Goal: Task Accomplishment & Management: Complete application form

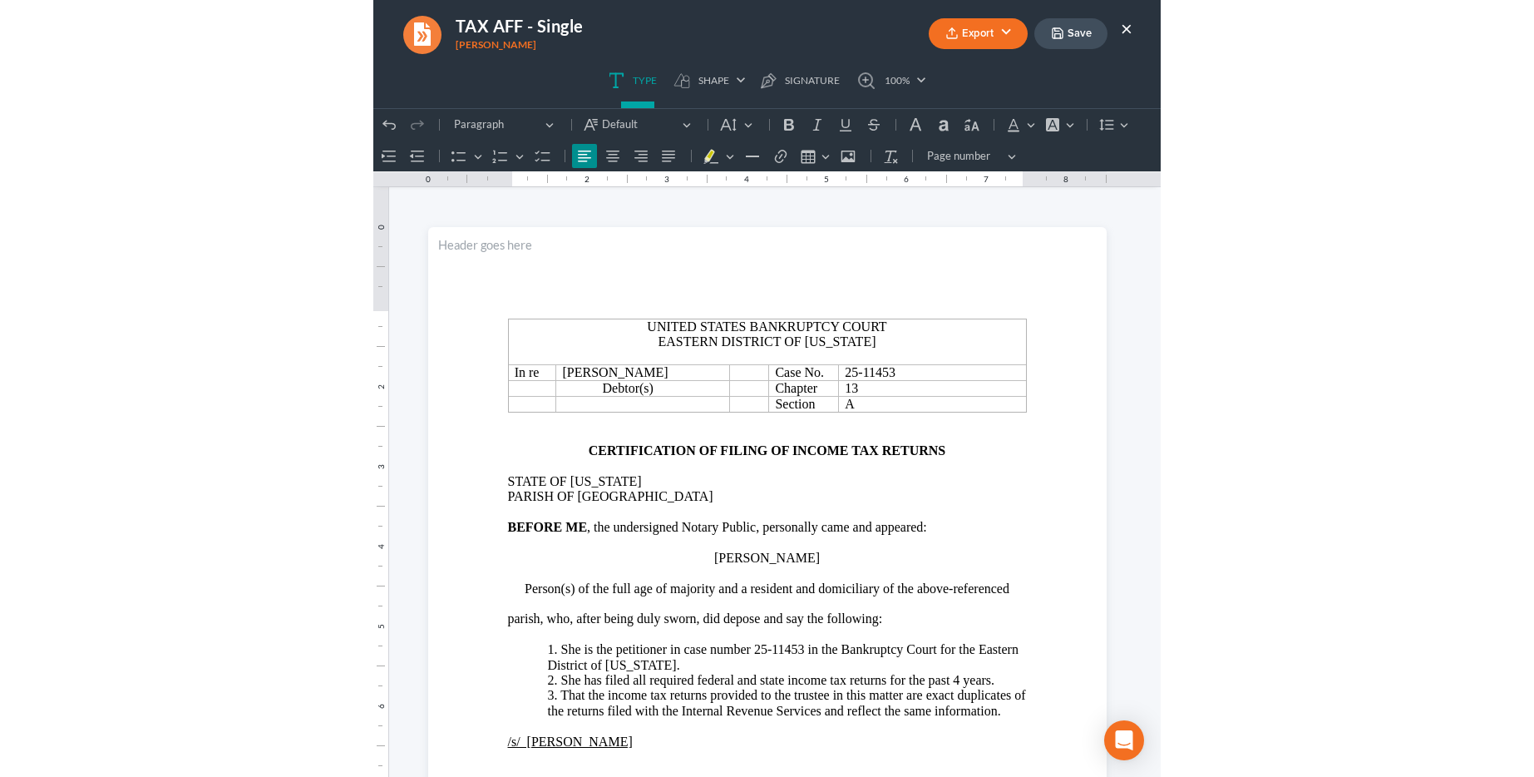
scroll to position [177, 0]
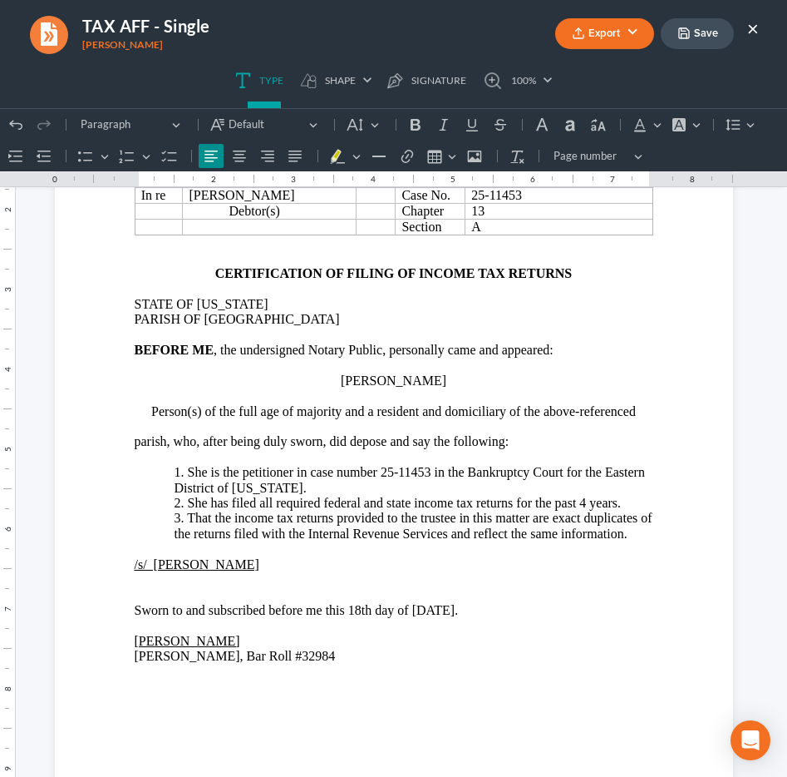
click at [705, 32] on button "Save" at bounding box center [697, 33] width 73 height 31
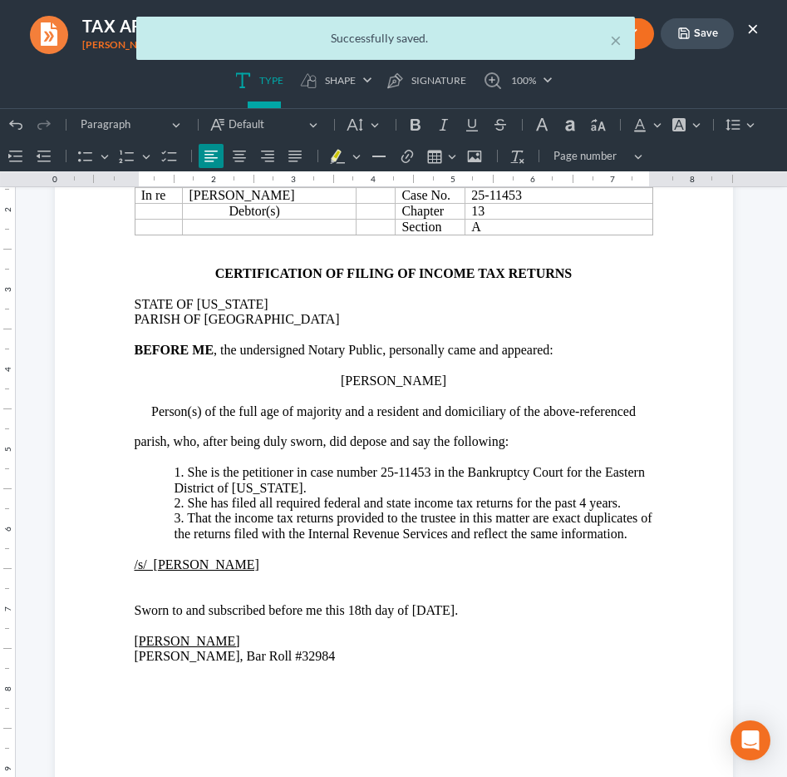
click at [749, 27] on div "× Successfully saved." at bounding box center [385, 43] width 787 height 52
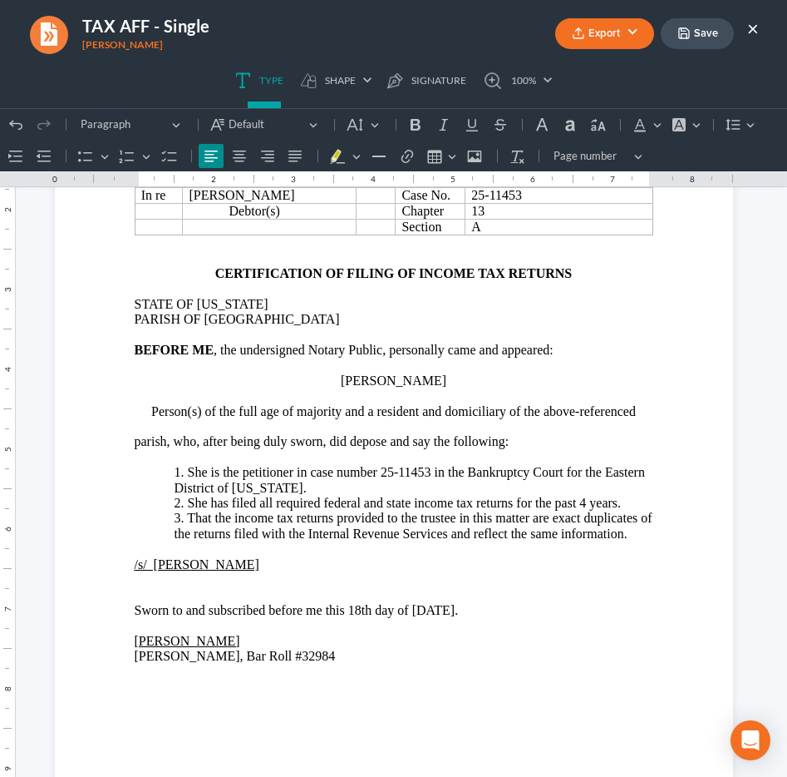
click at [753, 20] on button "×" at bounding box center [754, 28] width 12 height 20
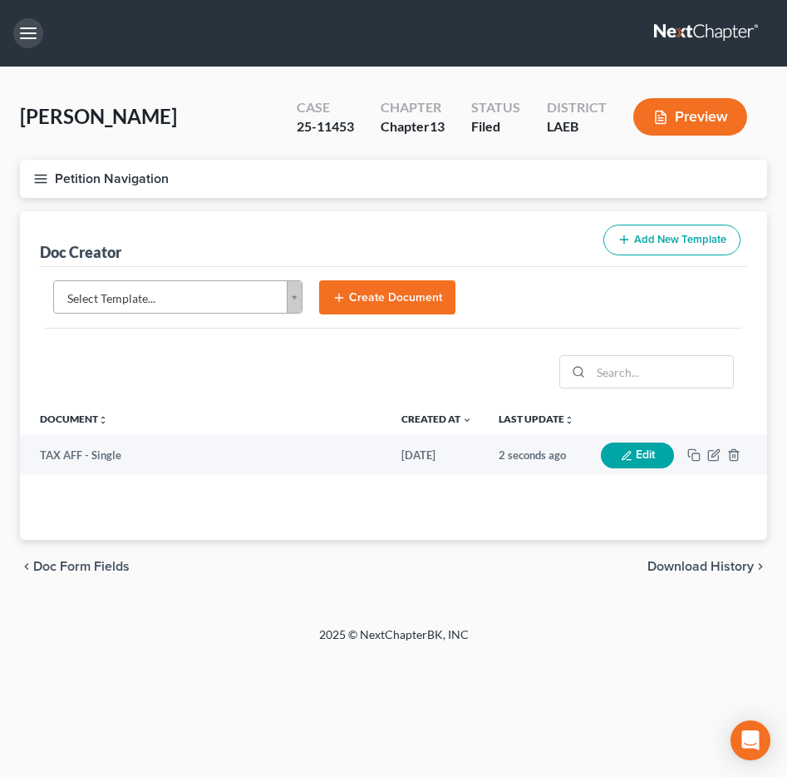
click at [15, 32] on button "button" at bounding box center [28, 33] width 30 height 30
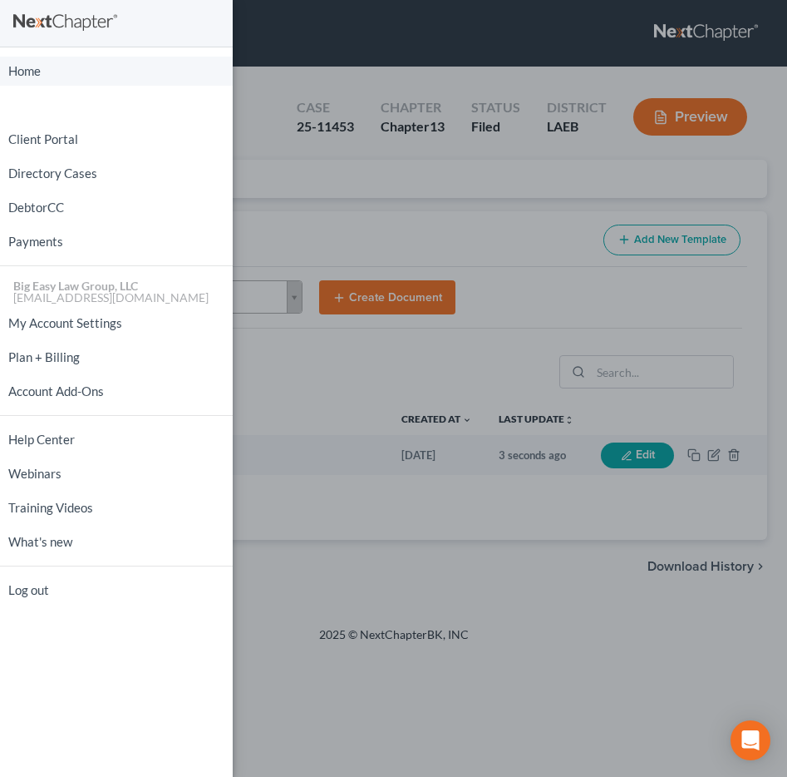
click at [97, 58] on link "Home" at bounding box center [116, 71] width 233 height 29
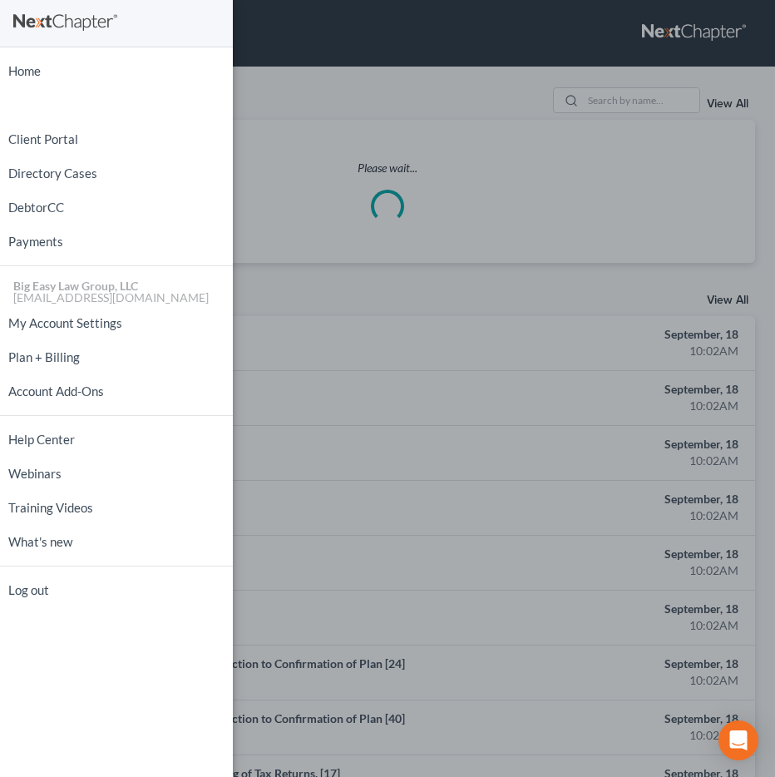
click at [368, 72] on div "Home New Case Client Portal Directory Cases DebtorCC Payments Big Easy Law Grou…" at bounding box center [387, 388] width 775 height 777
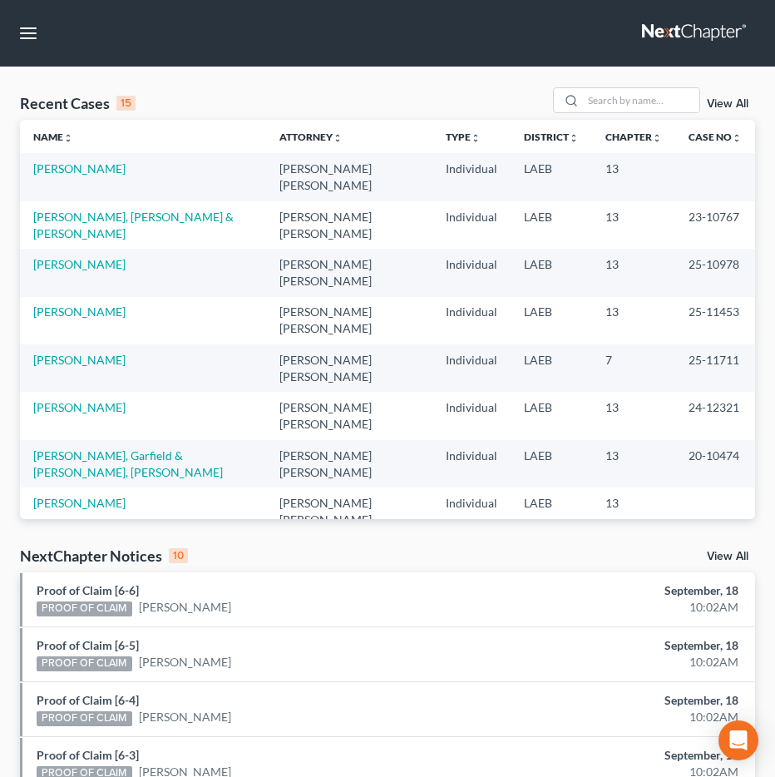
click at [726, 100] on link "View All" at bounding box center [728, 104] width 42 height 12
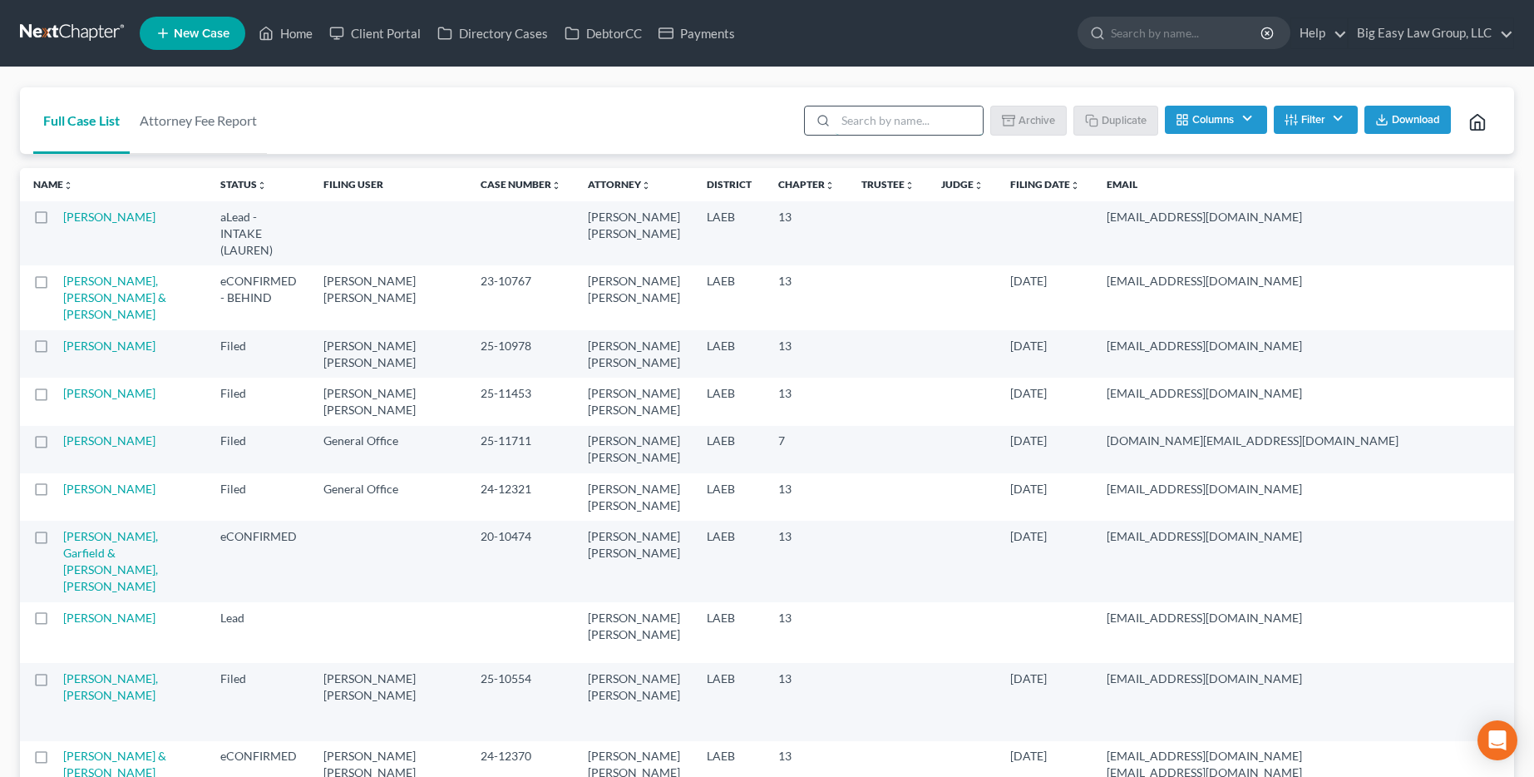
click at [787, 130] on input "search" at bounding box center [909, 120] width 147 height 28
type input "template"
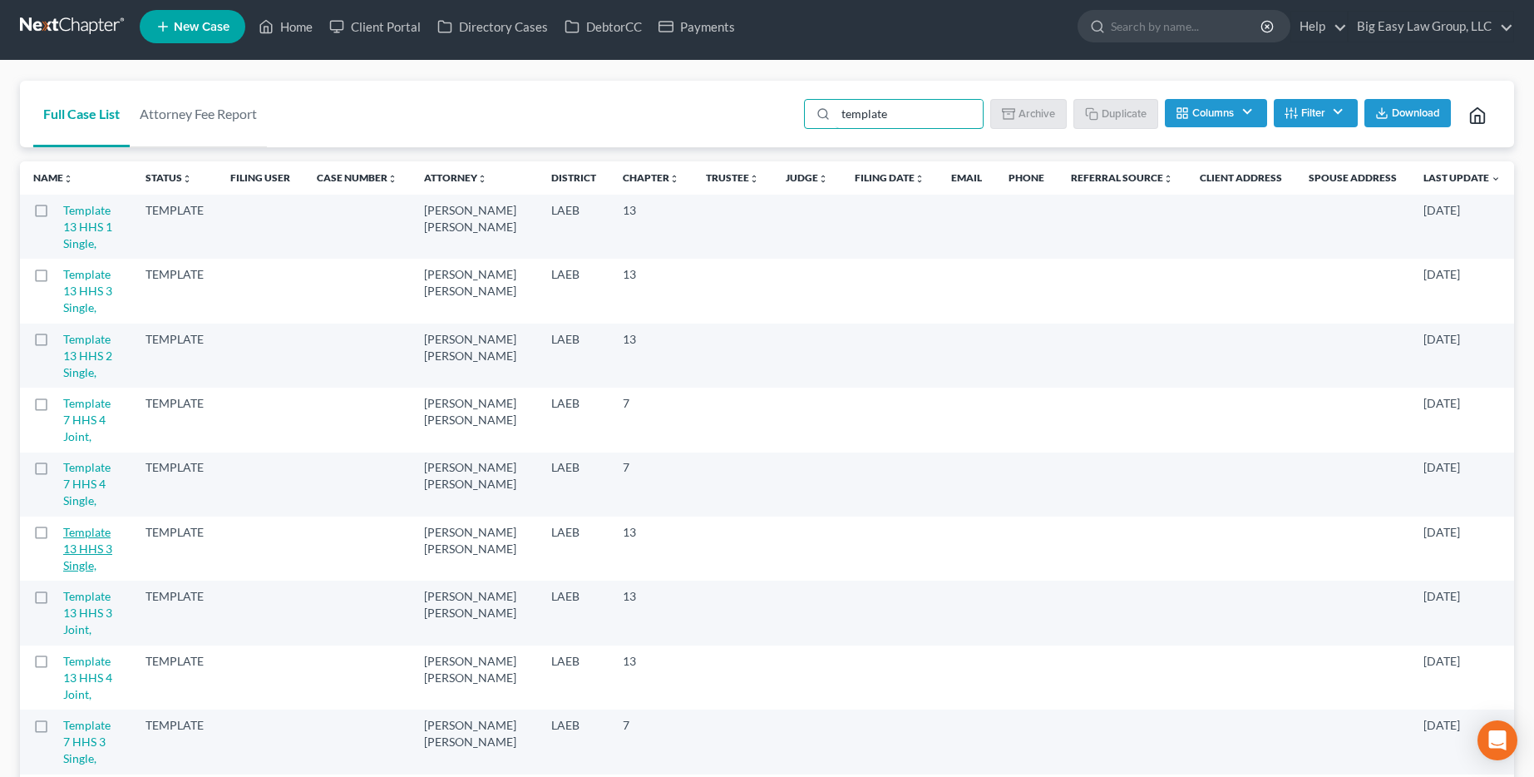
scroll to position [10, 0]
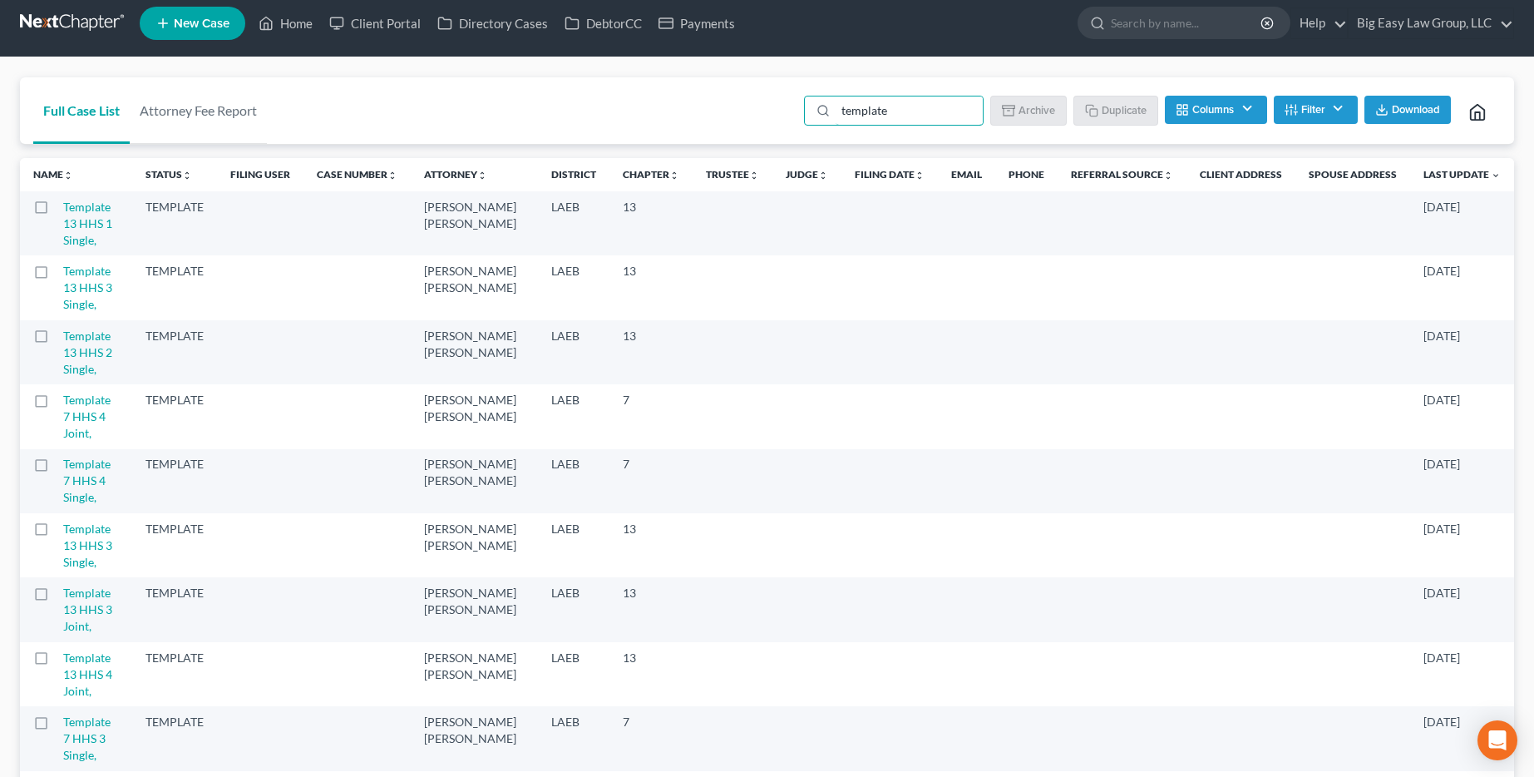
click at [57, 662] on label at bounding box center [57, 662] width 0 height 0
click at [63, 649] on input "checkbox" at bounding box center [68, 654] width 11 height 11
click at [787, 111] on button "Duplicate" at bounding box center [1116, 110] width 83 height 28
checkbox input "false"
click at [87, 205] on link "Template 13 HHS 4 Joint," at bounding box center [87, 223] width 49 height 47
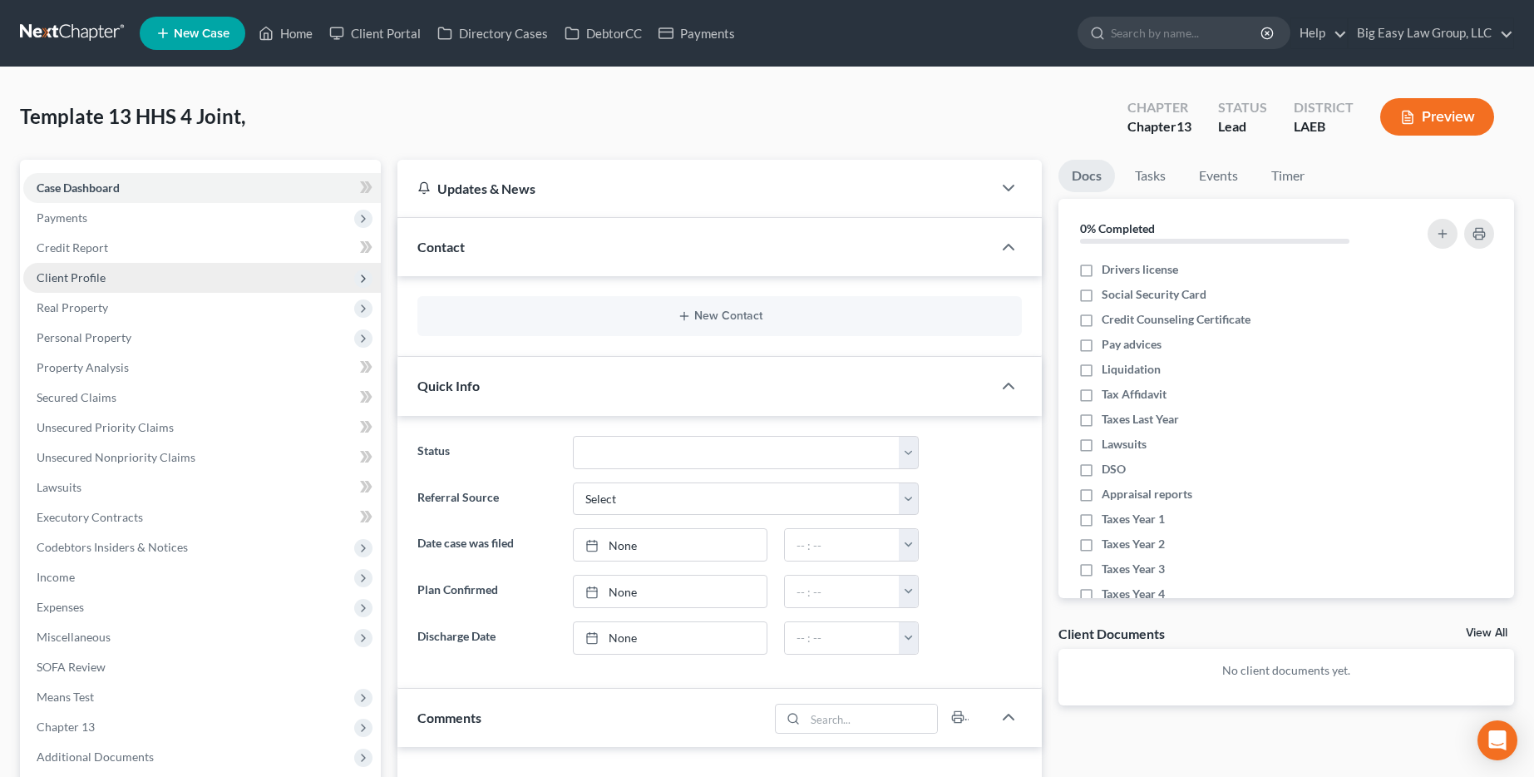
click at [205, 269] on span "Client Profile" at bounding box center [202, 278] width 358 height 30
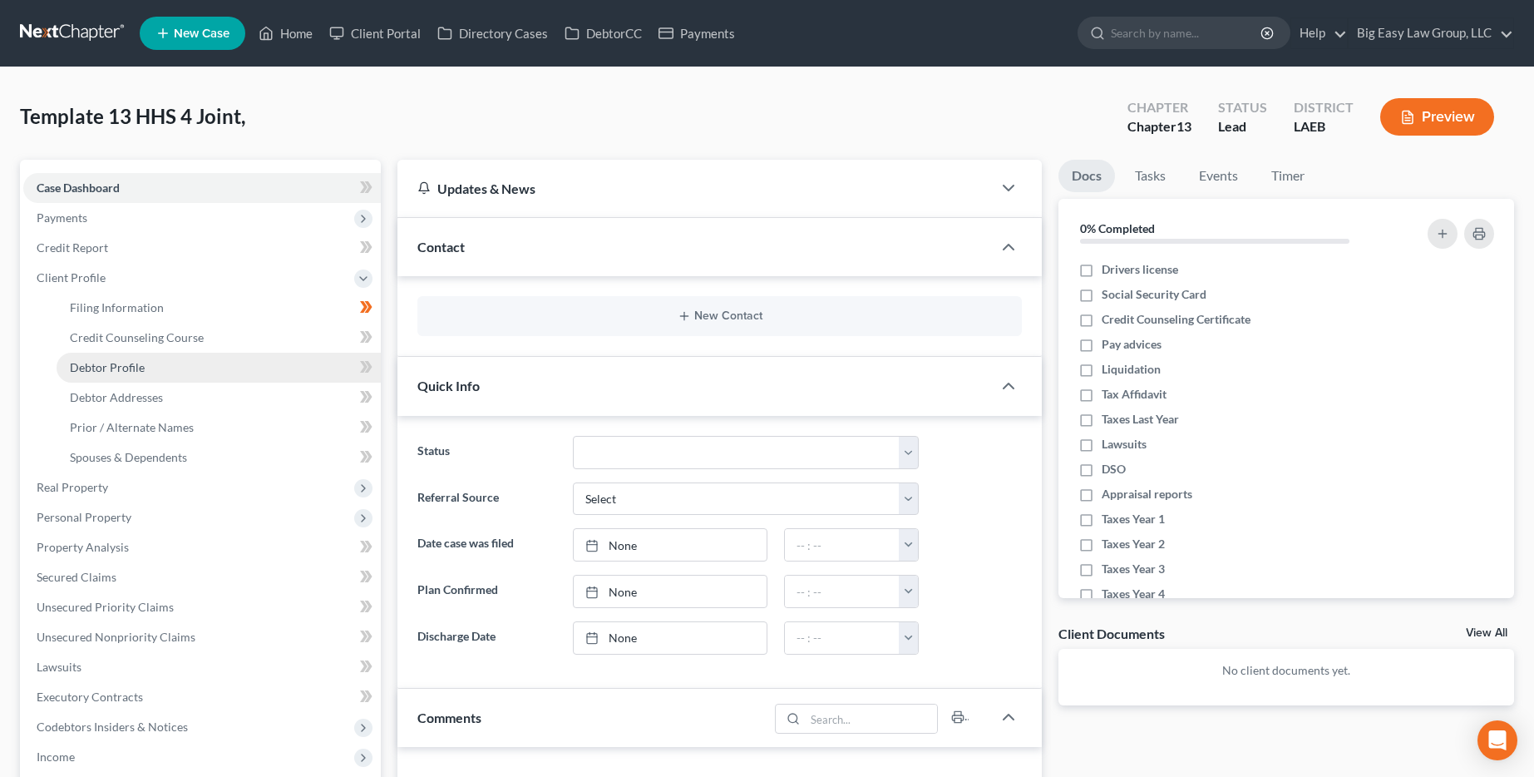
click at [166, 377] on link "Debtor Profile" at bounding box center [219, 368] width 324 height 30
select select "1"
select select "3"
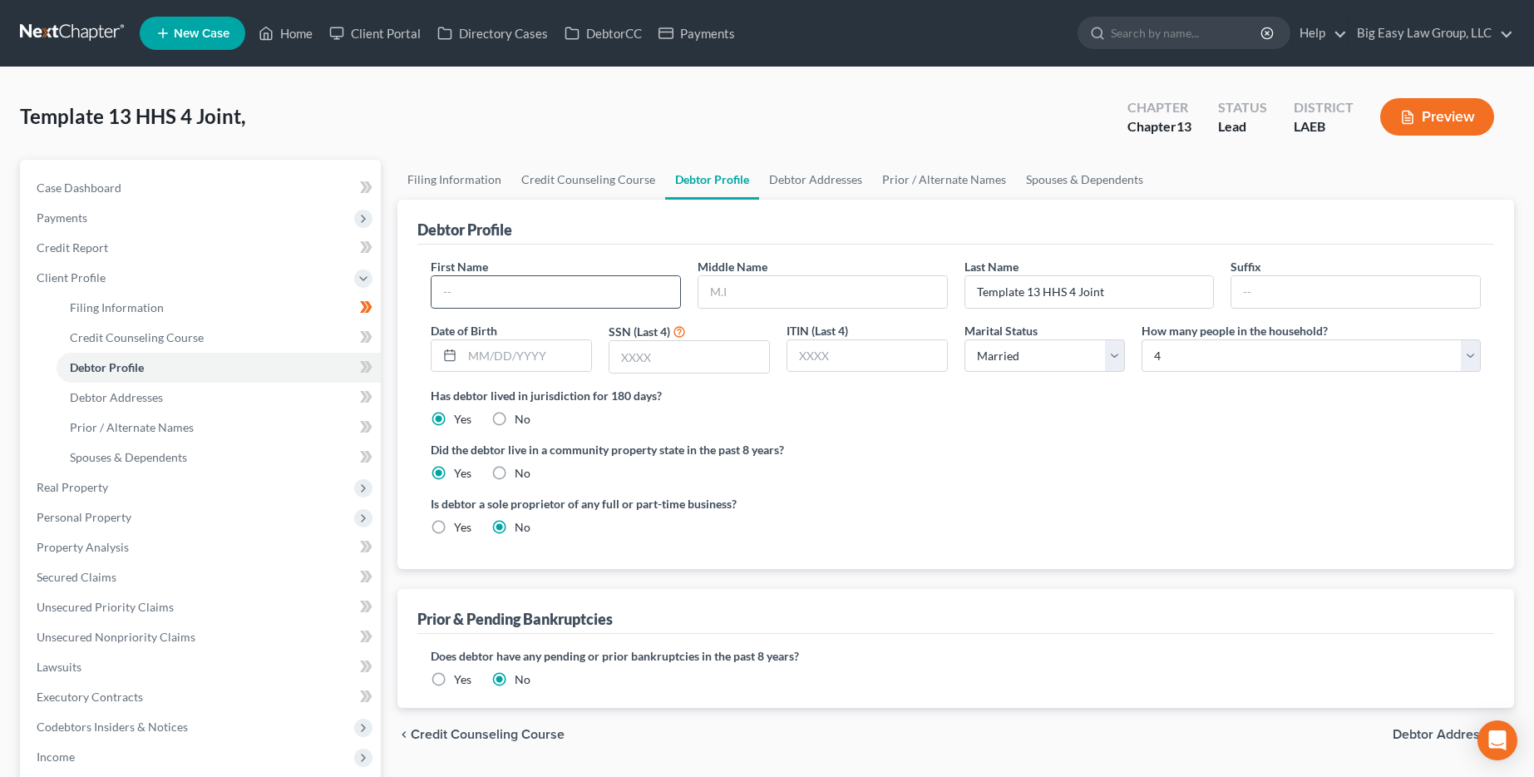
click at [589, 283] on input "text" at bounding box center [556, 292] width 249 height 32
type input "[PERSON_NAME]"
click at [540, 370] on input "text" at bounding box center [526, 356] width 129 height 32
type input "[DATE]"
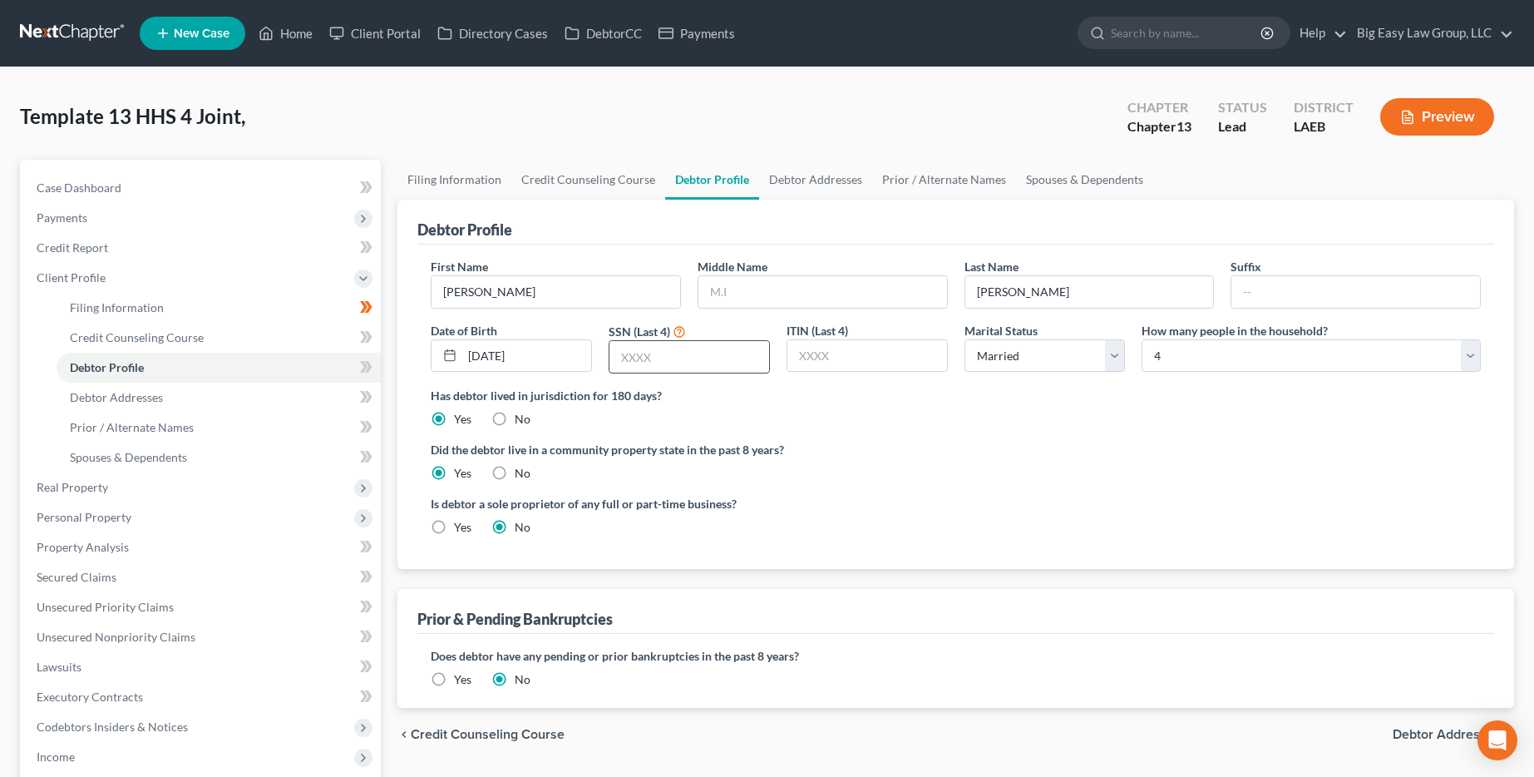
click at [705, 348] on input "text" at bounding box center [690, 357] width 160 height 32
type input "3339"
click at [787, 352] on select "Select 1 2 3 4 5 6 7 8 9 10 11 12 13 14 15 16 17 18 19 20" at bounding box center [1311, 355] width 339 height 33
select select "5"
click at [787, 339] on select "Select 1 2 3 4 5 6 7 8 9 10 11 12 13 14 15 16 17 18 19 20" at bounding box center [1311, 355] width 339 height 33
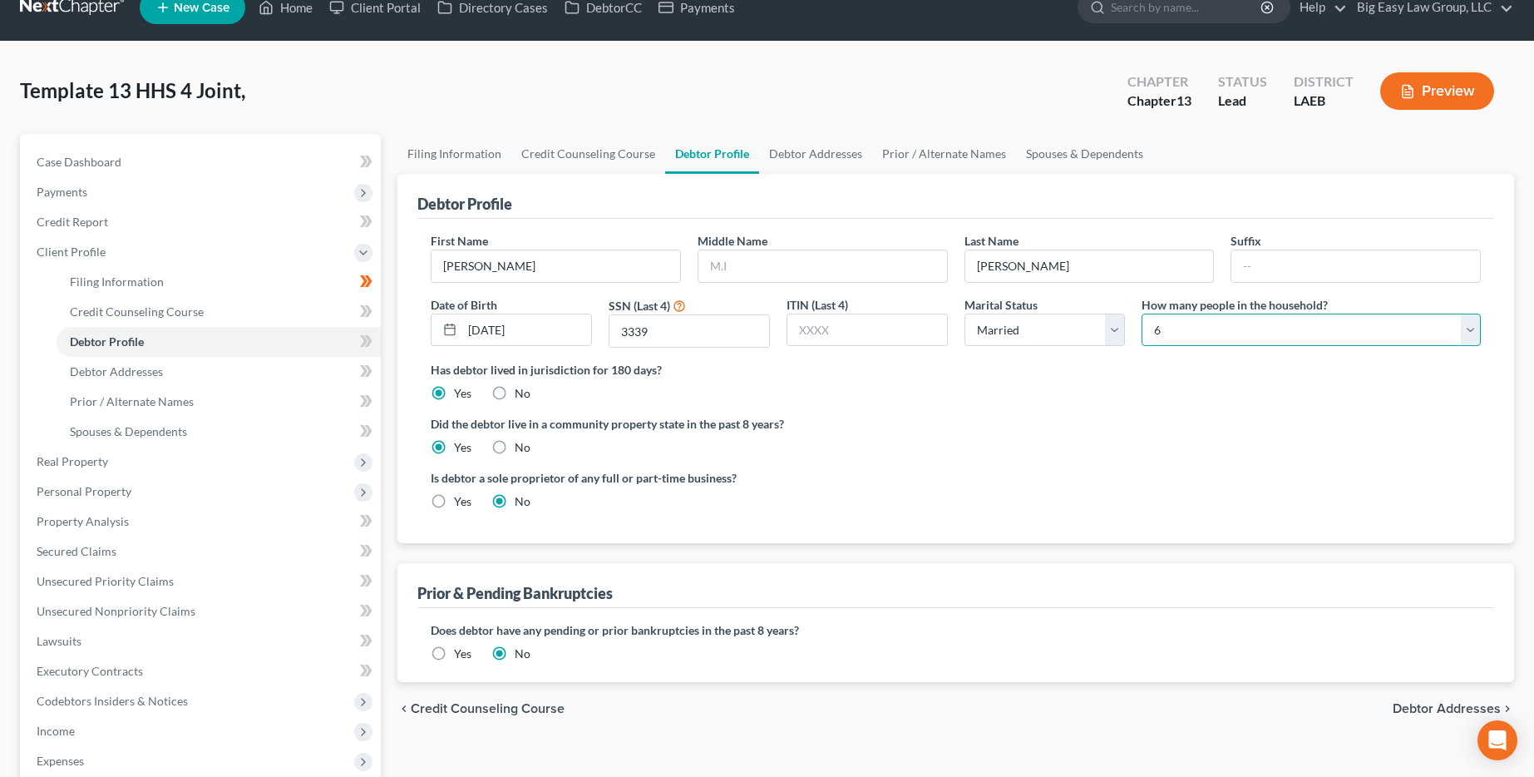
scroll to position [46, 0]
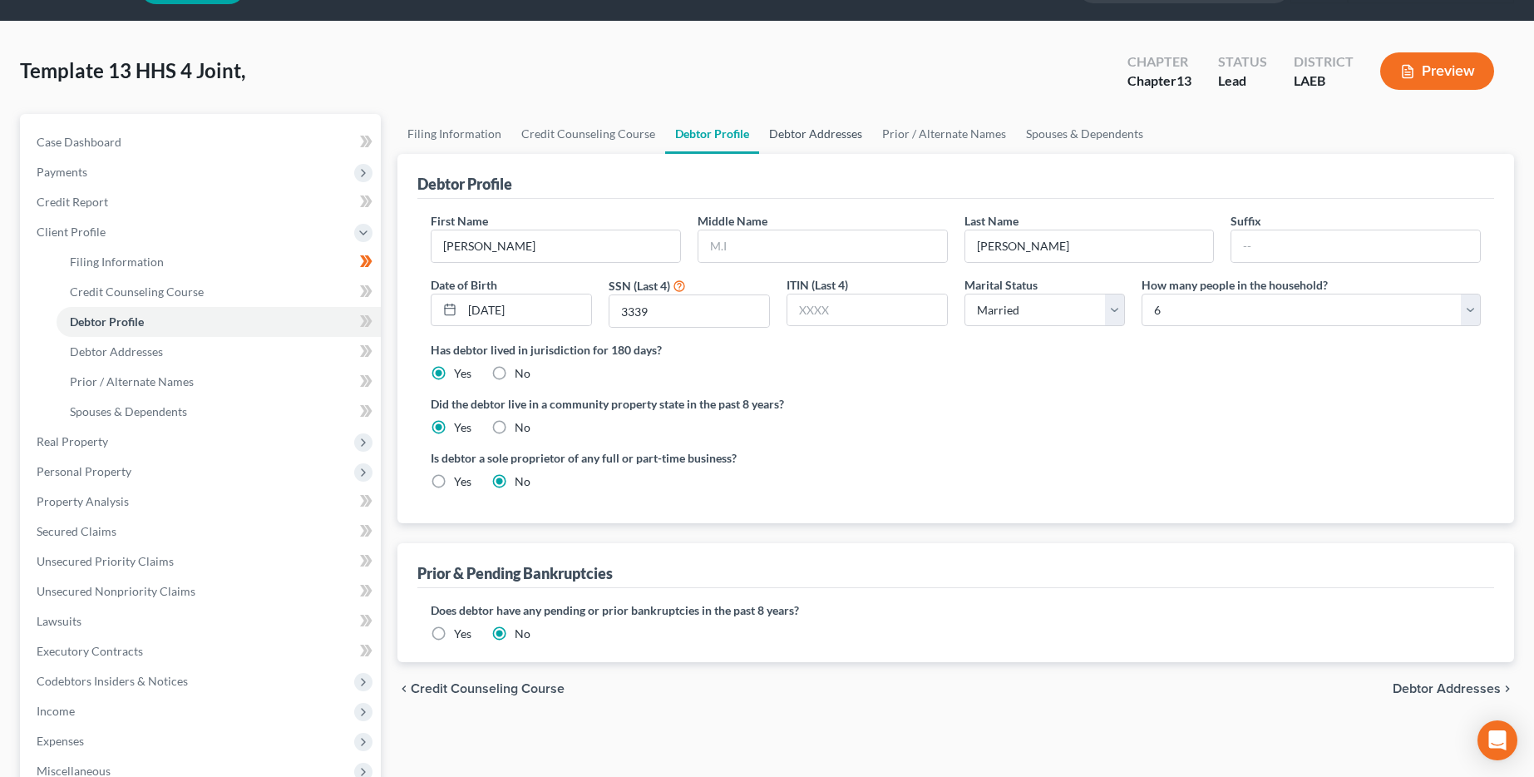
click at [787, 135] on link "Debtor Addresses" at bounding box center [815, 134] width 113 height 40
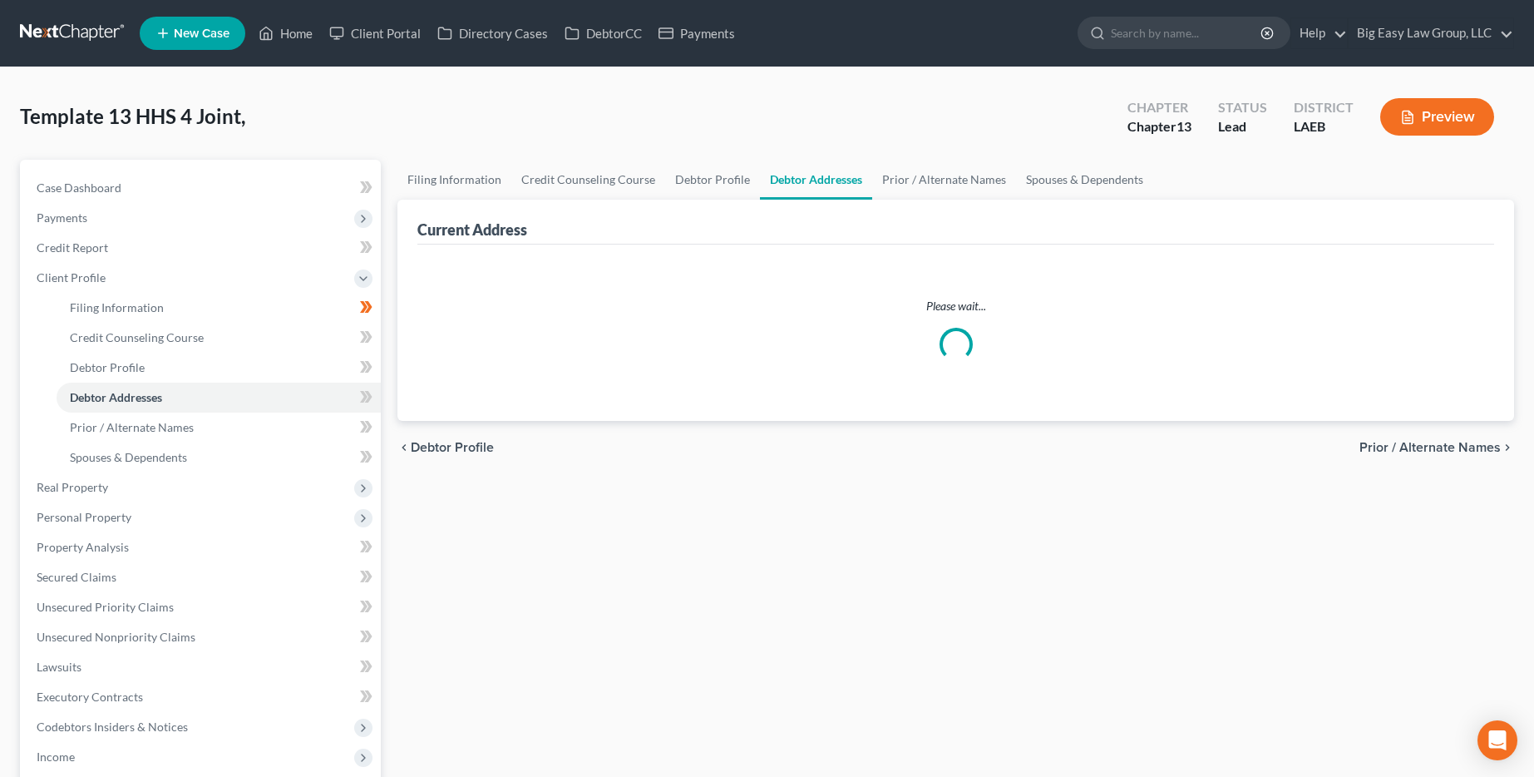
select select "0"
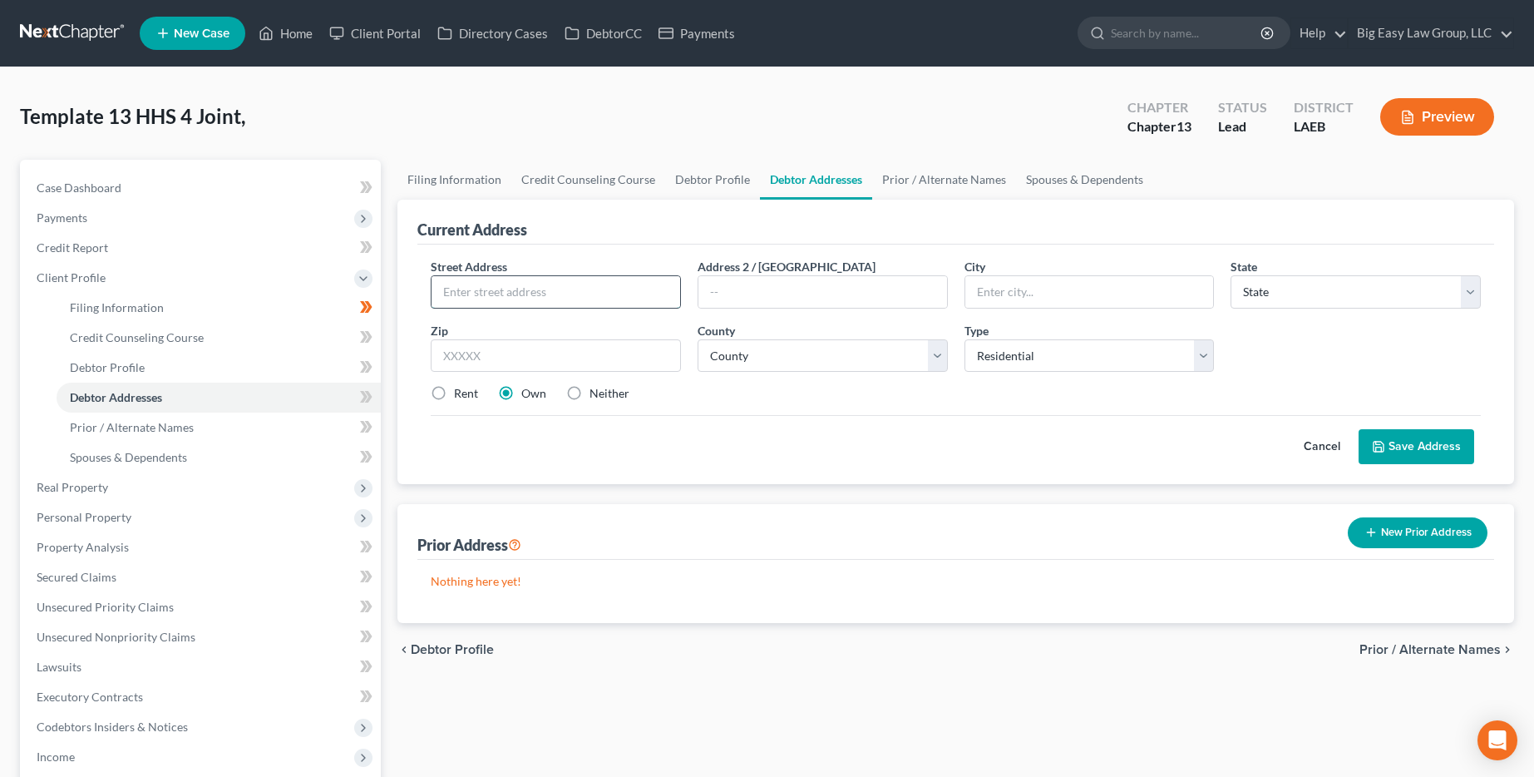
click at [553, 286] on input "text" at bounding box center [556, 292] width 249 height 32
type input "[STREET_ADDRESS][PERSON_NAME]"
click at [787, 287] on input "text" at bounding box center [1089, 292] width 249 height 32
type input "Vacherie"
select select "19"
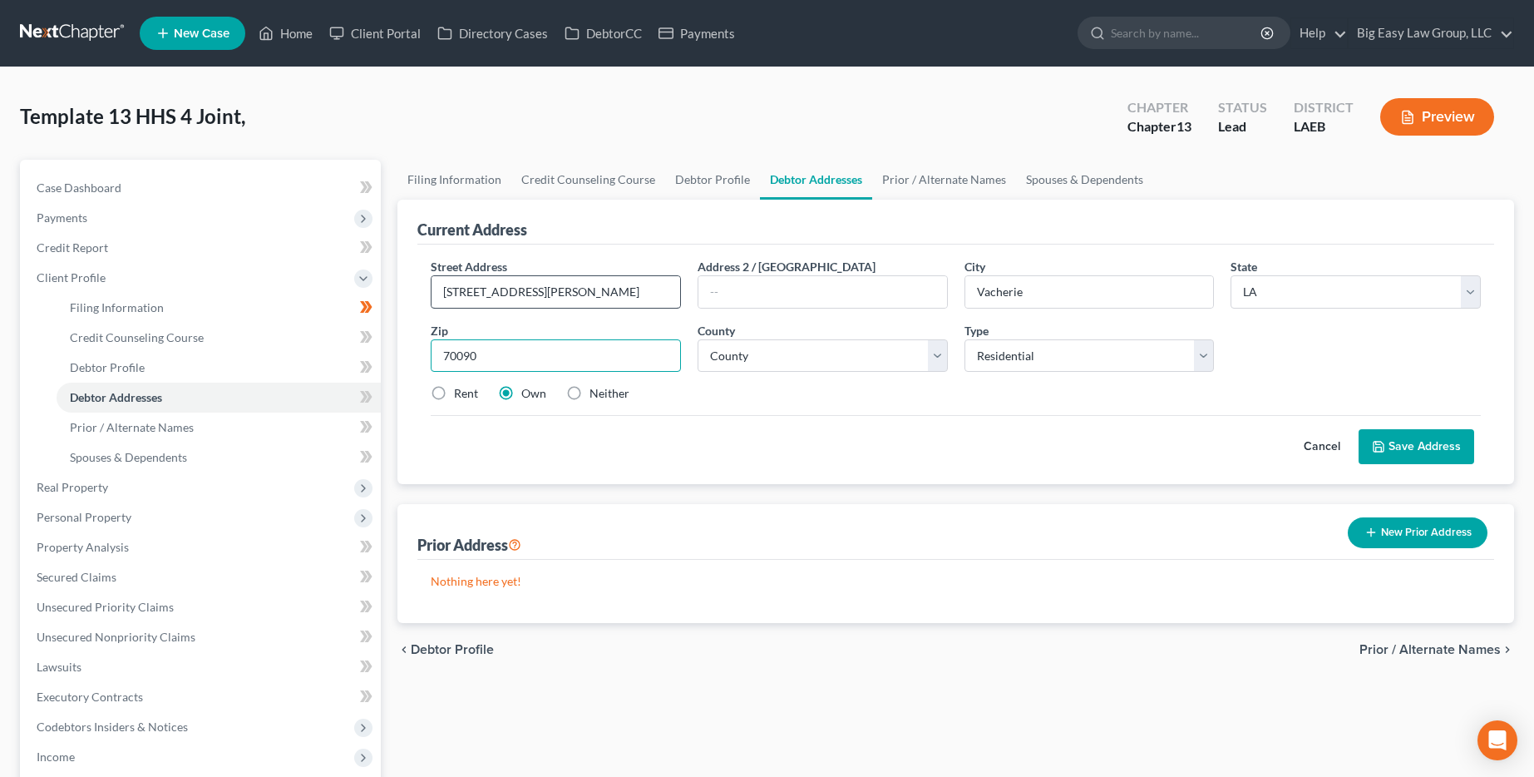
type input "70090"
drag, startPoint x: 585, startPoint y: 276, endPoint x: 502, endPoint y: 301, distance: 86.0
click at [502, 301] on input "[STREET_ADDRESS][PERSON_NAME]" at bounding box center [556, 292] width 249 height 32
click at [583, 223] on div "Current Address" at bounding box center [955, 222] width 1077 height 45
click at [787, 342] on select "County Acadia [PERSON_NAME] [DATE] Assumption Avoyelles [GEOGRAPHIC_DATA] Bienv…" at bounding box center [823, 355] width 250 height 33
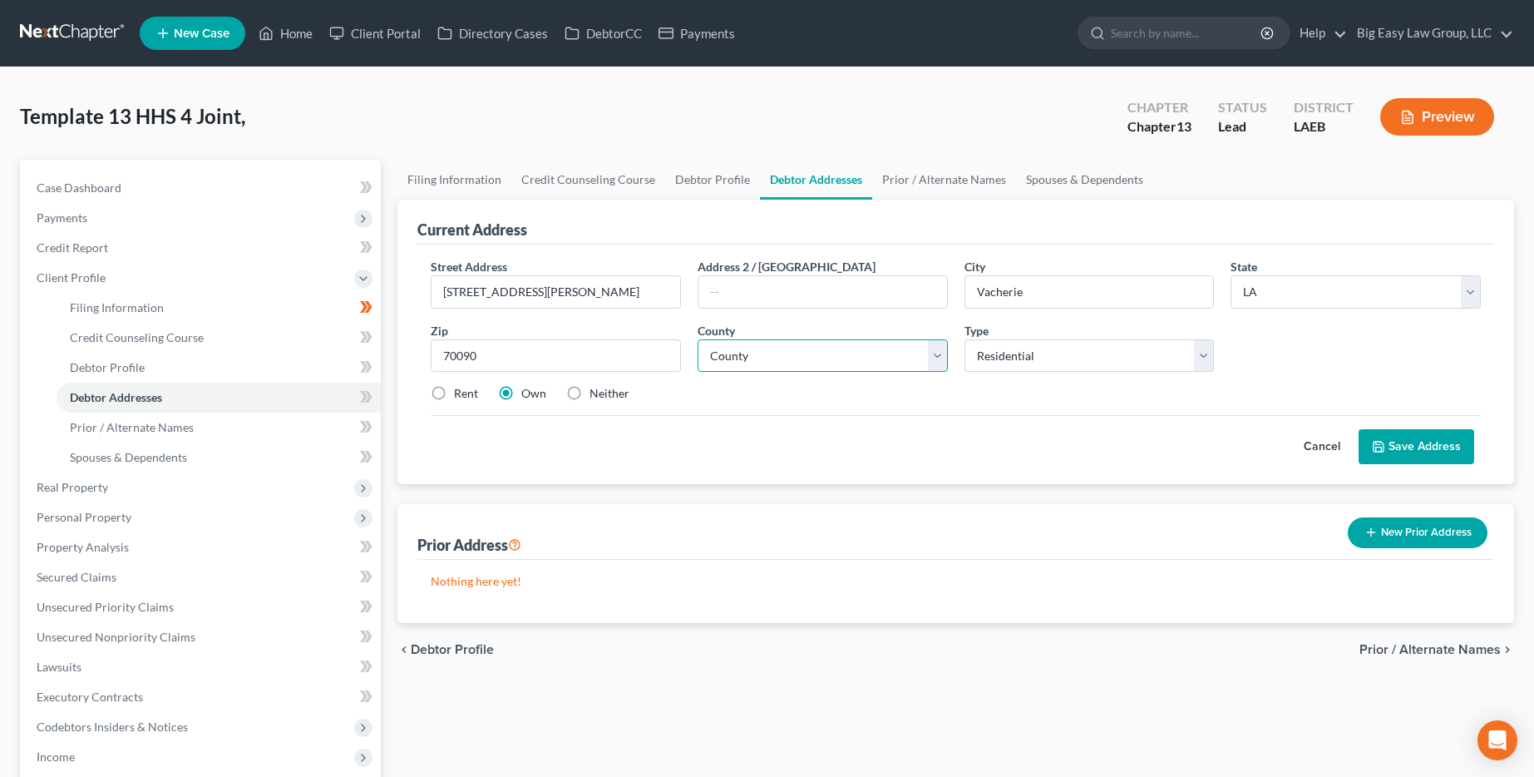
select select "46"
click at [698, 339] on select "County Acadia [PERSON_NAME] [DATE] Assumption Avoyelles [GEOGRAPHIC_DATA] Bienv…" at bounding box center [823, 355] width 250 height 33
click at [787, 451] on button "Save Address" at bounding box center [1417, 446] width 116 height 35
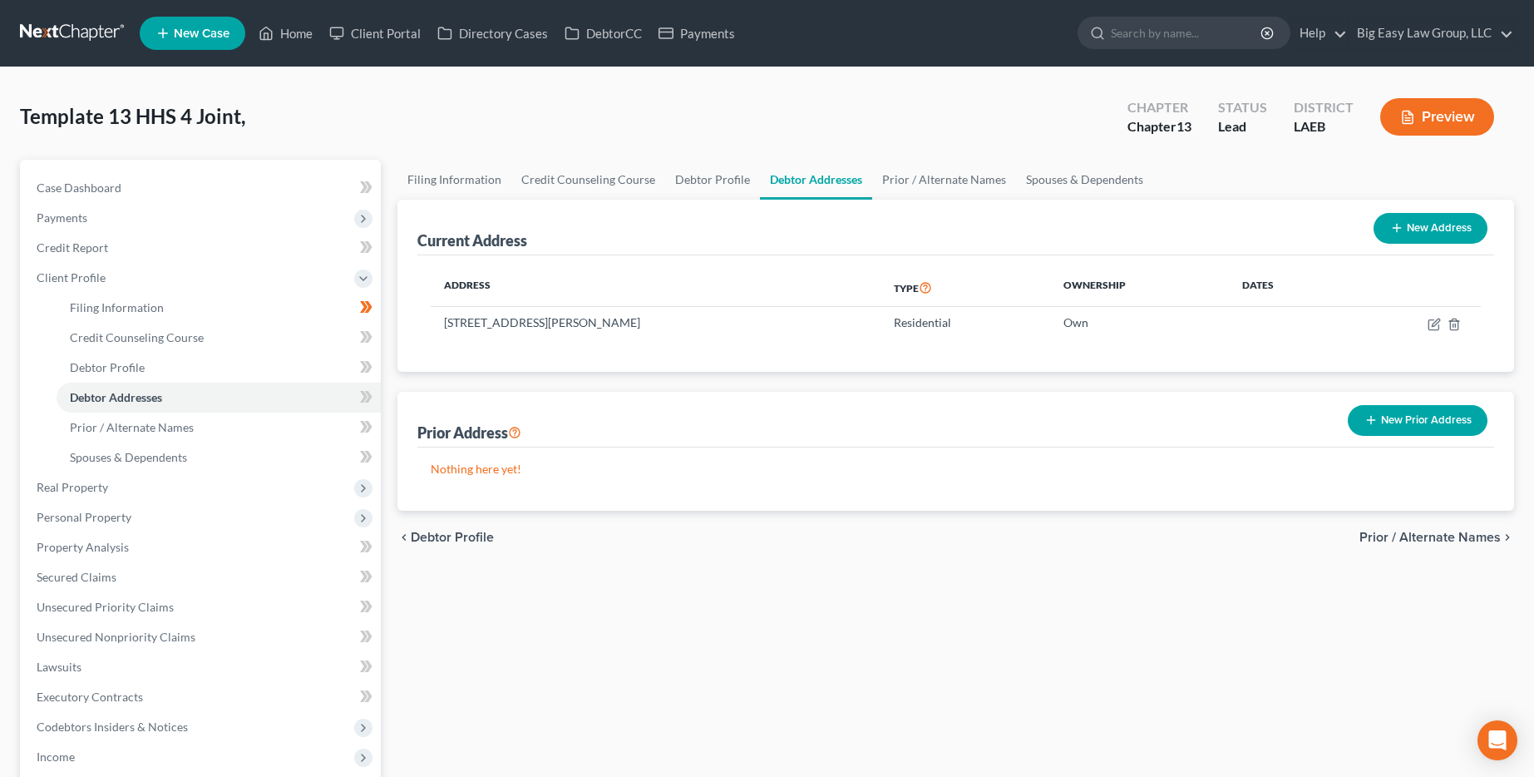
click at [787, 536] on span "Prior / Alternate Names" at bounding box center [1430, 537] width 141 height 13
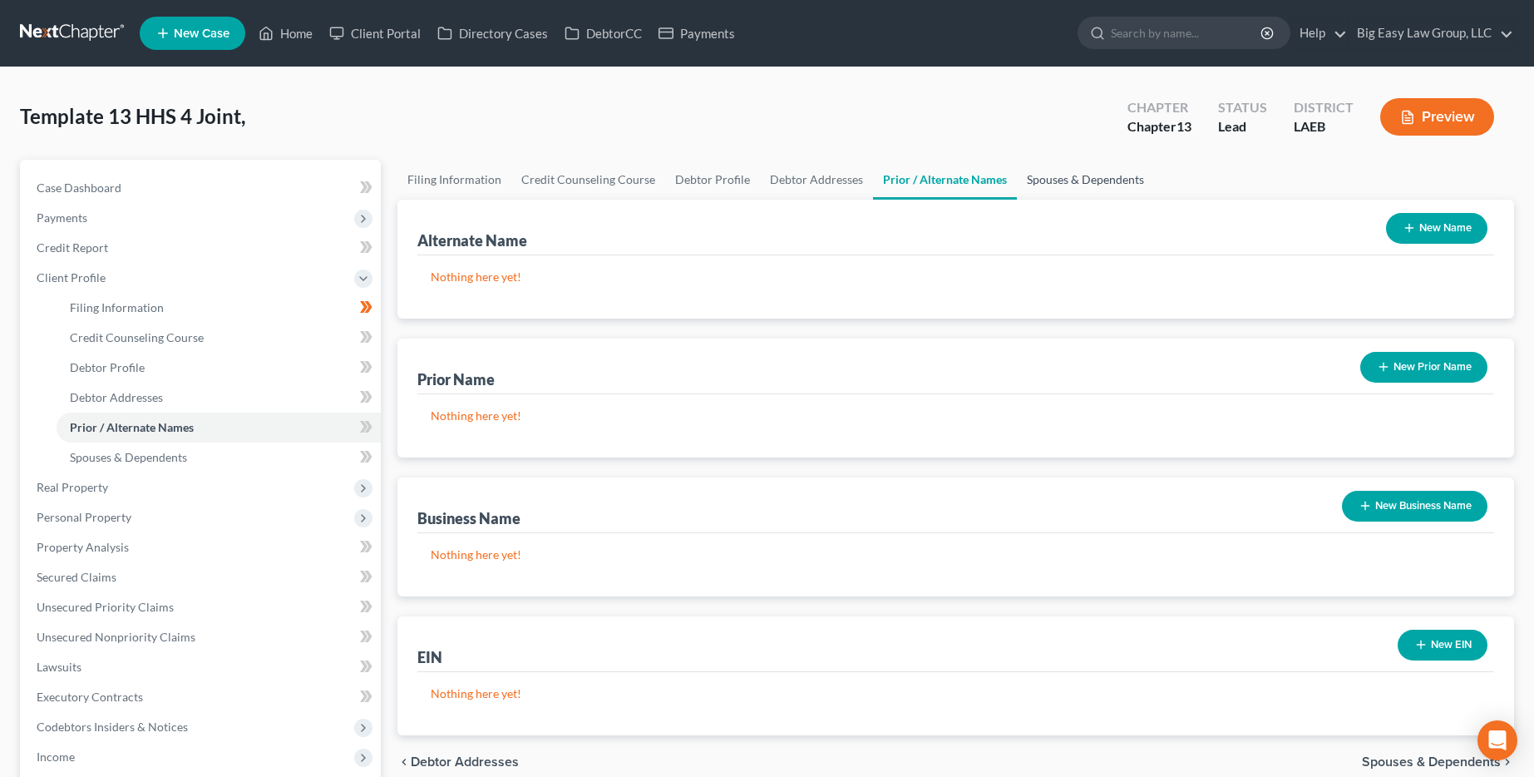
click at [787, 183] on link "Spouses & Dependents" at bounding box center [1085, 180] width 137 height 40
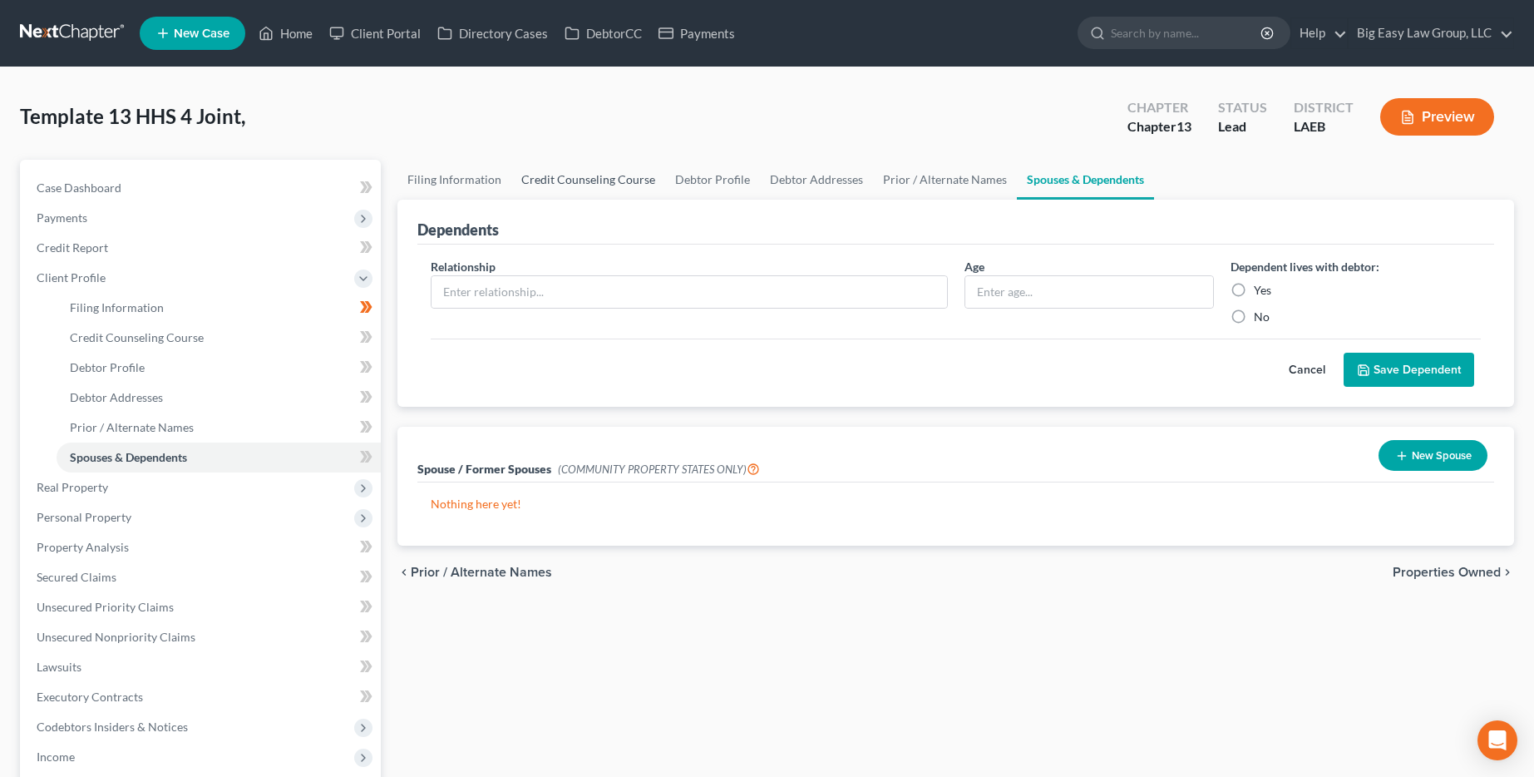
drag, startPoint x: 565, startPoint y: 170, endPoint x: 574, endPoint y: 170, distance: 9.1
click at [565, 170] on link "Credit Counseling Course" at bounding box center [588, 180] width 154 height 40
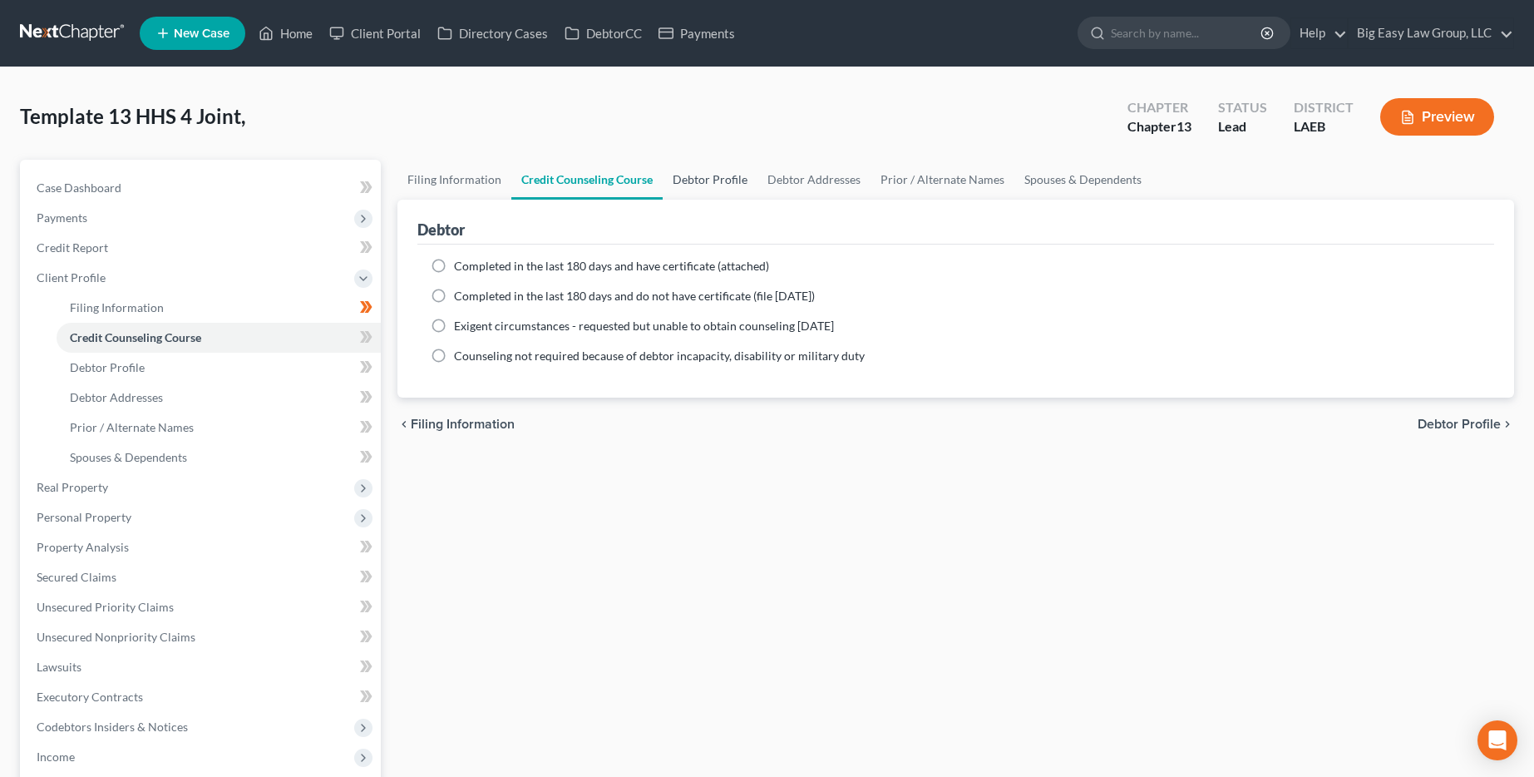
click at [733, 165] on link "Debtor Profile" at bounding box center [710, 180] width 95 height 40
select select "1"
select select "5"
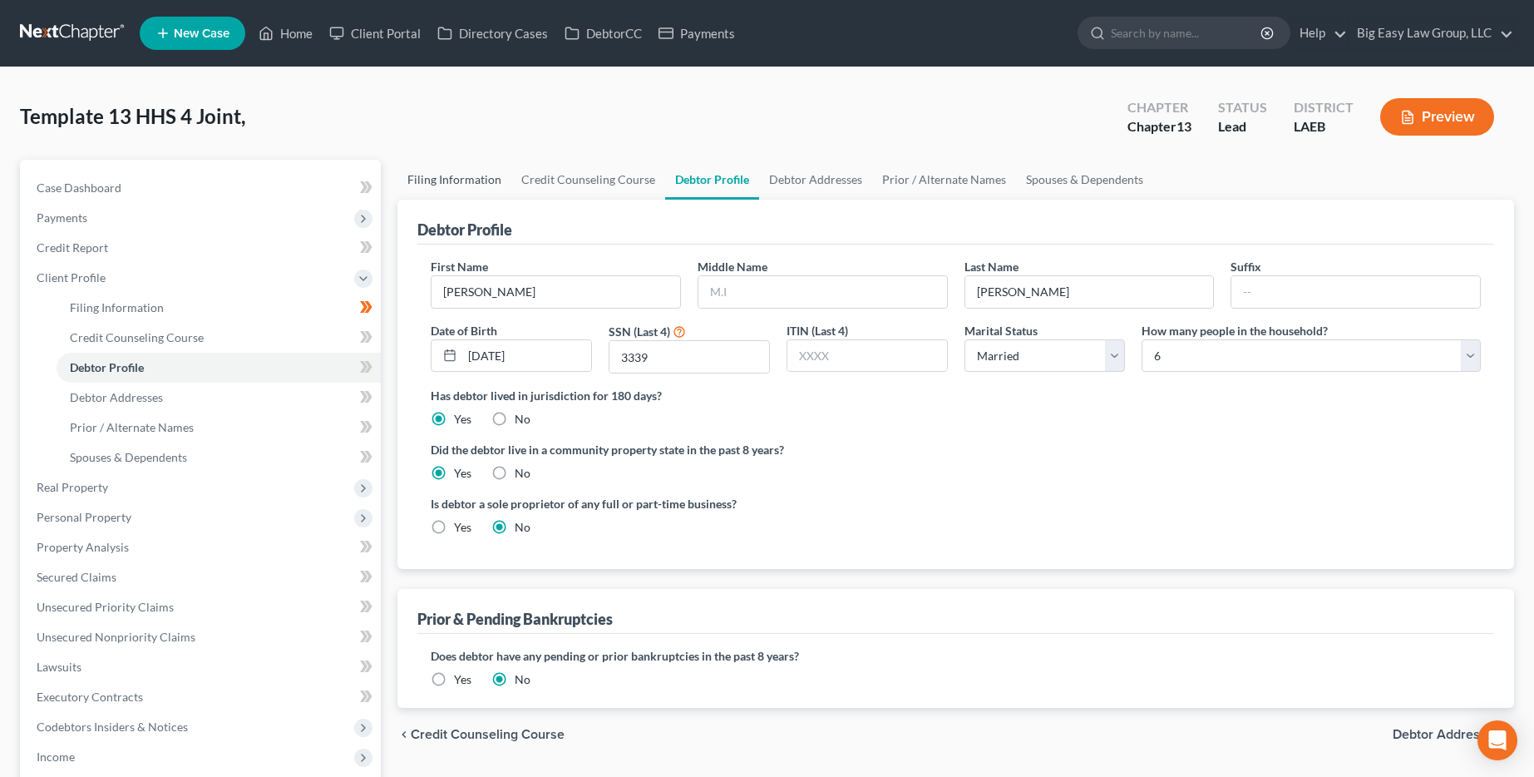
click at [487, 186] on link "Filing Information" at bounding box center [454, 180] width 114 height 40
select select "1"
select select "0"
select select "3"
select select "34"
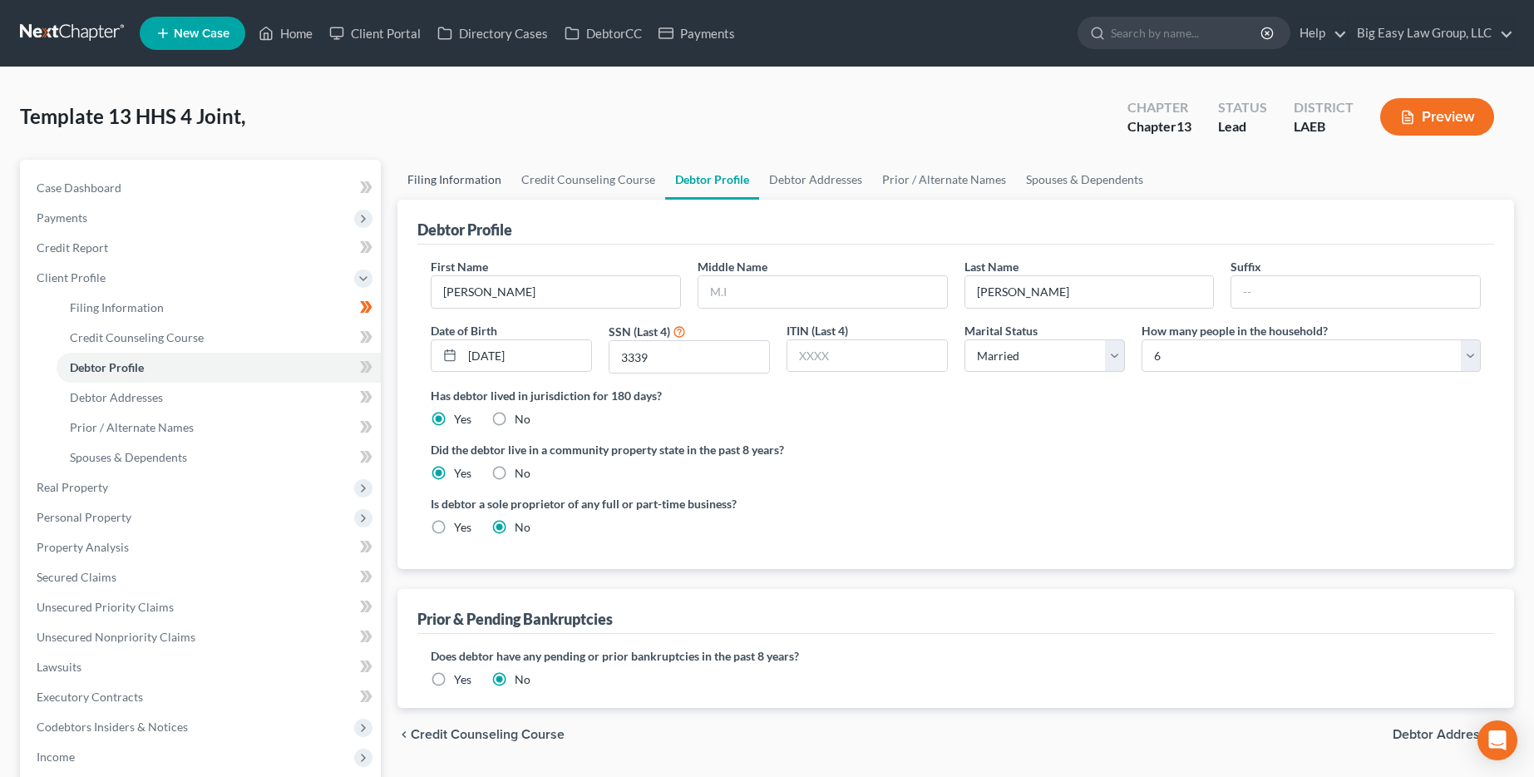
select select "0"
select select "19"
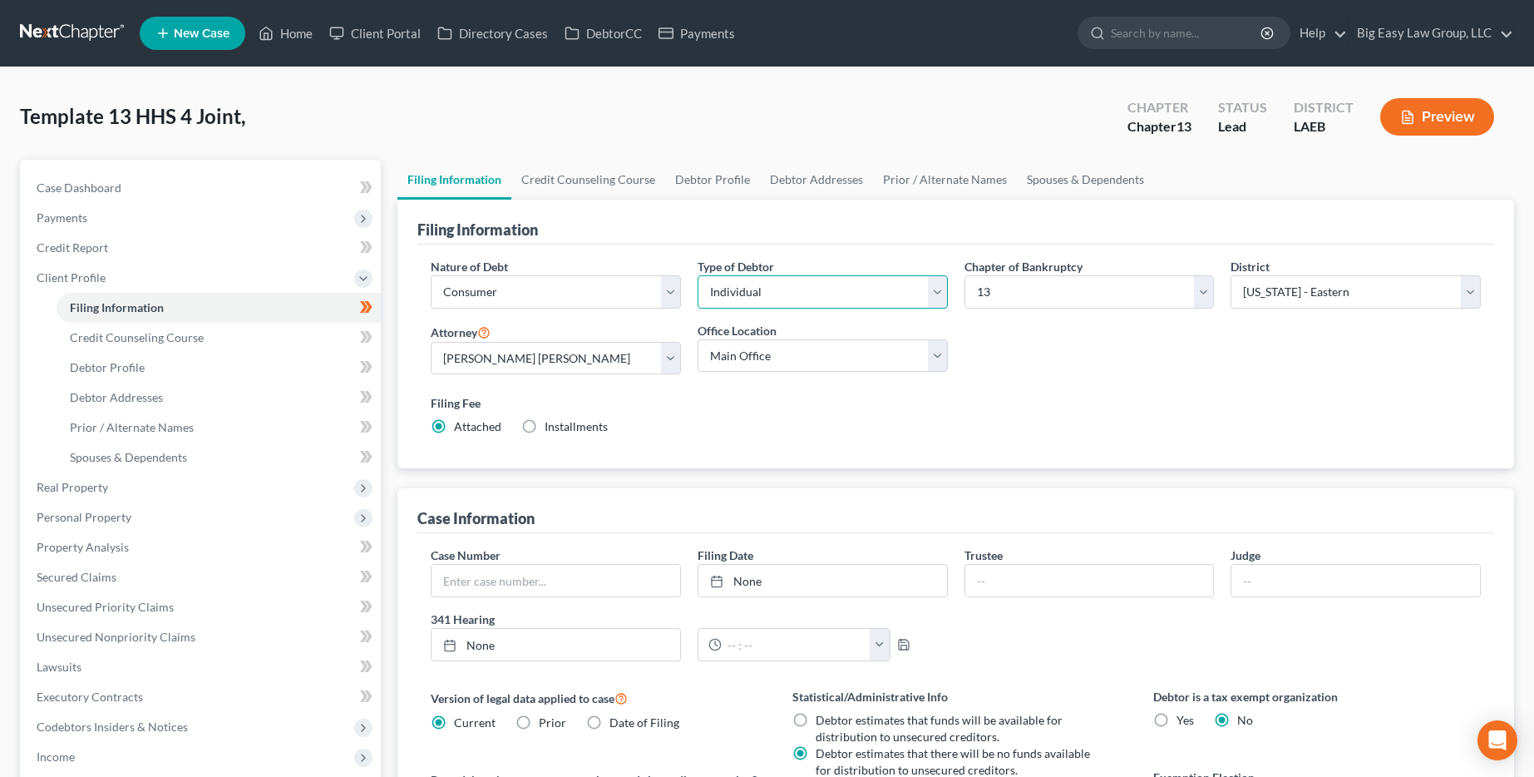
click at [787, 304] on select "Select Individual Joint" at bounding box center [823, 291] width 250 height 33
click at [698, 275] on select "Select Individual Joint" at bounding box center [823, 291] width 250 height 33
click at [787, 299] on select "Select Individual Joint" at bounding box center [823, 291] width 250 height 33
select select "1"
click at [698, 275] on select "Select Individual Joint" at bounding box center [823, 291] width 250 height 33
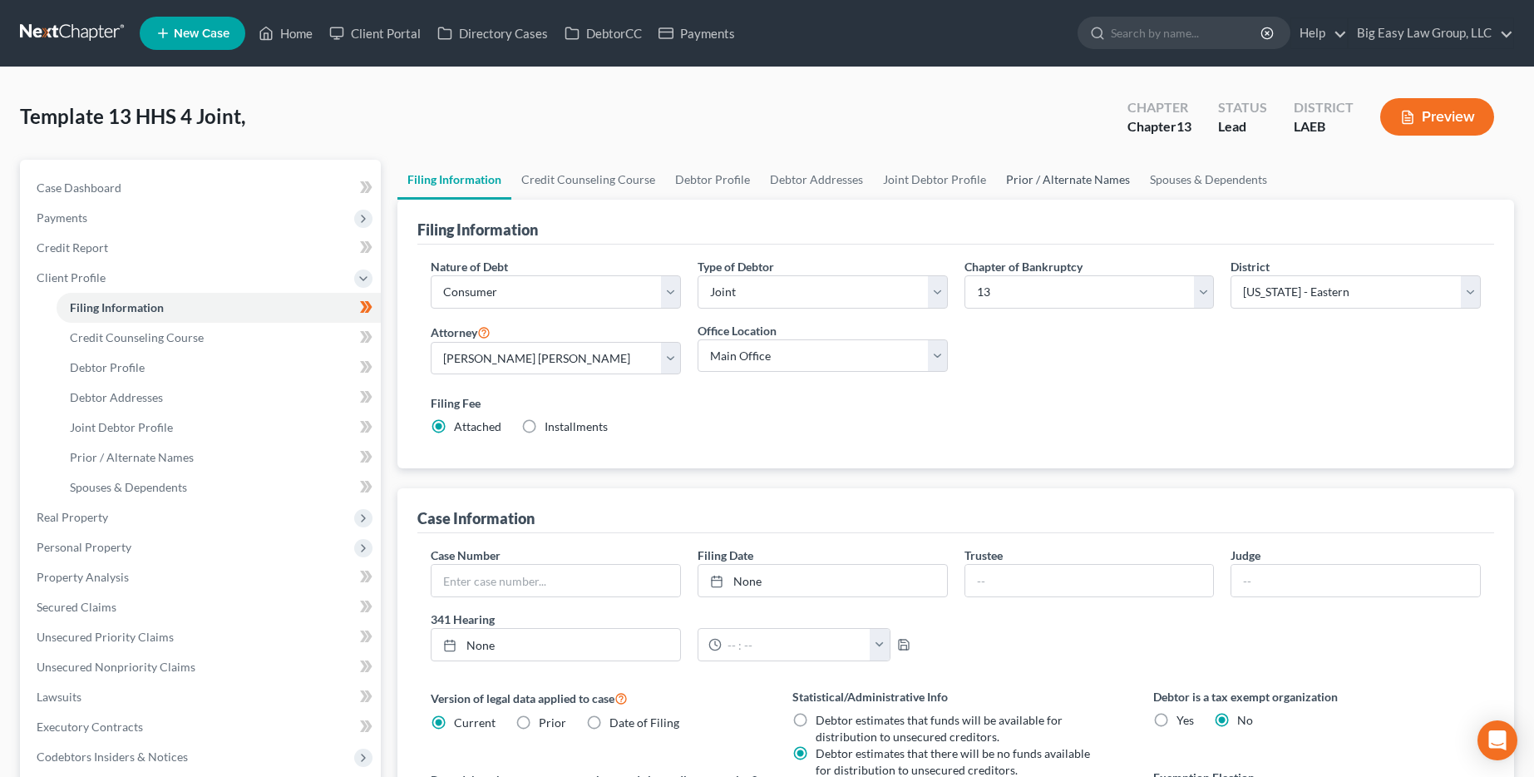
click at [787, 185] on link "Prior / Alternate Names" at bounding box center [1068, 180] width 144 height 40
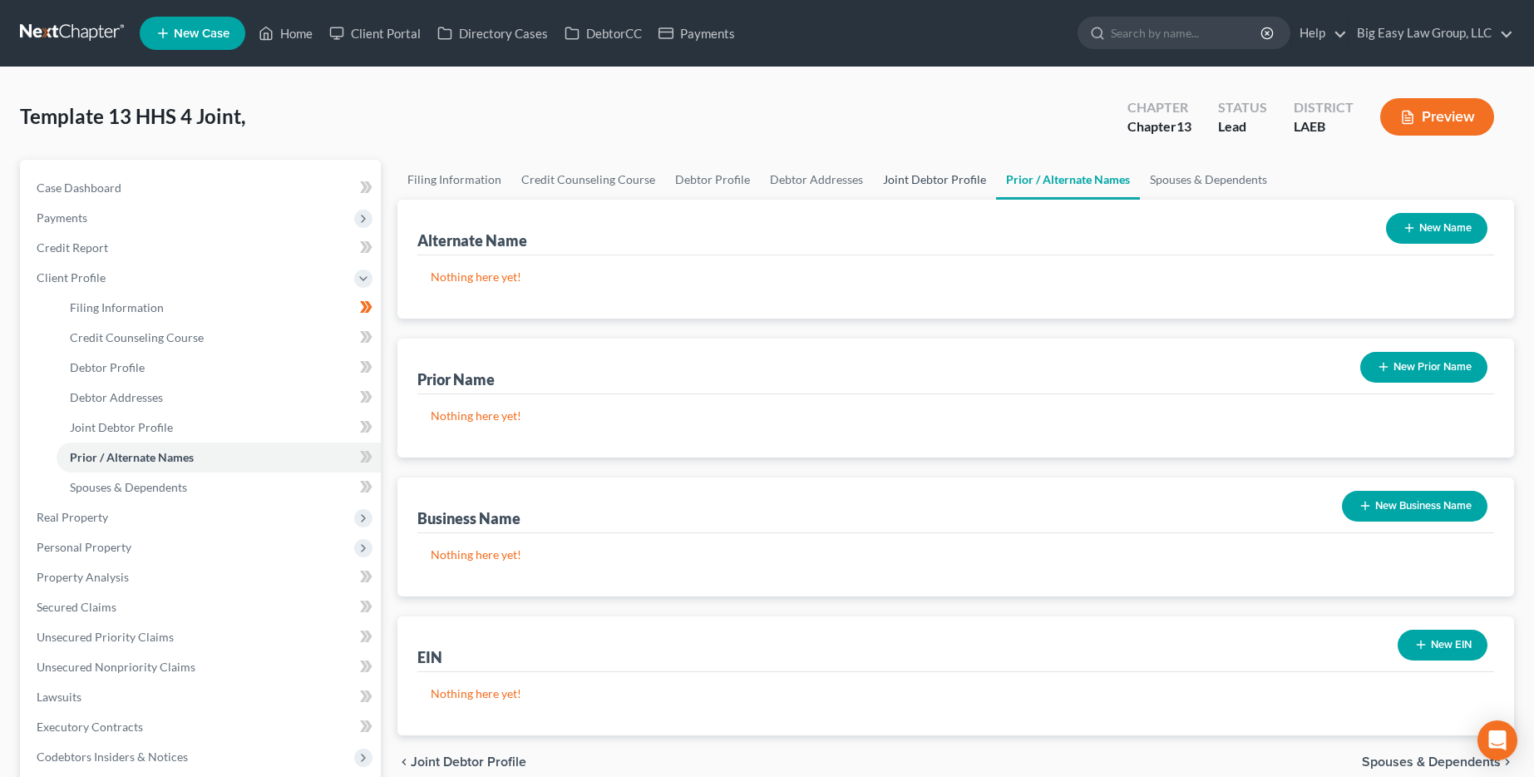
click at [787, 190] on link "Joint Debtor Profile" at bounding box center [934, 180] width 123 height 40
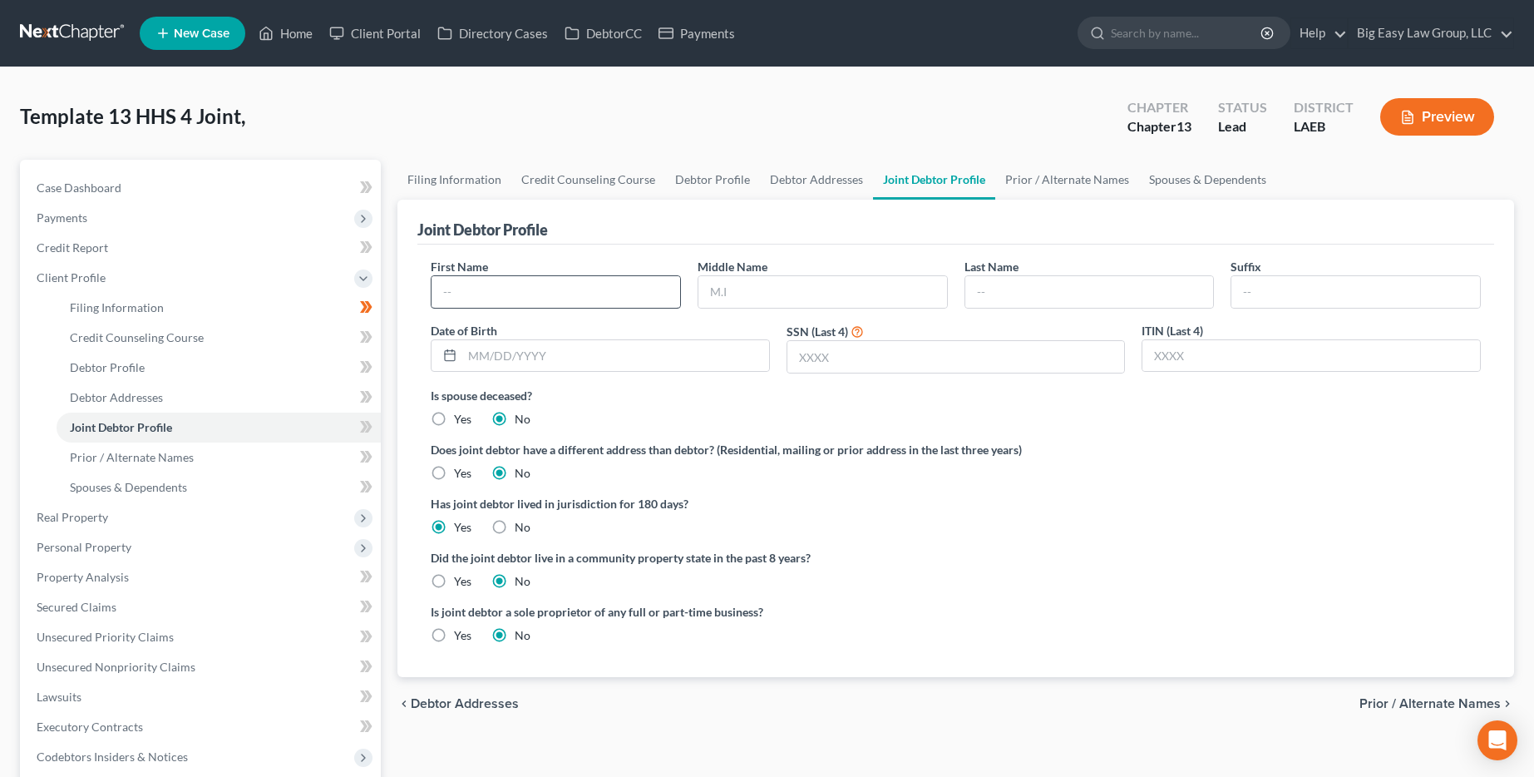
click at [495, 310] on div "First Name Middle Name Last Name Suffix Date of Birth SSN (Last 4) ITIN (Last 4)" at bounding box center [955, 322] width 1067 height 129
click at [496, 299] on input "text" at bounding box center [556, 292] width 249 height 32
type input "[PERSON_NAME]"
click at [787, 286] on input "text" at bounding box center [1089, 292] width 249 height 32
type input "[PERSON_NAME]"
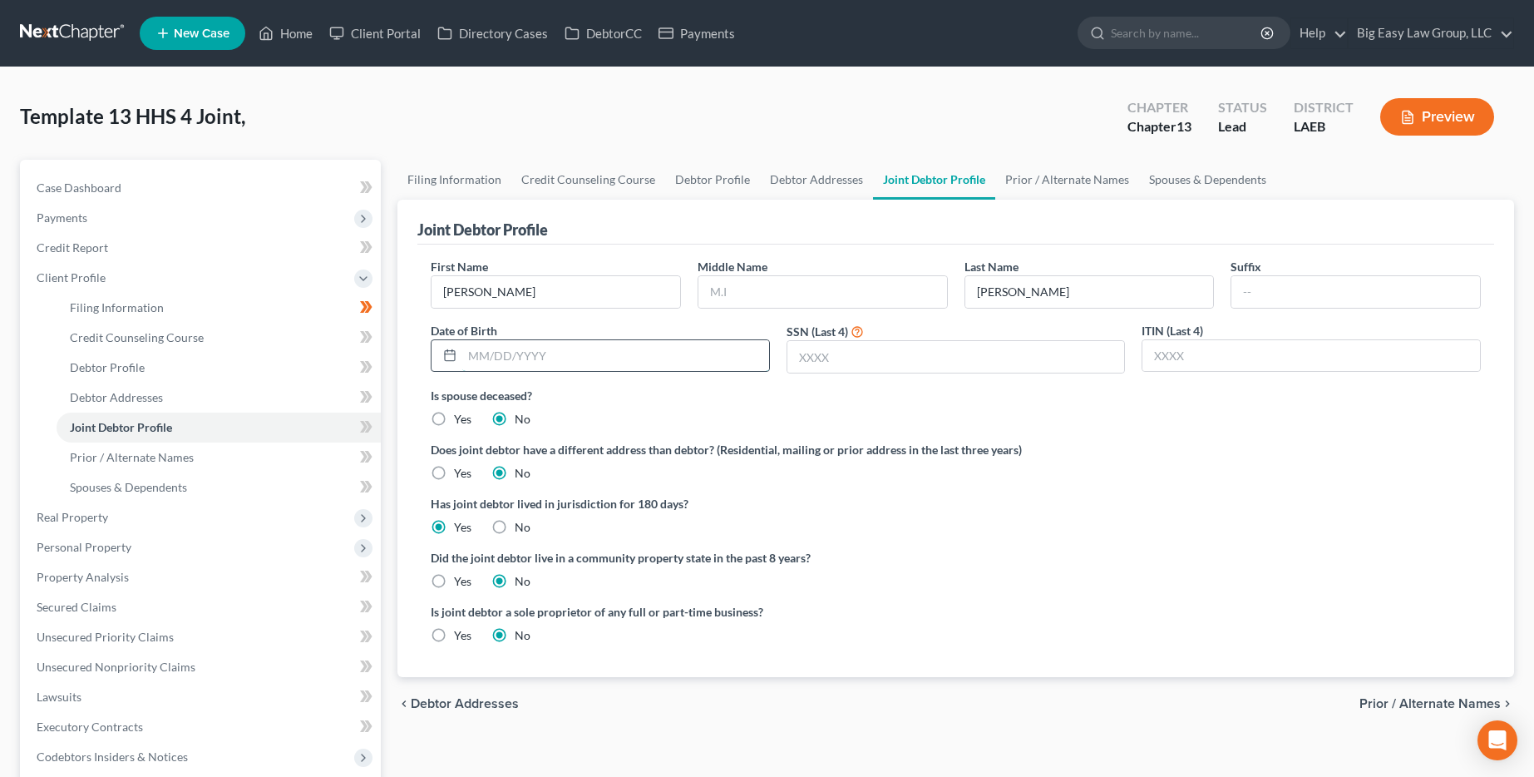
click at [641, 345] on input "text" at bounding box center [615, 356] width 307 height 32
type input "[DATE]"
click at [787, 347] on input "text" at bounding box center [956, 357] width 338 height 32
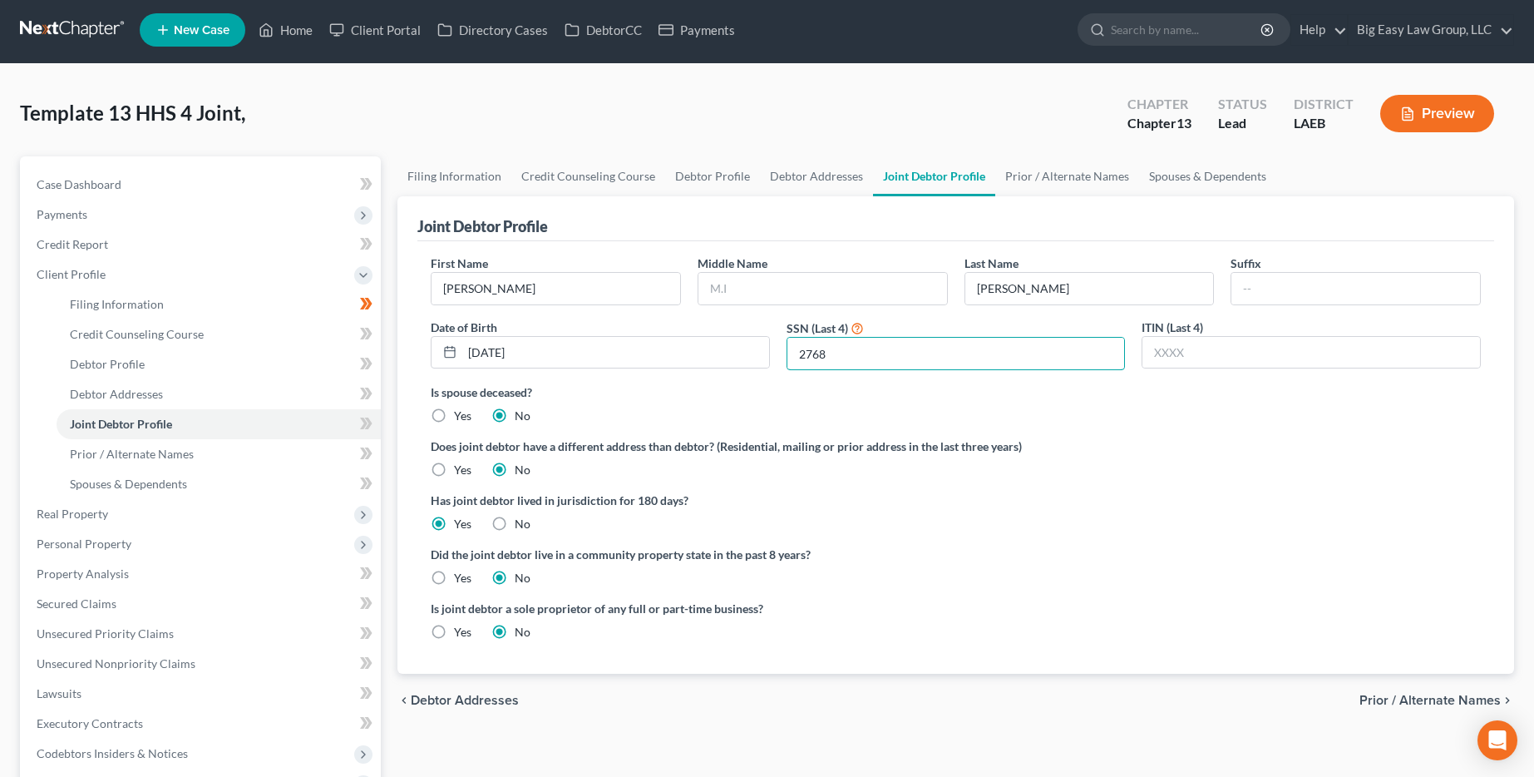
type input "2768"
click at [787, 388] on label "Is spouse deceased?" at bounding box center [956, 391] width 1050 height 17
click at [787, 186] on link "Prior / Alternate Names" at bounding box center [1067, 176] width 144 height 40
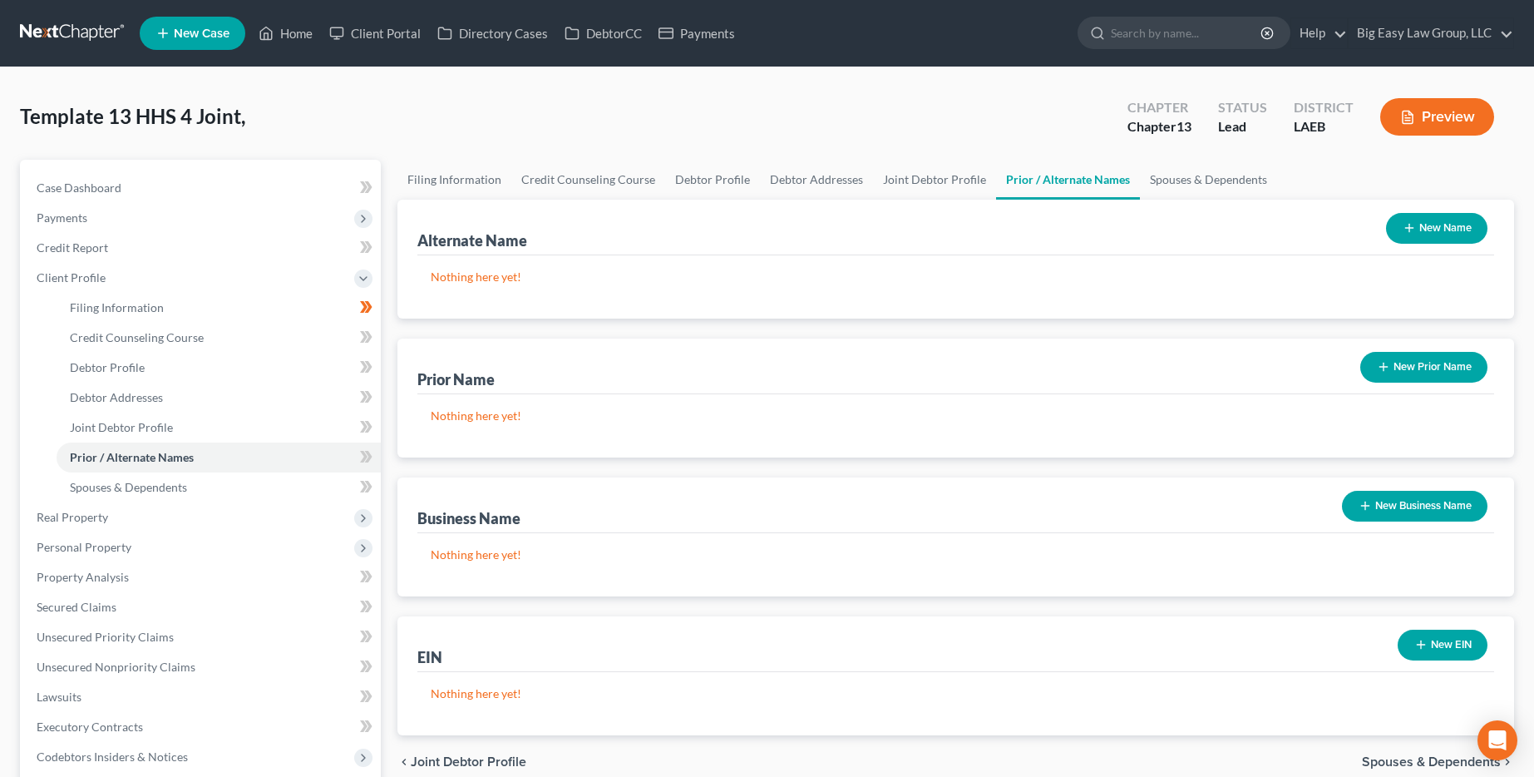
click at [787, 225] on button "New Name" at bounding box center [1436, 228] width 101 height 31
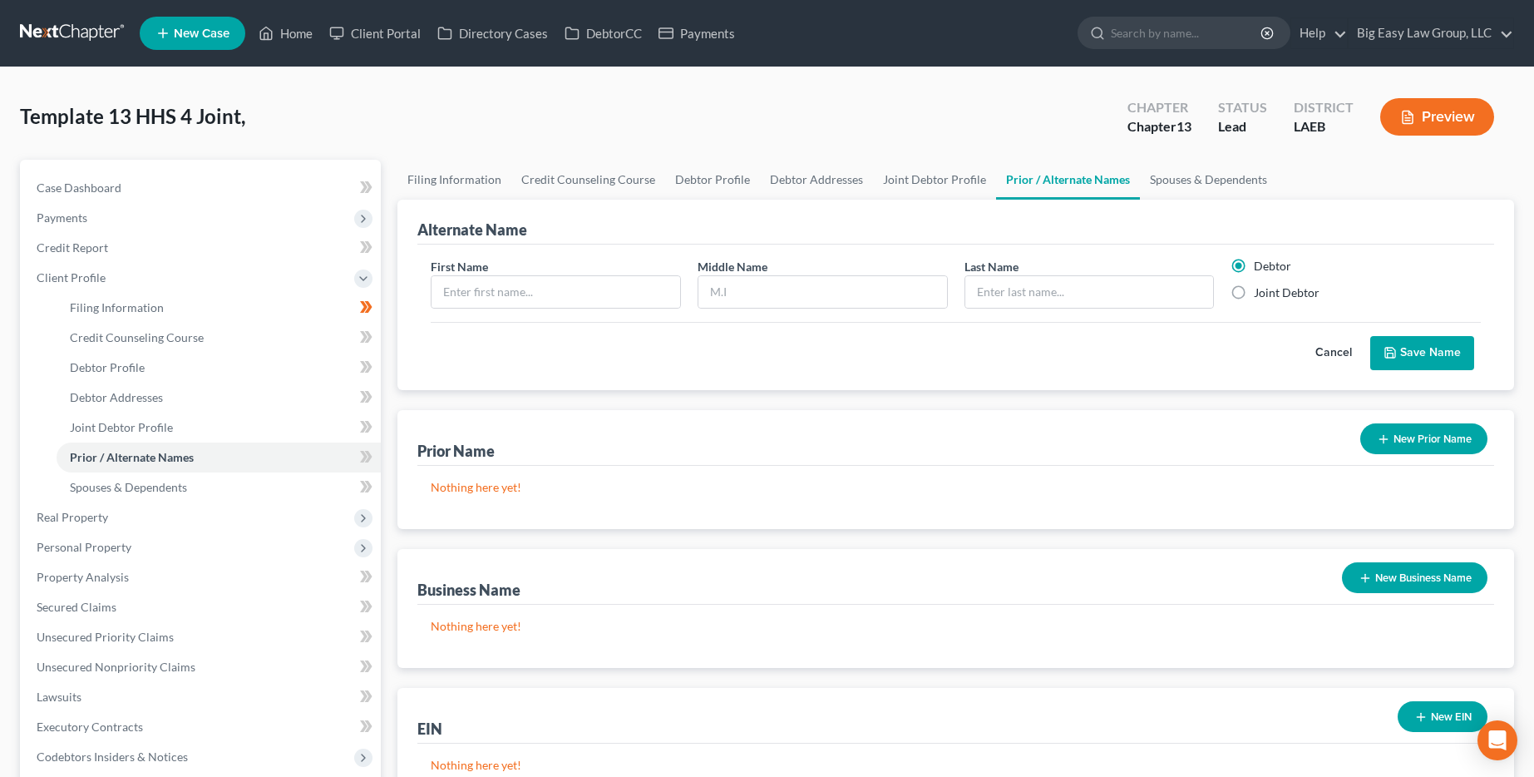
click at [787, 284] on label "Joint Debtor" at bounding box center [1287, 292] width 66 height 17
click at [787, 284] on input "Joint Debtor" at bounding box center [1266, 289] width 11 height 11
radio input "true"
radio input "false"
click at [604, 280] on input "text" at bounding box center [556, 292] width 249 height 32
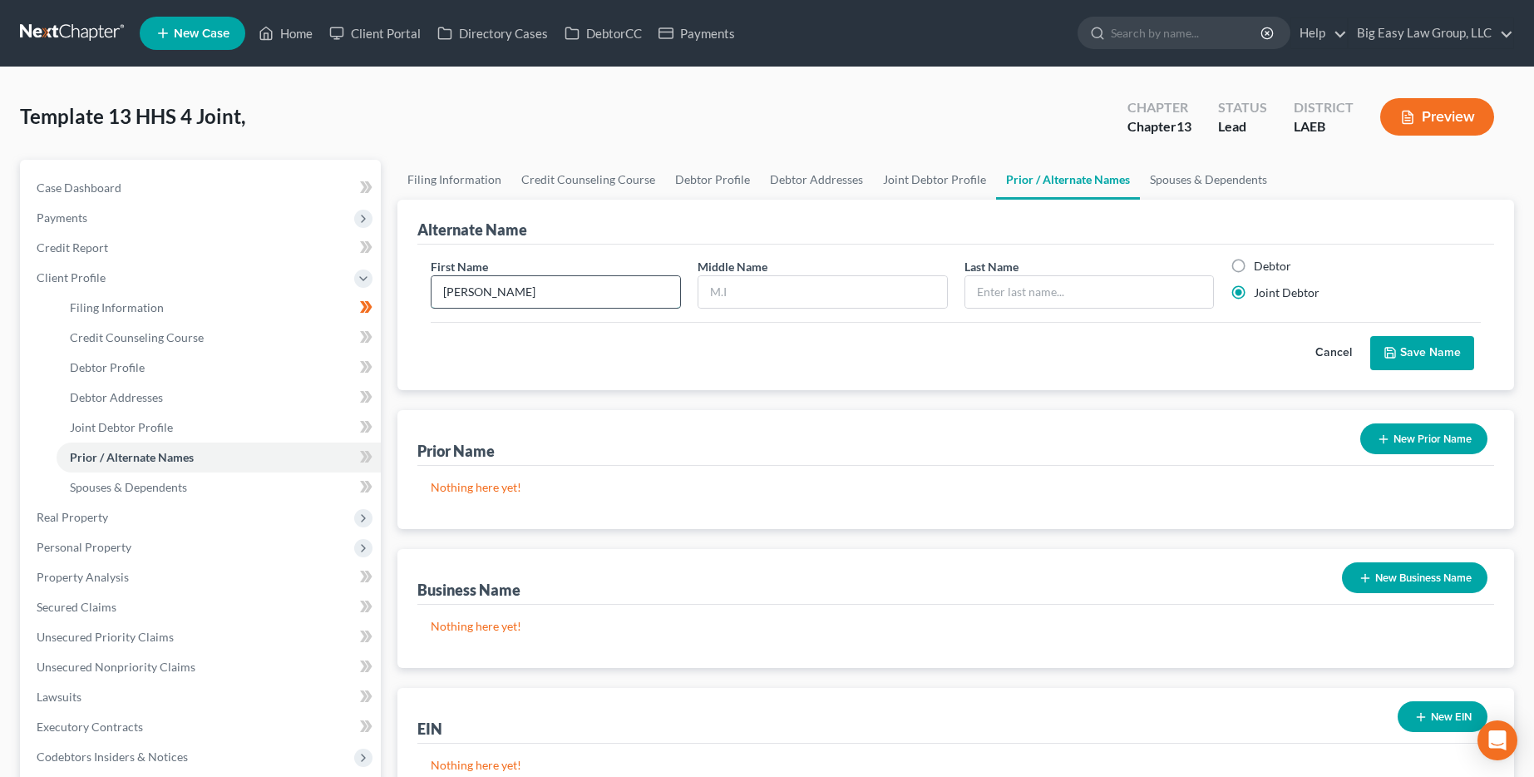
drag, startPoint x: 618, startPoint y: 280, endPoint x: 551, endPoint y: 300, distance: 70.3
click at [551, 300] on input "[PERSON_NAME]" at bounding box center [556, 292] width 249 height 32
click at [555, 298] on input "[PERSON_NAME]" at bounding box center [556, 292] width 249 height 32
type input "[PERSON_NAME]"
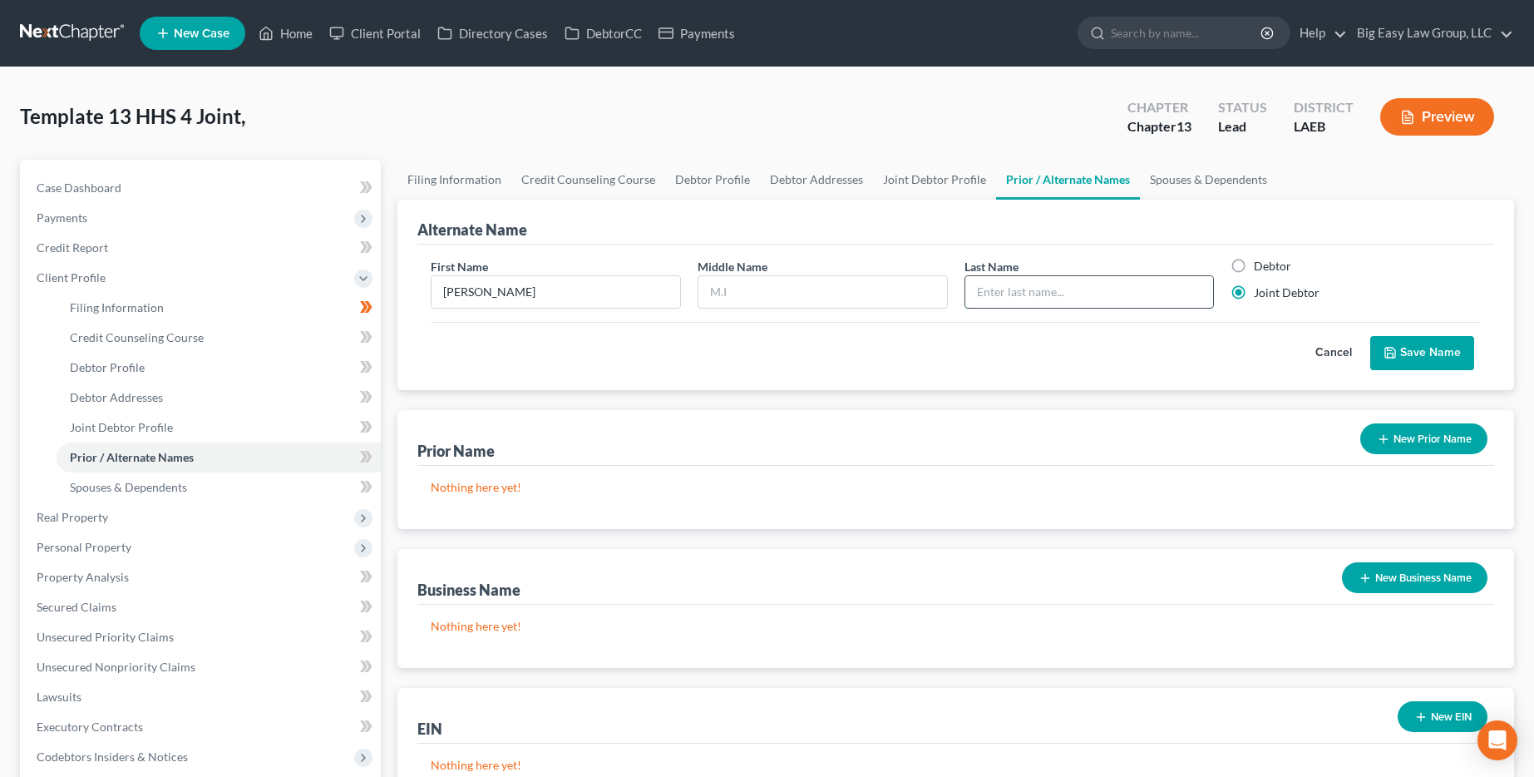
paste input "[PERSON_NAME]"
type input "[PERSON_NAME]"
click at [787, 363] on button "Save Name" at bounding box center [1422, 353] width 104 height 35
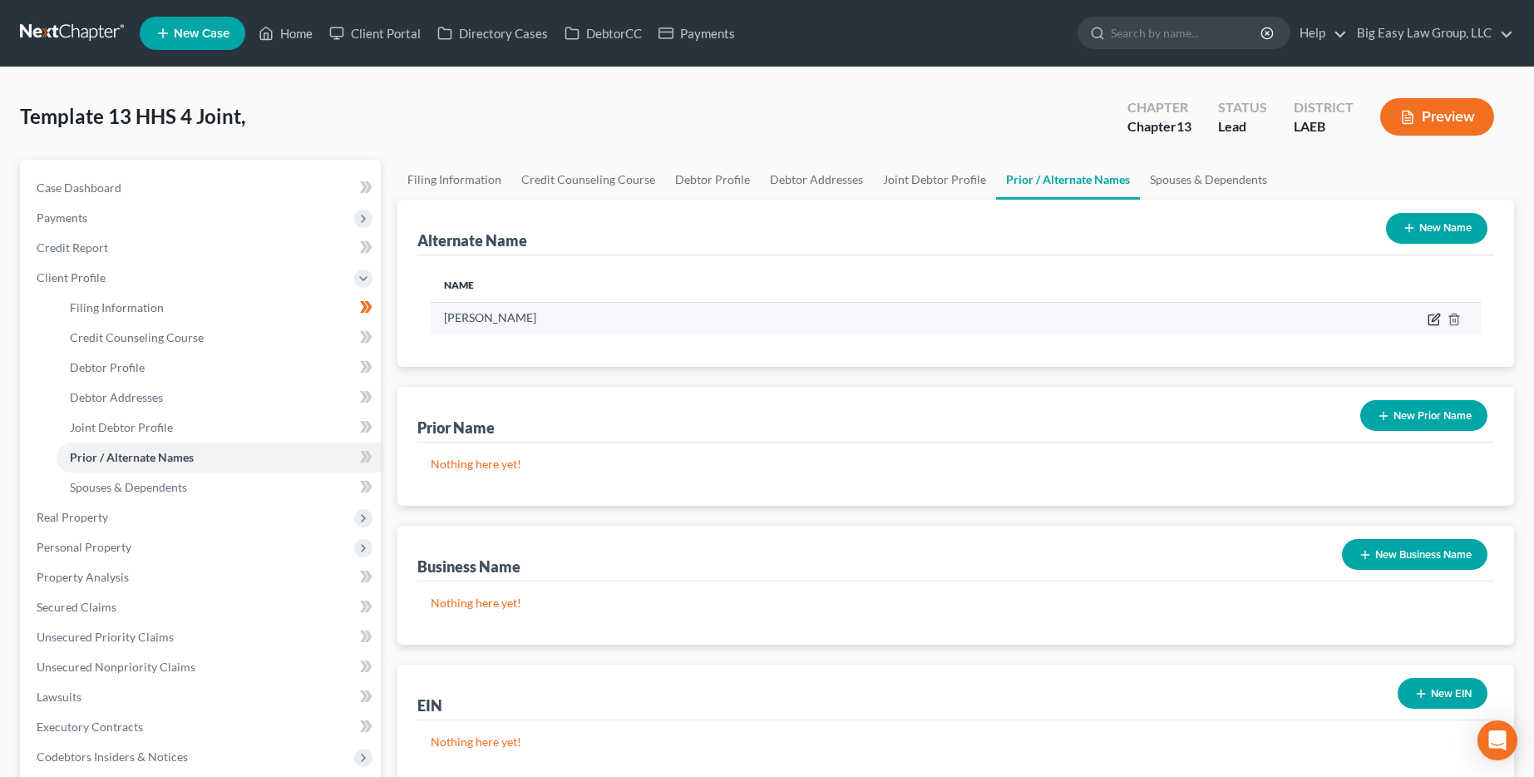
click at [787, 319] on icon at bounding box center [1434, 319] width 13 height 13
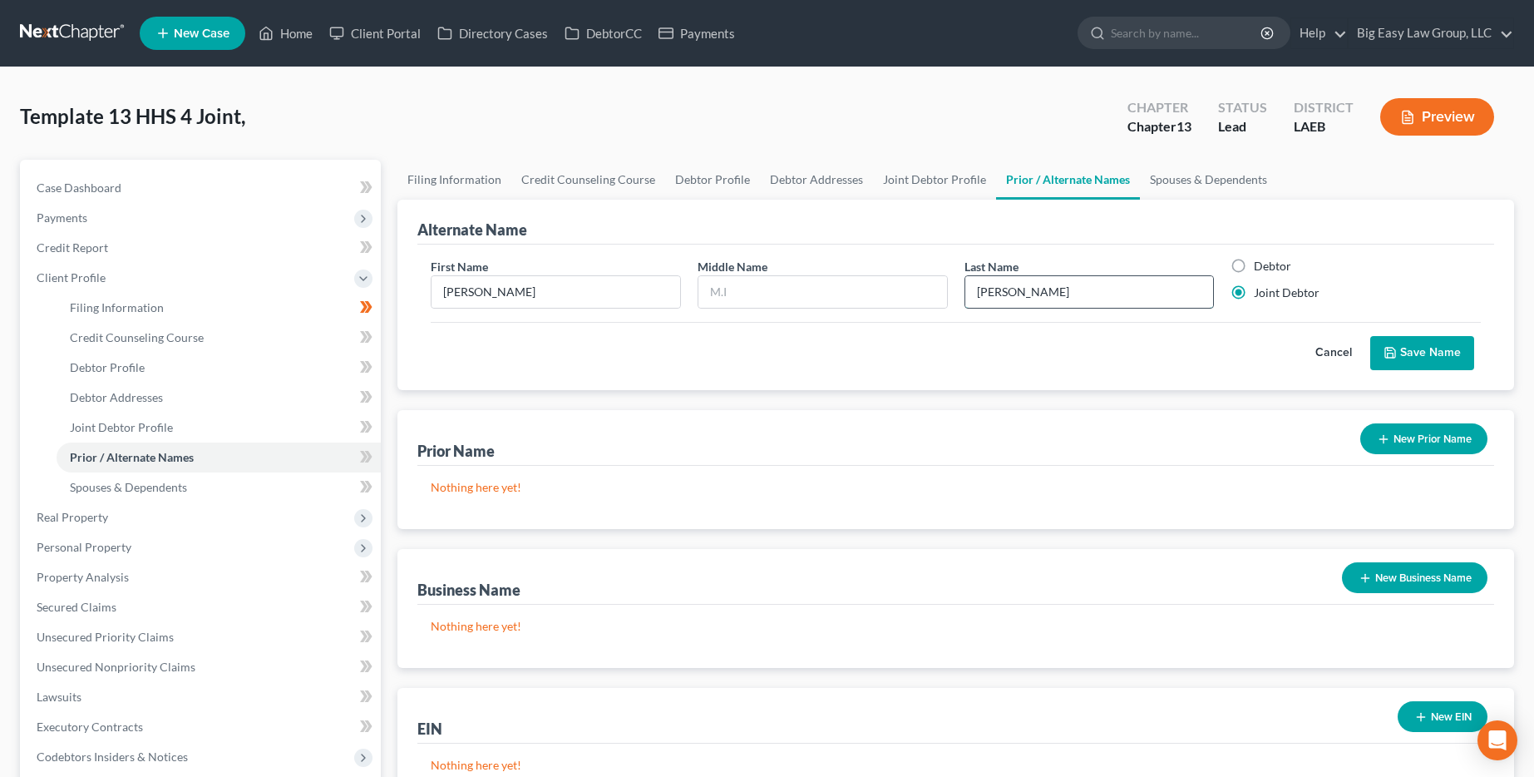
click at [787, 280] on input "[PERSON_NAME]" at bounding box center [1089, 292] width 249 height 32
click at [787, 282] on input "[PERSON_NAME]" at bounding box center [1089, 292] width 249 height 32
click at [787, 355] on button "Cancel" at bounding box center [1333, 353] width 73 height 33
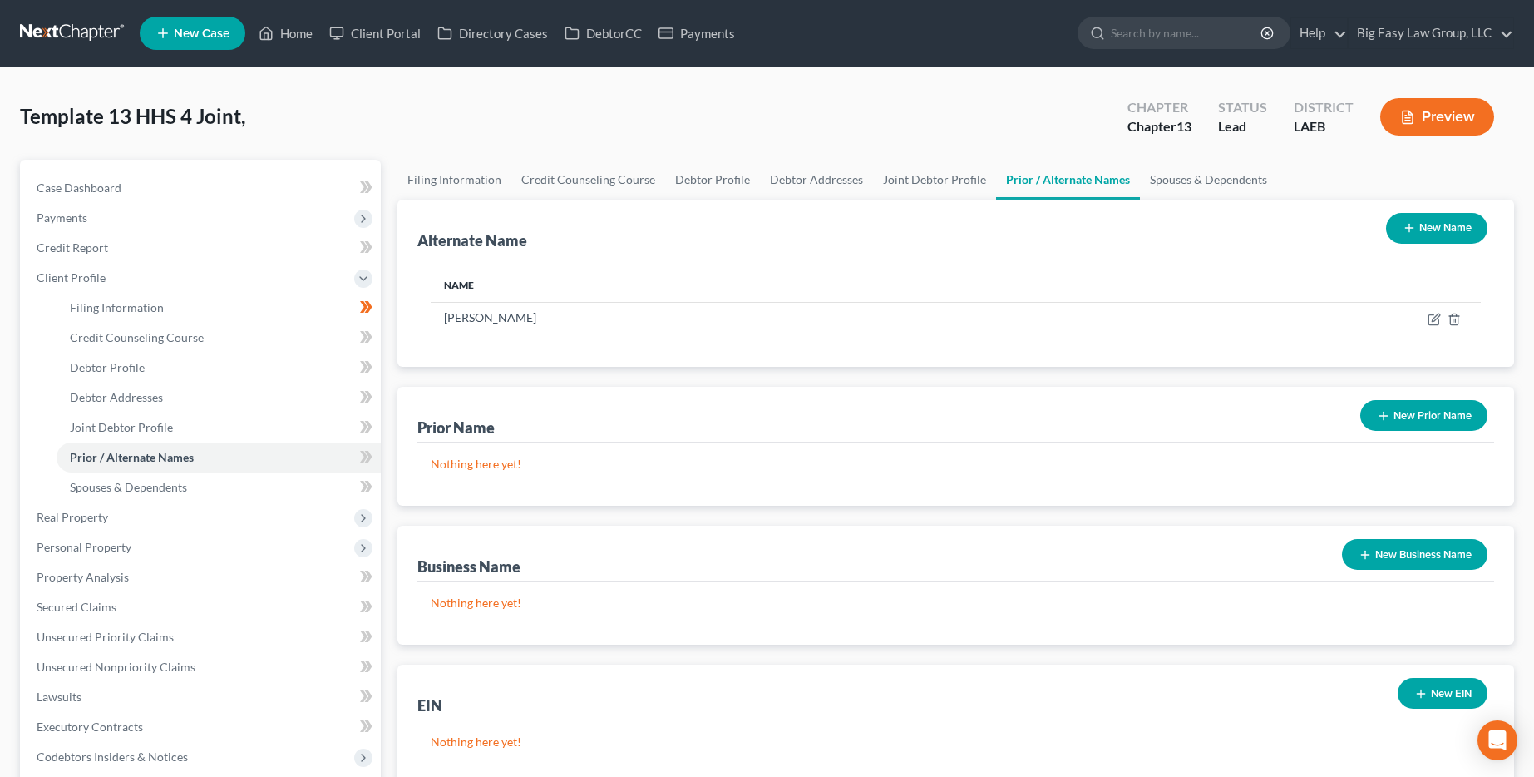
click at [787, 424] on button "New Prior Name" at bounding box center [1423, 415] width 127 height 31
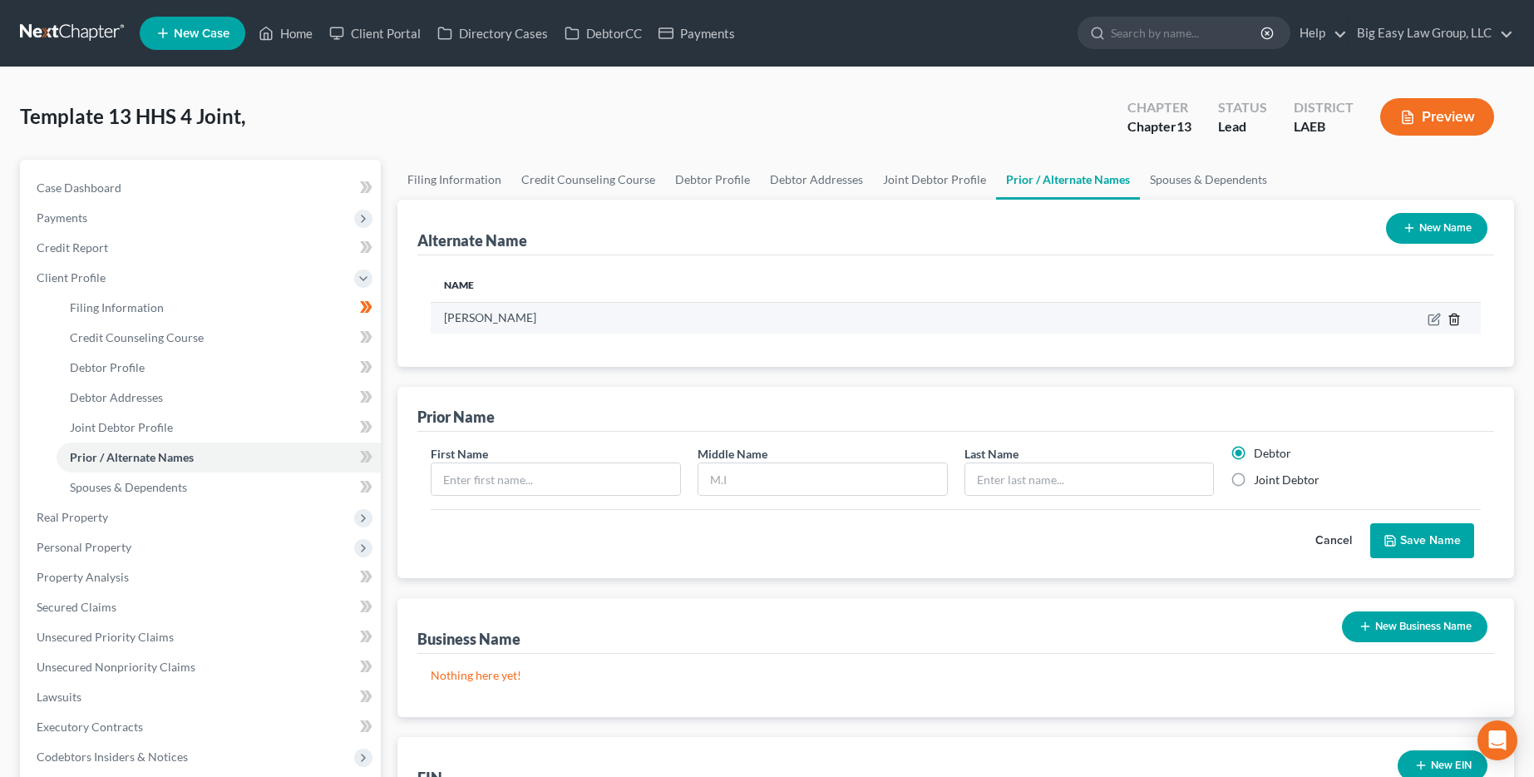
click at [787, 318] on icon at bounding box center [1454, 319] width 13 height 13
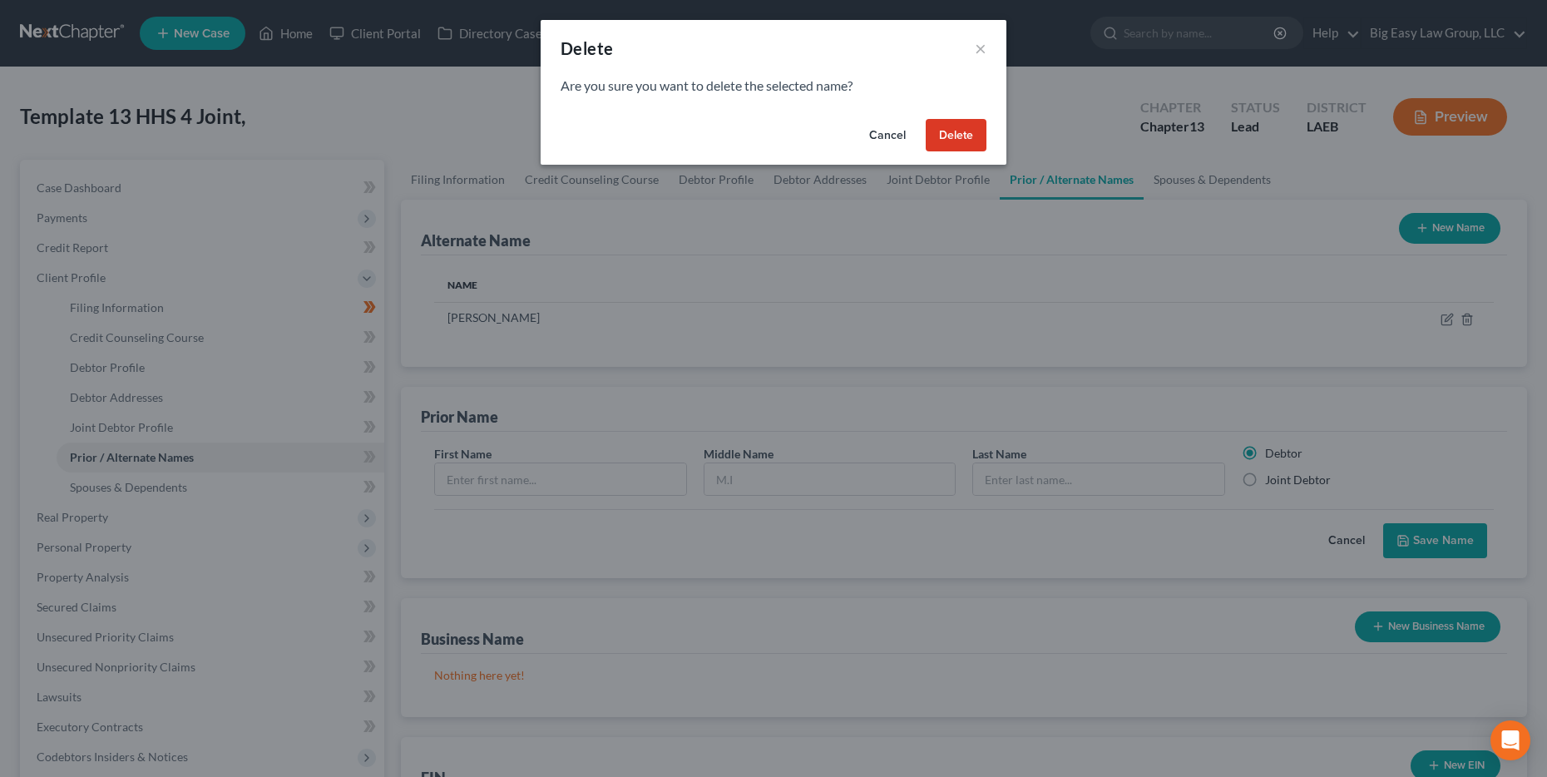
click at [787, 124] on button "Delete" at bounding box center [956, 135] width 61 height 33
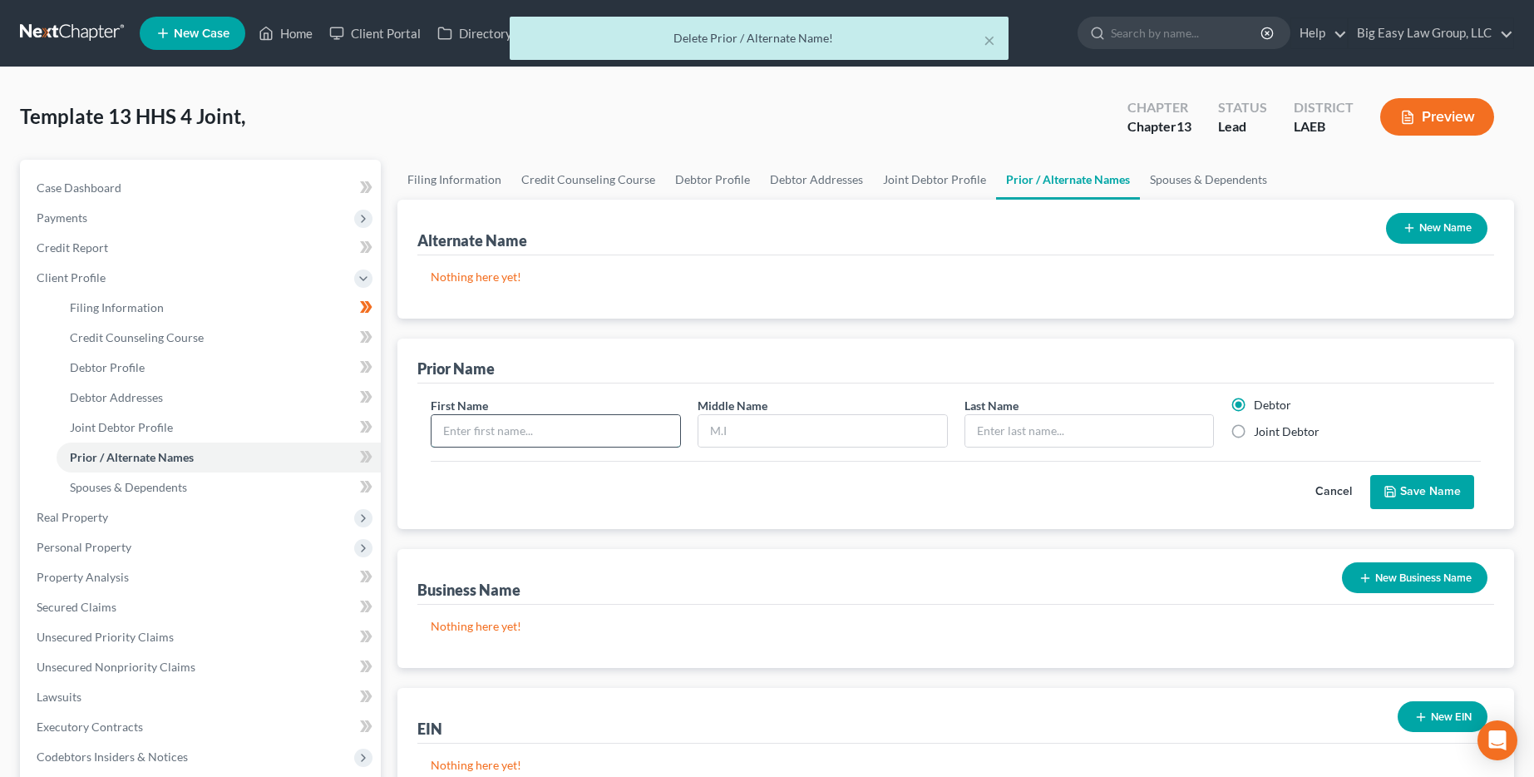
click at [635, 425] on input "text" at bounding box center [556, 431] width 249 height 32
type input "[PERSON_NAME]"
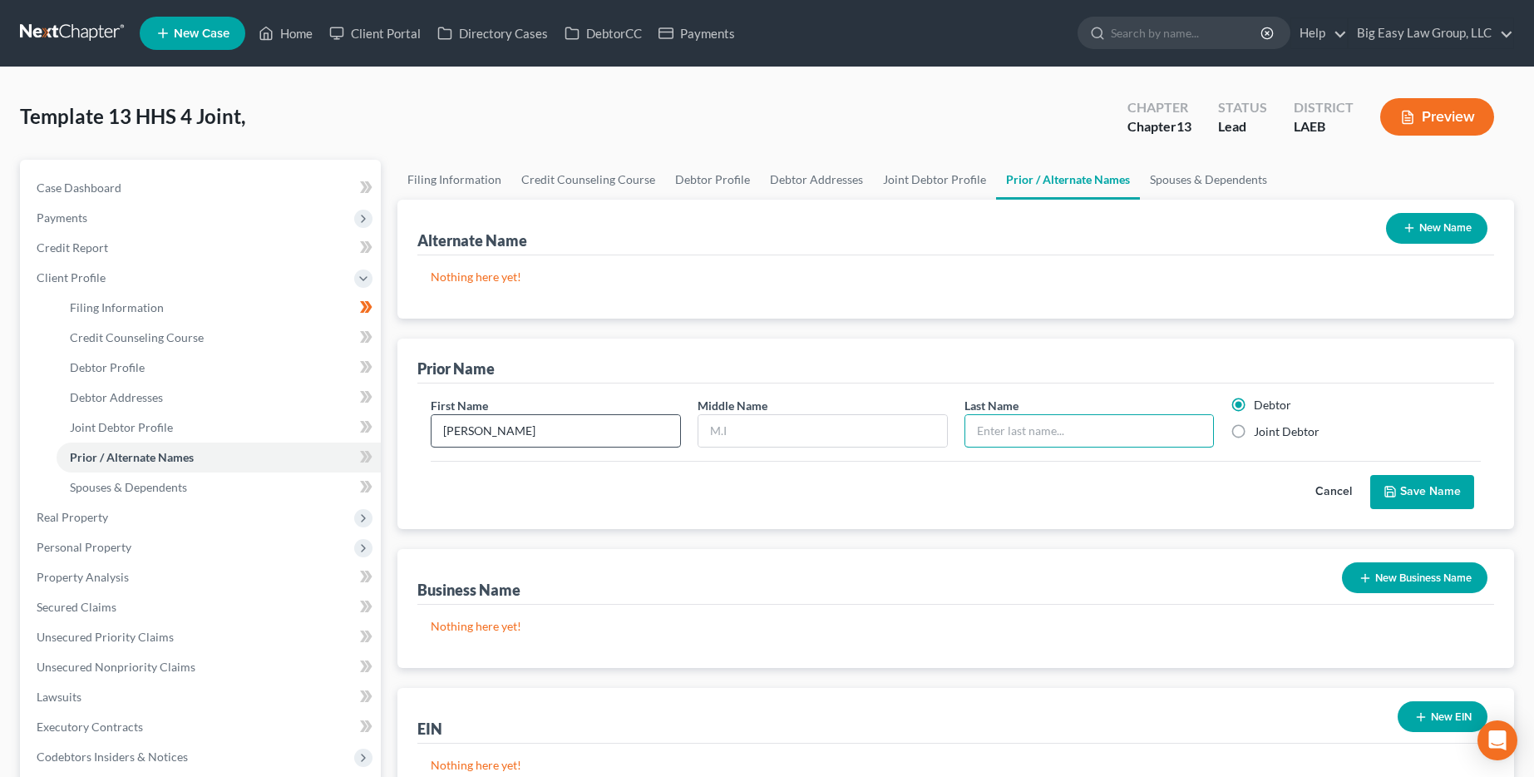
paste input "[PERSON_NAME]"
type input "[PERSON_NAME]"
click at [787, 427] on label "Joint Debtor" at bounding box center [1287, 431] width 66 height 17
click at [787, 427] on input "Joint Debtor" at bounding box center [1266, 428] width 11 height 11
radio input "true"
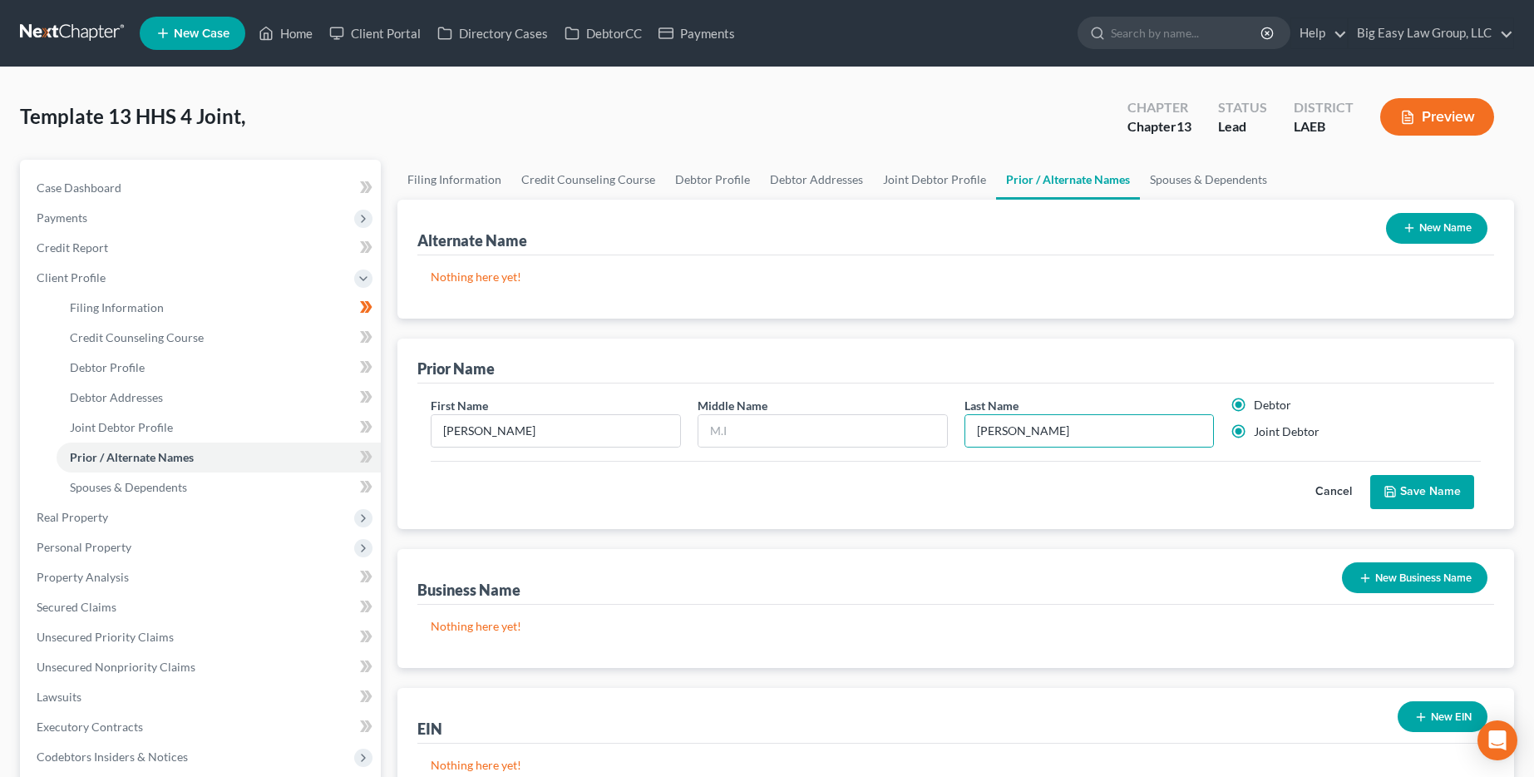
radio input "false"
click at [787, 502] on button "Save Name" at bounding box center [1422, 492] width 104 height 35
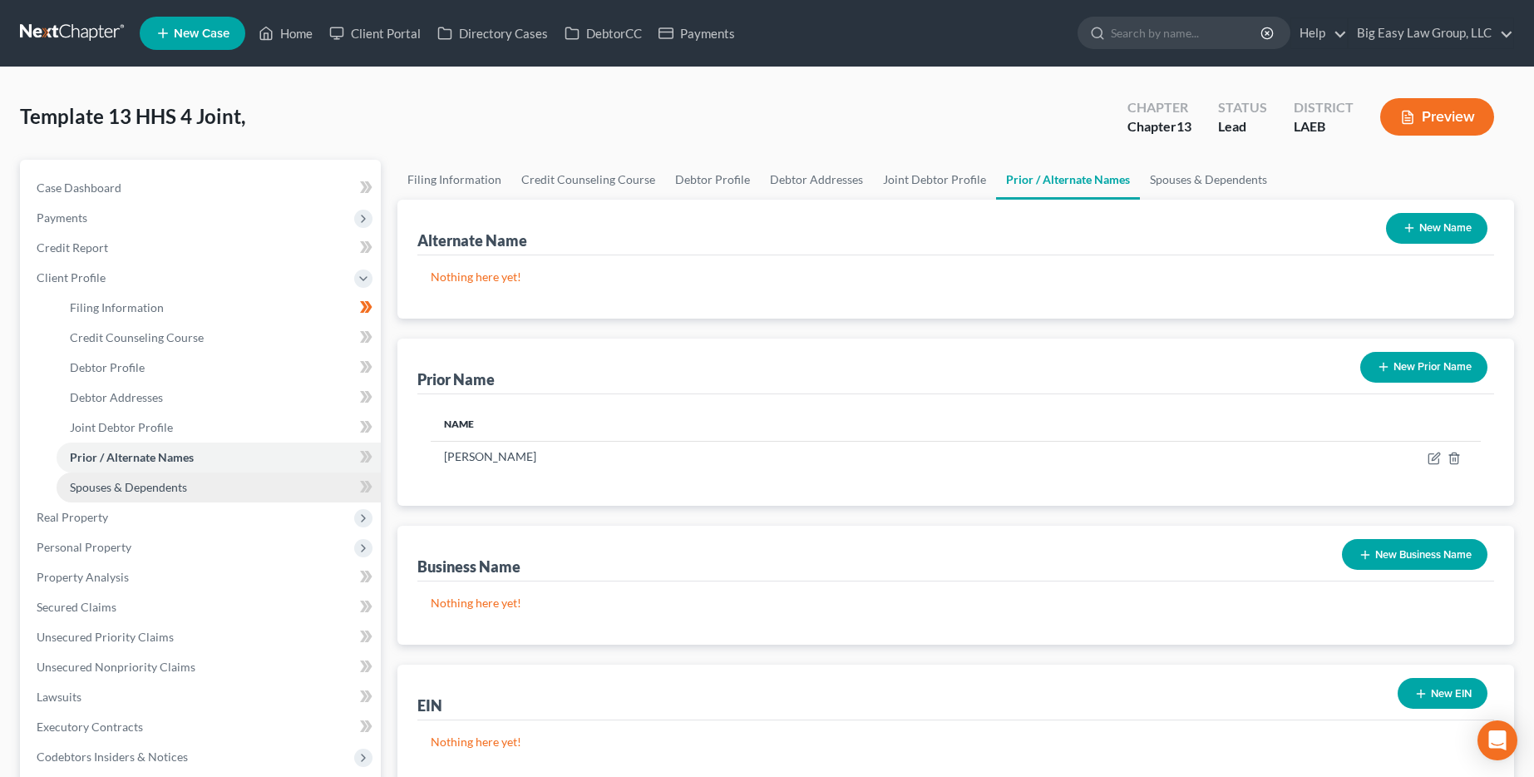
click at [169, 492] on span "Spouses & Dependents" at bounding box center [128, 487] width 117 height 14
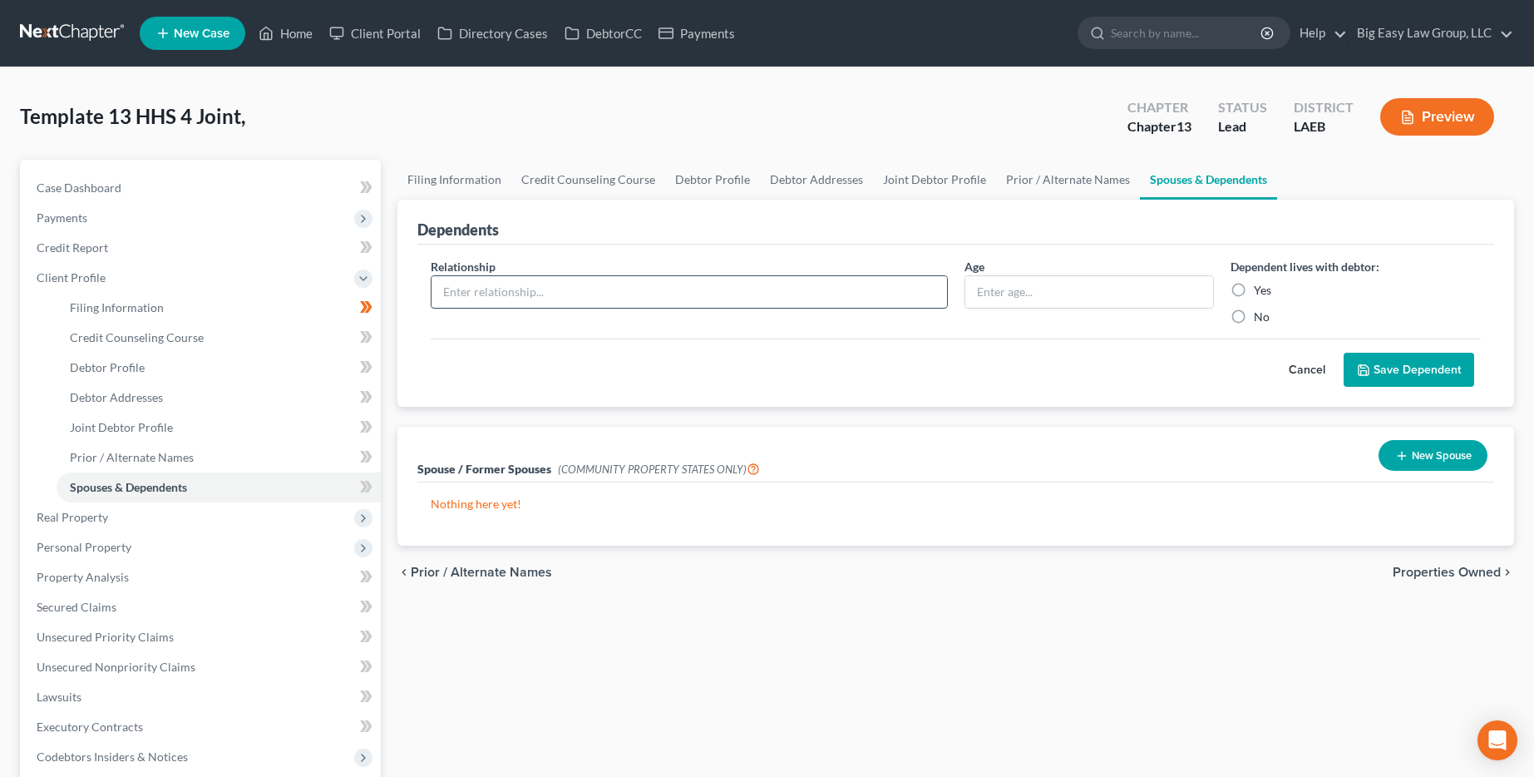
click at [728, 287] on input "text" at bounding box center [689, 292] width 515 height 32
type input "Daughter"
type input "12"
click at [787, 293] on label "Yes" at bounding box center [1262, 290] width 17 height 17
click at [787, 293] on input "Yes" at bounding box center [1266, 287] width 11 height 11
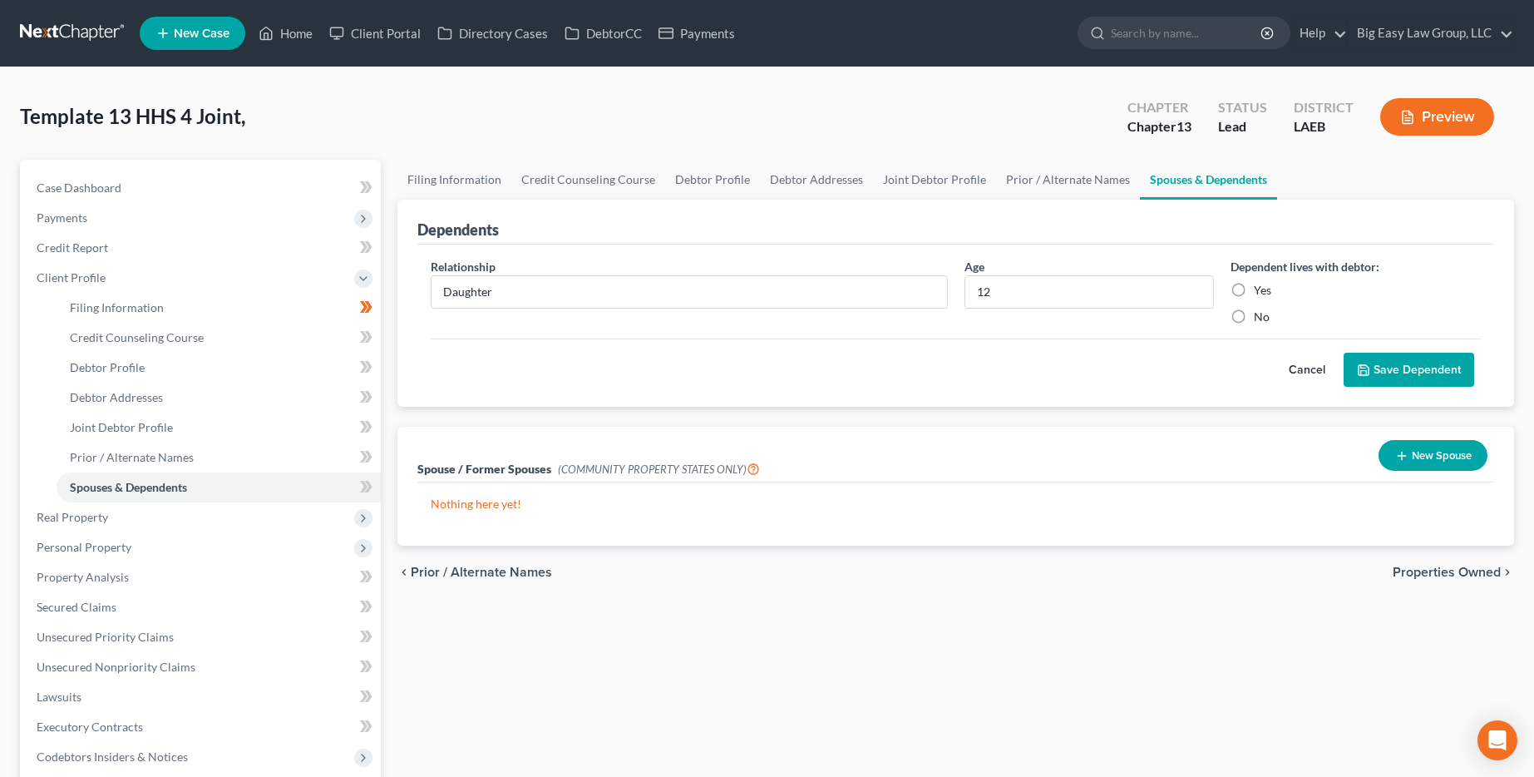
radio input "true"
click at [787, 365] on button "Save Dependent" at bounding box center [1409, 370] width 131 height 35
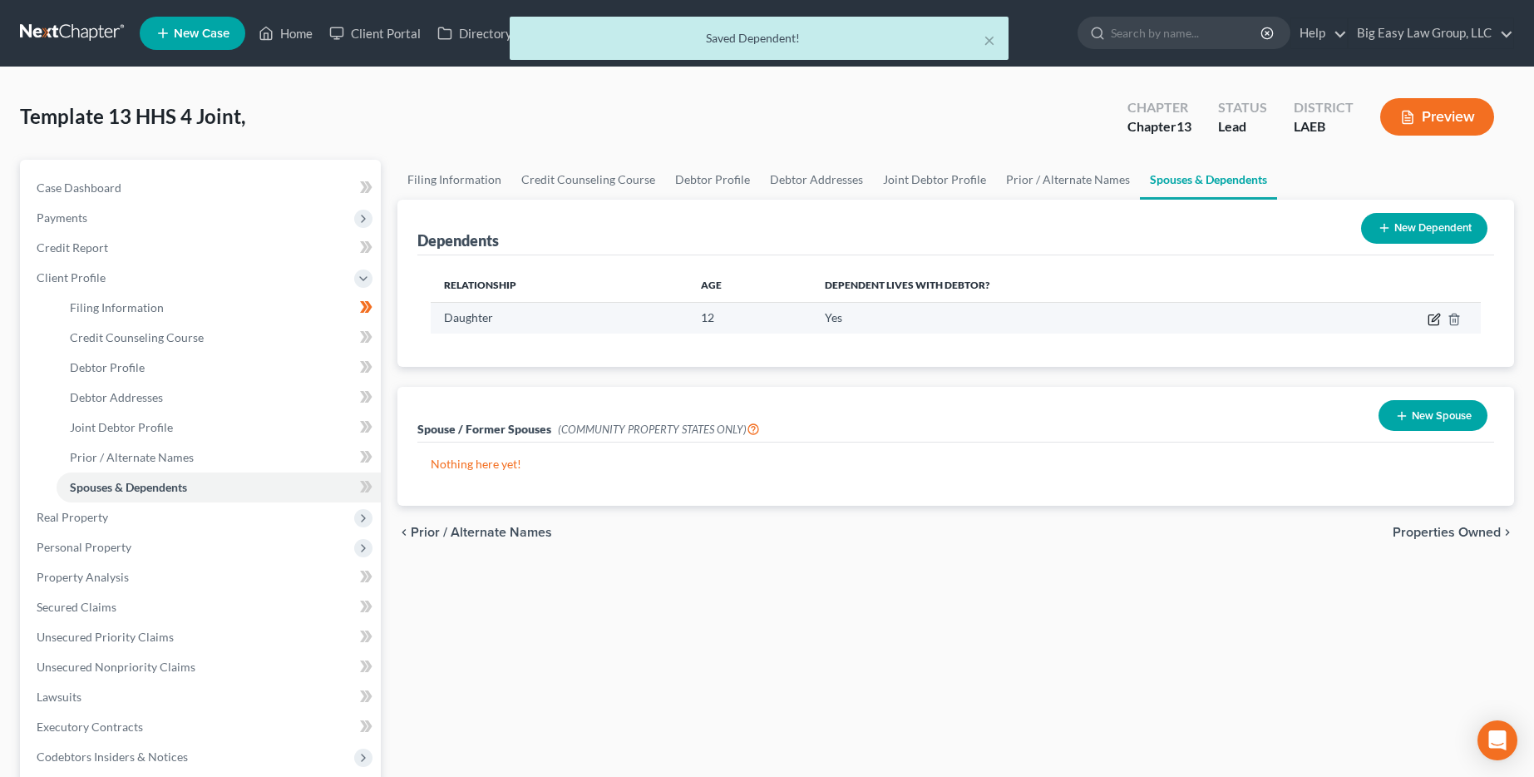
click at [787, 319] on icon "button" at bounding box center [1434, 319] width 13 height 13
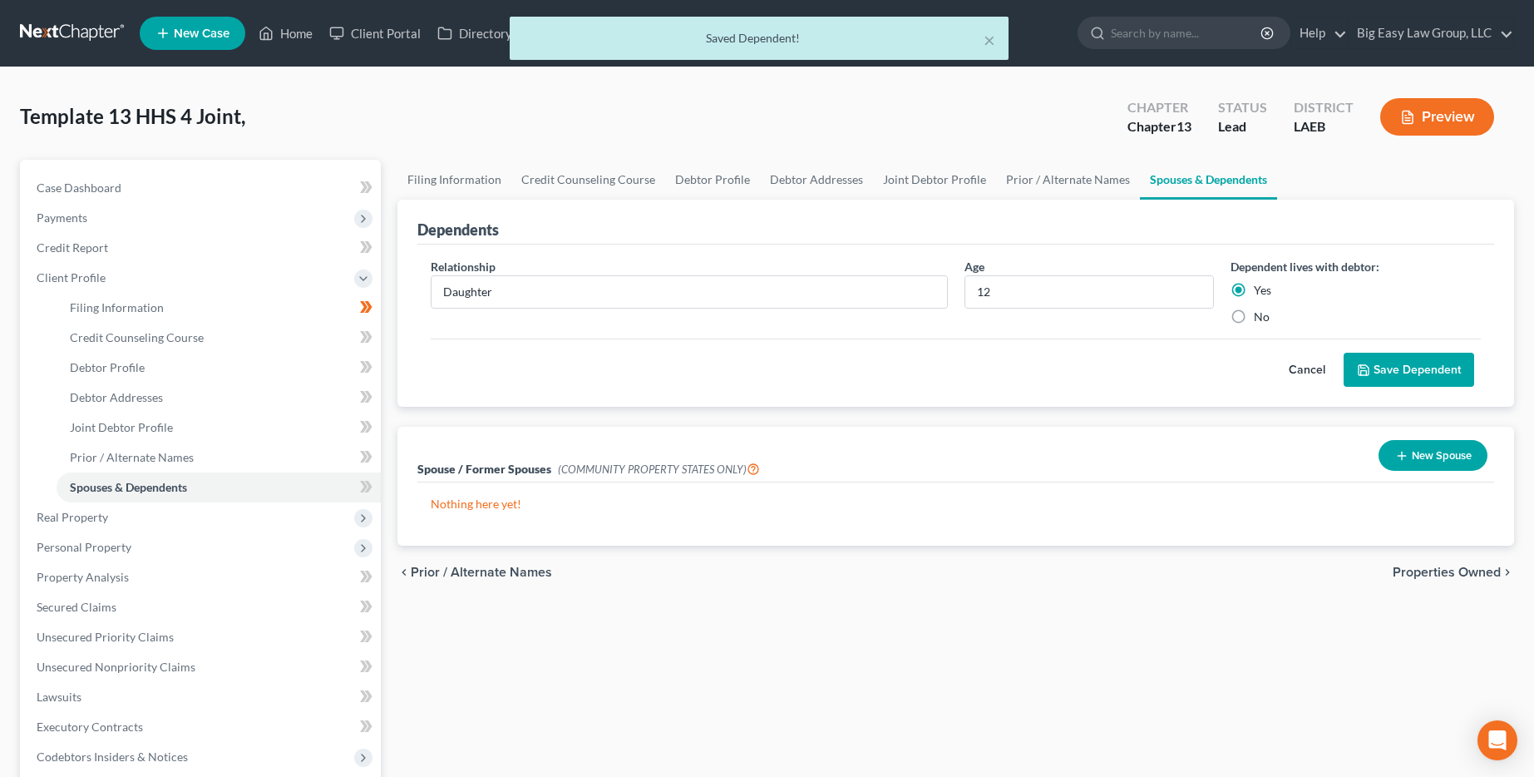
click at [787, 372] on button "Save Dependent" at bounding box center [1409, 370] width 131 height 35
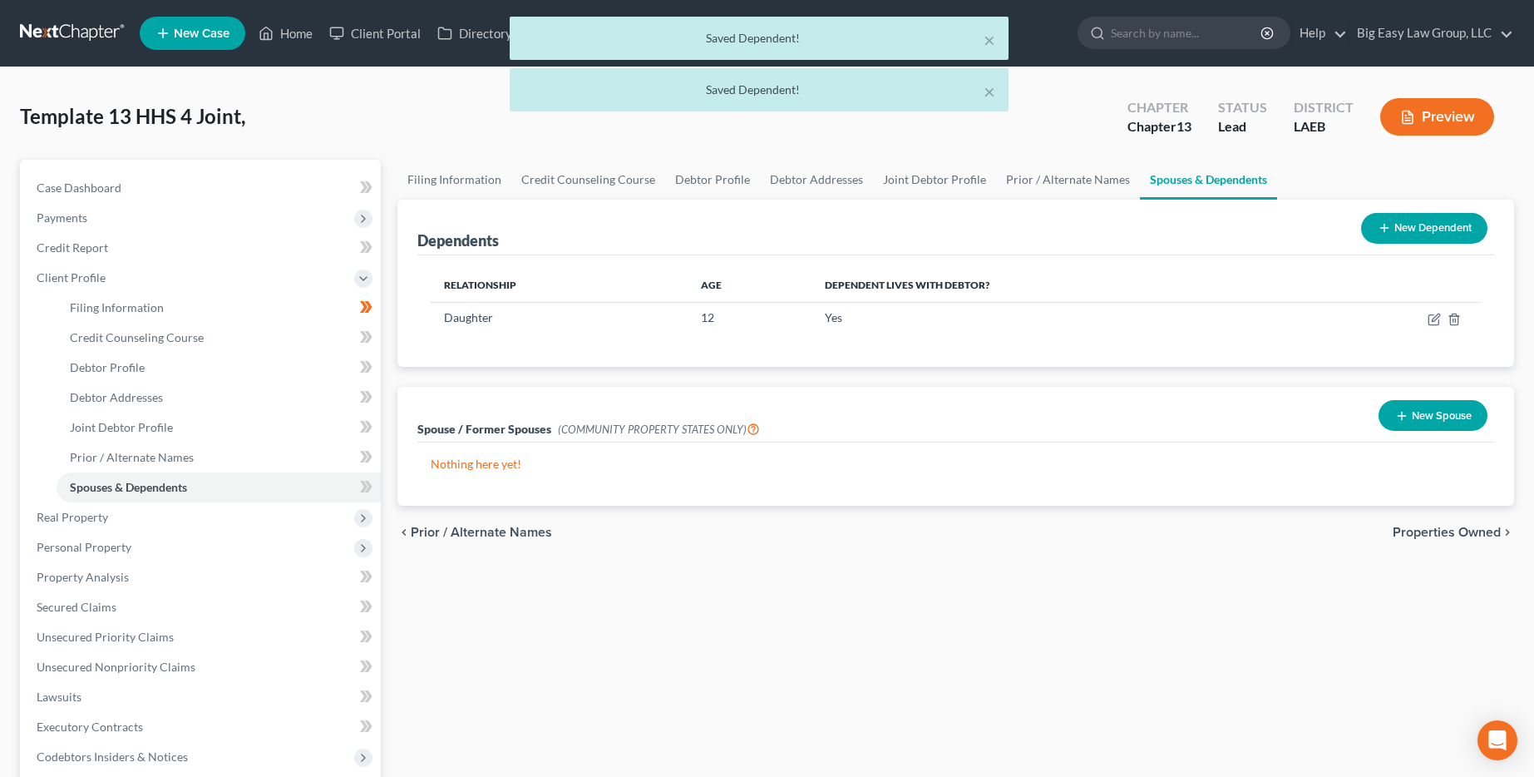
click at [787, 220] on button "New Dependent" at bounding box center [1424, 228] width 126 height 31
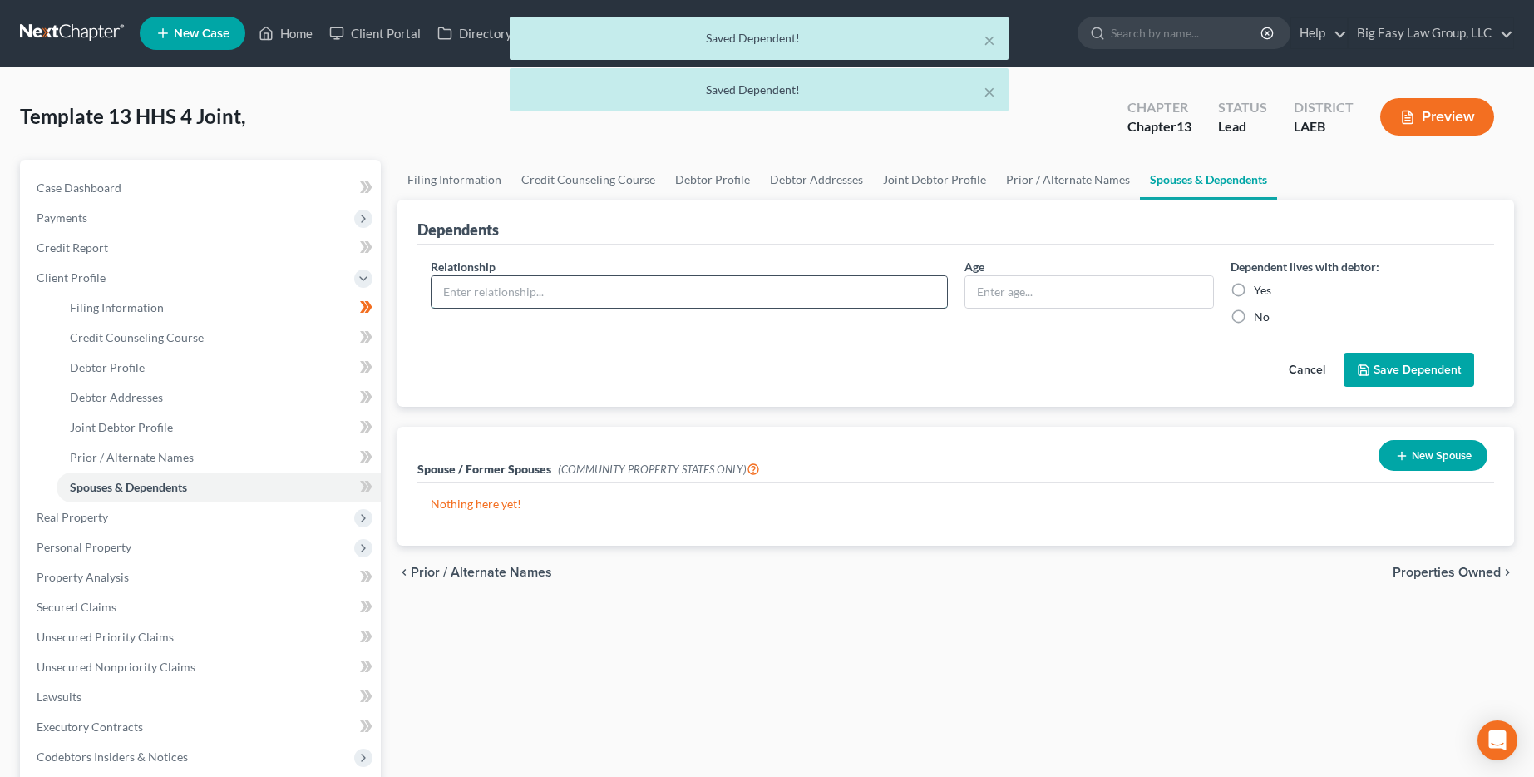
click at [742, 284] on input "text" at bounding box center [689, 292] width 515 height 32
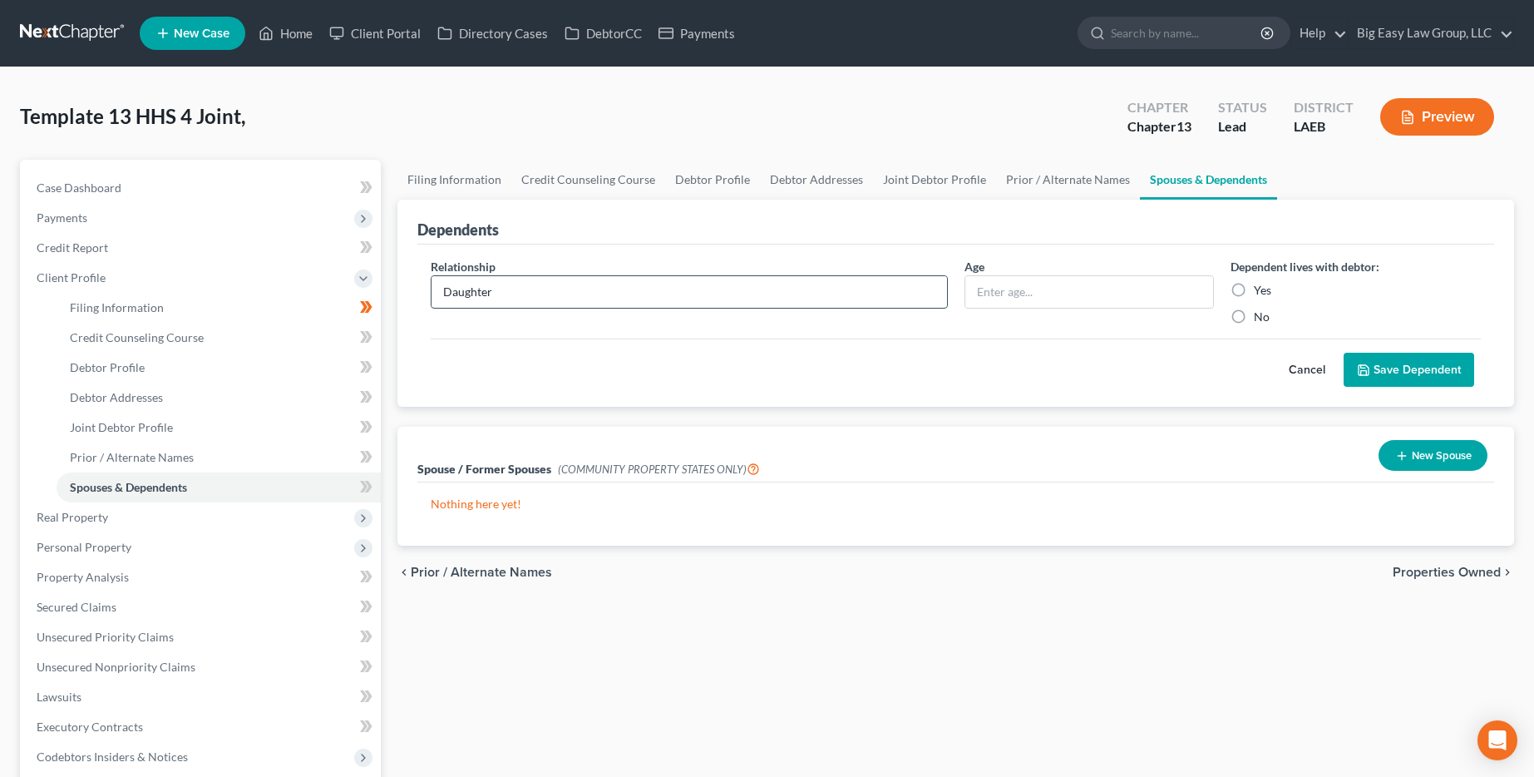
type input "Daughter"
type input "11"
click at [787, 284] on div "Yes" at bounding box center [1356, 290] width 250 height 17
click at [787, 290] on label "Yes" at bounding box center [1262, 290] width 17 height 17
click at [787, 290] on input "Yes" at bounding box center [1266, 287] width 11 height 11
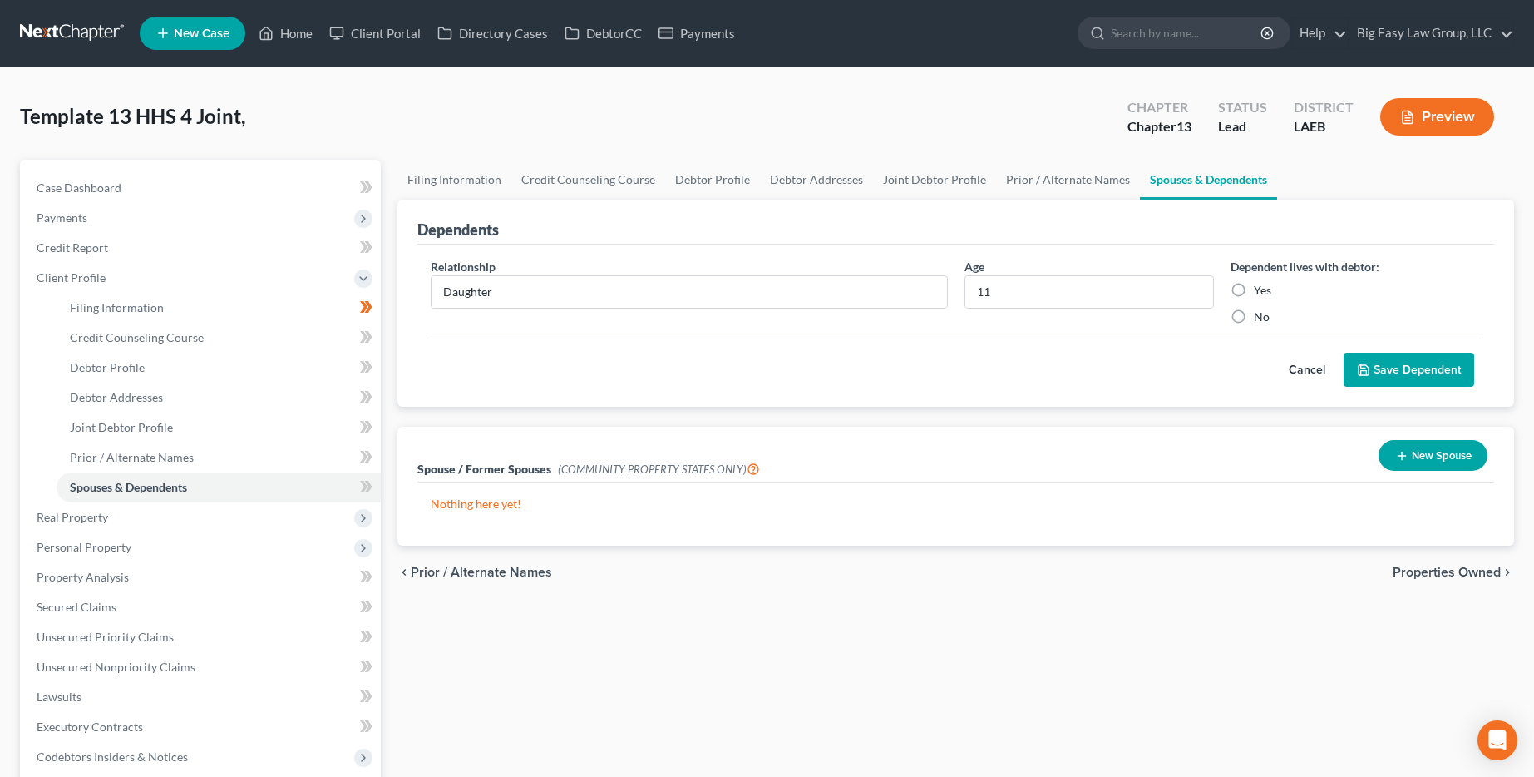
radio input "true"
click at [787, 370] on button "Save Dependent" at bounding box center [1409, 370] width 131 height 35
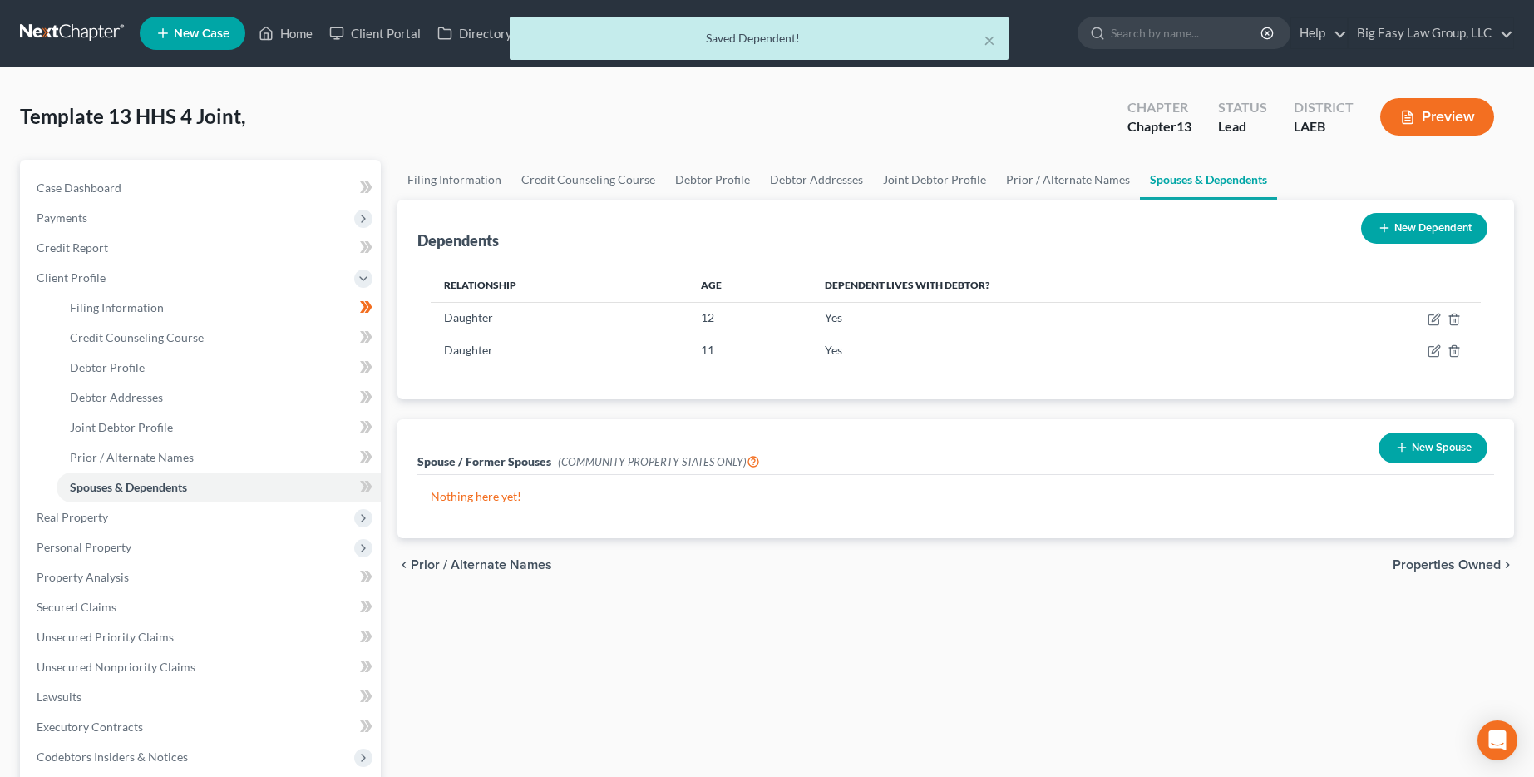
click at [787, 237] on button "New Dependent" at bounding box center [1424, 228] width 126 height 31
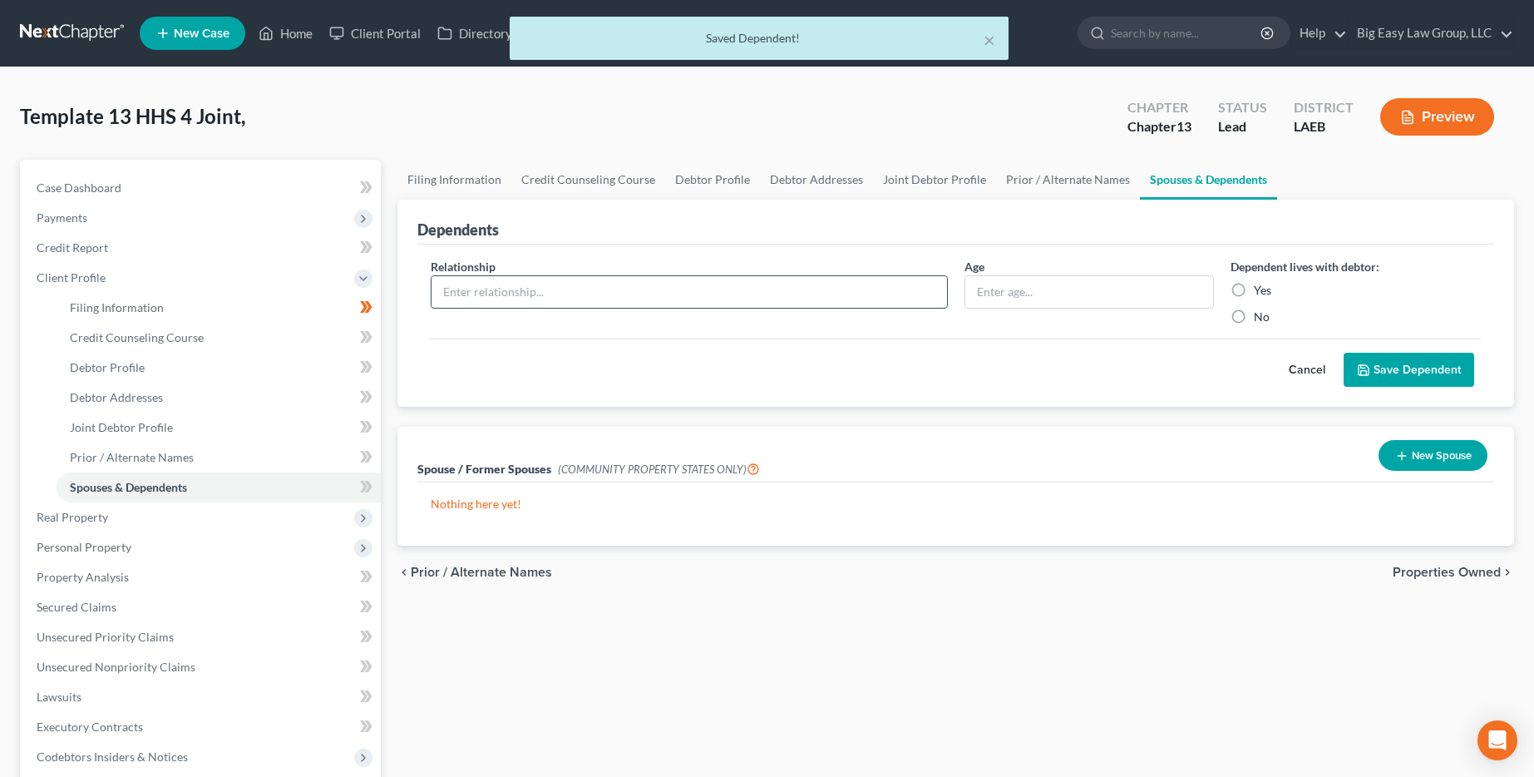
click at [625, 276] on input "text" at bounding box center [689, 292] width 515 height 32
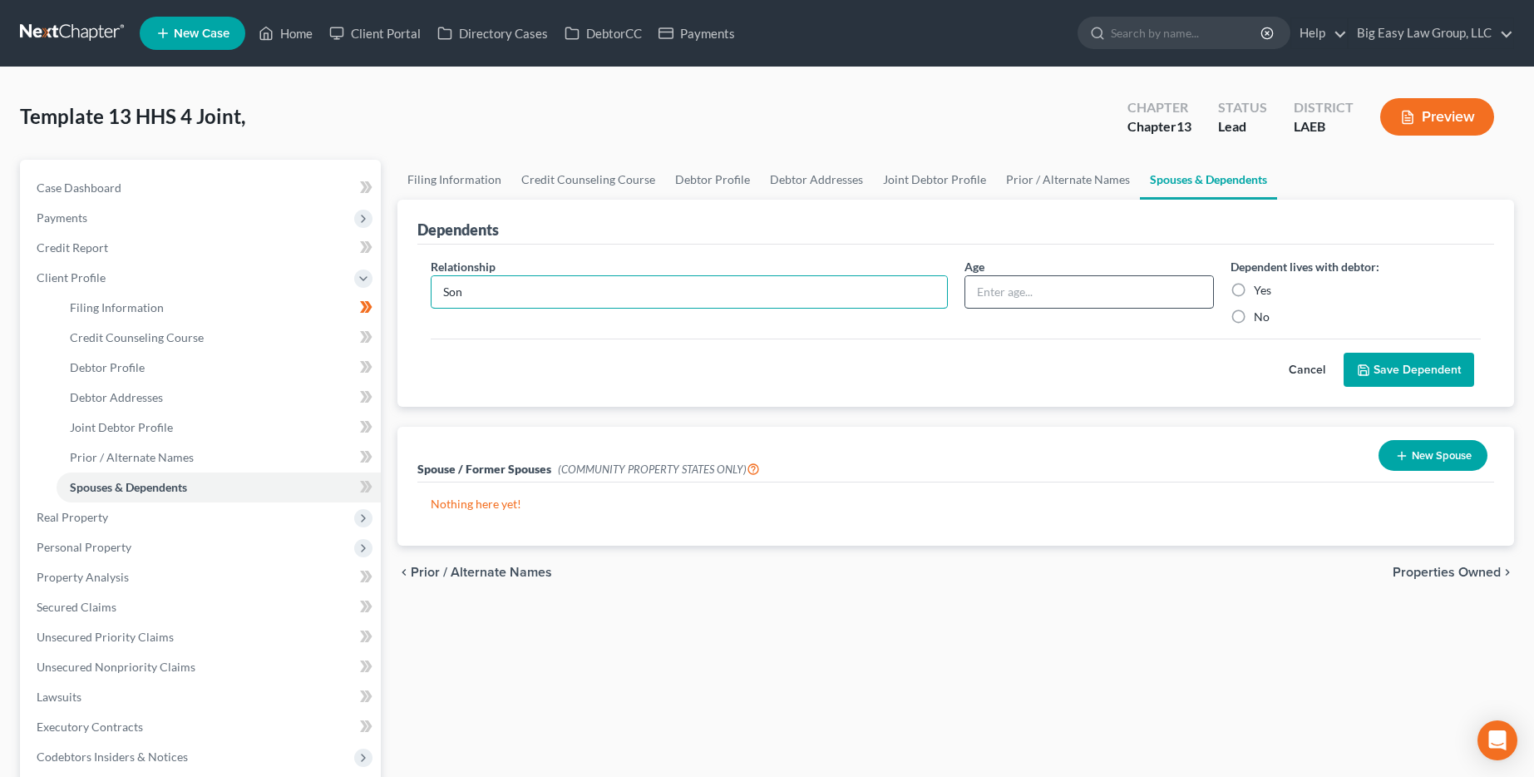
type input "Son"
click at [787, 306] on input "text" at bounding box center [1089, 292] width 249 height 32
type input "8"
click at [787, 287] on label "Yes" at bounding box center [1262, 290] width 17 height 17
click at [787, 287] on input "Yes" at bounding box center [1266, 287] width 11 height 11
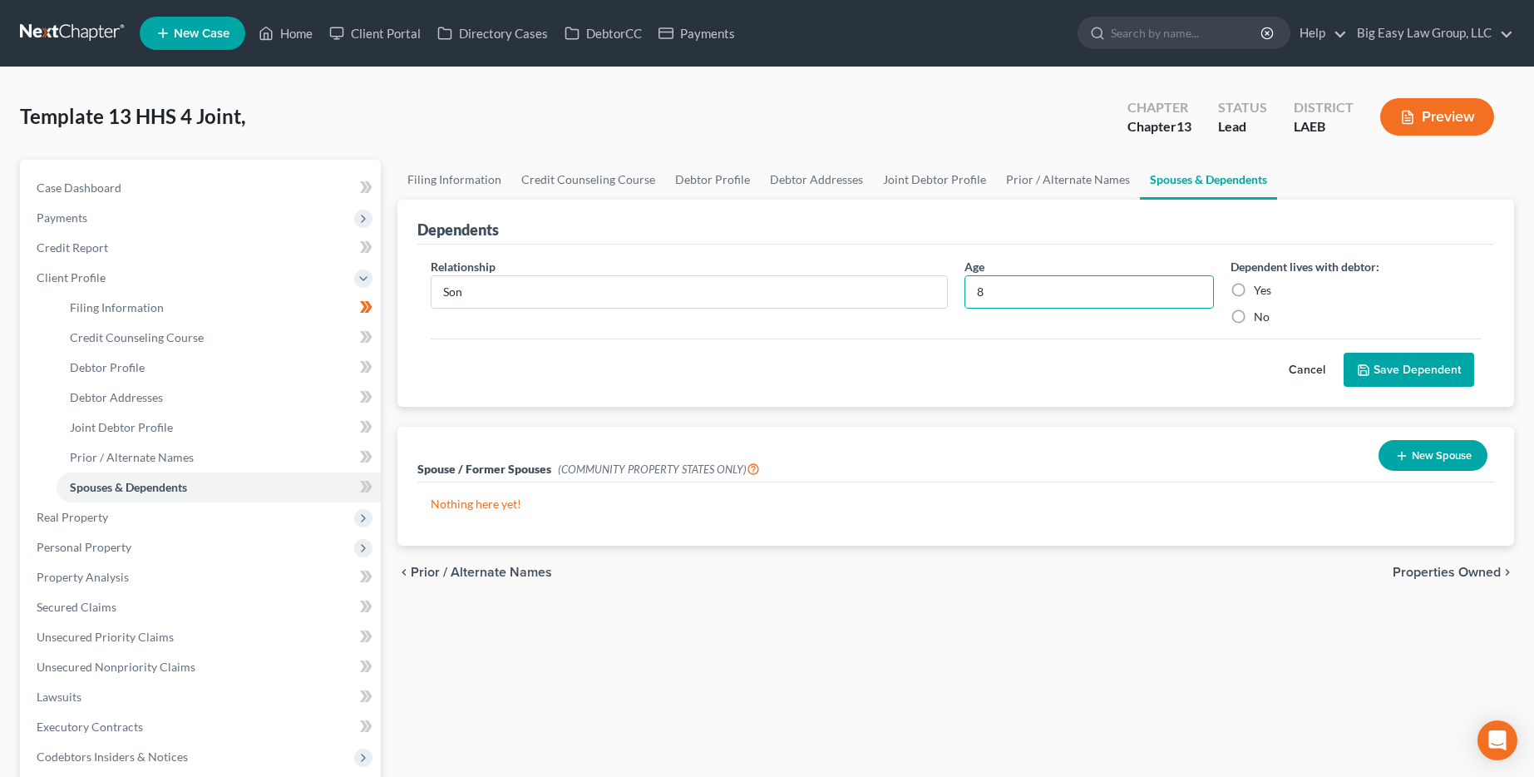
radio input "true"
click at [787, 364] on button "Save Dependent" at bounding box center [1409, 370] width 131 height 35
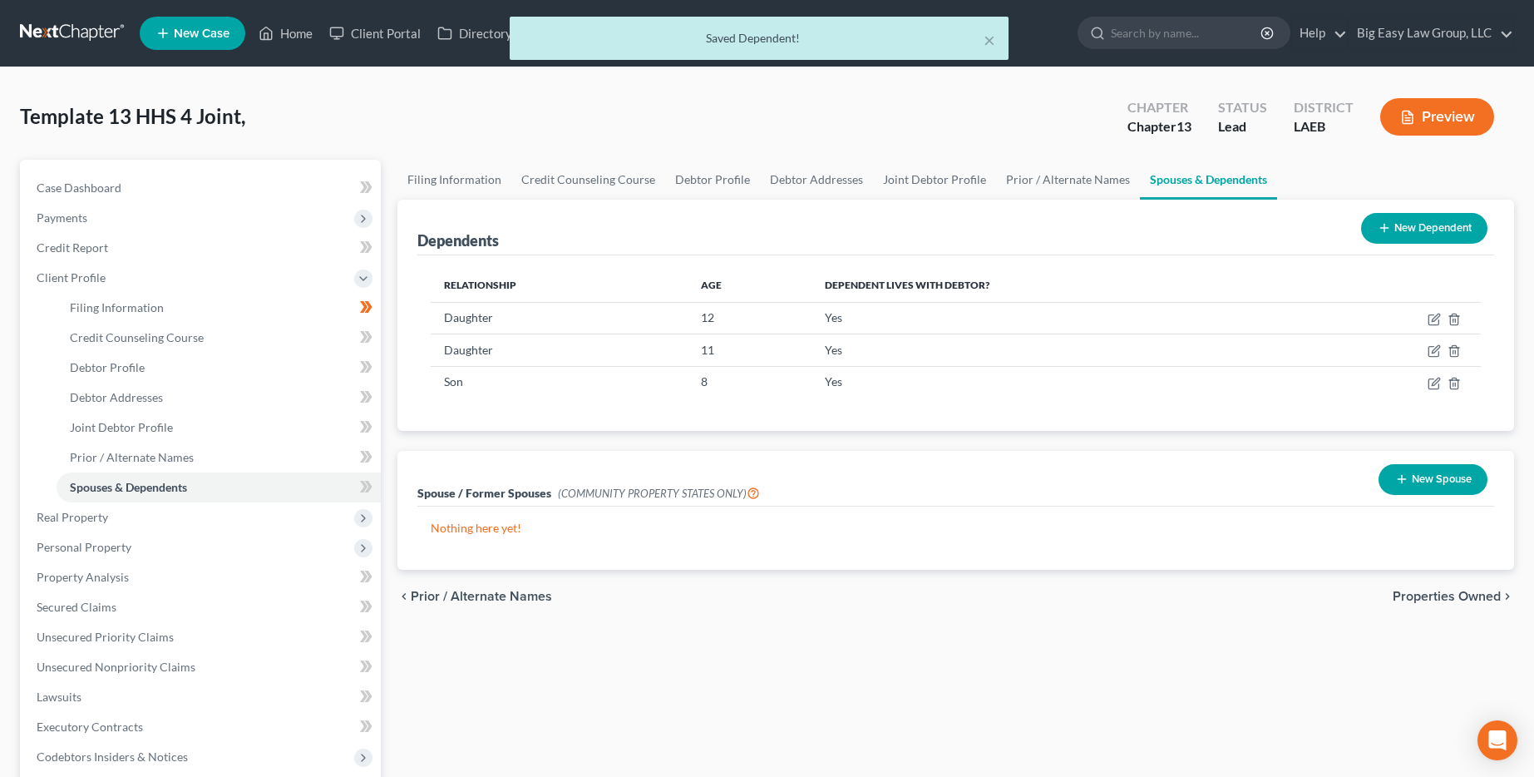
click at [787, 228] on button "New Dependent" at bounding box center [1424, 228] width 126 height 31
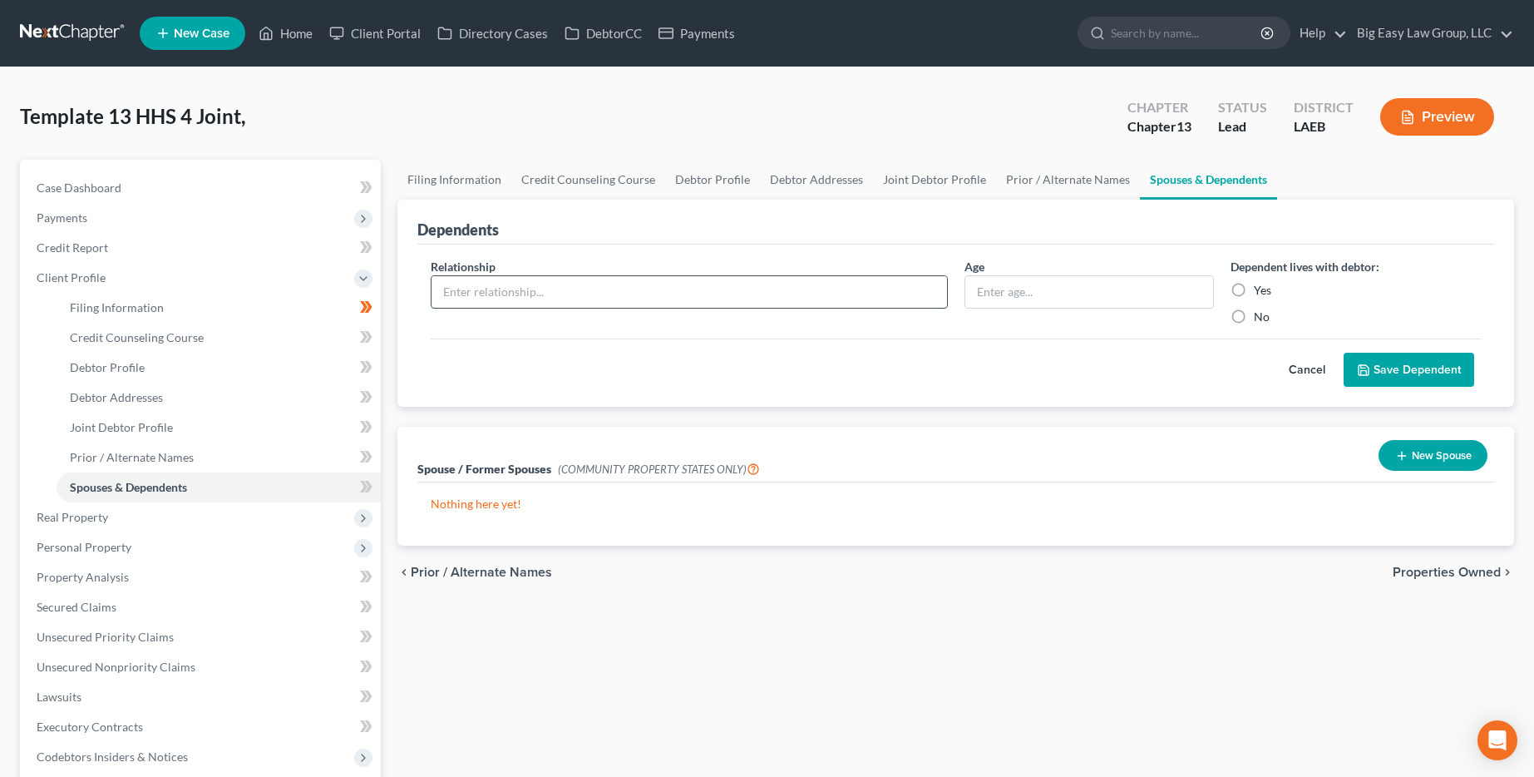
click at [768, 305] on input "text" at bounding box center [689, 292] width 515 height 32
type input "Daughter"
type input "8"
click at [787, 284] on div "Yes" at bounding box center [1356, 290] width 250 height 17
click at [787, 289] on label "Yes" at bounding box center [1262, 290] width 17 height 17
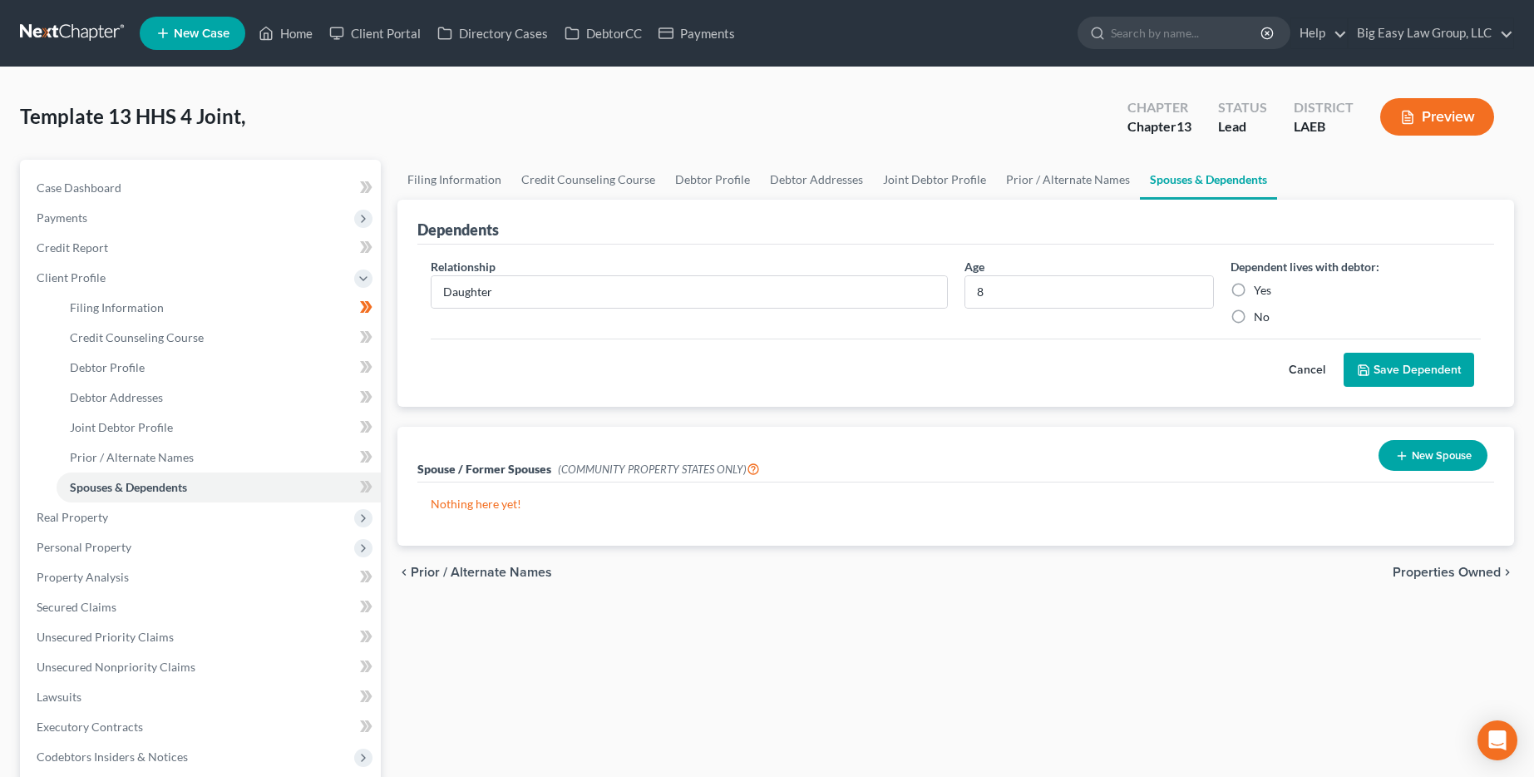
click at [787, 289] on input "Yes" at bounding box center [1266, 287] width 11 height 11
radio input "true"
click at [787, 368] on button "Save Dependent" at bounding box center [1409, 370] width 131 height 35
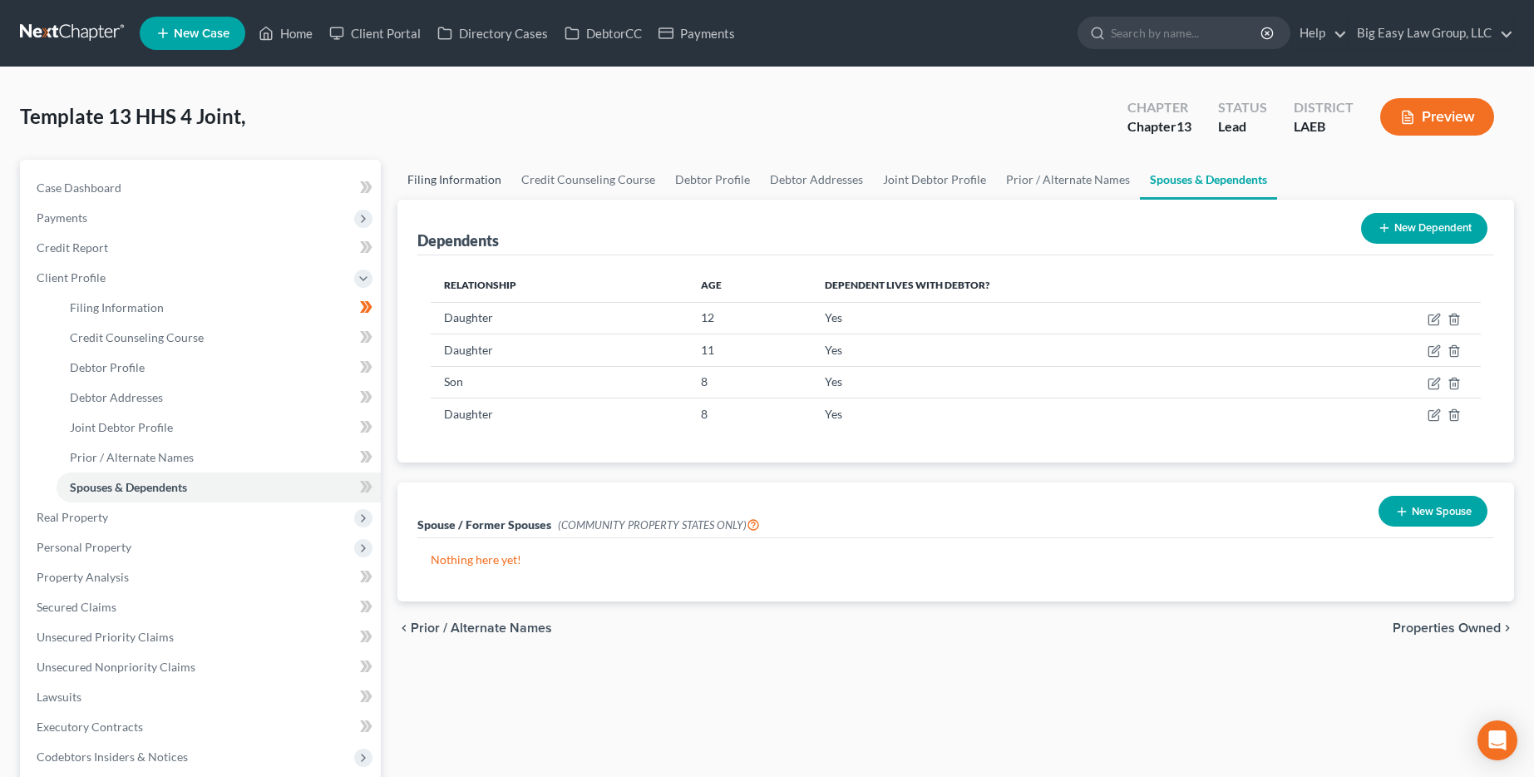
click at [476, 182] on link "Filing Information" at bounding box center [454, 180] width 114 height 40
select select "1"
select select "3"
select select "34"
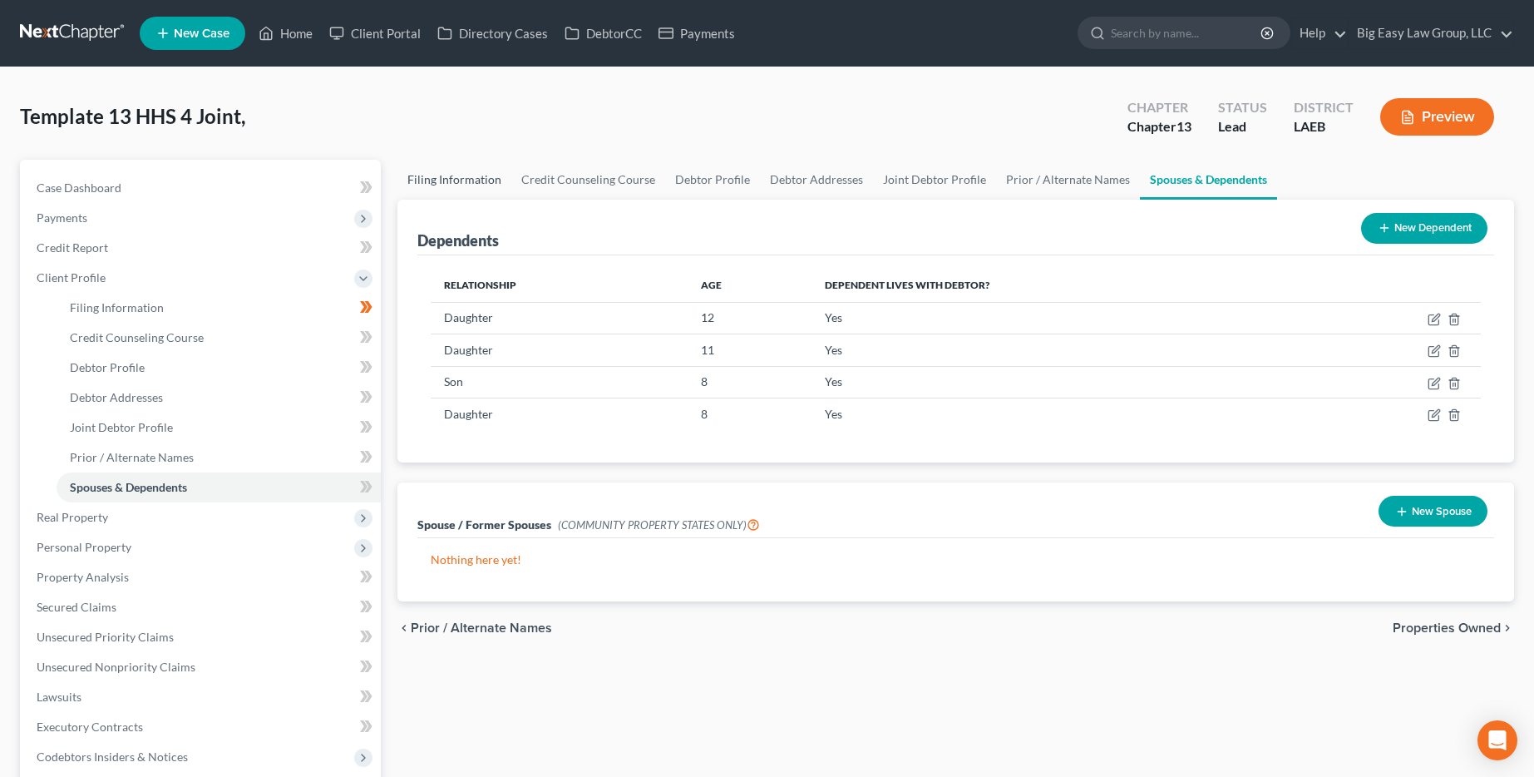
select select "0"
select select "19"
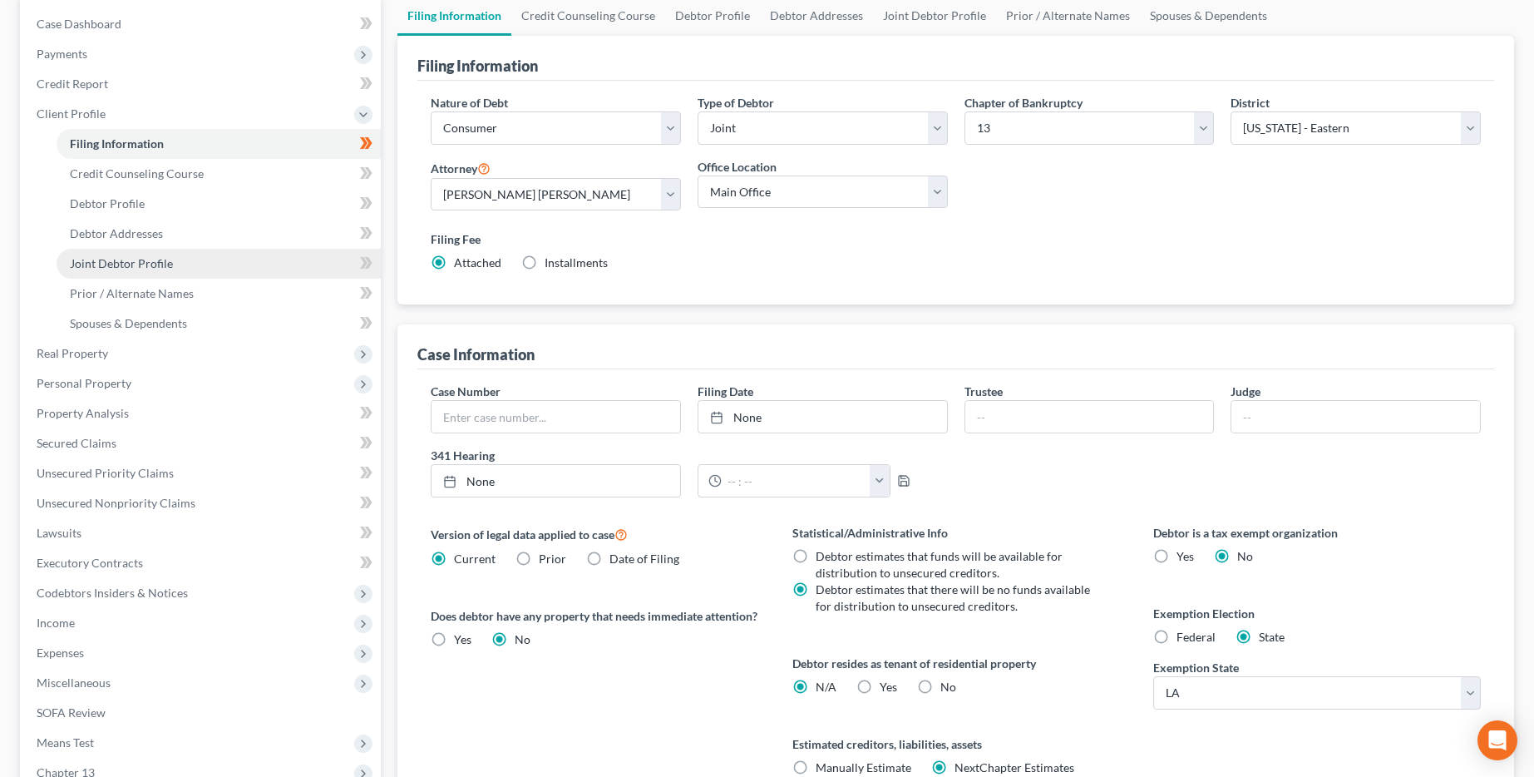
scroll to position [175, 0]
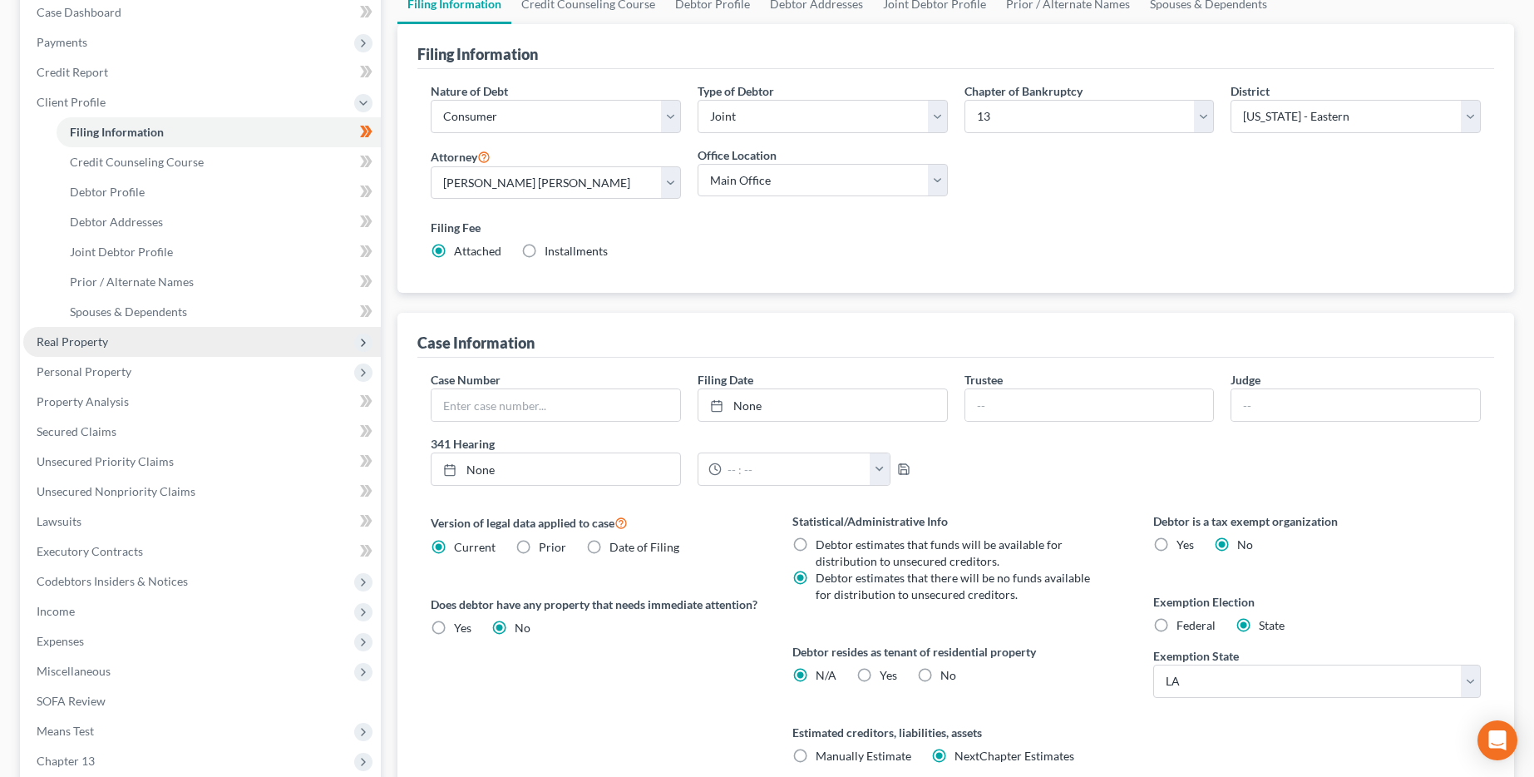
click at [220, 335] on span "Real Property" at bounding box center [202, 342] width 358 height 30
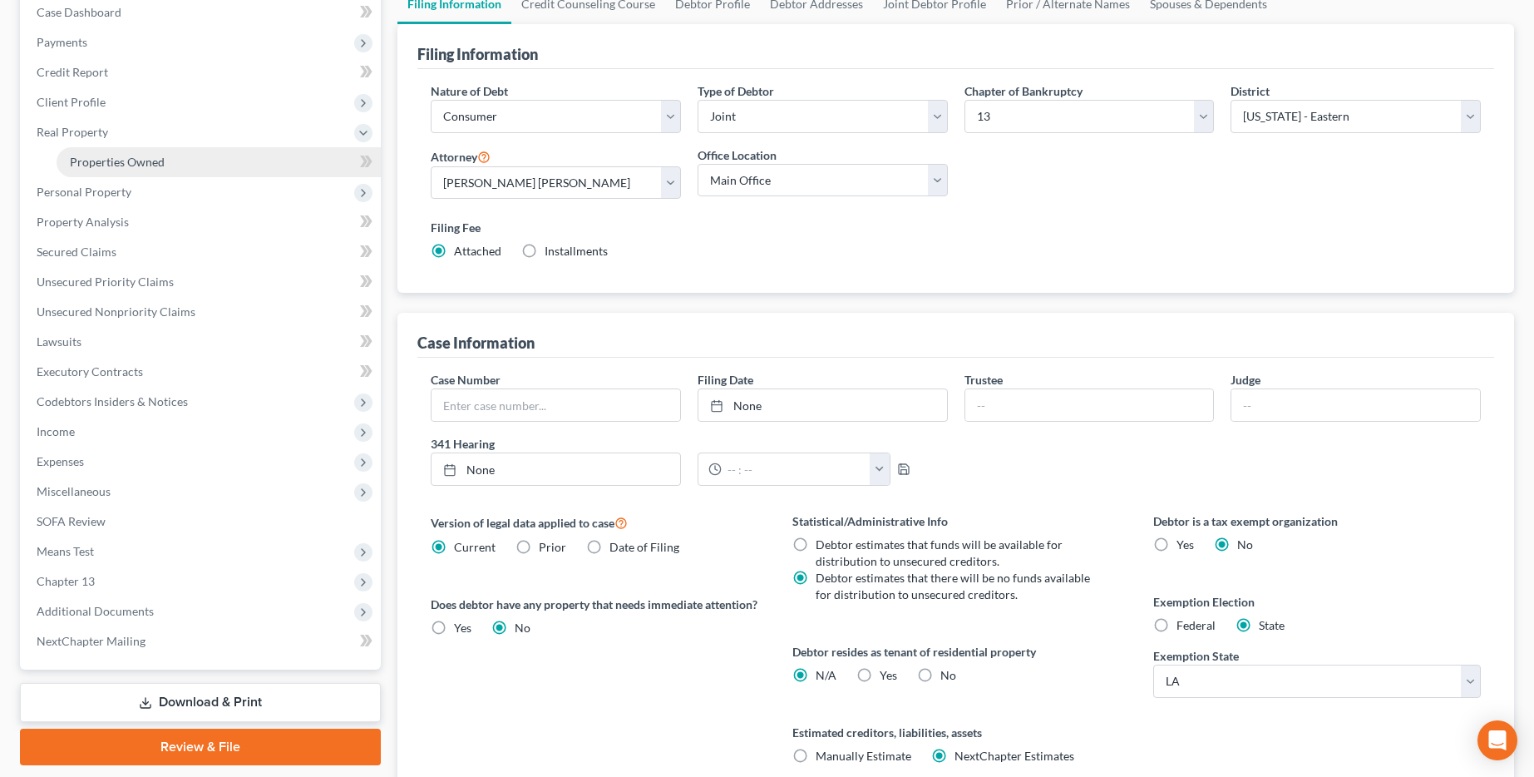
click at [180, 160] on link "Properties Owned" at bounding box center [219, 162] width 324 height 30
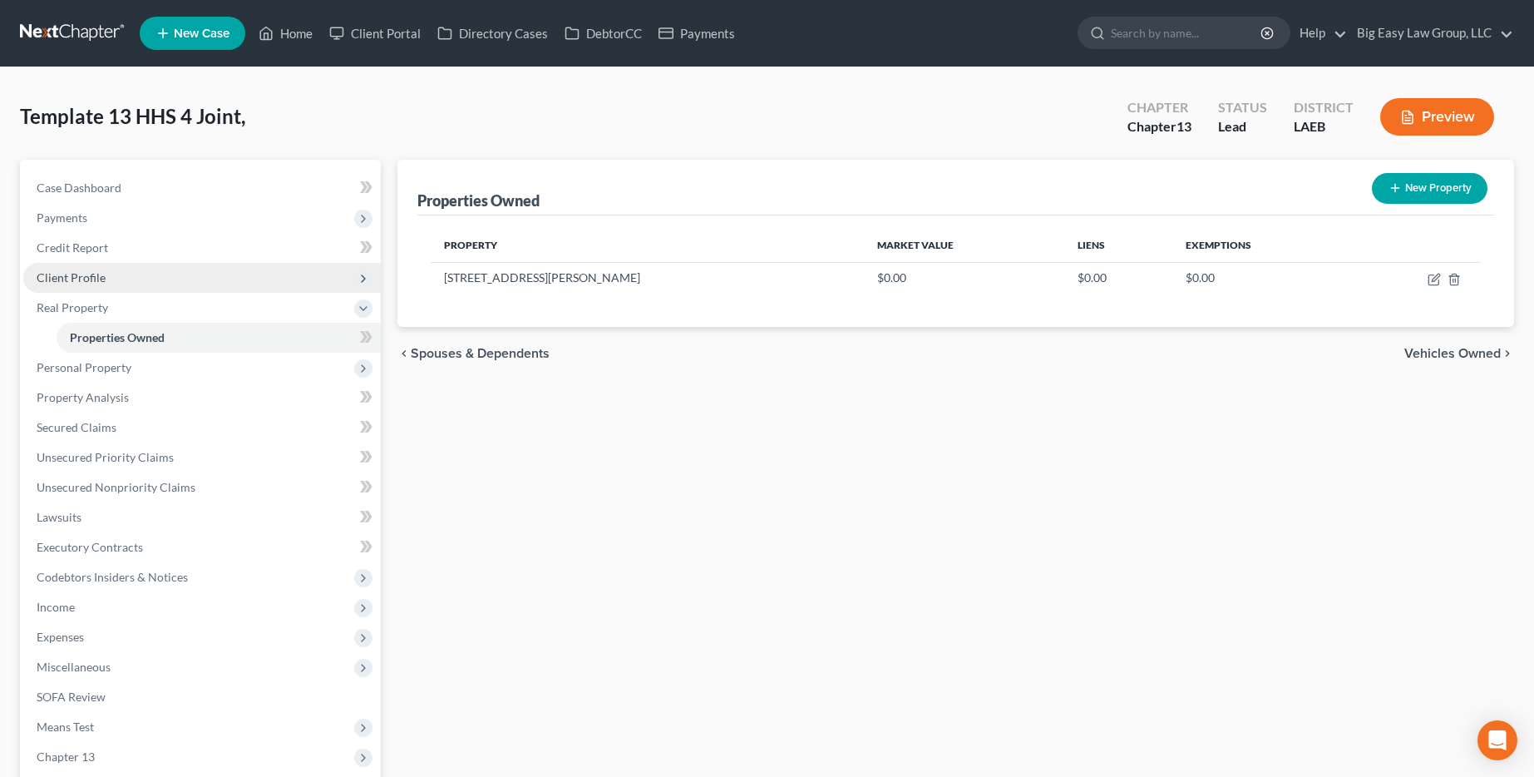
click at [221, 277] on span "Client Profile" at bounding box center [202, 278] width 358 height 30
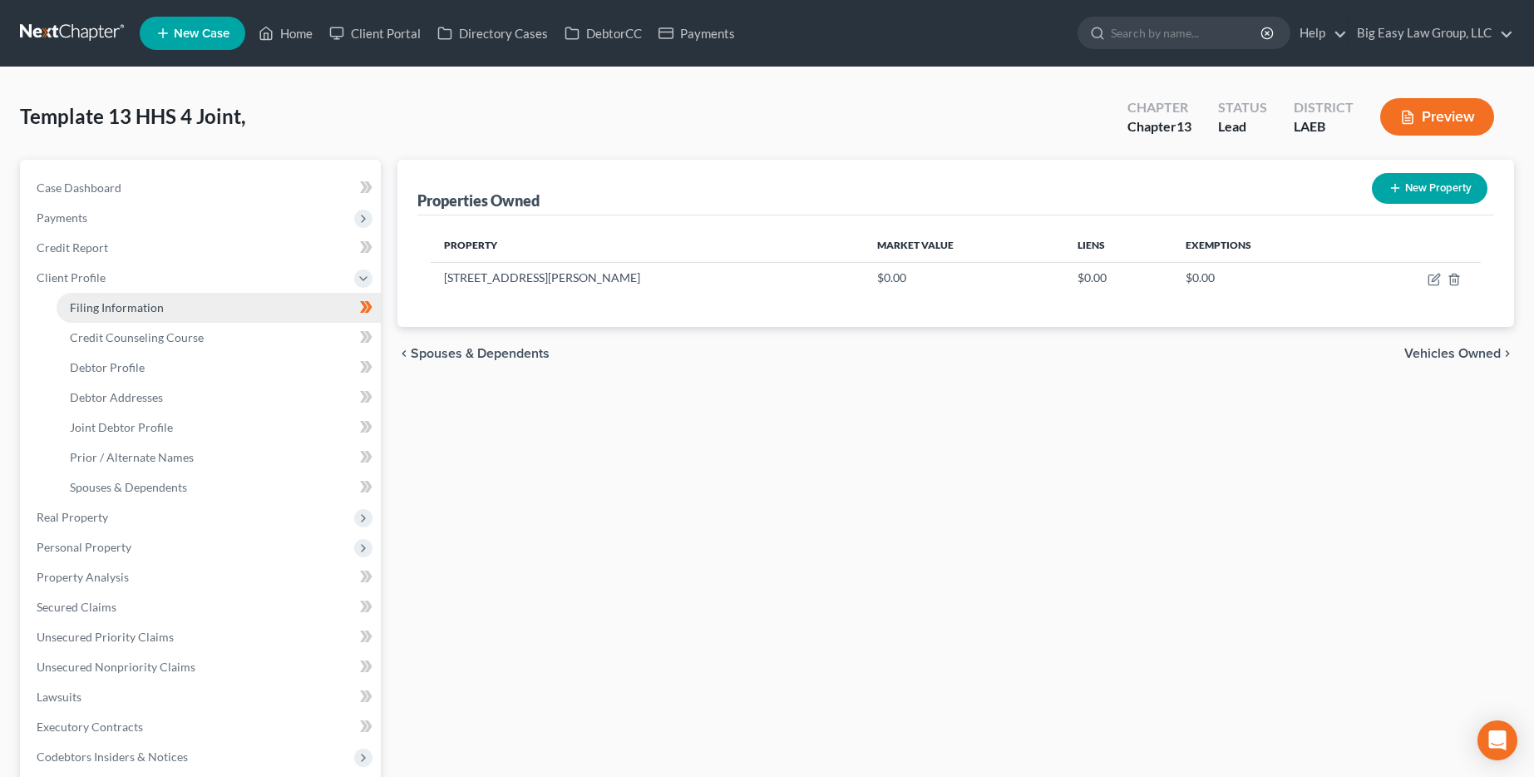
click at [212, 299] on link "Filing Information" at bounding box center [219, 308] width 324 height 30
select select "1"
select select "3"
select select "34"
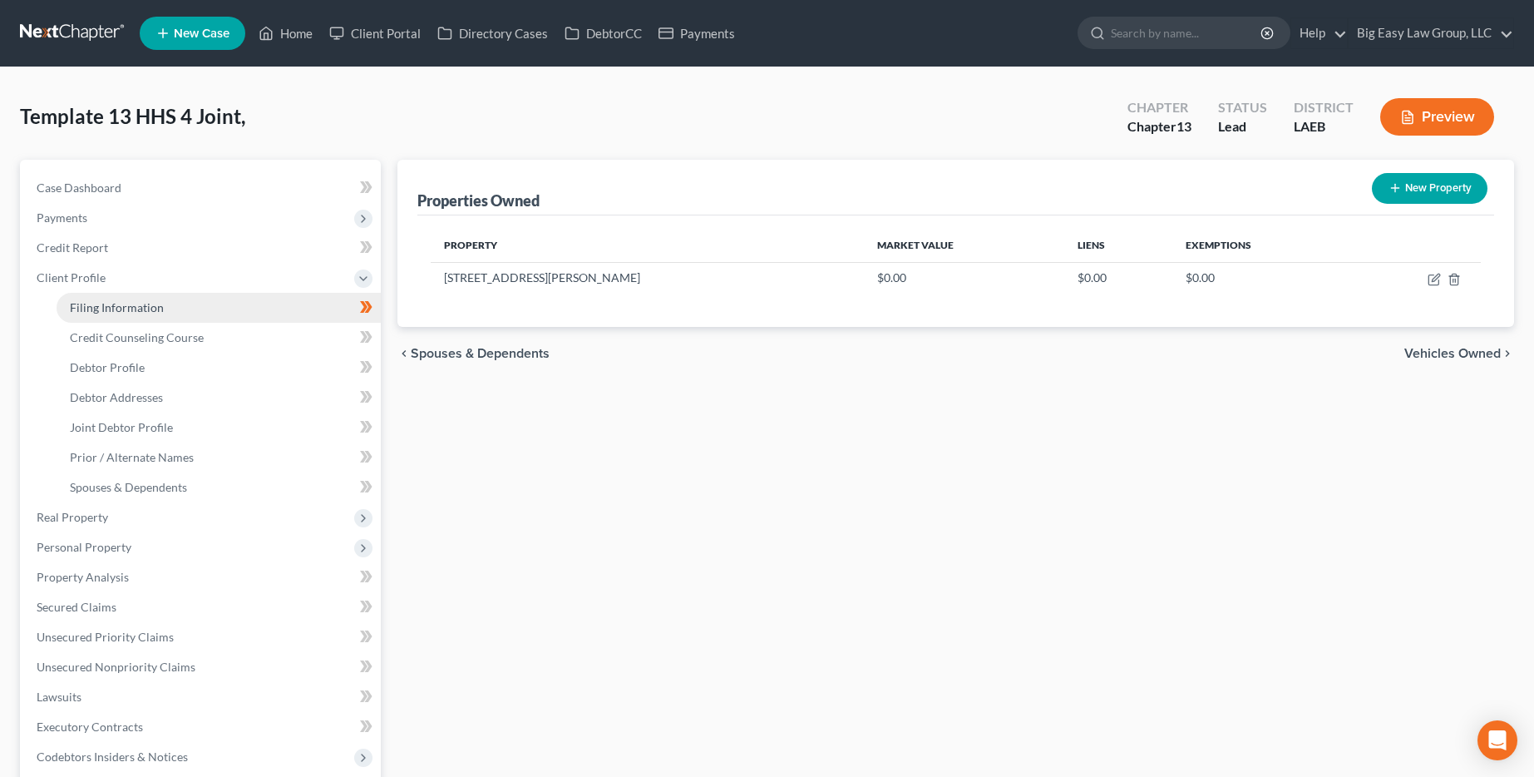
select select "0"
select select "19"
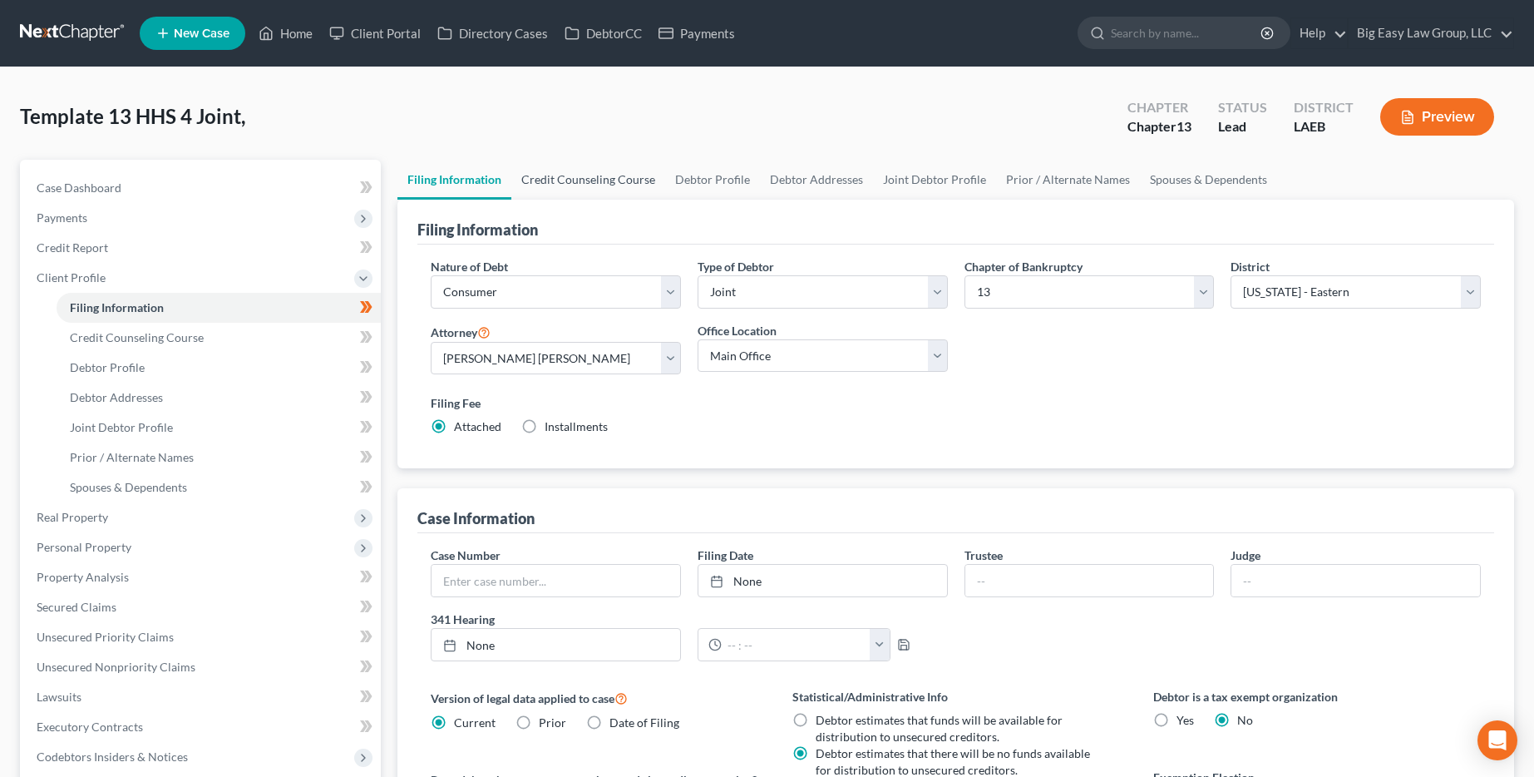
click at [601, 181] on link "Credit Counseling Course" at bounding box center [588, 180] width 154 height 40
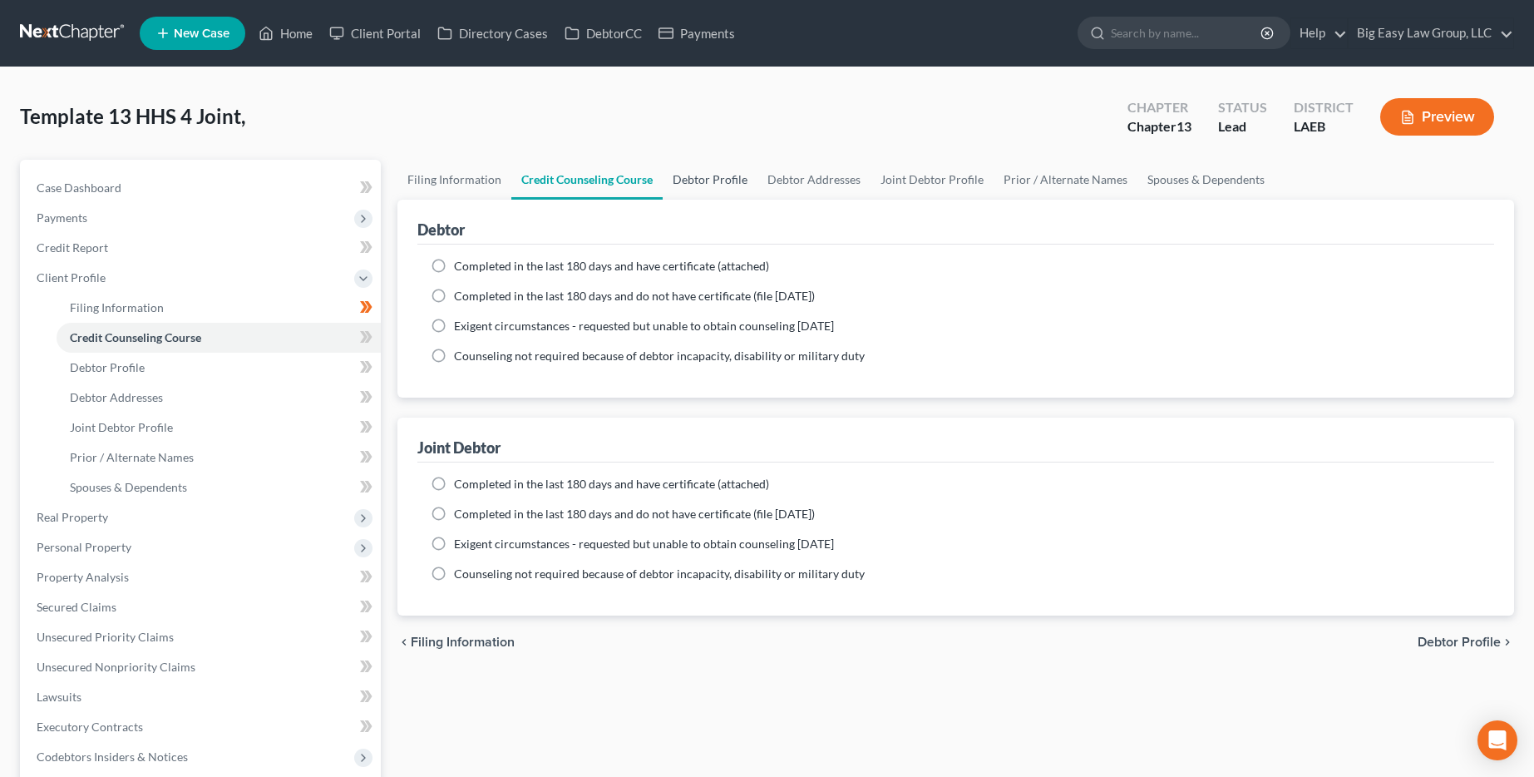
click at [705, 180] on link "Debtor Profile" at bounding box center [710, 180] width 95 height 40
select select "1"
select select "5"
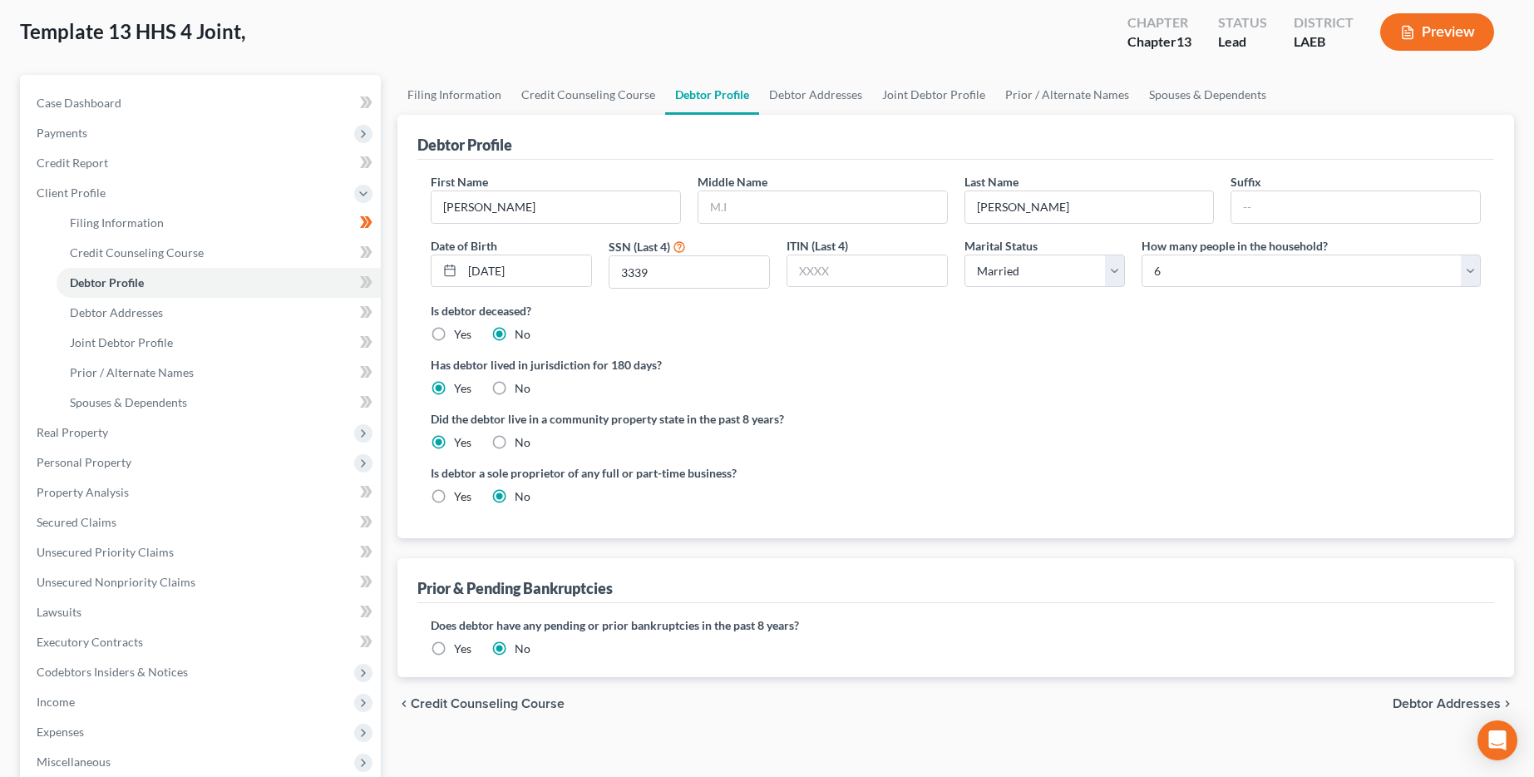
scroll to position [103, 0]
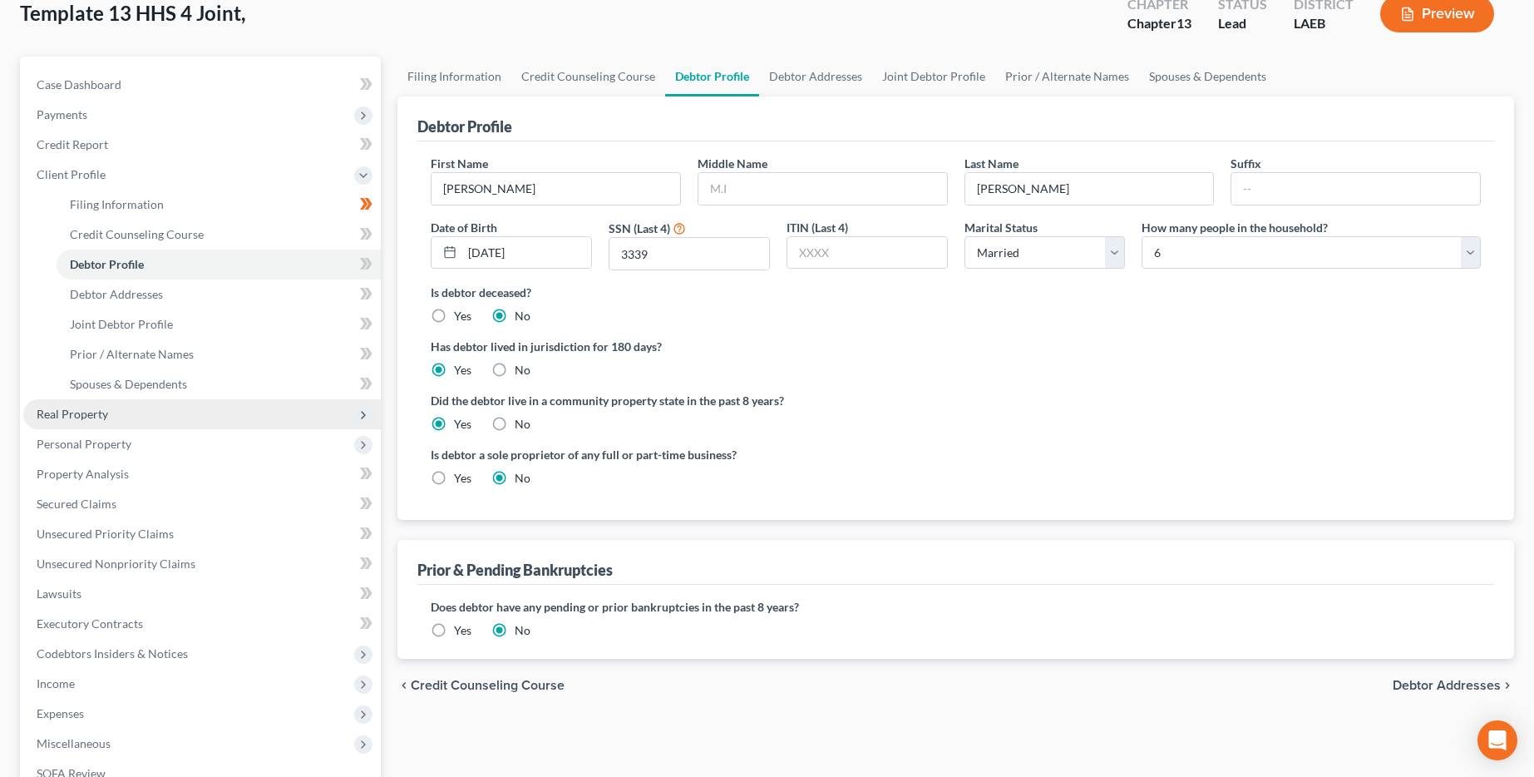
click at [191, 423] on span "Real Property" at bounding box center [202, 414] width 358 height 30
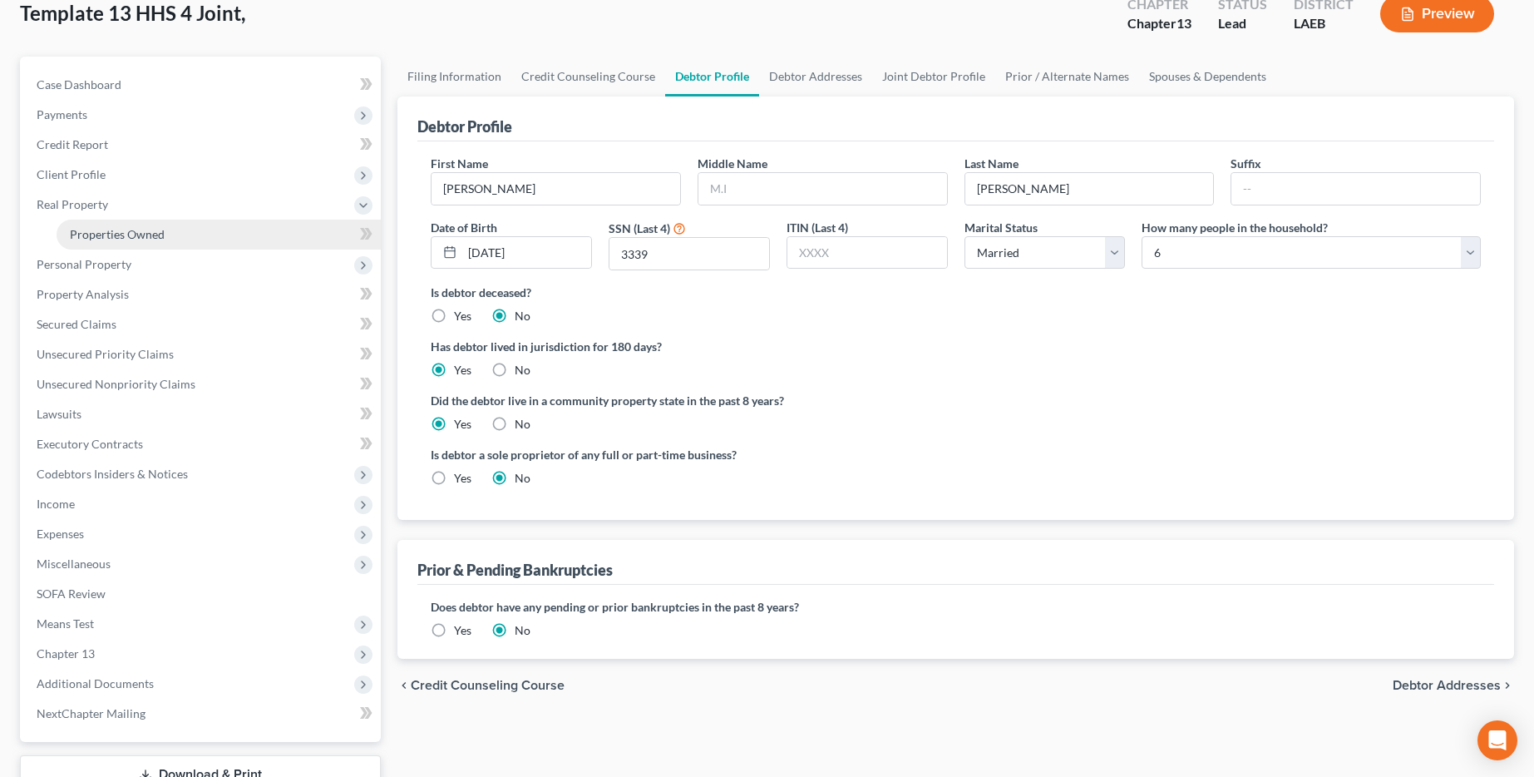
click at [220, 235] on link "Properties Owned" at bounding box center [219, 235] width 324 height 30
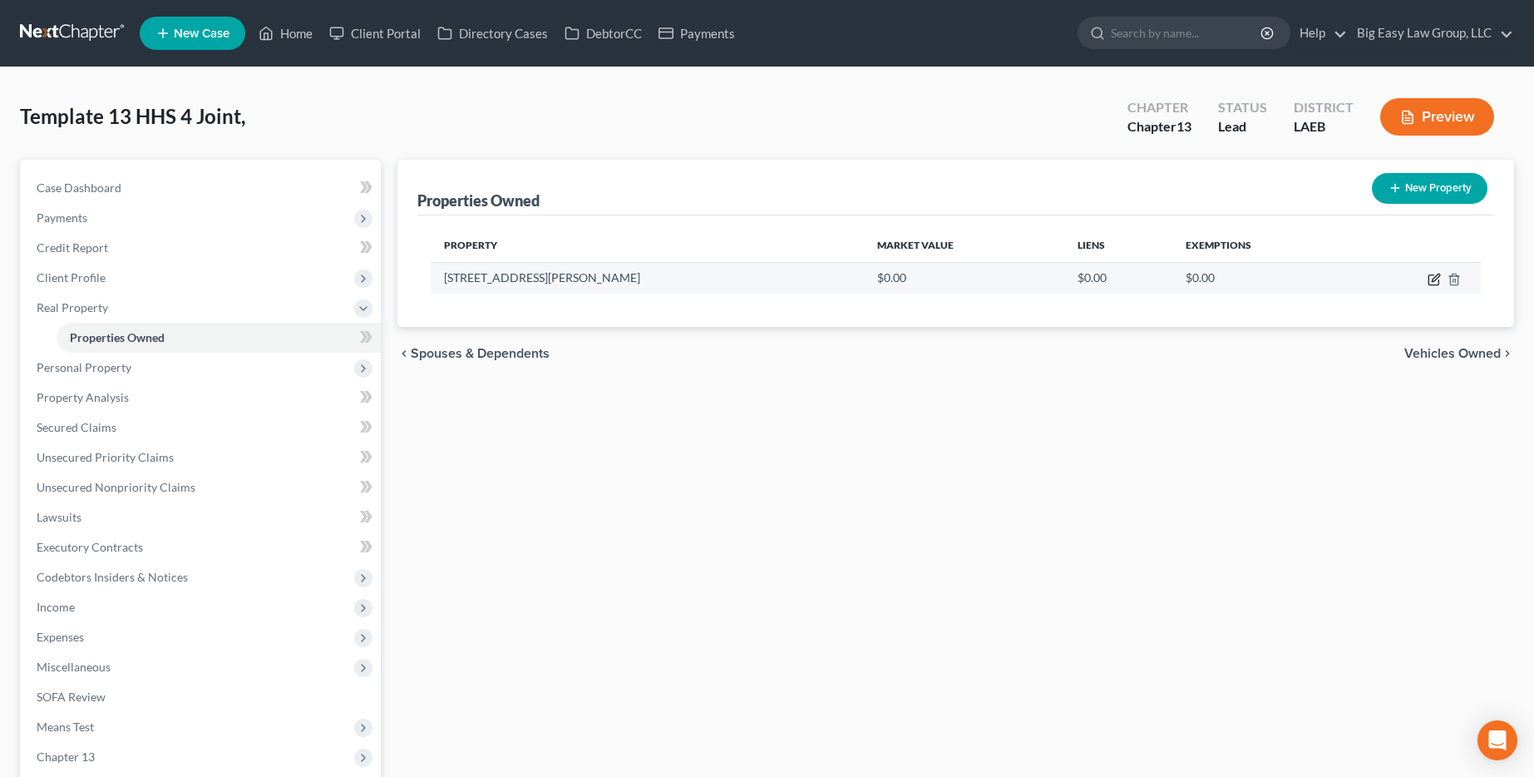
click at [787, 279] on icon "button" at bounding box center [1434, 279] width 13 height 13
select select "19"
select select "46"
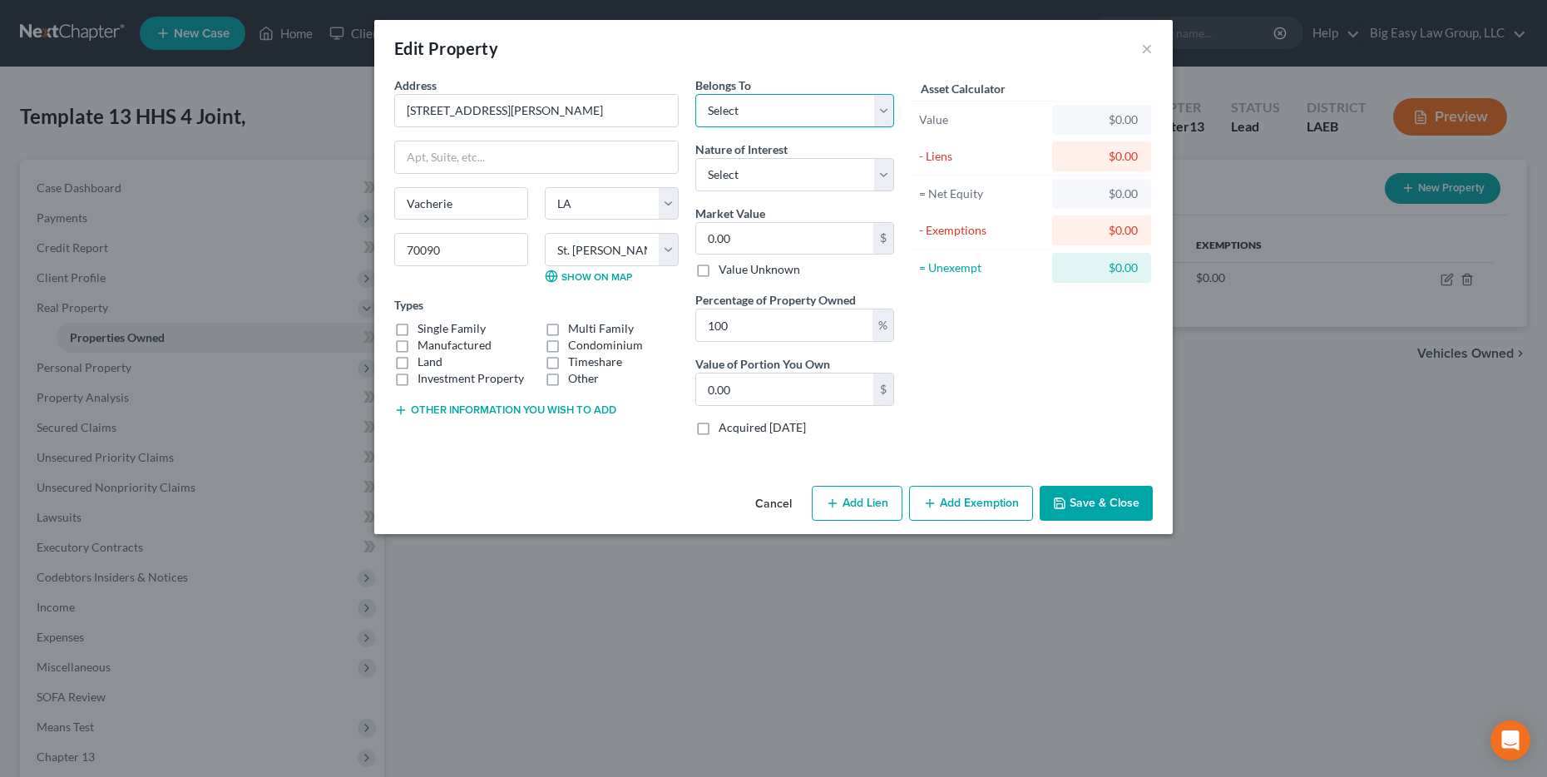
click at [787, 112] on select "Select Debtor 1 Only Debtor 2 Only Debtor 1 And Debtor 2 Only At Least One Of T…" at bounding box center [794, 110] width 199 height 33
select select "2"
click at [695, 94] on select "Select Debtor 1 Only Debtor 2 Only Debtor 1 And Debtor 2 Only At Least One Of T…" at bounding box center [794, 110] width 199 height 33
click at [787, 496] on button "Add Lien" at bounding box center [857, 503] width 91 height 35
select select "2"
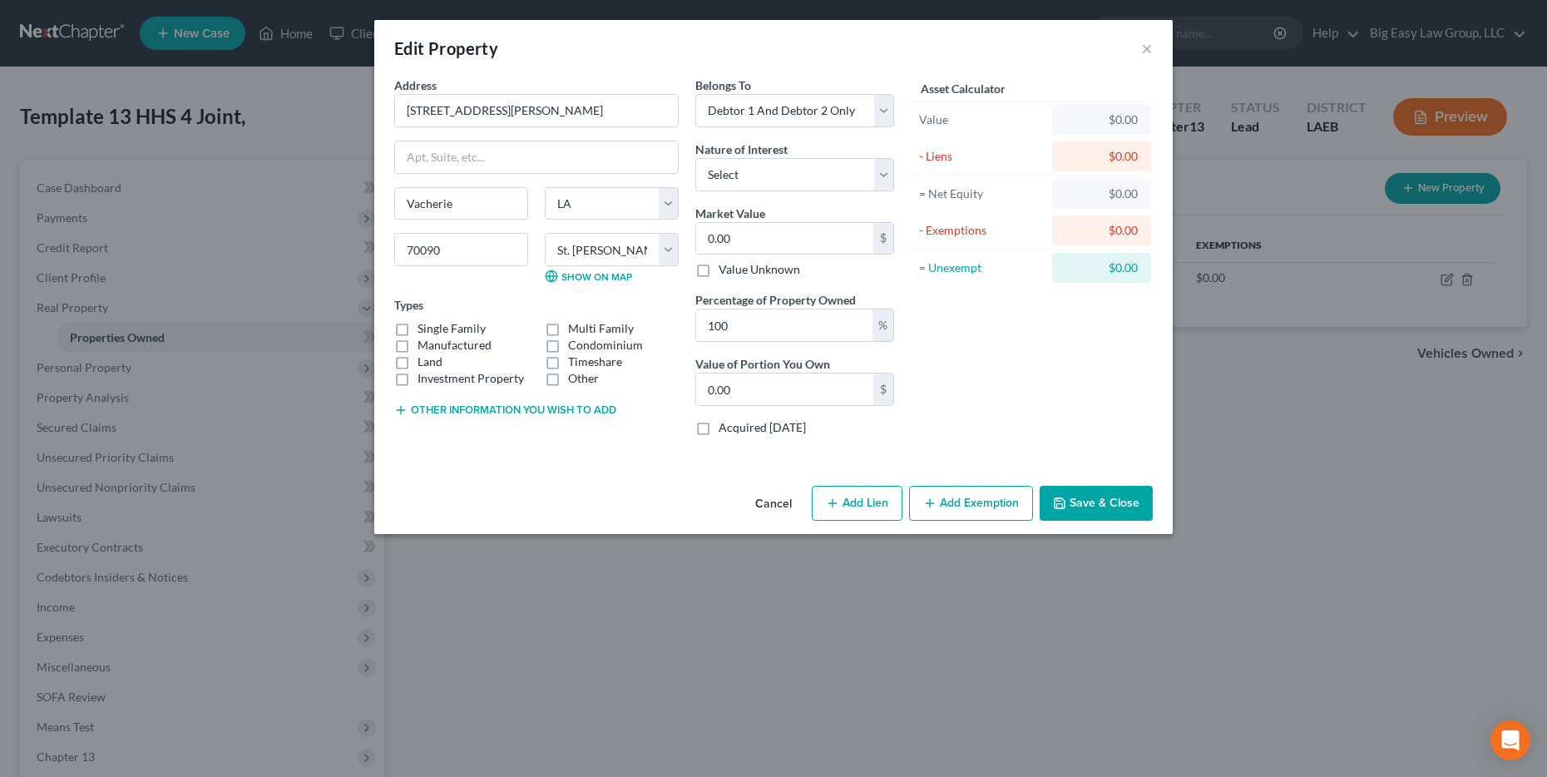
select select "0"
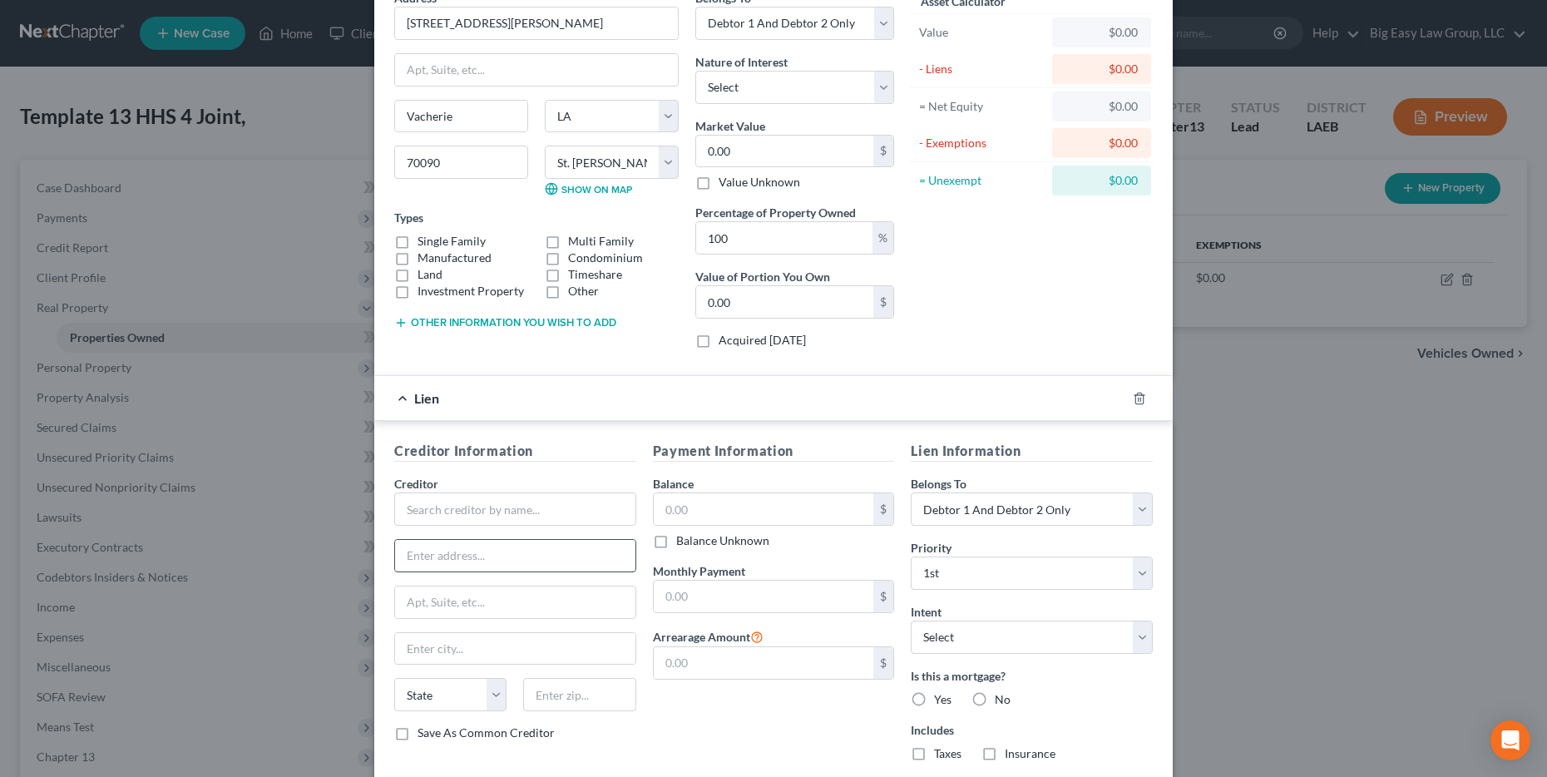
scroll to position [104, 0]
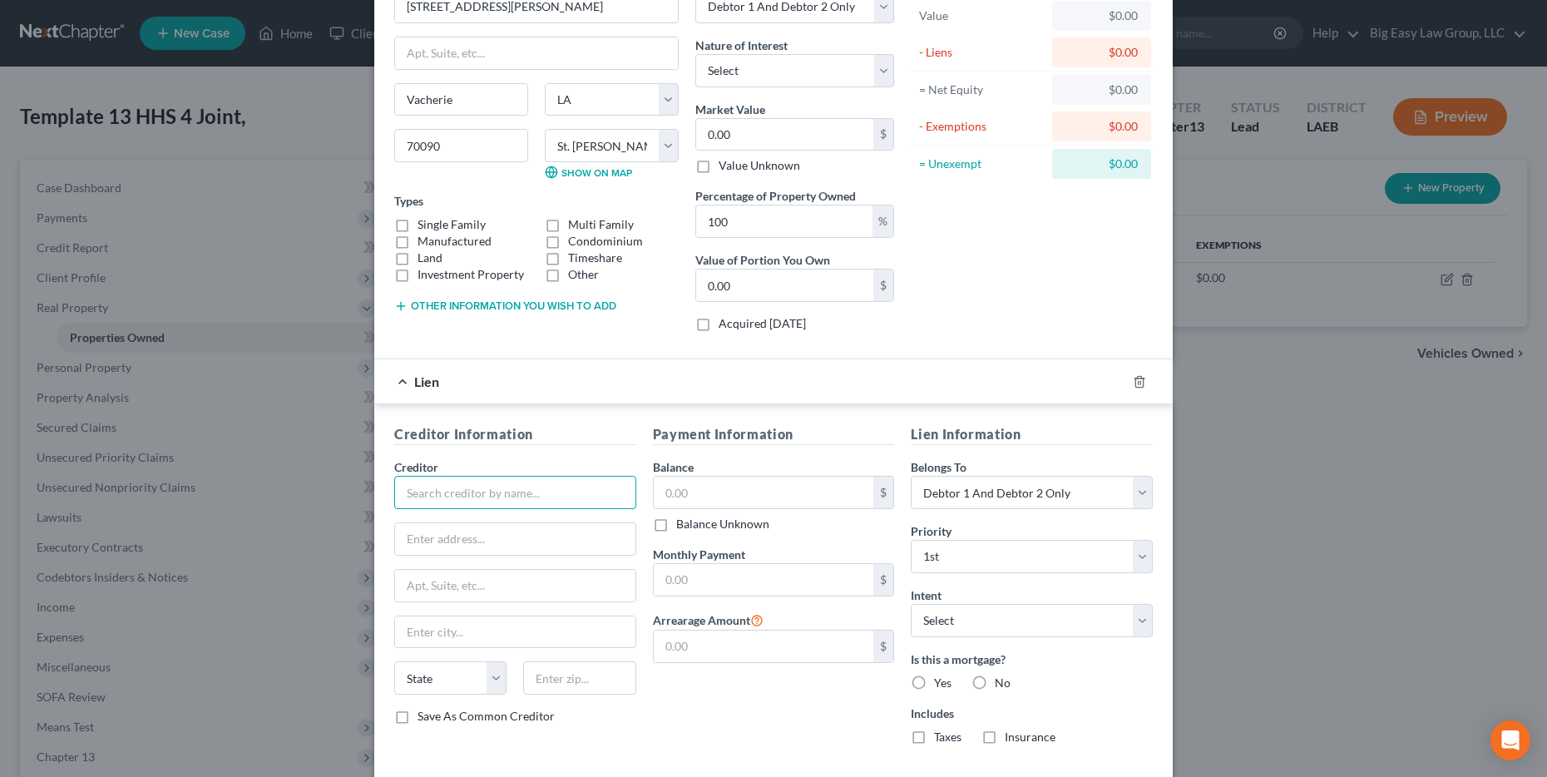
click at [526, 505] on input "text" at bounding box center [515, 492] width 242 height 33
type input "ServicerMac, LLC"
type input "P.O. Box 100077"
type input "Duluth"
select select "10"
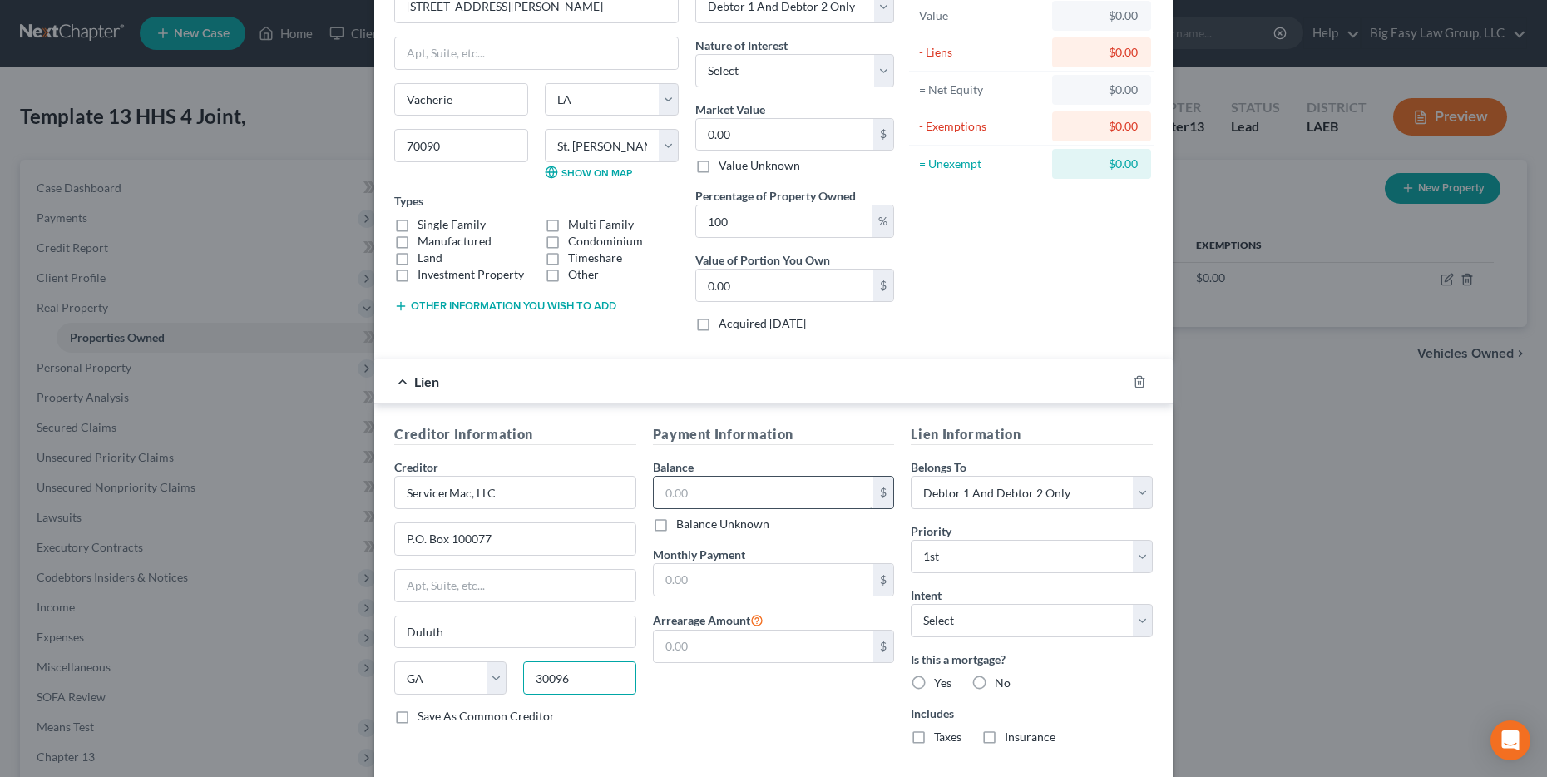
type input "30096"
click at [723, 499] on input "text" at bounding box center [764, 492] width 220 height 32
type input "193,950.86"
type input "2,097.35"
click at [787, 606] on select "Select Surrender Redeem Reaffirm Avoid Other" at bounding box center [1032, 620] width 242 height 33
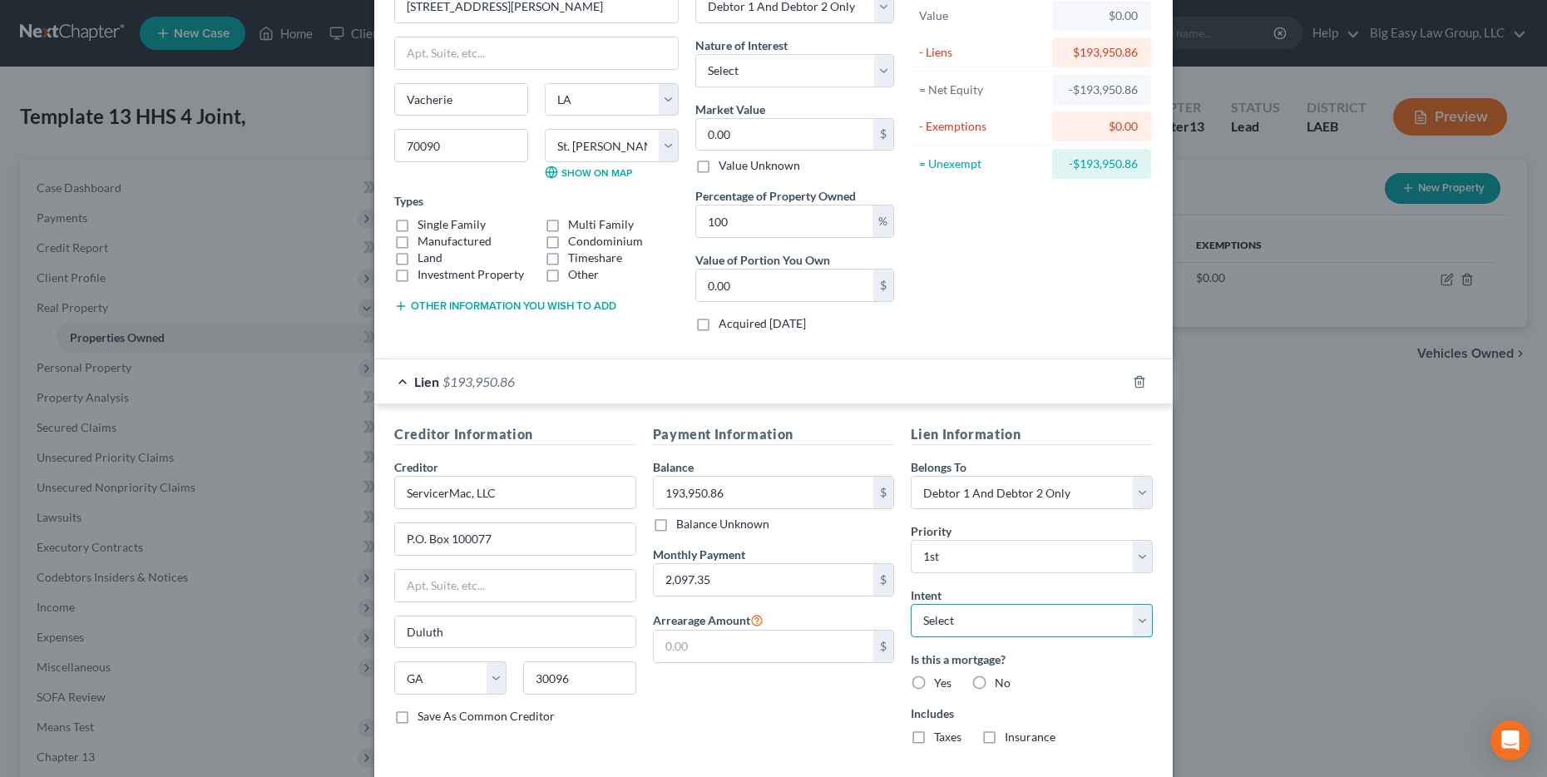
click at [787, 604] on select "Select Surrender Redeem Reaffirm Avoid Other" at bounding box center [1032, 620] width 242 height 33
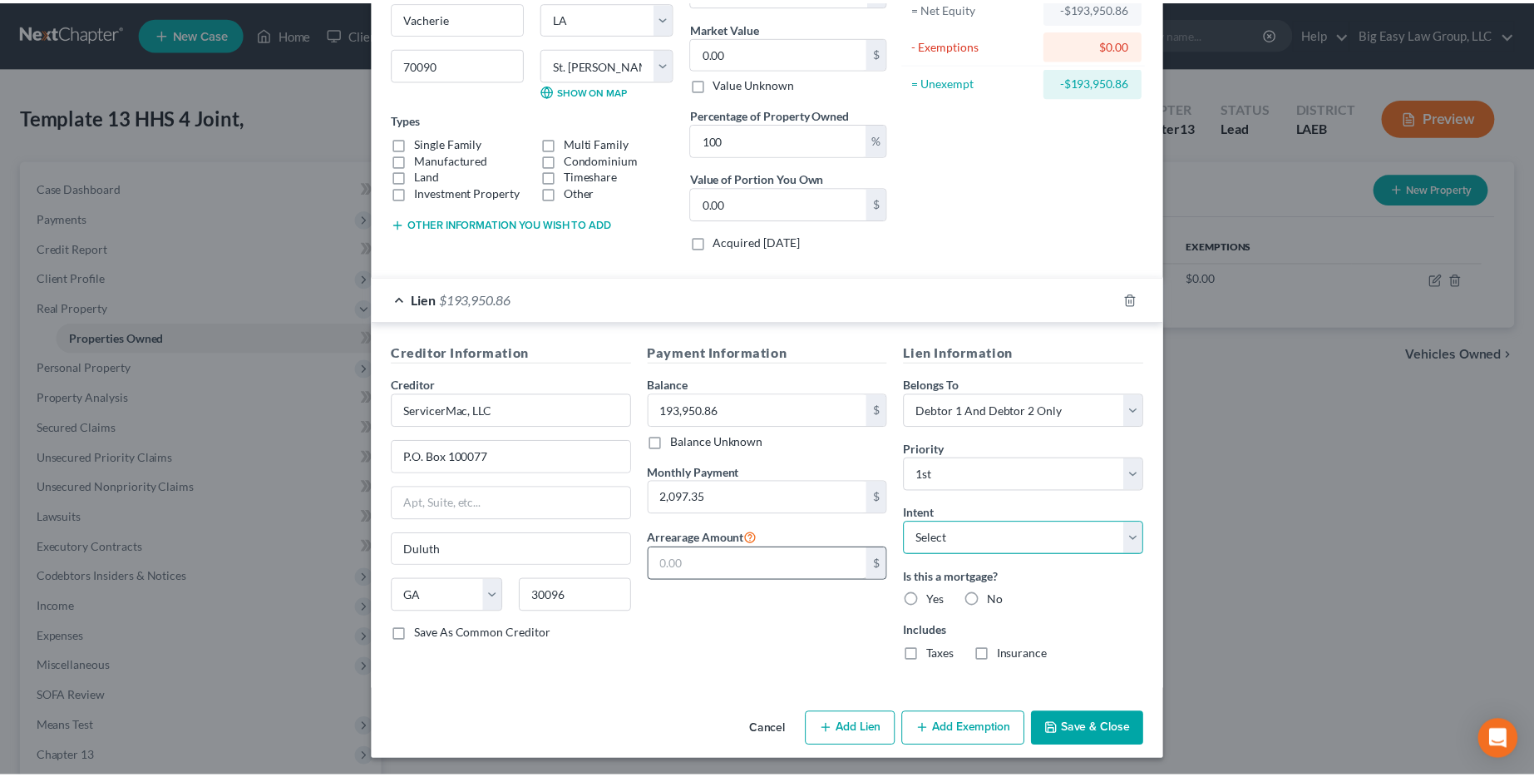
scroll to position [190, 0]
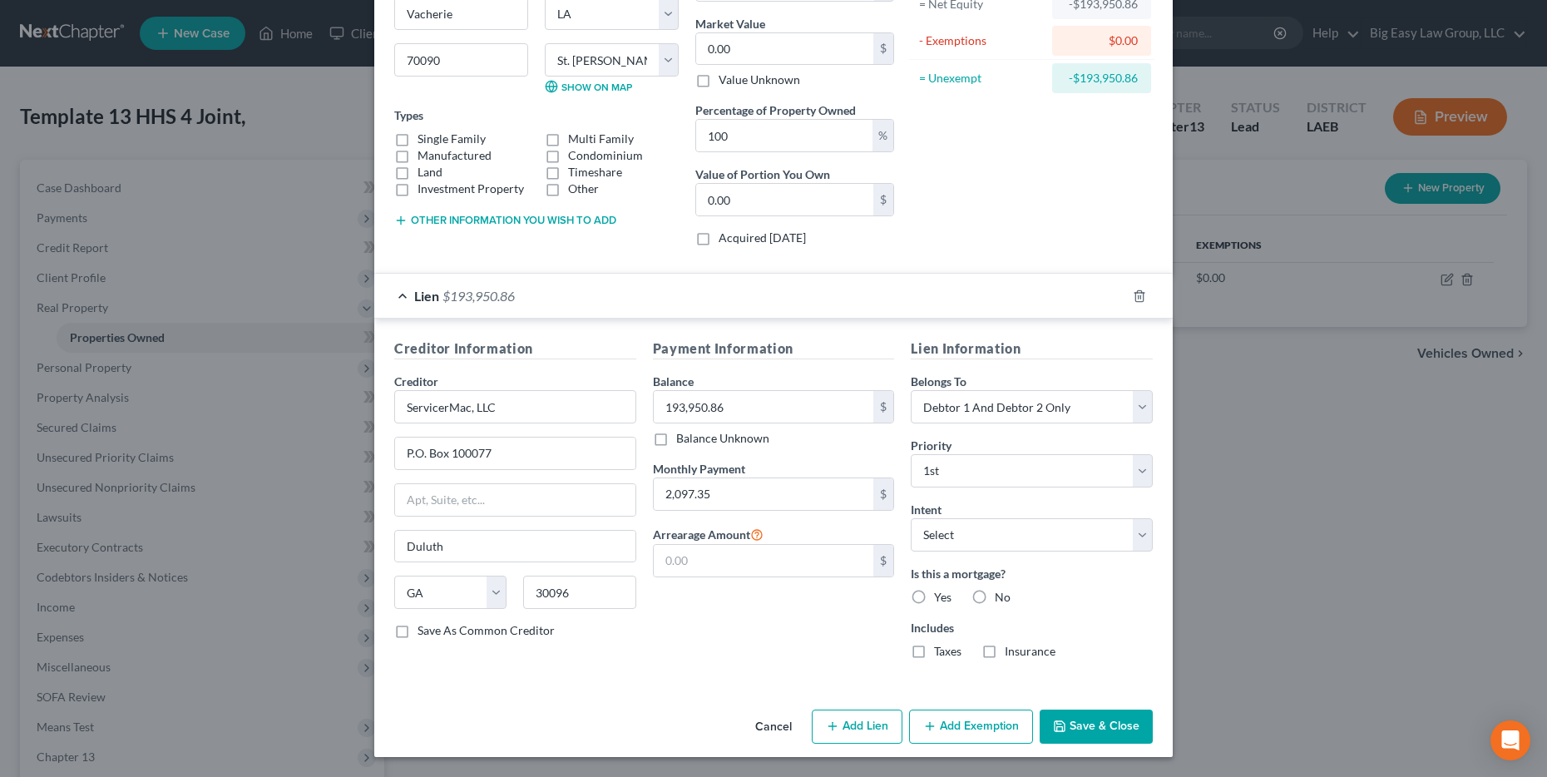
click at [787, 595] on label "Yes" at bounding box center [942, 597] width 17 height 17
click at [787, 595] on input "Yes" at bounding box center [946, 594] width 11 height 11
radio input "true"
click at [787, 727] on button "Save & Close" at bounding box center [1095, 726] width 113 height 35
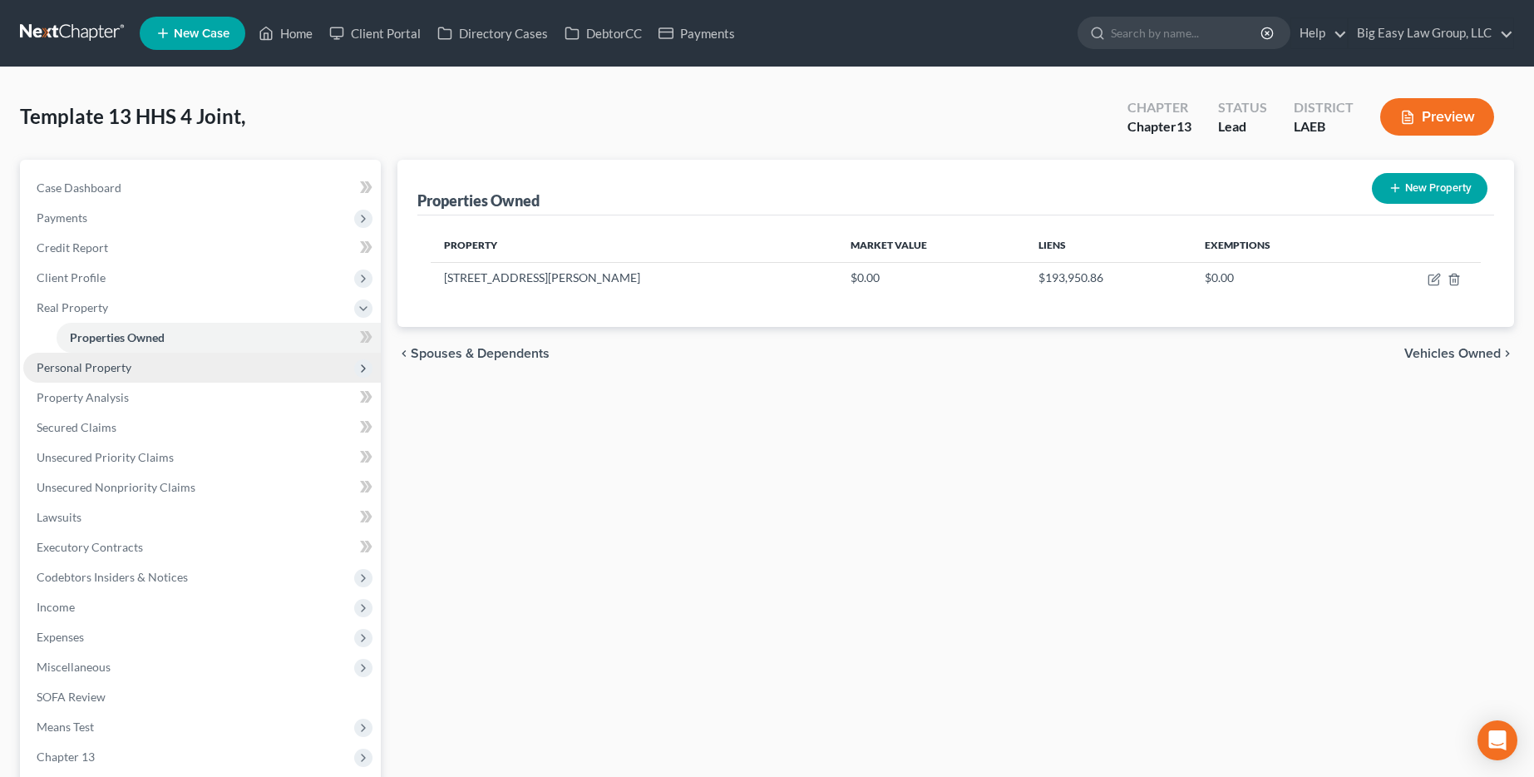
click at [215, 373] on span "Personal Property" at bounding box center [202, 368] width 358 height 30
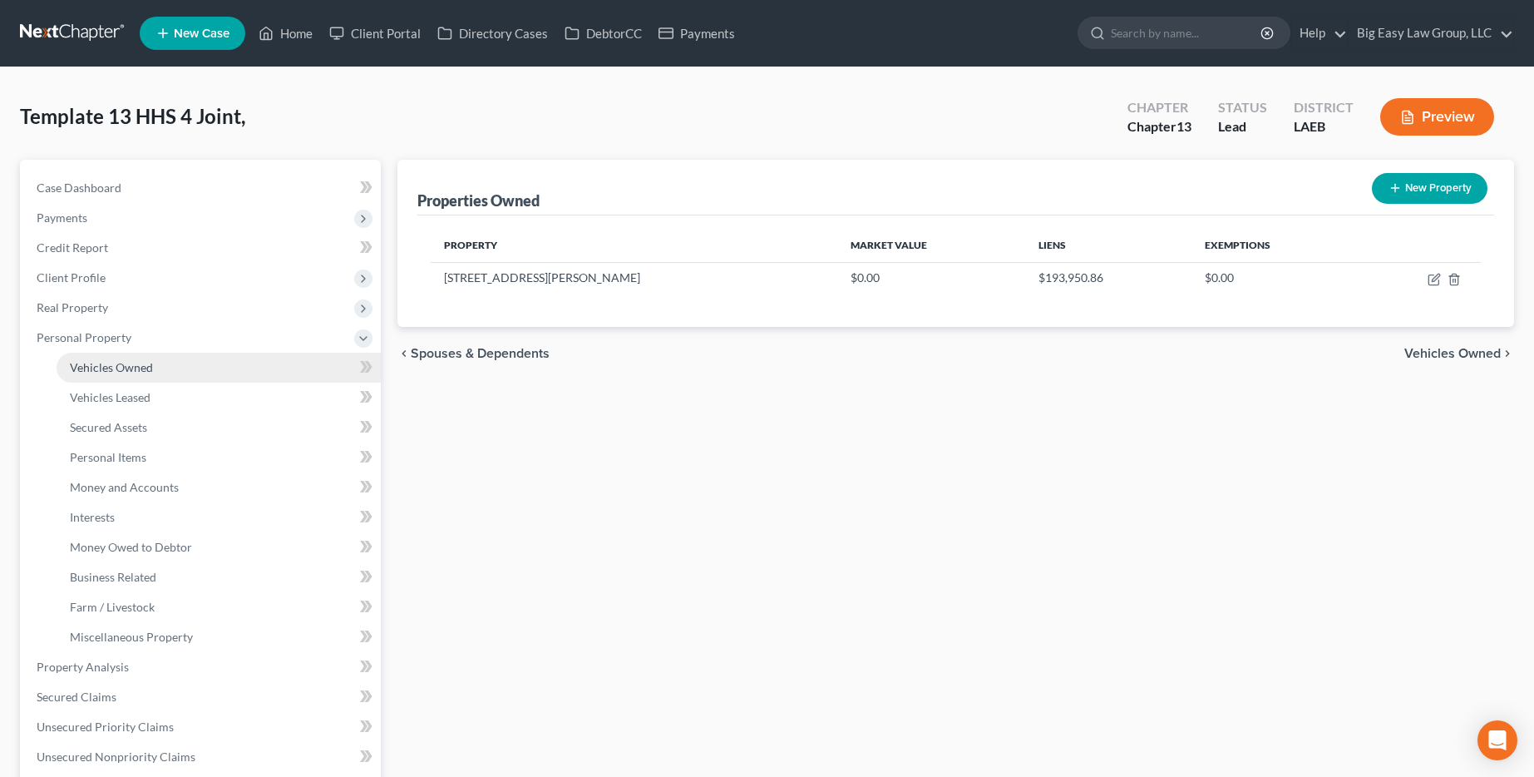
click at [235, 374] on link "Vehicles Owned" at bounding box center [219, 368] width 324 height 30
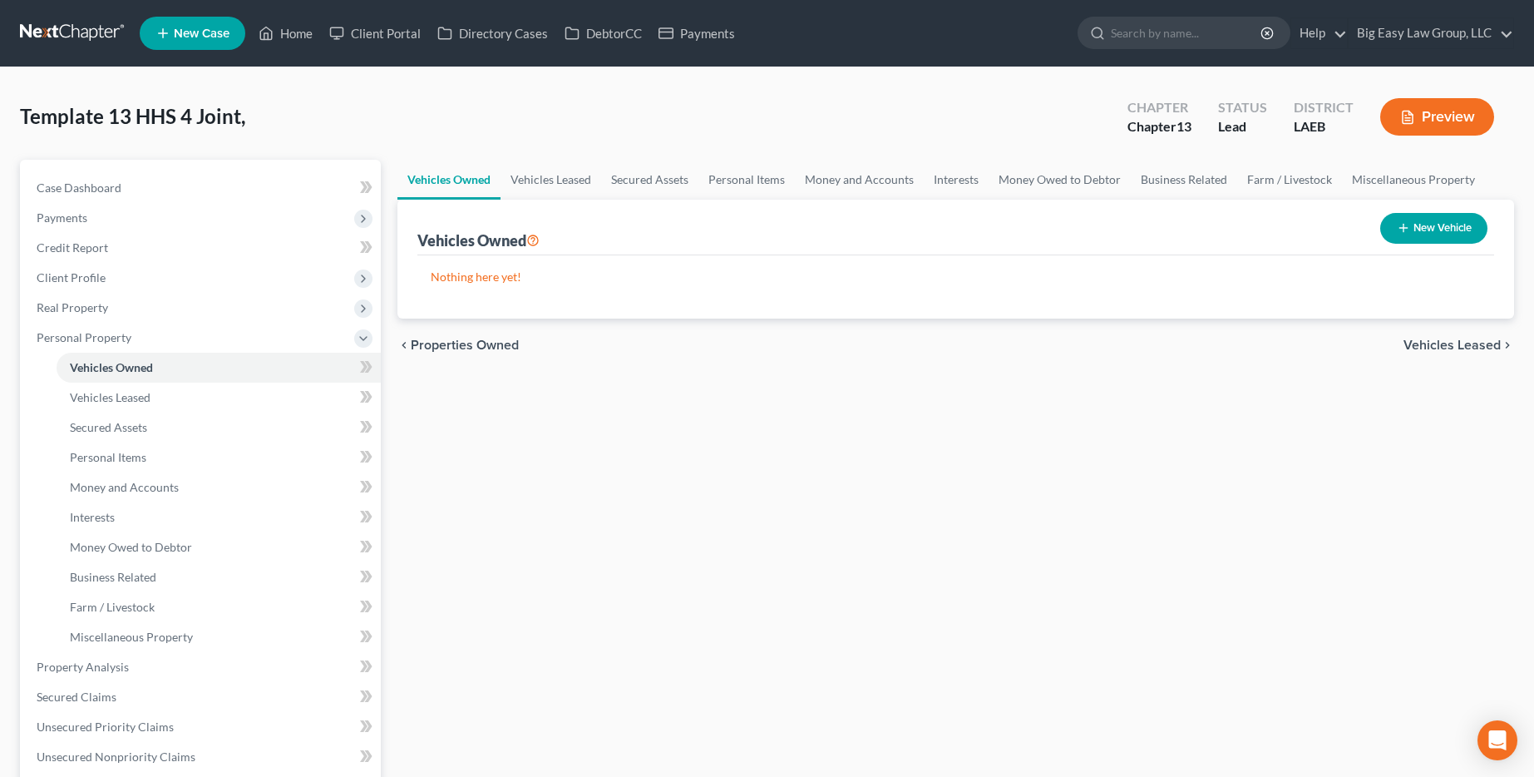
click at [787, 210] on div "New Vehicle" at bounding box center [1434, 228] width 121 height 44
click at [787, 227] on button "New Vehicle" at bounding box center [1433, 228] width 107 height 31
select select "0"
select select "2"
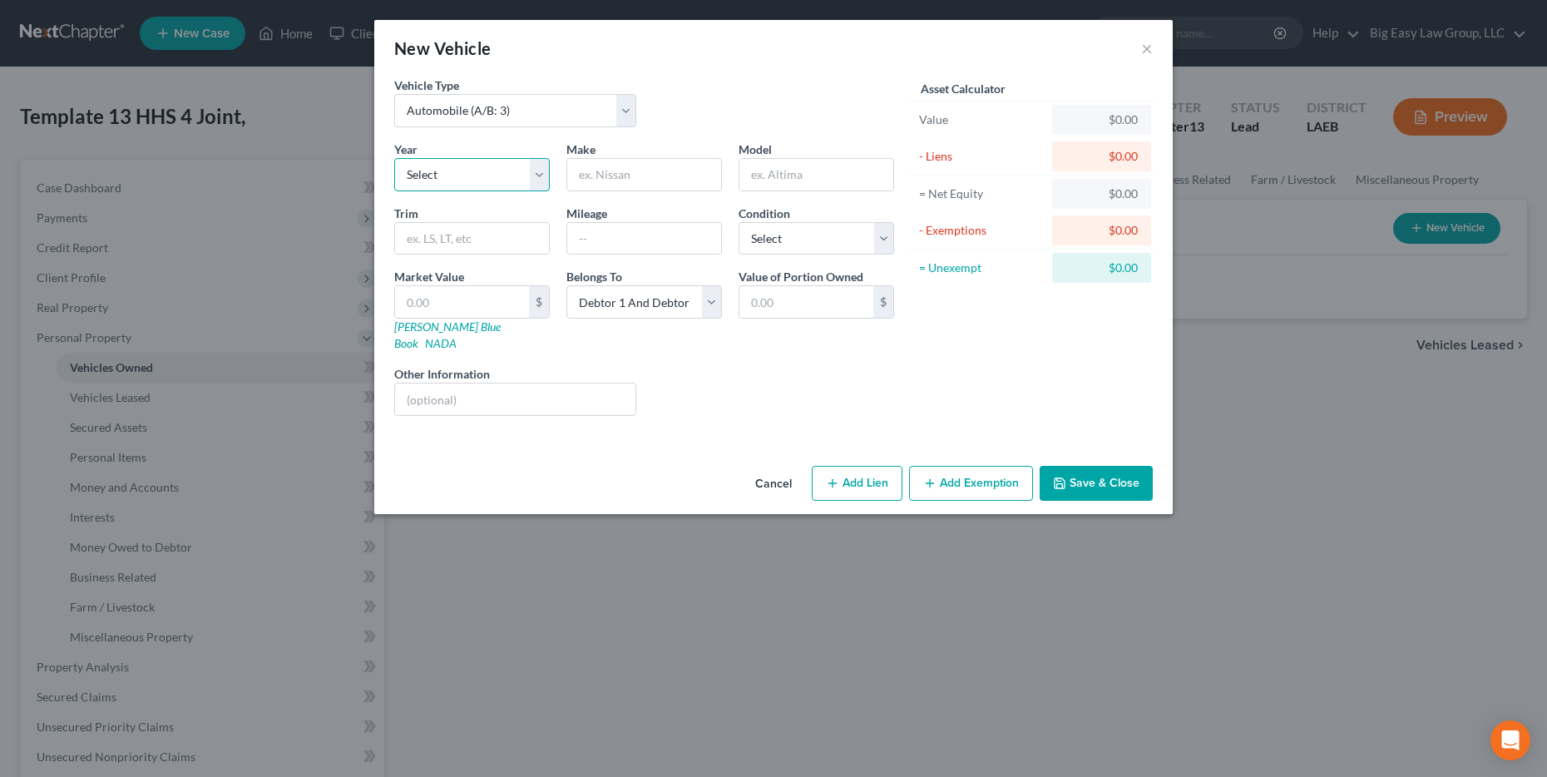
click at [430, 169] on select "Select 2026 2025 2024 2023 2022 2021 2020 2019 2018 2017 2016 2015 2014 2013 20…" at bounding box center [472, 174] width 156 height 33
select select "10"
click at [394, 158] on select "Select 2026 2025 2024 2023 2022 2021 2020 2019 2018 2017 2016 2015 2014 2013 20…" at bounding box center [472, 174] width 156 height 33
click at [580, 181] on input "text" at bounding box center [644, 175] width 154 height 32
type input "Toyota"
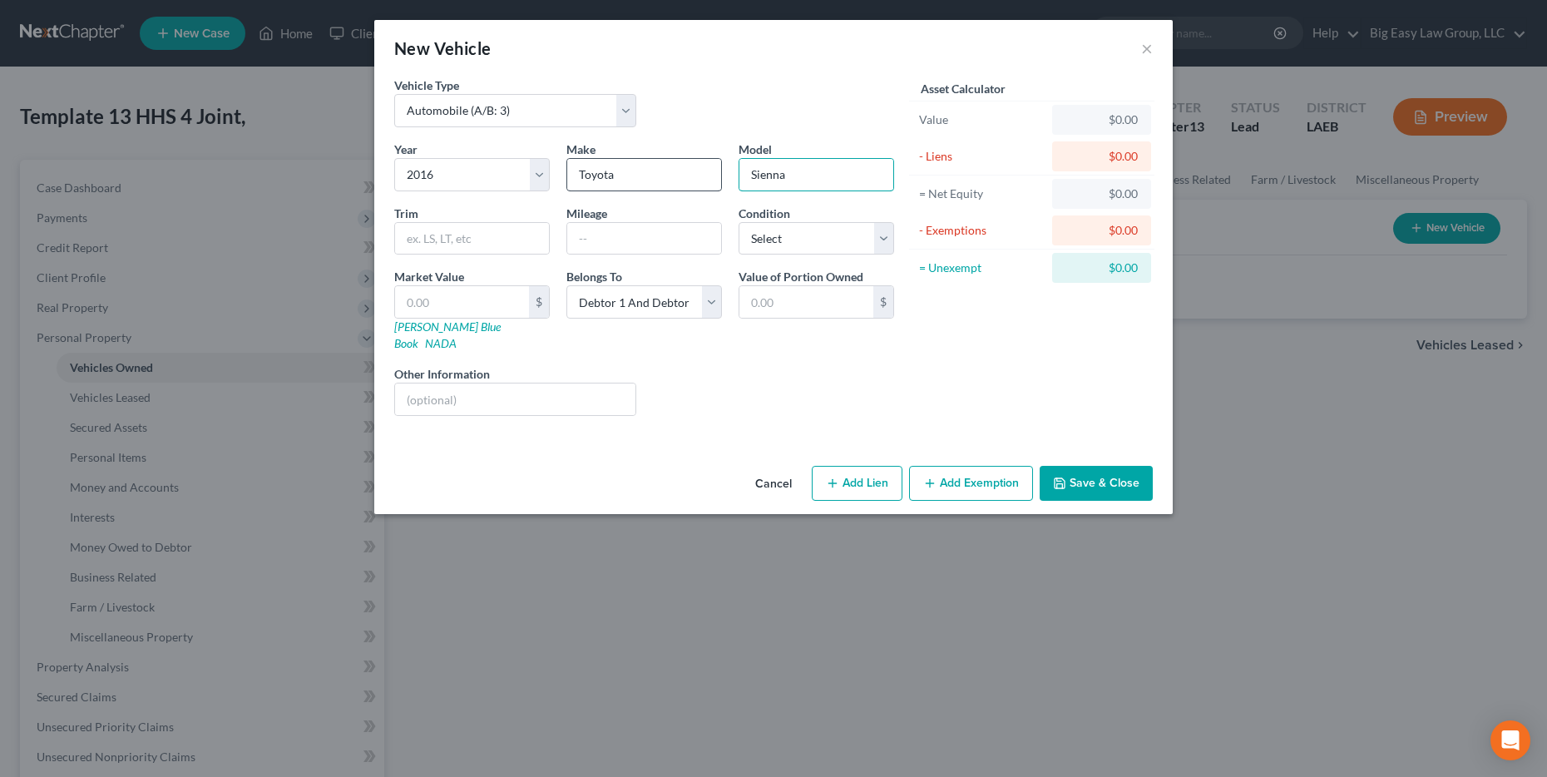
type input "Sienna"
type input "LE"
type input "175000"
click at [442, 289] on input "text" at bounding box center [462, 302] width 134 height 32
type input "7"
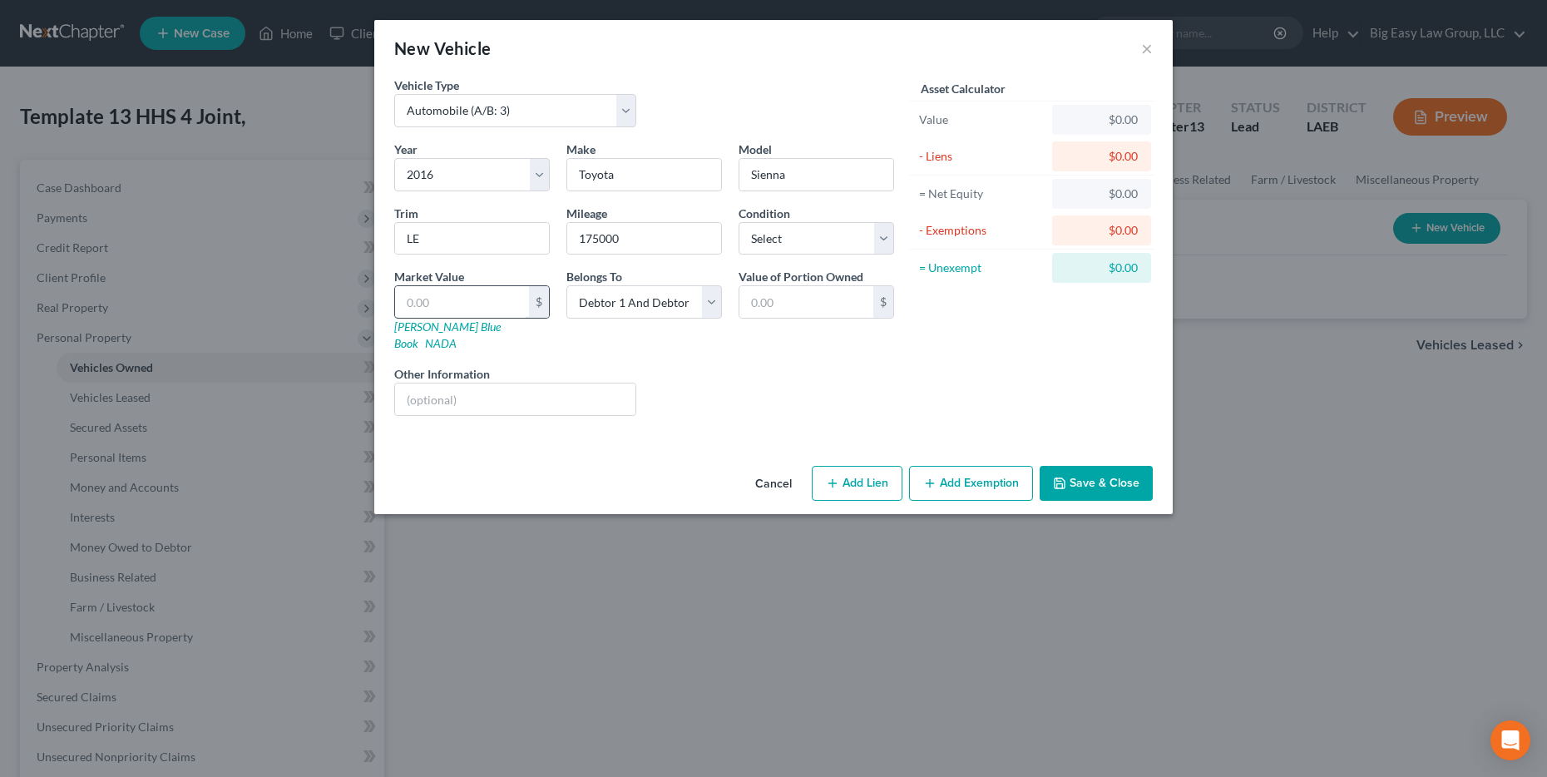
type input "7.00"
type input "75"
type input "75.00"
type input "750"
type input "750.00"
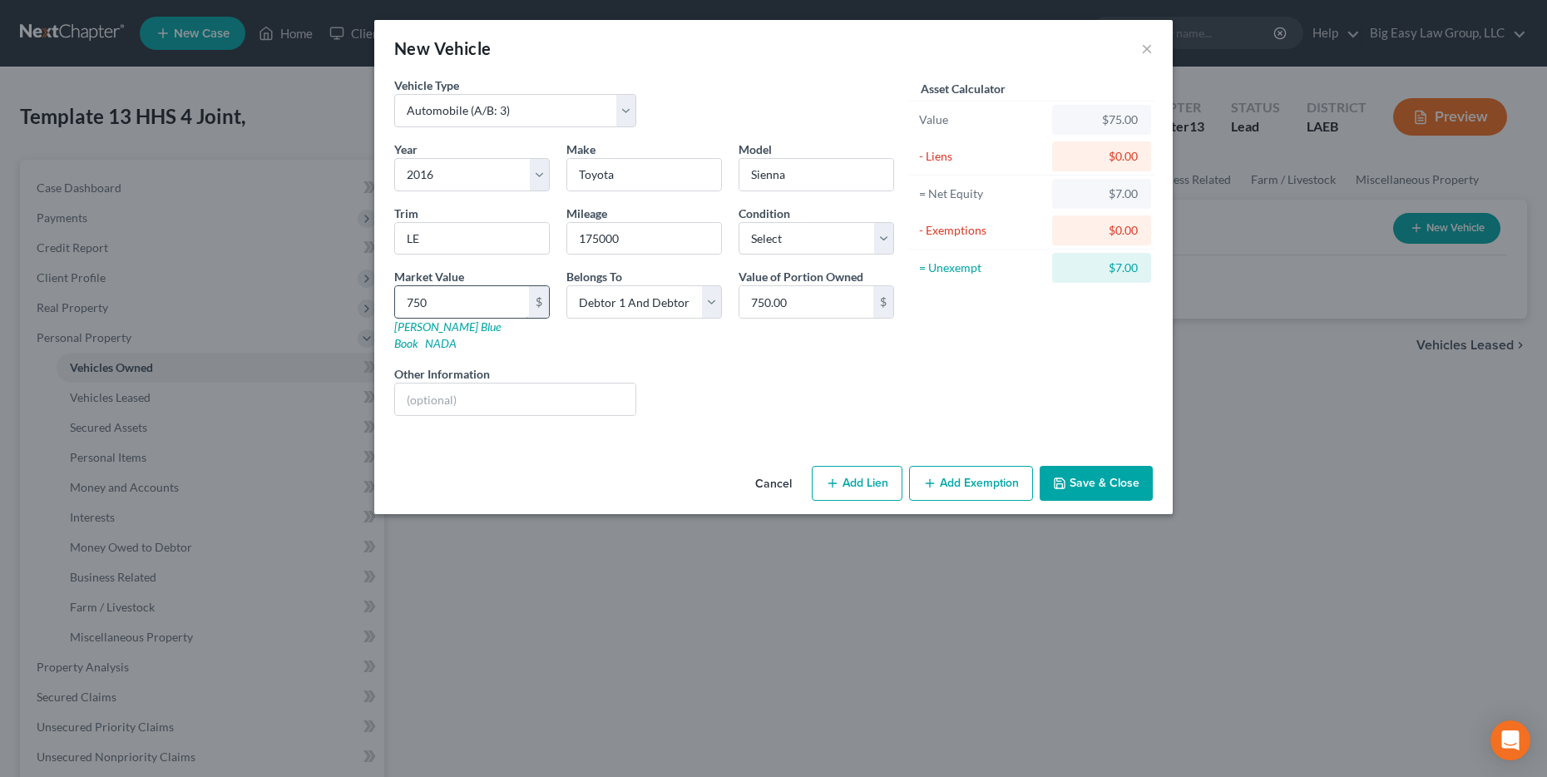
type input "7500"
type input "7,500.00"
type input "7,500"
click at [787, 479] on button "Save & Close" at bounding box center [1095, 483] width 113 height 35
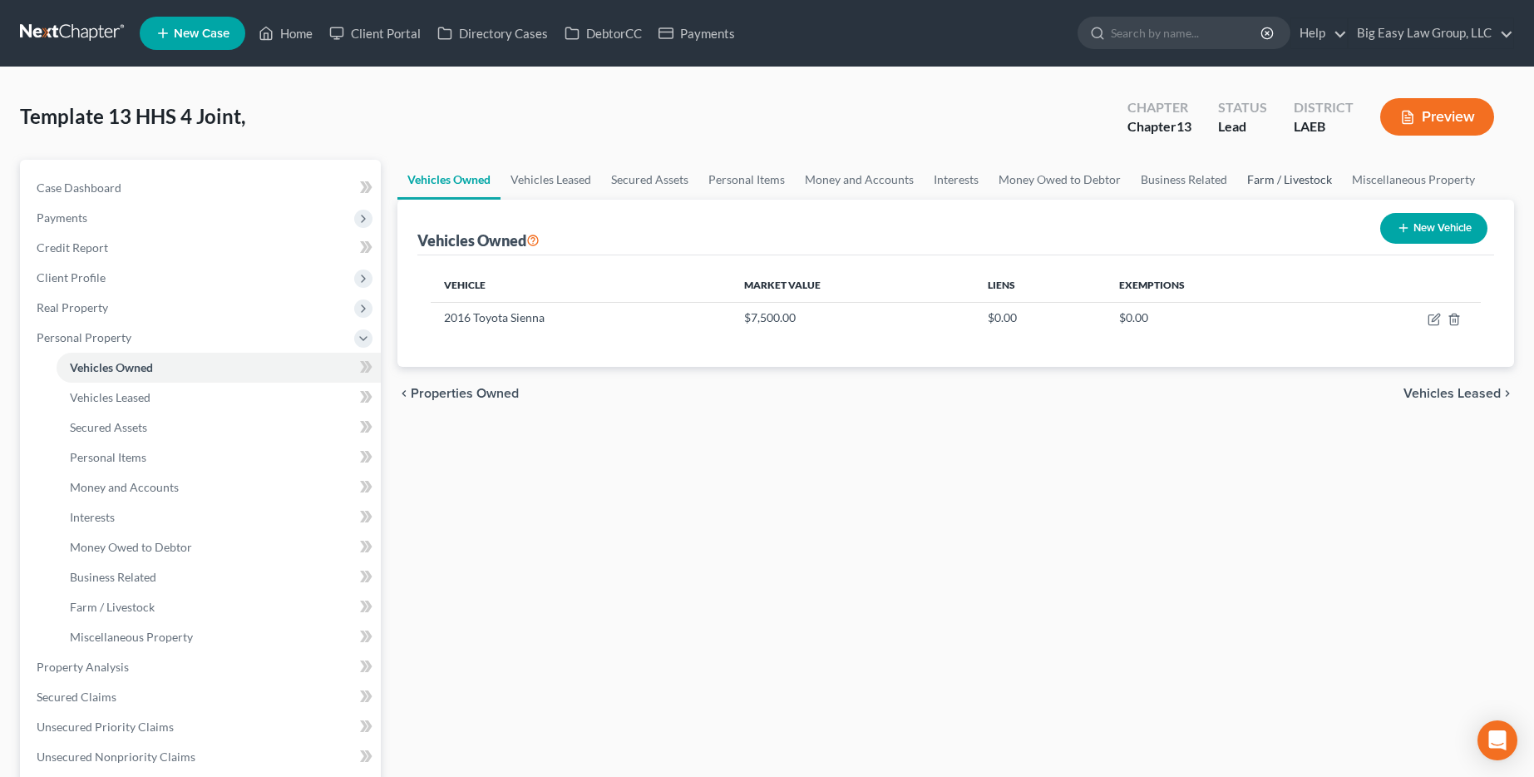
click at [787, 179] on link "Farm / Livestock" at bounding box center [1289, 180] width 105 height 40
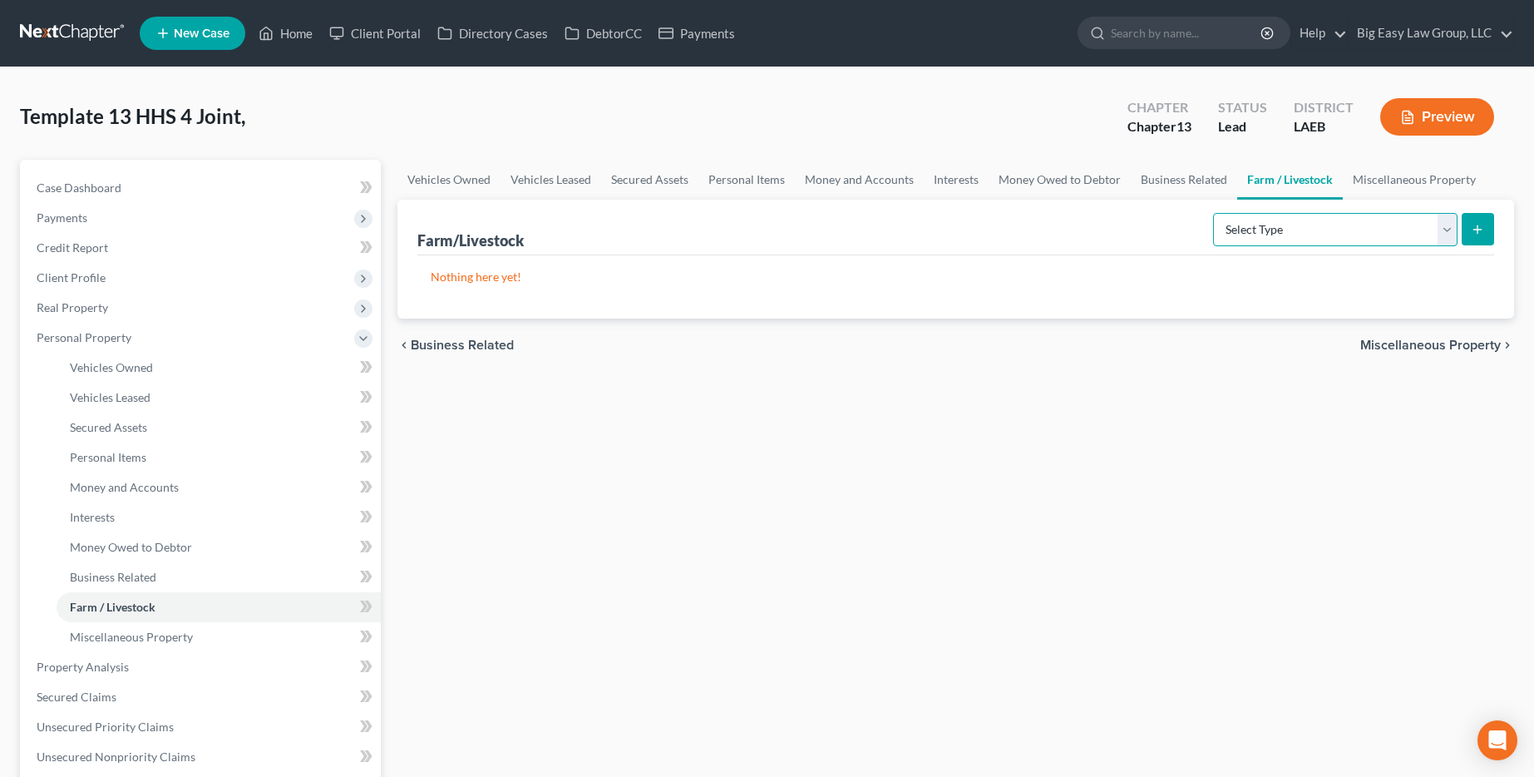
click at [787, 229] on select "Select Type Animals & Livestock (A/B: 47) Crops: Growing or Harvested (A/B: 48)…" at bounding box center [1335, 229] width 244 height 33
click at [787, 224] on button "submit" at bounding box center [1478, 229] width 32 height 32
click at [787, 233] on select "Select Type Animals & Livestock (A/B: 47) Crops: Growing or Harvested (A/B: 48)…" at bounding box center [1335, 229] width 244 height 33
select select "animals"
click at [787, 213] on select "Select Type Animals & Livestock (A/B: 47) Crops: Growing or Harvested (A/B: 48)…" at bounding box center [1335, 229] width 244 height 33
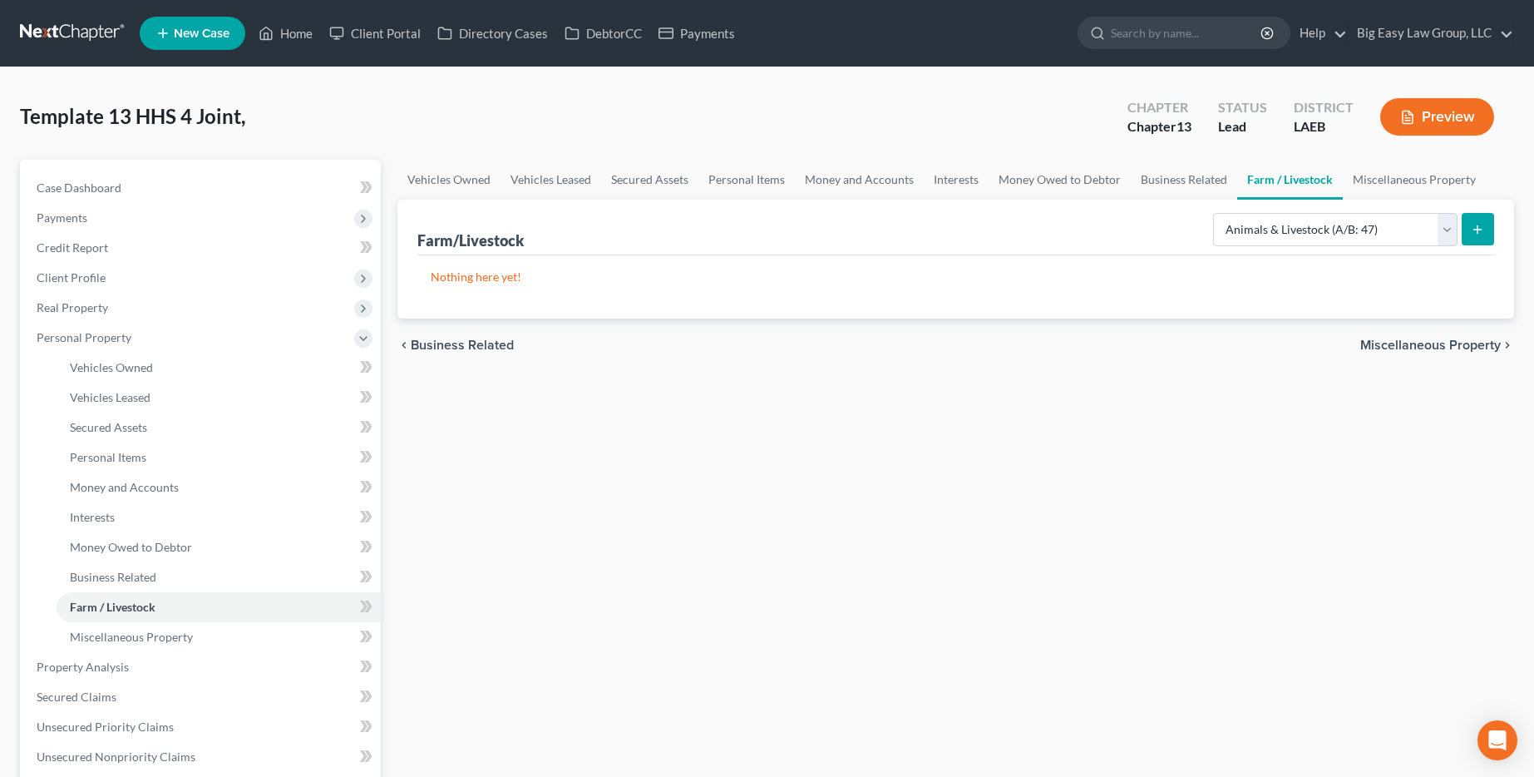
click at [787, 235] on button "submit" at bounding box center [1478, 229] width 32 height 32
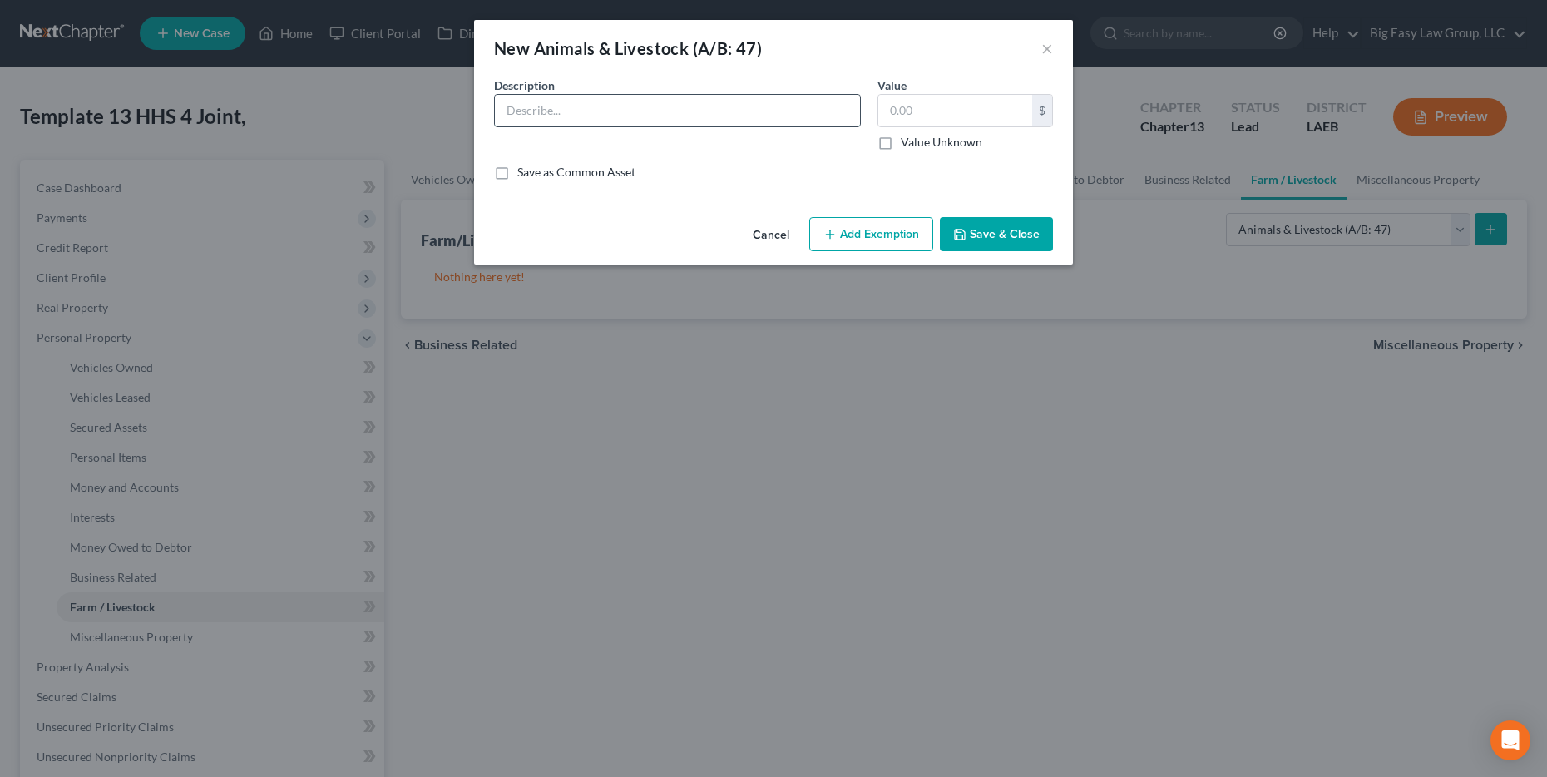
click at [640, 112] on input "text" at bounding box center [677, 111] width 365 height 32
type input "Rabbits, Chickens, Pigs, Turkeys, Goat"
type input "750"
click at [787, 233] on button "Save & Close" at bounding box center [996, 234] width 113 height 35
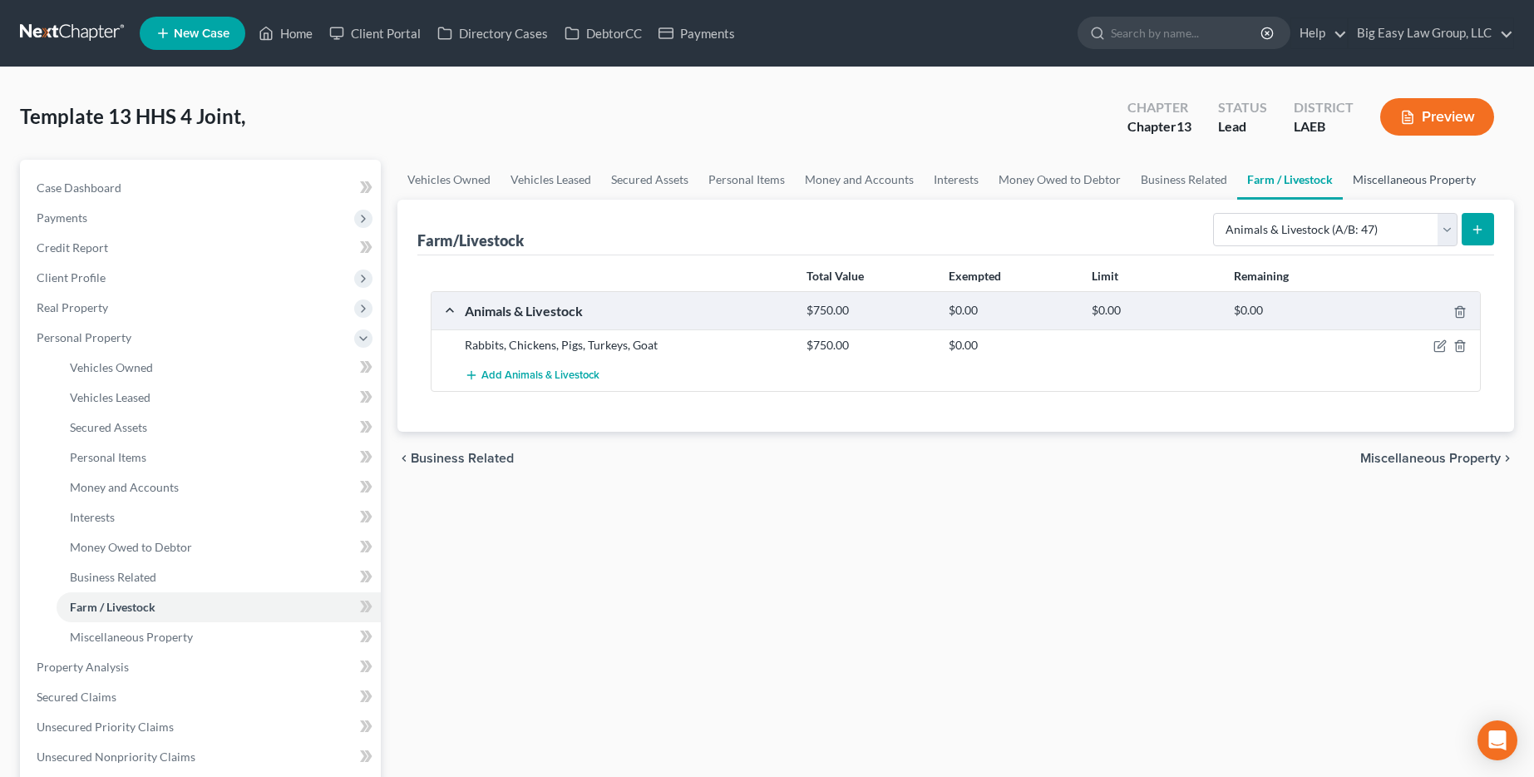
click at [787, 185] on link "Miscellaneous Property" at bounding box center [1414, 180] width 143 height 40
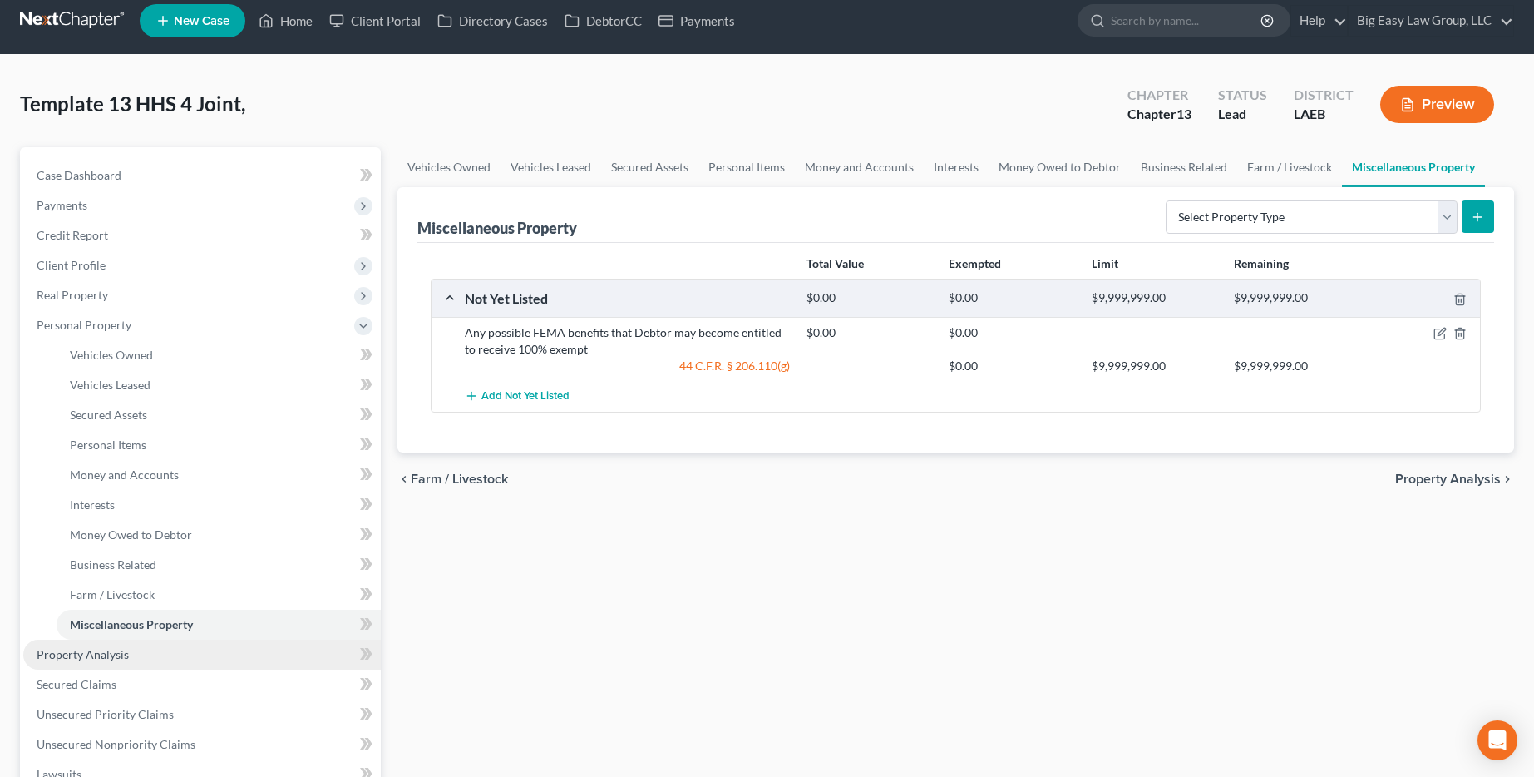
scroll to position [29, 0]
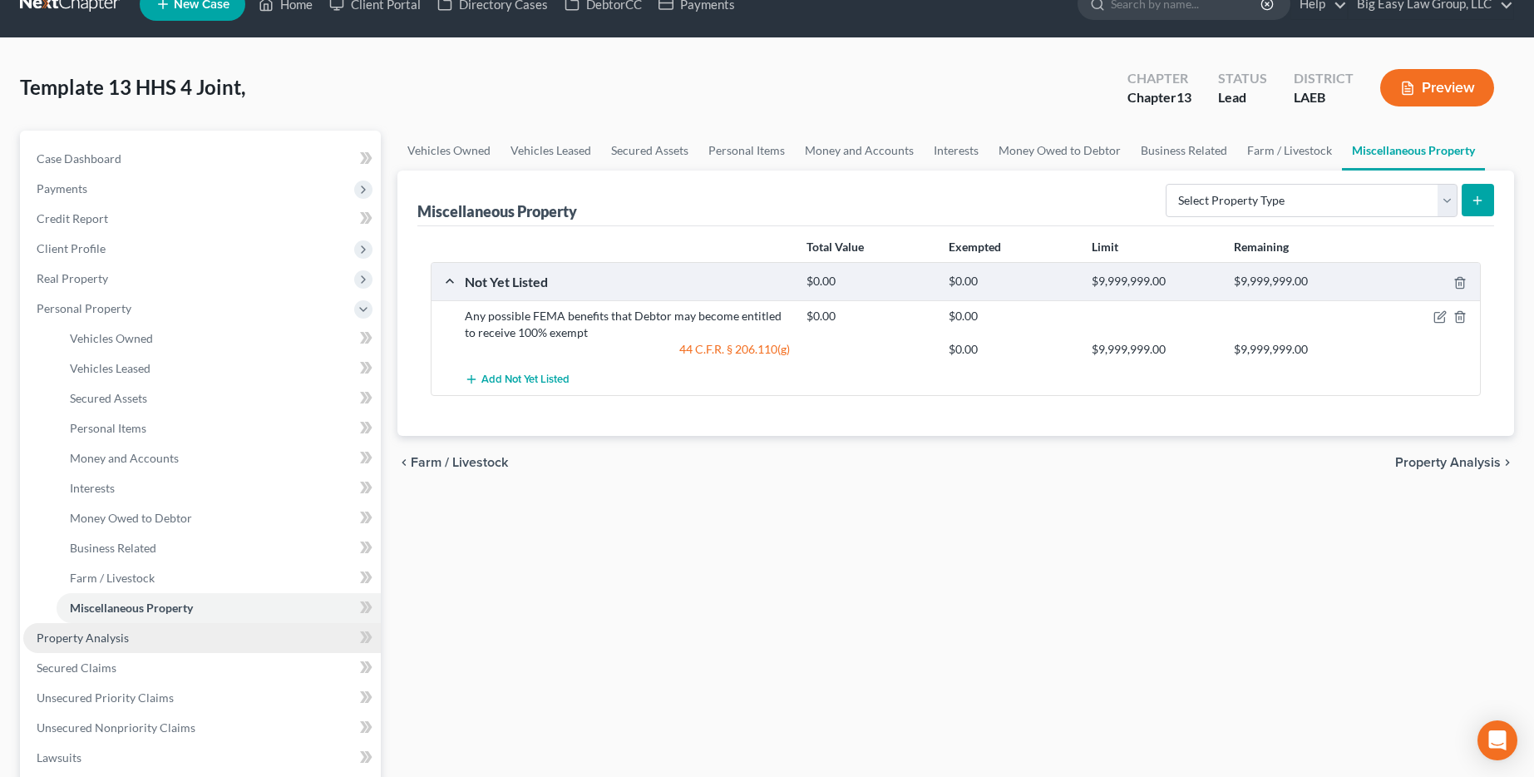
click at [272, 640] on link "Property Analysis" at bounding box center [202, 638] width 358 height 30
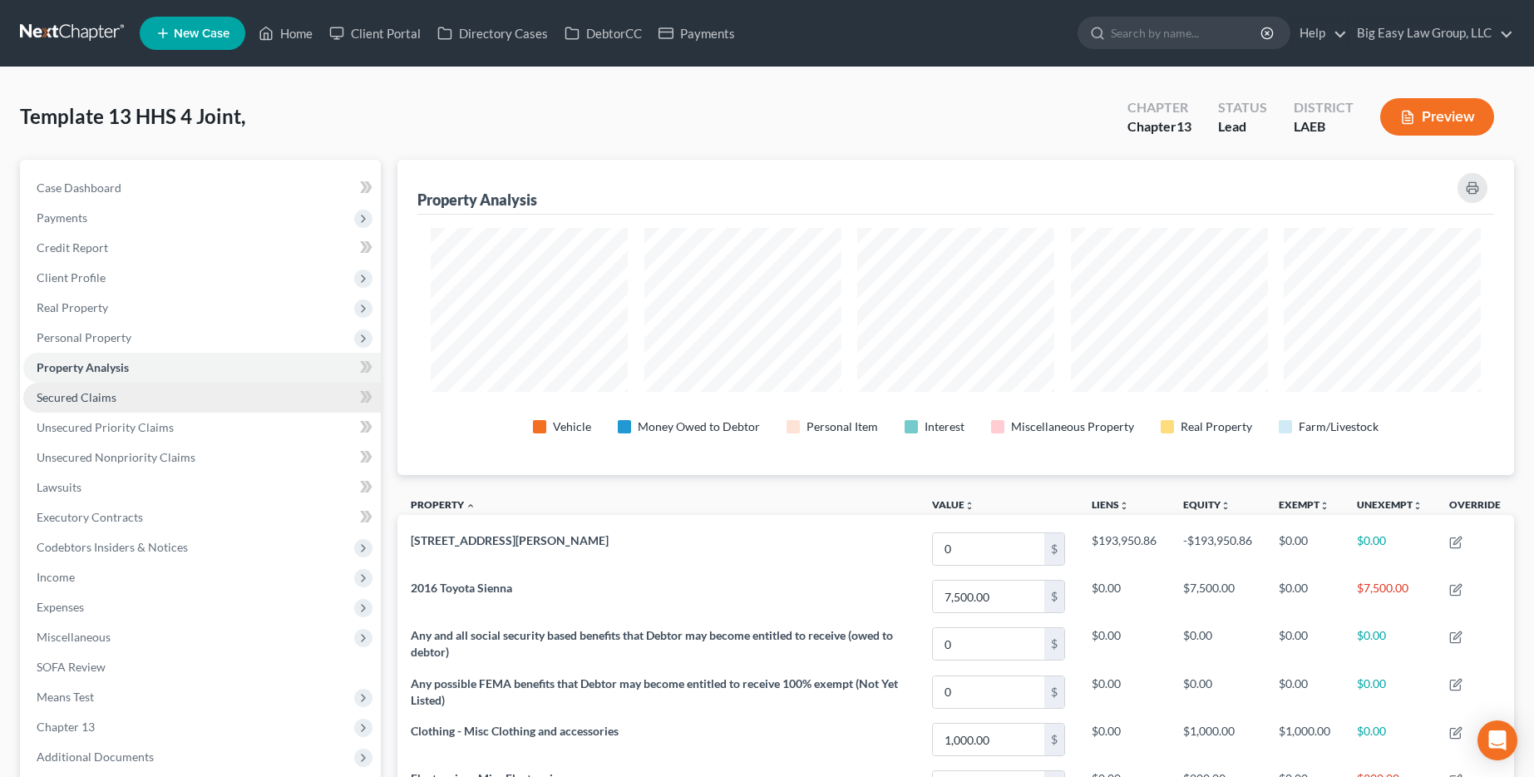
click at [146, 402] on link "Secured Claims" at bounding box center [202, 398] width 358 height 30
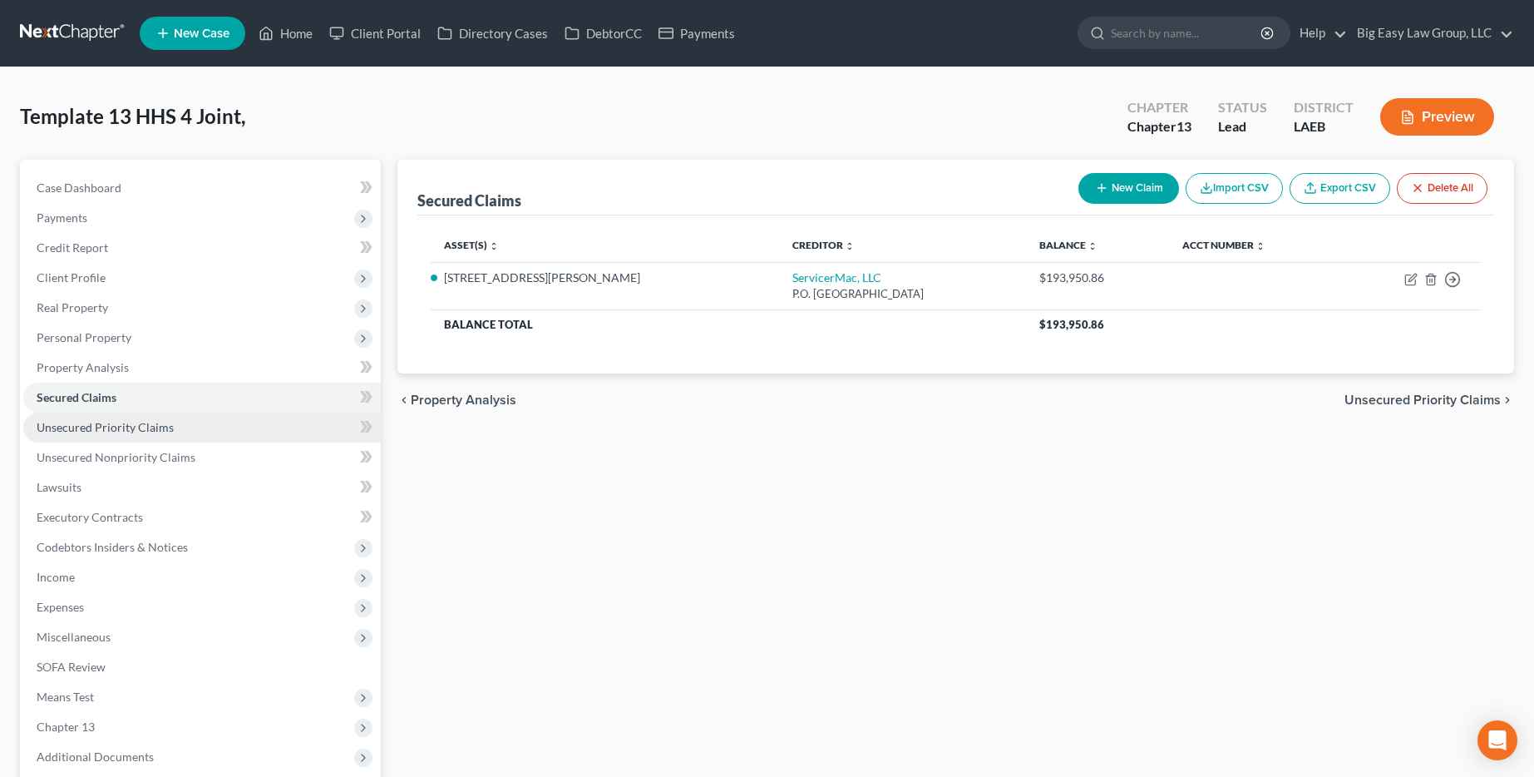
click at [203, 435] on link "Unsecured Priority Claims" at bounding box center [202, 427] width 358 height 30
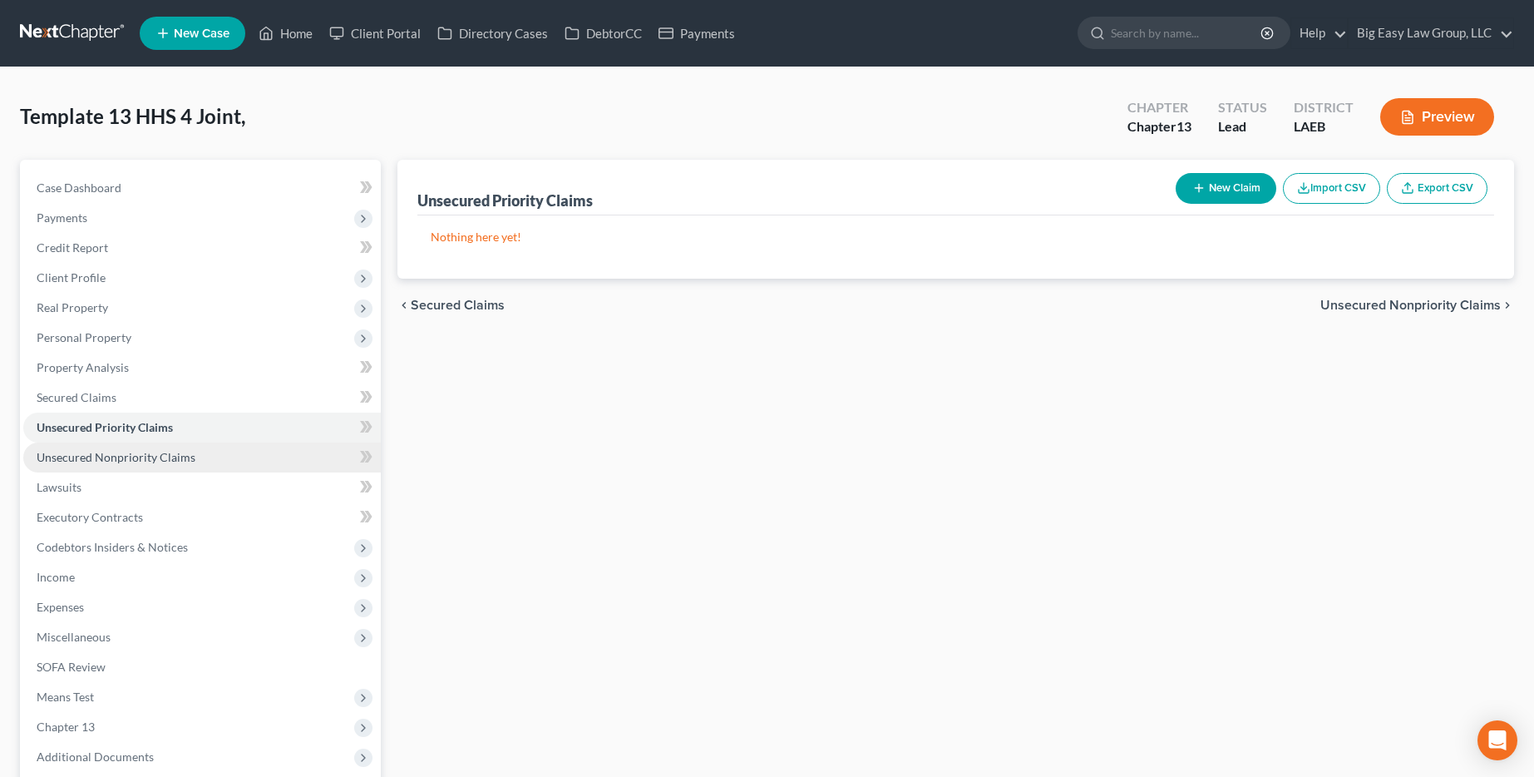
click at [185, 457] on span "Unsecured Nonpriority Claims" at bounding box center [116, 457] width 159 height 14
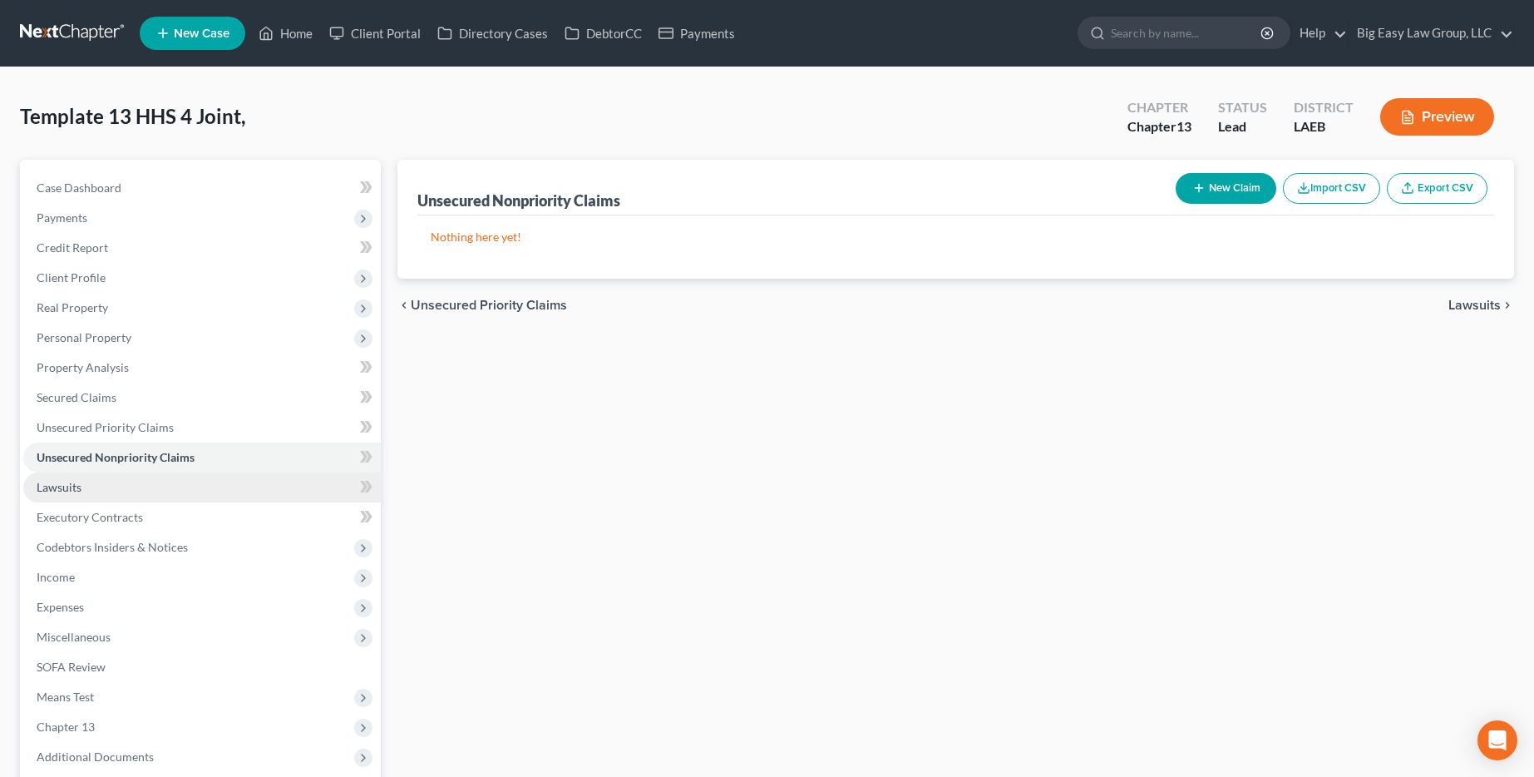
click at [168, 483] on link "Lawsuits" at bounding box center [202, 487] width 358 height 30
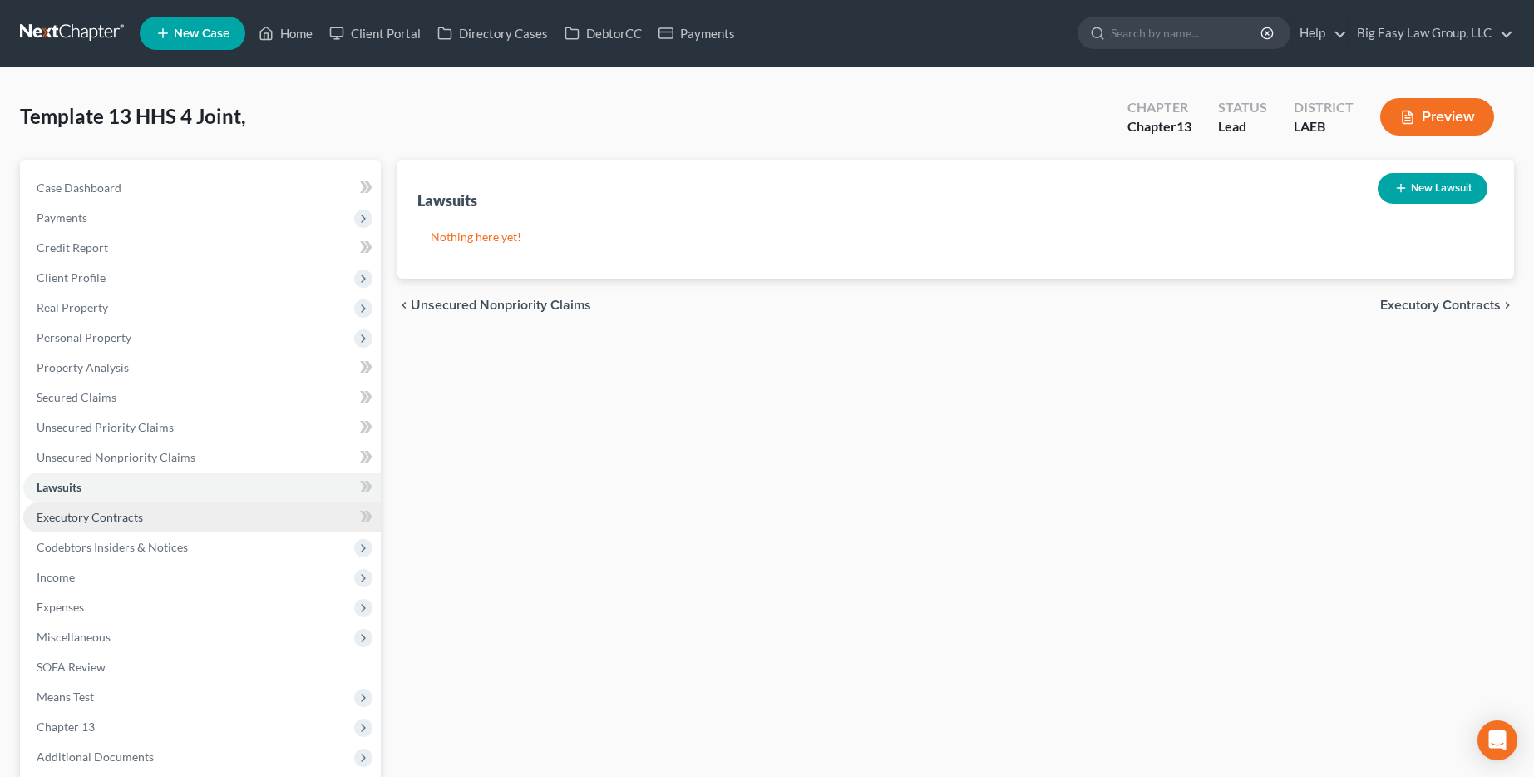
click at [163, 520] on link "Executory Contracts" at bounding box center [202, 517] width 358 height 30
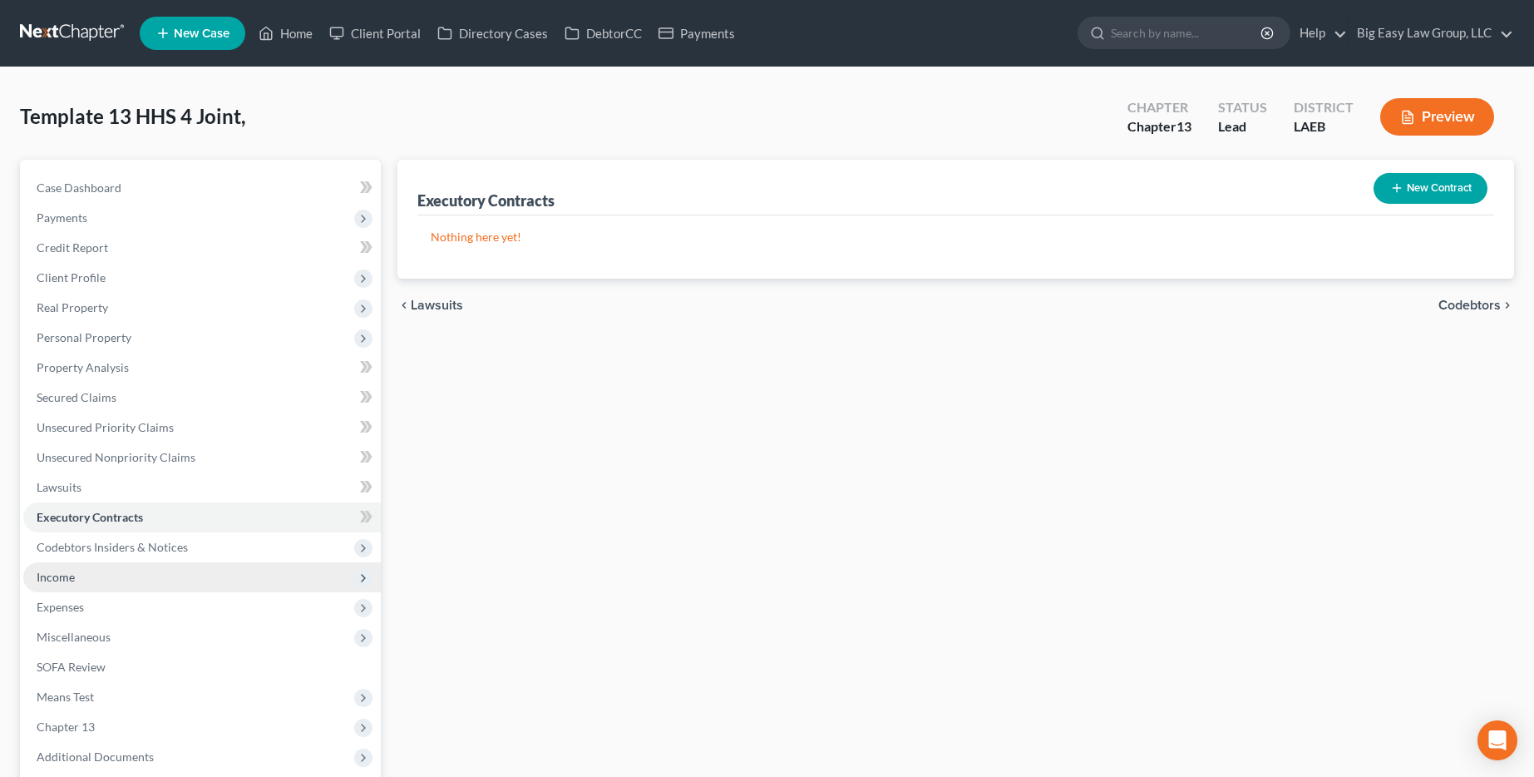
click at [149, 576] on span "Income" at bounding box center [202, 577] width 358 height 30
click at [147, 583] on span "Income" at bounding box center [202, 577] width 358 height 30
click at [147, 584] on span "Income" at bounding box center [202, 577] width 358 height 30
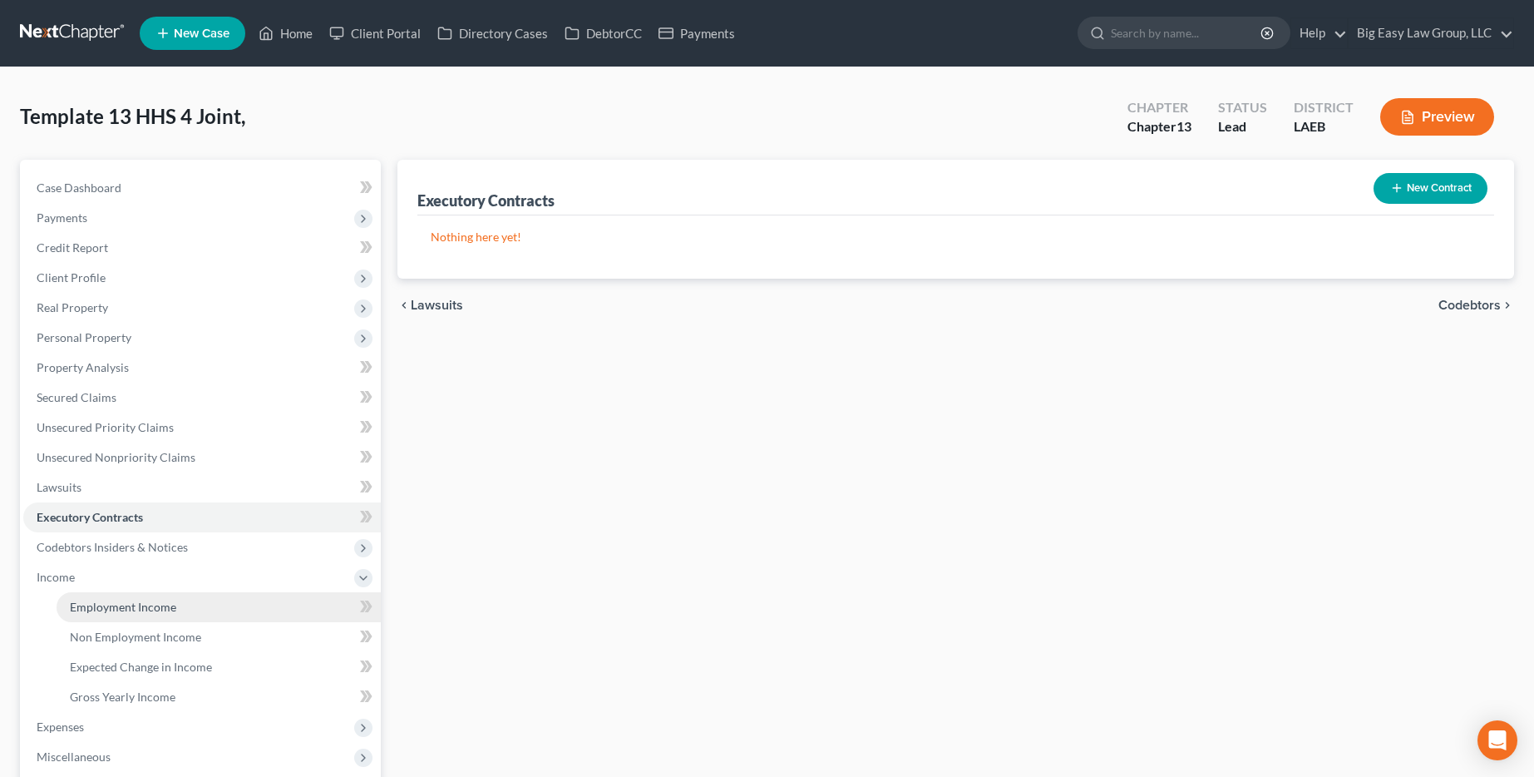
click at [141, 600] on span "Employment Income" at bounding box center [123, 607] width 106 height 14
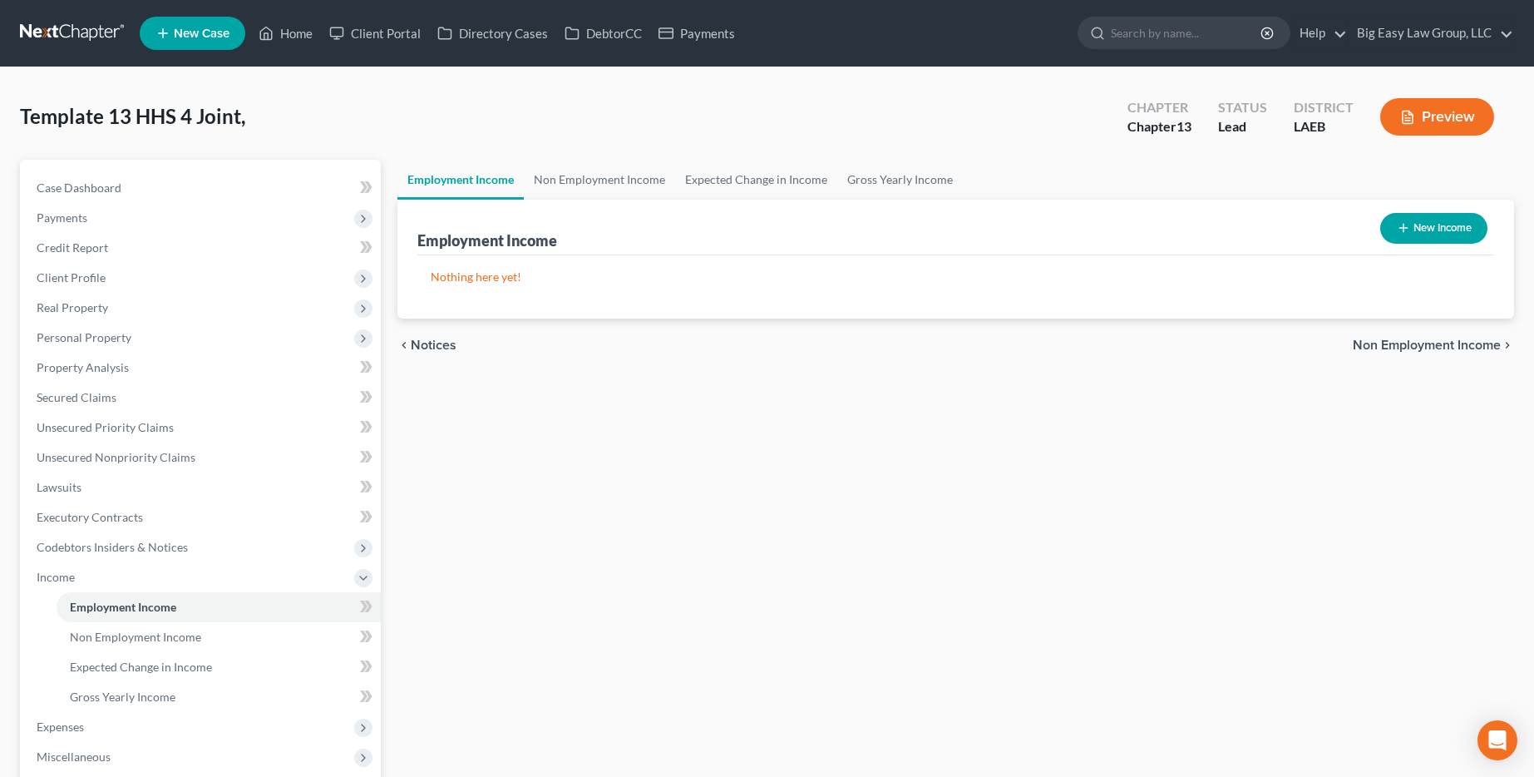
click at [787, 239] on button "New Income" at bounding box center [1433, 228] width 107 height 31
select select "0"
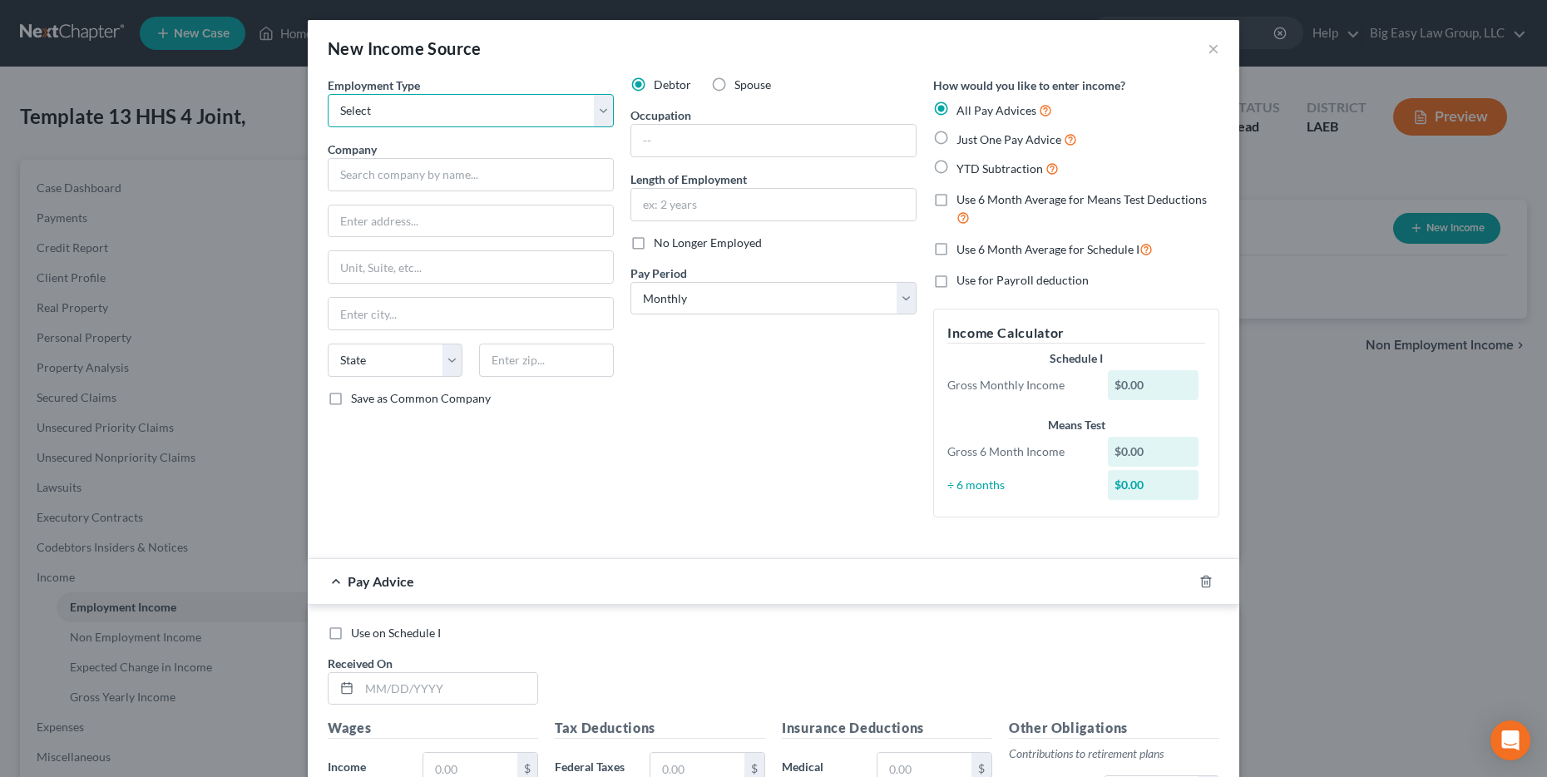
click at [530, 115] on select "Select Full or [DEMOGRAPHIC_DATA] Employment Self Employment" at bounding box center [471, 110] width 286 height 33
select select "0"
click at [328, 94] on select "Select Full or [DEMOGRAPHIC_DATA] Employment Self Employment" at bounding box center [471, 110] width 286 height 33
click at [511, 164] on input "text" at bounding box center [471, 174] width 286 height 33
type input "ADM"
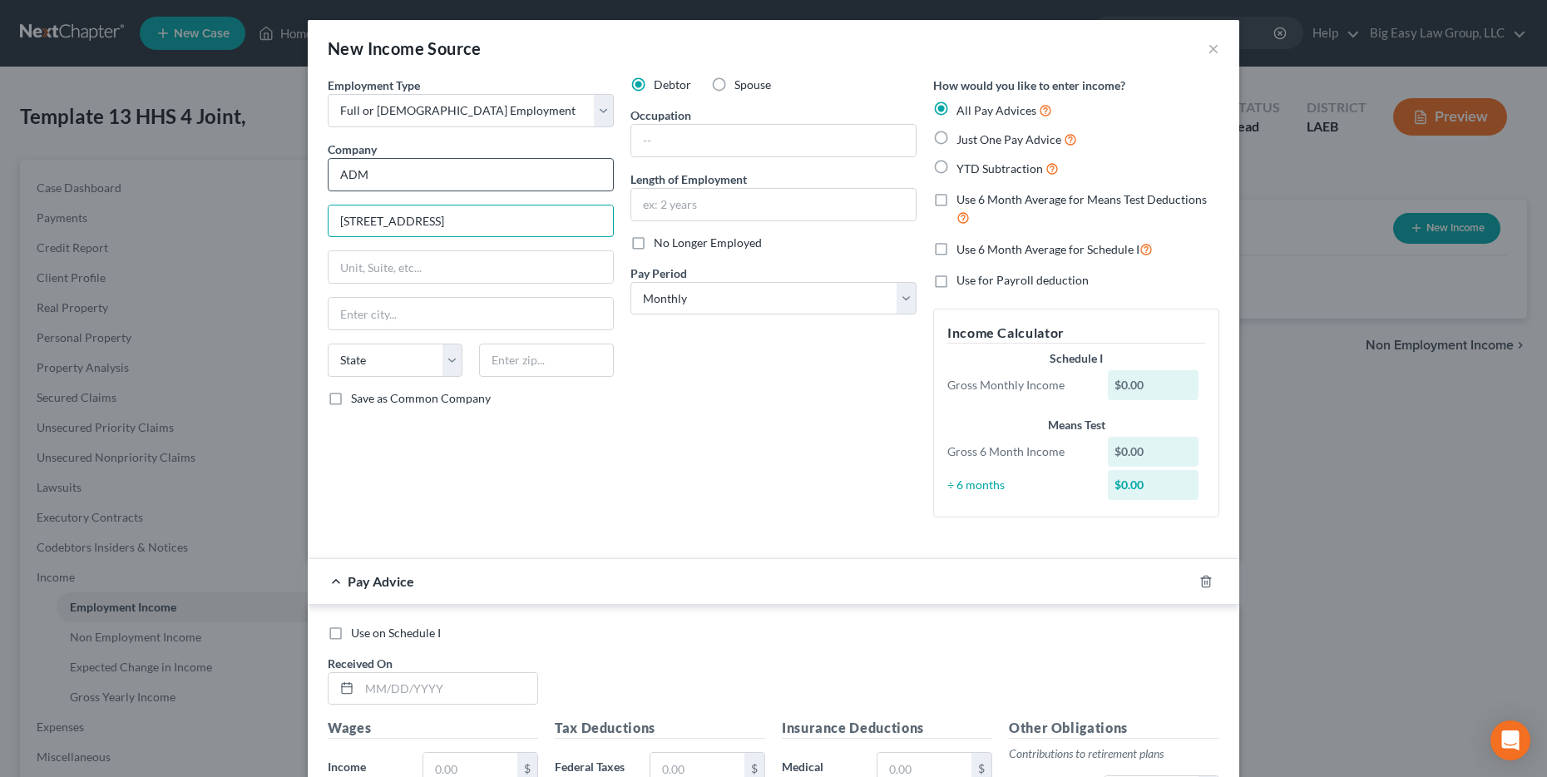
type input "[STREET_ADDRESS]"
type input "Reserve"
select select "19"
type input "70084"
type input "Site Safety Manager"
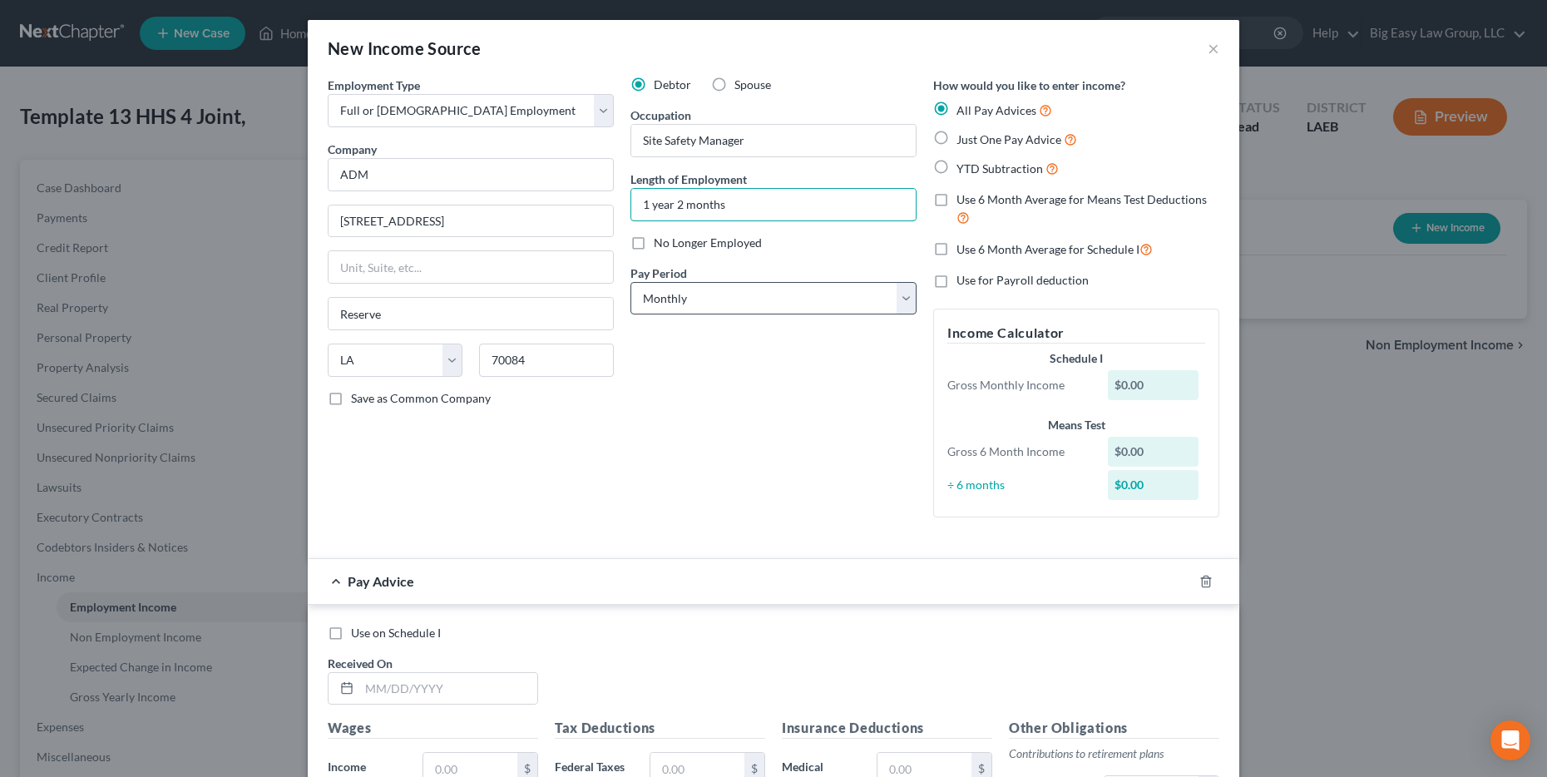
type input "1 year 2 months"
click at [787, 309] on select "Select Monthly Twice Monthly Every Other Week Weekly" at bounding box center [773, 298] width 286 height 33
select select "1"
click at [630, 282] on select "Select Monthly Twice Monthly Every Other Week Weekly" at bounding box center [773, 298] width 286 height 33
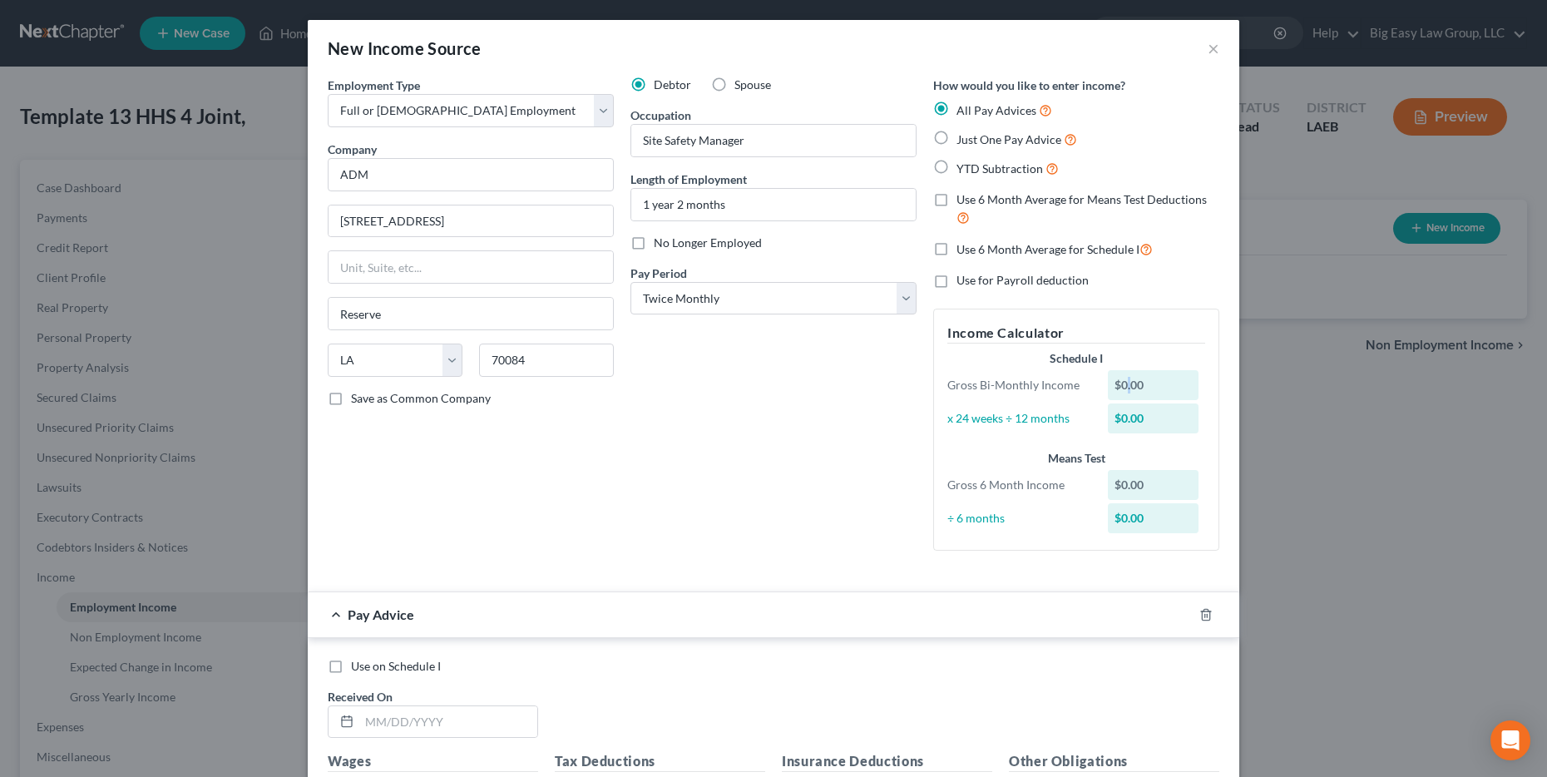
click at [787, 384] on div "$0.00" at bounding box center [1153, 385] width 91 height 30
drag, startPoint x: 1123, startPoint y: 384, endPoint x: 1063, endPoint y: 383, distance: 59.9
click at [787, 383] on div "Gross Bi-Monthly Income $0.00" at bounding box center [1076, 385] width 274 height 30
click at [787, 382] on div "Debtor Spouse Occupation Site Safety Manager Length of Employment 1 year 2 mont…" at bounding box center [773, 320] width 303 height 487
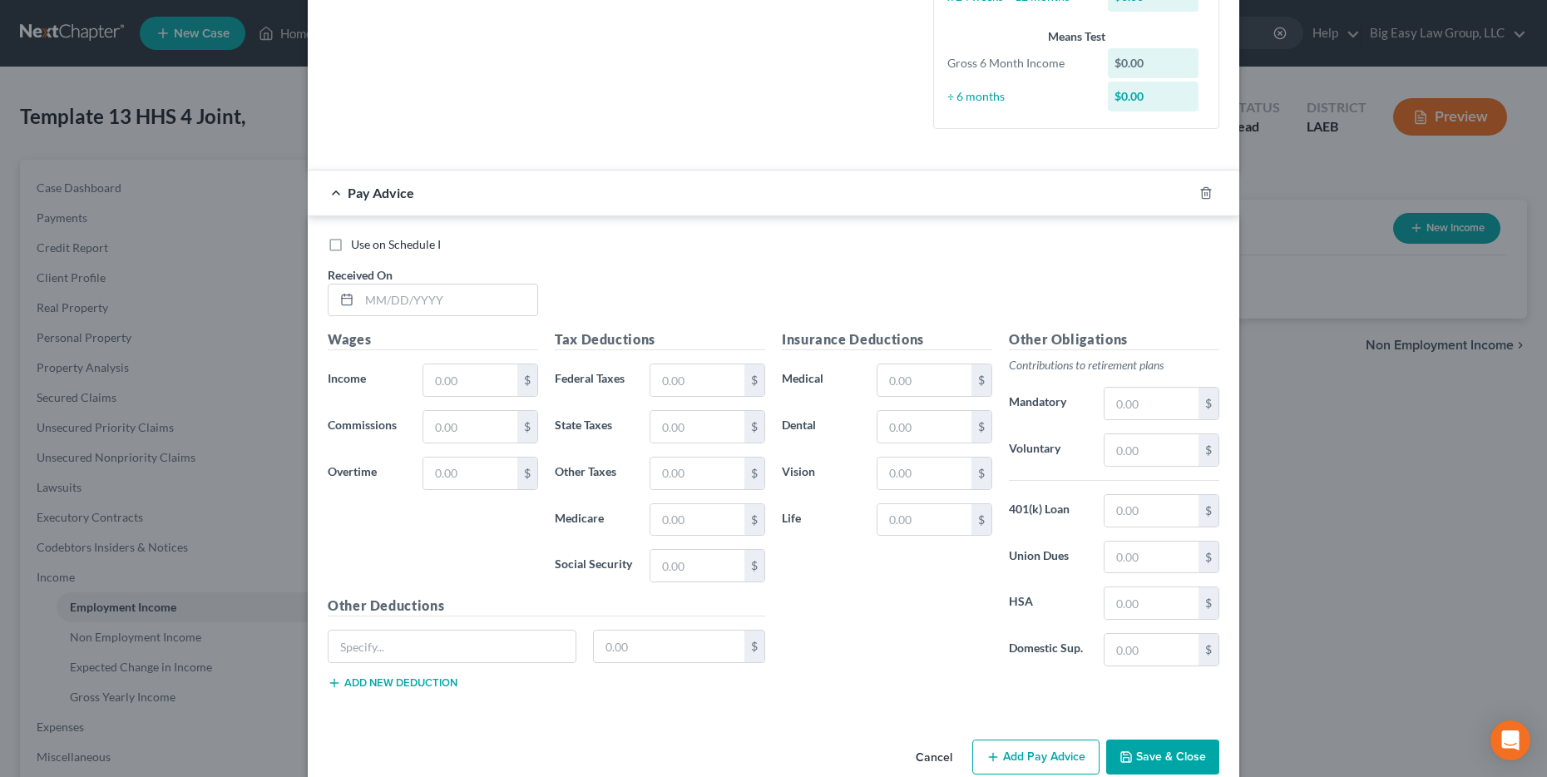
scroll to position [452, 0]
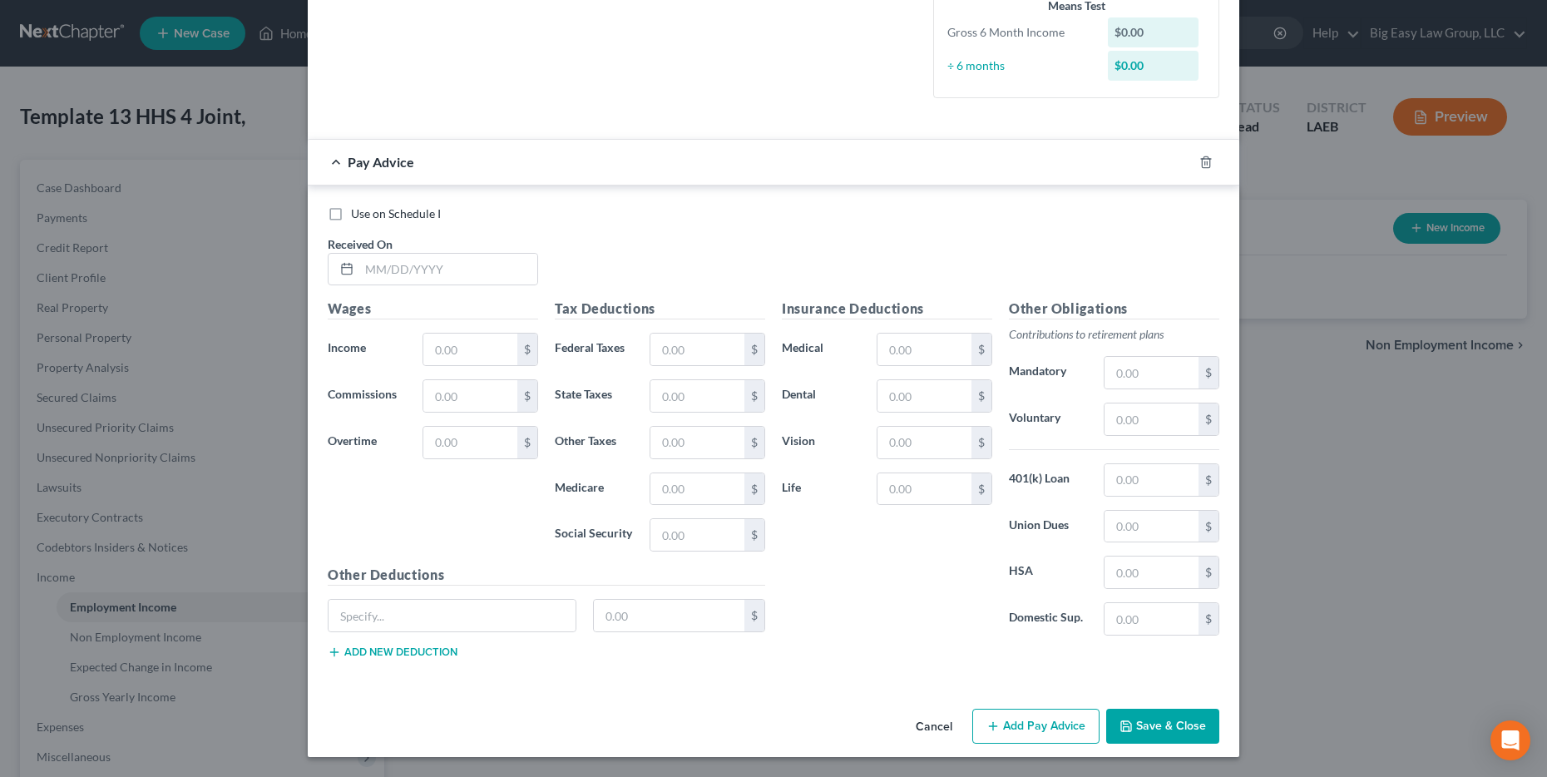
click at [787, 730] on button "Save & Close" at bounding box center [1162, 725] width 113 height 35
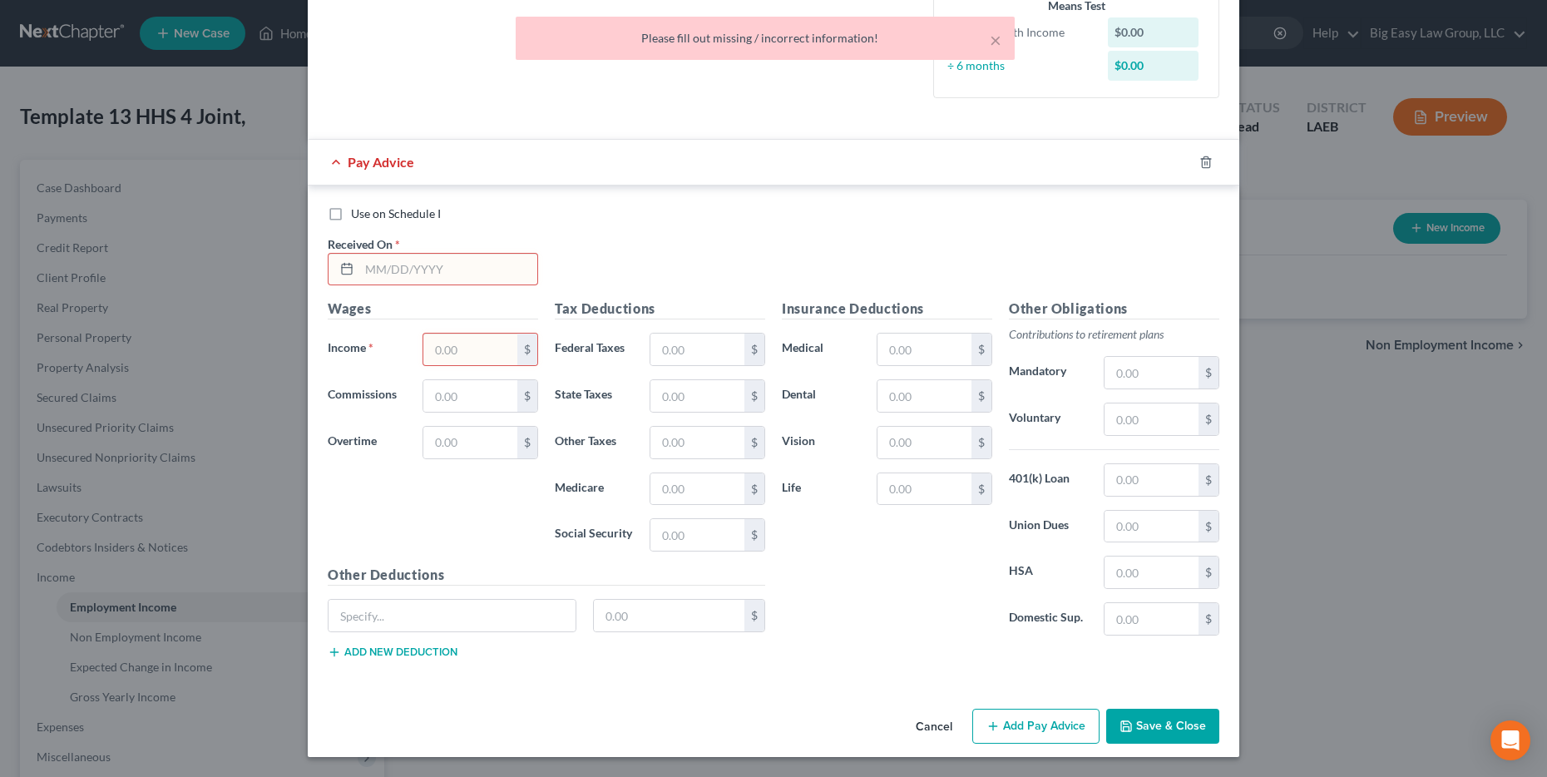
click at [787, 167] on div at bounding box center [1215, 162] width 47 height 27
click at [787, 168] on icon "button" at bounding box center [1205, 162] width 13 height 13
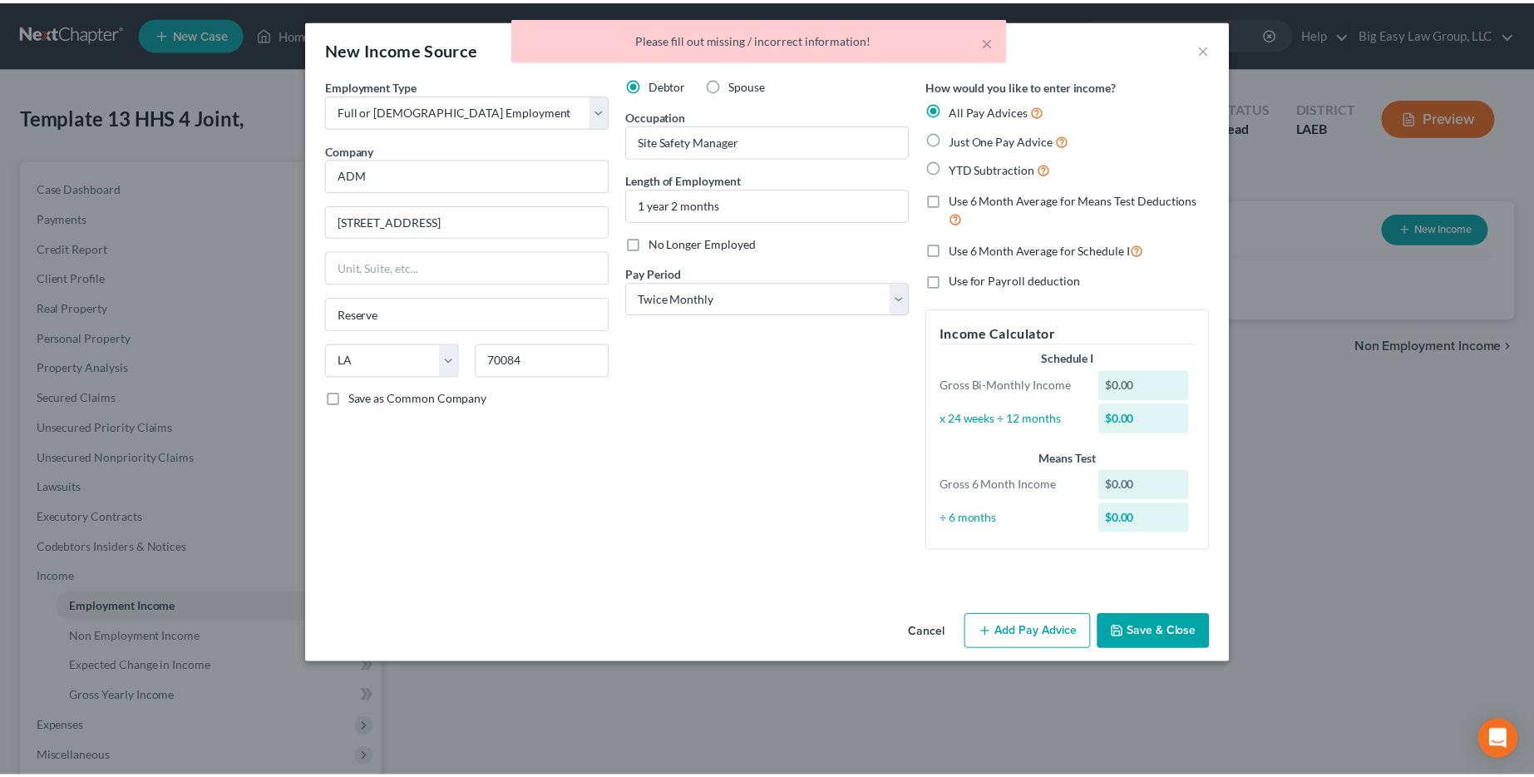
scroll to position [0, 0]
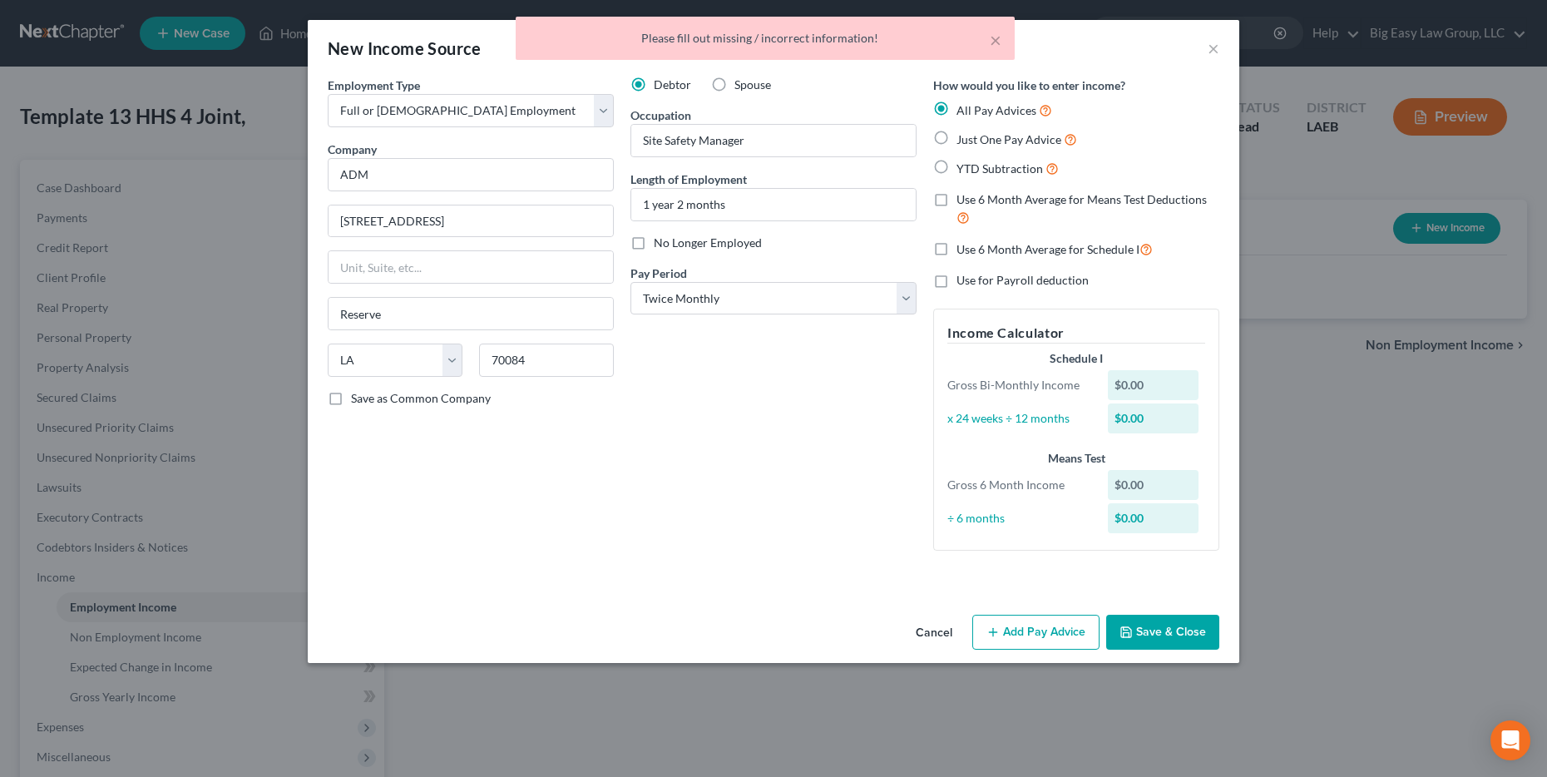
click at [787, 643] on button "Save & Close" at bounding box center [1162, 632] width 113 height 35
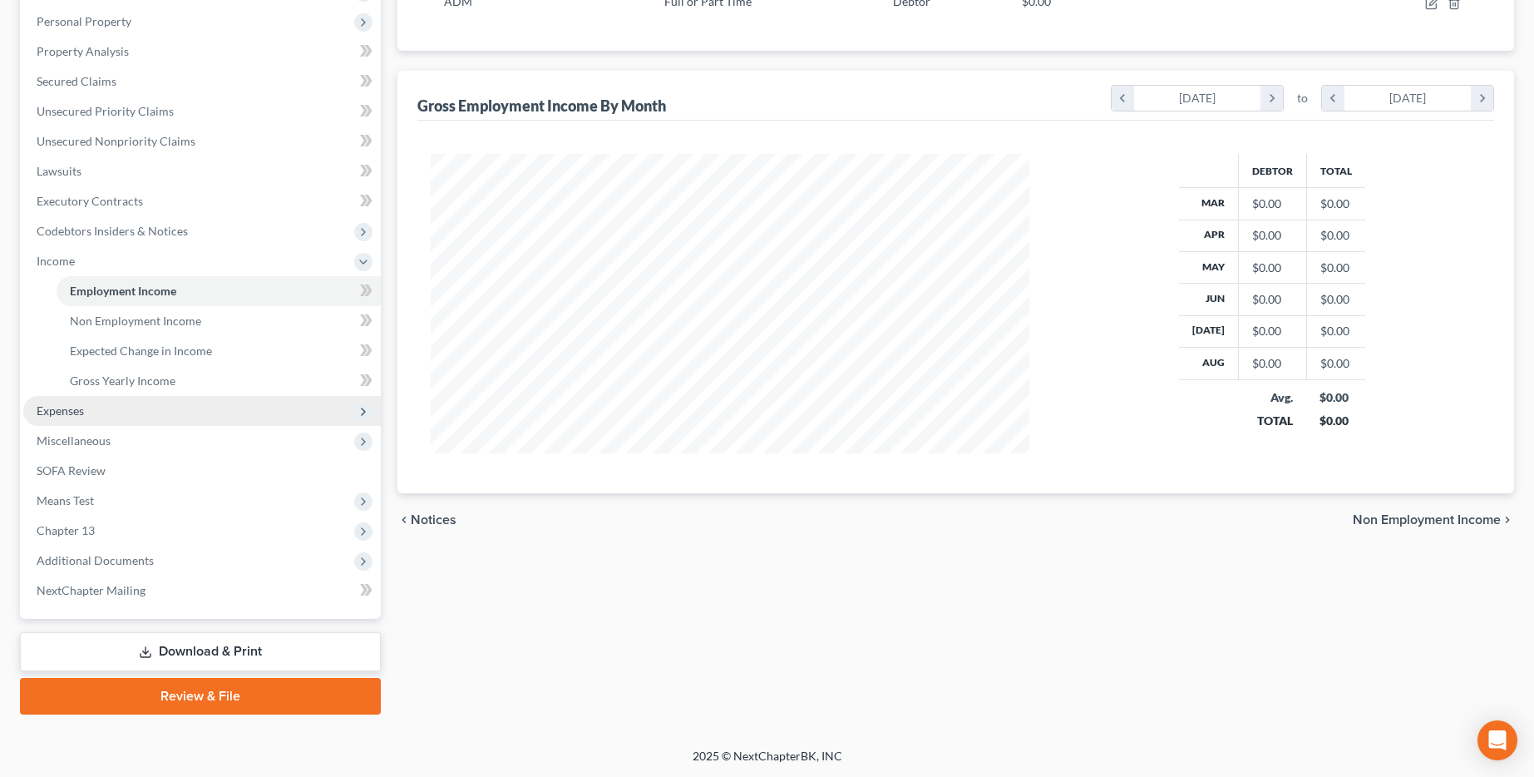
scroll to position [317, 0]
click at [111, 415] on span "Expenses" at bounding box center [202, 410] width 358 height 30
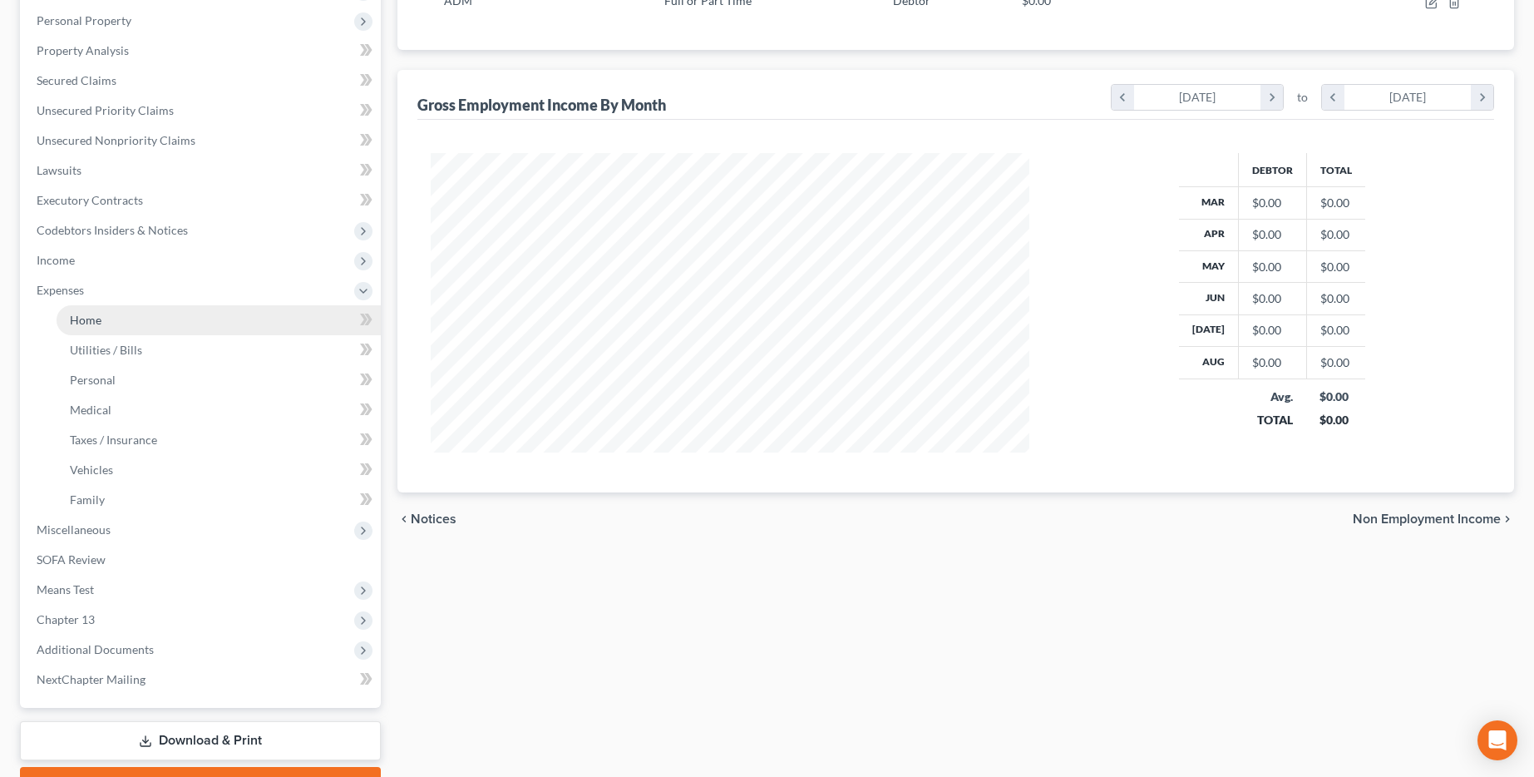
click at [138, 327] on link "Home" at bounding box center [219, 320] width 324 height 30
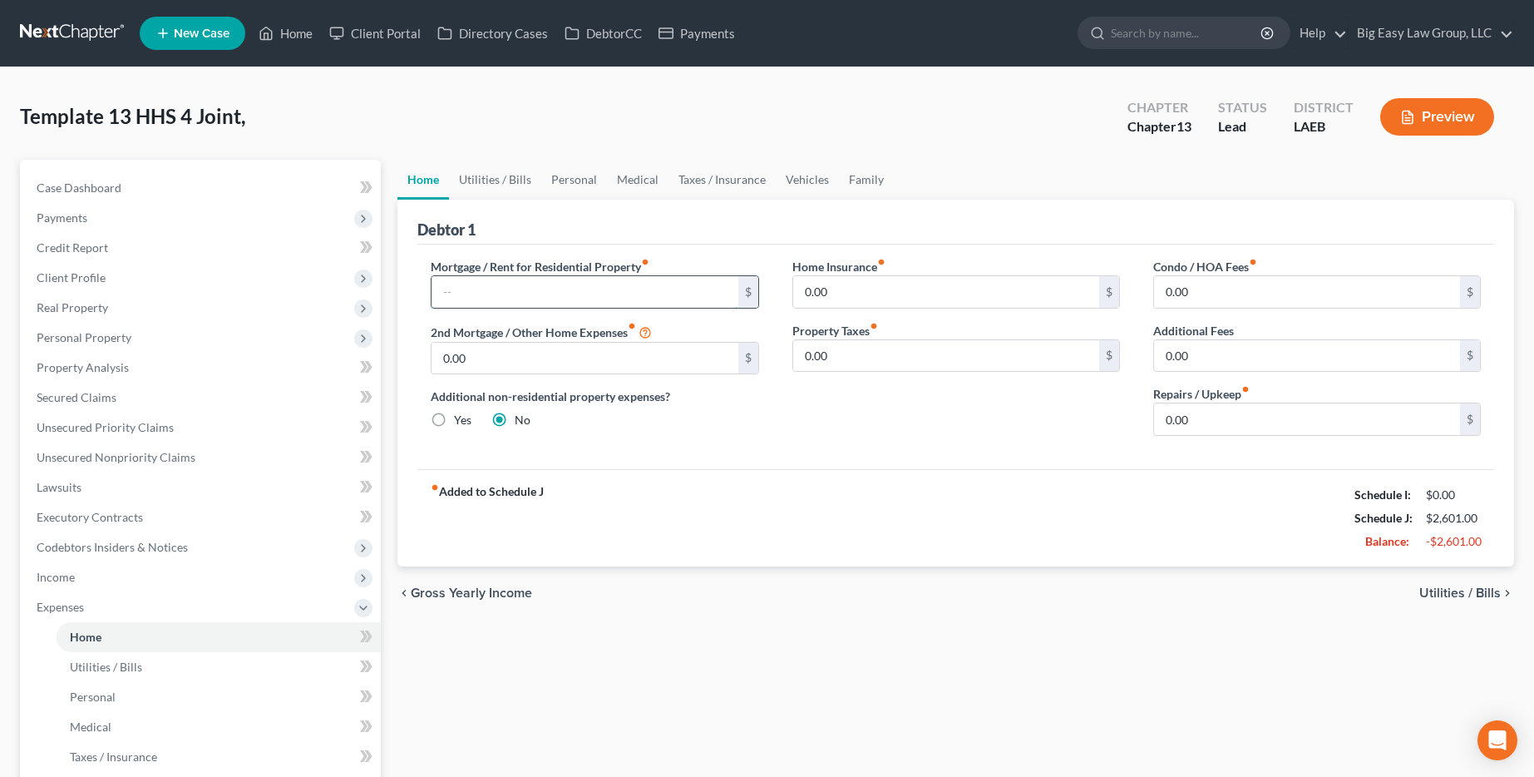
click at [599, 285] on input "text" at bounding box center [585, 292] width 306 height 32
type input "20,697.35"
click at [595, 358] on input "0.00" at bounding box center [585, 359] width 306 height 32
type input "765"
drag, startPoint x: 476, startPoint y: 175, endPoint x: 481, endPoint y: 189, distance: 15.0
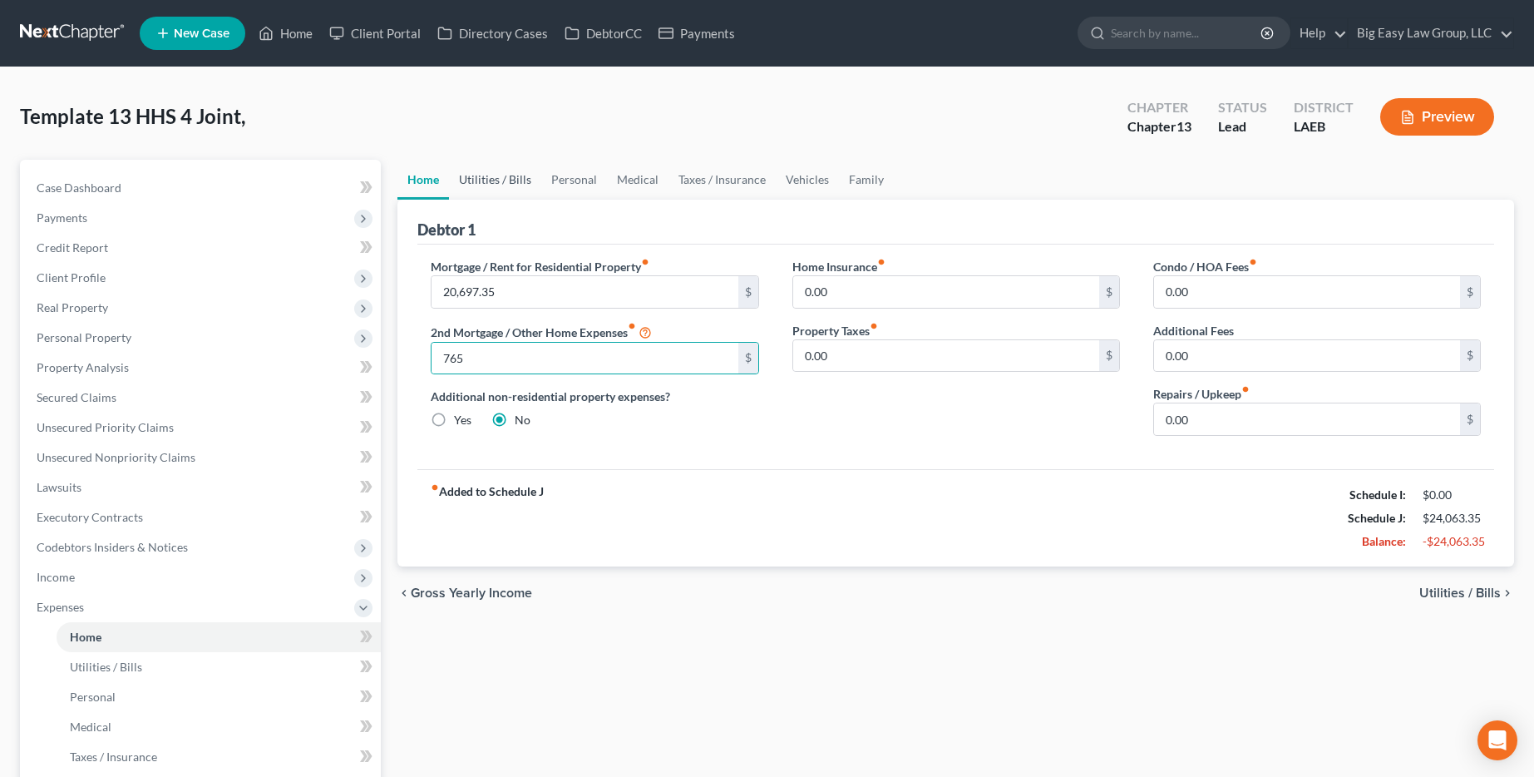
click at [476, 175] on link "Utilities / Bills" at bounding box center [495, 180] width 92 height 40
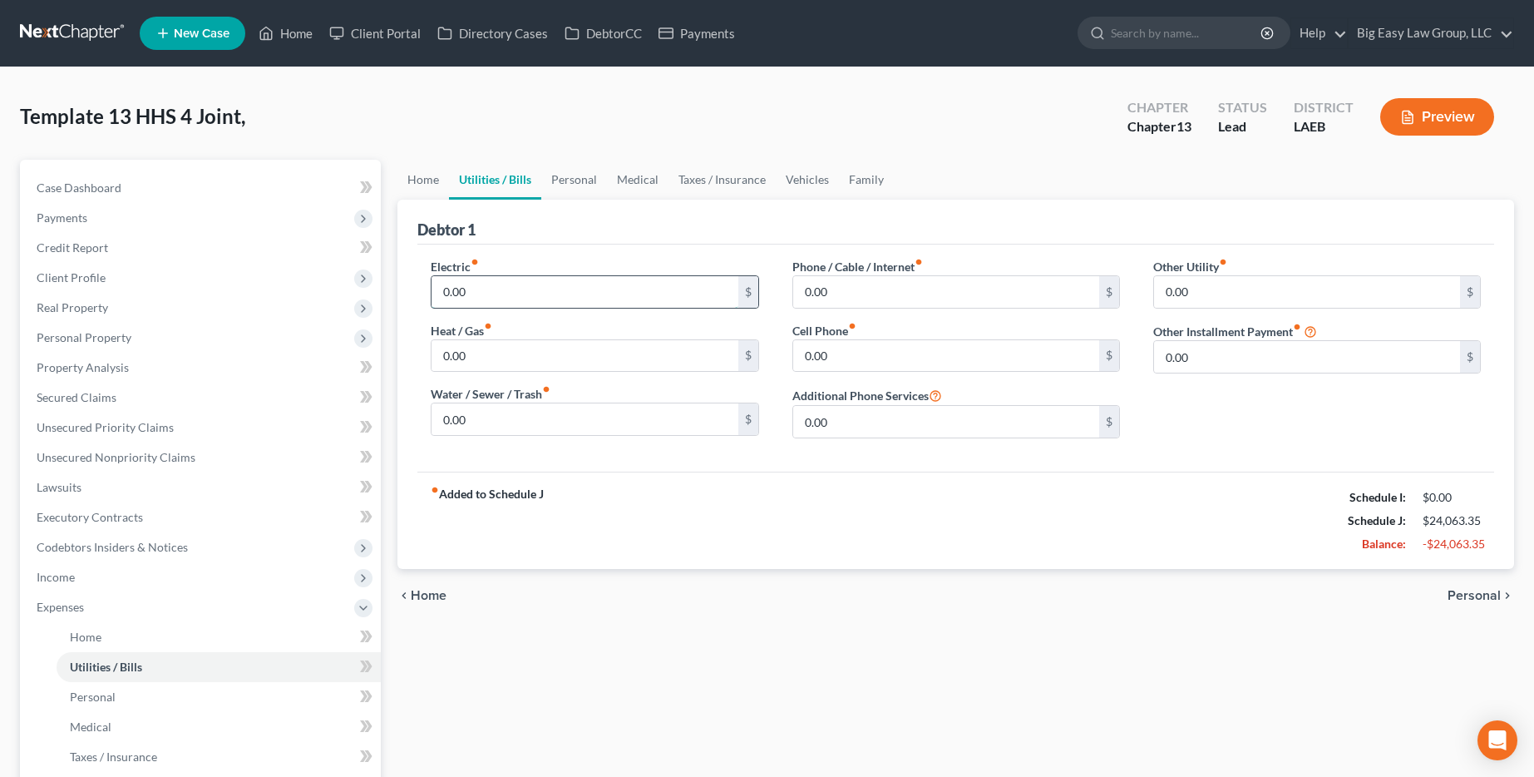
click at [501, 303] on input "0.00" at bounding box center [585, 292] width 306 height 32
type input "355"
click at [559, 417] on input "0.00" at bounding box center [585, 419] width 306 height 32
type input "150"
click at [787, 288] on input "0.00" at bounding box center [946, 292] width 306 height 32
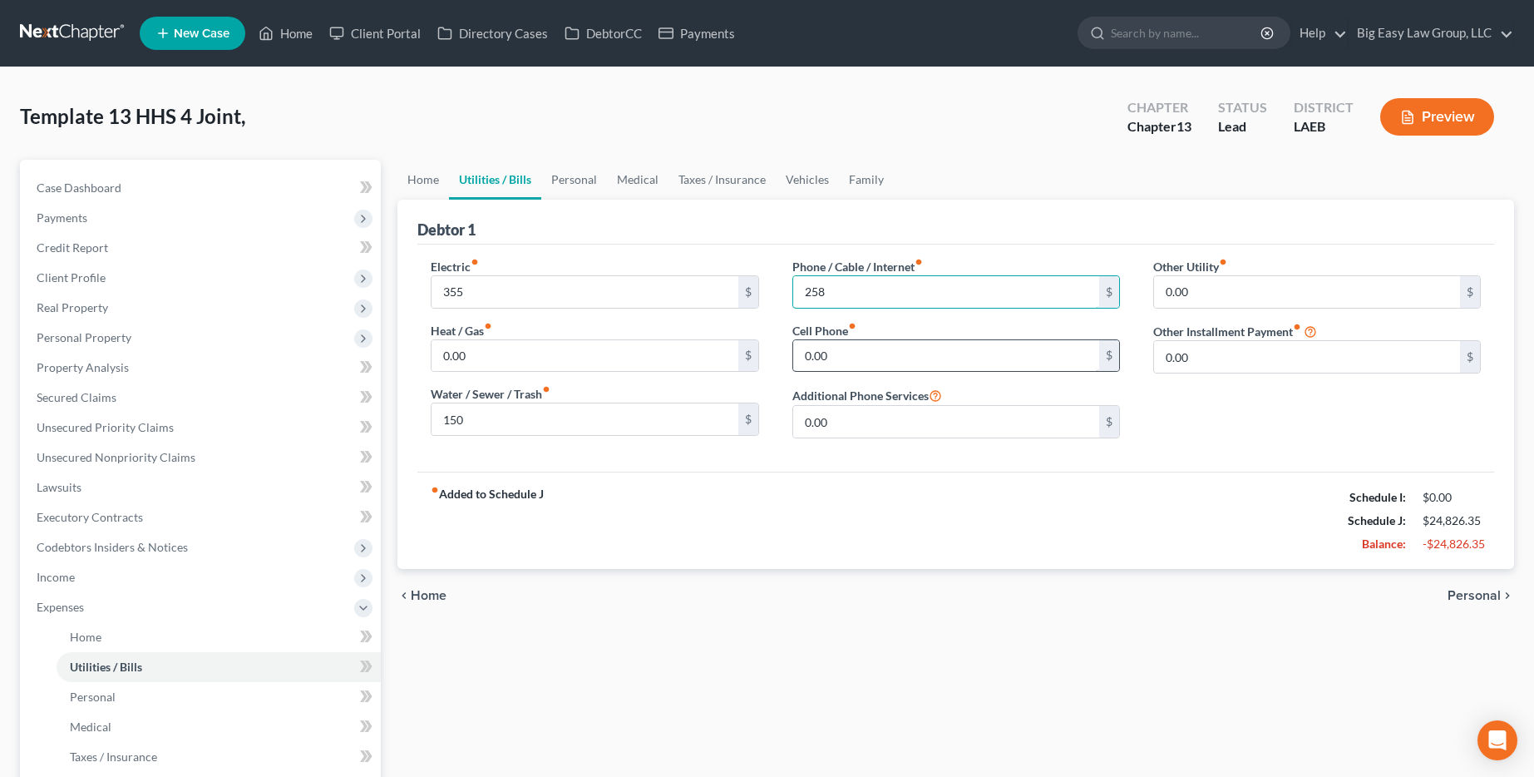
type input "258"
click at [787, 348] on input "0.00" at bounding box center [946, 356] width 306 height 32
type input "258"
click at [787, 304] on input "258" at bounding box center [946, 292] width 306 height 32
drag, startPoint x: 1025, startPoint y: 304, endPoint x: 1034, endPoint y: 304, distance: 8.4
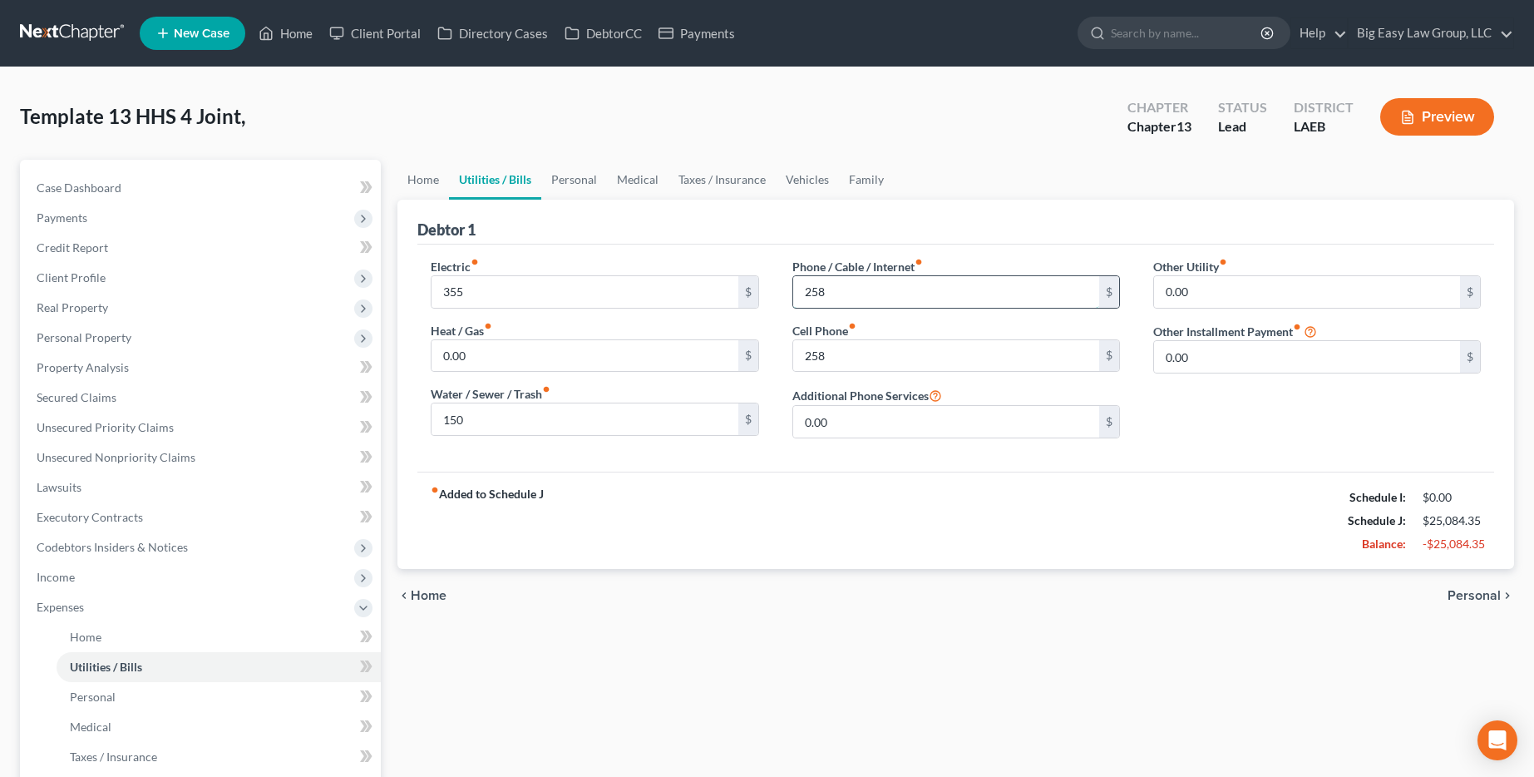
click at [787, 304] on input "258" at bounding box center [946, 292] width 306 height 32
type input "200"
click at [580, 179] on link "Personal" at bounding box center [574, 180] width 66 height 40
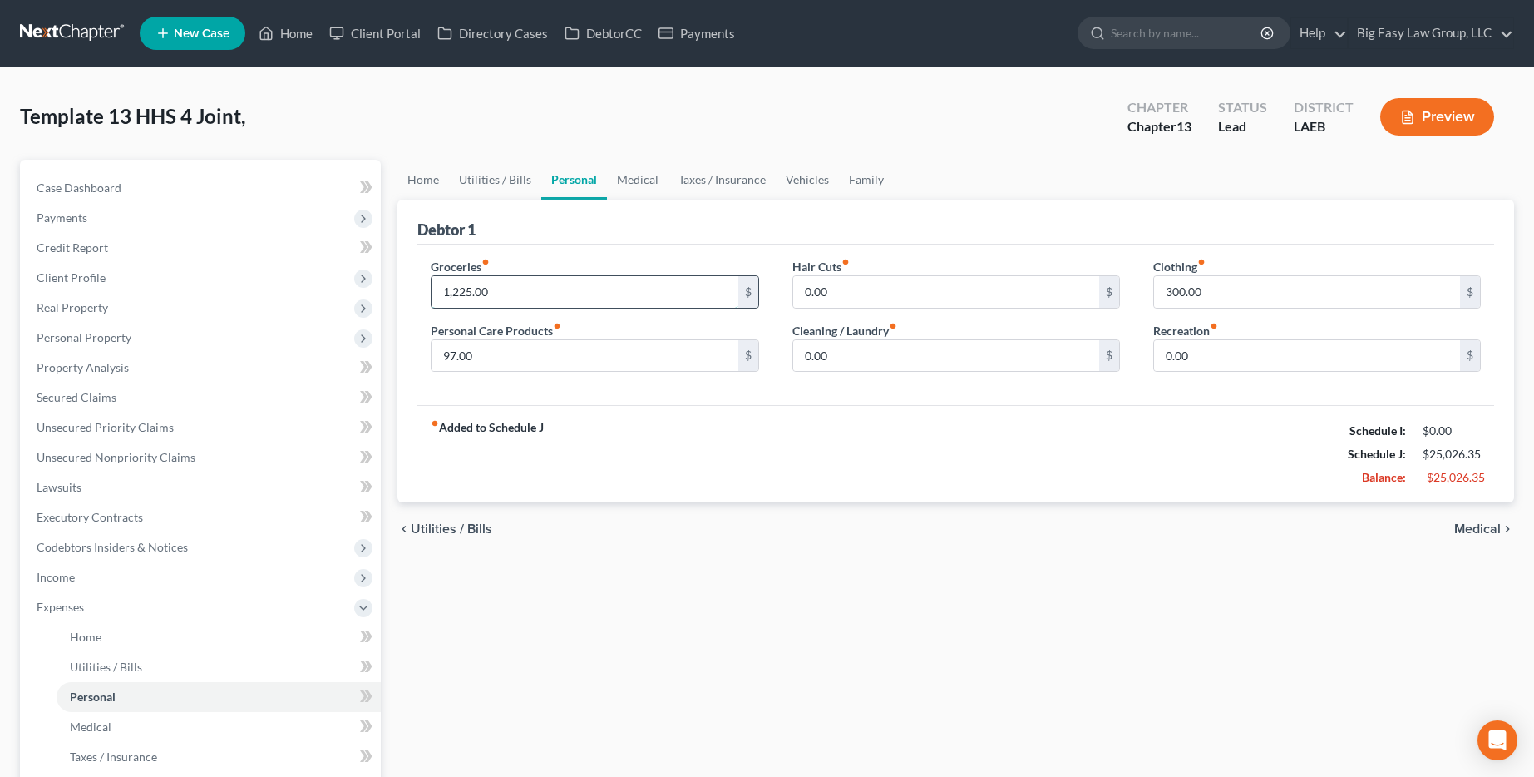
click at [605, 304] on input "1,225.00" at bounding box center [585, 292] width 306 height 32
type input "1,000"
click at [787, 289] on input "0.00" at bounding box center [946, 292] width 306 height 32
click at [483, 350] on input "97.00" at bounding box center [585, 356] width 306 height 32
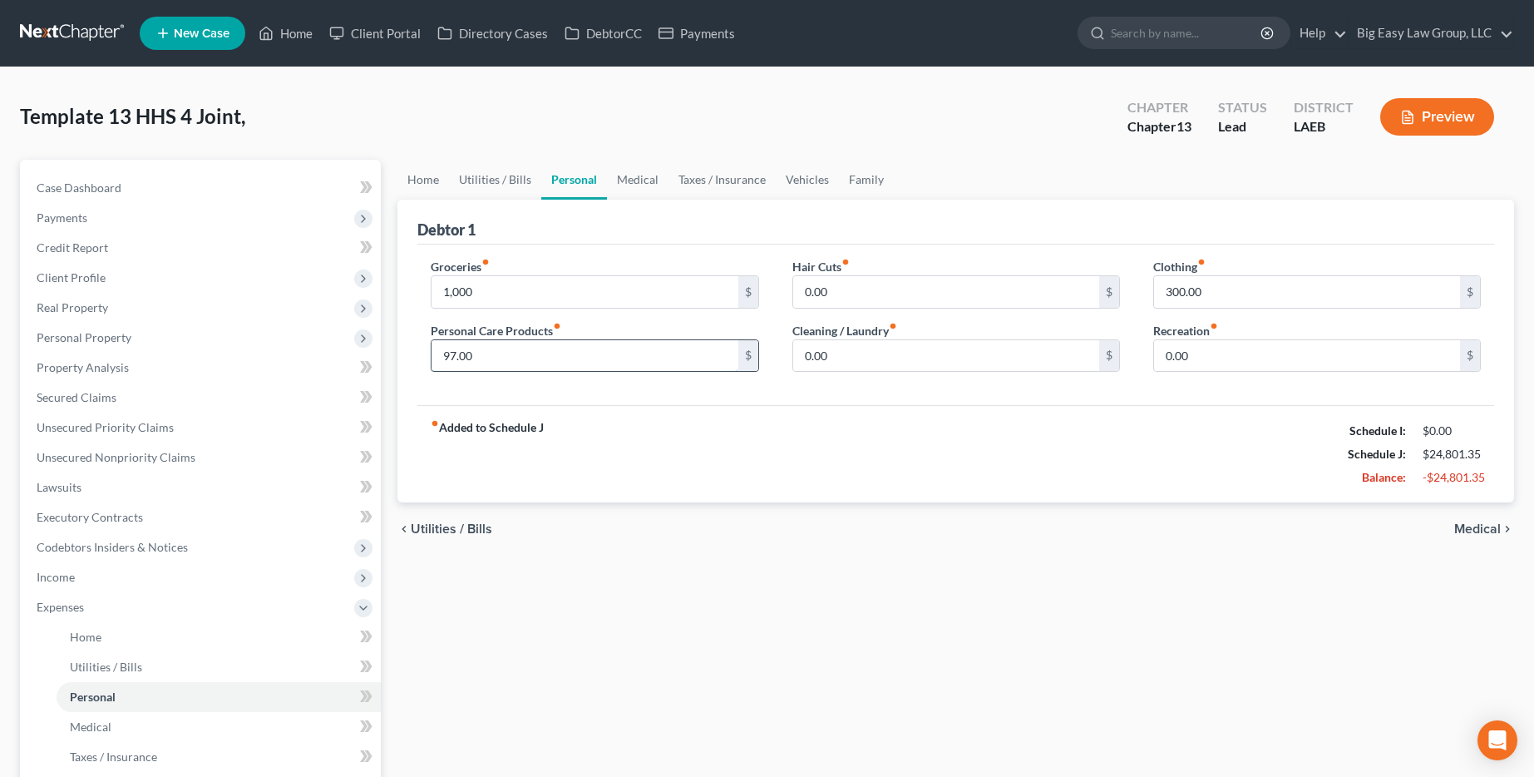
click at [483, 350] on input "97.00" at bounding box center [585, 356] width 306 height 32
type input "200"
click at [702, 454] on div "fiber_manual_record Added to Schedule J Schedule I: $0.00 Schedule J: $24,904.3…" at bounding box center [955, 453] width 1077 height 97
click at [787, 352] on input "0.00" at bounding box center [946, 356] width 306 height 32
type input "100"
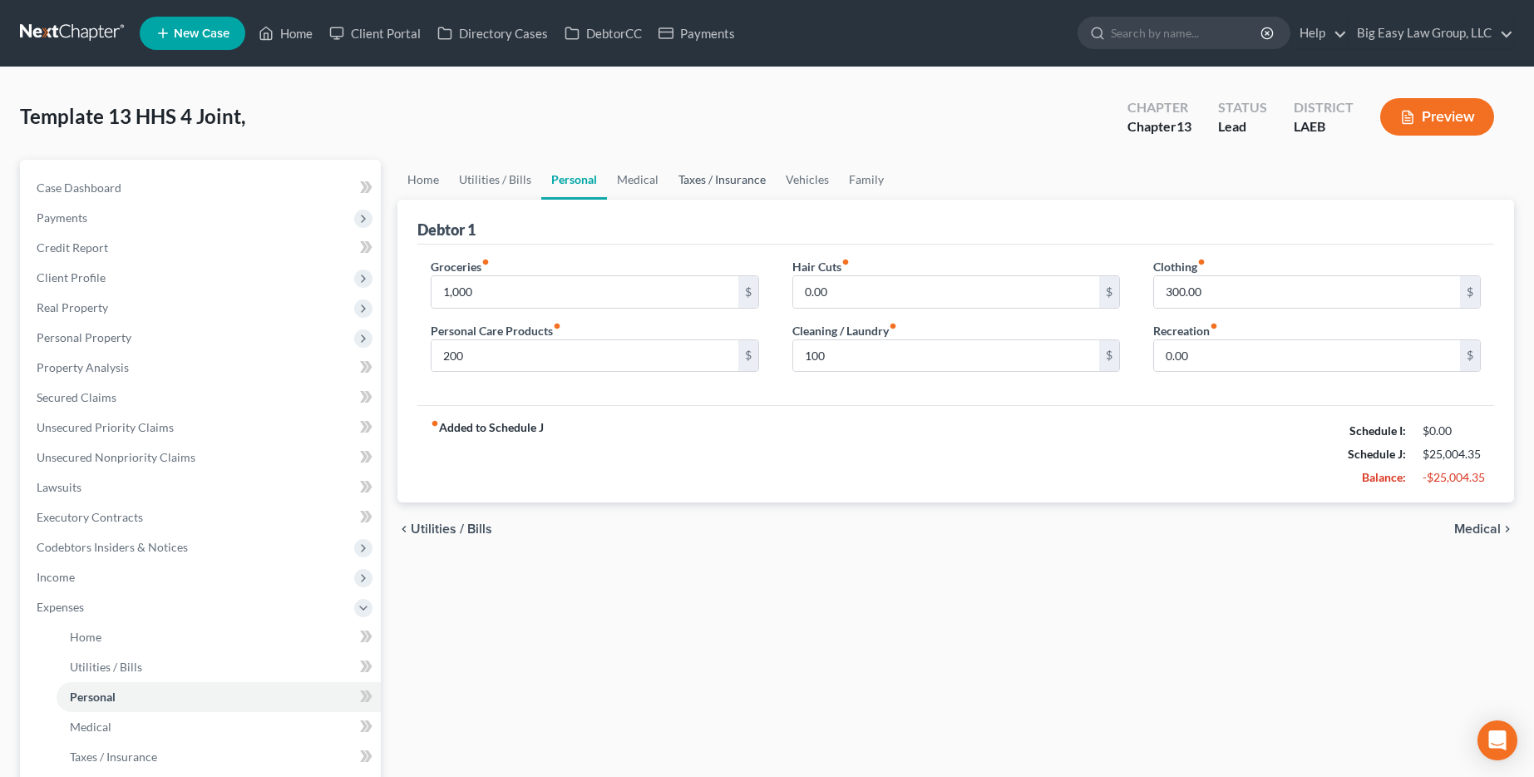
click at [669, 185] on link "Taxes / Insurance" at bounding box center [722, 180] width 107 height 40
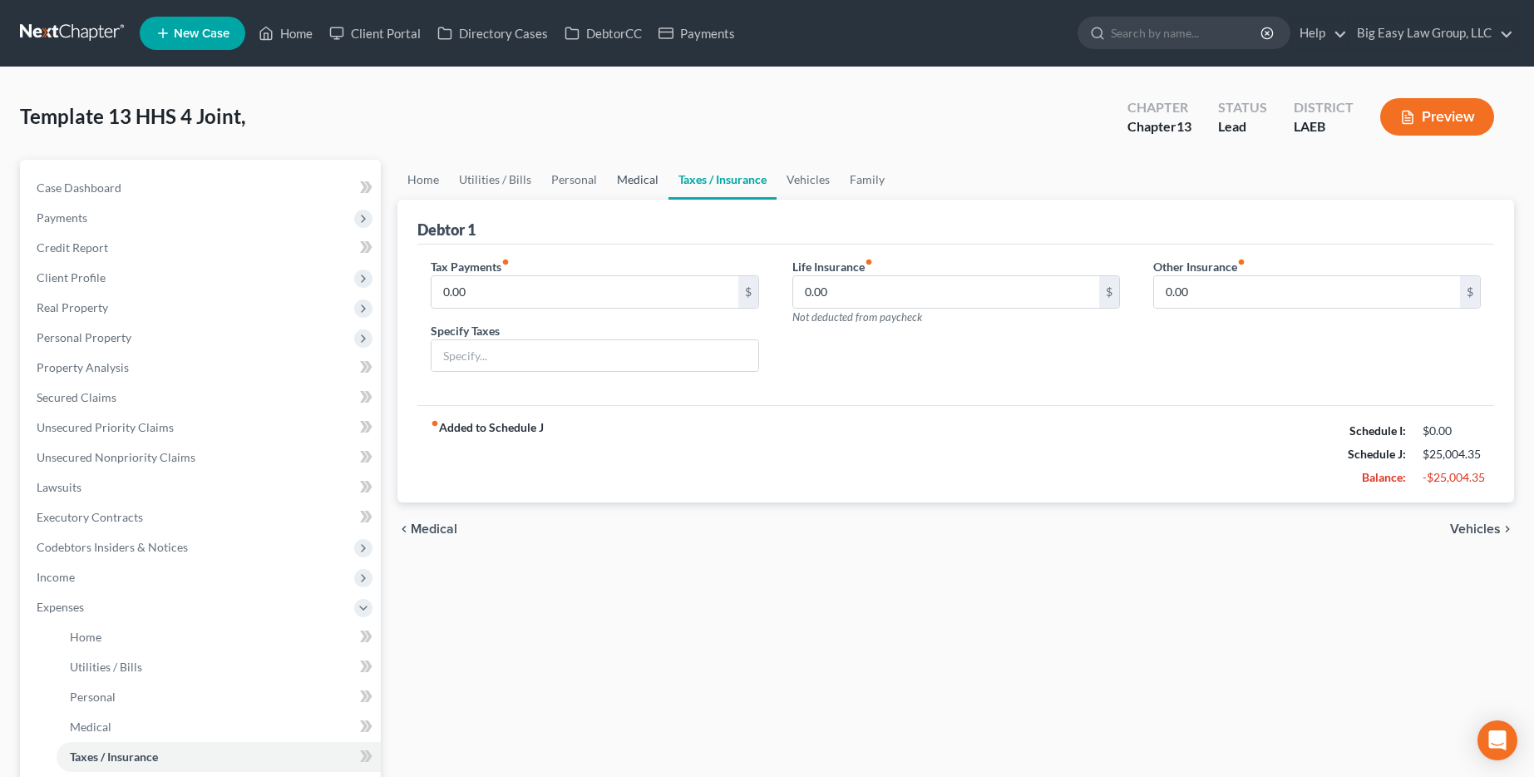
click at [639, 187] on link "Medical" at bounding box center [638, 180] width 62 height 40
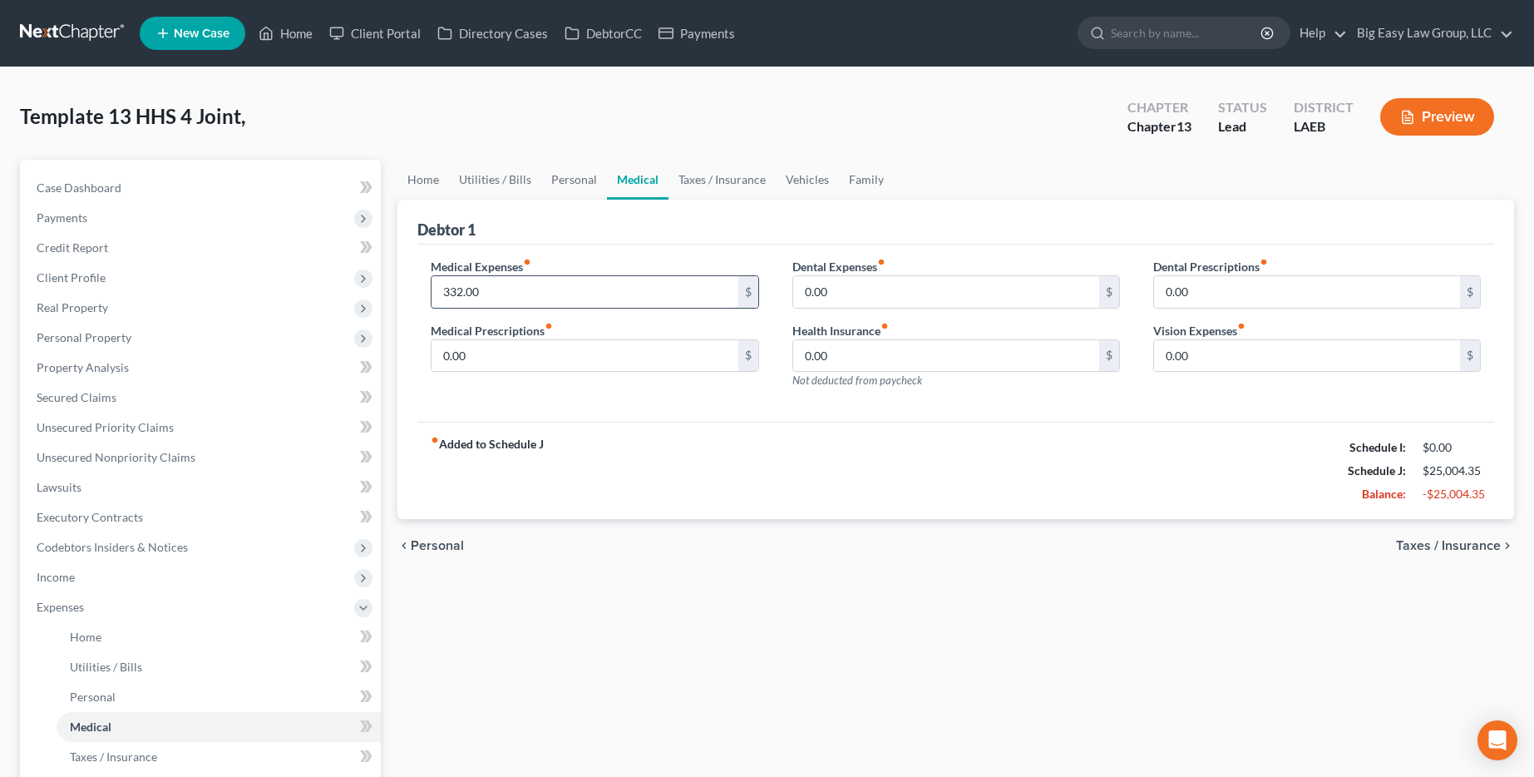
click at [608, 297] on input "332.00" at bounding box center [585, 292] width 306 height 32
type input "200"
click at [704, 169] on link "Taxes / Insurance" at bounding box center [722, 180] width 107 height 40
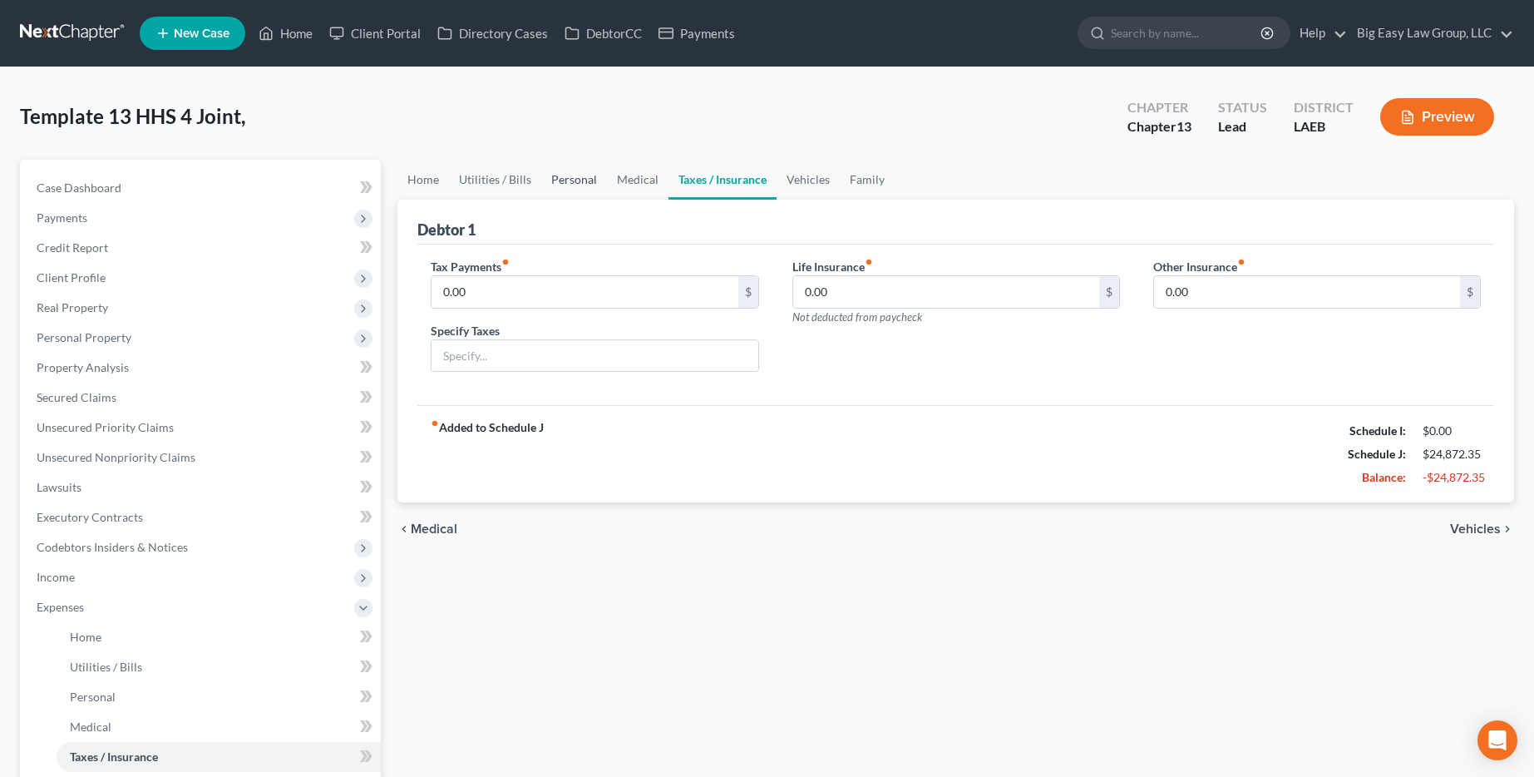
click at [556, 182] on link "Personal" at bounding box center [574, 180] width 66 height 40
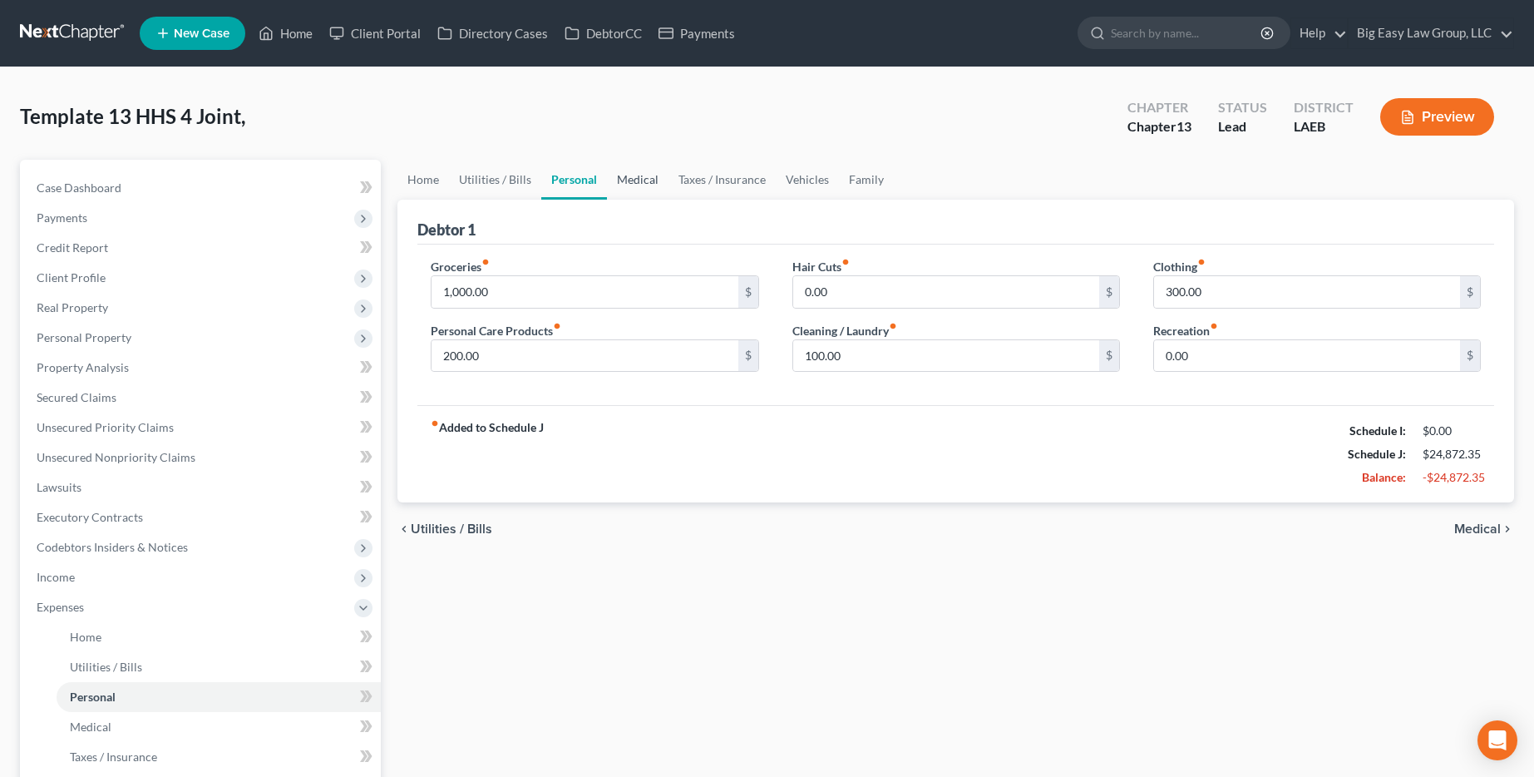
click at [661, 179] on link "Medical" at bounding box center [638, 180] width 62 height 40
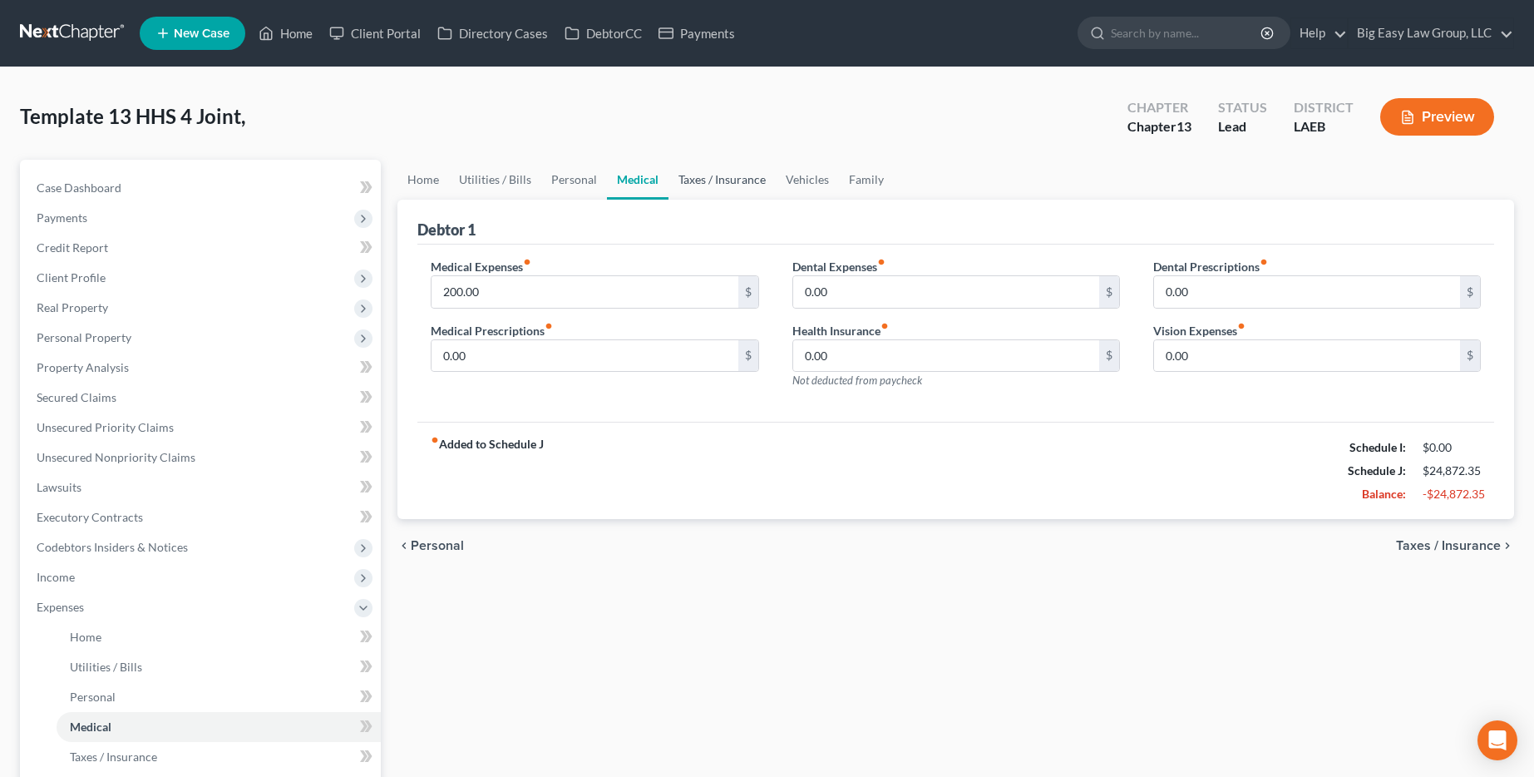
click at [761, 187] on link "Taxes / Insurance" at bounding box center [722, 180] width 107 height 40
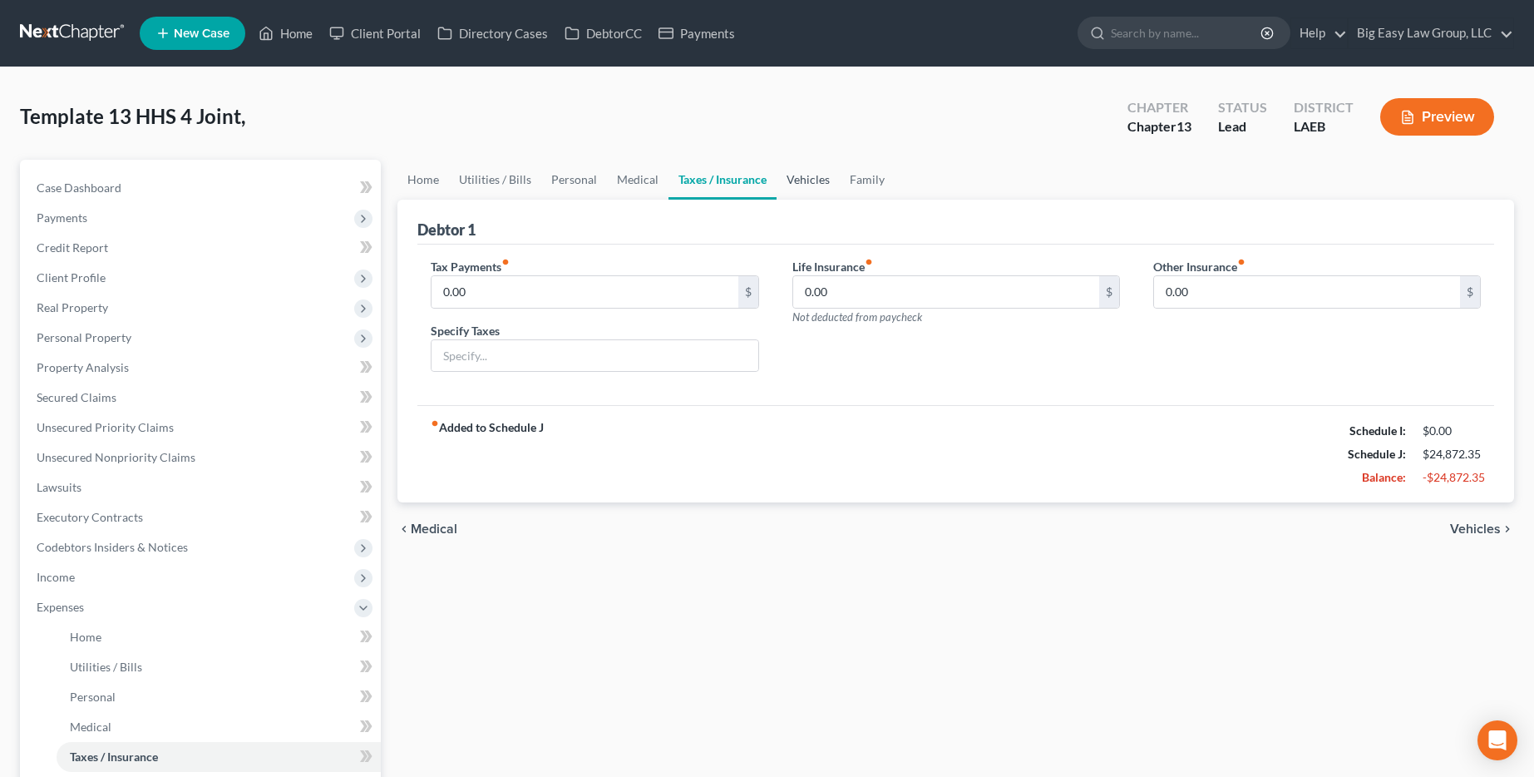
click at [787, 182] on link "Vehicles" at bounding box center [808, 180] width 63 height 40
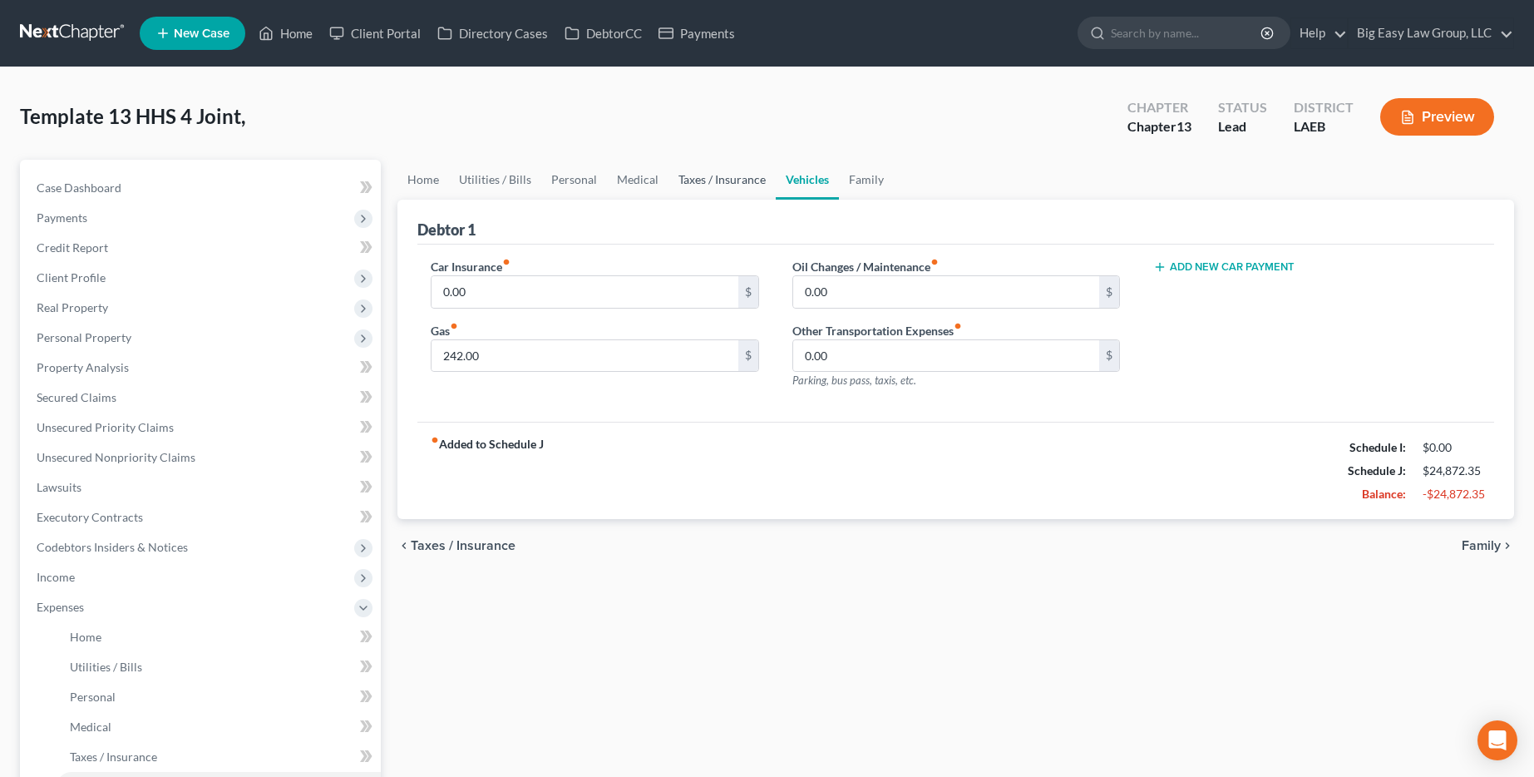
click at [713, 190] on link "Taxes / Insurance" at bounding box center [722, 180] width 107 height 40
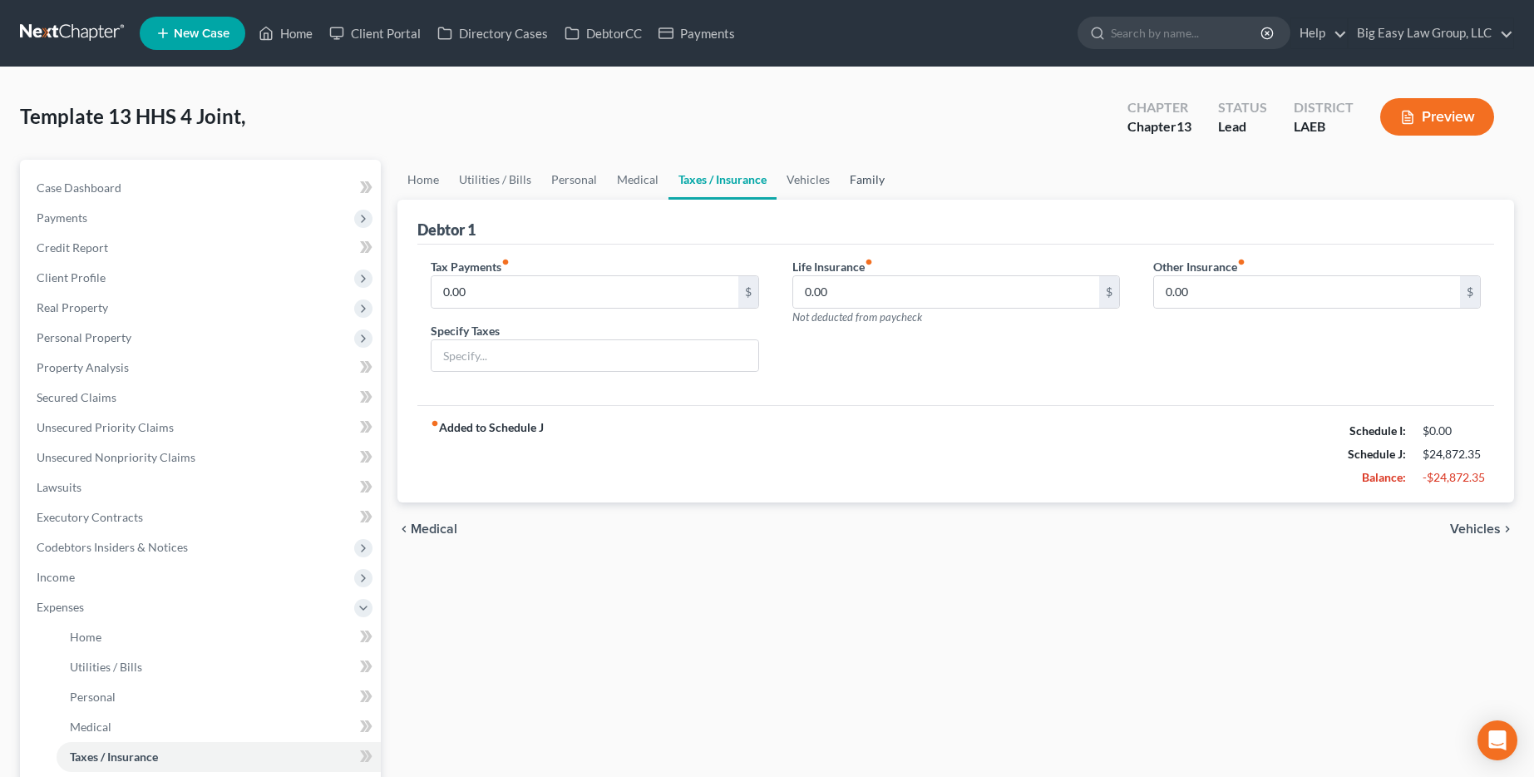
click at [787, 184] on link "Family" at bounding box center [867, 180] width 55 height 40
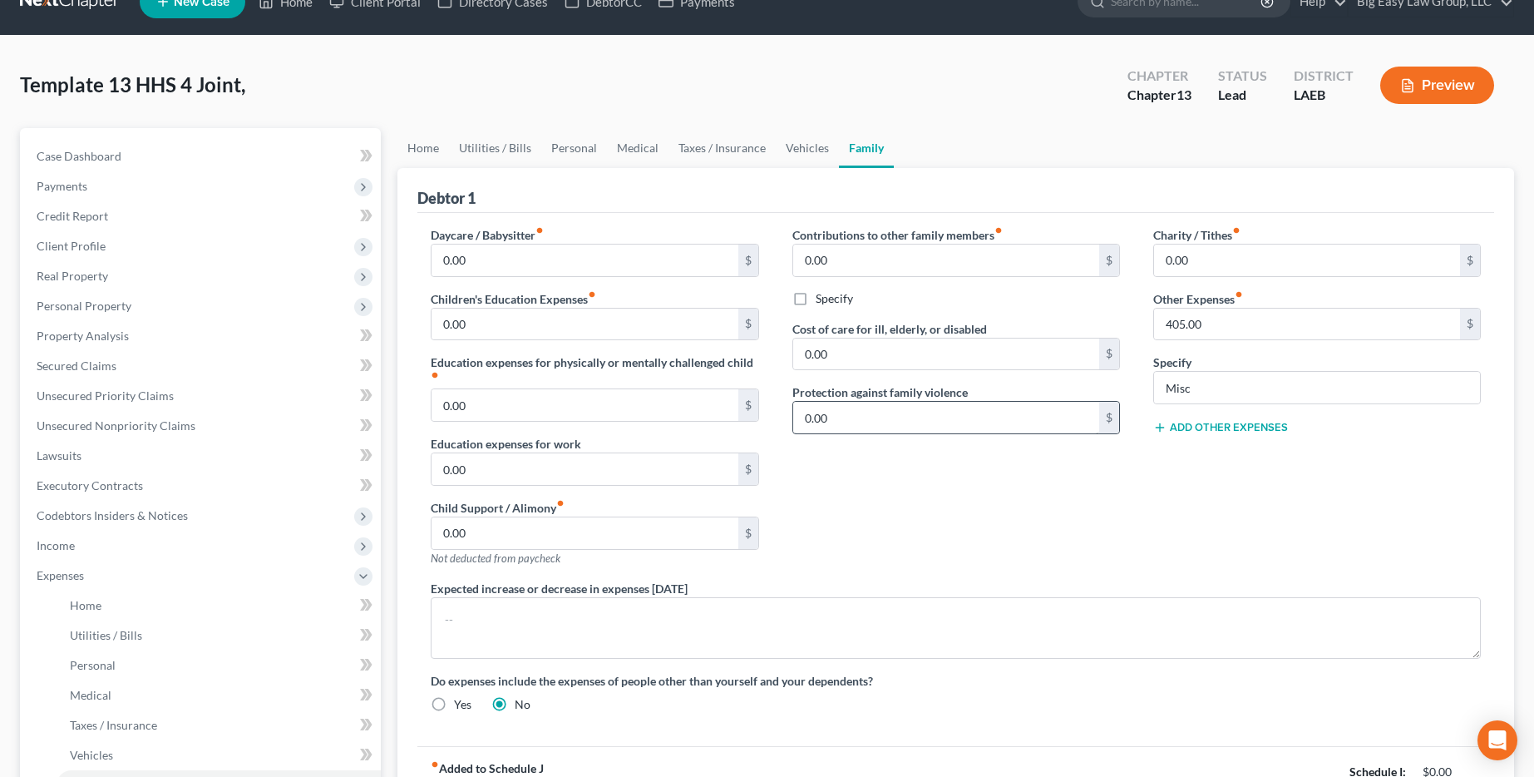
scroll to position [32, 0]
click at [423, 153] on link "Home" at bounding box center [423, 147] width 52 height 40
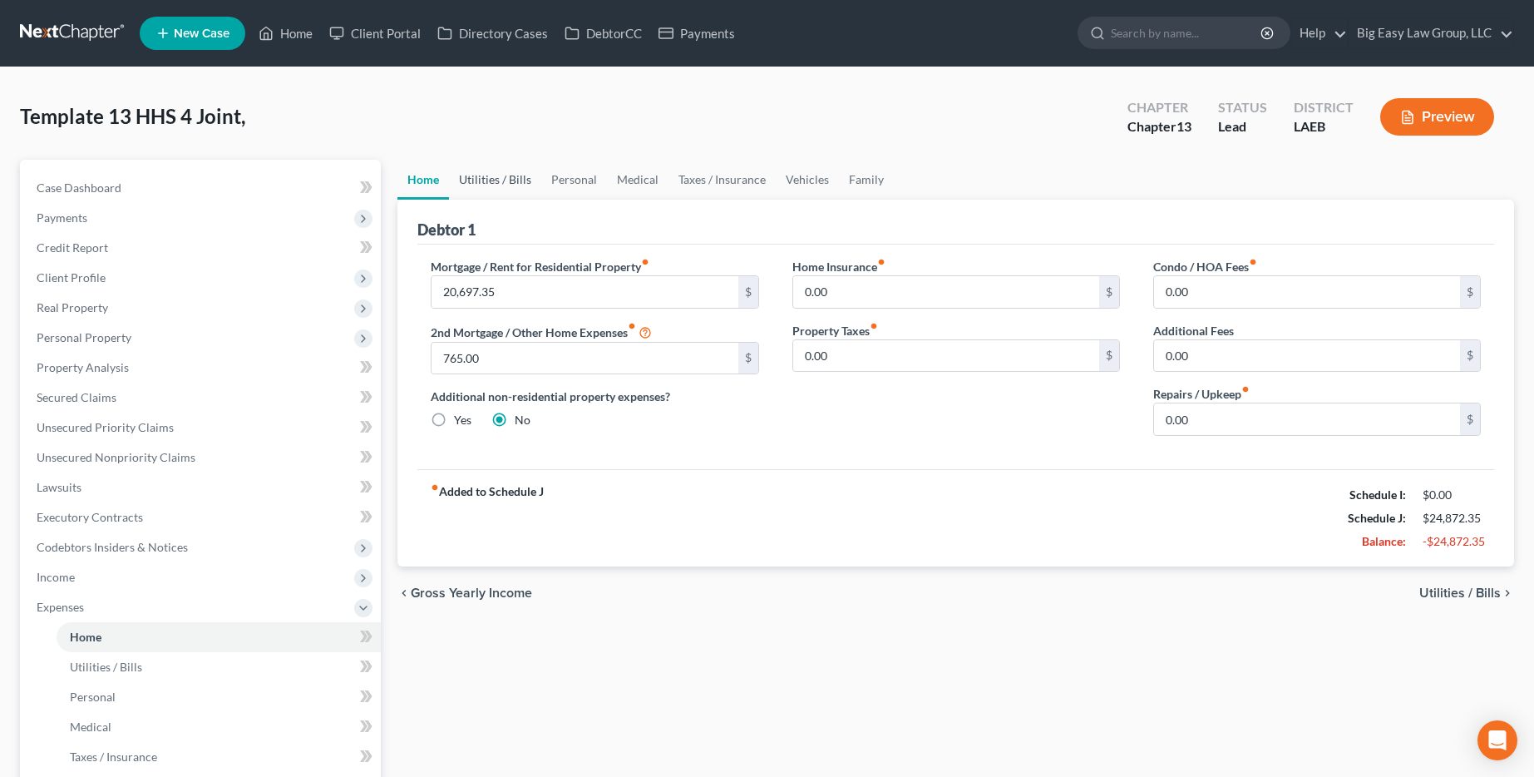
click at [486, 173] on link "Utilities / Bills" at bounding box center [495, 180] width 92 height 40
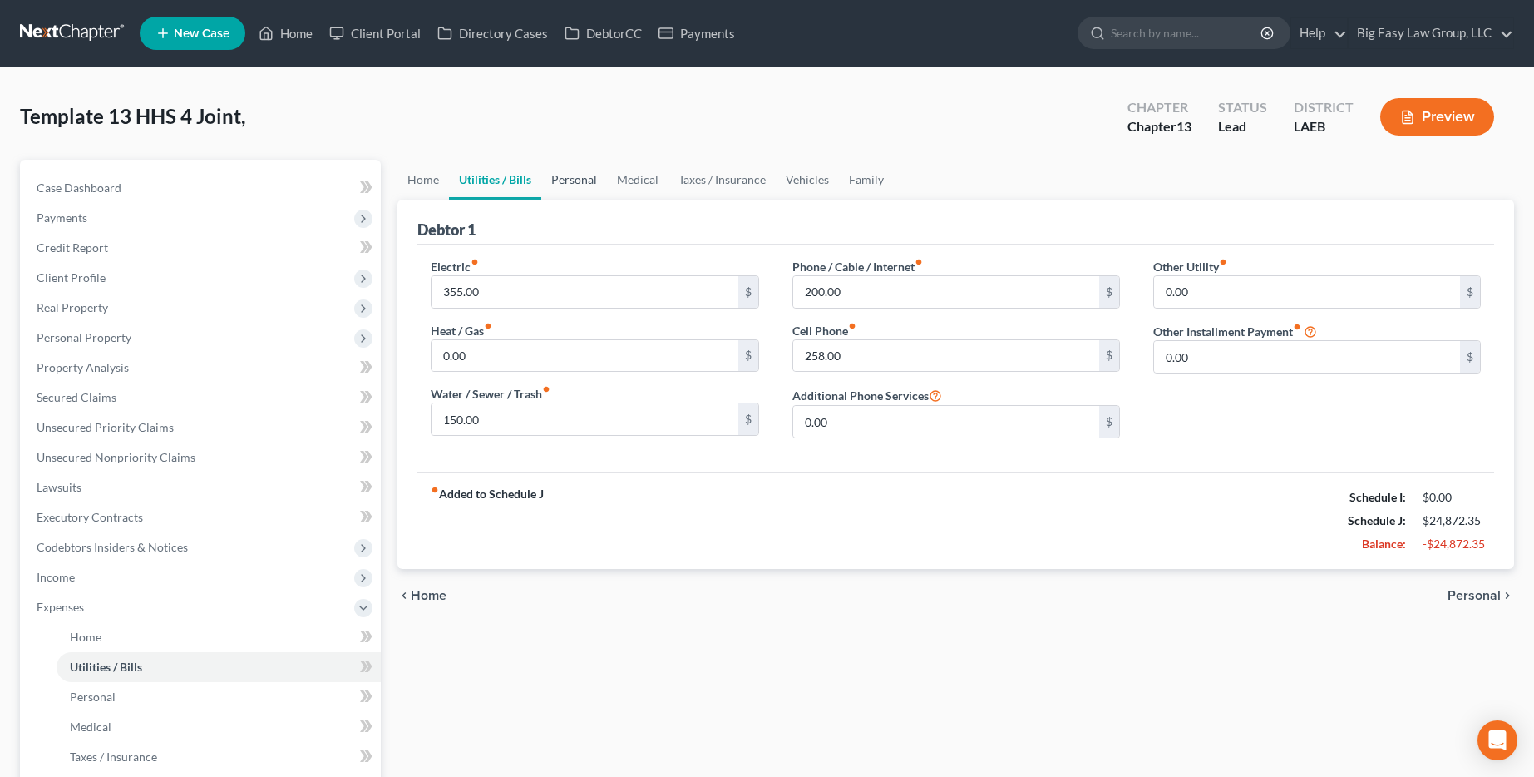
click at [602, 194] on link "Personal" at bounding box center [574, 180] width 66 height 40
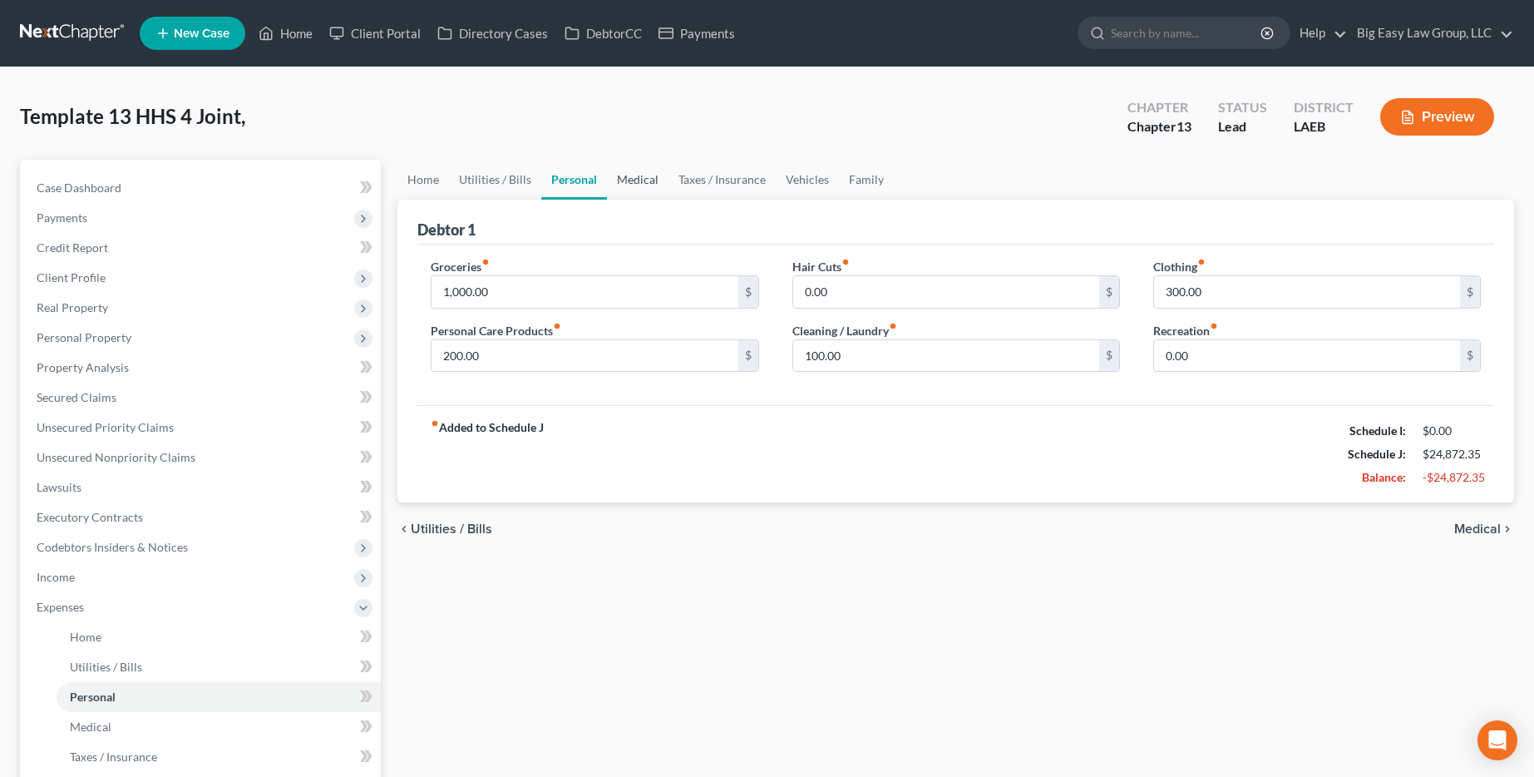
click at [620, 194] on link "Medical" at bounding box center [638, 180] width 62 height 40
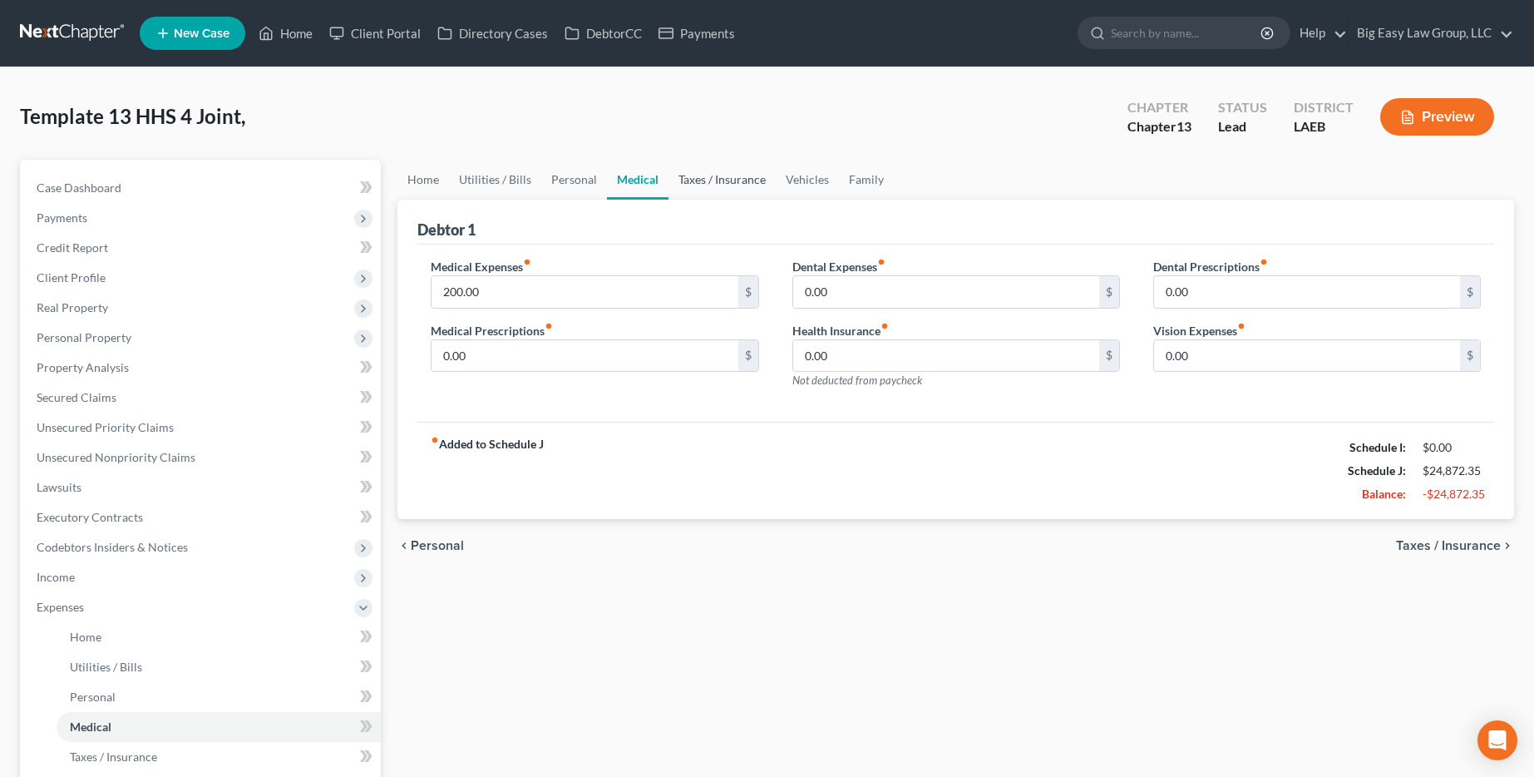
click at [680, 190] on link "Taxes / Insurance" at bounding box center [722, 180] width 107 height 40
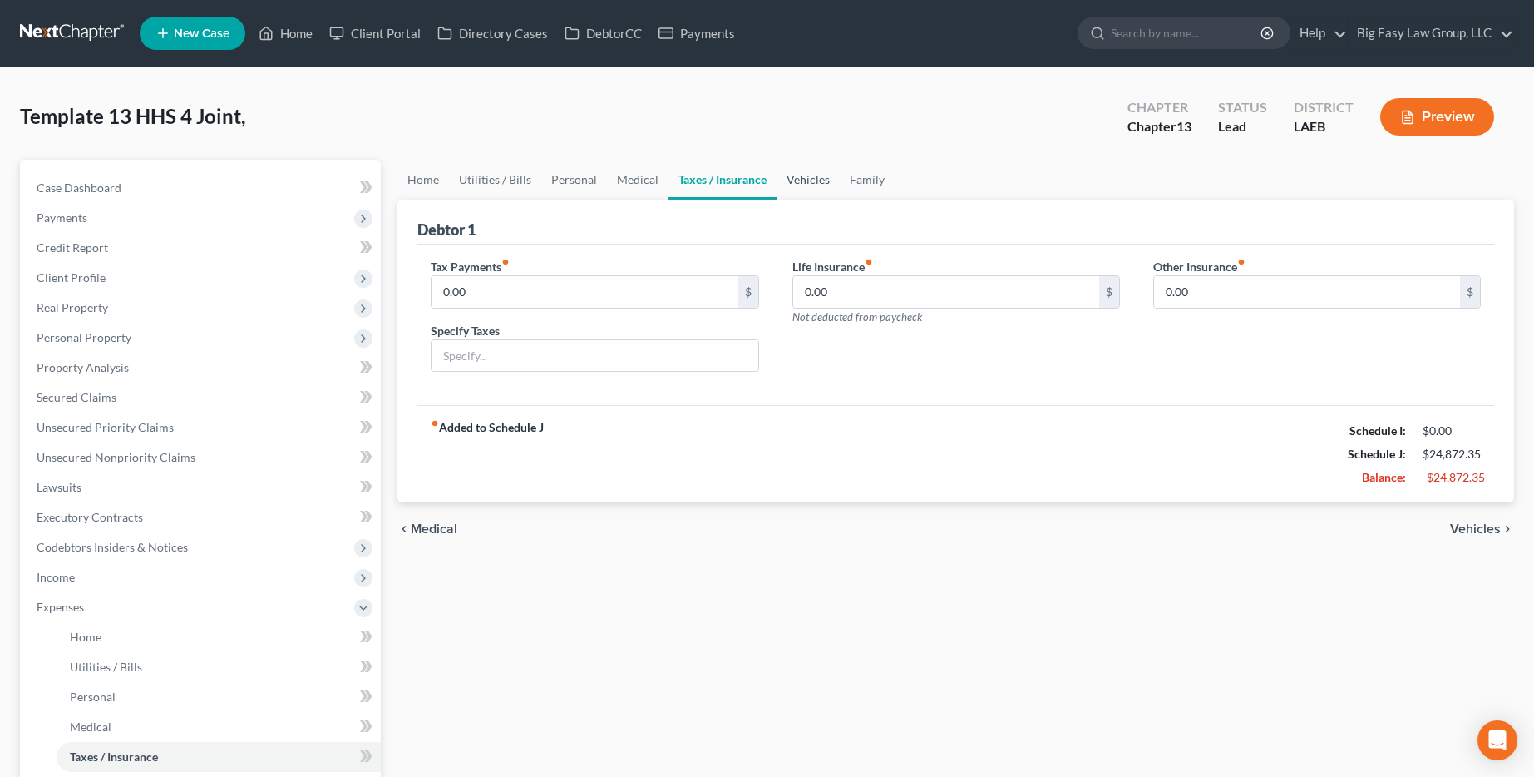
click at [787, 188] on link "Vehicles" at bounding box center [808, 180] width 63 height 40
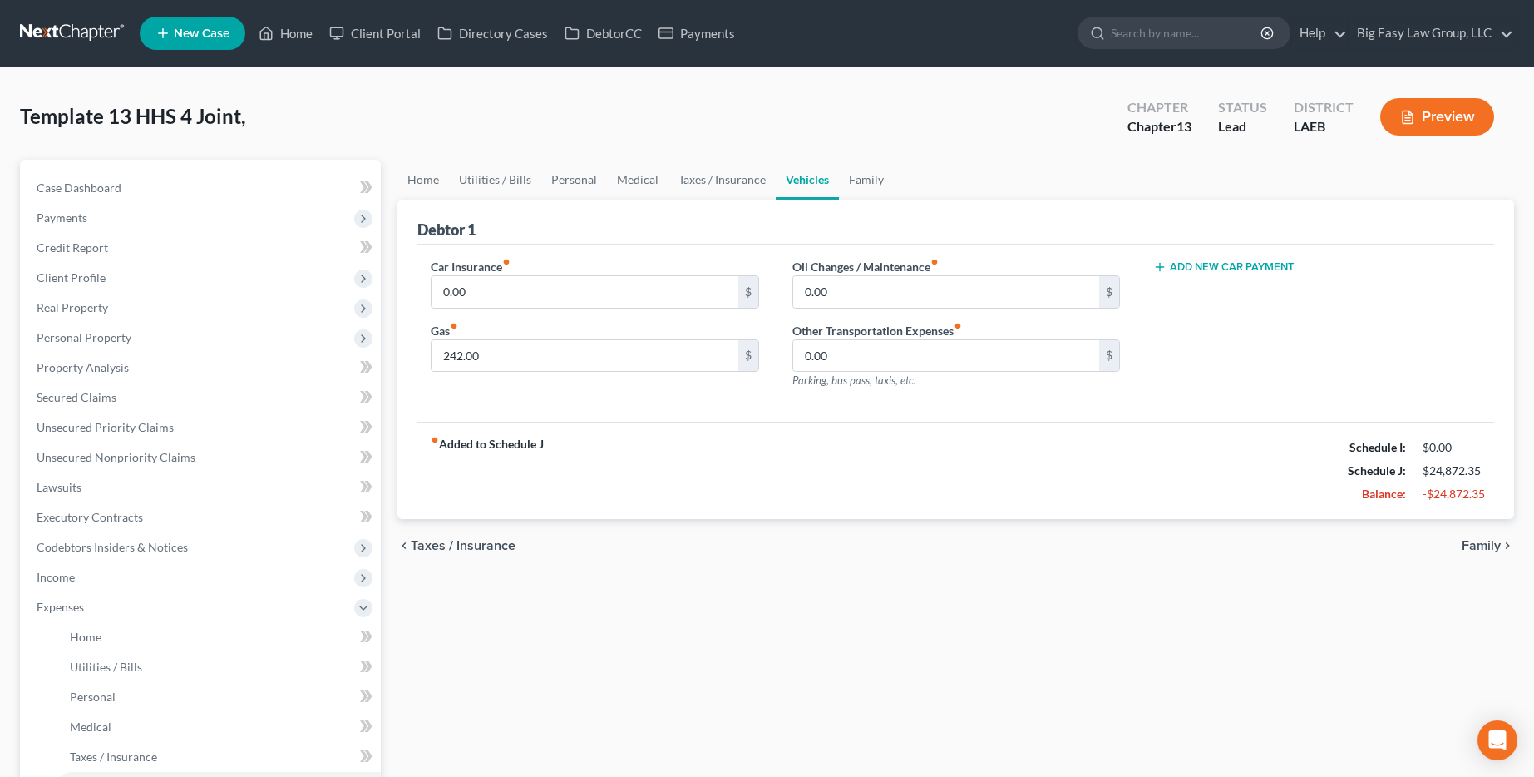
click at [787, 264] on button "Add New Car Payment" at bounding box center [1223, 266] width 141 height 13
click at [787, 289] on icon "button" at bounding box center [1467, 292] width 7 height 11
click at [787, 173] on link "Family" at bounding box center [866, 180] width 55 height 40
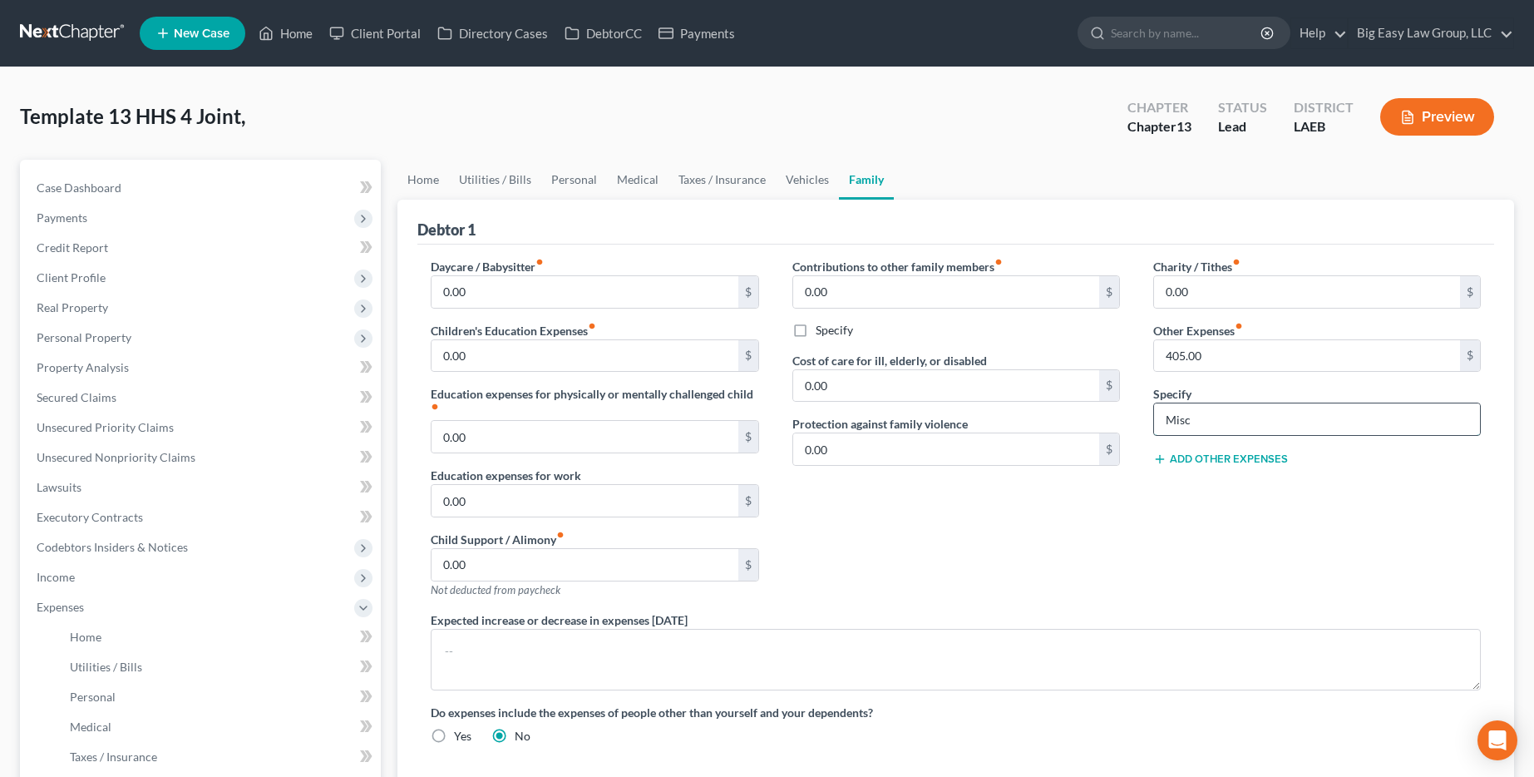
click at [787, 413] on input "Misc" at bounding box center [1317, 419] width 326 height 32
drag, startPoint x: 1219, startPoint y: 413, endPoint x: 1120, endPoint y: 392, distance: 101.3
click at [787, 392] on div "Daycare / Babysitter fiber_manual_record 0.00 $ Children's Education Expenses f…" at bounding box center [956, 508] width 1084 height 500
click at [787, 432] on input "Misc" at bounding box center [1317, 419] width 326 height 32
drag, startPoint x: 1225, startPoint y: 358, endPoint x: 1176, endPoint y: 355, distance: 49.2
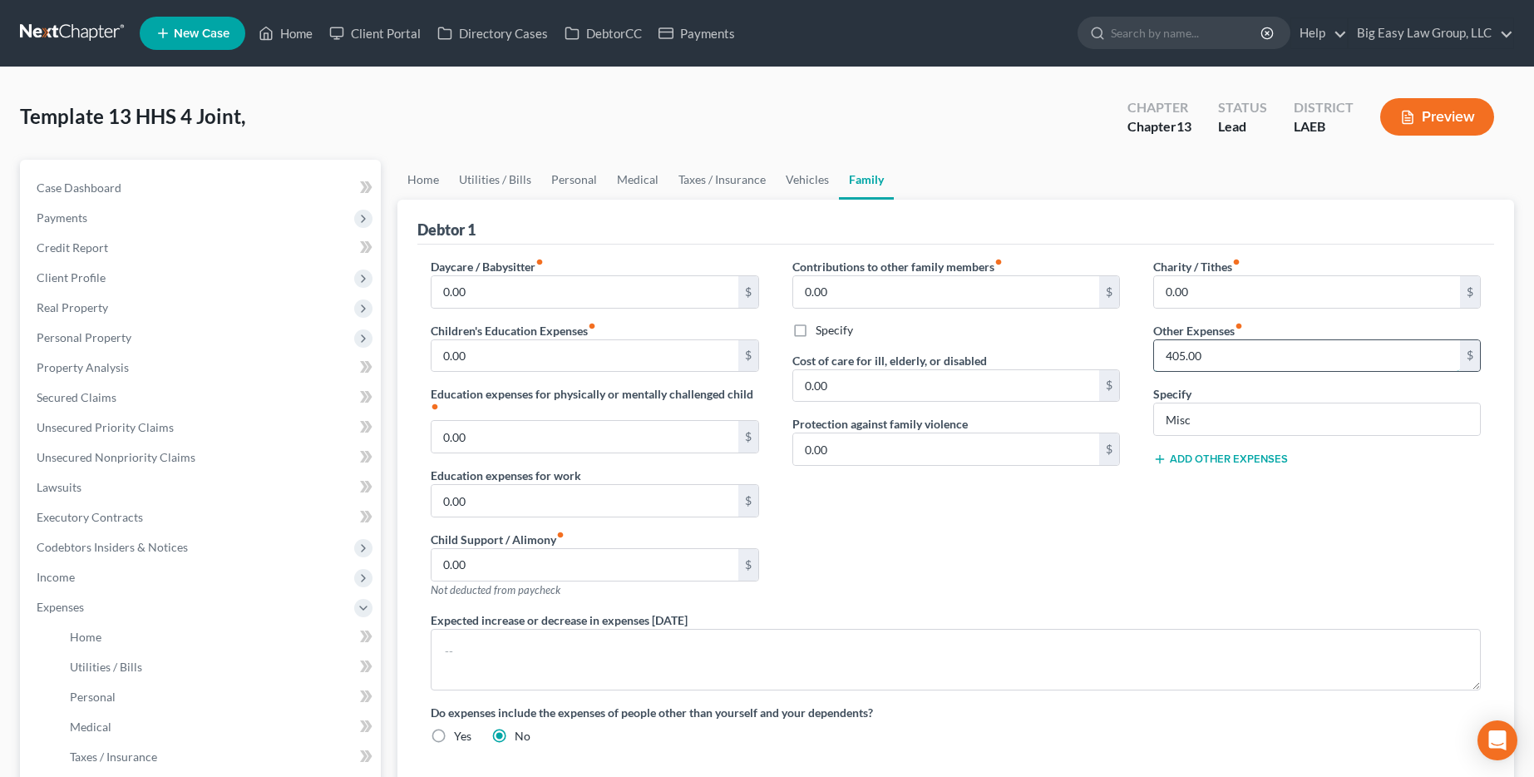
click at [787, 355] on input "405.00" at bounding box center [1307, 356] width 306 height 32
type input "600"
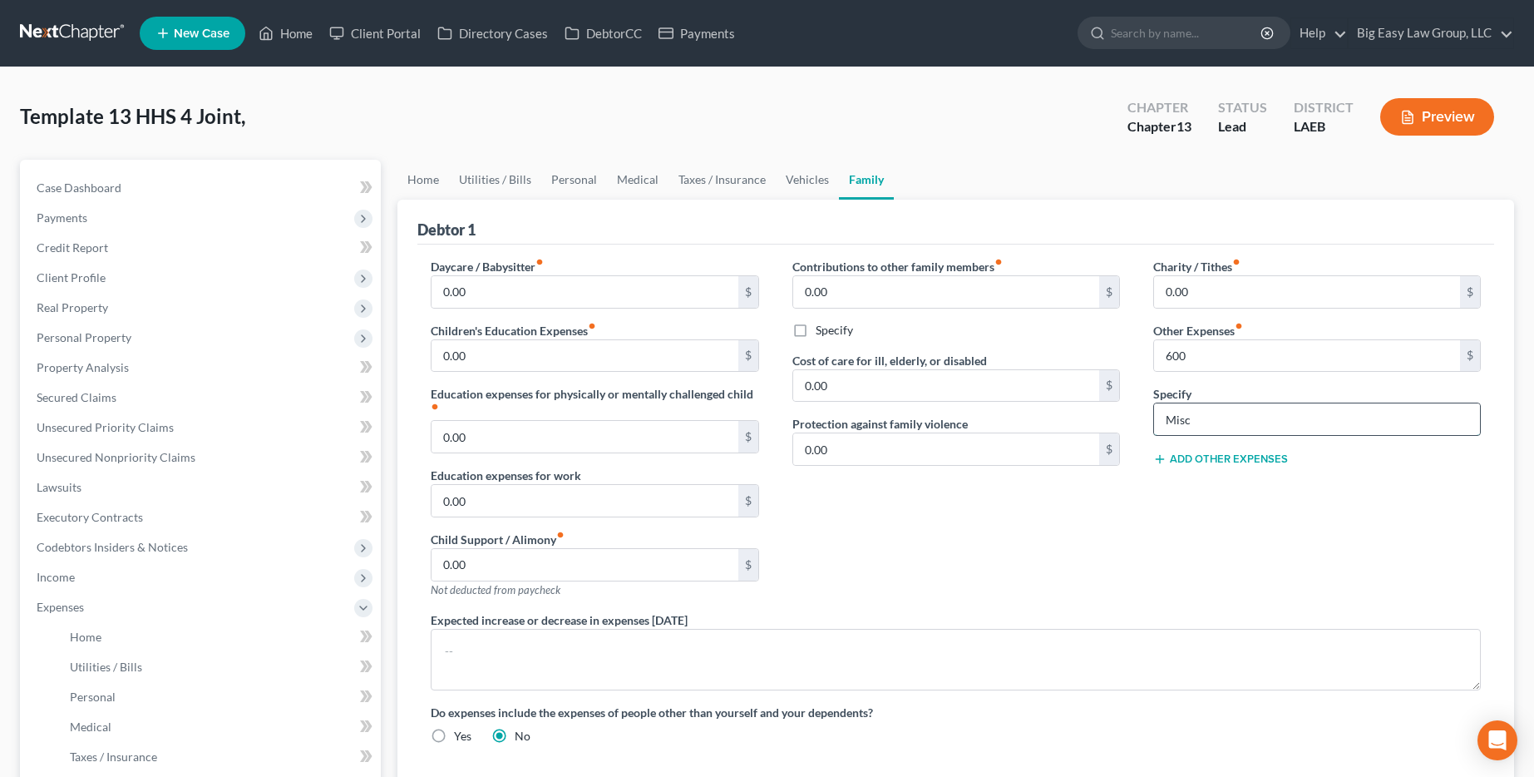
click at [787, 414] on input "Misc" at bounding box center [1317, 419] width 326 height 32
type input "Transportation"
click at [787, 504] on div "Charity / Tithes fiber_manual_record 0.00 $ Other Expenses fiber_manual_record …" at bounding box center [1317, 434] width 361 height 353
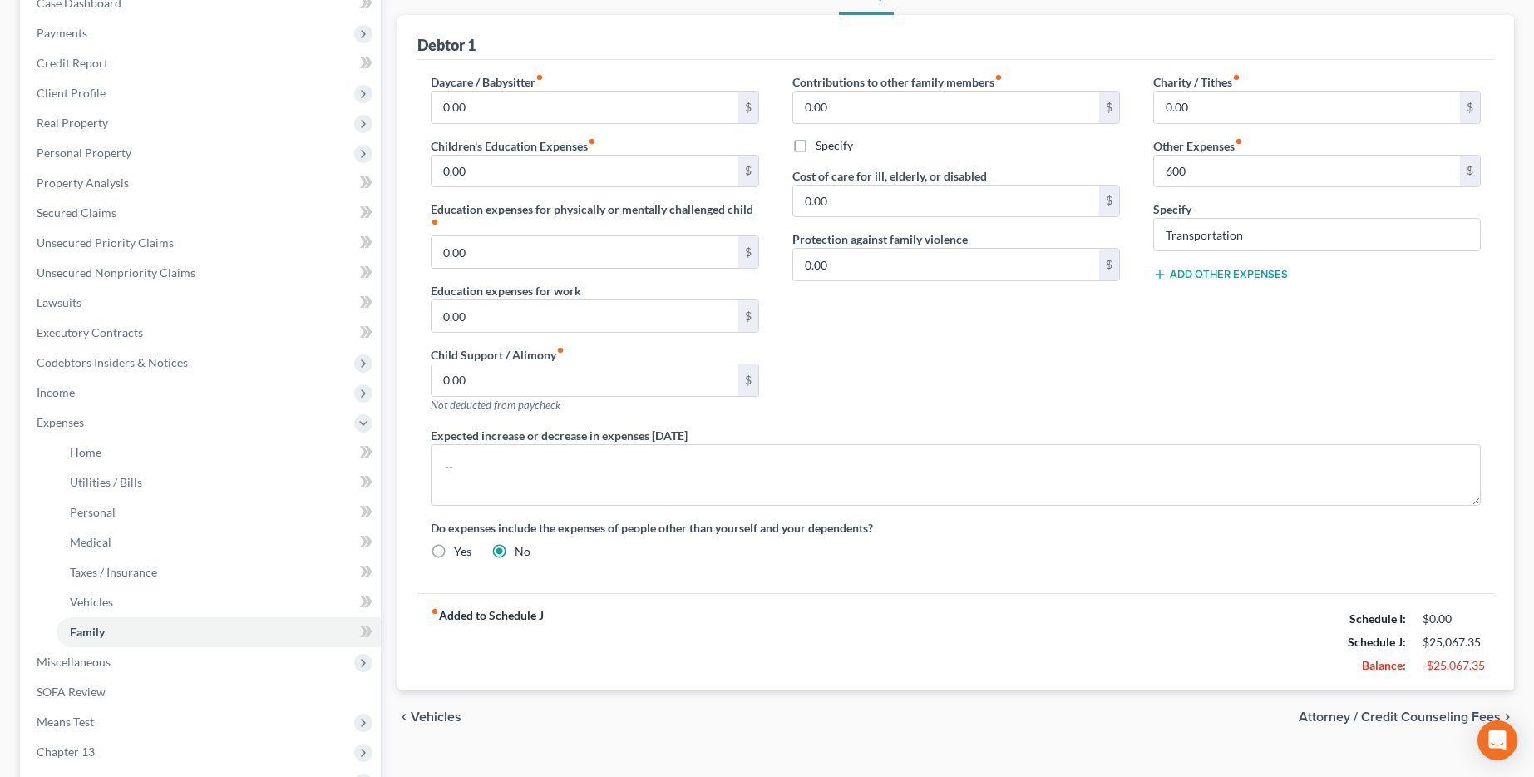
scroll to position [313, 0]
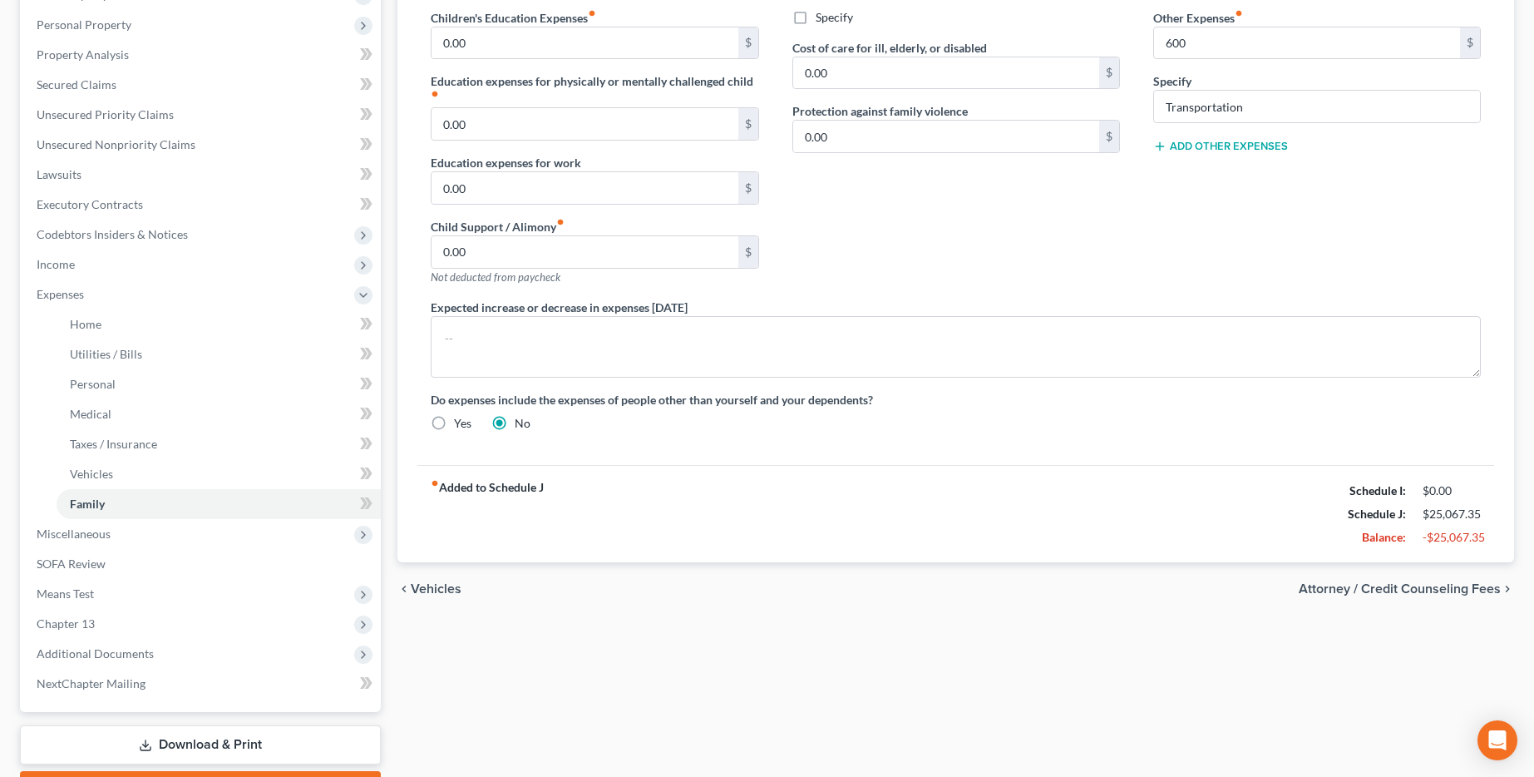
click at [787, 594] on span "Attorney / Credit Counseling Fees" at bounding box center [1400, 588] width 202 height 13
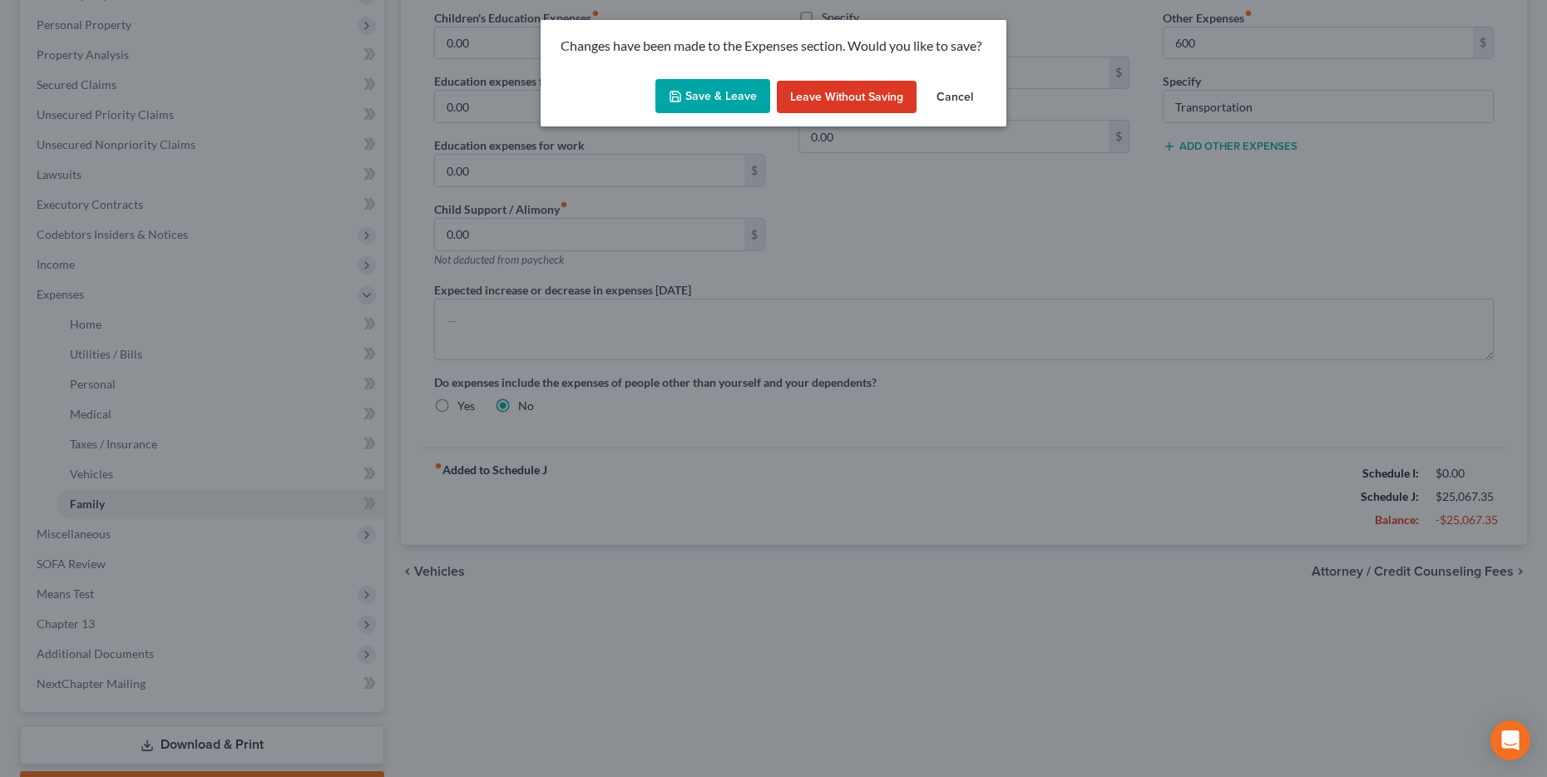
click at [701, 91] on button "Save & Leave" at bounding box center [712, 96] width 115 height 35
type input "600.00"
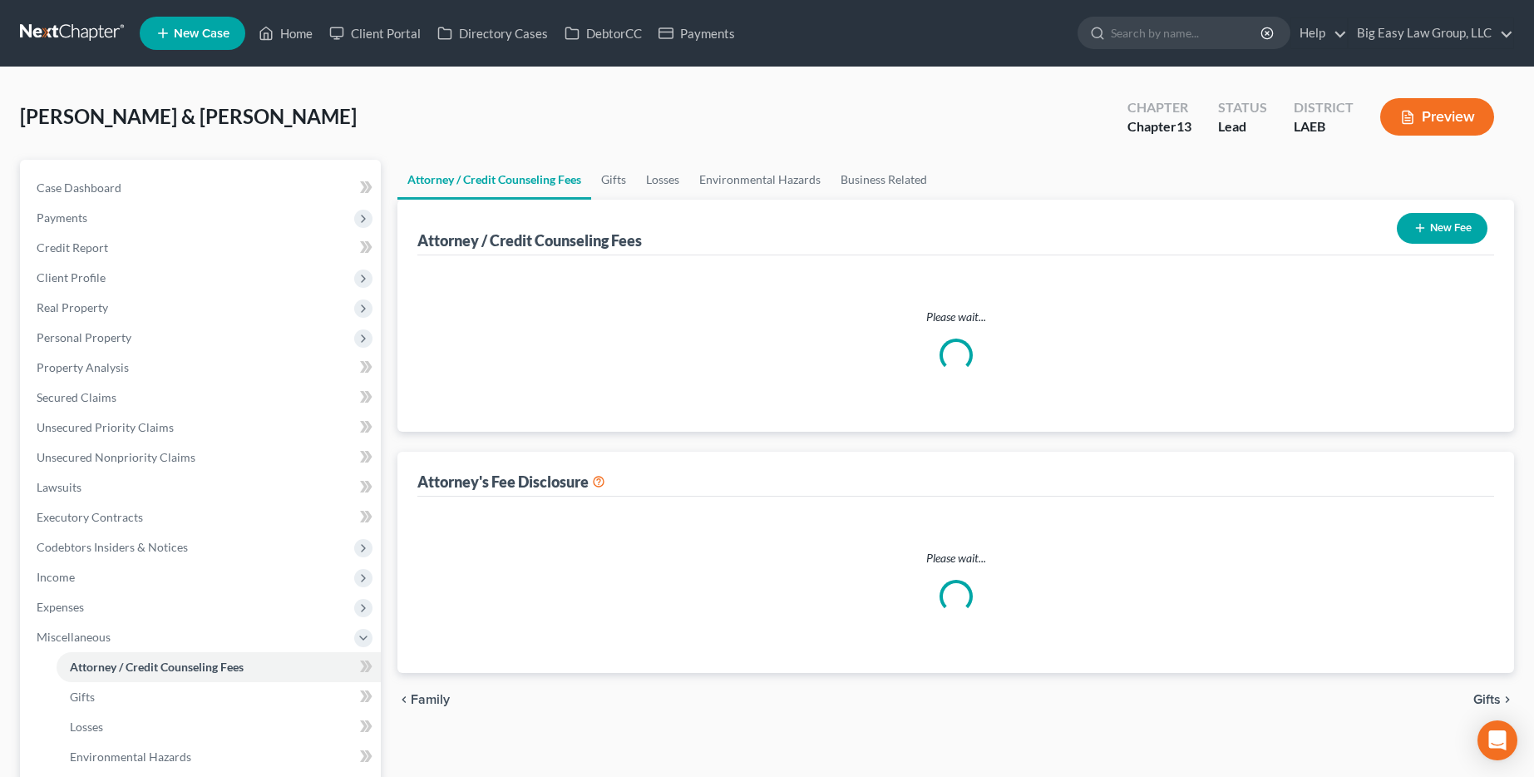
select select "0"
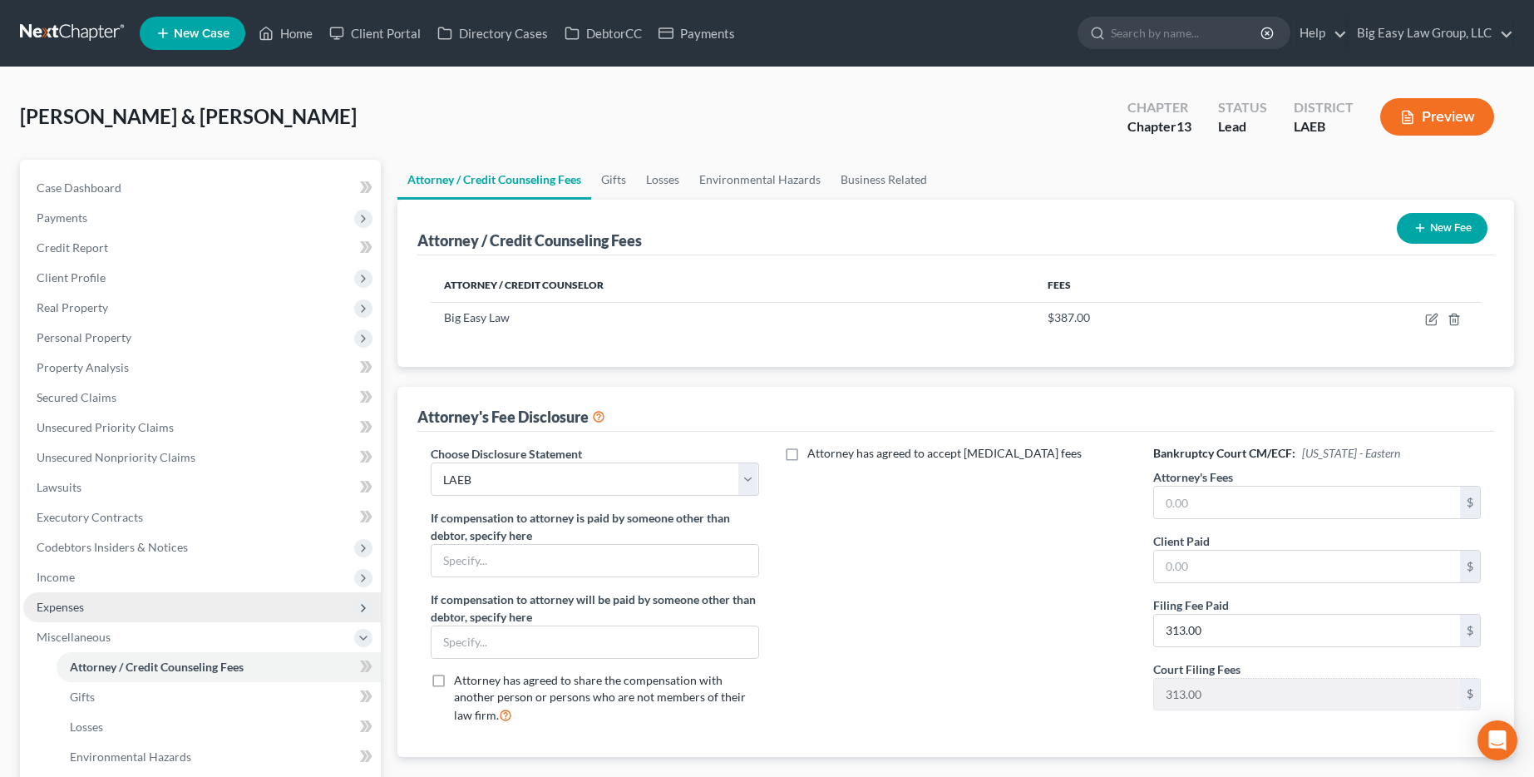
click at [130, 605] on span "Expenses" at bounding box center [202, 607] width 358 height 30
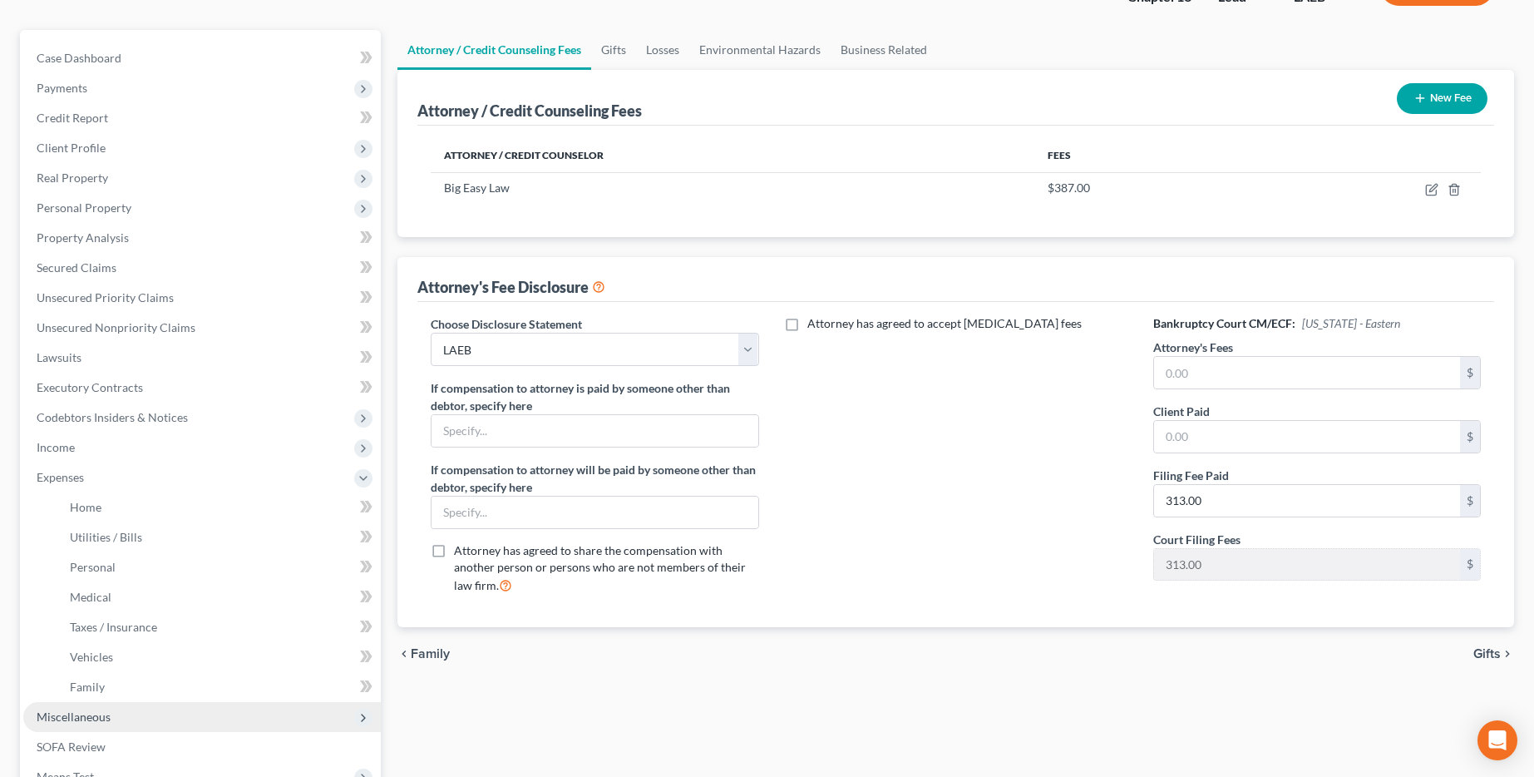
scroll to position [132, 0]
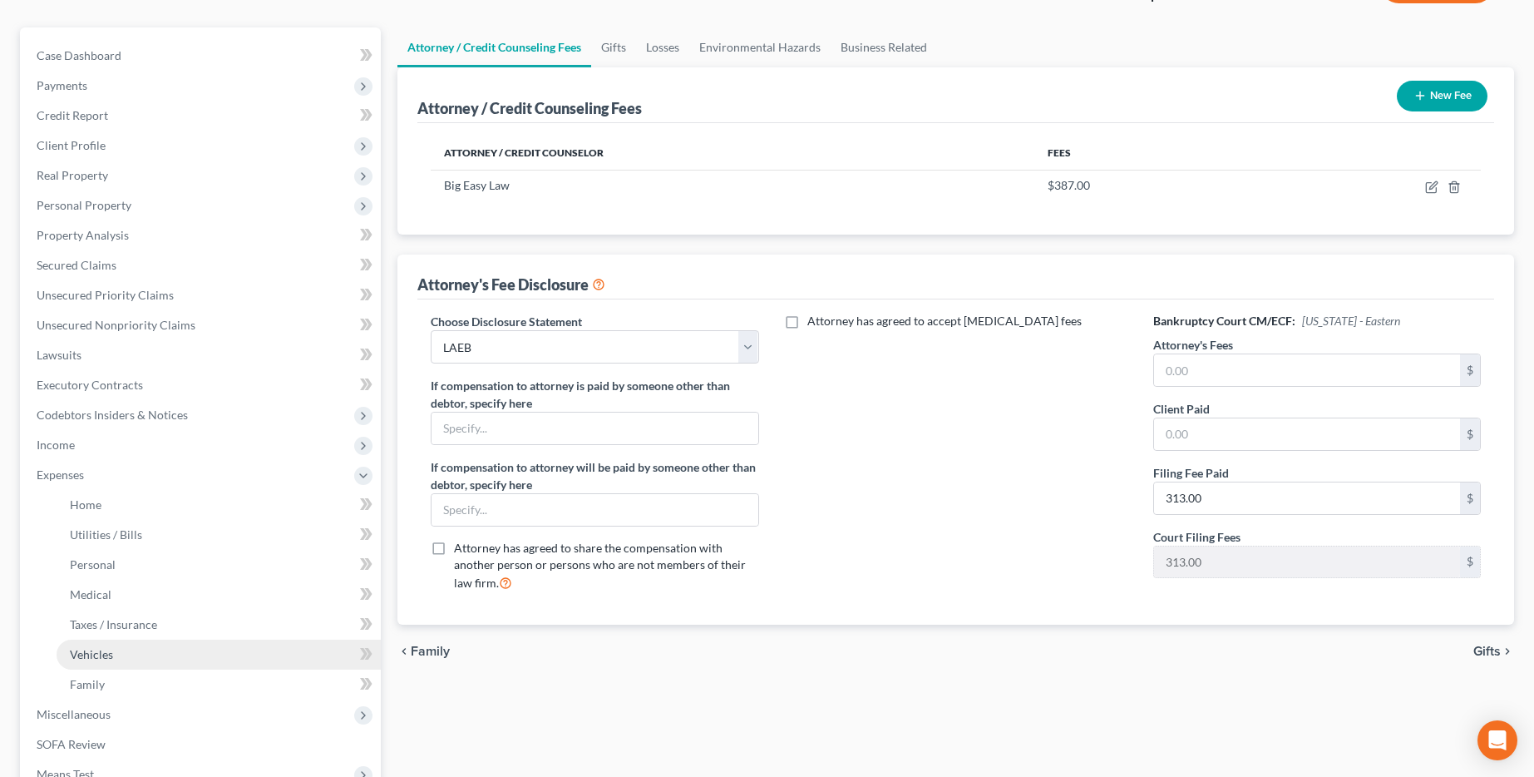
click at [156, 660] on link "Vehicles" at bounding box center [219, 654] width 324 height 30
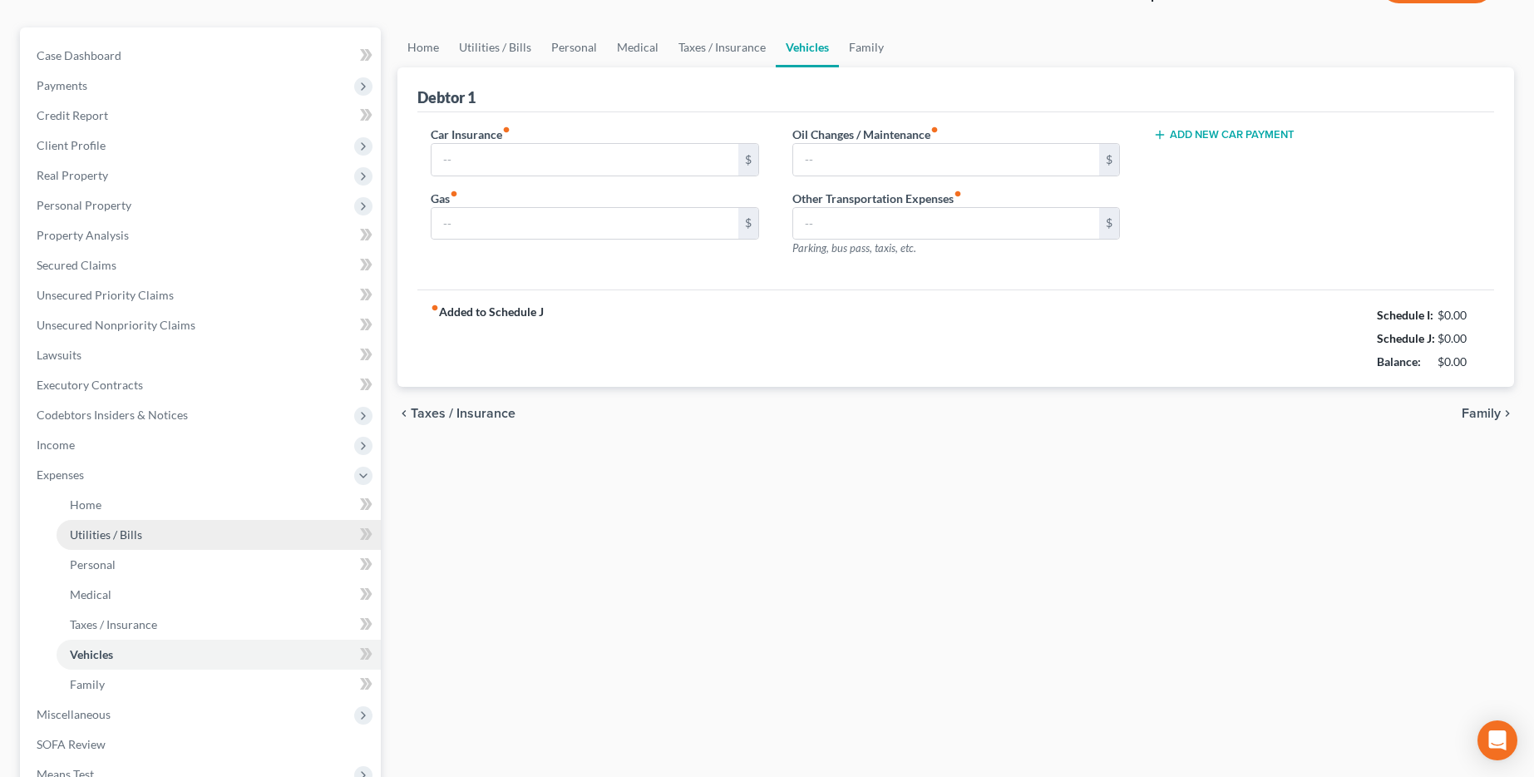
scroll to position [13, 0]
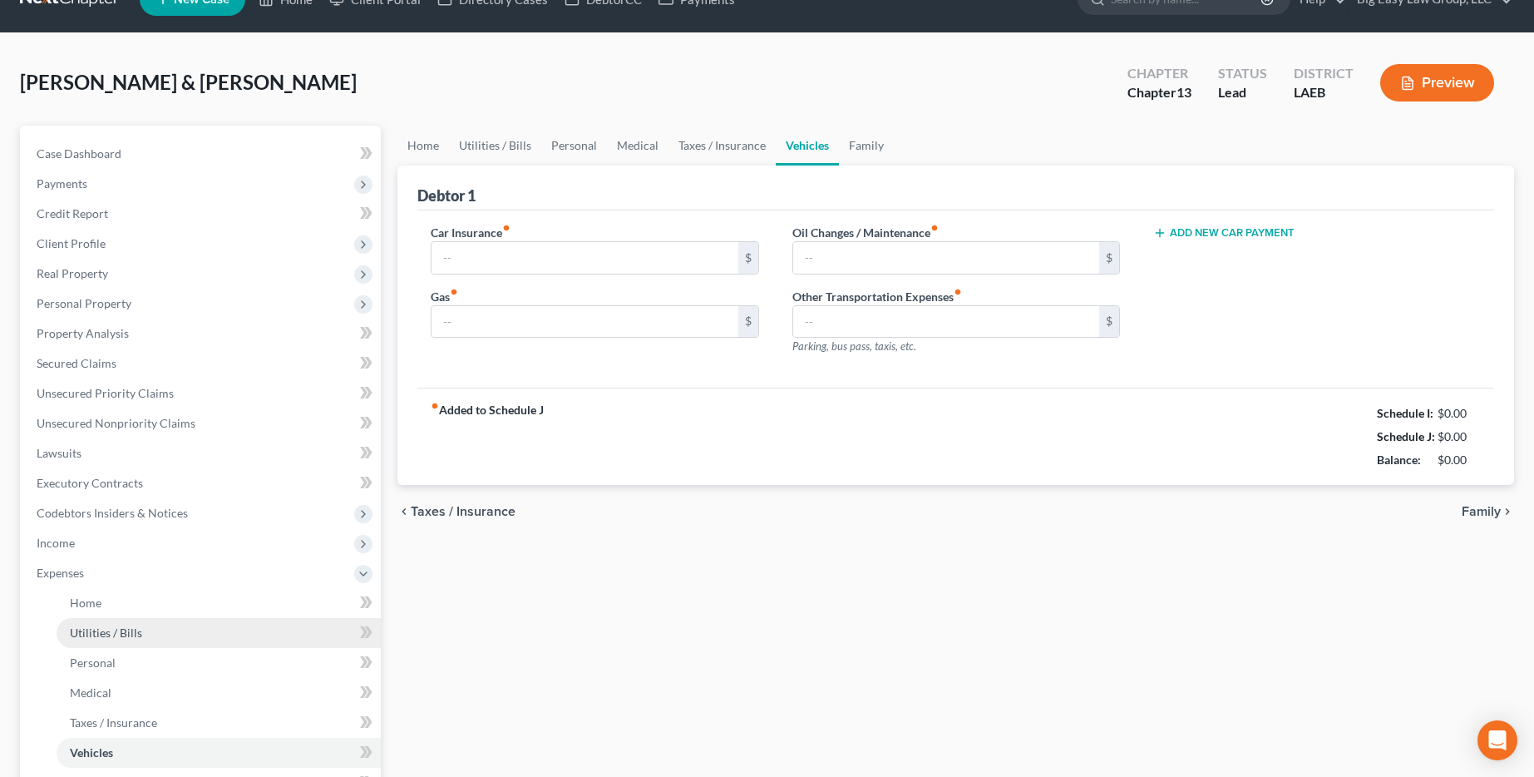
type input "0.00"
type input "242.00"
type input "0.00"
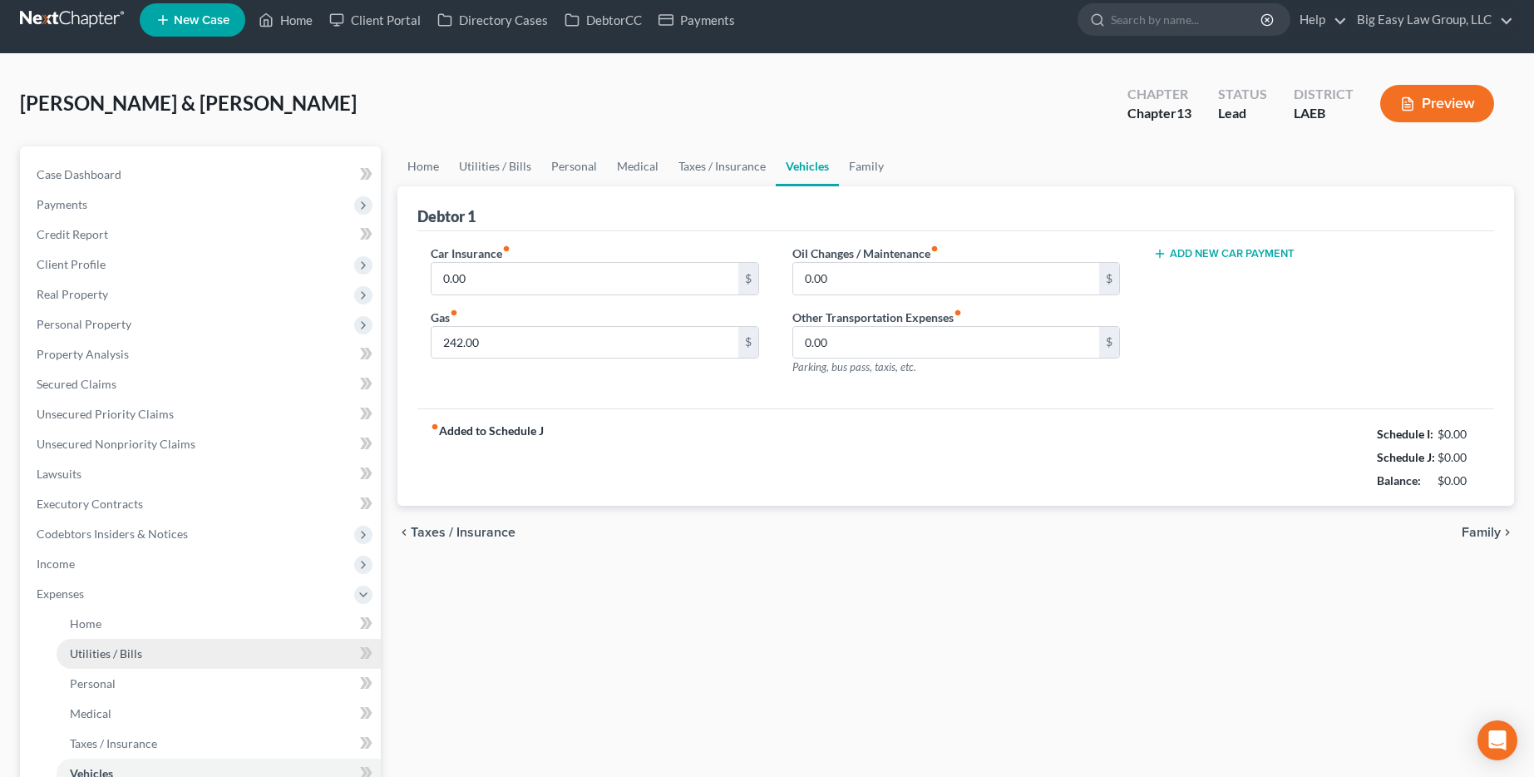
scroll to position [0, 0]
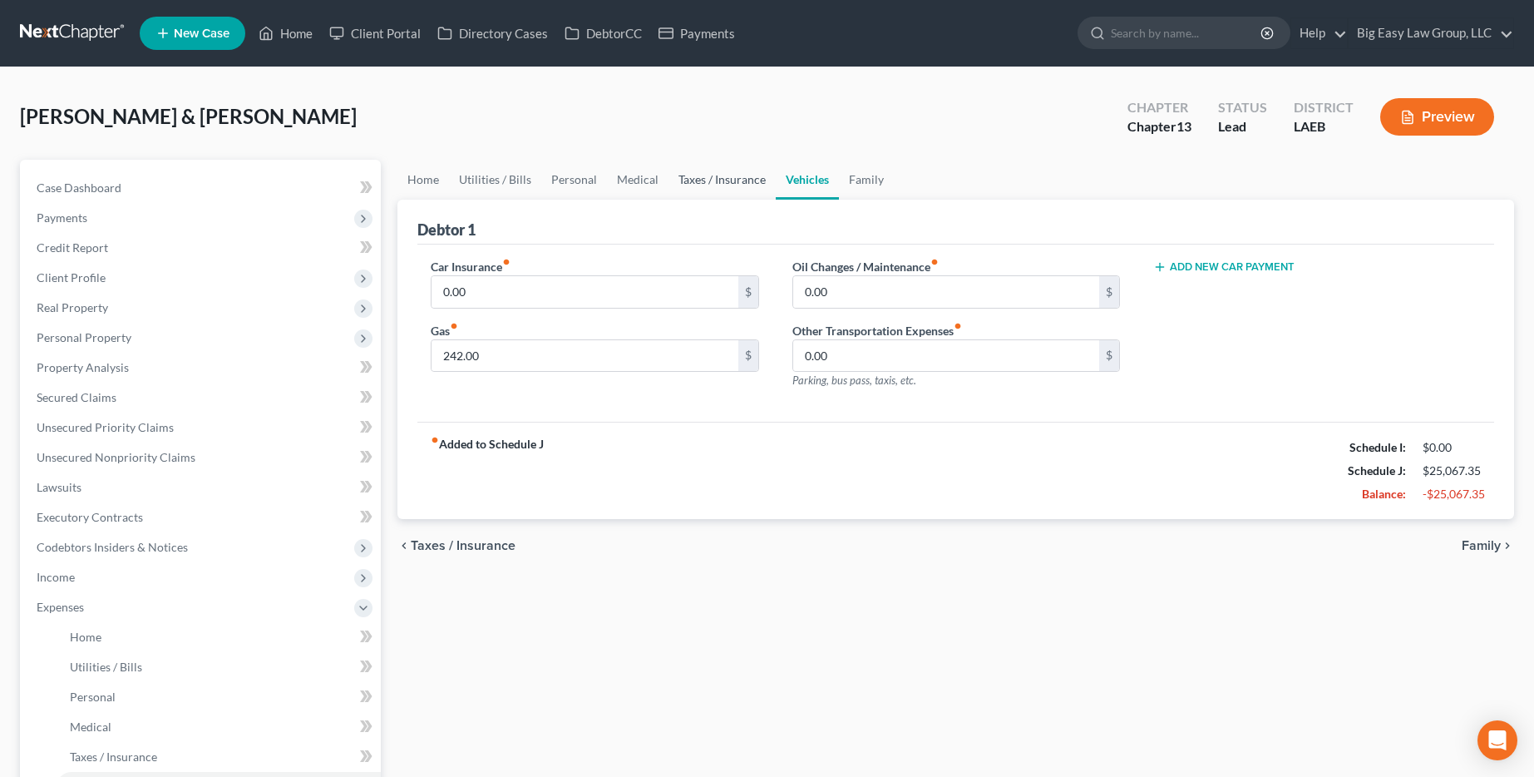
click at [716, 176] on link "Taxes / Insurance" at bounding box center [722, 180] width 107 height 40
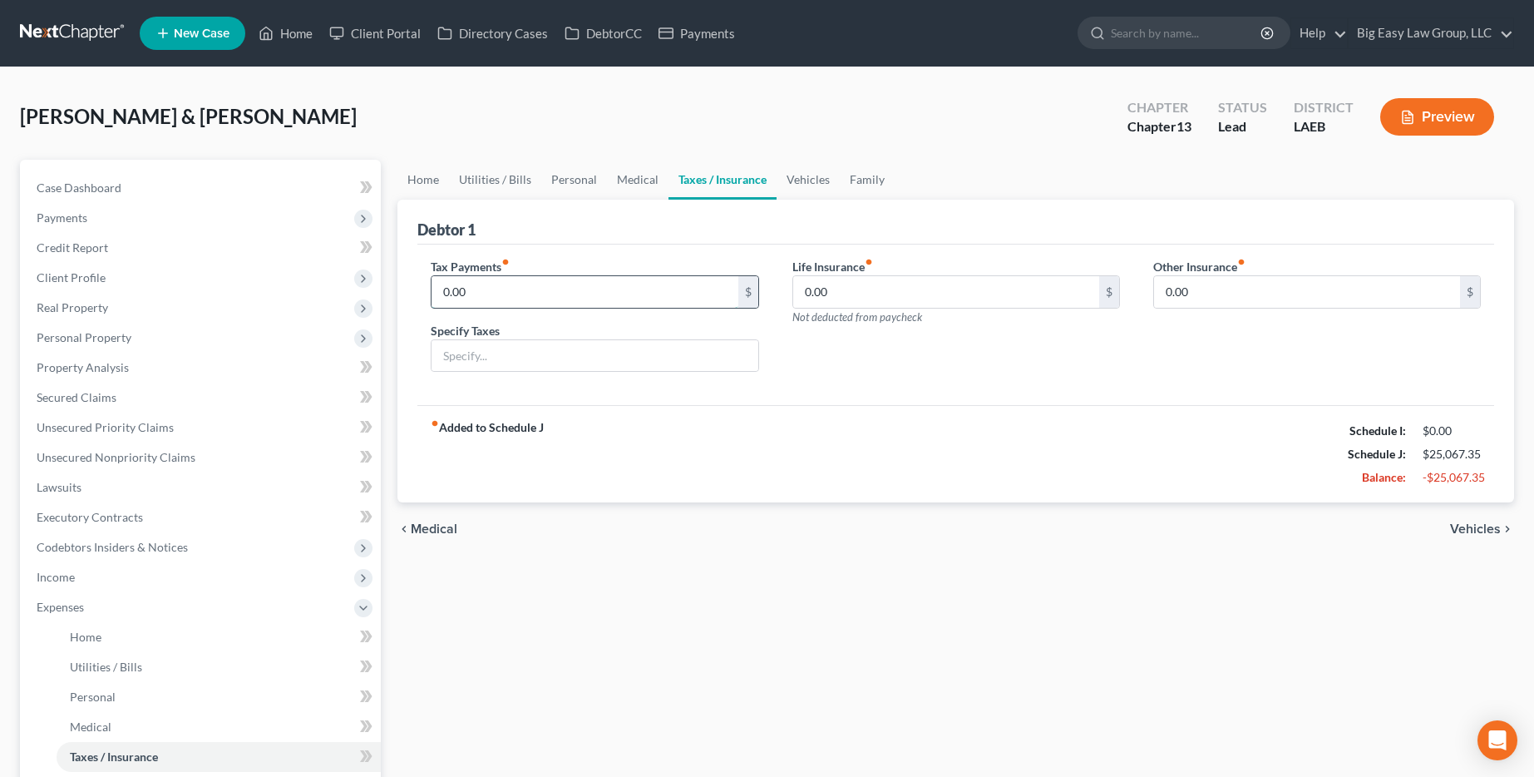
click at [621, 291] on input "0.00" at bounding box center [585, 292] width 306 height 32
click at [787, 294] on input "0.00" at bounding box center [946, 292] width 306 height 32
type input "17.50"
click at [787, 185] on link "Vehicles" at bounding box center [808, 180] width 63 height 40
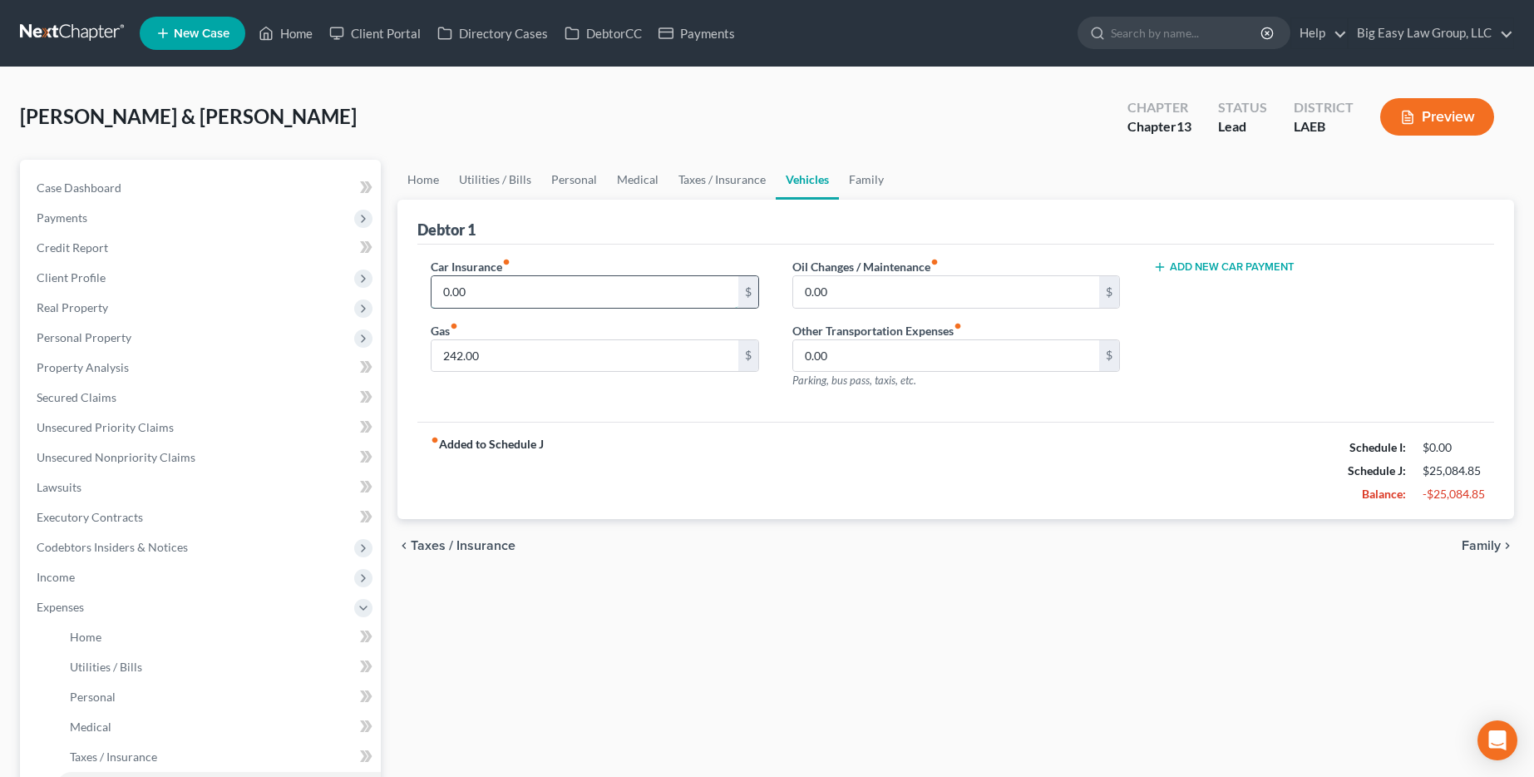
click at [629, 284] on input "0.00" at bounding box center [585, 292] width 306 height 32
type input "505.82"
click at [743, 186] on link "Taxes / Insurance" at bounding box center [722, 180] width 107 height 40
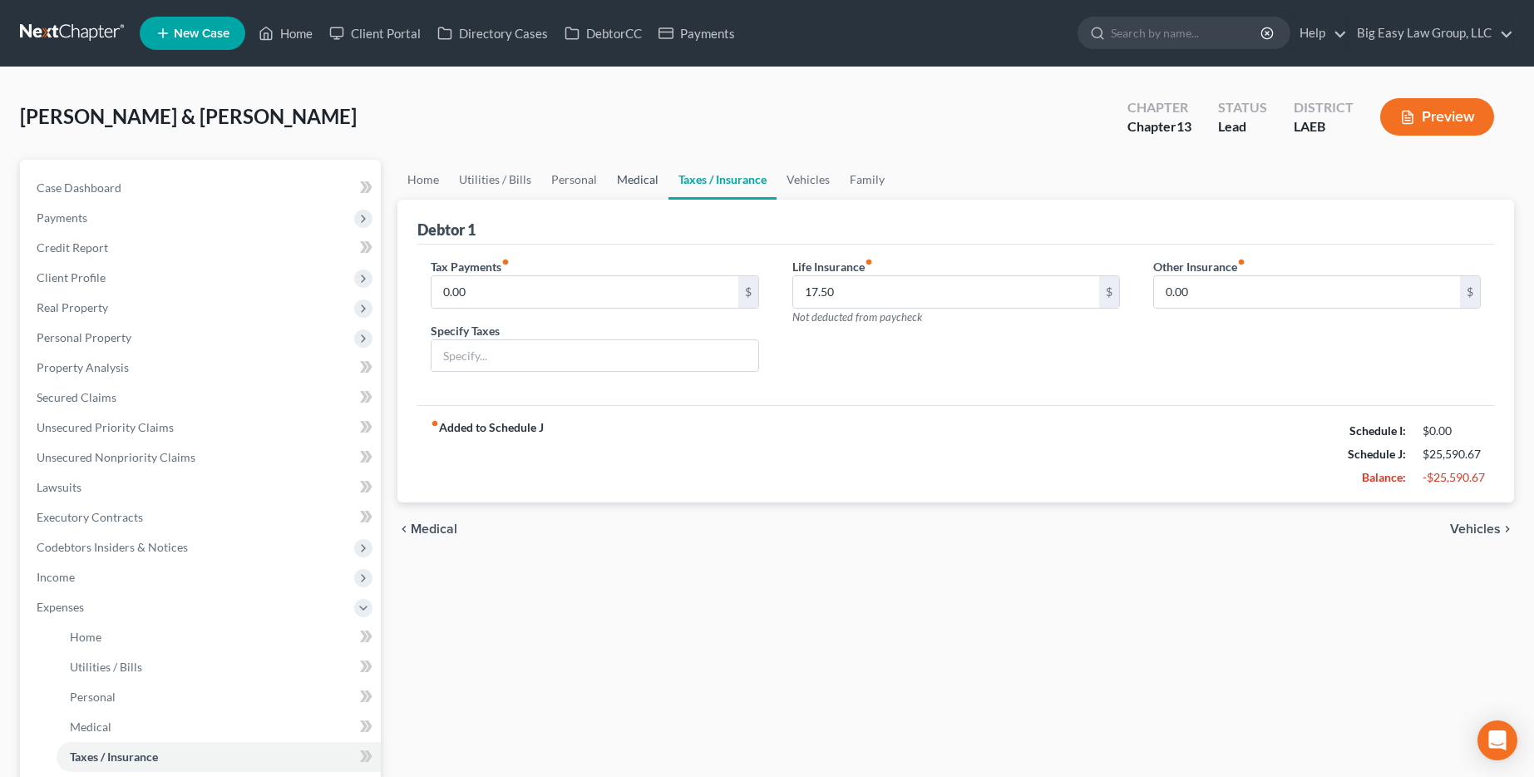
click at [615, 185] on link "Medical" at bounding box center [638, 180] width 62 height 40
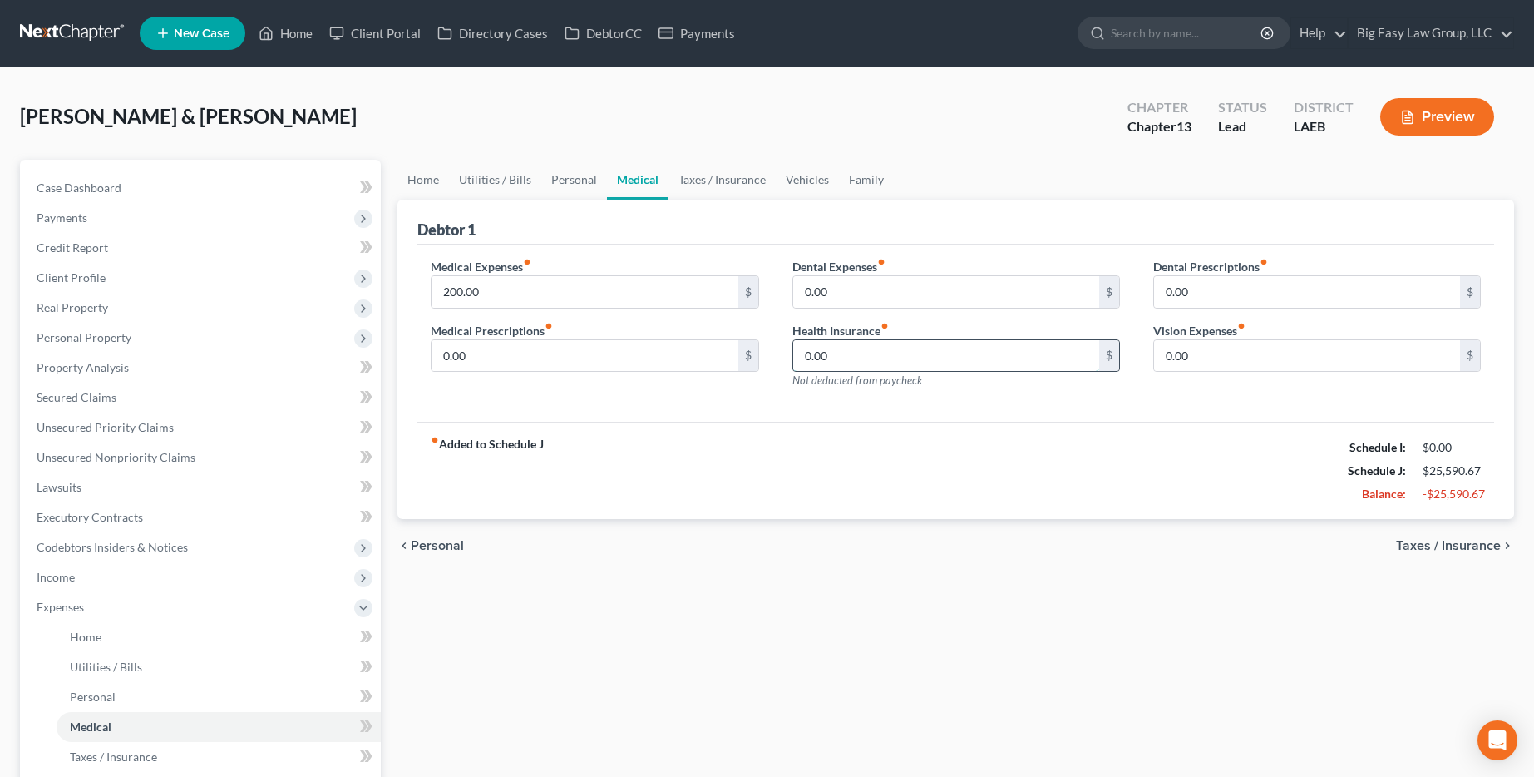
click at [787, 359] on input "0.00" at bounding box center [946, 356] width 306 height 32
type input "50.00"
click at [787, 548] on div "chevron_left Personal Taxes / Insurance chevron_right" at bounding box center [955, 545] width 1117 height 53
click at [170, 184] on link "Case Dashboard" at bounding box center [202, 188] width 358 height 30
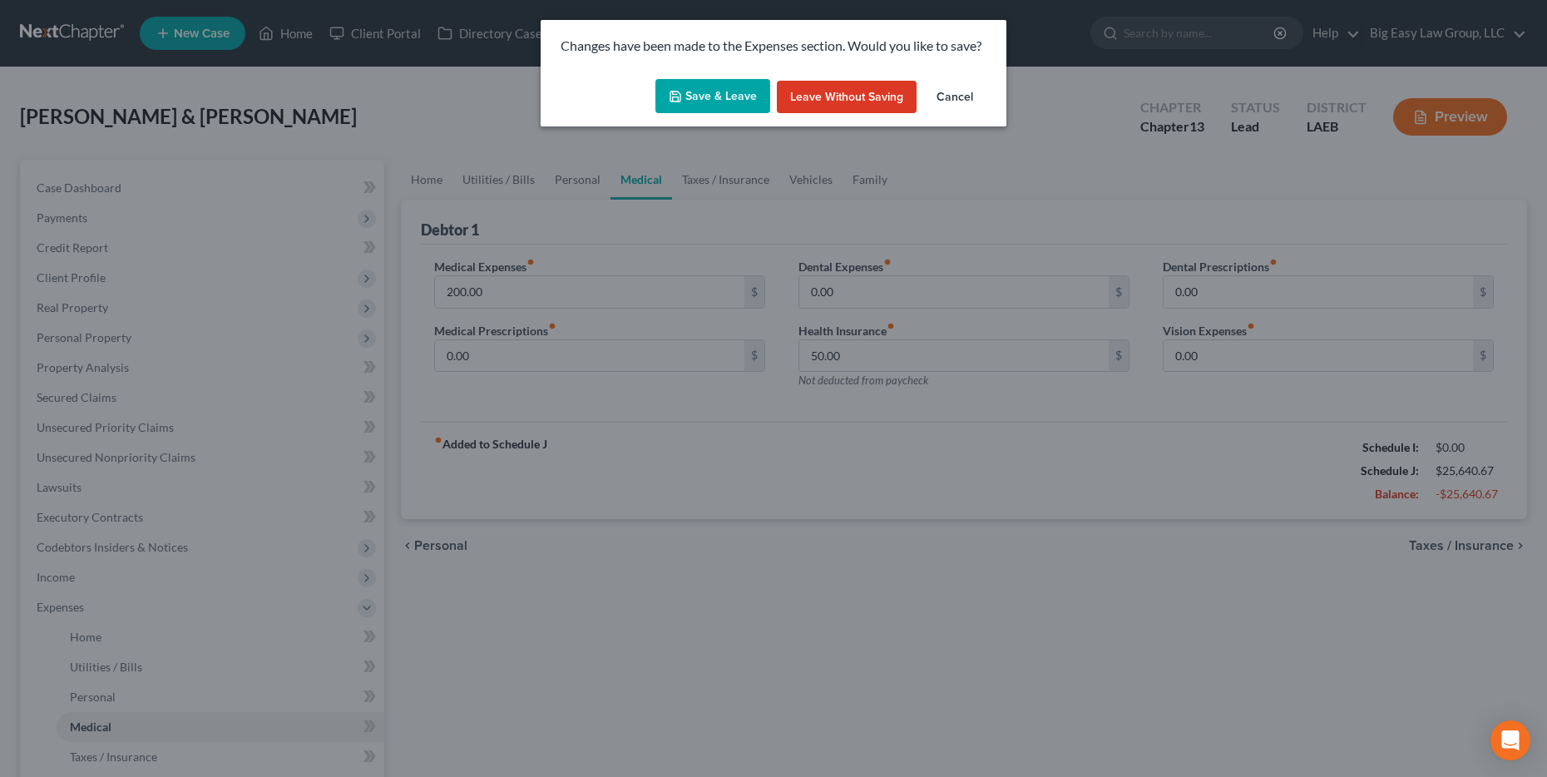
click at [712, 96] on button "Save & Leave" at bounding box center [712, 96] width 115 height 35
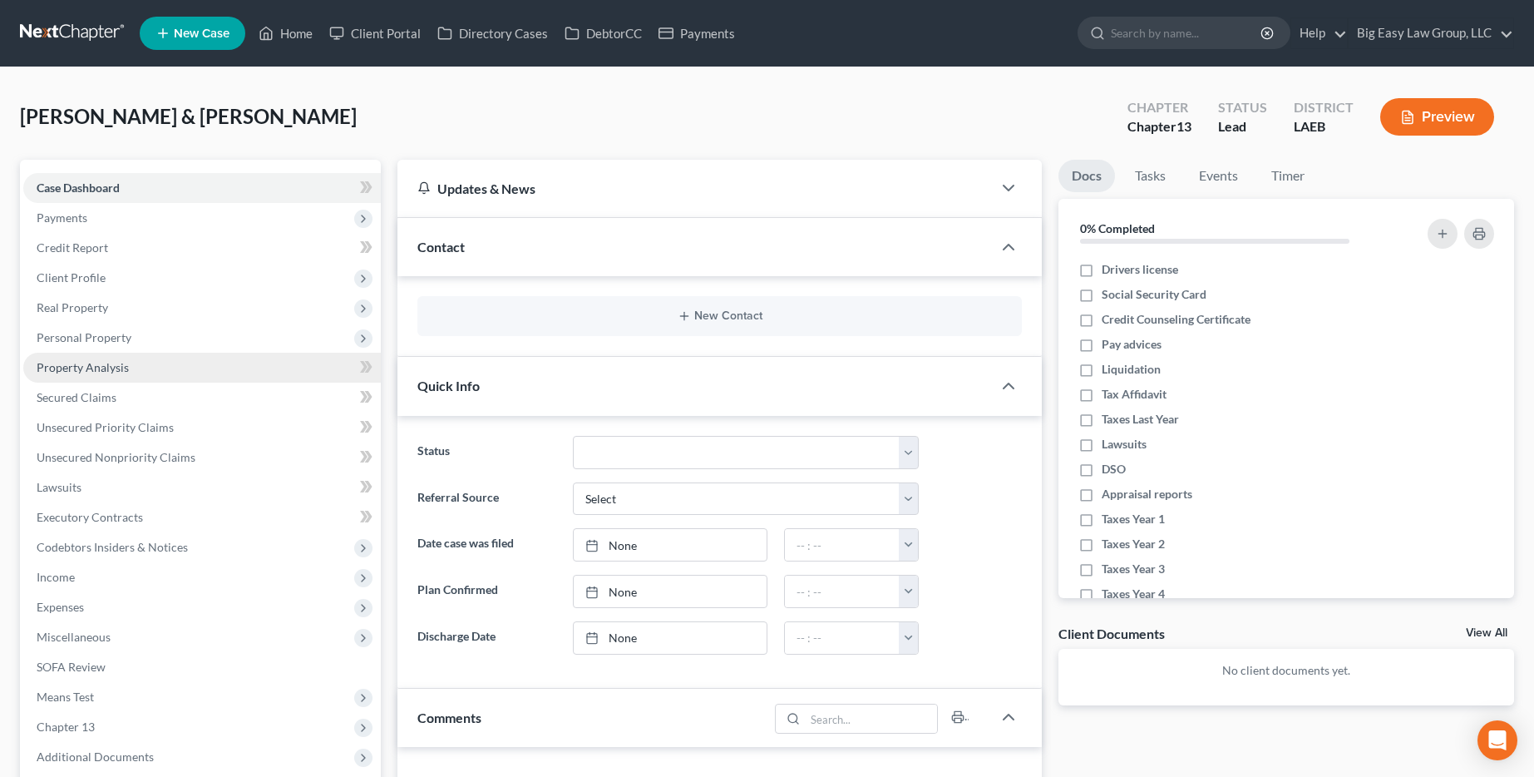
click at [111, 373] on span "Property Analysis" at bounding box center [83, 367] width 92 height 14
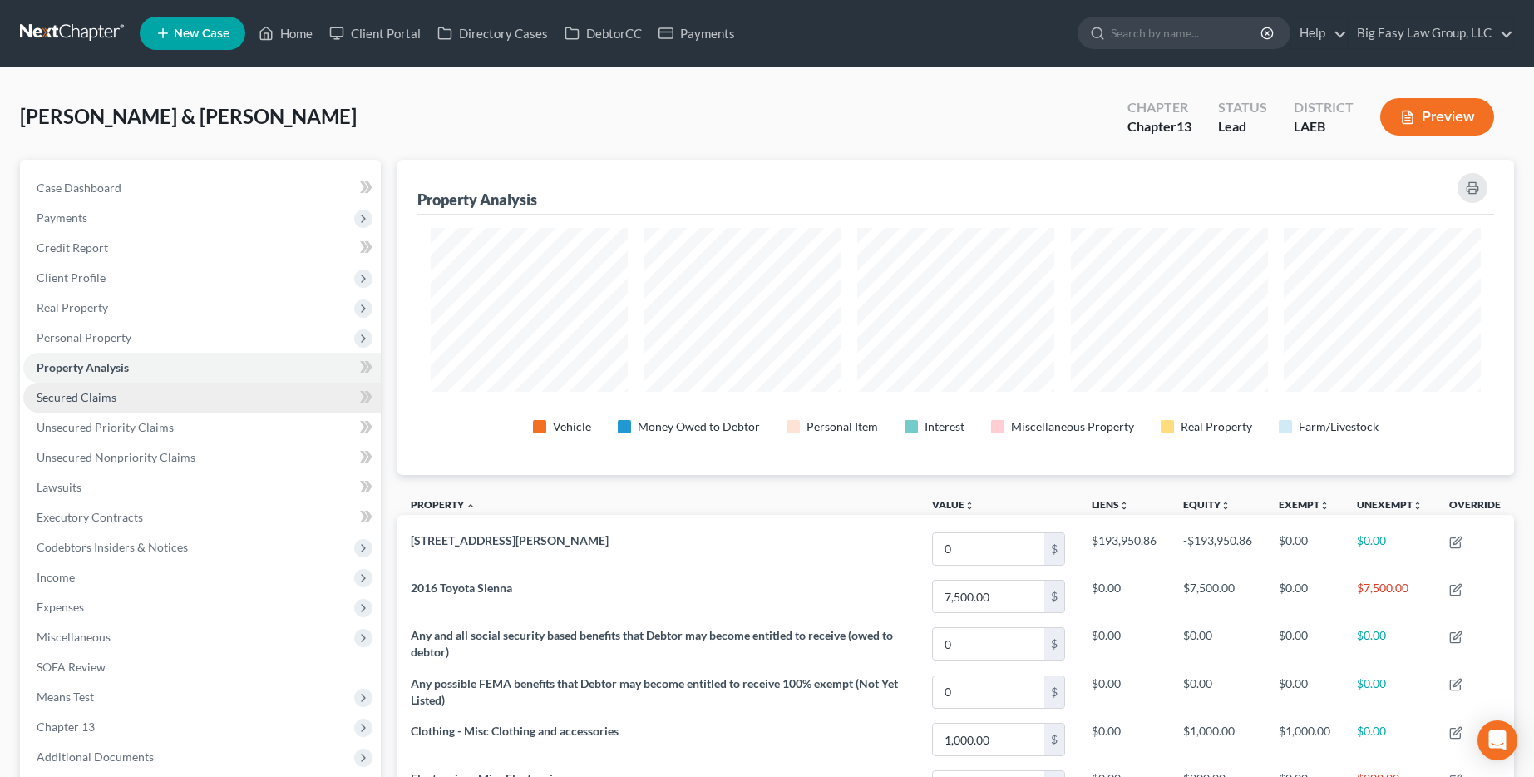
scroll to position [315, 1117]
click at [104, 397] on span "Secured Claims" at bounding box center [77, 397] width 80 height 14
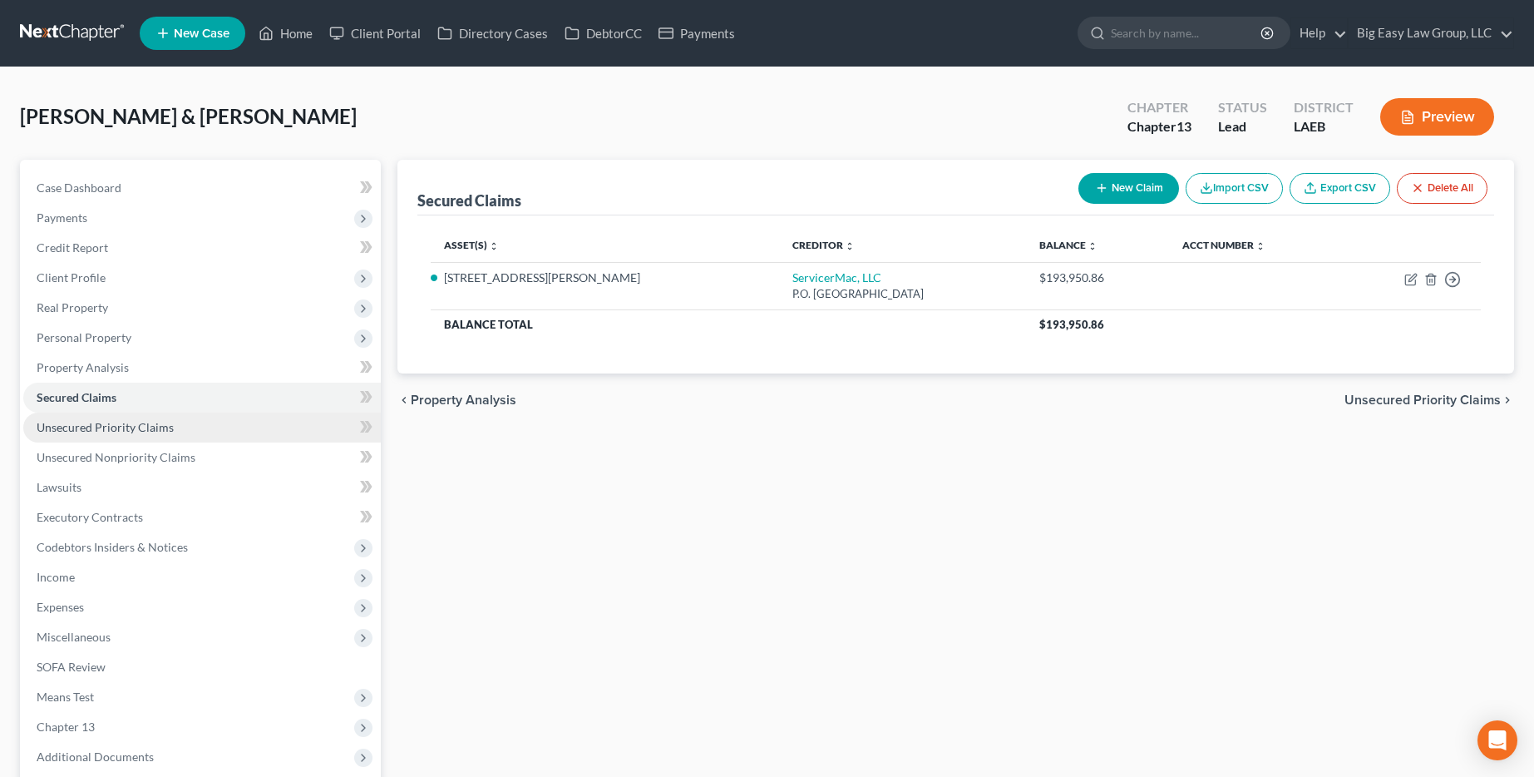
click at [101, 421] on span "Unsecured Priority Claims" at bounding box center [105, 427] width 137 height 14
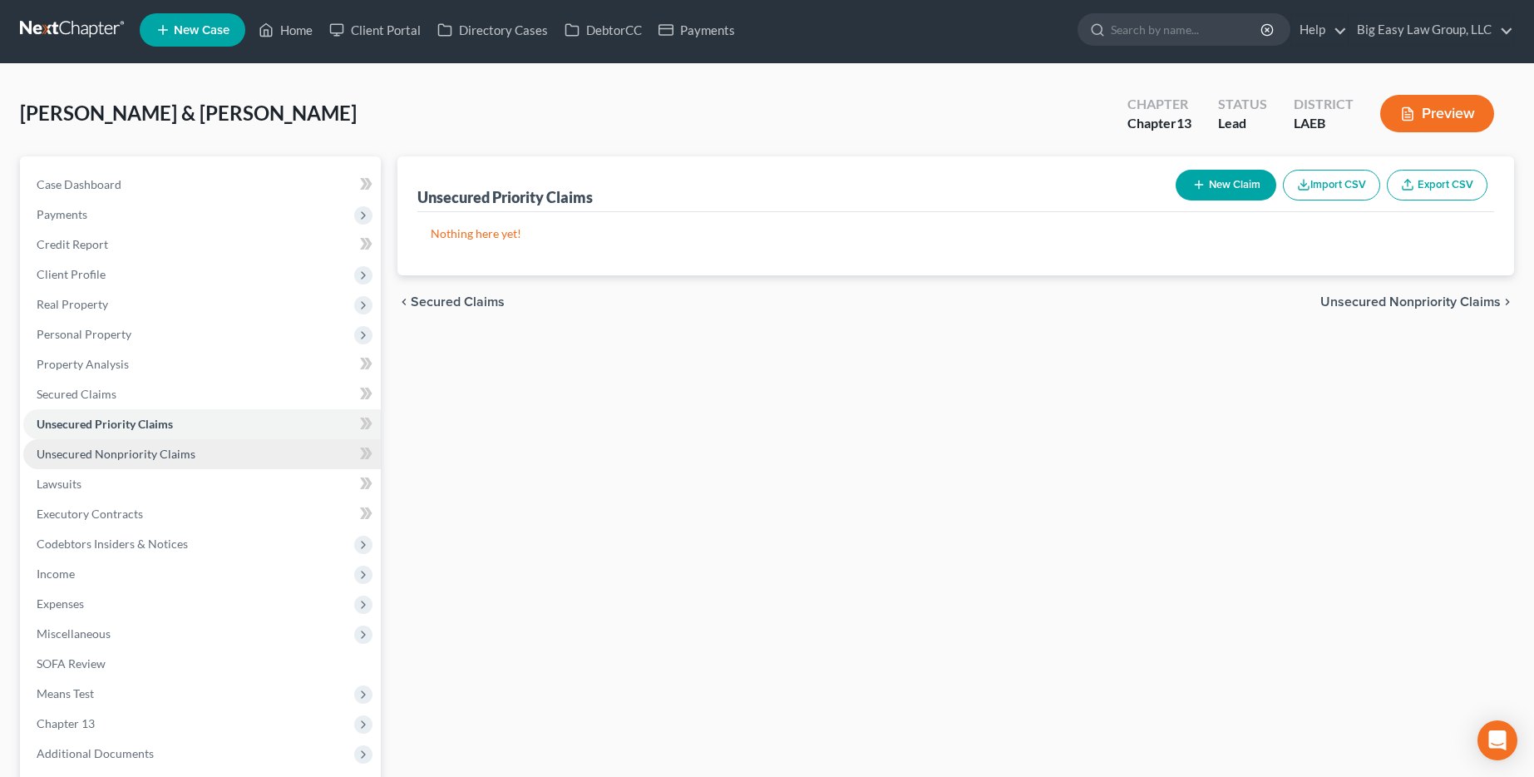
scroll to position [26, 0]
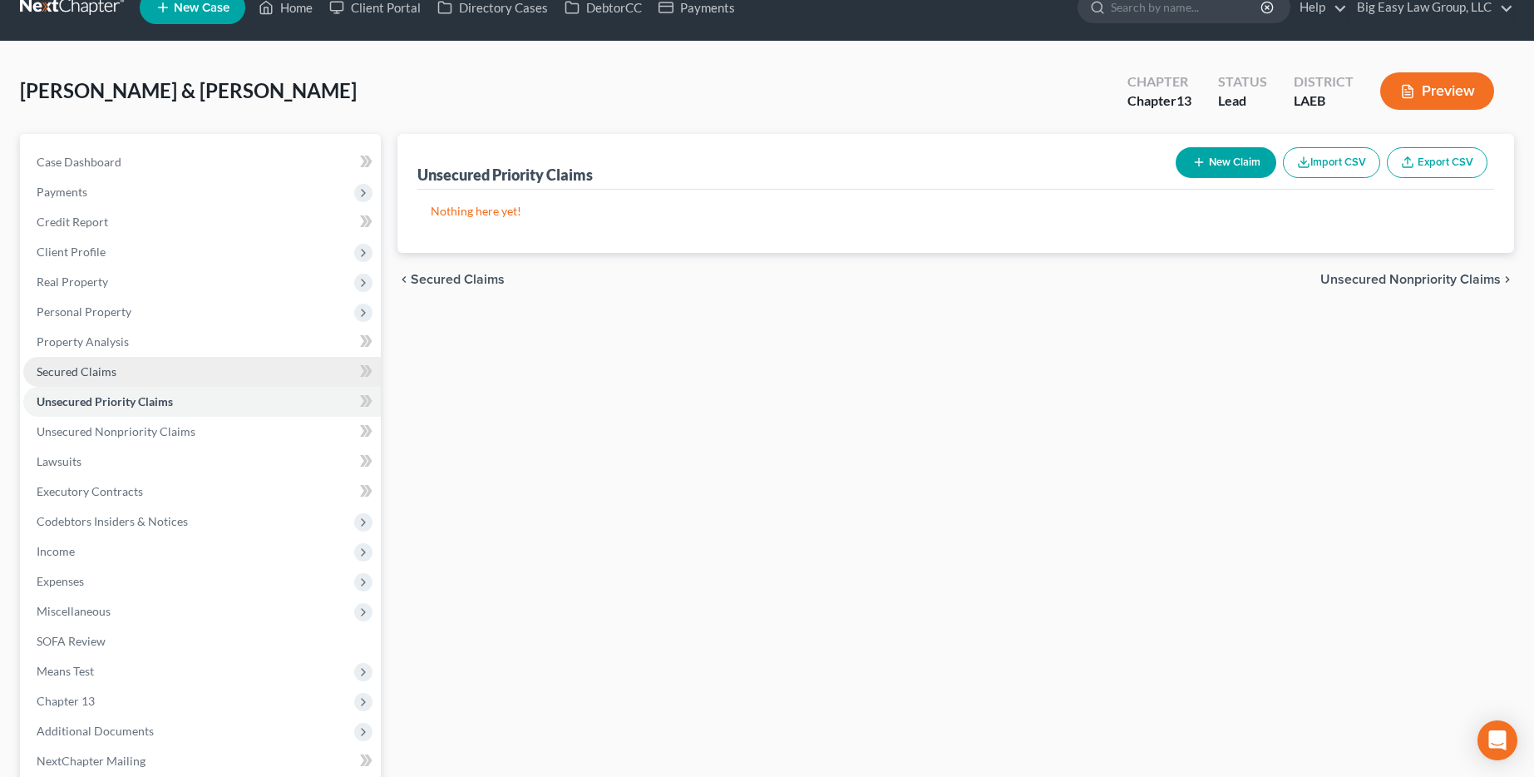
click at [118, 375] on link "Secured Claims" at bounding box center [202, 372] width 358 height 30
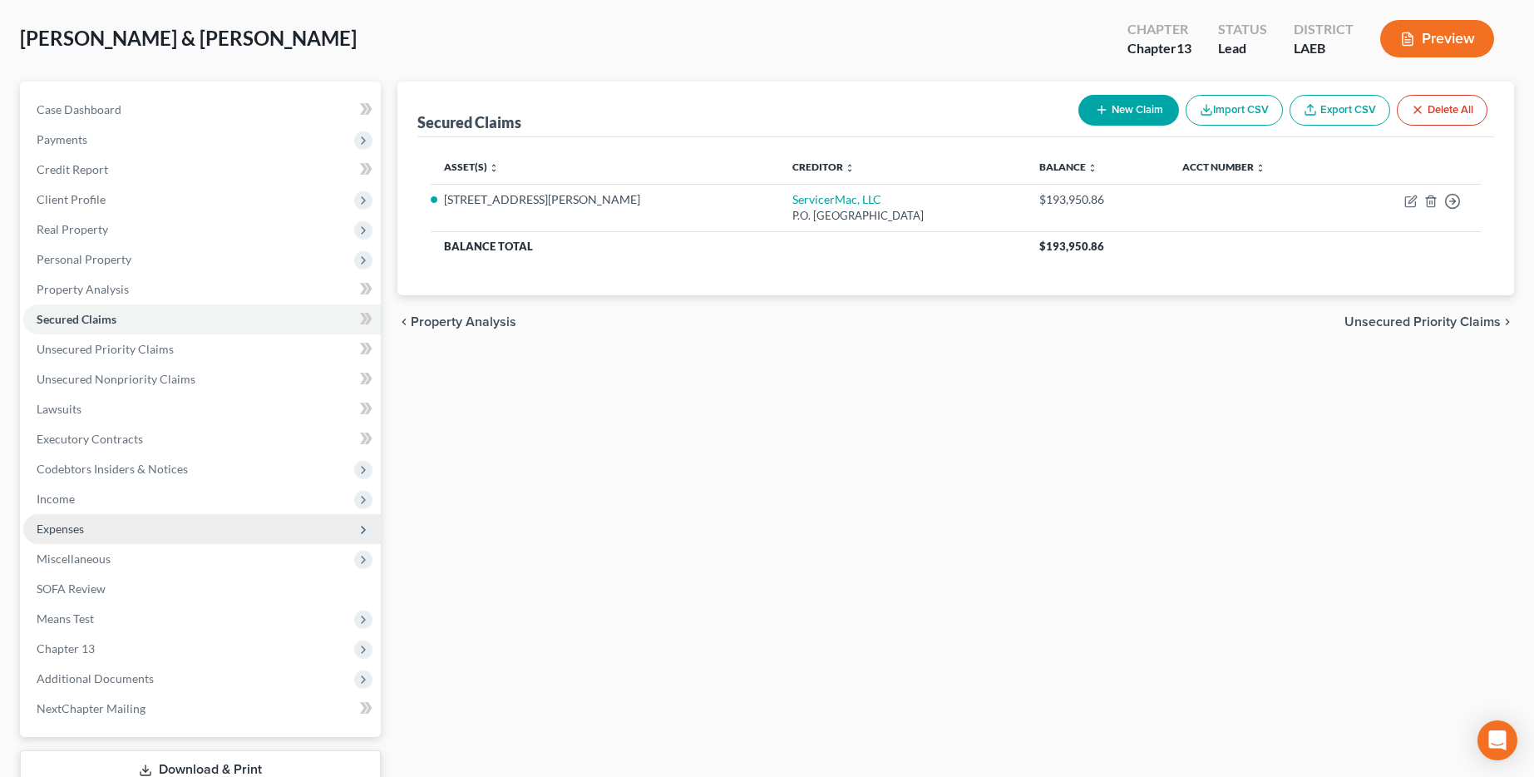
scroll to position [101, 0]
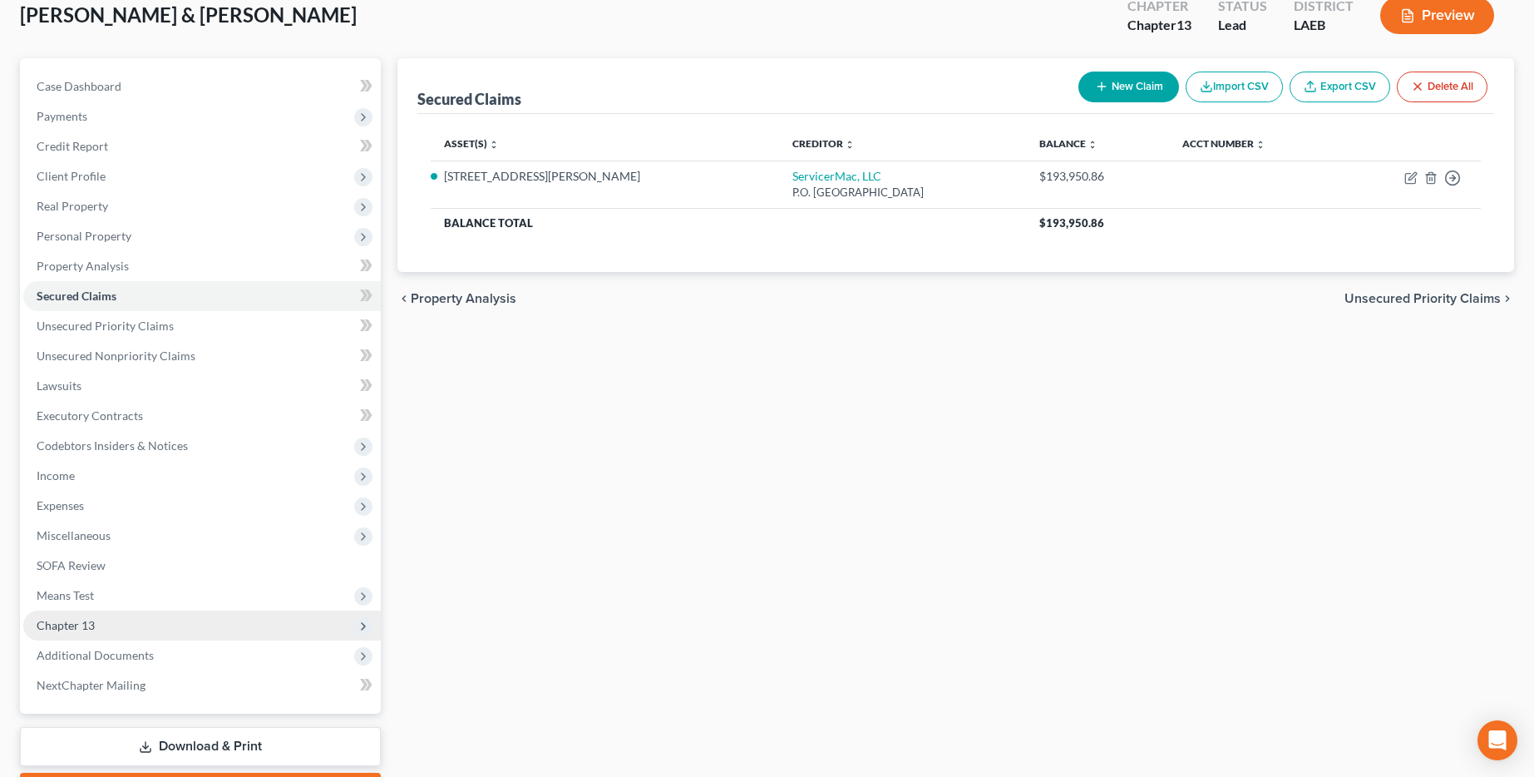
click at [148, 616] on span "Chapter 13" at bounding box center [202, 625] width 358 height 30
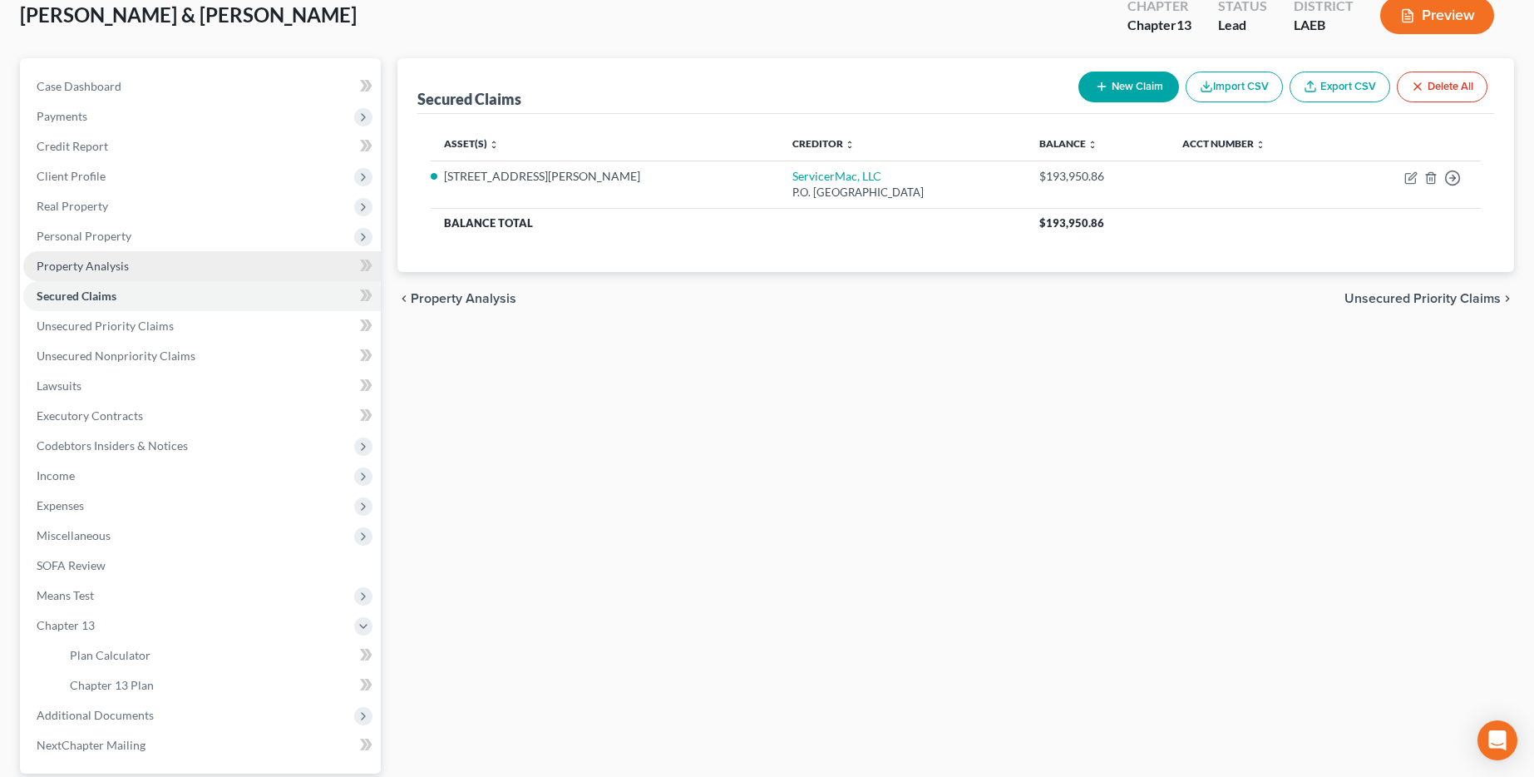
click at [150, 268] on link "Property Analysis" at bounding box center [202, 266] width 358 height 30
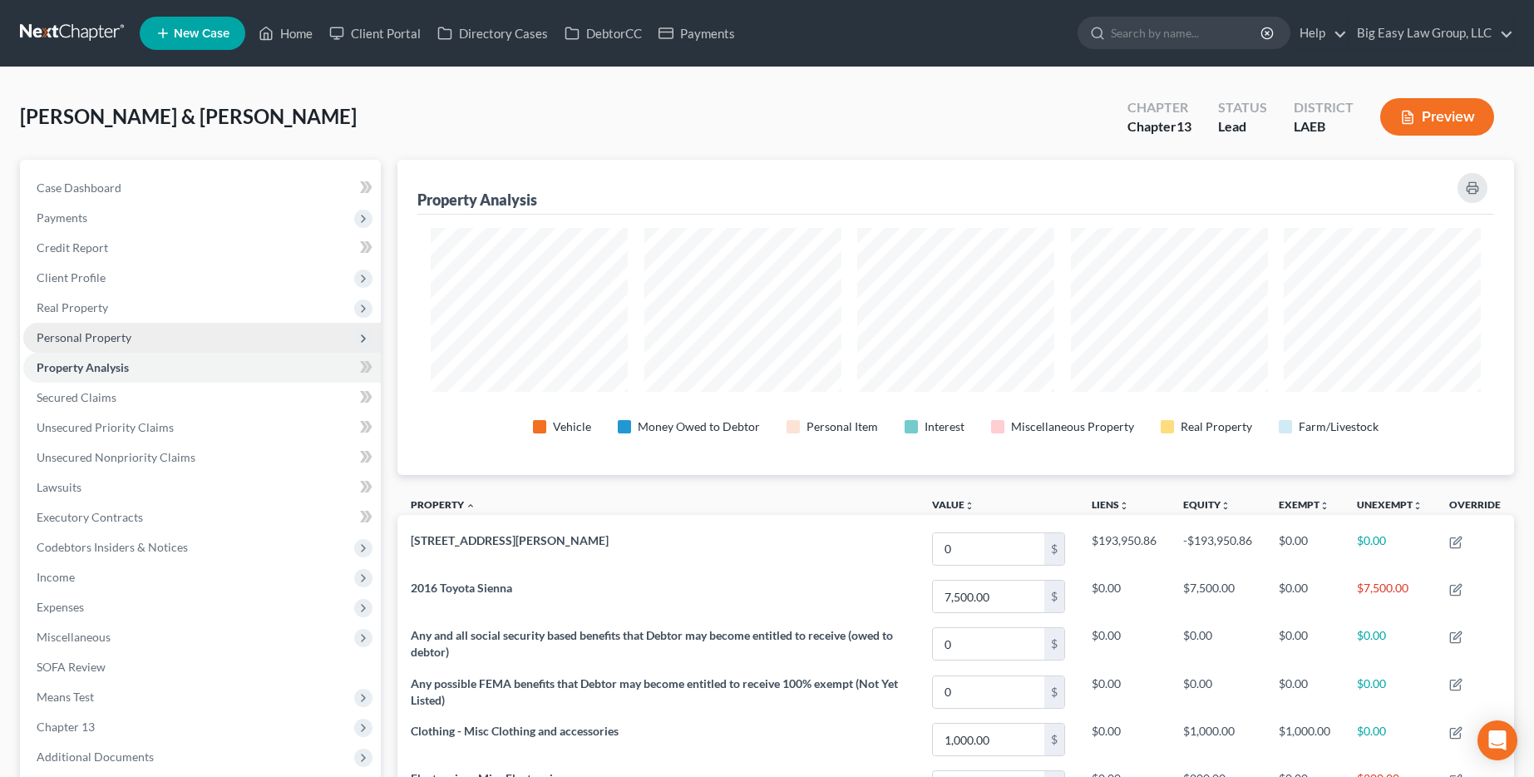
scroll to position [315, 1117]
click at [148, 336] on span "Personal Property" at bounding box center [202, 338] width 358 height 30
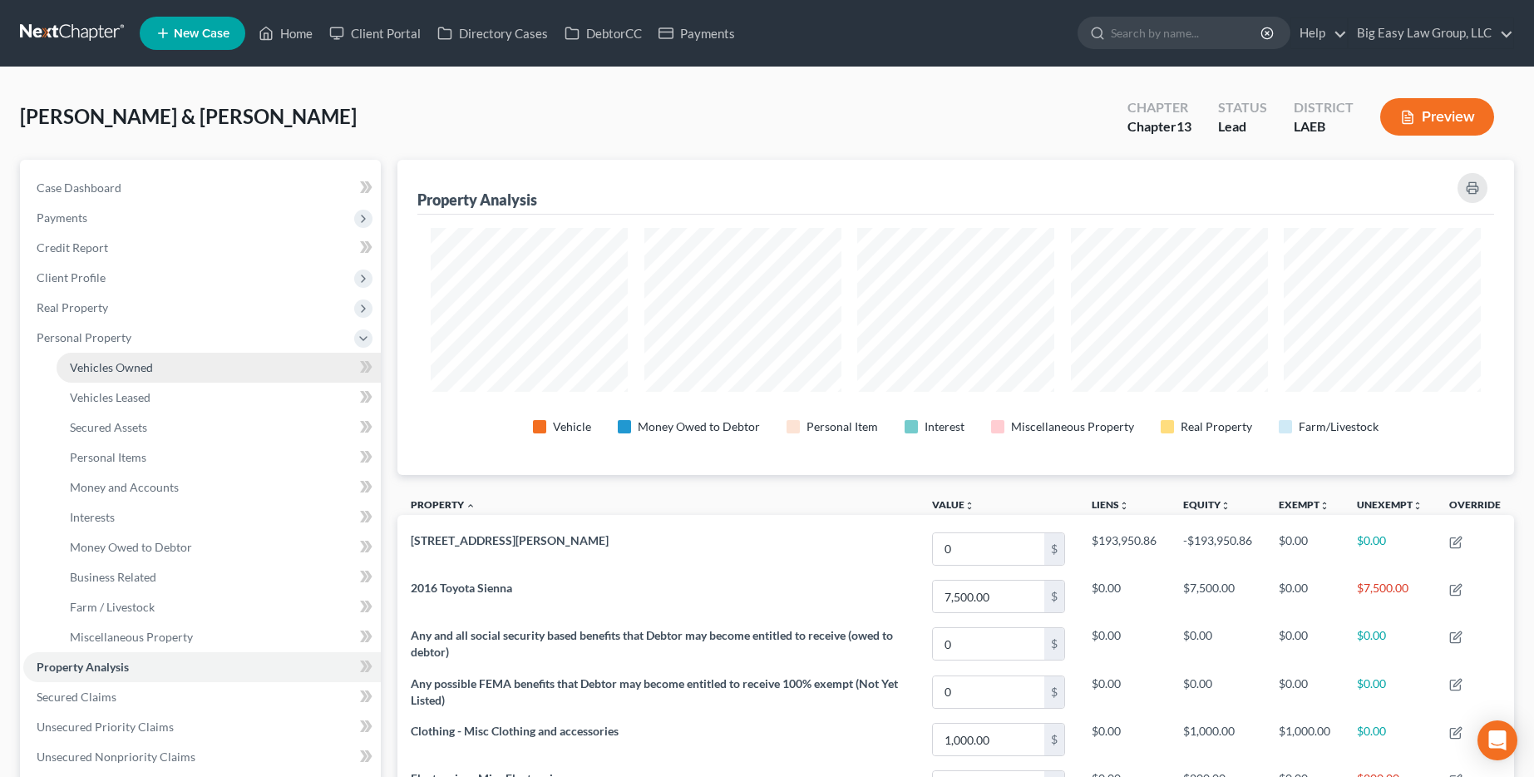
click at [156, 369] on link "Vehicles Owned" at bounding box center [219, 368] width 324 height 30
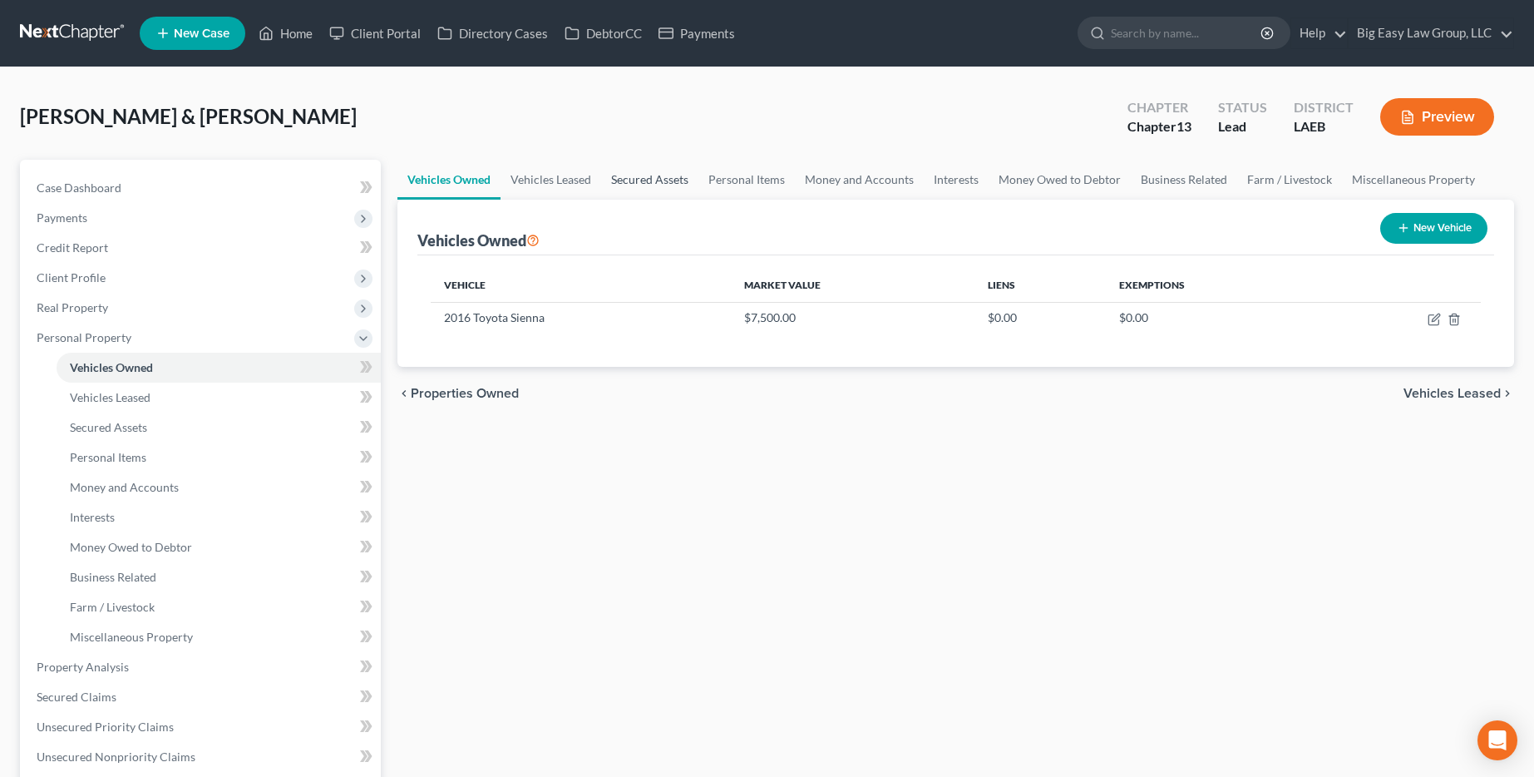
click at [674, 175] on link "Secured Assets" at bounding box center [649, 180] width 97 height 40
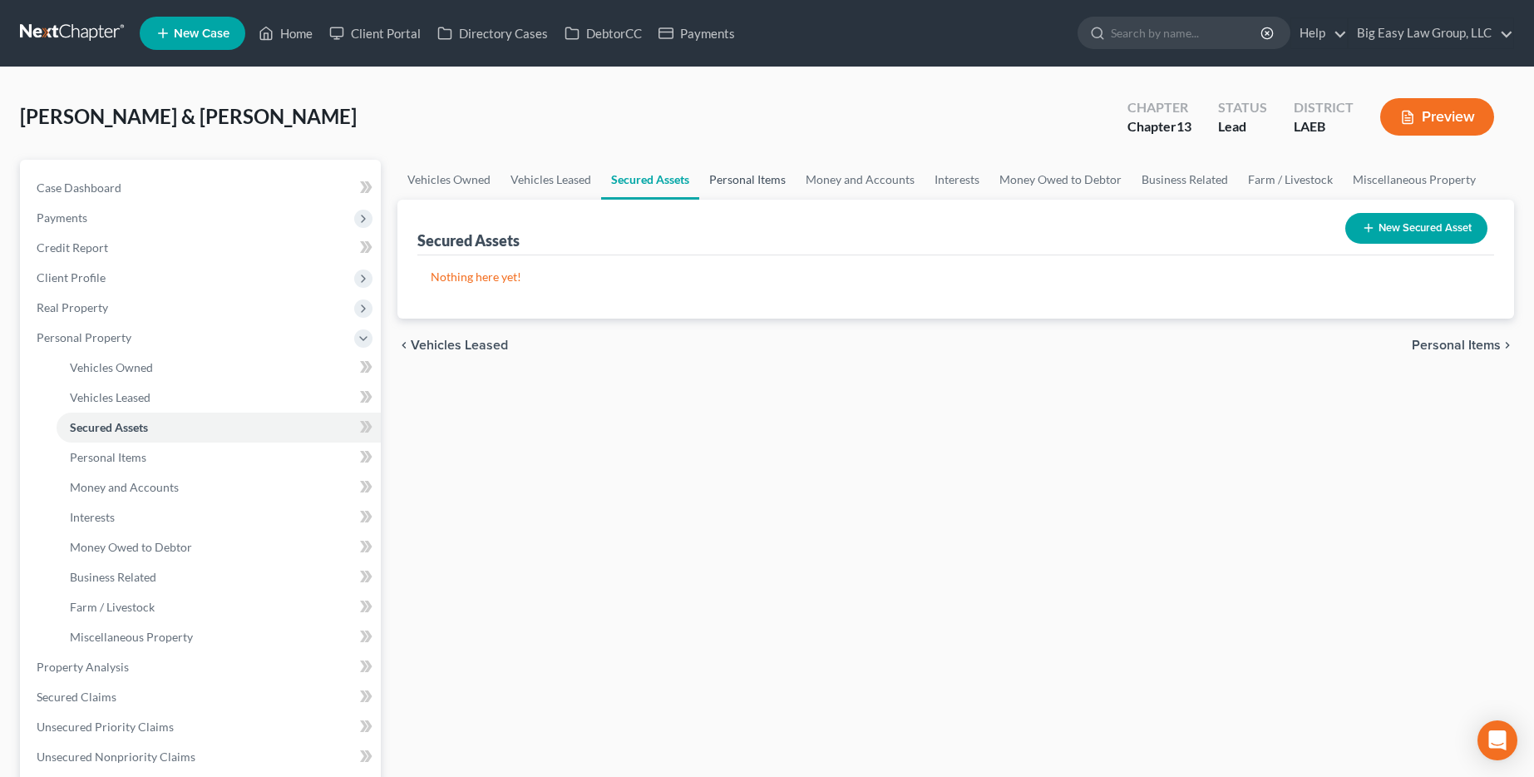
click at [733, 192] on link "Personal Items" at bounding box center [747, 180] width 96 height 40
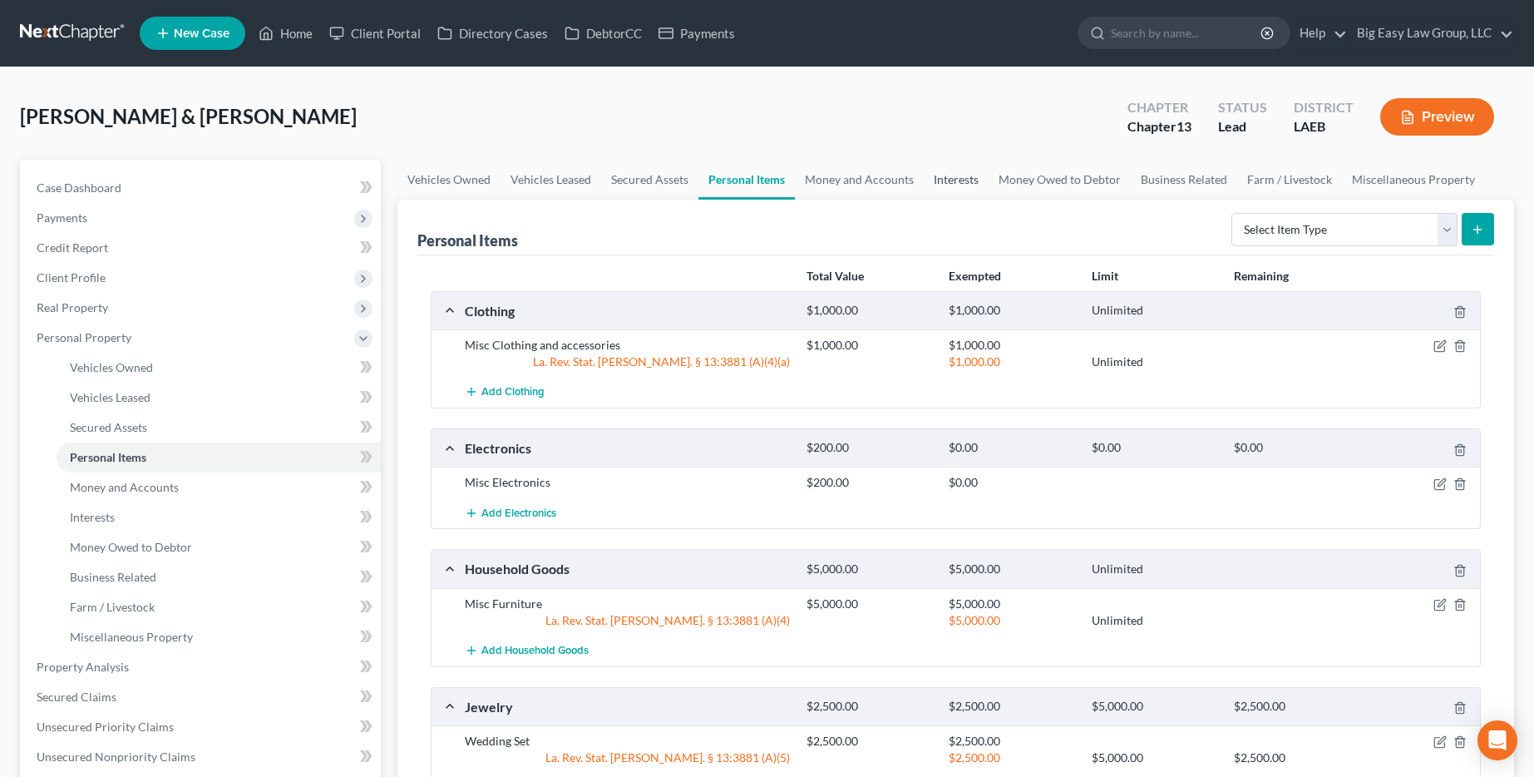
click at [787, 177] on link "Interests" at bounding box center [956, 180] width 65 height 40
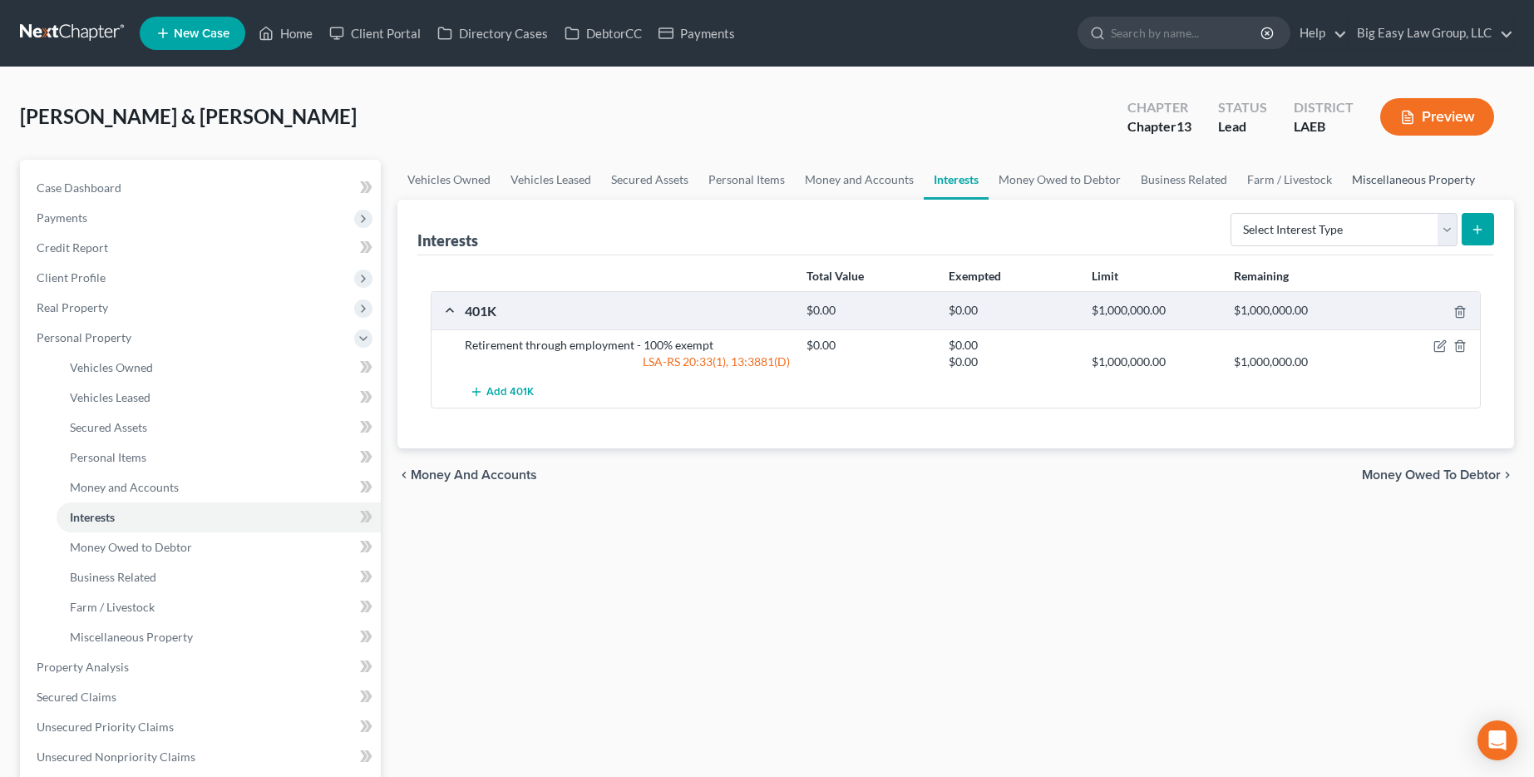
click at [787, 179] on link "Miscellaneous Property" at bounding box center [1413, 180] width 143 height 40
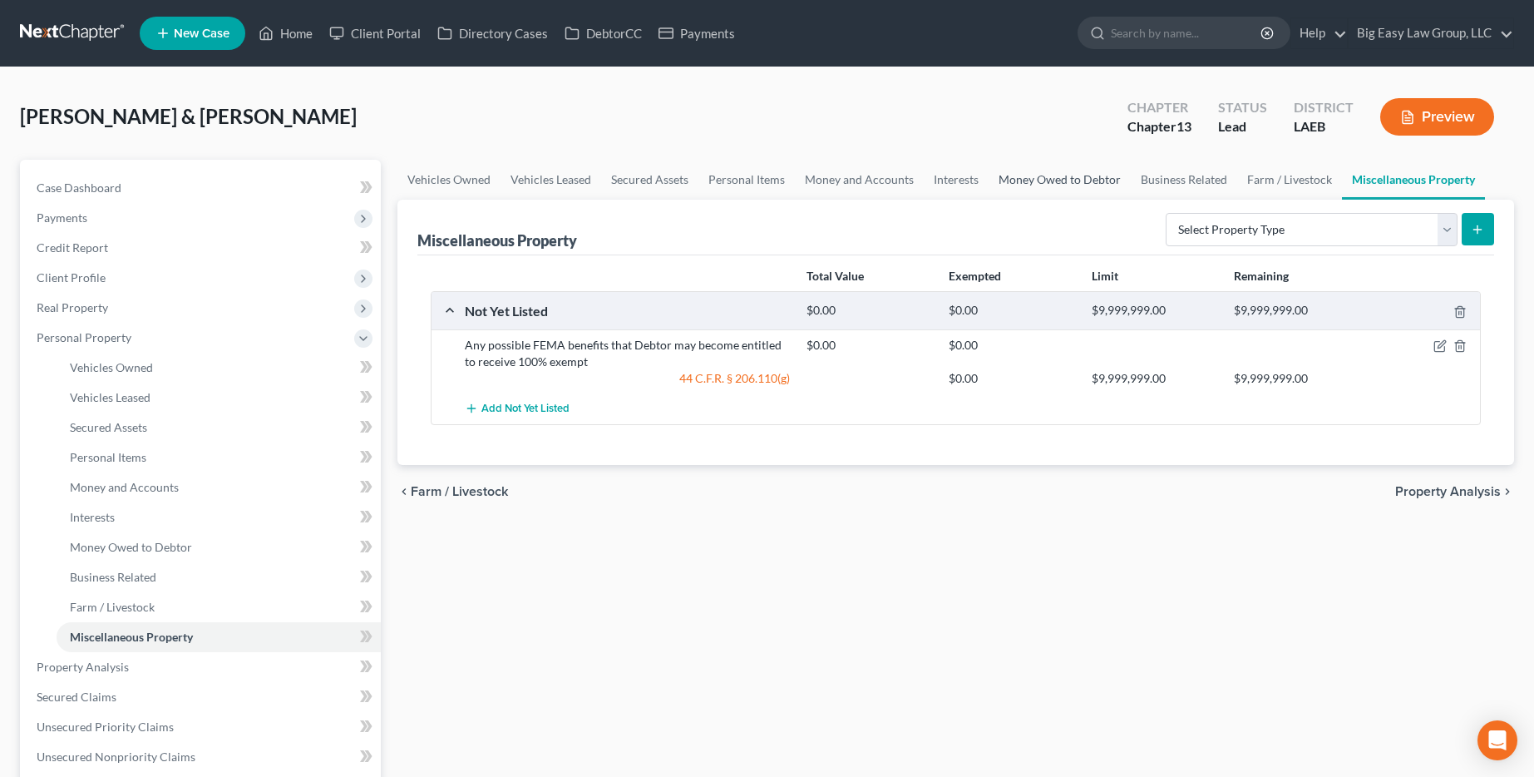
click at [787, 178] on link "Money Owed to Debtor" at bounding box center [1060, 180] width 142 height 40
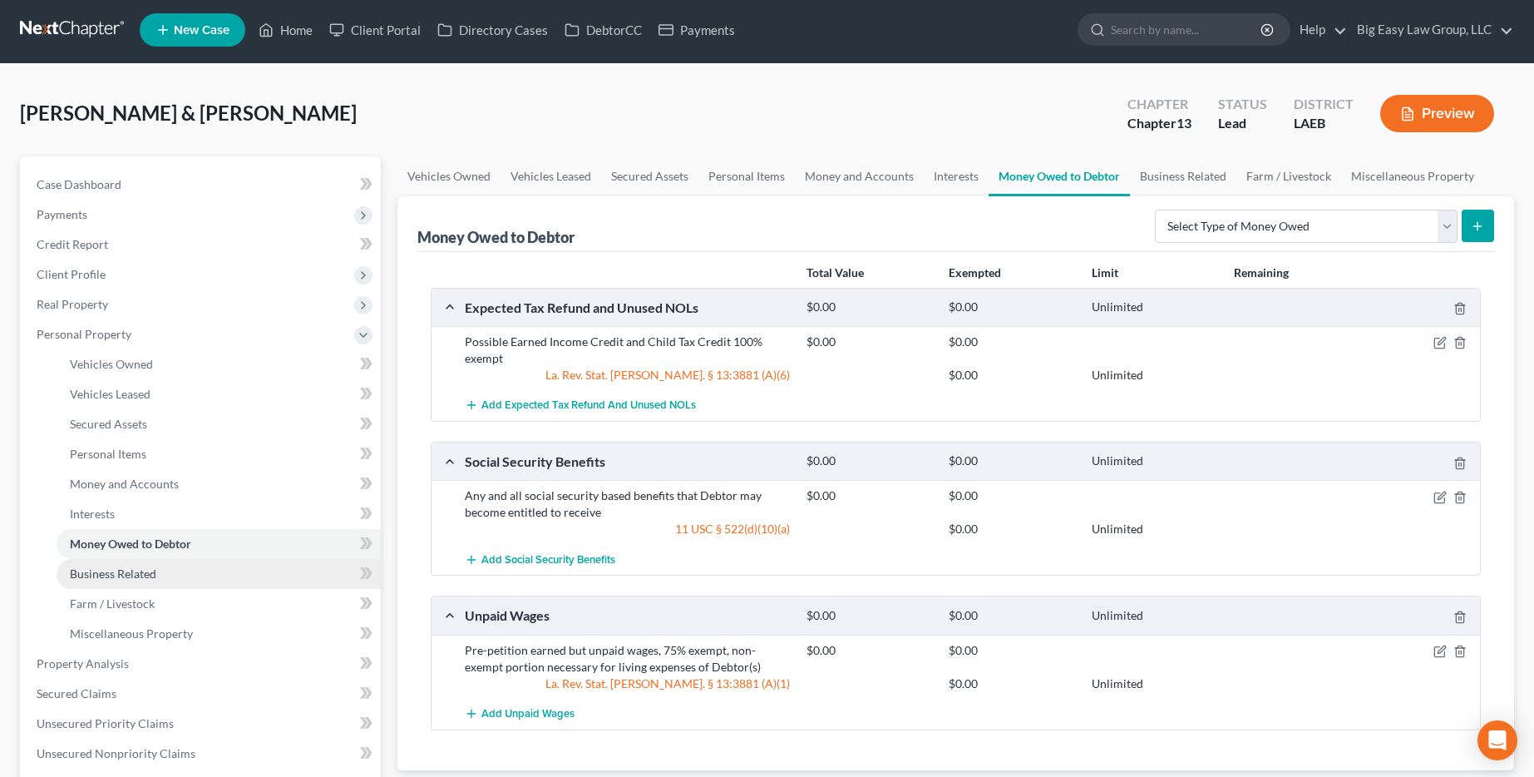
scroll to position [8, 0]
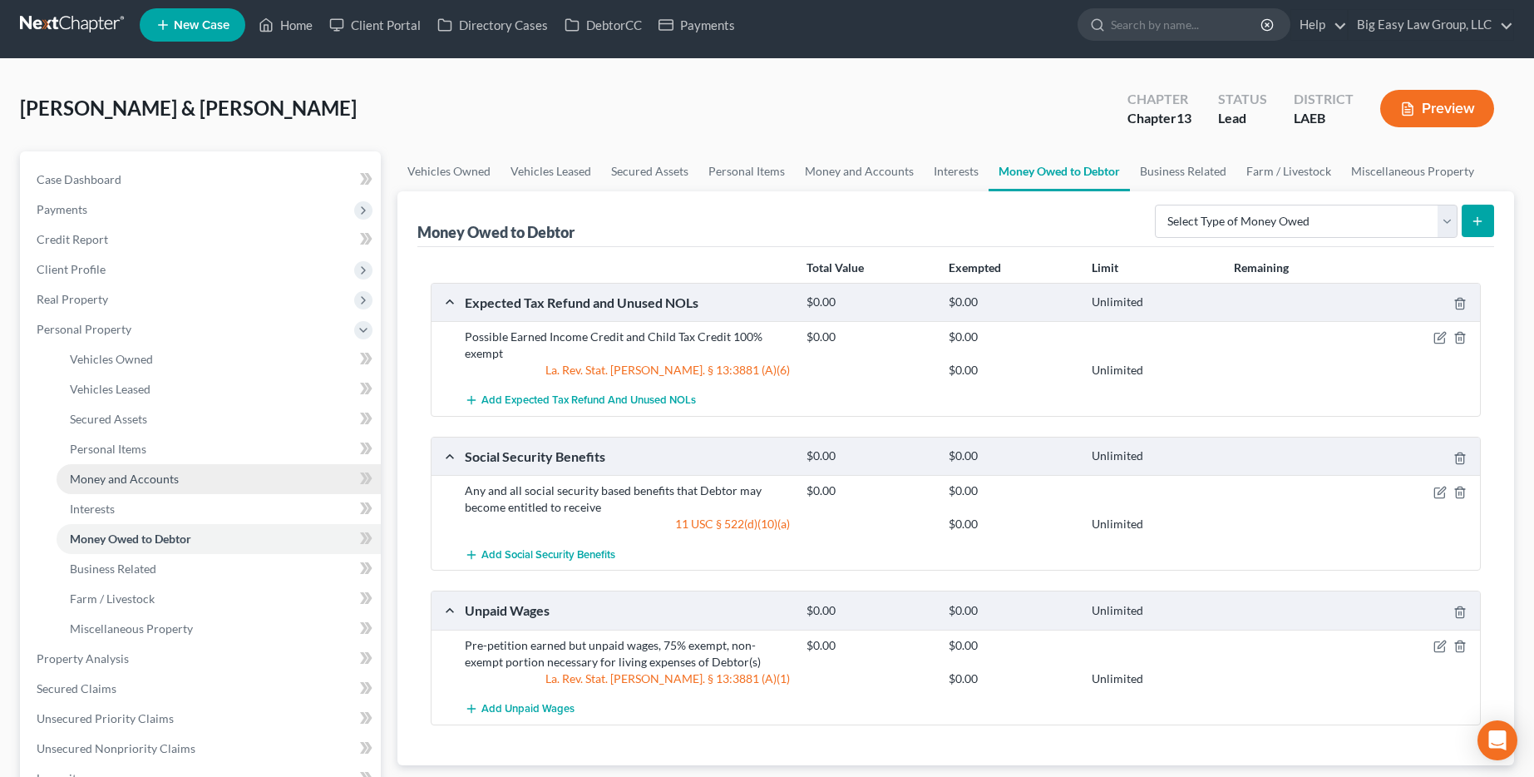
click at [199, 485] on link "Money and Accounts" at bounding box center [219, 479] width 324 height 30
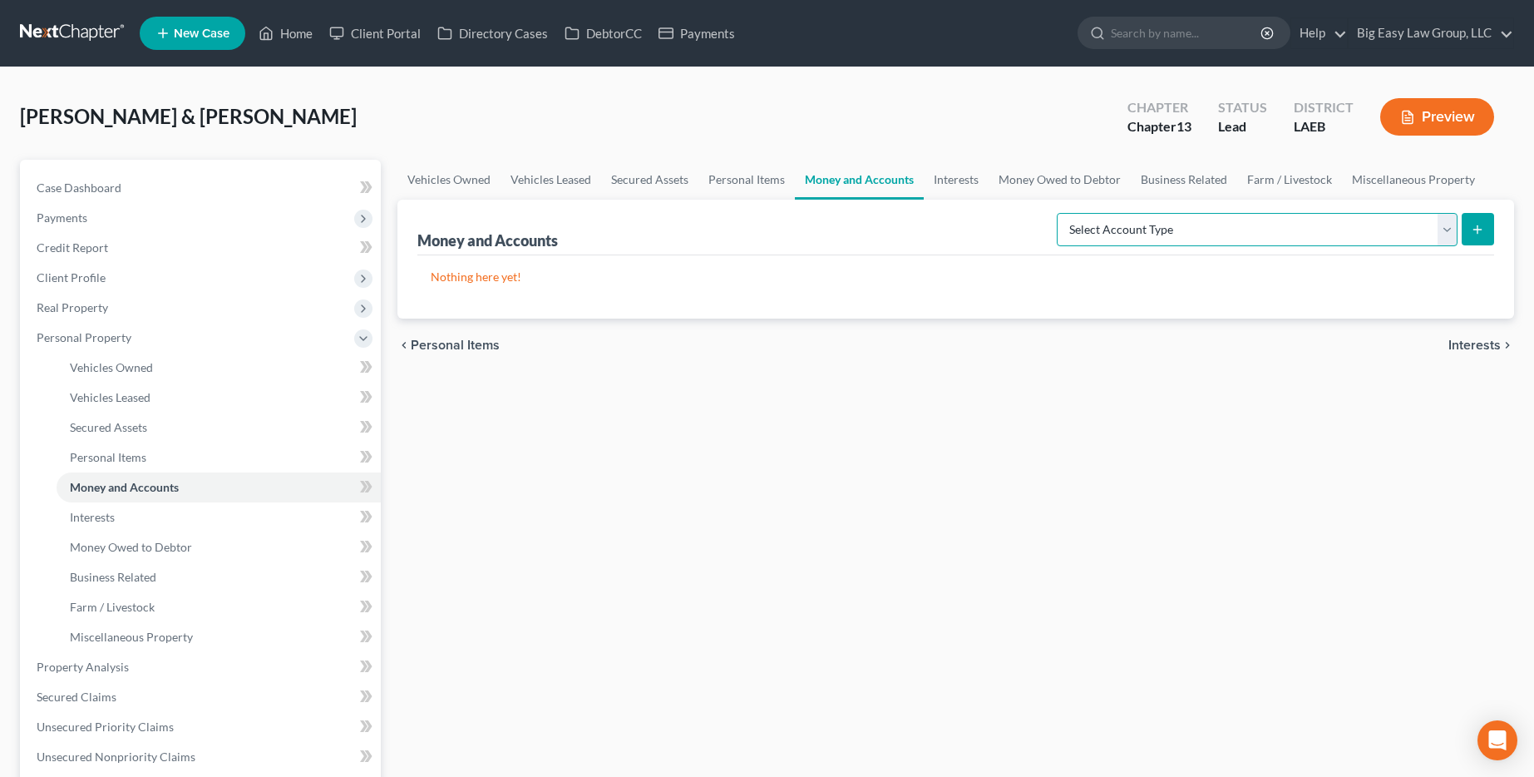
click at [787, 225] on select "Select Account Type Brokerage (A/B: 18, SOFA: 20) Cash on Hand (A/B: 16) Certif…" at bounding box center [1257, 229] width 401 height 33
select select "checking"
click at [787, 213] on select "Select Account Type Brokerage (A/B: 18, SOFA: 20) Cash on Hand (A/B: 16) Certif…" at bounding box center [1257, 229] width 401 height 33
click at [787, 232] on icon "submit" at bounding box center [1477, 229] width 13 height 13
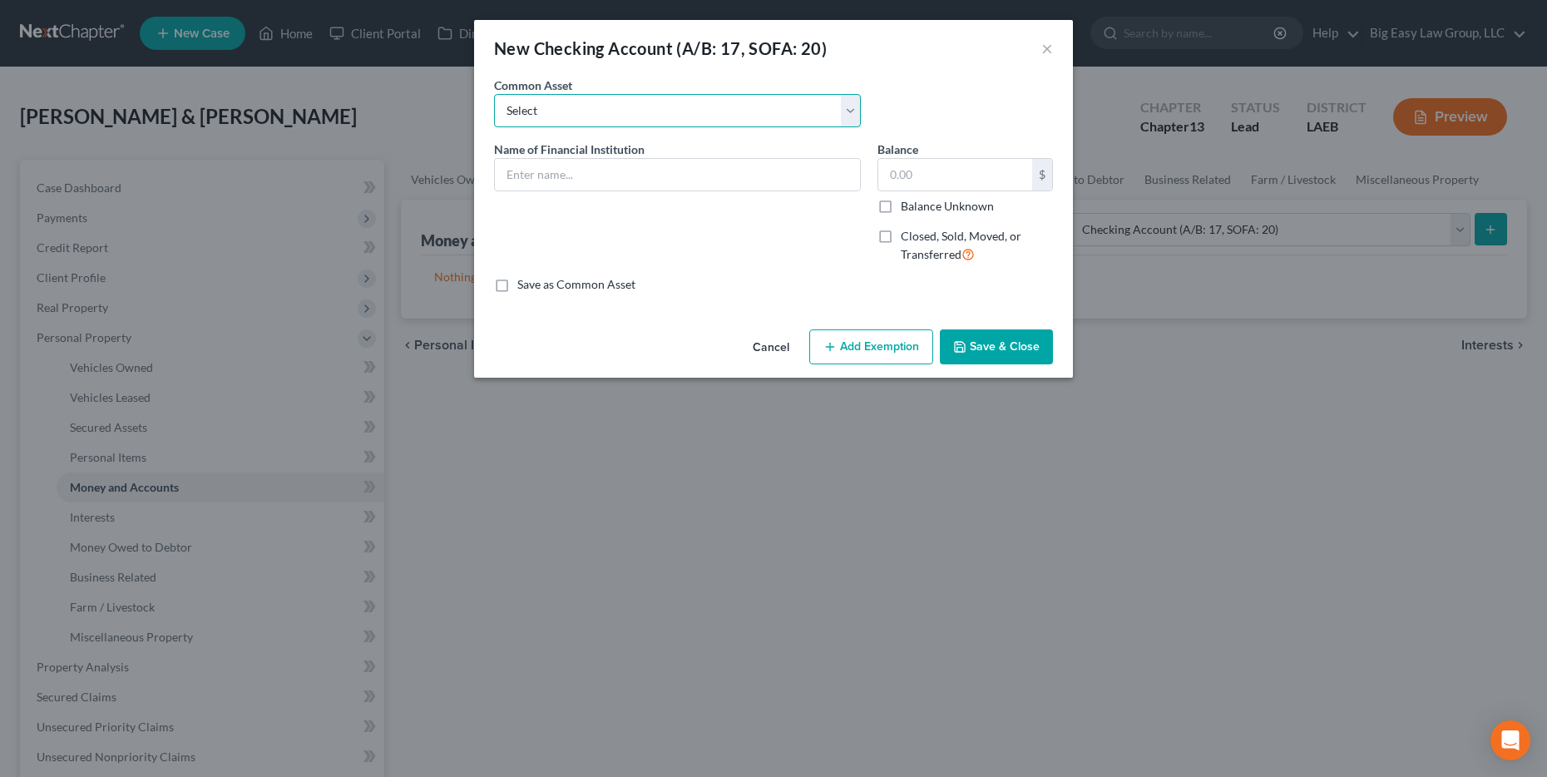
click at [692, 98] on select "Select Gulf Coast Bank & Trust Chase Bank [PERSON_NAME] [PERSON_NAME] [US_STATE…" at bounding box center [677, 110] width 367 height 33
select select "8"
click at [494, 94] on select "Select Gulf Coast Bank & Trust Chase Bank [PERSON_NAME] [PERSON_NAME] [US_STATE…" at bounding box center [677, 110] width 367 height 33
type input "Regions Bank"
type input "0.00"
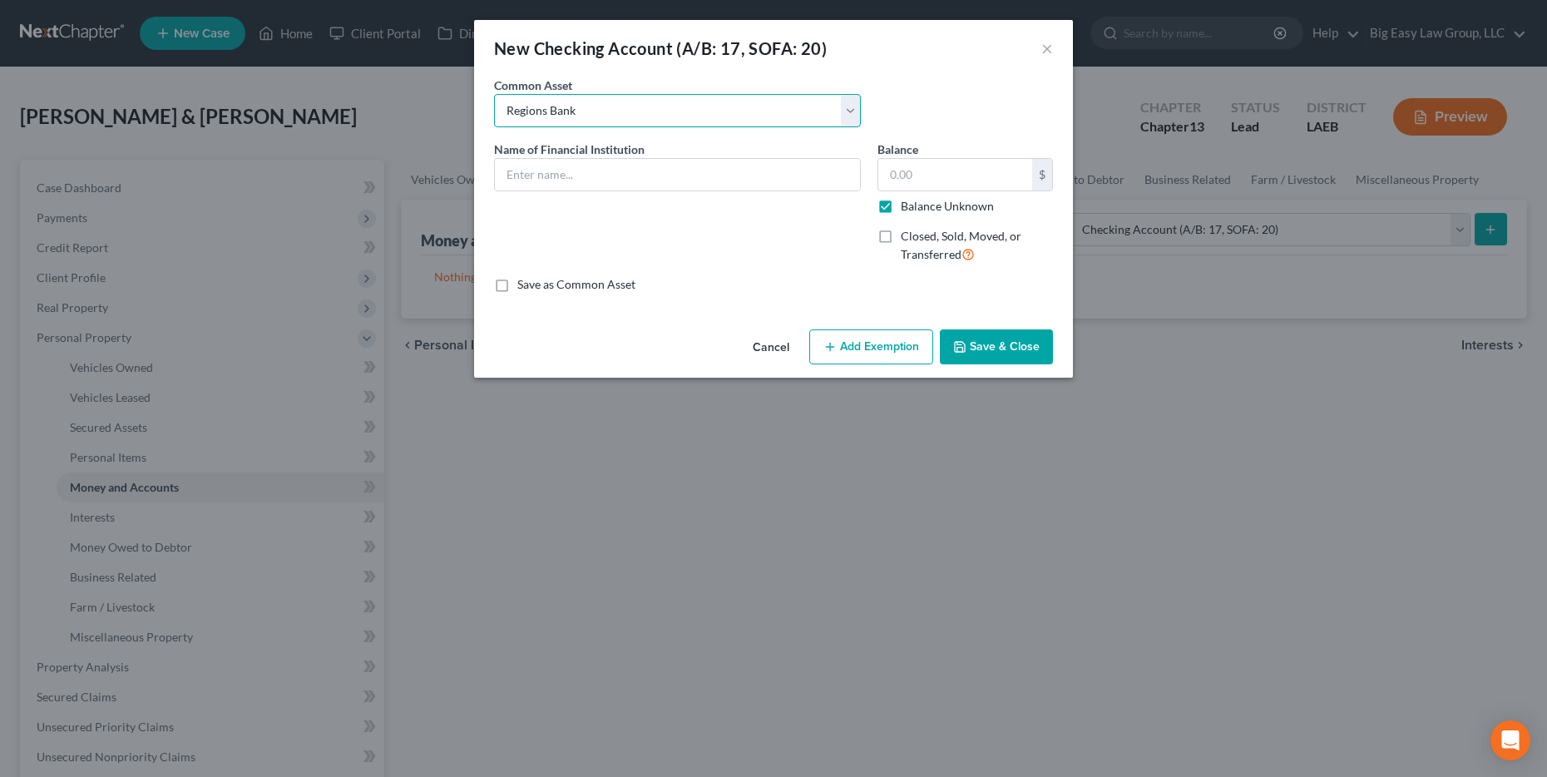
checkbox input "true"
click at [787, 343] on button "Add Exemption" at bounding box center [871, 346] width 124 height 35
select select "2"
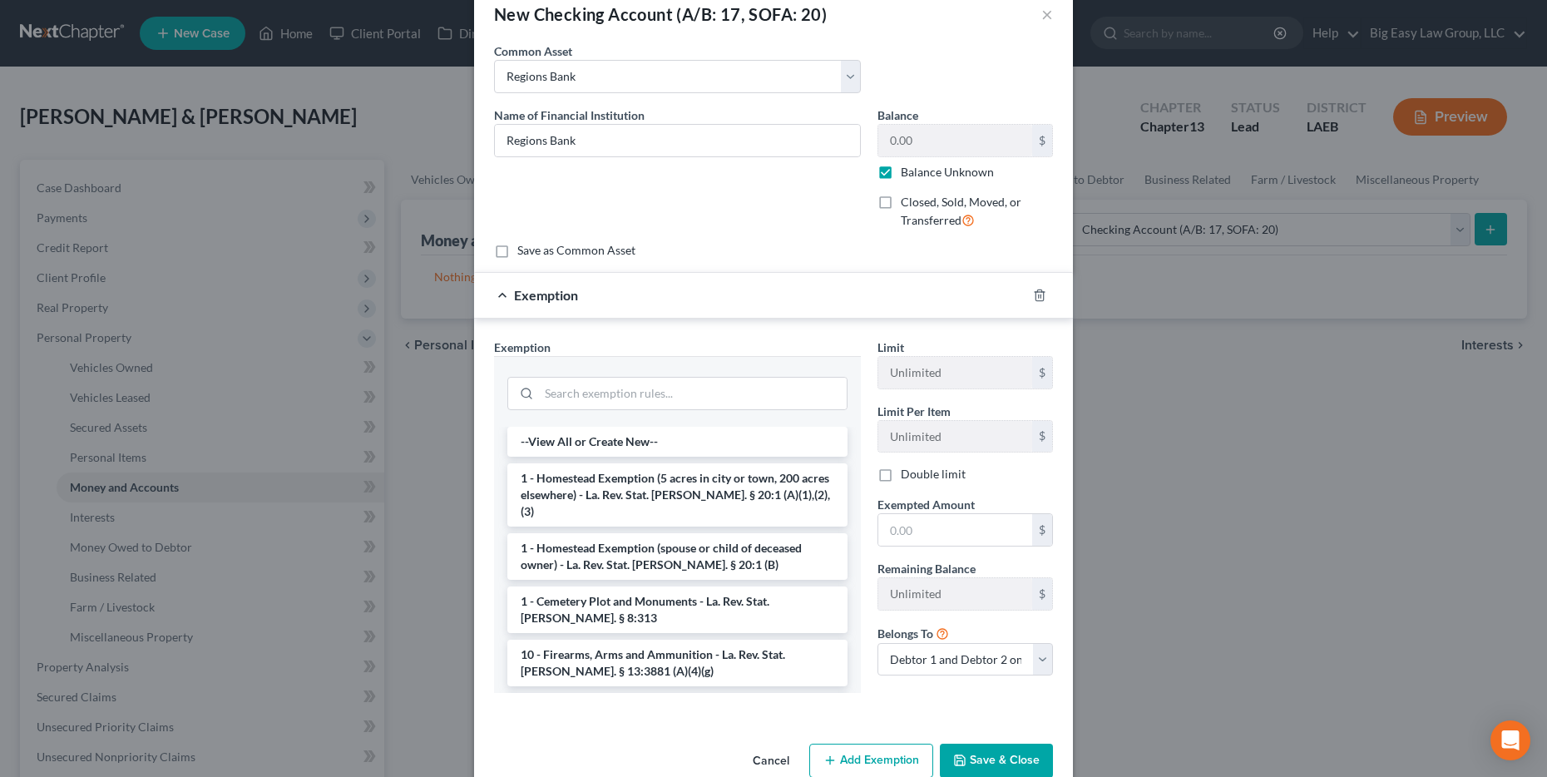
scroll to position [68, 0]
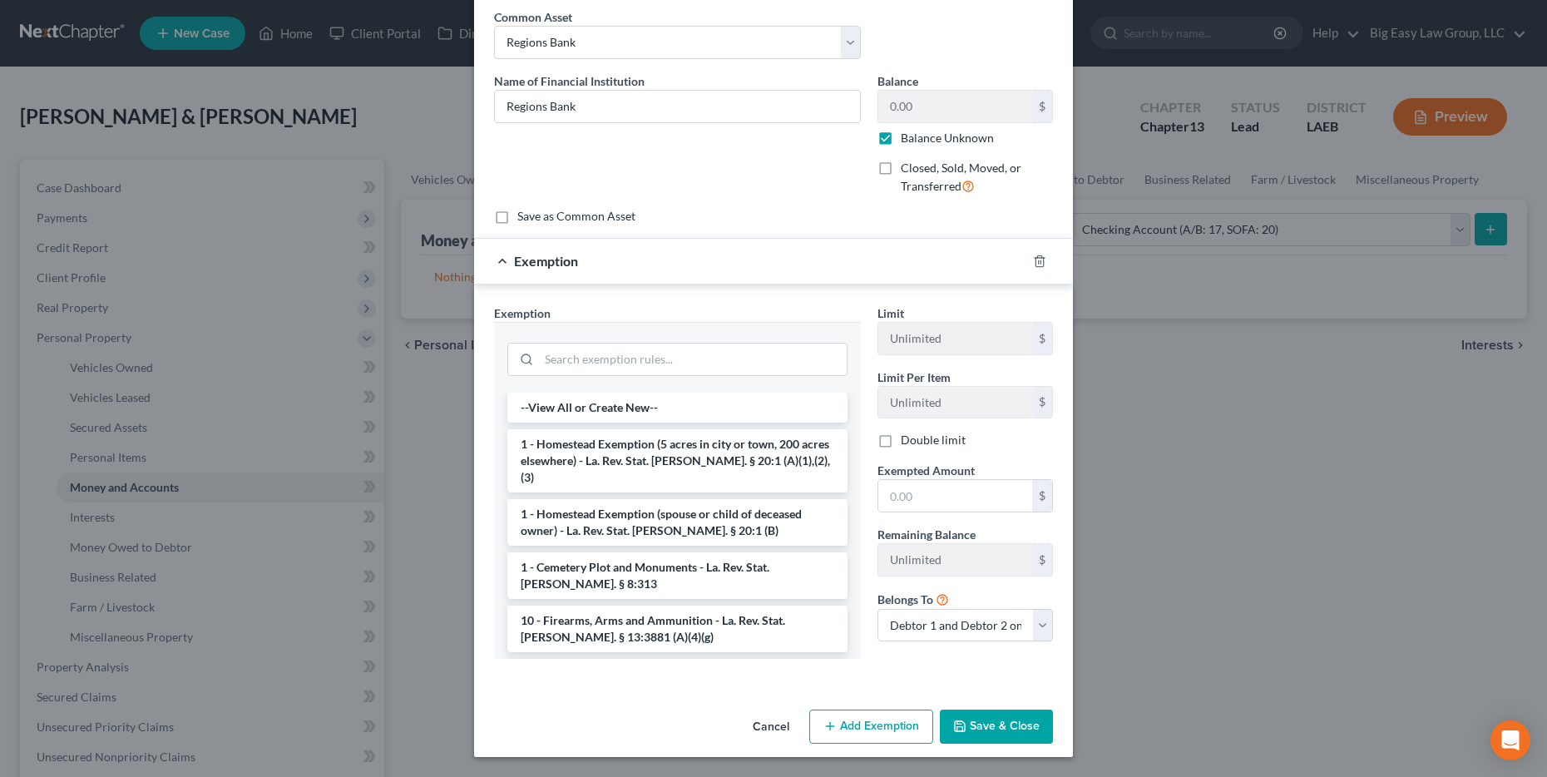
click at [787, 254] on div at bounding box center [1049, 261] width 47 height 27
click at [787, 260] on icon "button" at bounding box center [1039, 260] width 13 height 13
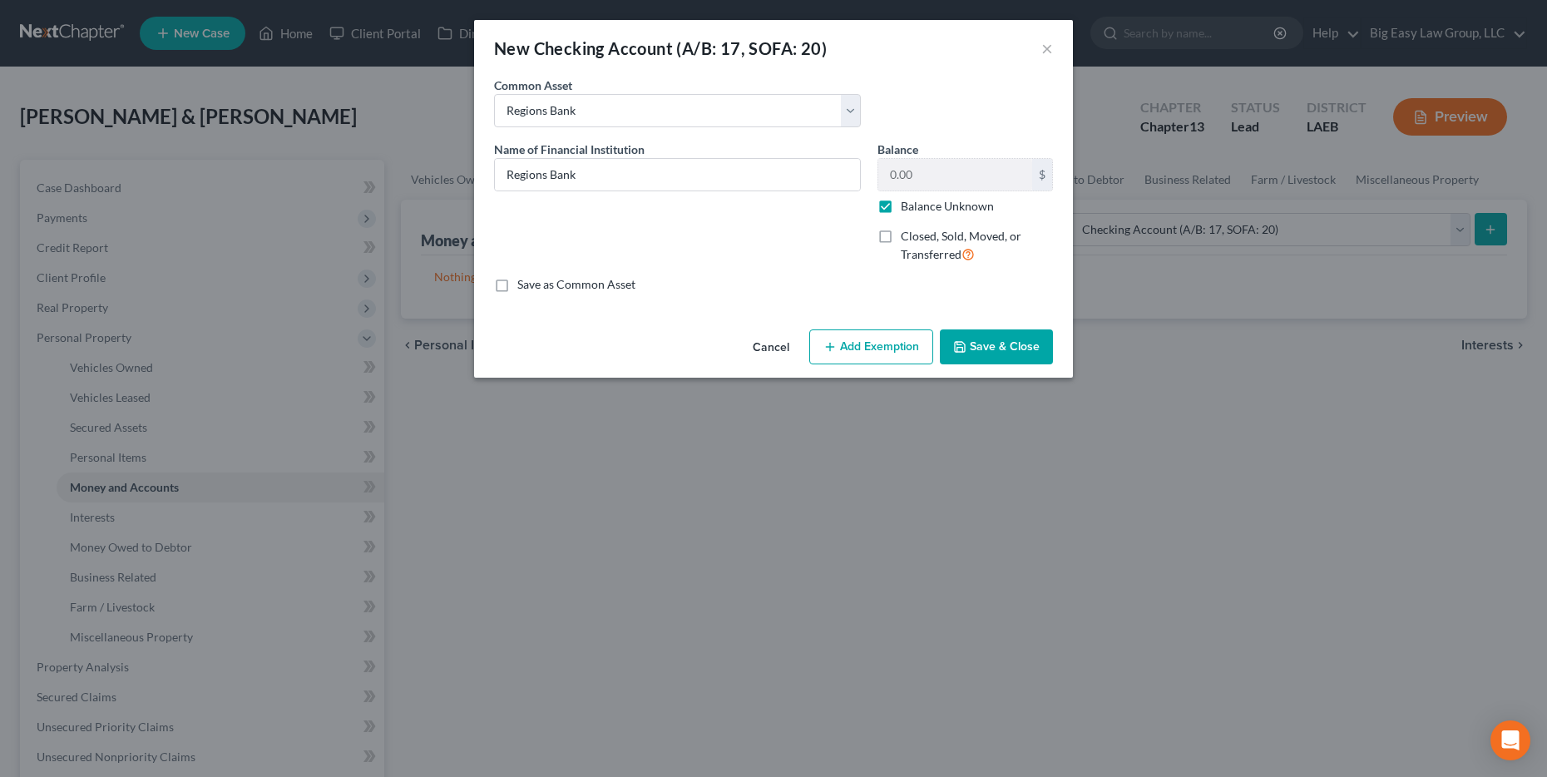
scroll to position [0, 0]
click at [787, 206] on label "Balance Unknown" at bounding box center [947, 206] width 93 height 17
click at [787, 206] on input "Balance Unknown" at bounding box center [912, 203] width 11 height 11
click at [787, 186] on input "0.00" at bounding box center [955, 175] width 154 height 32
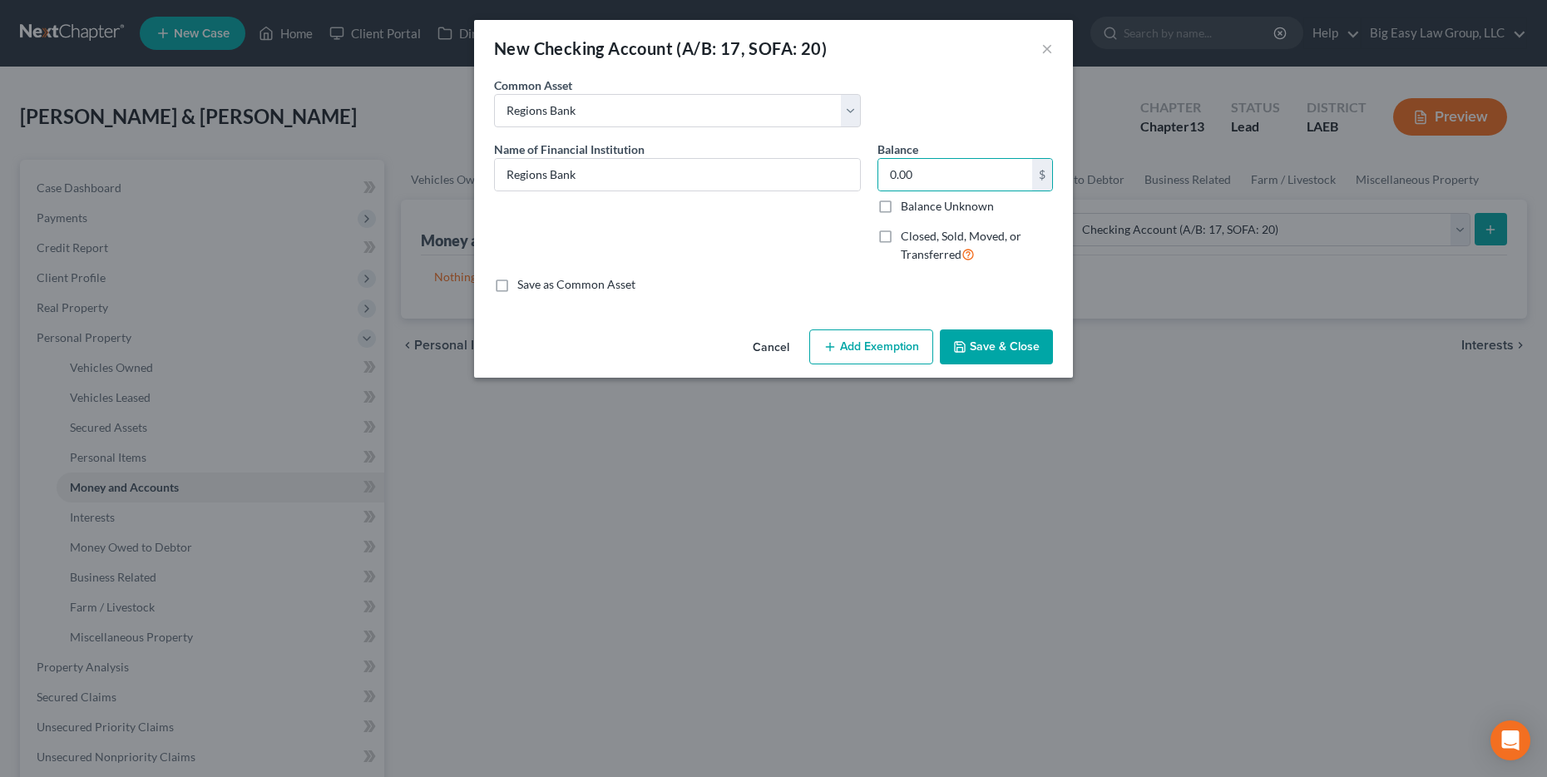
click at [787, 213] on label "Balance Unknown" at bounding box center [947, 206] width 93 height 17
click at [787, 209] on input "Balance Unknown" at bounding box center [912, 203] width 11 height 11
checkbox input "true"
click at [636, 181] on input "Regions Bank" at bounding box center [677, 175] width 365 height 32
type input "Regions Bank"
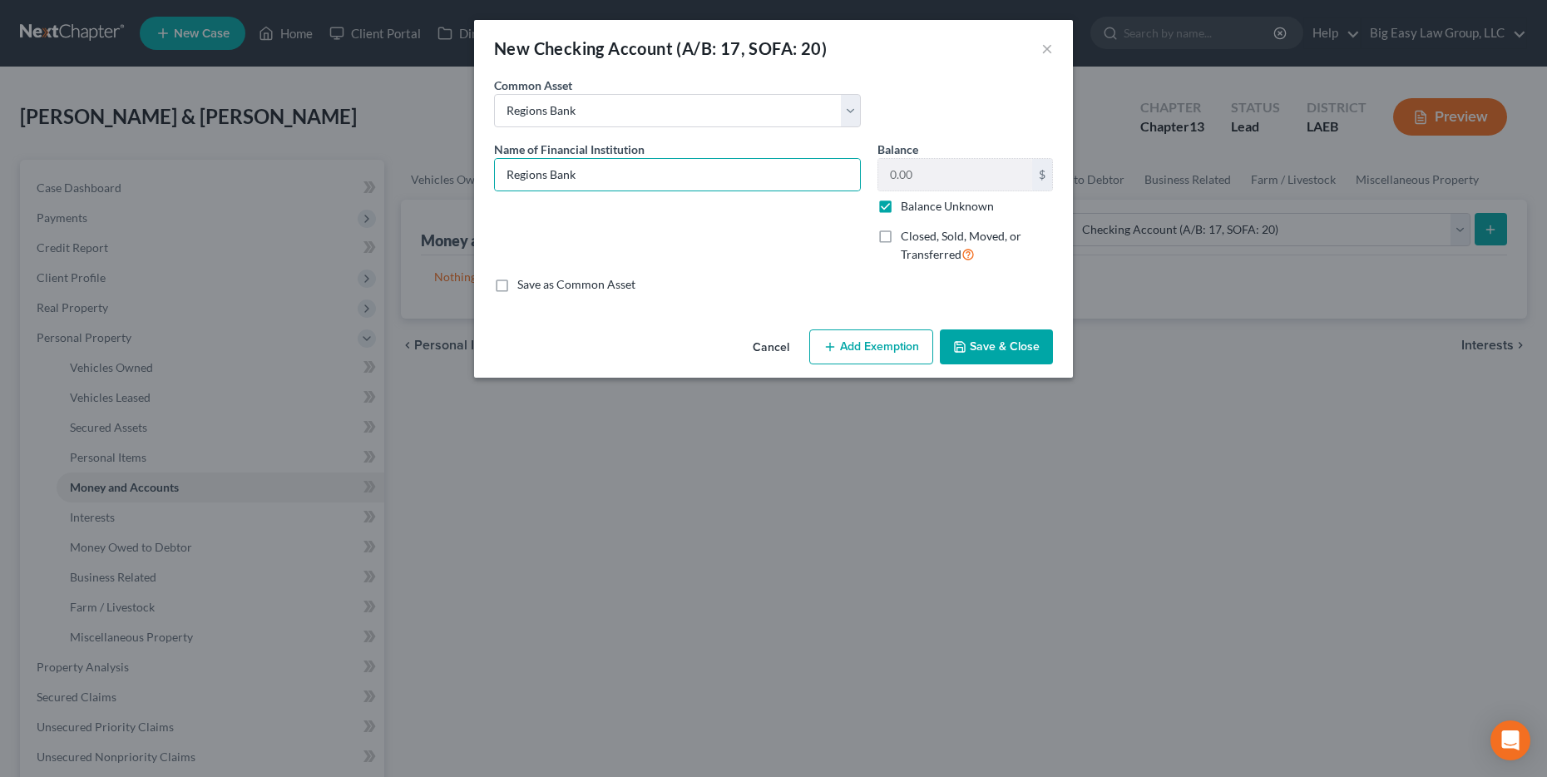
click at [787, 357] on button "Save & Close" at bounding box center [996, 346] width 113 height 35
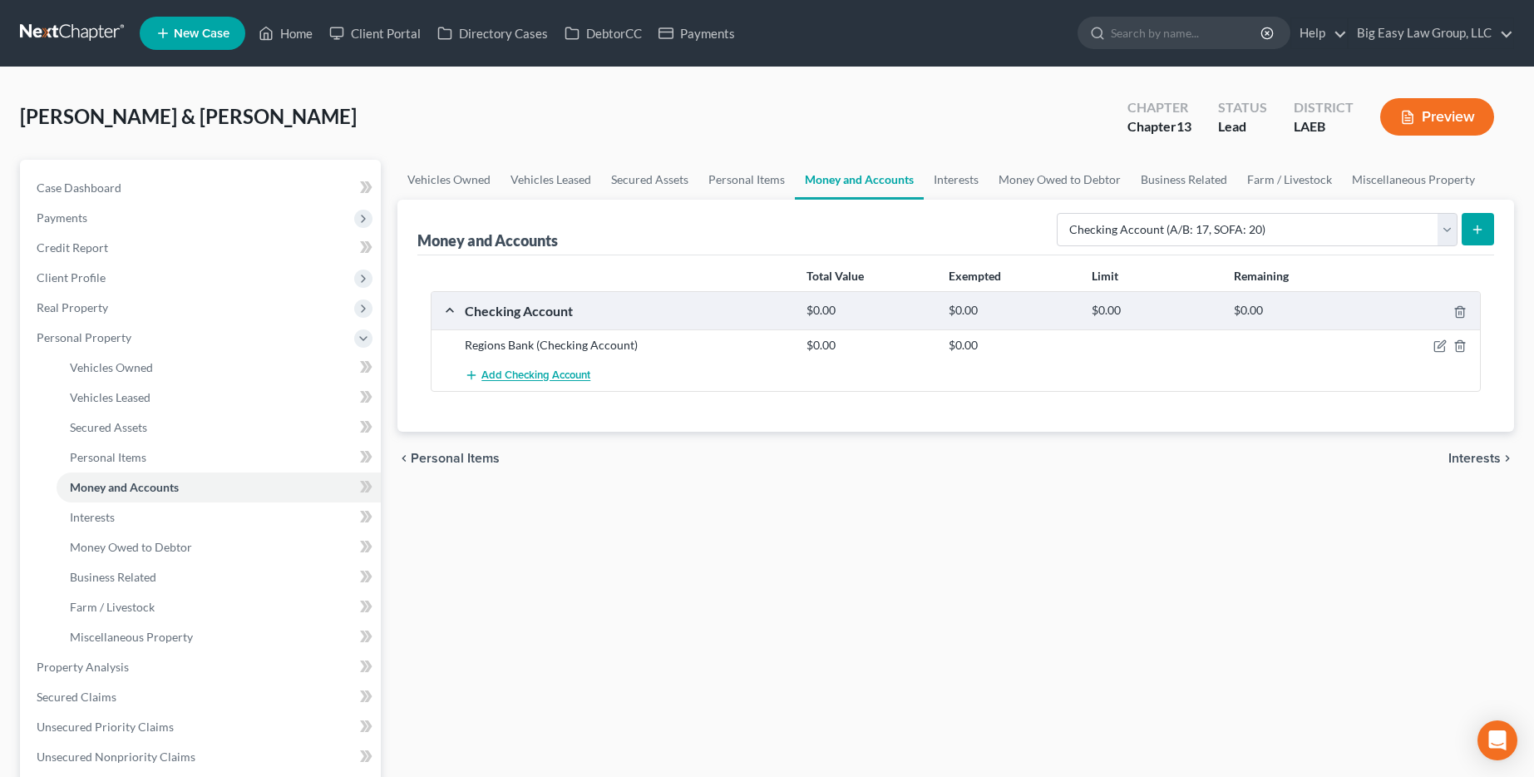
click at [531, 380] on span "Add Checking Account" at bounding box center [535, 375] width 109 height 13
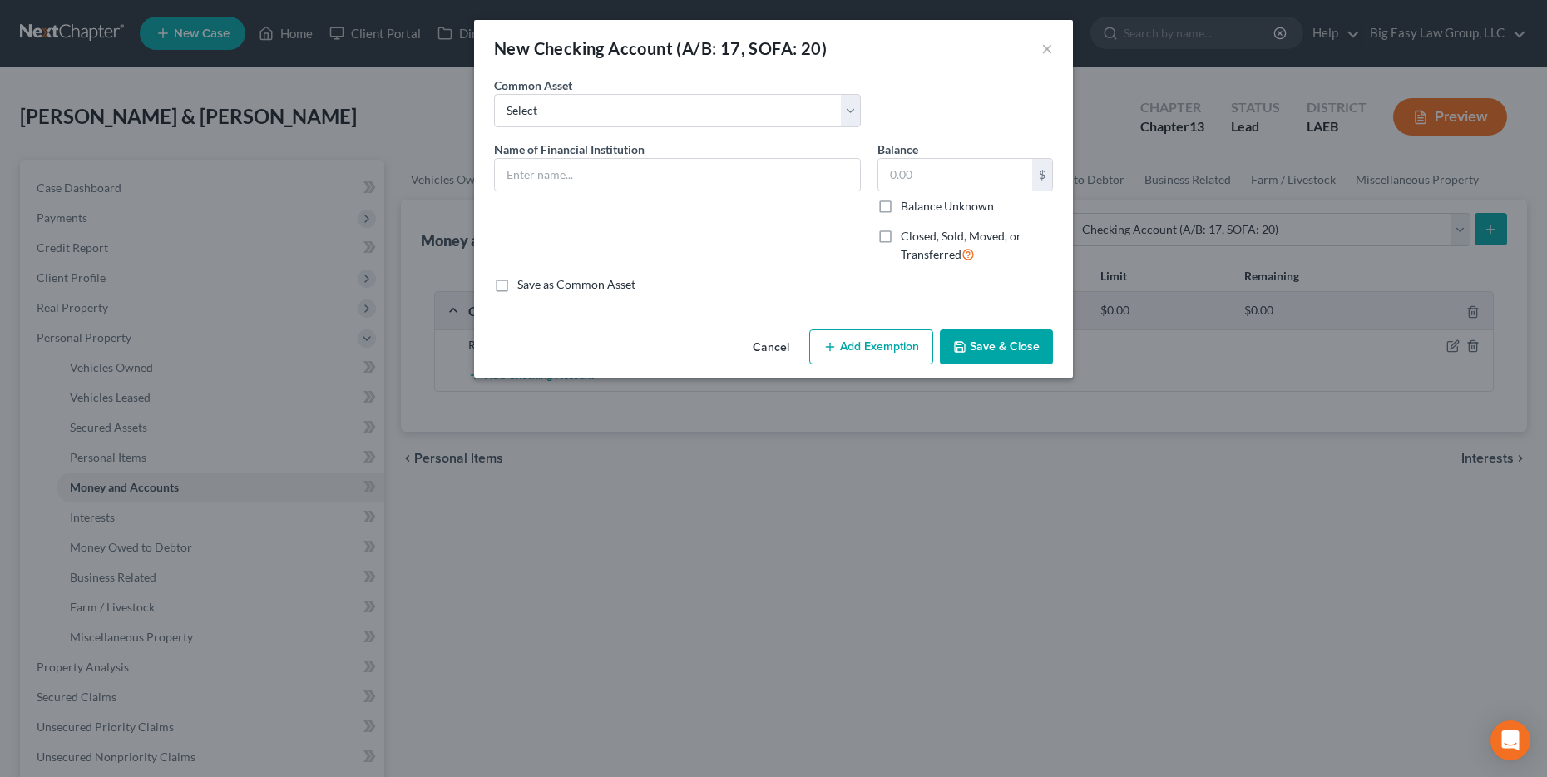
click at [763, 338] on button "Cancel" at bounding box center [770, 347] width 63 height 33
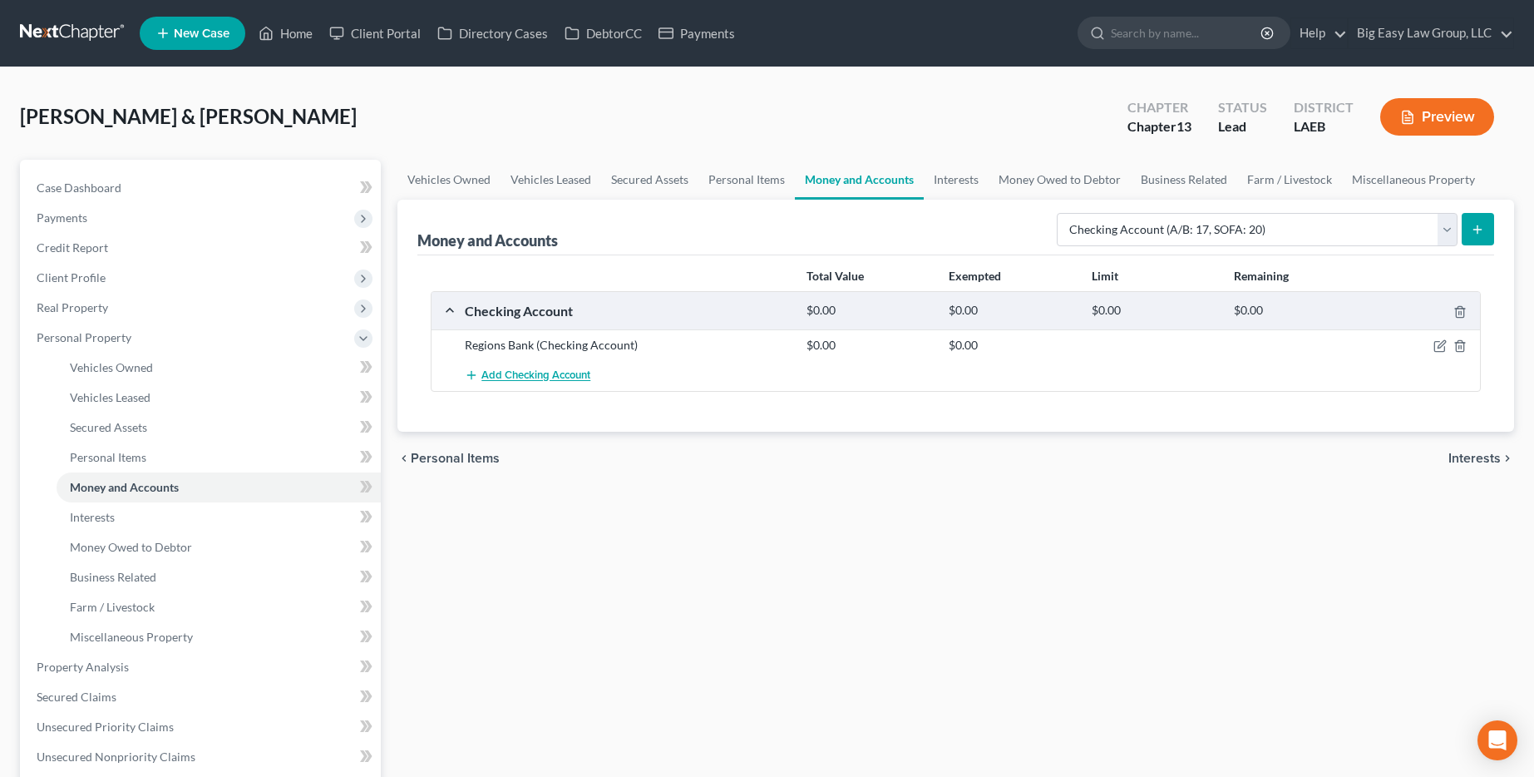
click at [490, 365] on button "Add Checking Account" at bounding box center [528, 375] width 126 height 31
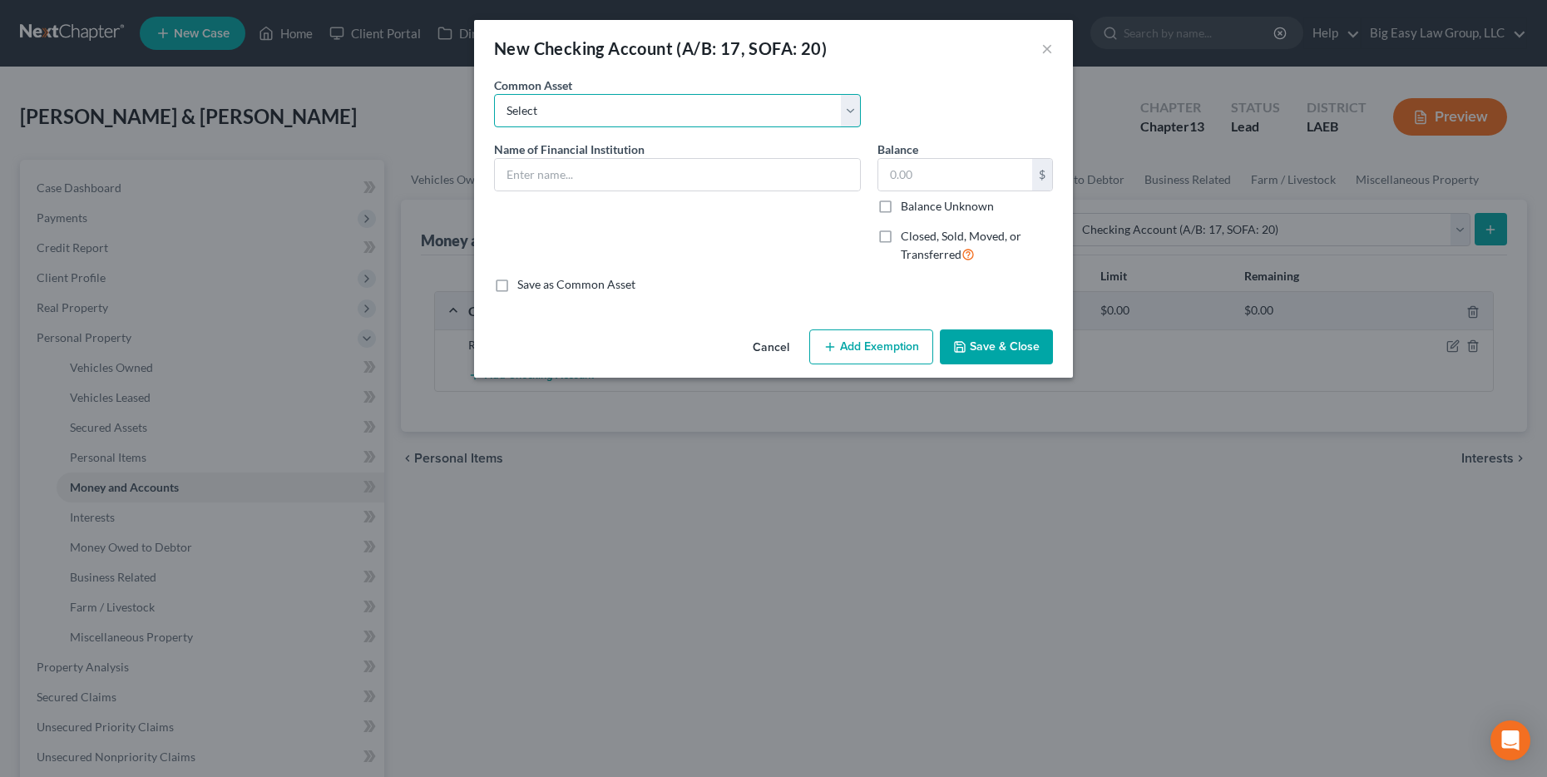
click at [630, 106] on select "Select Gulf Coast Bank & Trust Chase Bank [PERSON_NAME] [PERSON_NAME] [US_STATE…" at bounding box center [677, 110] width 367 height 33
select select "7"
click at [494, 94] on select "Select Gulf Coast Bank & Trust Chase Bank [PERSON_NAME] [PERSON_NAME] [US_STATE…" at bounding box center [677, 110] width 367 height 33
type input "Capital One"
type input "0.00"
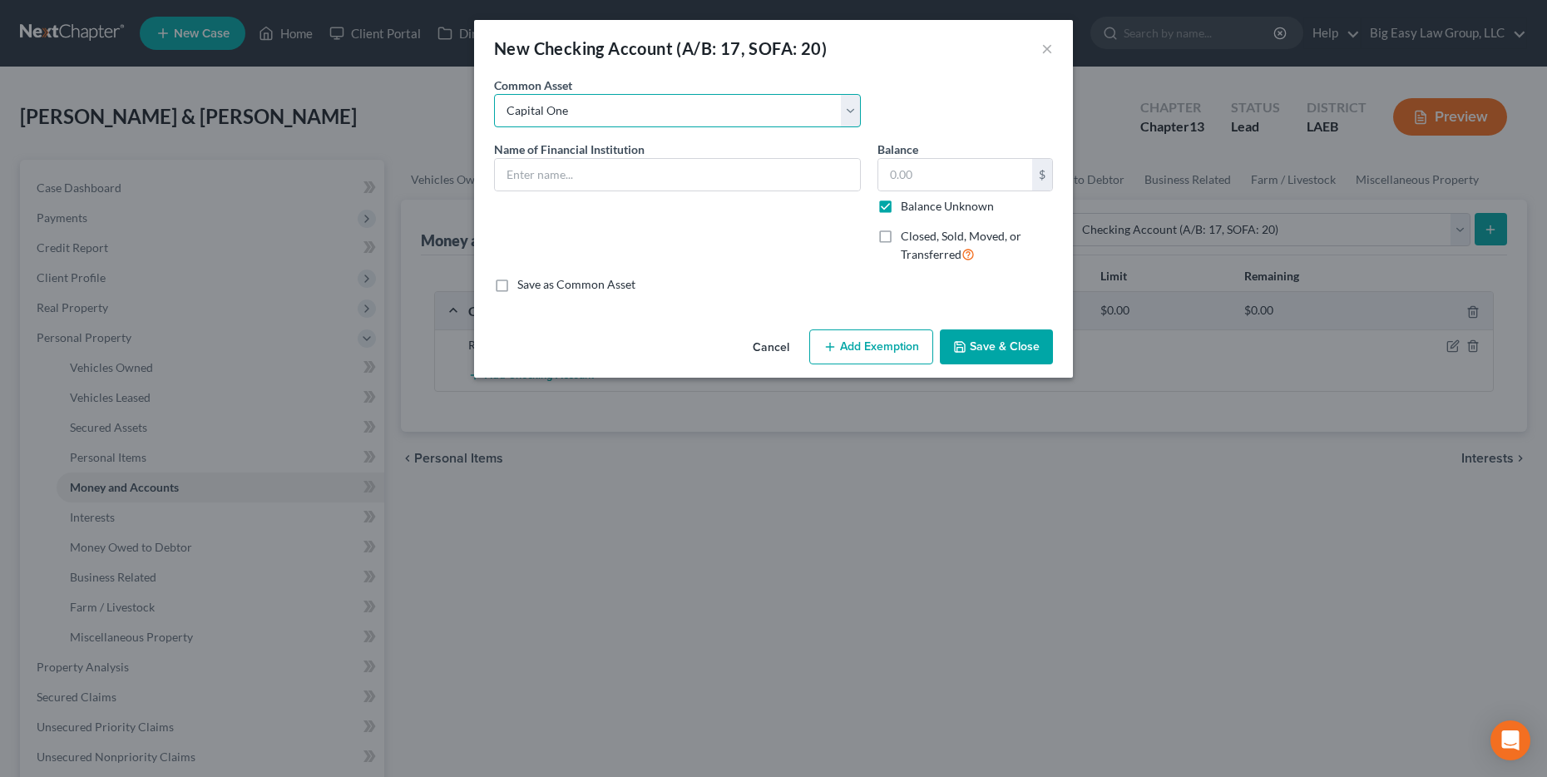
checkbox input "true"
click at [787, 352] on icon "button" at bounding box center [960, 347] width 10 height 10
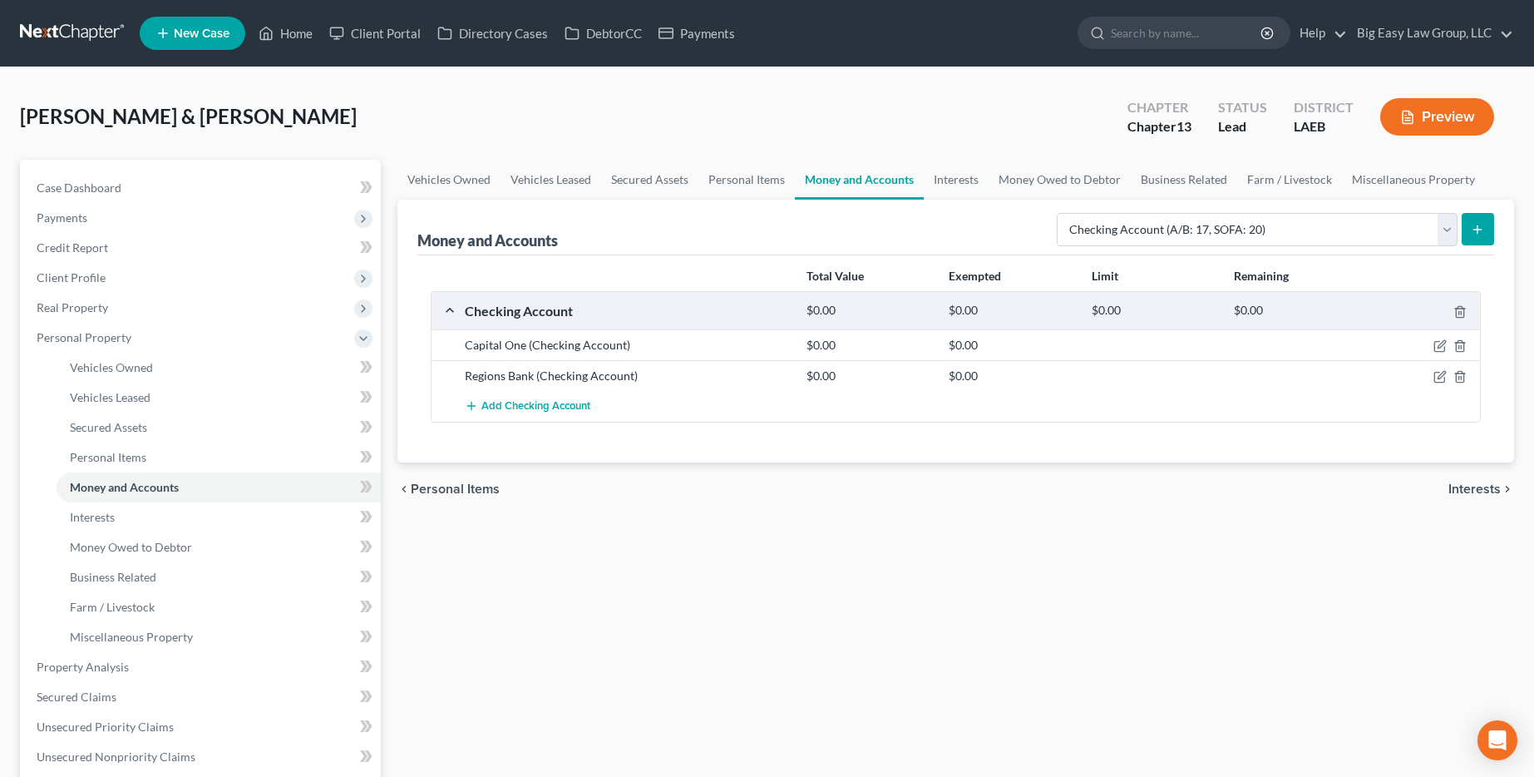
click at [787, 241] on button "submit" at bounding box center [1478, 229] width 32 height 32
click at [787, 232] on select "Select Account Type Brokerage (A/B: 18, SOFA: 20) Cash on Hand (A/B: 16) Certif…" at bounding box center [1257, 229] width 401 height 33
click at [512, 410] on span "Add Checking Account" at bounding box center [535, 406] width 109 height 13
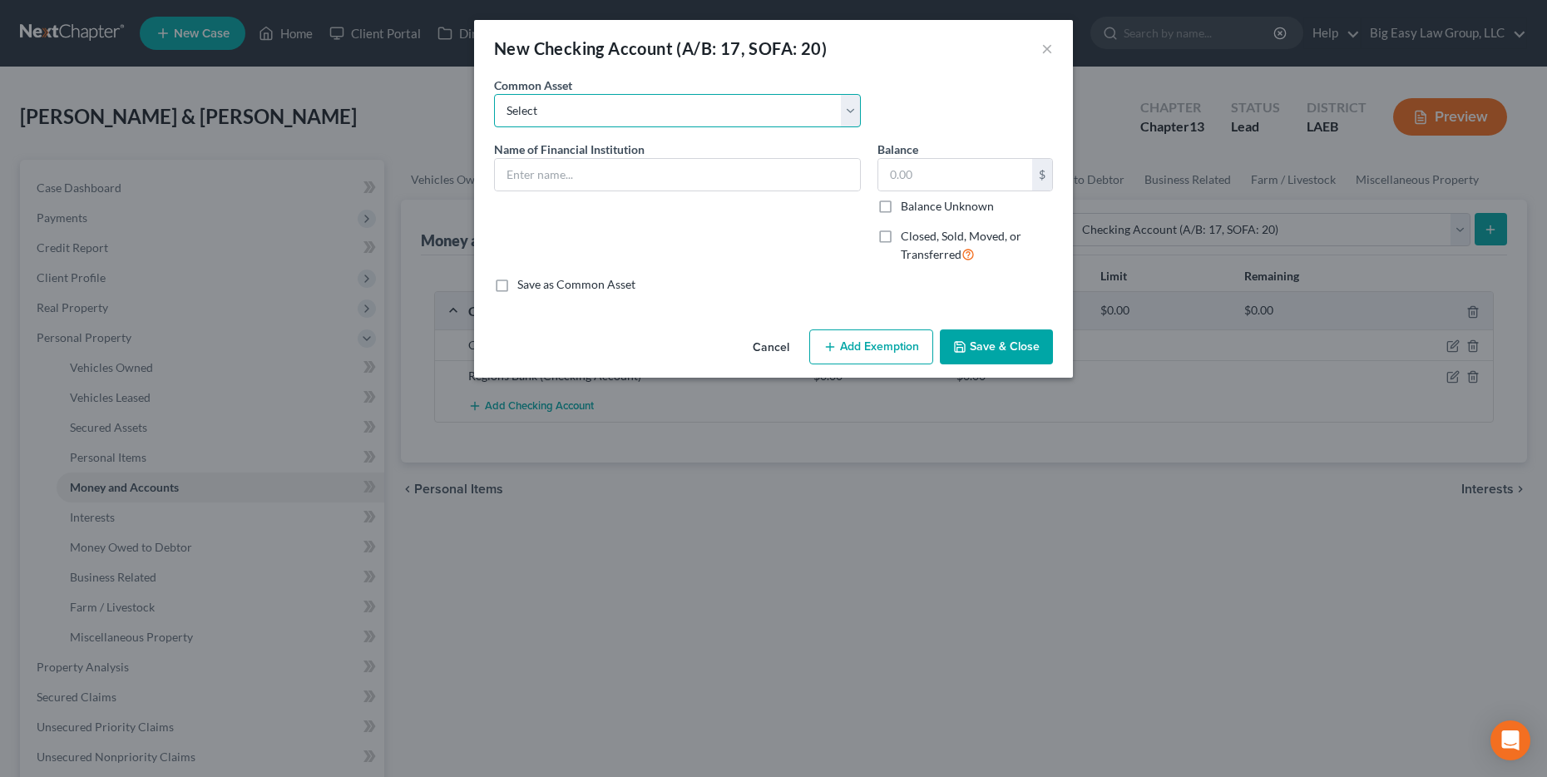
click at [738, 106] on select "Select Gulf Coast Bank & Trust Chase Bank [PERSON_NAME] [PERSON_NAME] [US_STATE…" at bounding box center [677, 110] width 367 height 33
click at [684, 117] on select "Select Gulf Coast Bank & Trust Chase Bank [PERSON_NAME] [PERSON_NAME] [US_STATE…" at bounding box center [677, 110] width 367 height 33
select select "7"
click at [494, 94] on select "Select Gulf Coast Bank & Trust Chase Bank [PERSON_NAME] [PERSON_NAME] [US_STATE…" at bounding box center [677, 110] width 367 height 33
type input "Capital One"
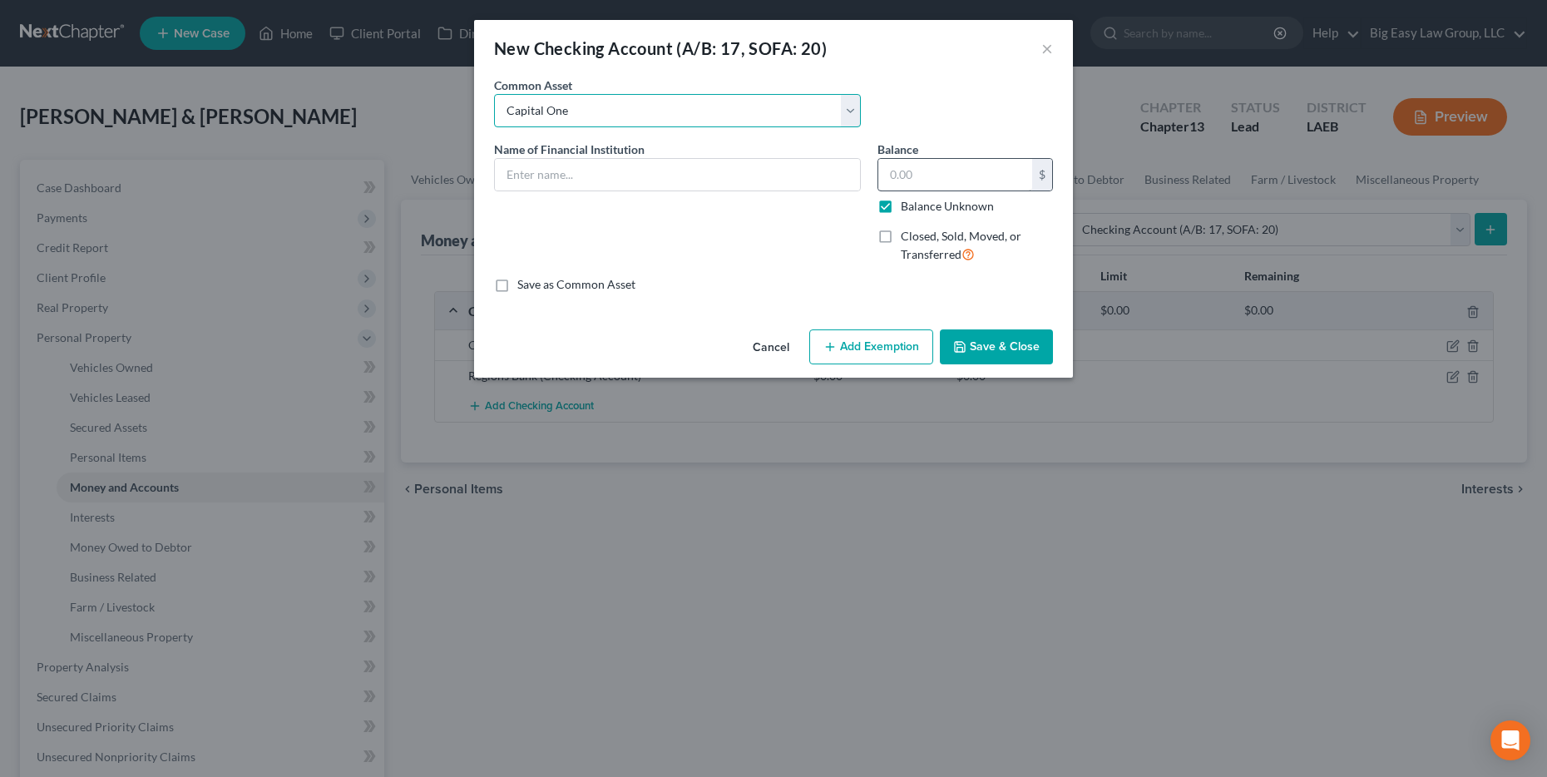
type input "0.00"
click at [787, 206] on div "Balance Unknown" at bounding box center [964, 206] width 175 height 17
click at [787, 146] on label "Balance" at bounding box center [897, 149] width 41 height 17
click at [787, 205] on label "Balance Unknown" at bounding box center [947, 206] width 93 height 17
click at [787, 205] on input "Balance Unknown" at bounding box center [912, 203] width 11 height 11
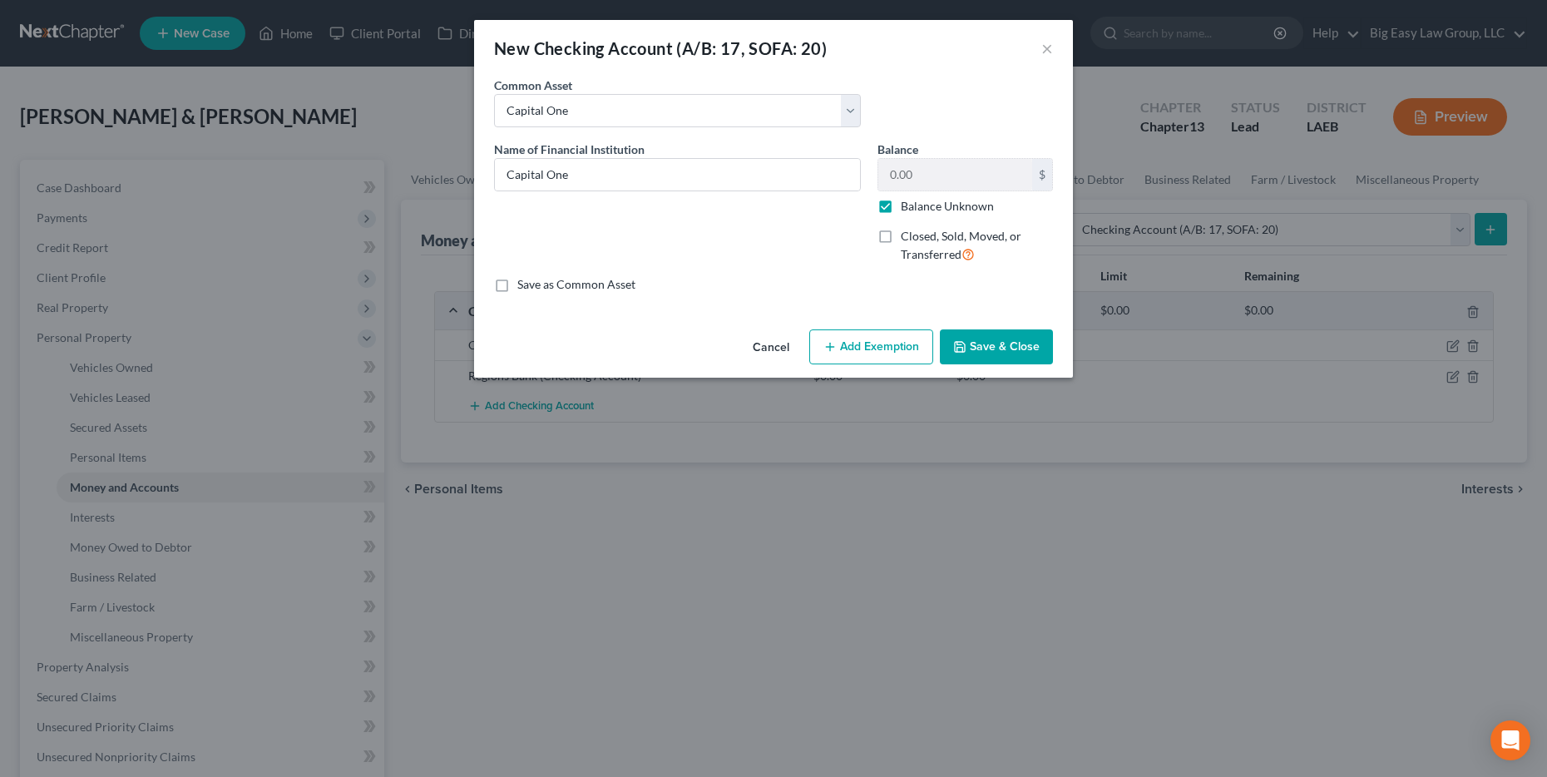
checkbox input "false"
click at [787, 164] on input "0.00" at bounding box center [955, 175] width 154 height 32
type input "50.00"
click at [757, 238] on div "Name of Financial Institution * Capital One" at bounding box center [677, 209] width 383 height 136
drag, startPoint x: 644, startPoint y: 288, endPoint x: 629, endPoint y: 292, distance: 16.3
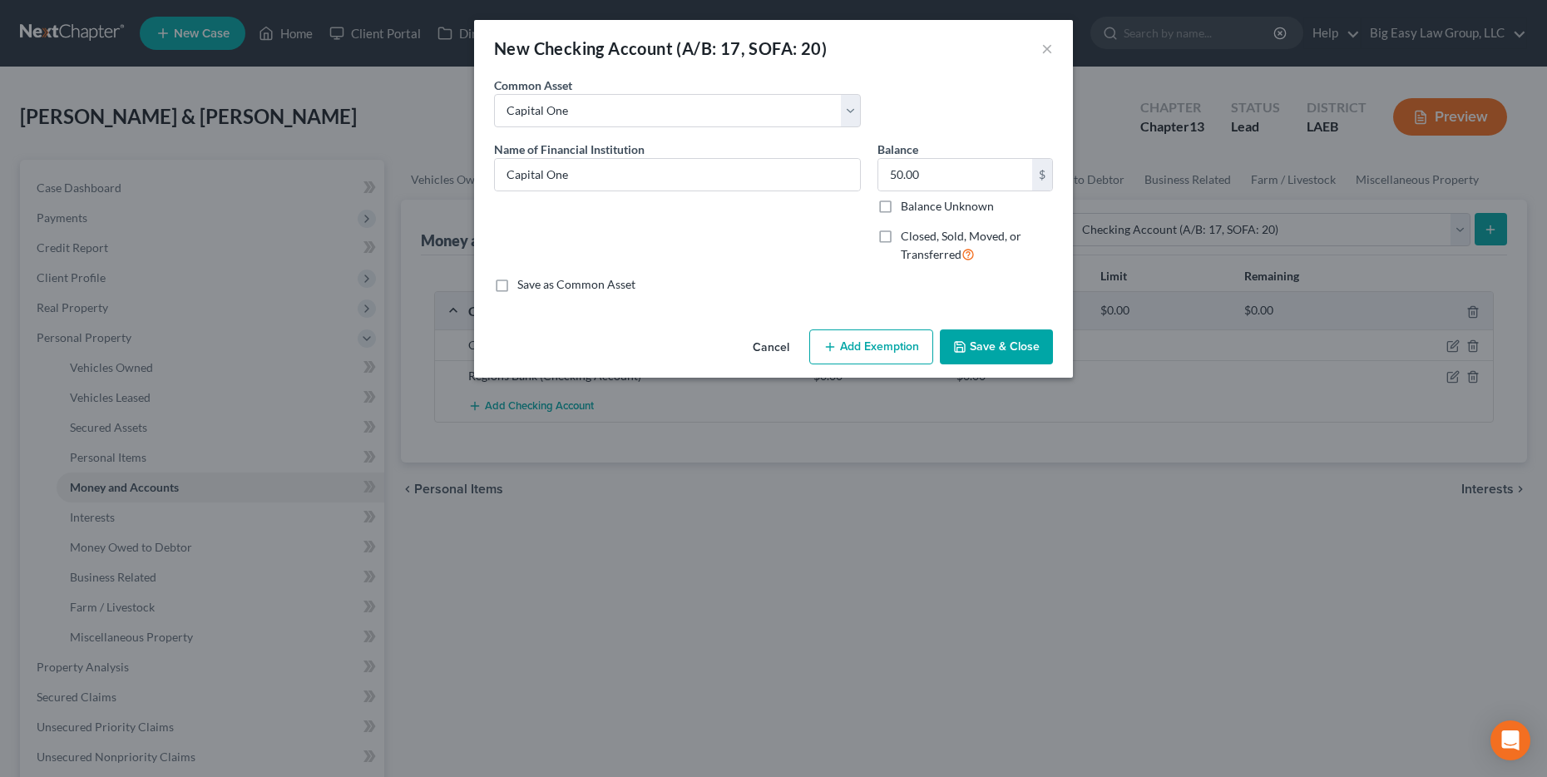
click at [644, 288] on div "Save as Common Asset" at bounding box center [773, 284] width 559 height 17
click at [628, 292] on label "Save as Common Asset" at bounding box center [576, 284] width 118 height 17
click at [535, 287] on input "Save as Common Asset" at bounding box center [529, 281] width 11 height 11
click at [586, 294] on div "An exemption set must first be selected from the Filing Information section. Co…" at bounding box center [773, 200] width 599 height 246
click at [601, 287] on label "Save as Common Asset" at bounding box center [576, 284] width 118 height 17
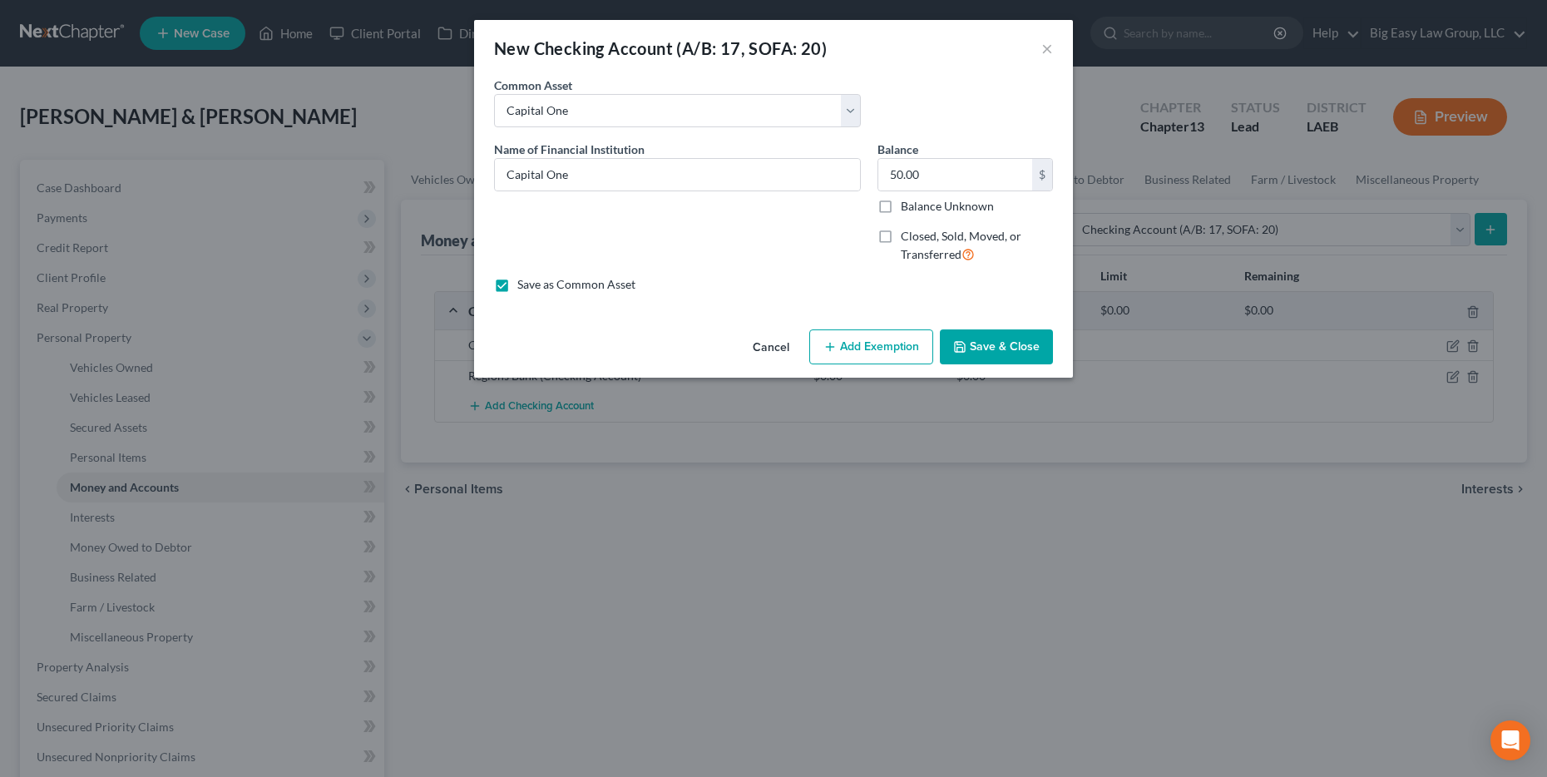
click at [535, 287] on input "Save as Common Asset" at bounding box center [529, 281] width 11 height 11
checkbox input "false"
click at [787, 340] on button "Add Exemption" at bounding box center [871, 346] width 124 height 35
select select "2"
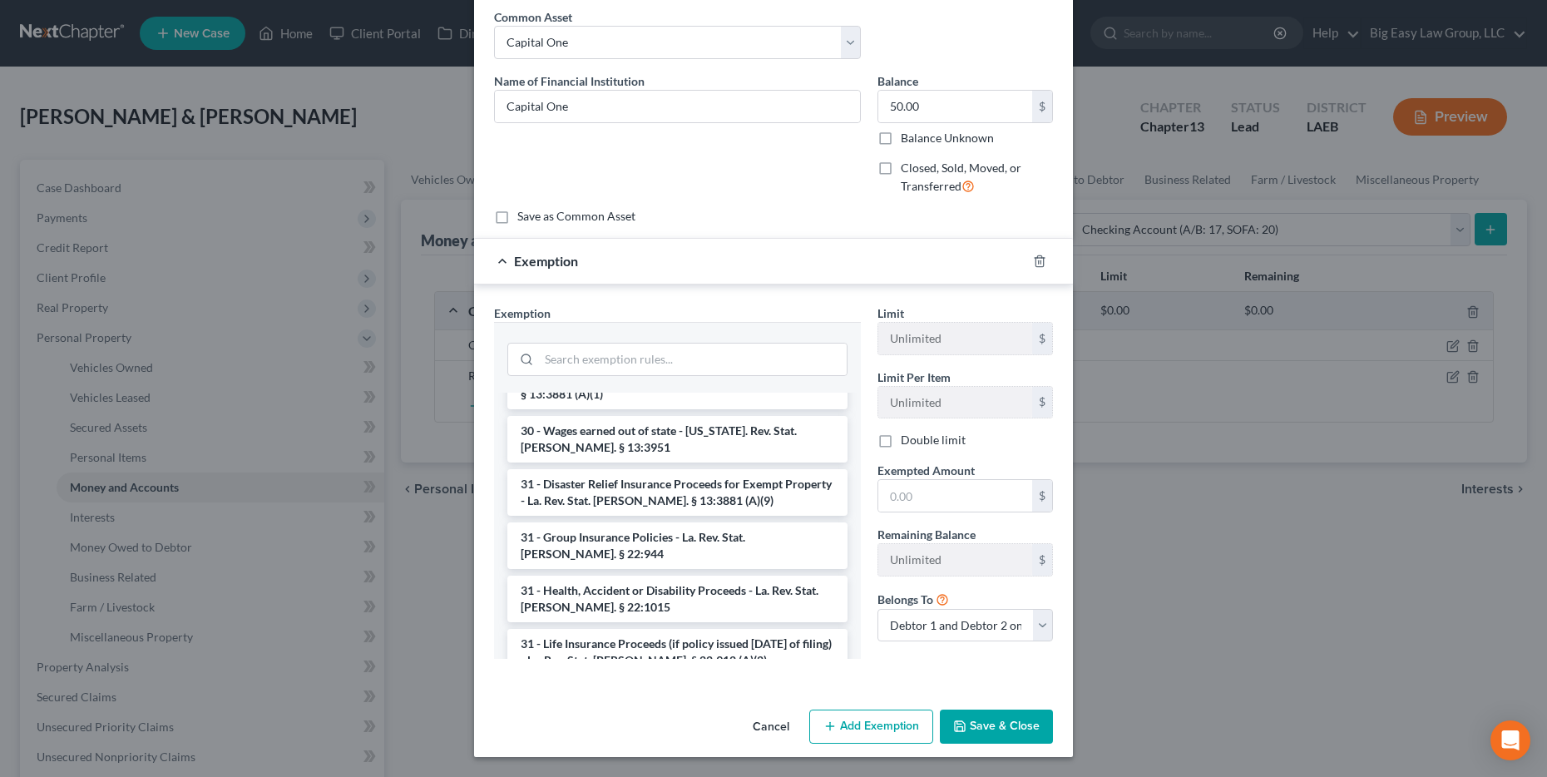
scroll to position [2312, 0]
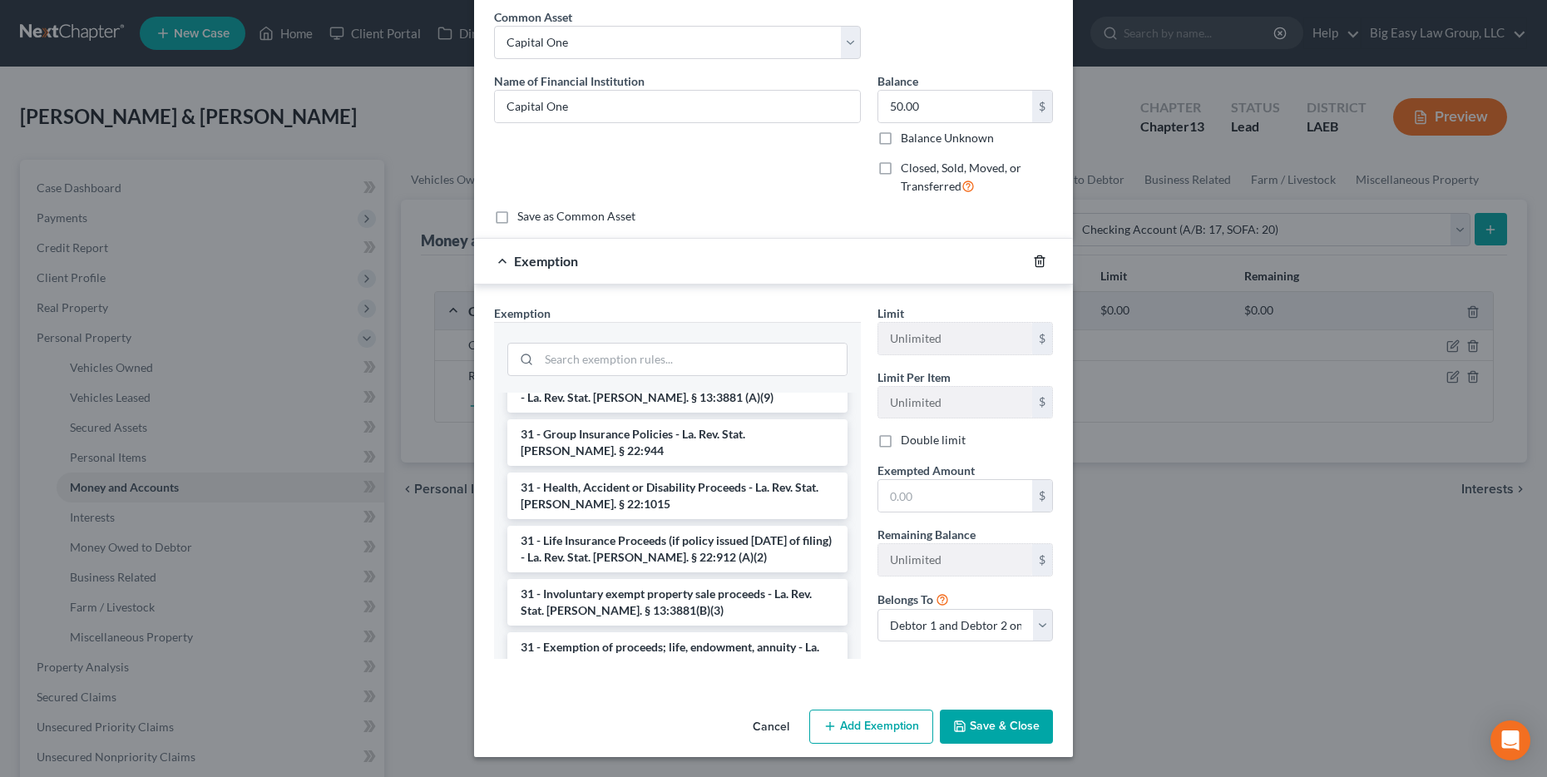
click at [787, 267] on icon "button" at bounding box center [1039, 260] width 13 height 13
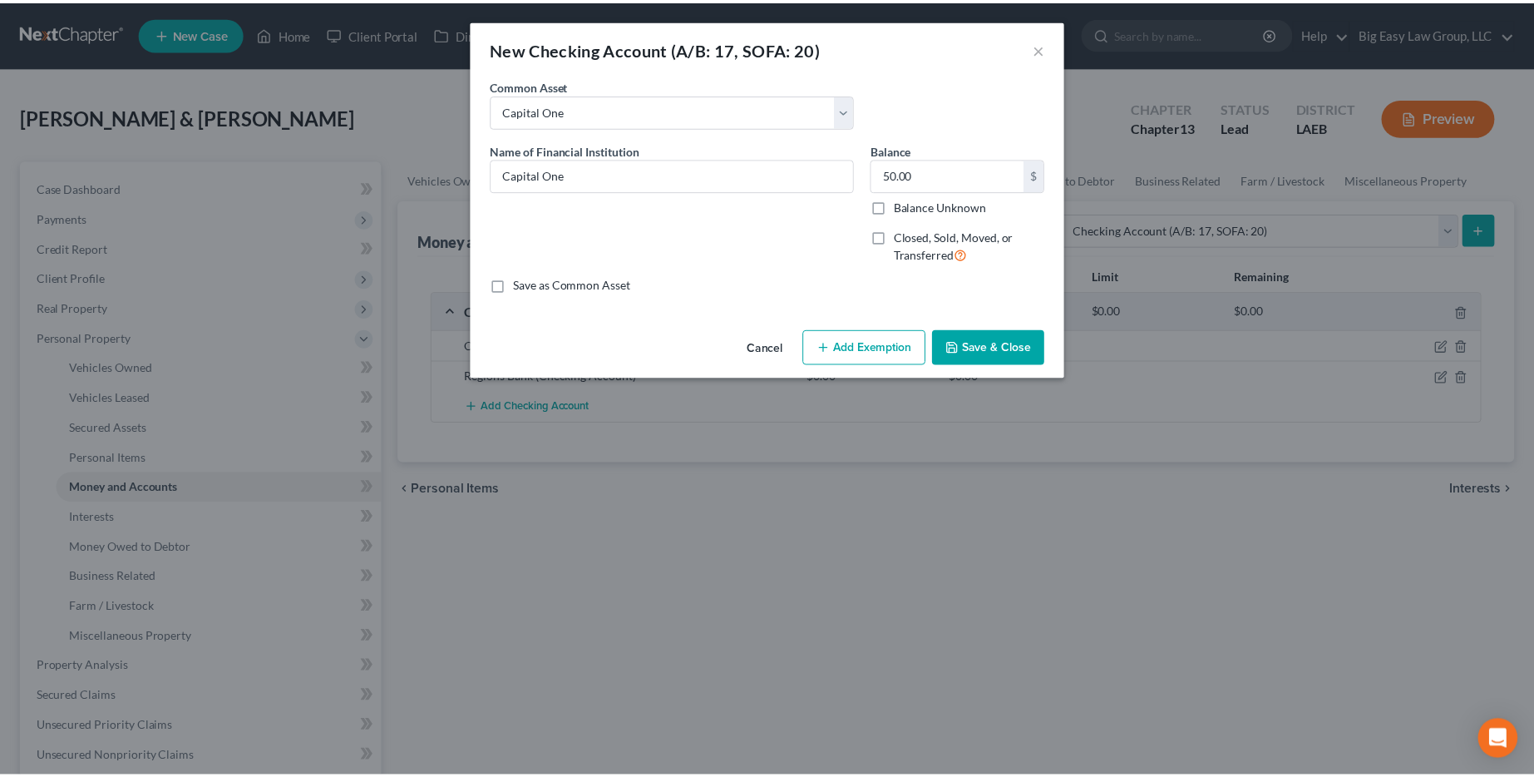
scroll to position [0, 0]
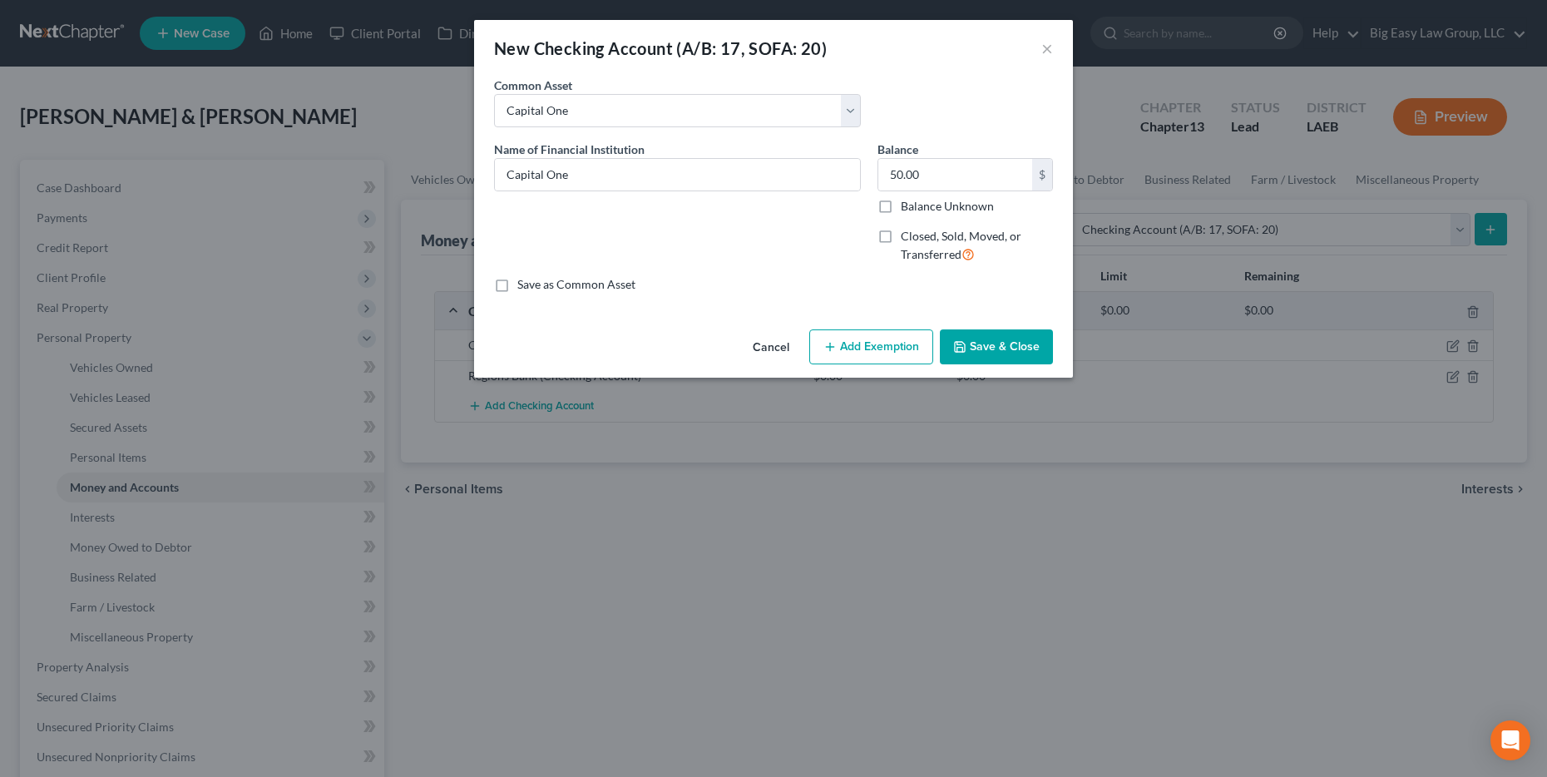
click at [787, 336] on button "Save & Close" at bounding box center [996, 346] width 113 height 35
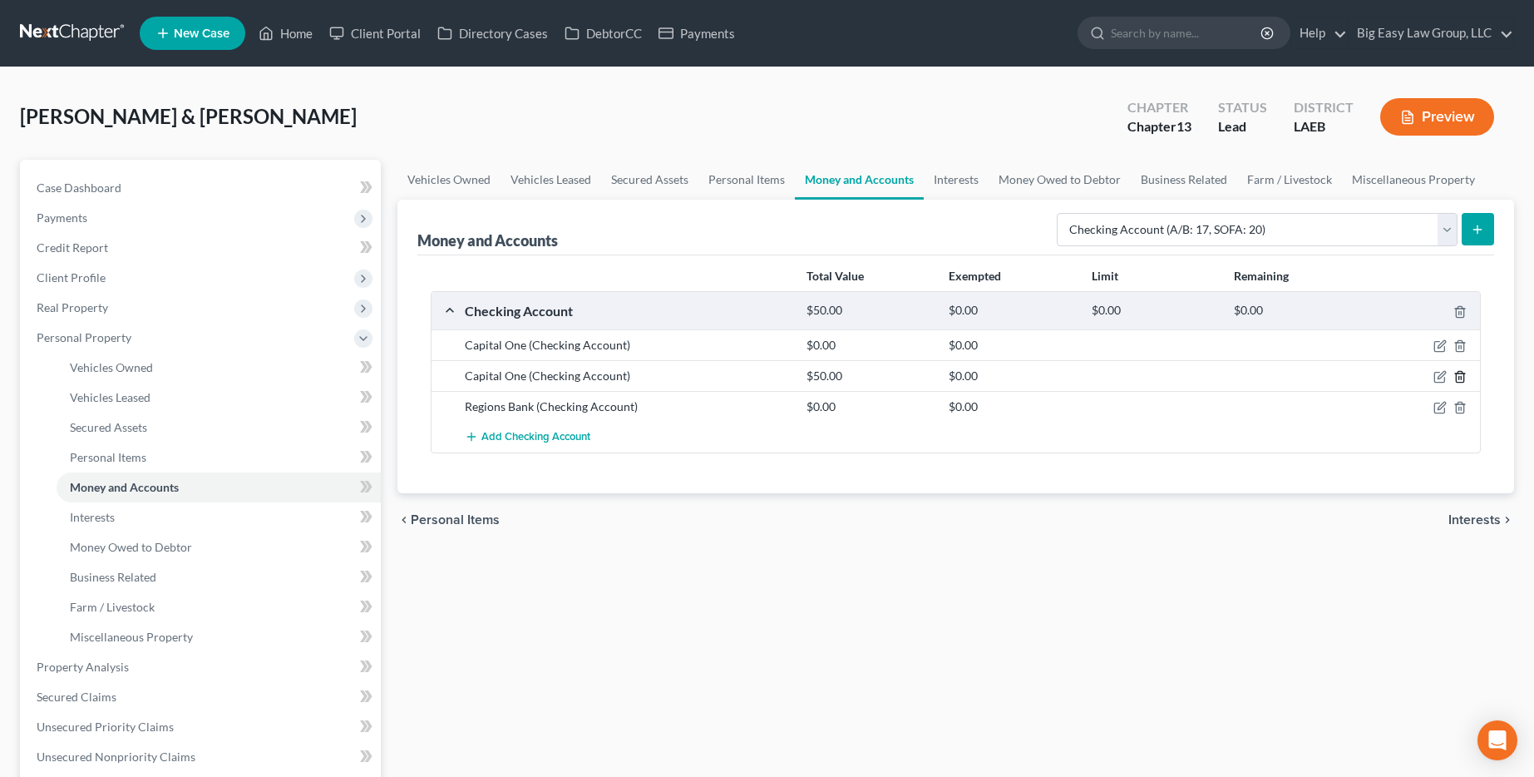
click at [787, 375] on icon "button" at bounding box center [1460, 376] width 13 height 13
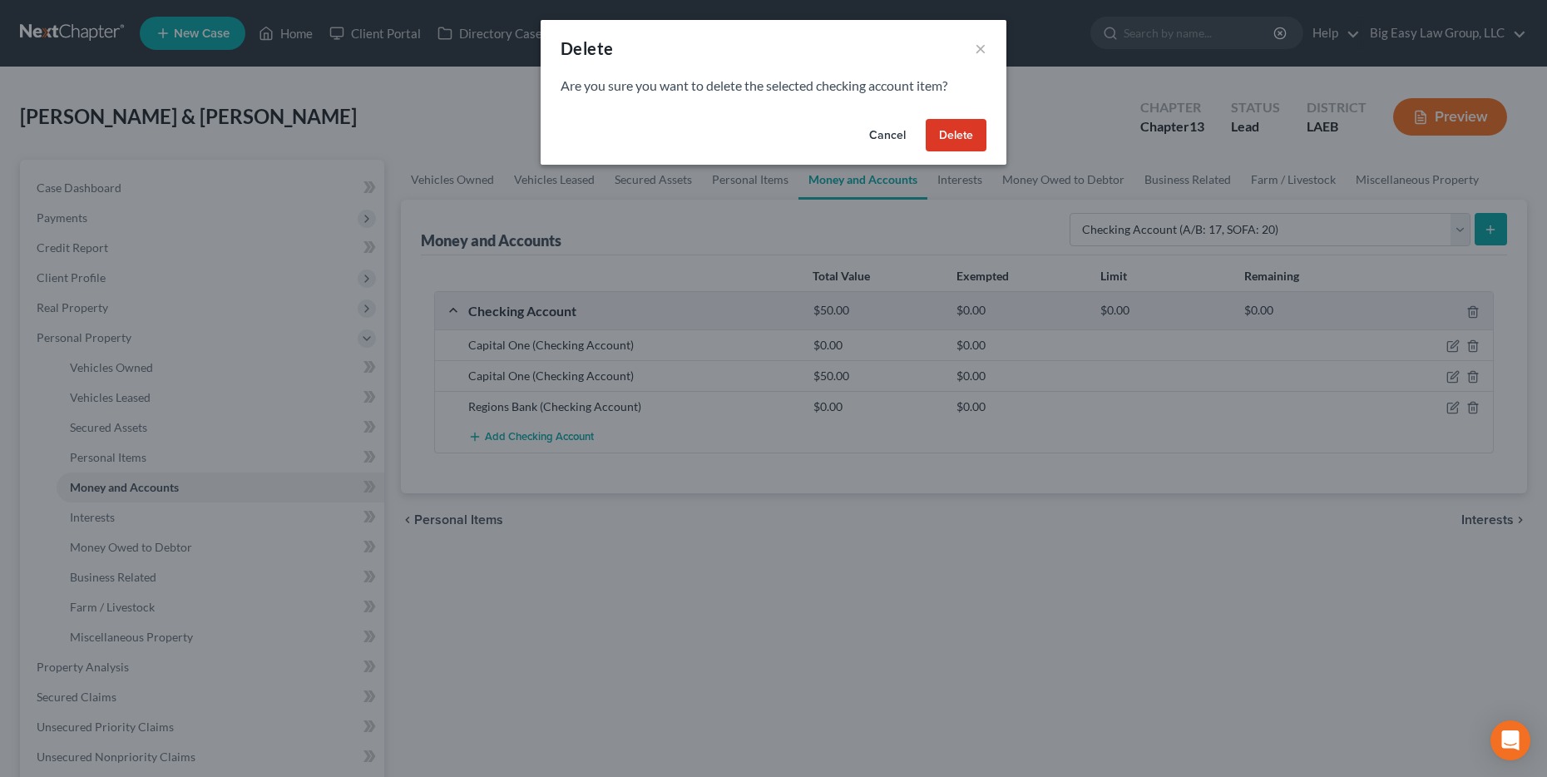
click at [787, 140] on button "Delete" at bounding box center [956, 135] width 61 height 33
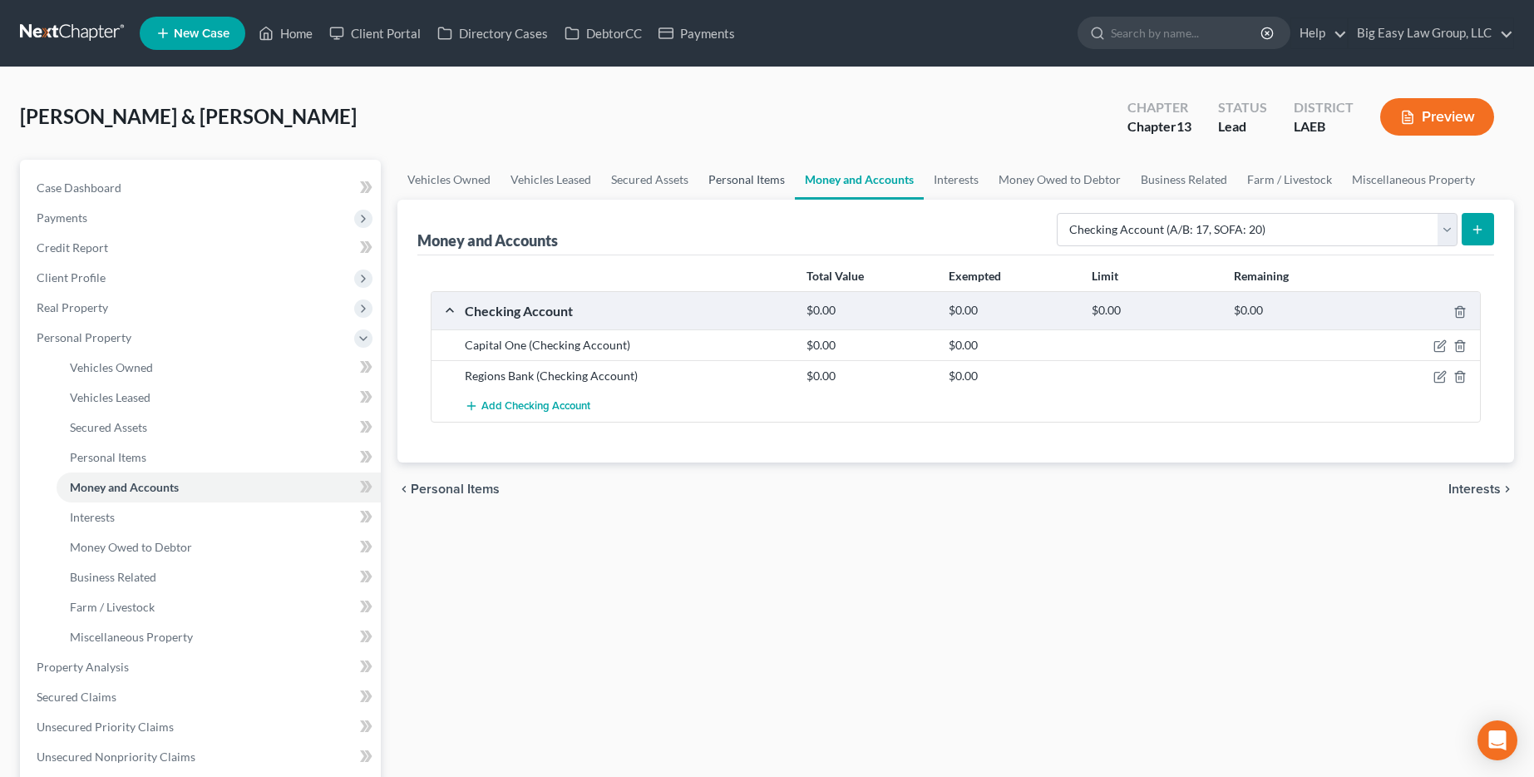
click at [728, 185] on link "Personal Items" at bounding box center [747, 180] width 96 height 40
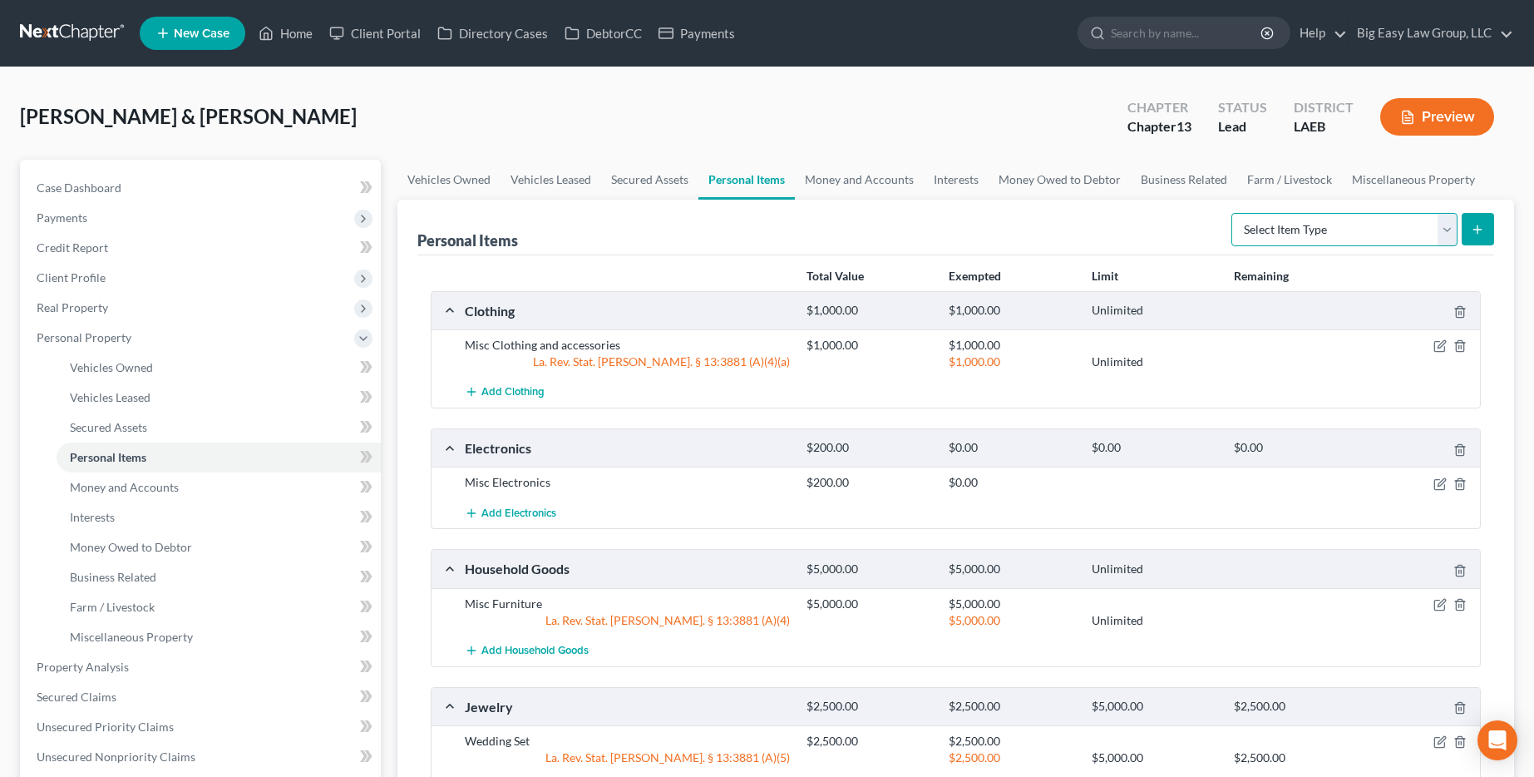
click at [787, 235] on select "Select Item Type Clothing (A/B: 11) Collectibles Of Value (A/B: 8) Electronics …" at bounding box center [1345, 229] width 226 height 33
select select "firearms"
click at [787, 213] on select "Select Item Type Clothing (A/B: 11) Collectibles Of Value (A/B: 8) Electronics …" at bounding box center [1345, 229] width 226 height 33
click at [787, 232] on icon "submit" at bounding box center [1477, 229] width 13 height 13
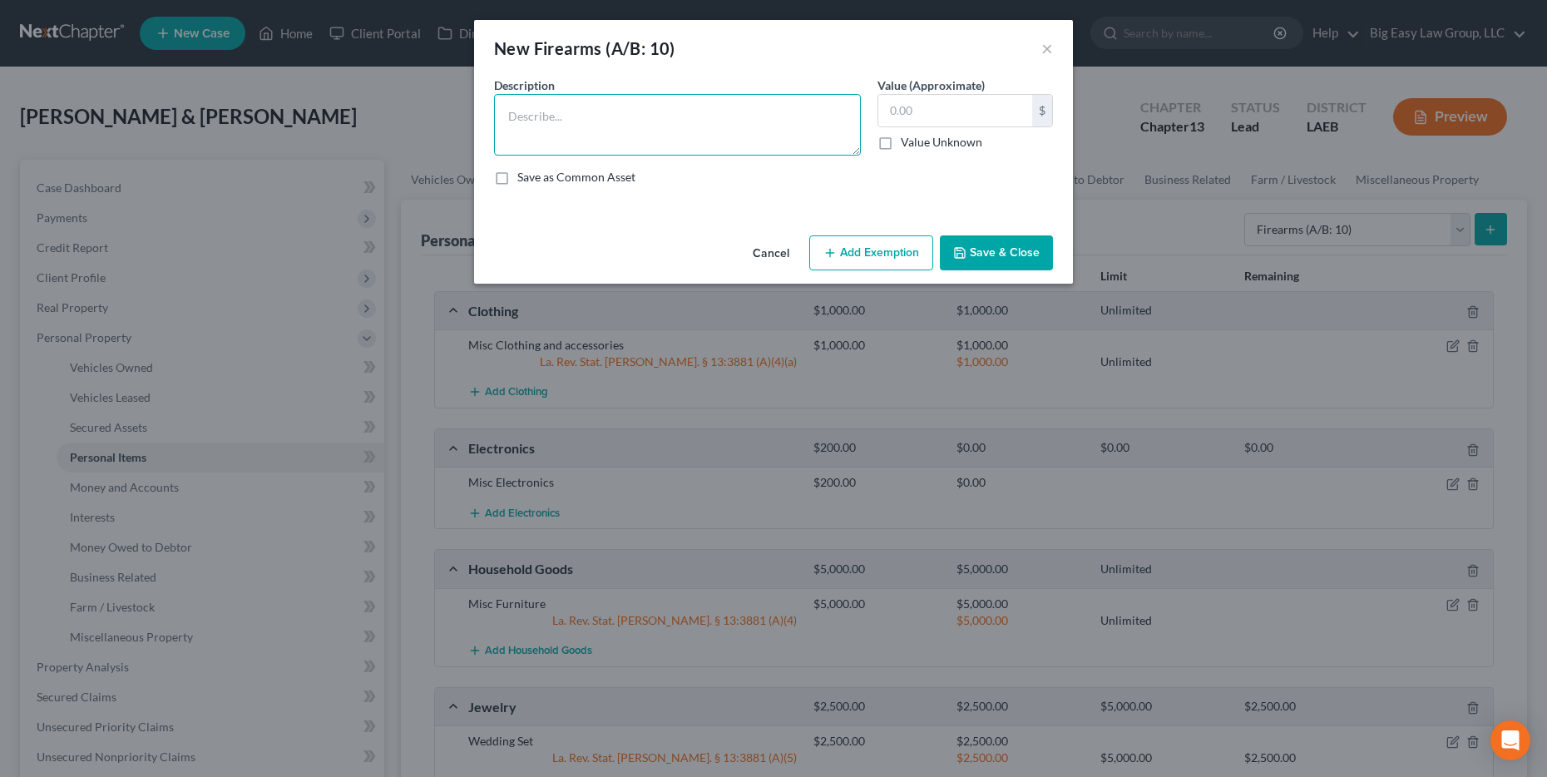
click at [621, 109] on textarea at bounding box center [677, 125] width 367 height 62
type textarea "Firearms and Ammunition"
click at [787, 110] on input "text" at bounding box center [955, 111] width 154 height 32
type input "1,500"
click at [787, 265] on button "Save & Close" at bounding box center [996, 252] width 113 height 35
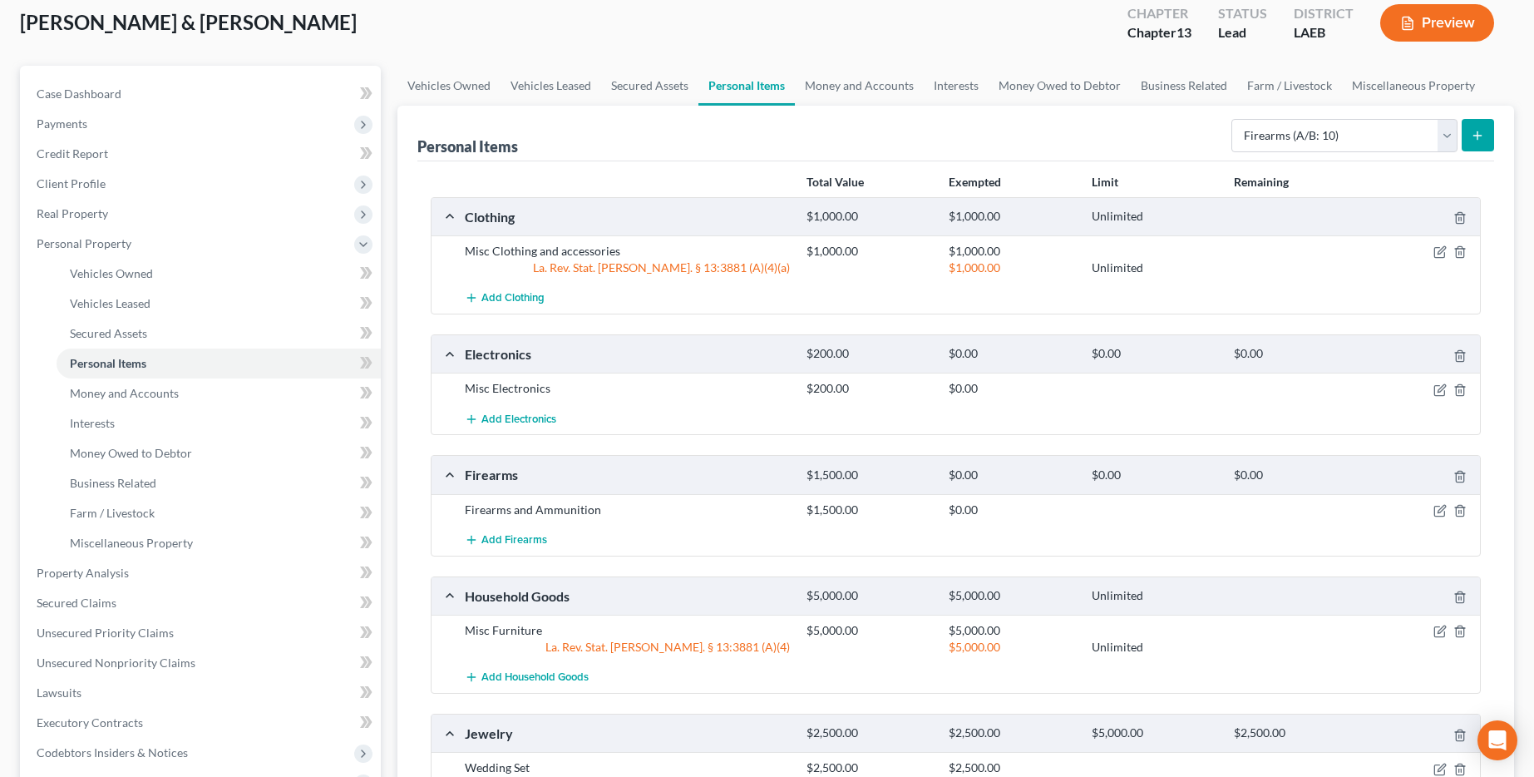
scroll to position [59, 0]
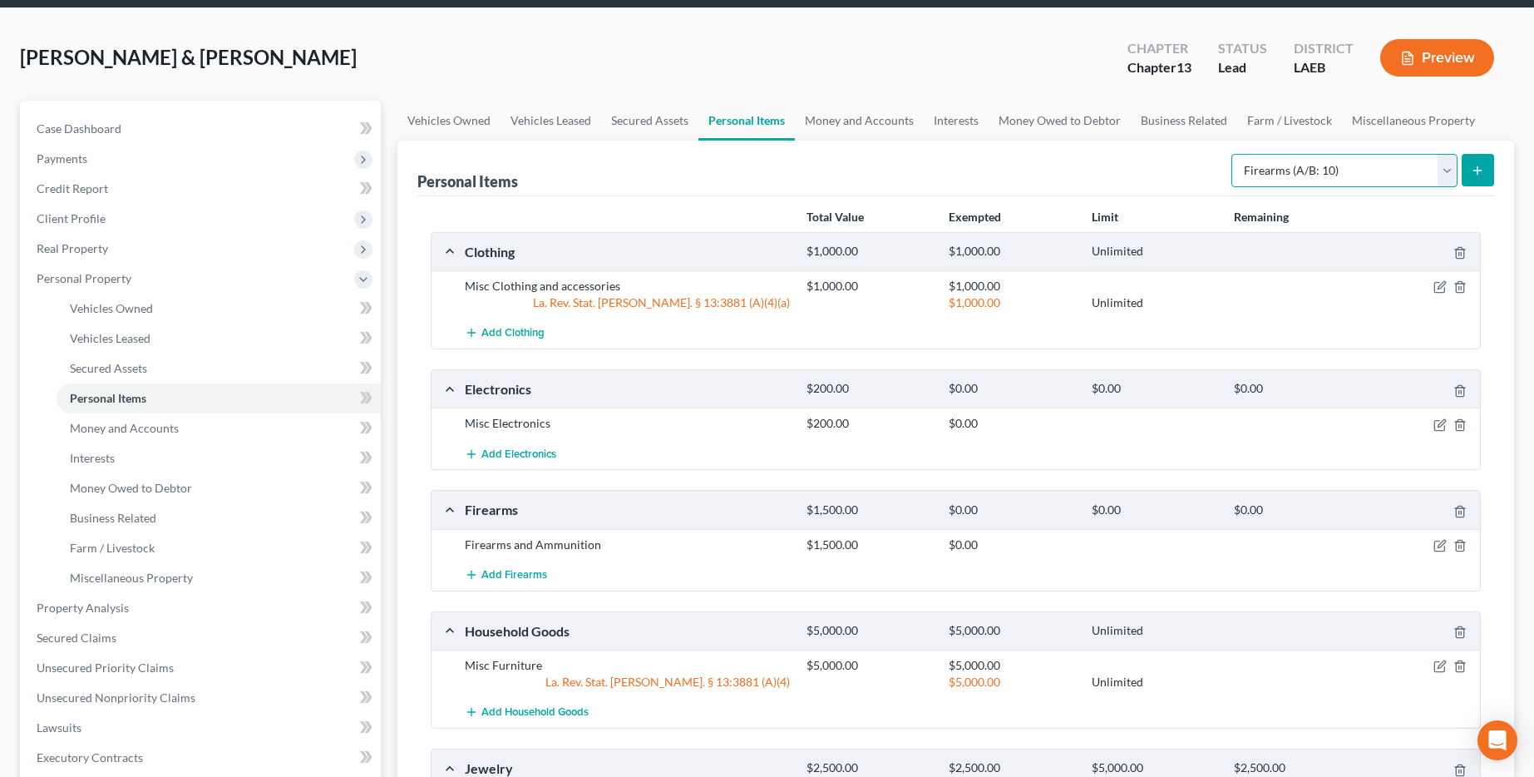
click at [787, 175] on select "Select Item Type Clothing (A/B: 11) Collectibles Of Value (A/B: 8) Electronics …" at bounding box center [1345, 170] width 226 height 33
click at [461, 123] on link "Vehicles Owned" at bounding box center [448, 121] width 103 height 40
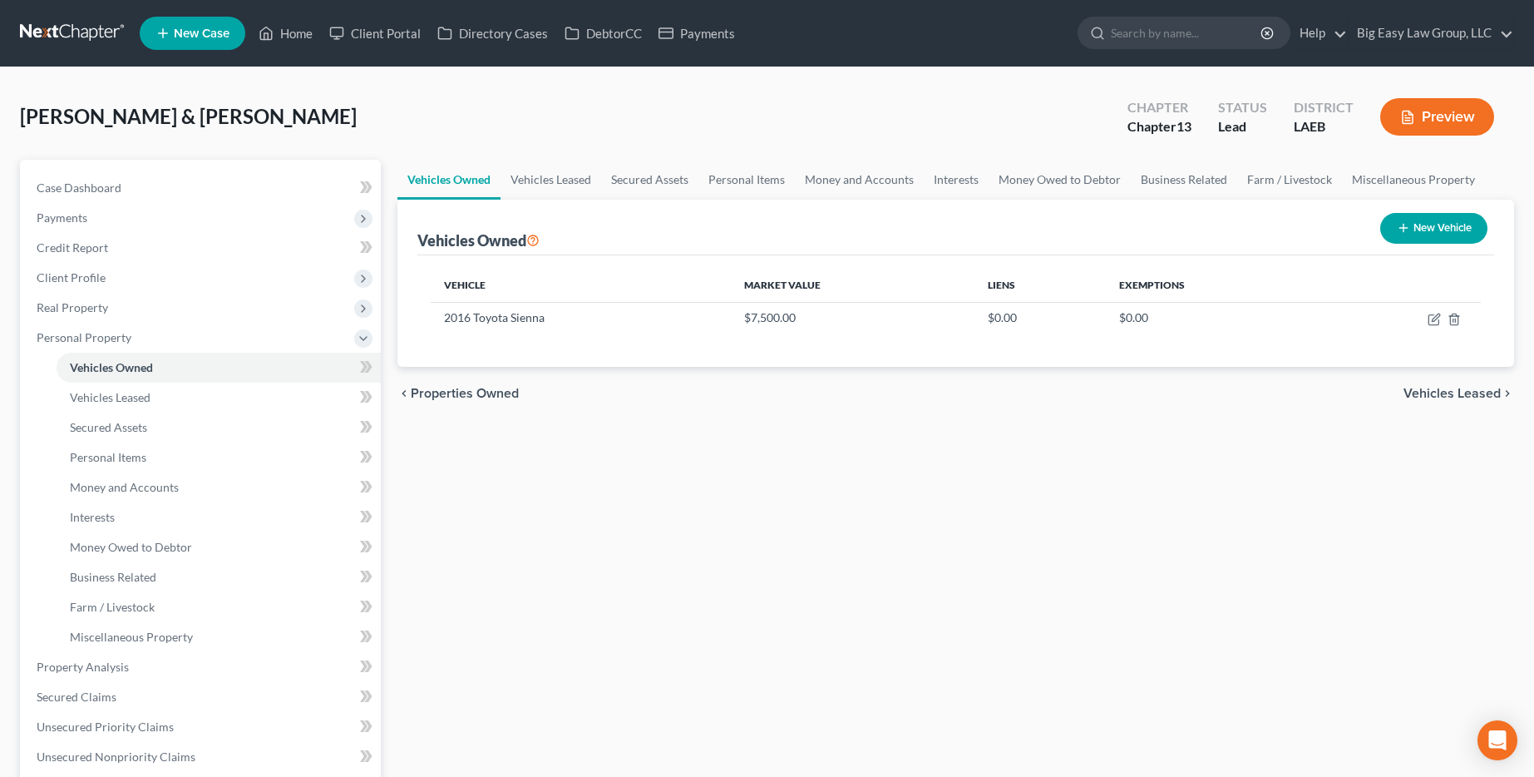
click at [787, 241] on button "New Vehicle" at bounding box center [1433, 228] width 107 height 31
select select "0"
select select "2"
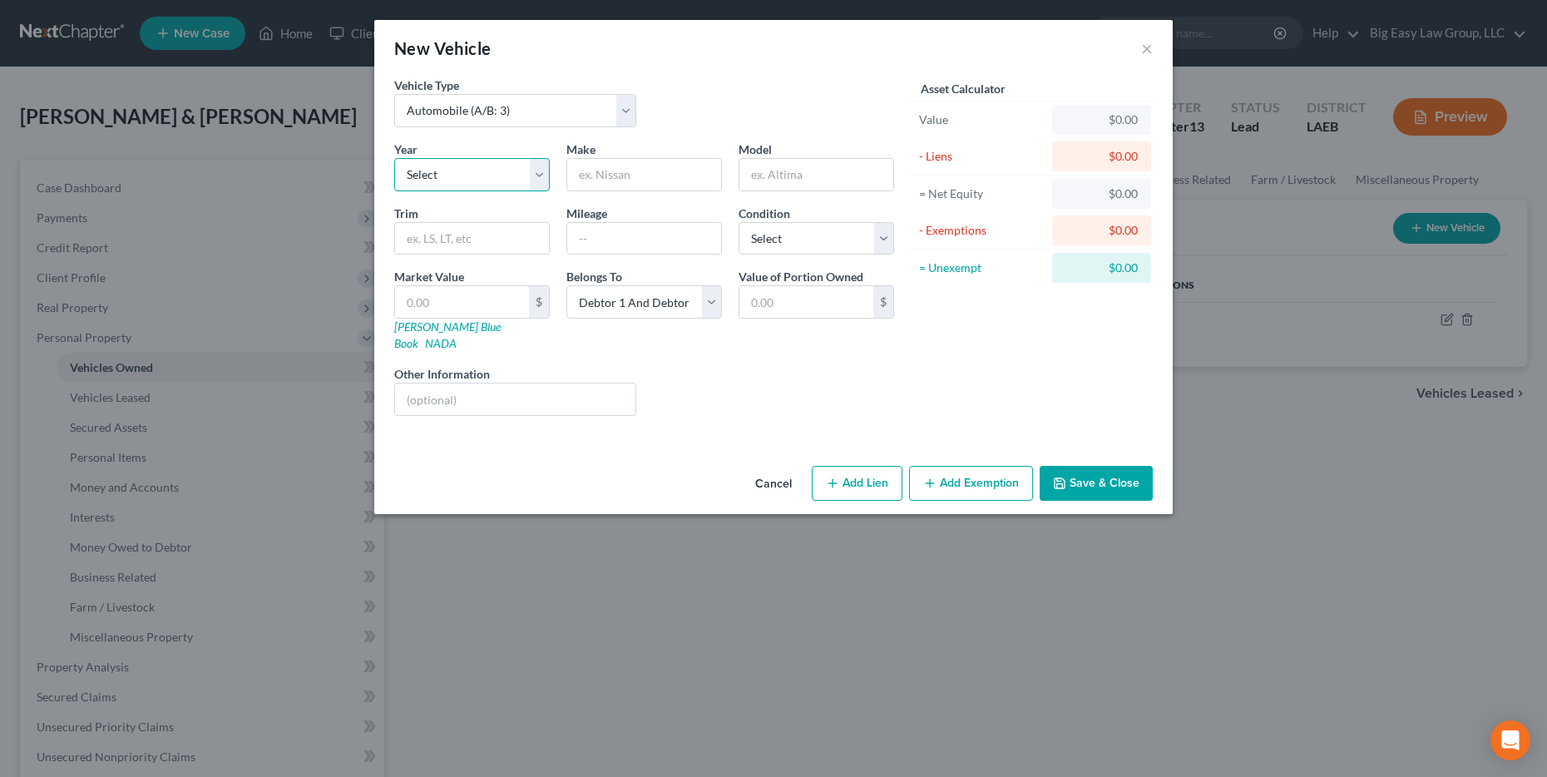
click at [459, 171] on select "Select 2026 2025 2024 2023 2022 2021 2020 2019 2018 2017 2016 2015 2014 2013 20…" at bounding box center [472, 174] width 156 height 33
select select "19"
click at [394, 158] on select "Select 2026 2025 2024 2023 2022 2021 2020 2019 2018 2017 2016 2015 2014 2013 20…" at bounding box center [472, 174] width 156 height 33
click at [602, 165] on input "text" at bounding box center [644, 175] width 154 height 32
type input "Dodge"
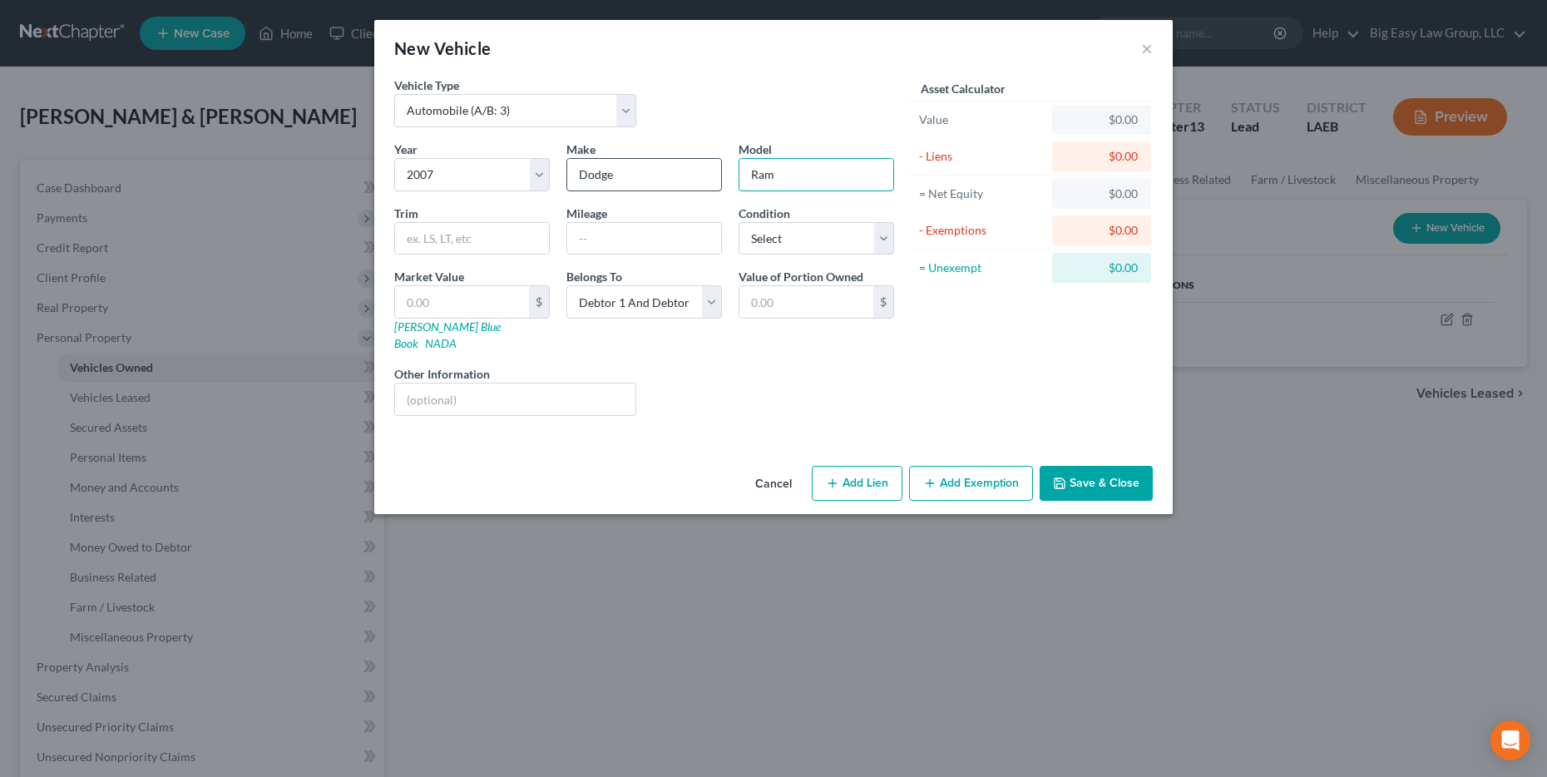
type input "Ram"
type input "1500"
type input "150000"
click at [454, 299] on input "text" at bounding box center [462, 302] width 134 height 32
type input "4"
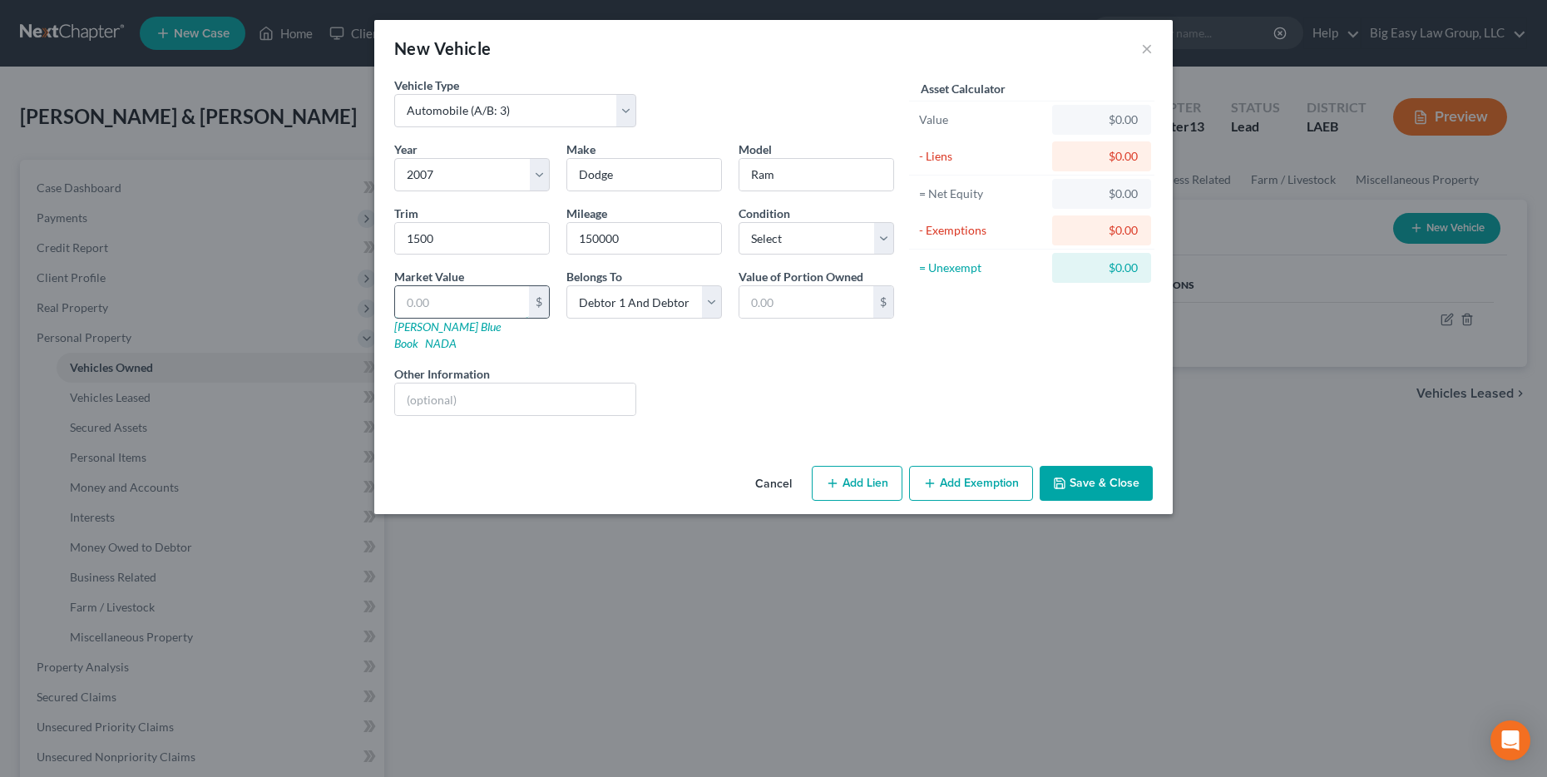
type input "4.00"
type input "40"
type input "40.00"
type input "400"
type input "400.00"
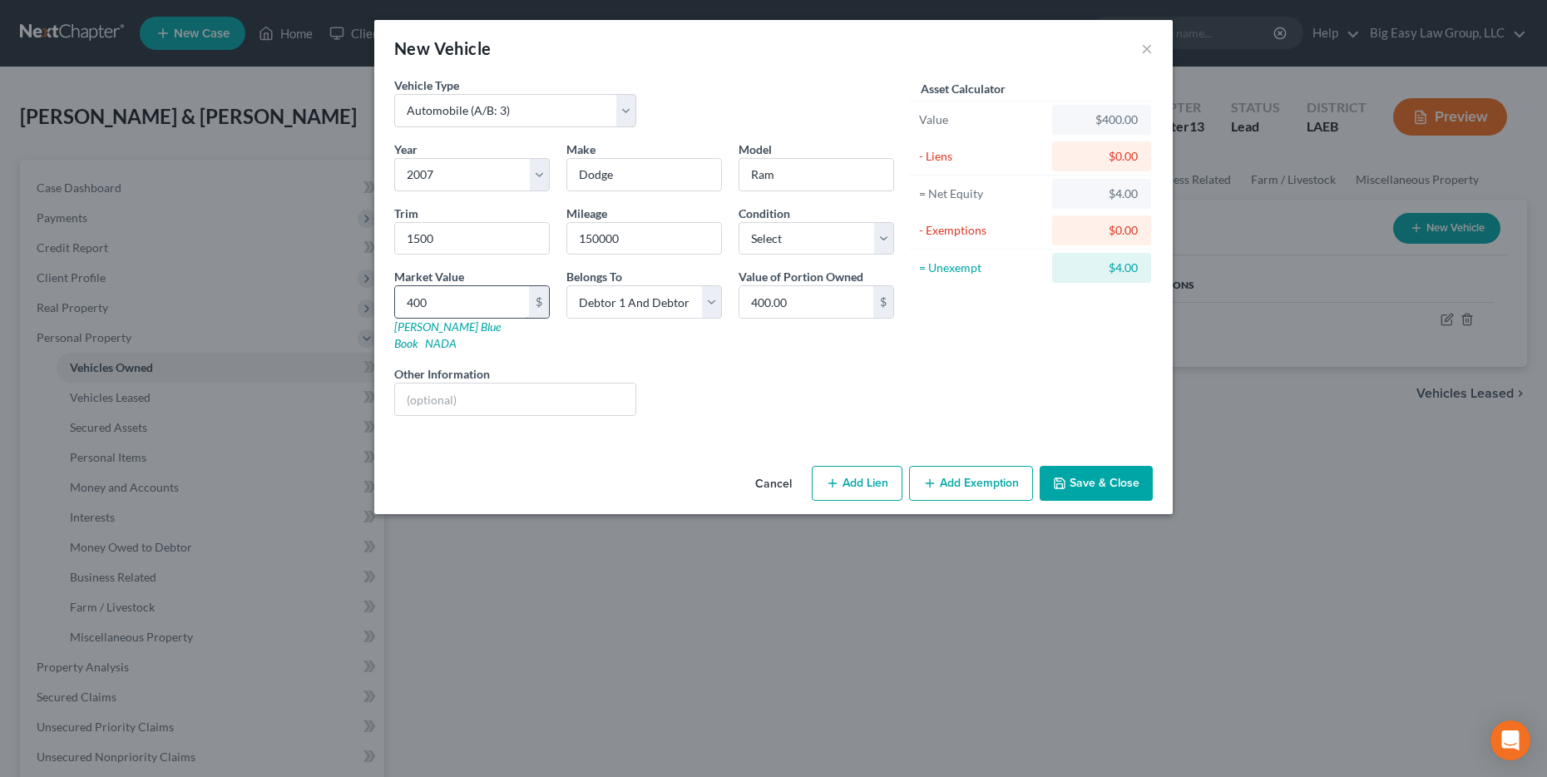
type input "4000"
type input "4,000.00"
type input "4,000"
click at [787, 466] on button "Save & Close" at bounding box center [1095, 483] width 113 height 35
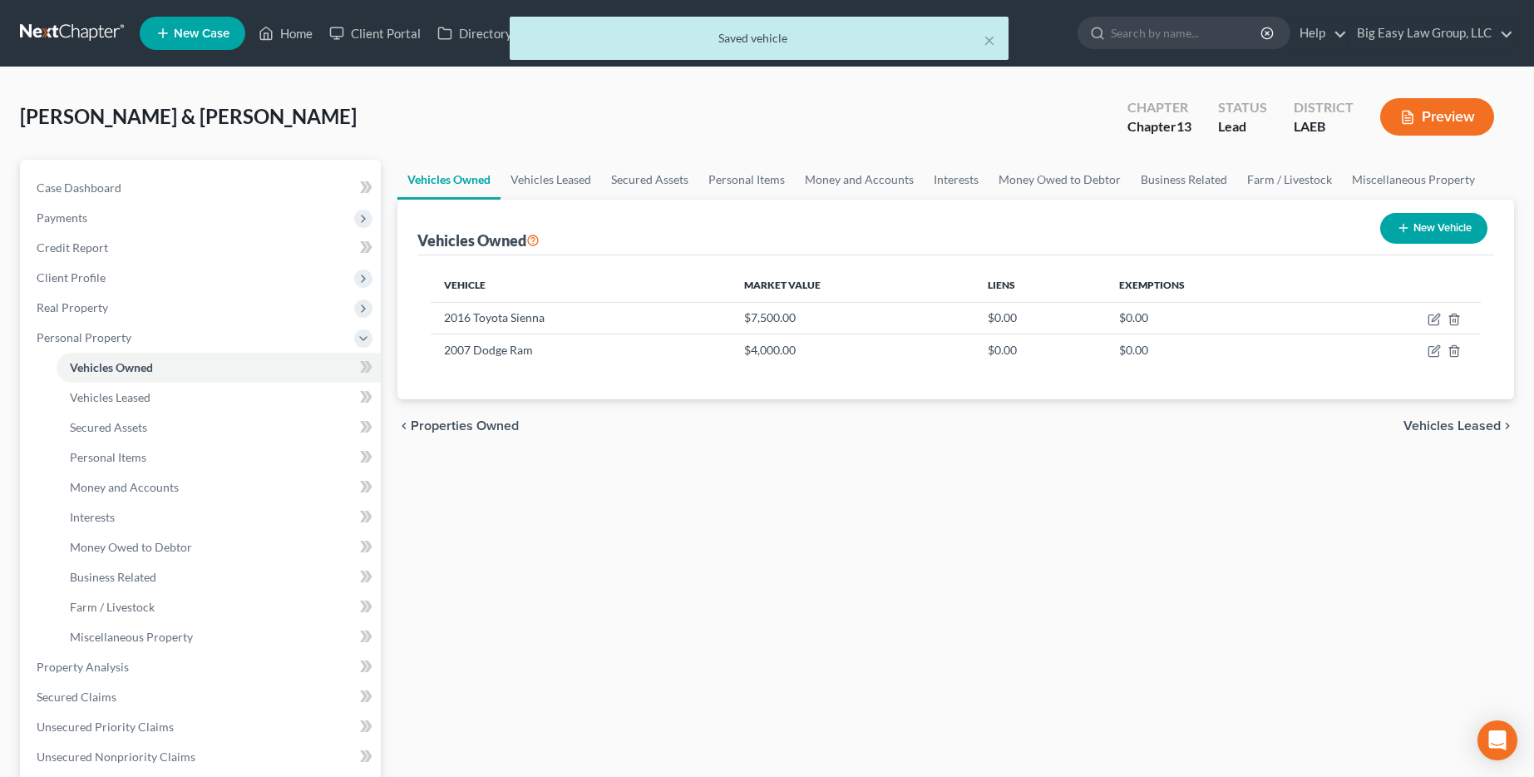
click at [787, 224] on button "New Vehicle" at bounding box center [1433, 228] width 107 height 31
select select "0"
select select "2"
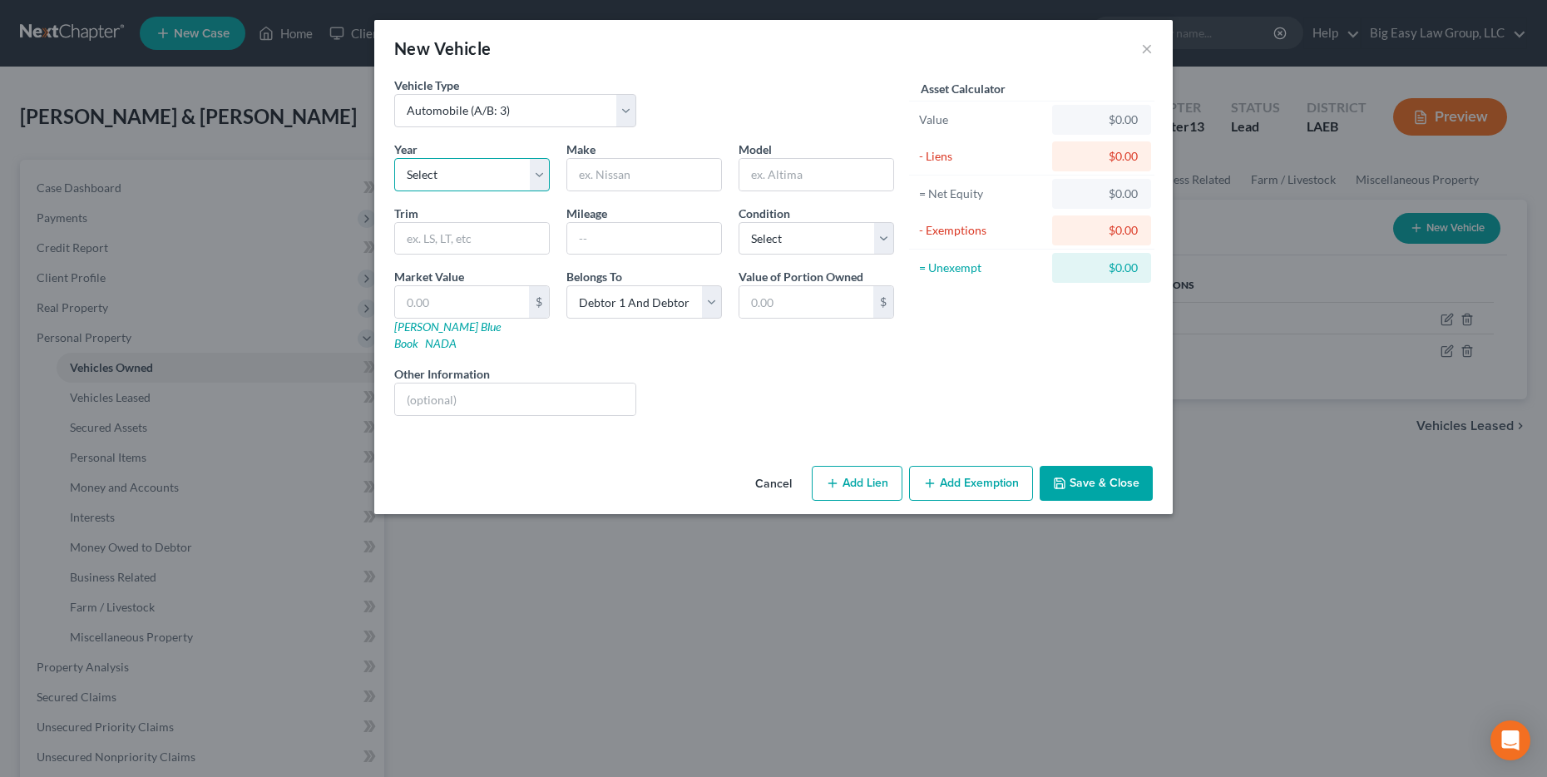
click at [486, 171] on select "Select 2026 2025 2024 2023 2022 2021 2020 2019 2018 2017 2016 2015 2014 2013 20…" at bounding box center [472, 174] width 156 height 33
select select "10"
click at [394, 158] on select "Select 2026 2025 2024 2023 2022 2021 2020 2019 2018 2017 2016 2015 2014 2013 20…" at bounding box center [472, 174] width 156 height 33
click at [622, 170] on input "text" at bounding box center [644, 175] width 154 height 32
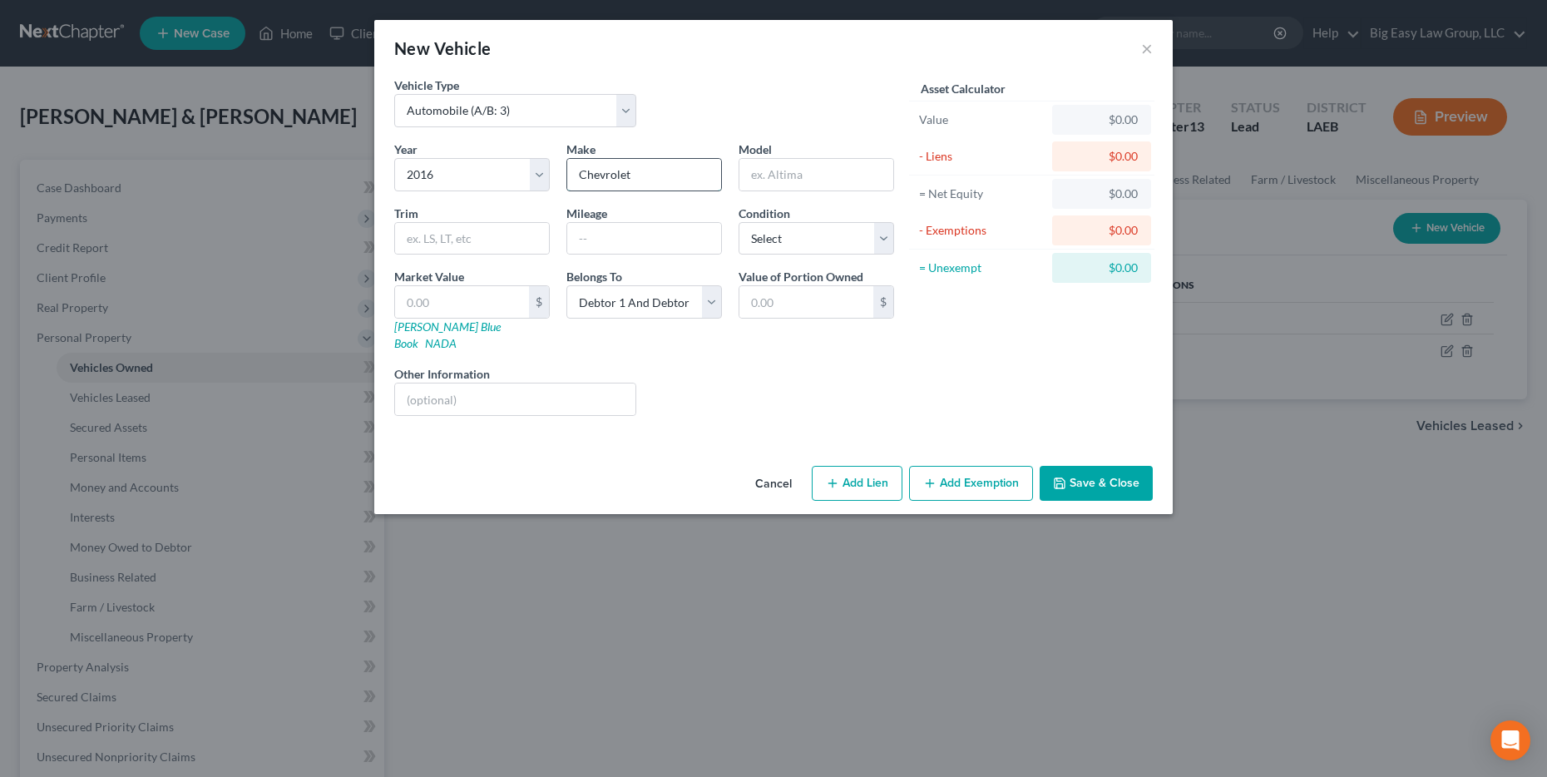
type input "Chevrolet"
type input "Equinox"
type input "LT Sport Utility 4D"
click at [617, 244] on input "text" at bounding box center [644, 239] width 154 height 32
type input "100000"
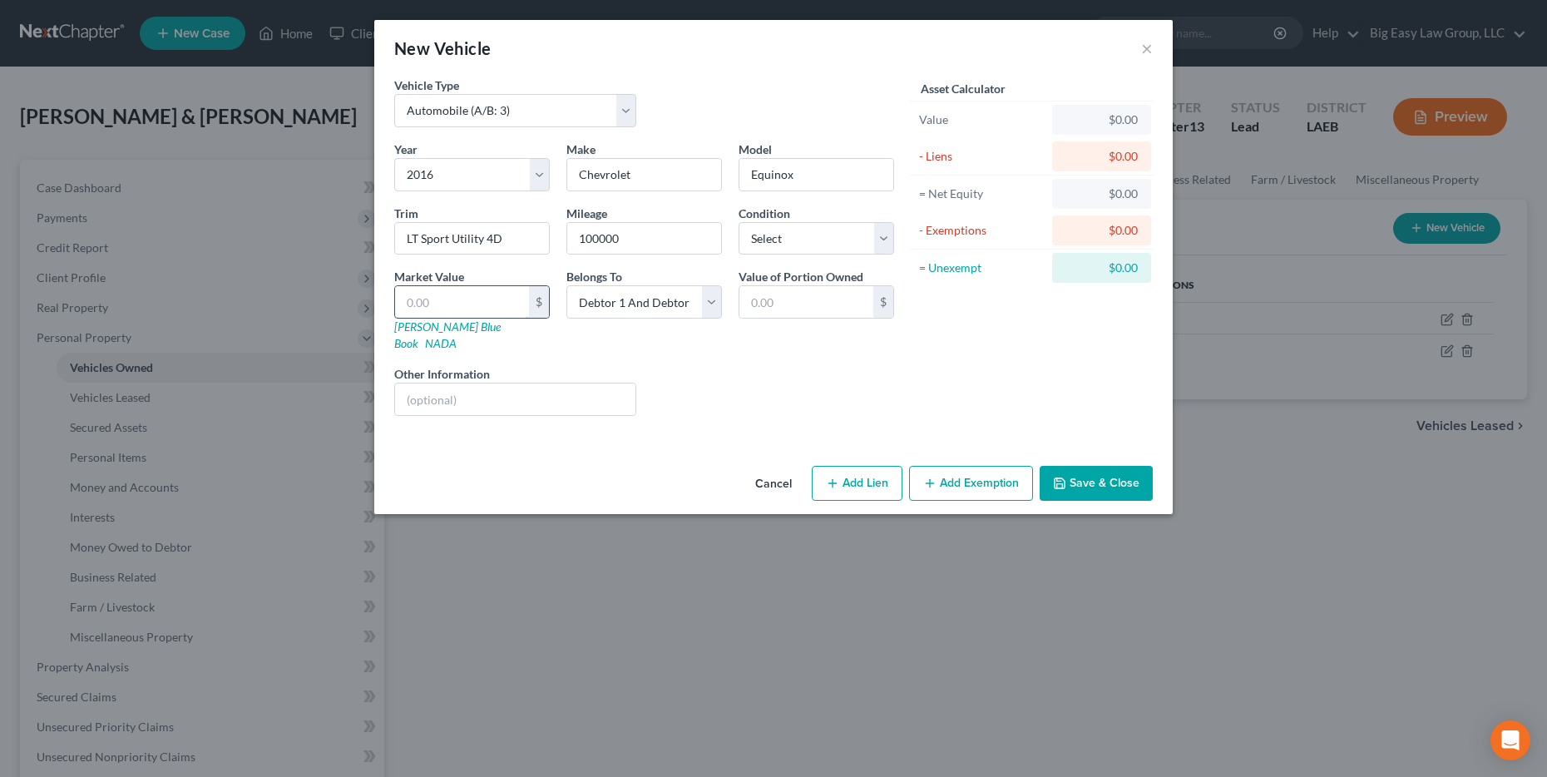
click at [478, 311] on input "text" at bounding box center [462, 302] width 134 height 32
type input "7"
type input "7.00"
type input "70"
type input "70.00"
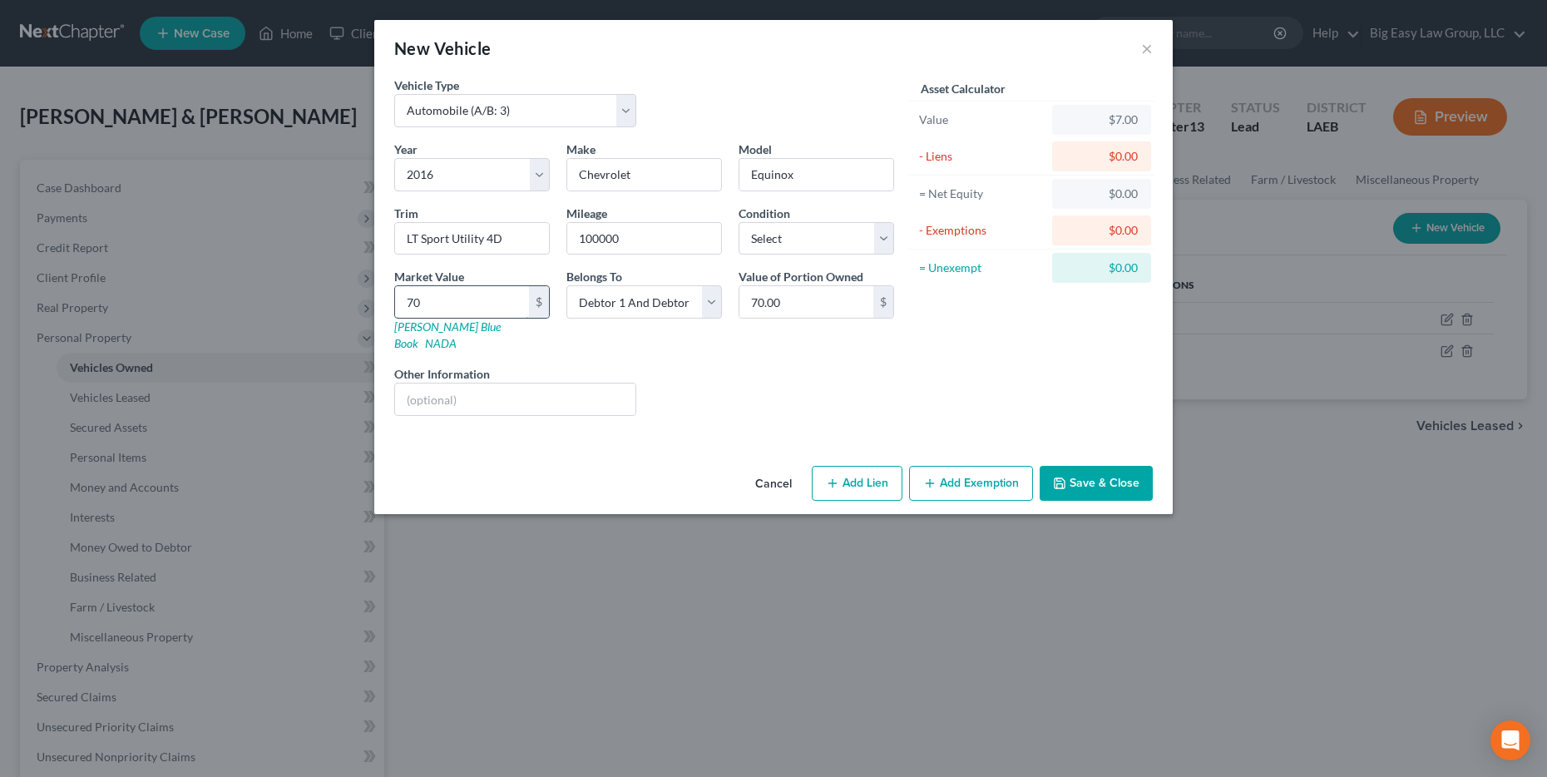
type input "700"
type input "700.00"
type input "7000"
type input "7,000.00"
type input "7,000"
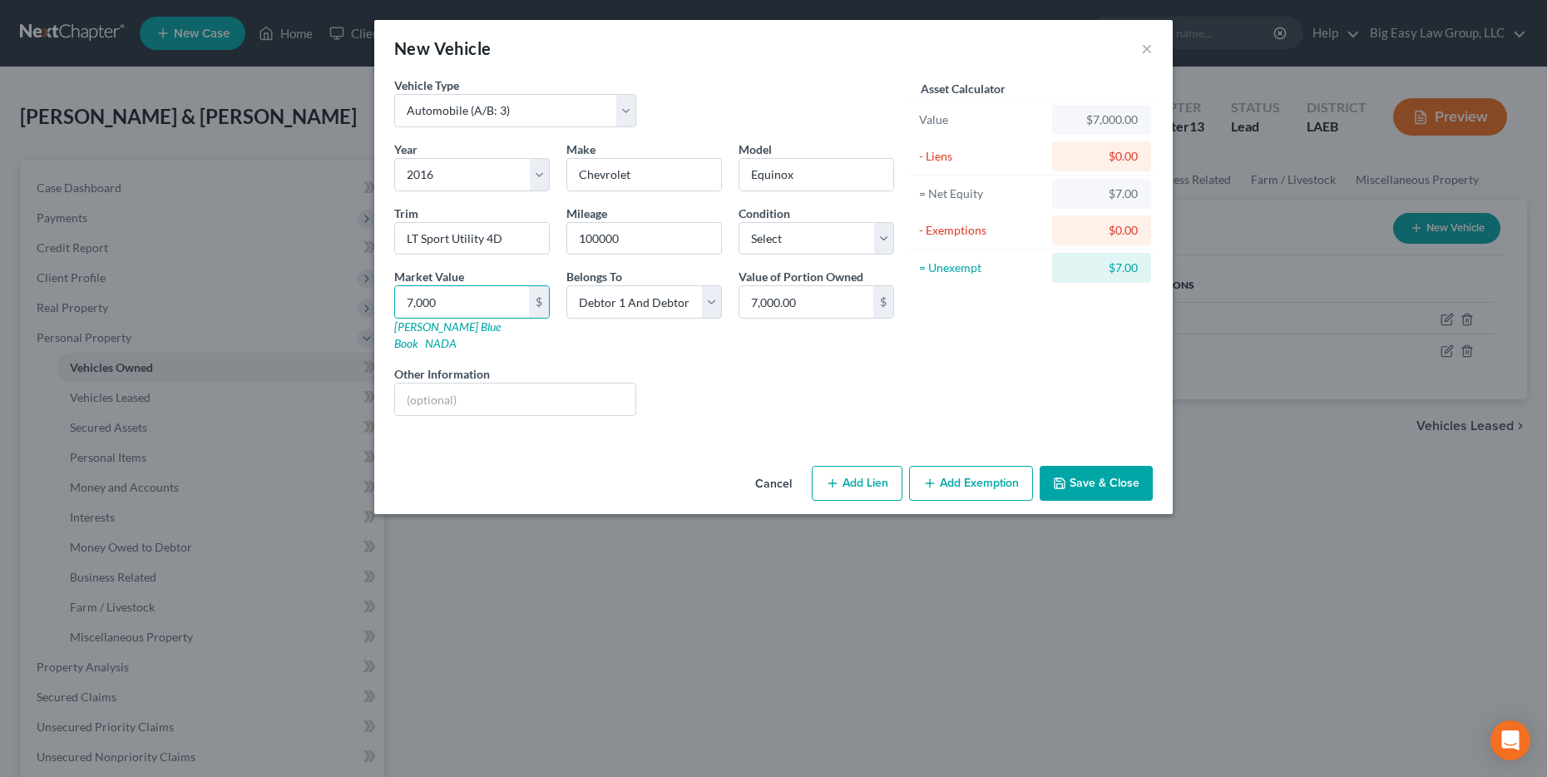
click at [787, 466] on button "Save & Close" at bounding box center [1095, 483] width 113 height 35
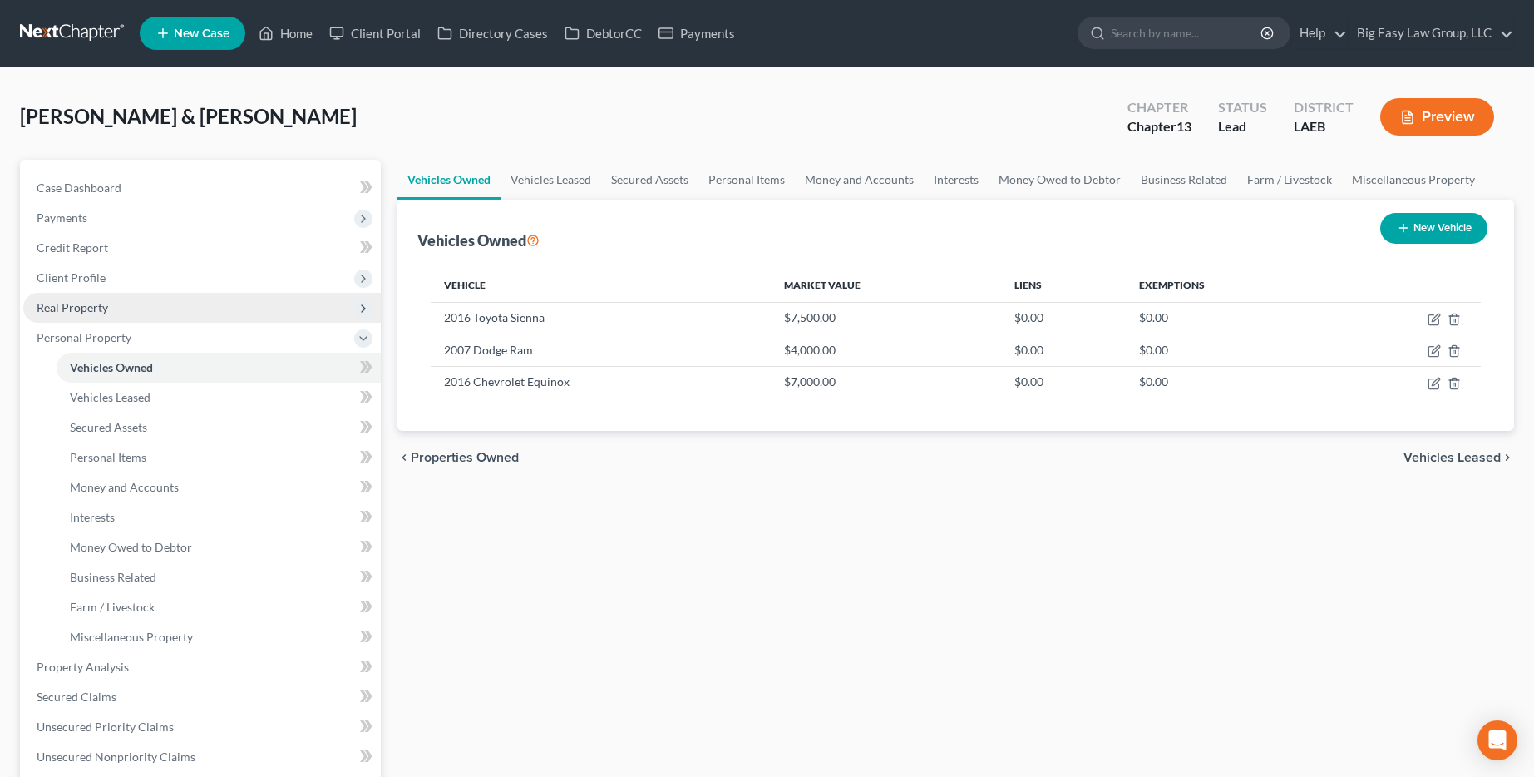
click at [209, 312] on span "Real Property" at bounding box center [202, 308] width 358 height 30
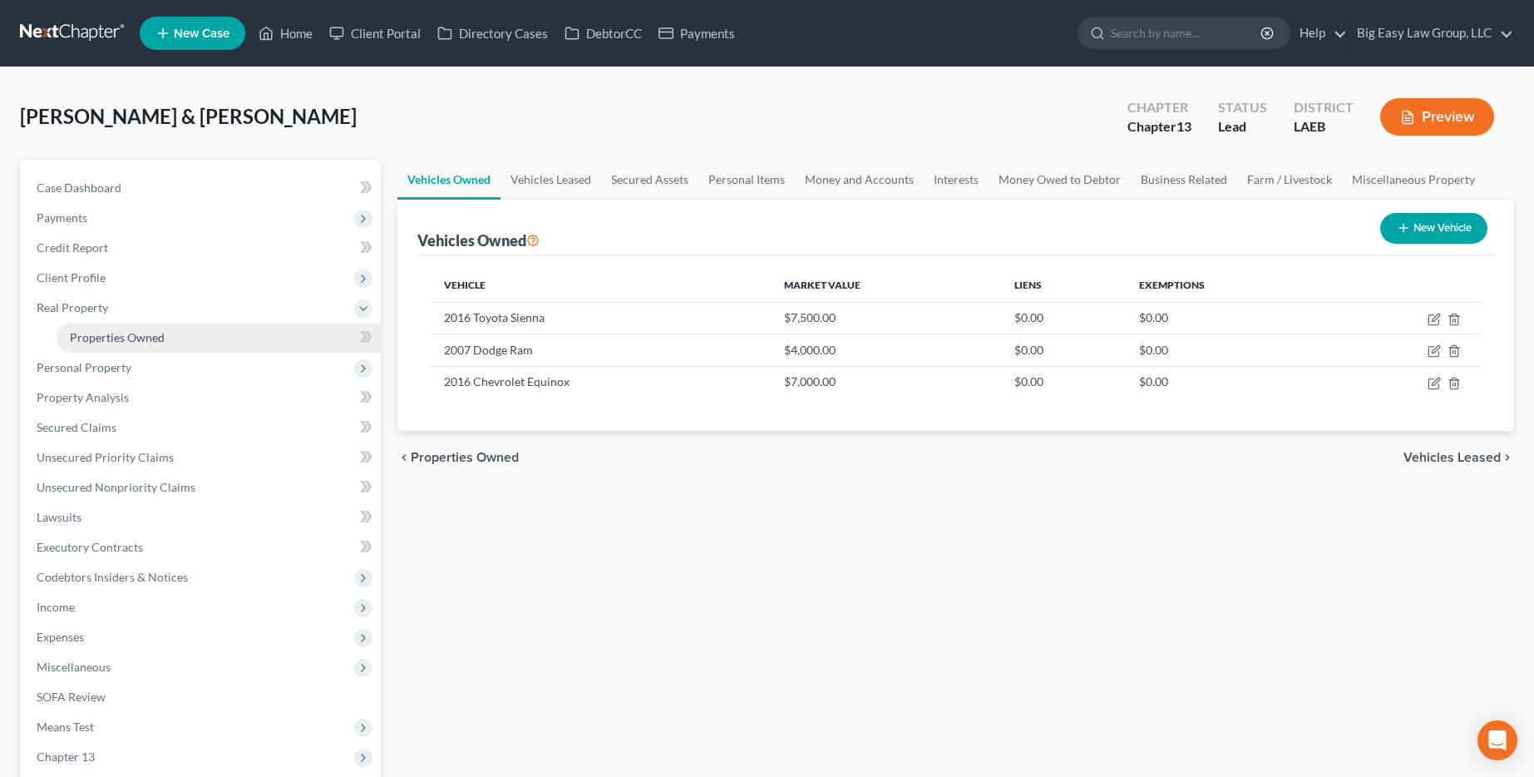
click at [212, 342] on link "Properties Owned" at bounding box center [219, 338] width 324 height 30
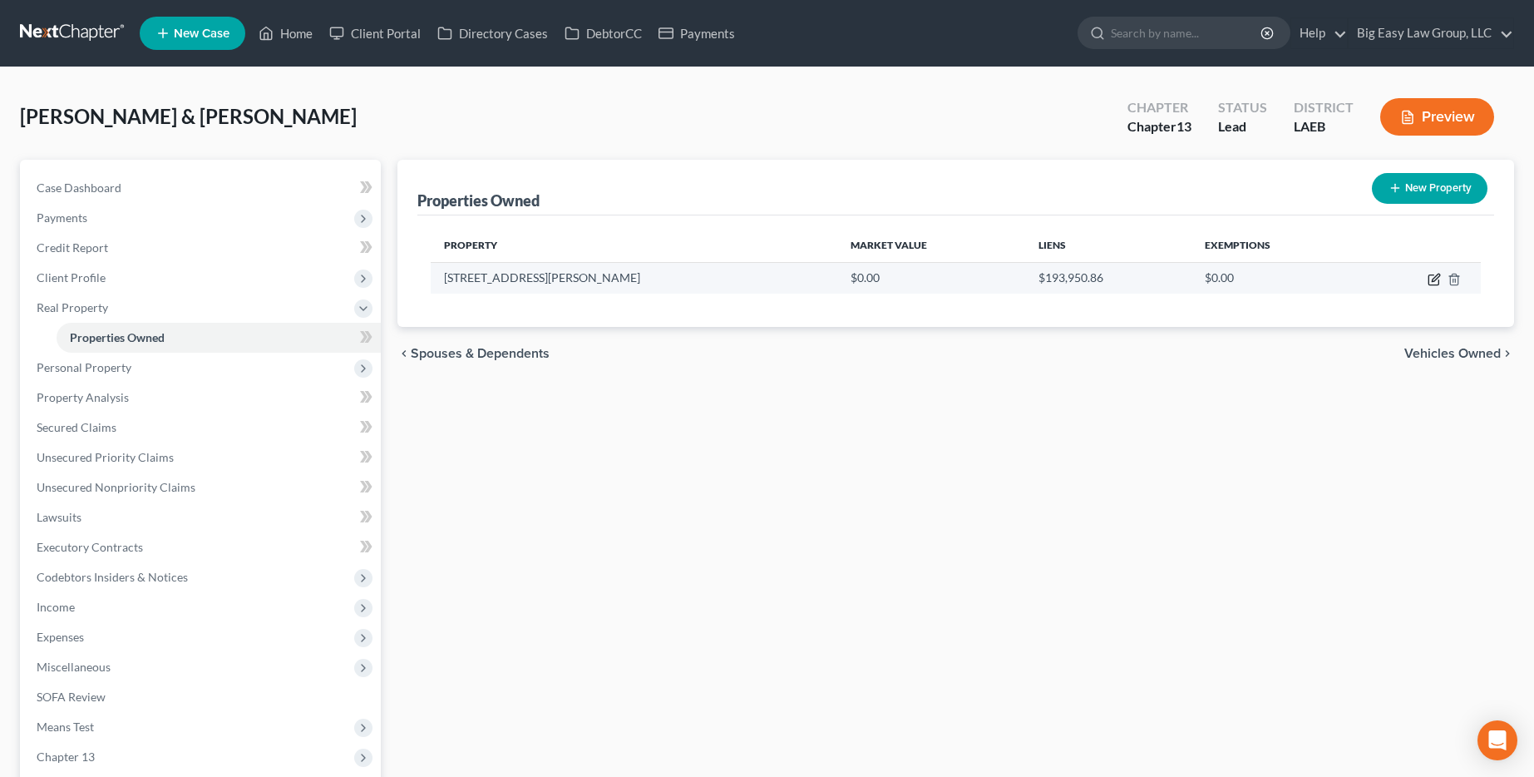
click at [787, 279] on icon "button" at bounding box center [1434, 279] width 13 height 13
select select "19"
select select "46"
select select "2"
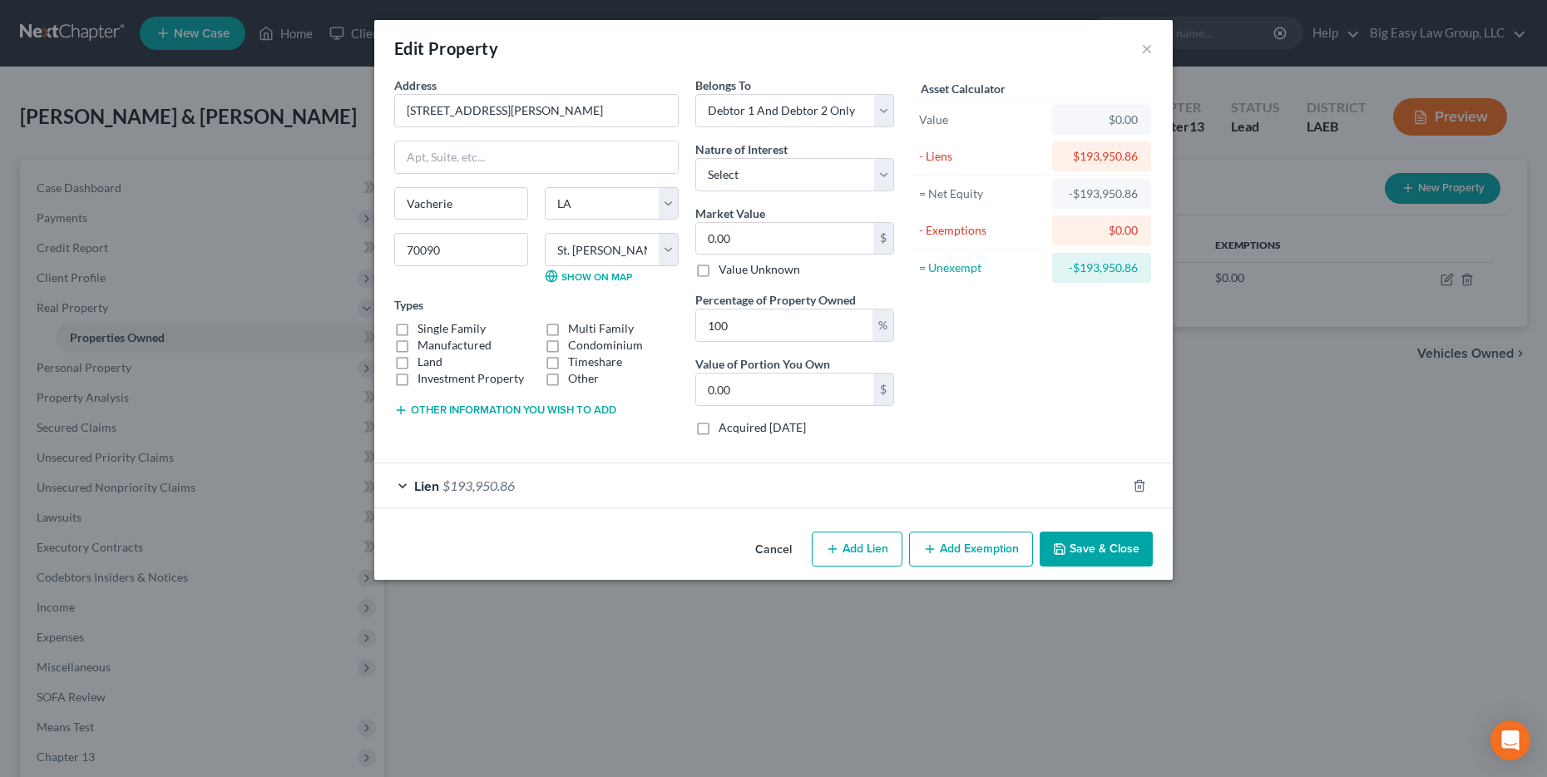
click at [412, 476] on div "Lien $193,950.86" at bounding box center [750, 485] width 752 height 44
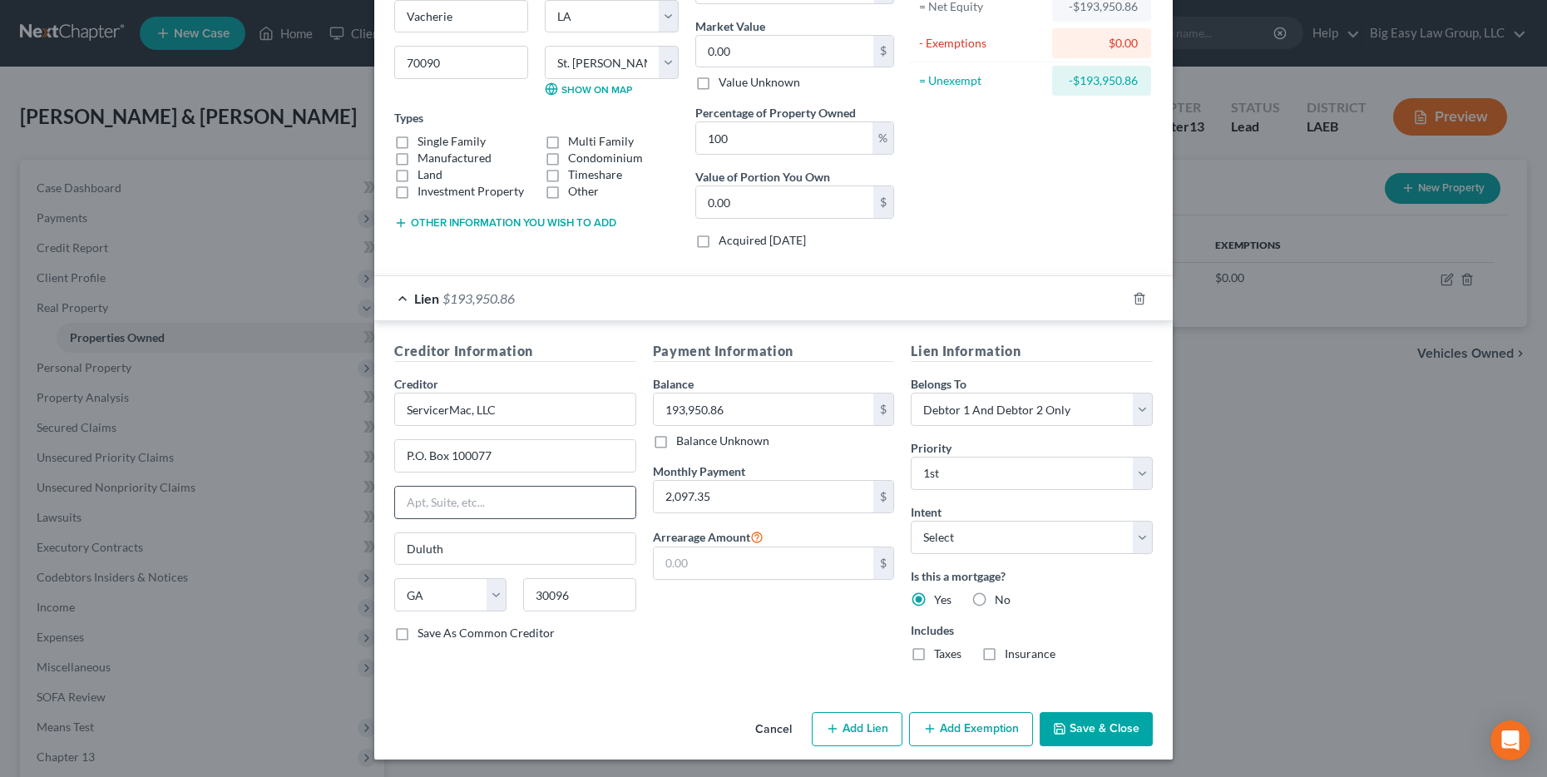
scroll to position [190, 0]
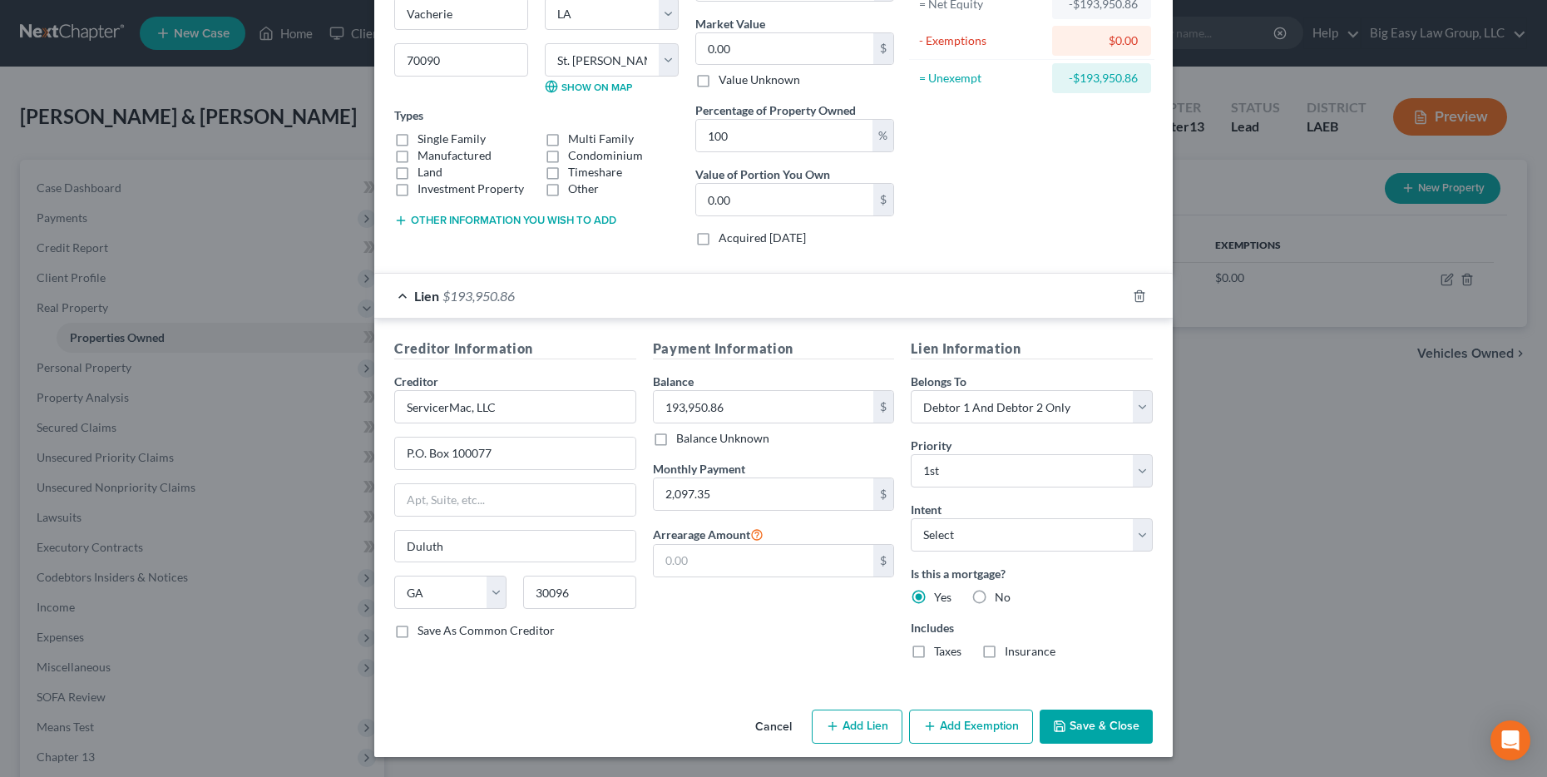
click at [787, 717] on button "Add Lien" at bounding box center [857, 726] width 91 height 35
select select "2"
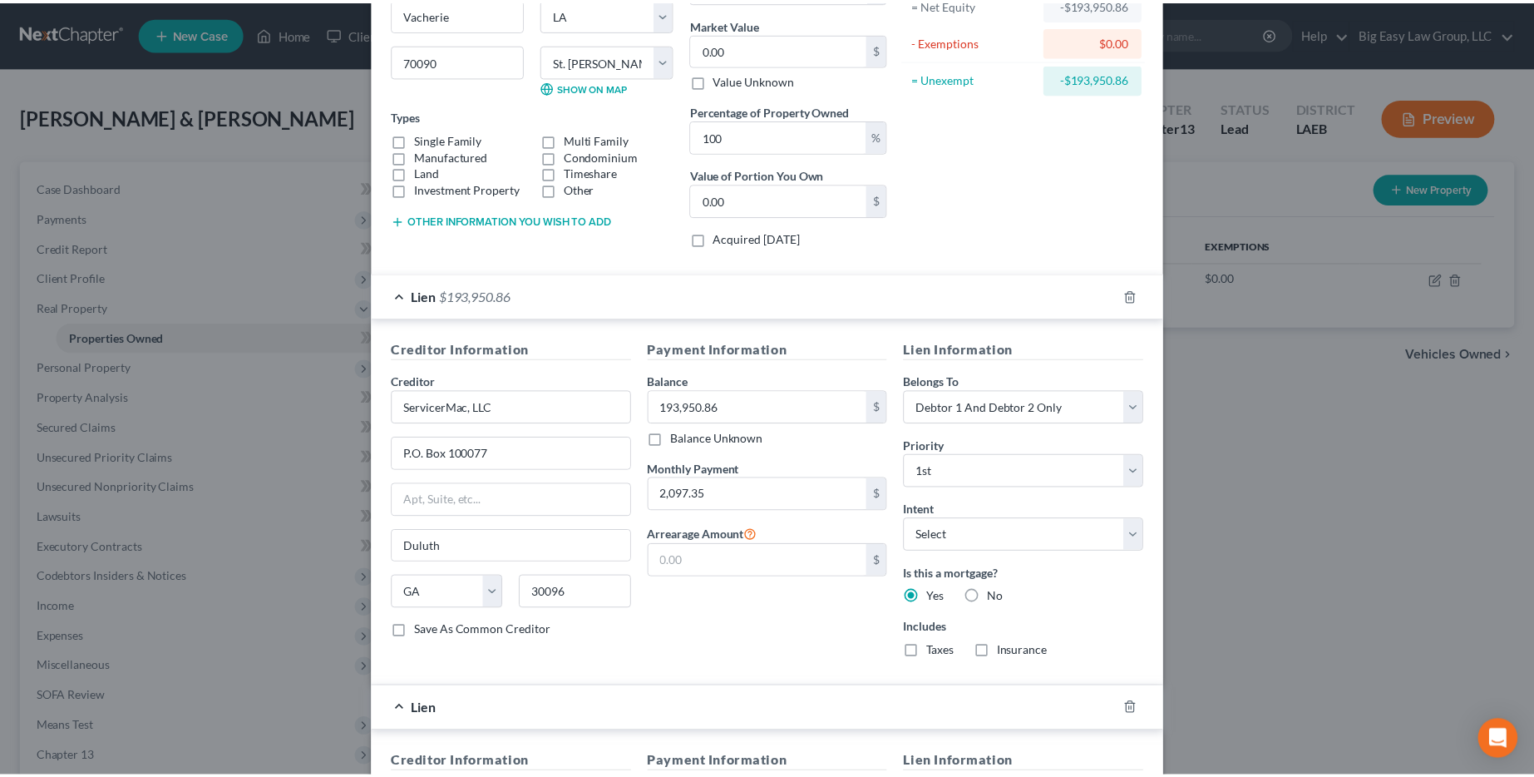
scroll to position [603, 0]
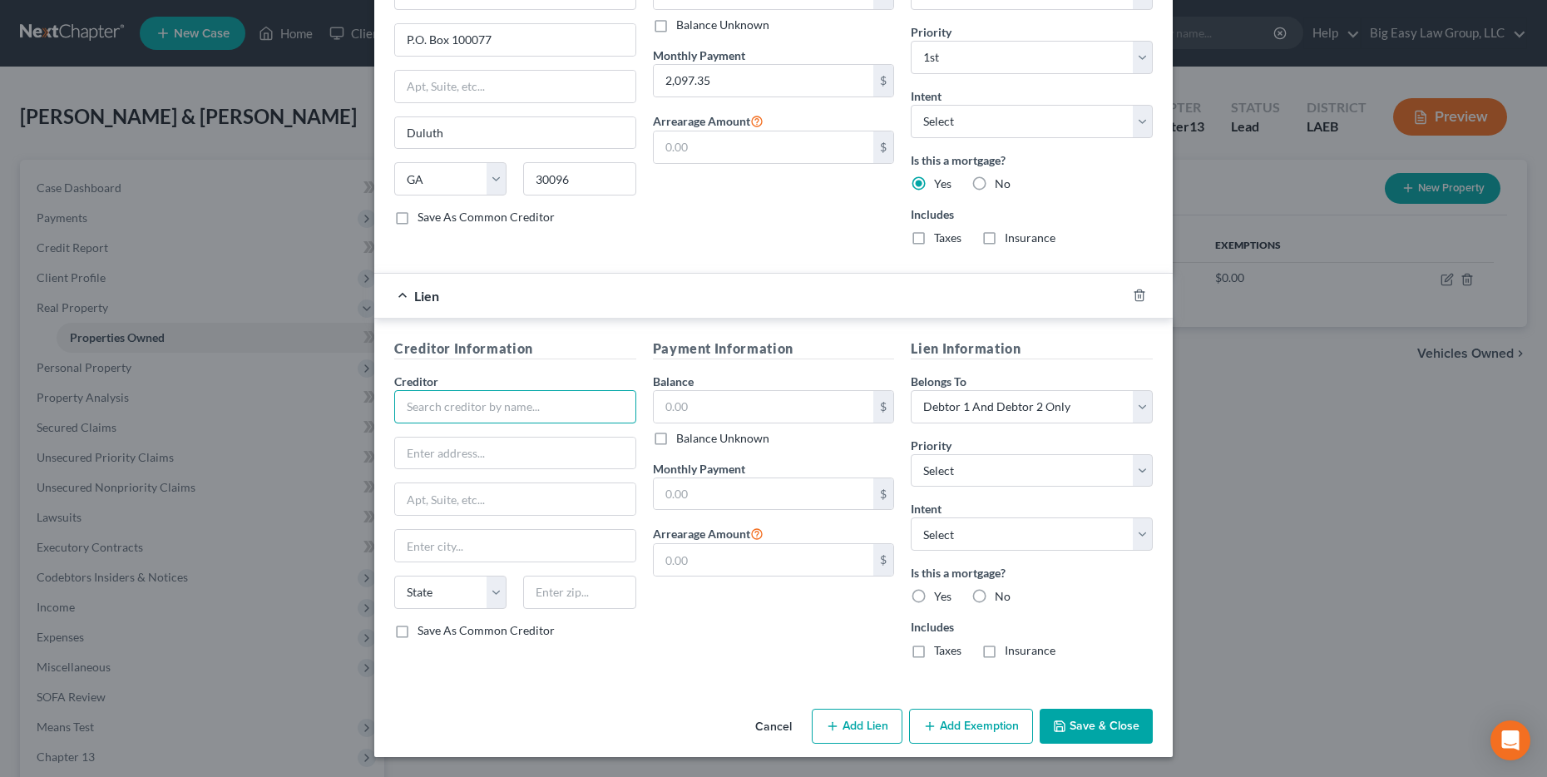
click at [538, 422] on input "text" at bounding box center [515, 406] width 242 height 33
type input "SBA Disaster Loan Servicing Center"
type input "[STREET_ADDRESS][PERSON_NAME]"
click at [567, 513] on input "Suite 22" at bounding box center [515, 499] width 240 height 32
type input "Suite 202"
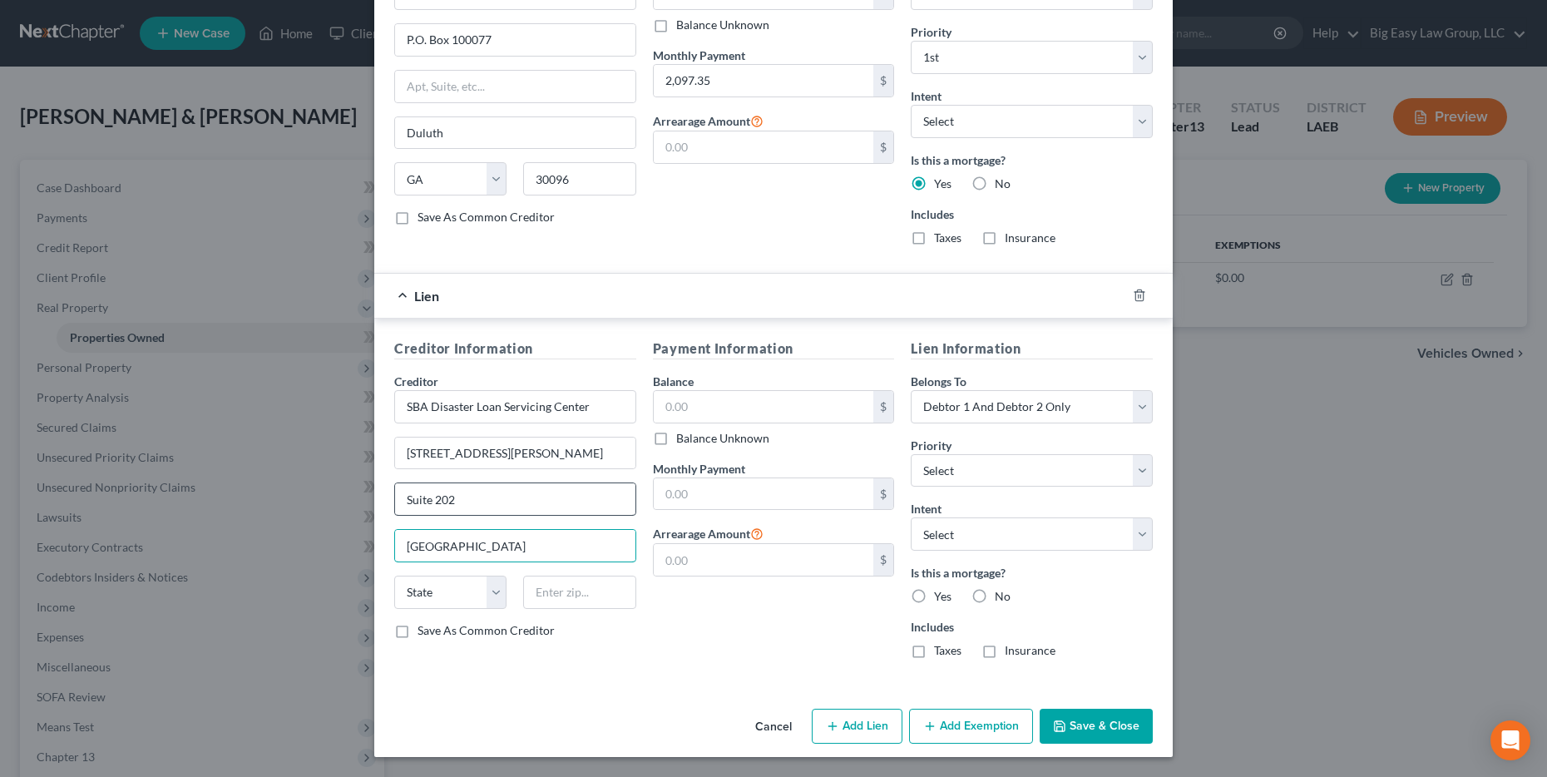
type input "[GEOGRAPHIC_DATA]"
select select "45"
type input "79925"
click at [787, 405] on input "text" at bounding box center [764, 407] width 220 height 32
type input "197,754.61"
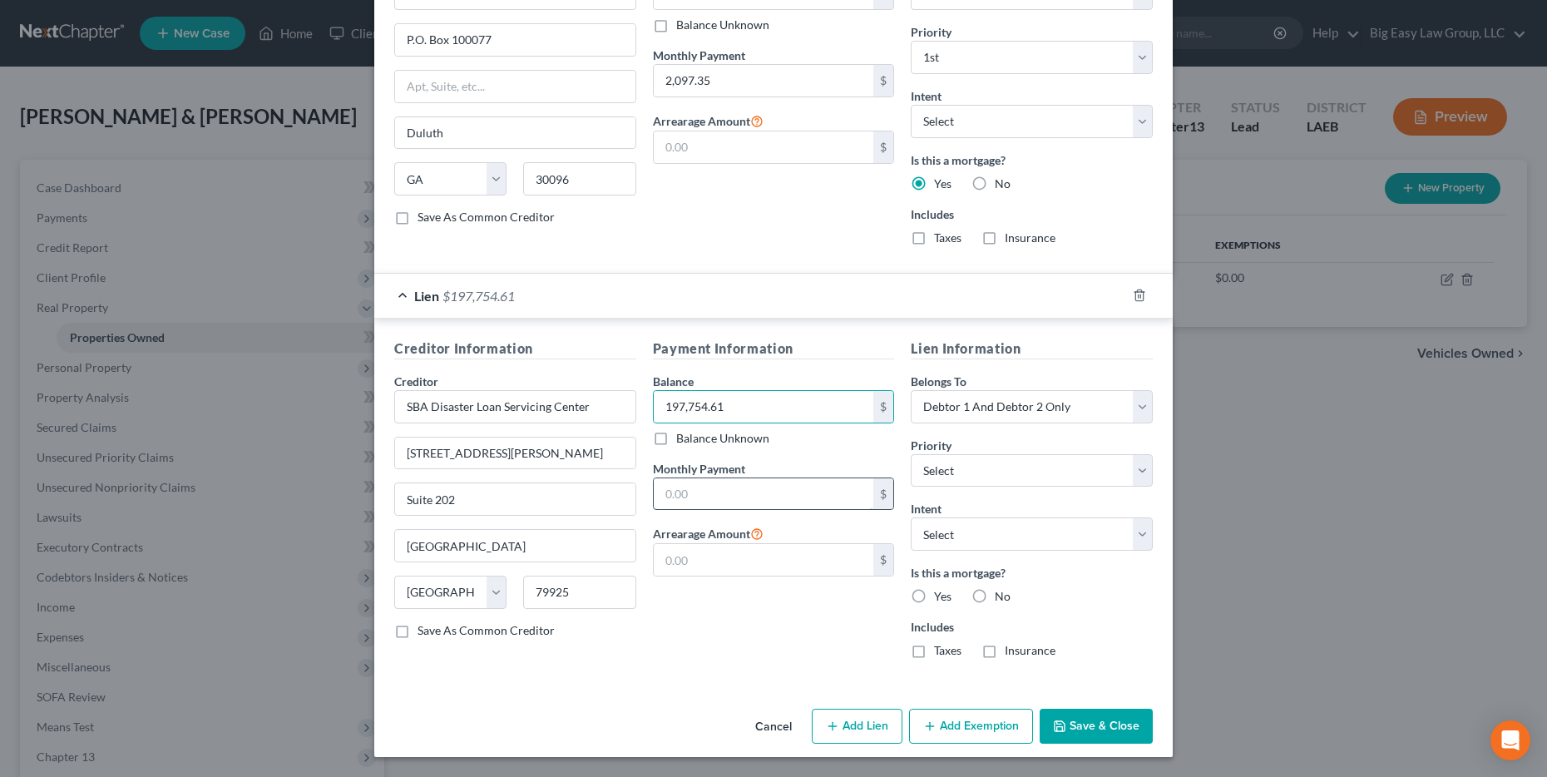
click at [787, 486] on input "text" at bounding box center [764, 494] width 220 height 32
type input "765"
click at [787, 598] on label "Yes" at bounding box center [942, 596] width 17 height 17
click at [787, 598] on input "Yes" at bounding box center [946, 593] width 11 height 11
radio input "true"
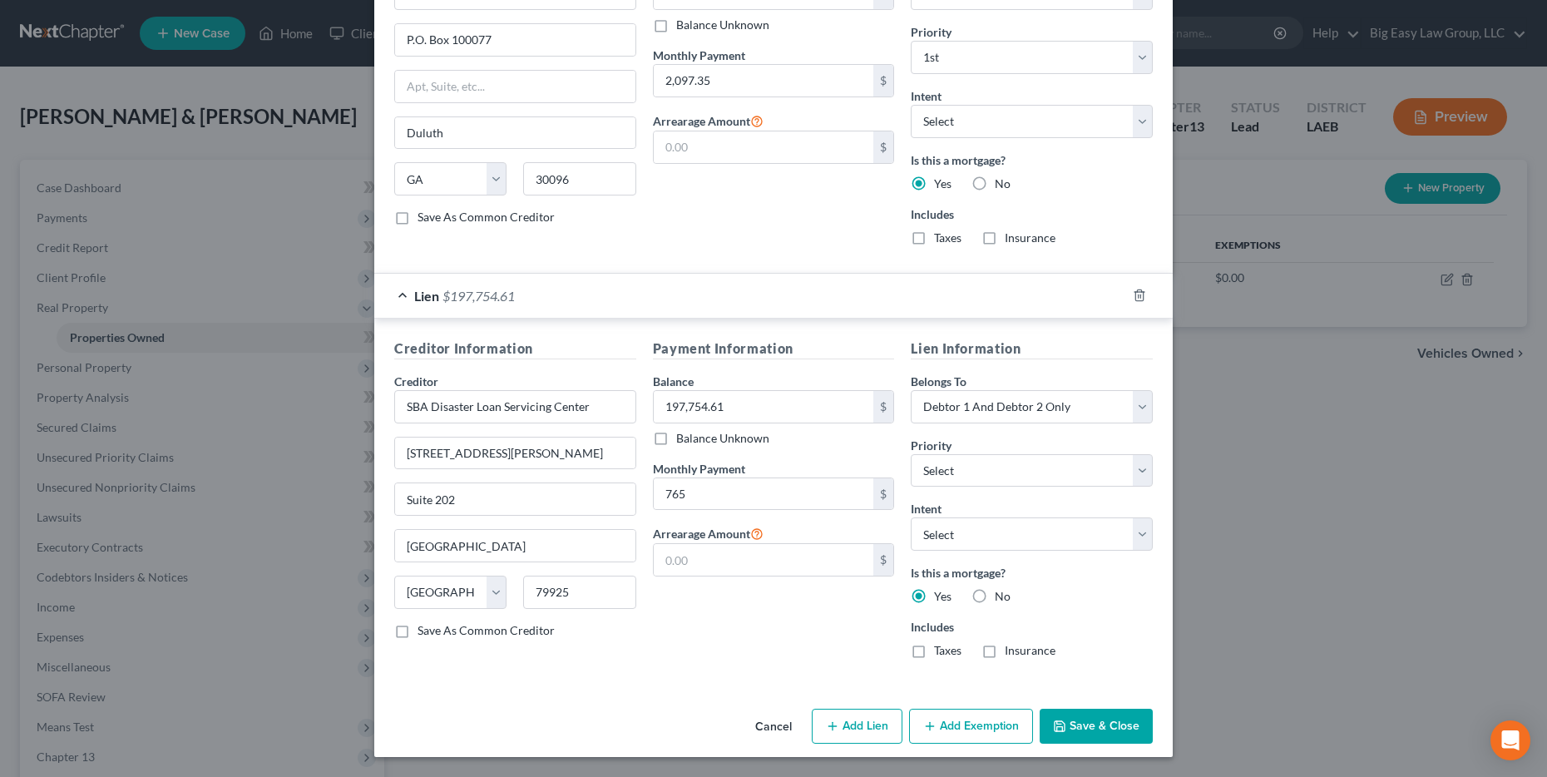
click at [787, 712] on button "Save & Close" at bounding box center [1095, 725] width 113 height 35
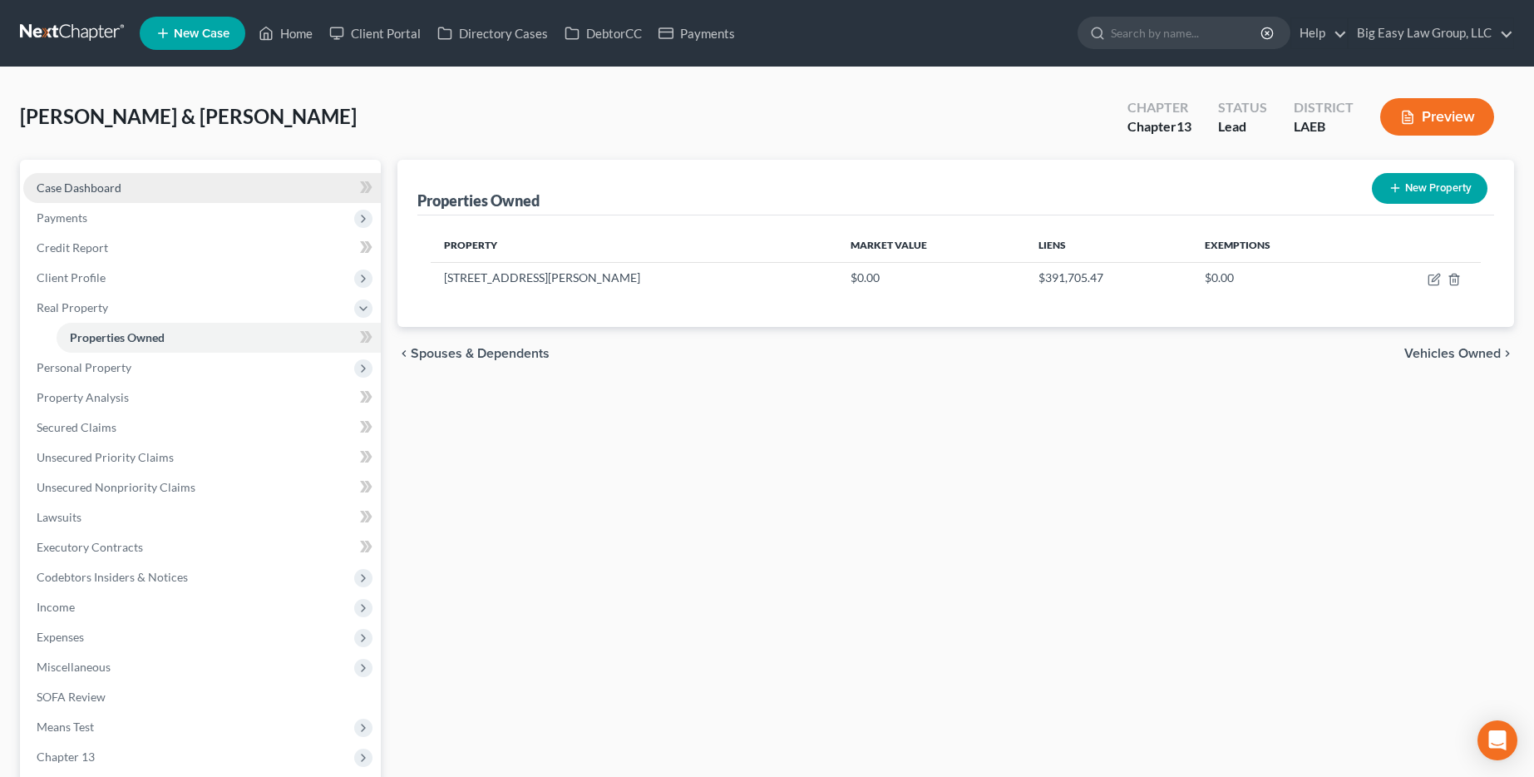
click at [66, 180] on span "Case Dashboard" at bounding box center [79, 187] width 85 height 14
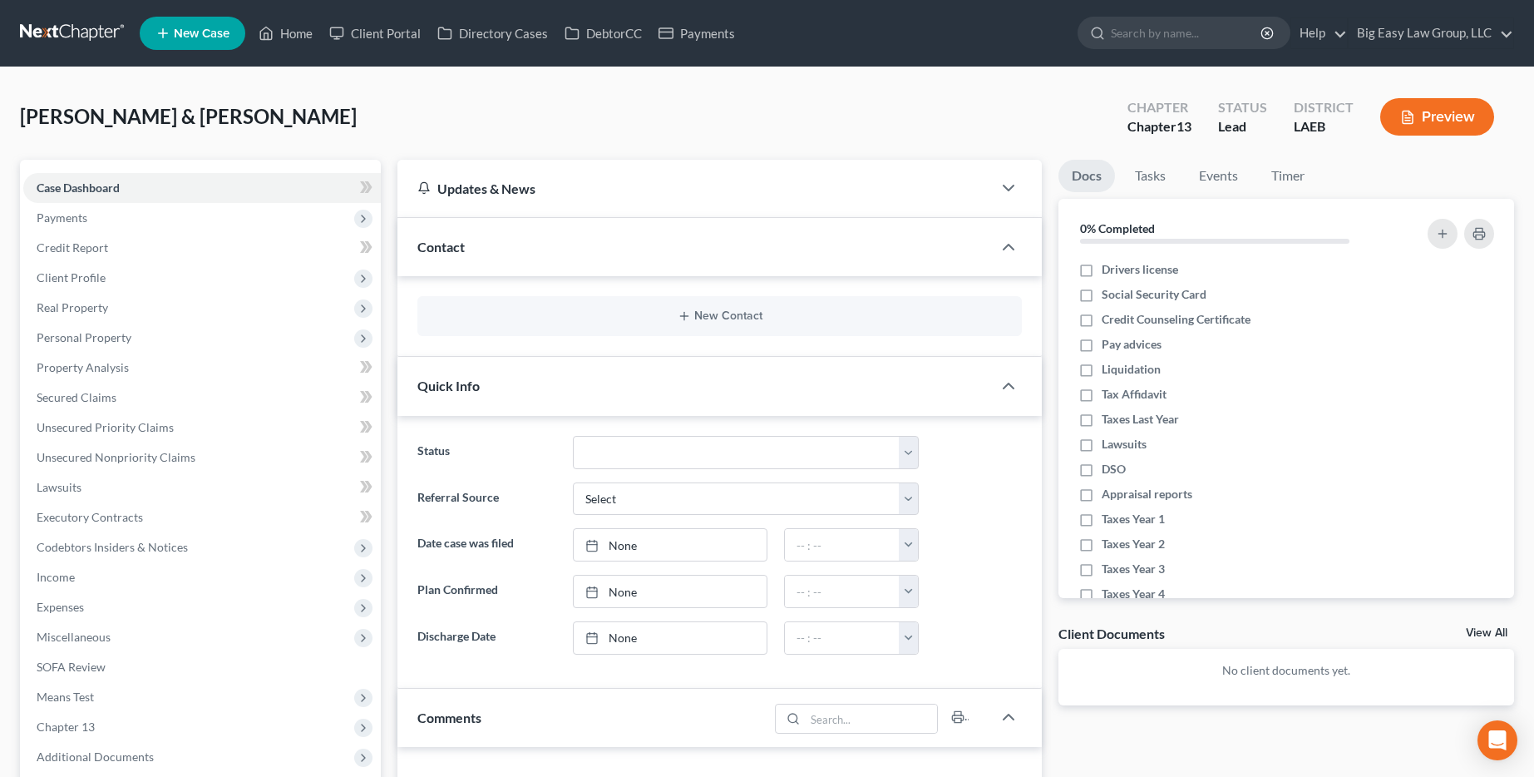
click at [550, 328] on div "New Contact" at bounding box center [719, 316] width 605 height 40
click at [585, 306] on div "New Contact" at bounding box center [719, 316] width 605 height 40
click at [731, 314] on button "New Contact" at bounding box center [720, 315] width 578 height 13
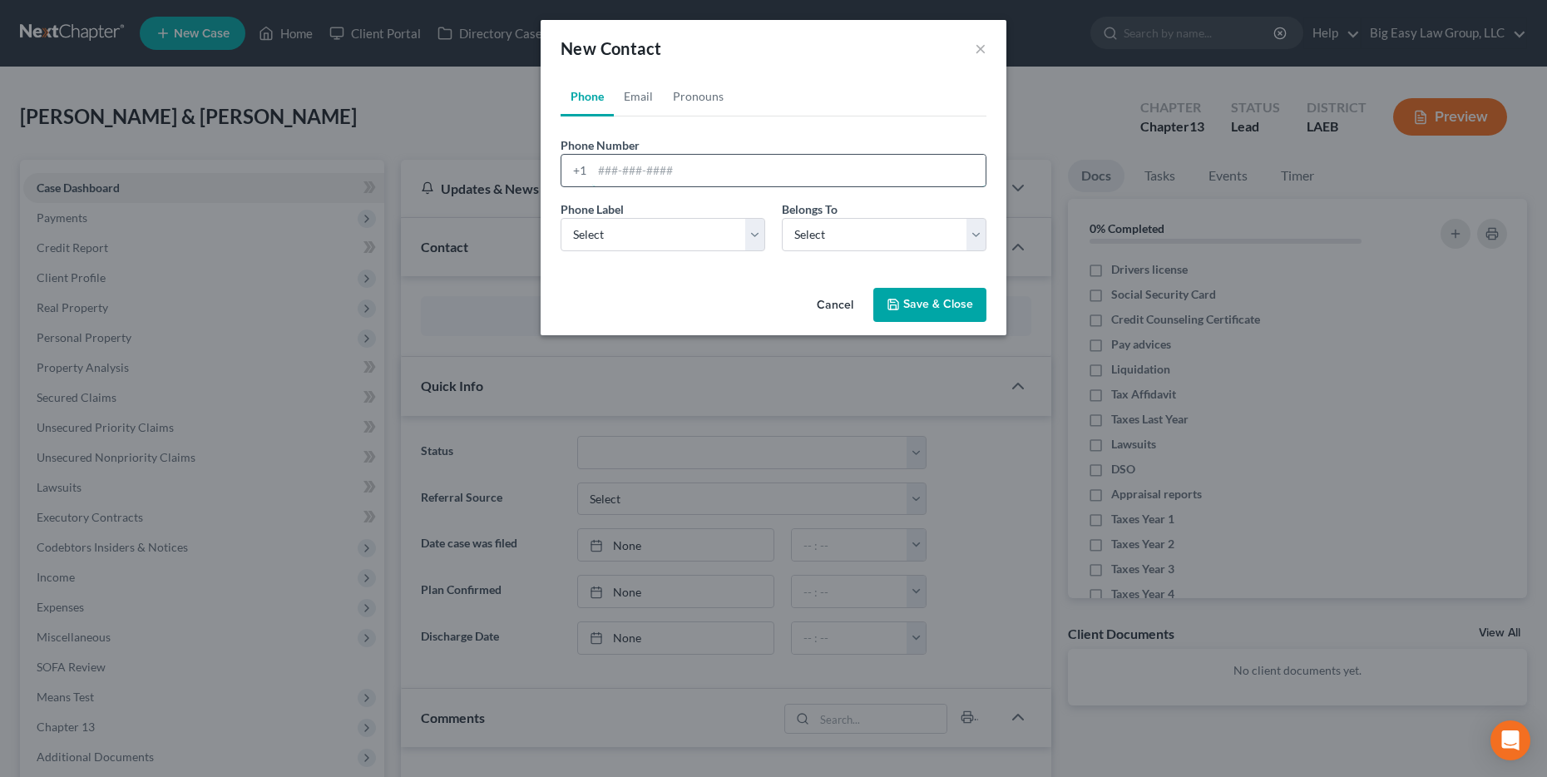
click at [645, 173] on input "tel" at bounding box center [788, 171] width 393 height 32
type input "[PHONE_NUMBER]"
click at [661, 242] on select "Select Mobile Home Work Other" at bounding box center [662, 234] width 205 height 33
select select "2"
click at [560, 218] on select "Select Mobile Home Work Other" at bounding box center [662, 234] width 205 height 33
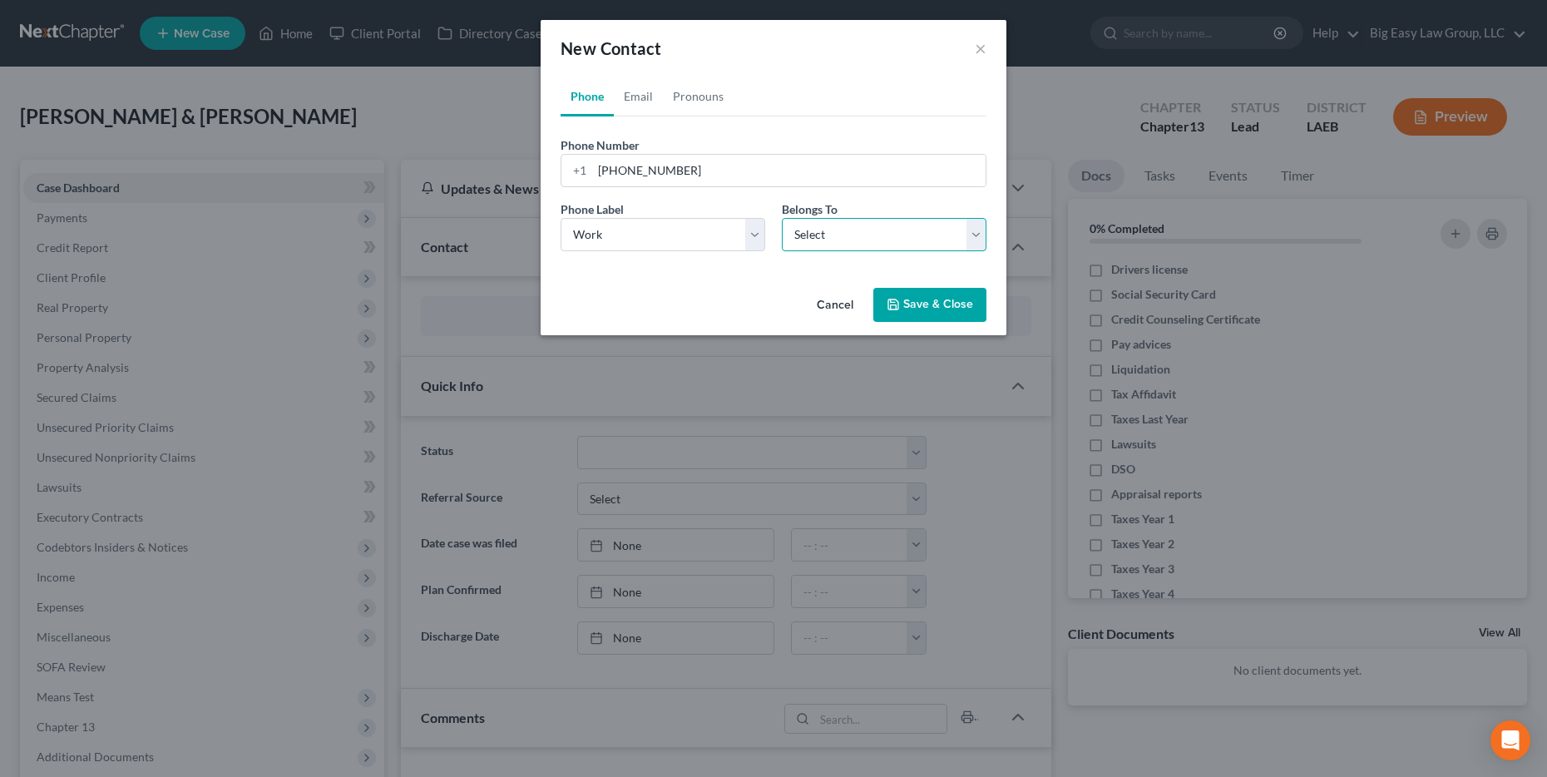
click at [787, 232] on select "Select Client Spouse Other" at bounding box center [884, 234] width 205 height 33
select select "0"
click at [782, 218] on select "Select Client Spouse Other" at bounding box center [884, 234] width 205 height 33
click at [787, 229] on select "Select Client Spouse Other" at bounding box center [884, 234] width 205 height 33
click at [782, 218] on select "Select Client Spouse Other" at bounding box center [884, 234] width 205 height 33
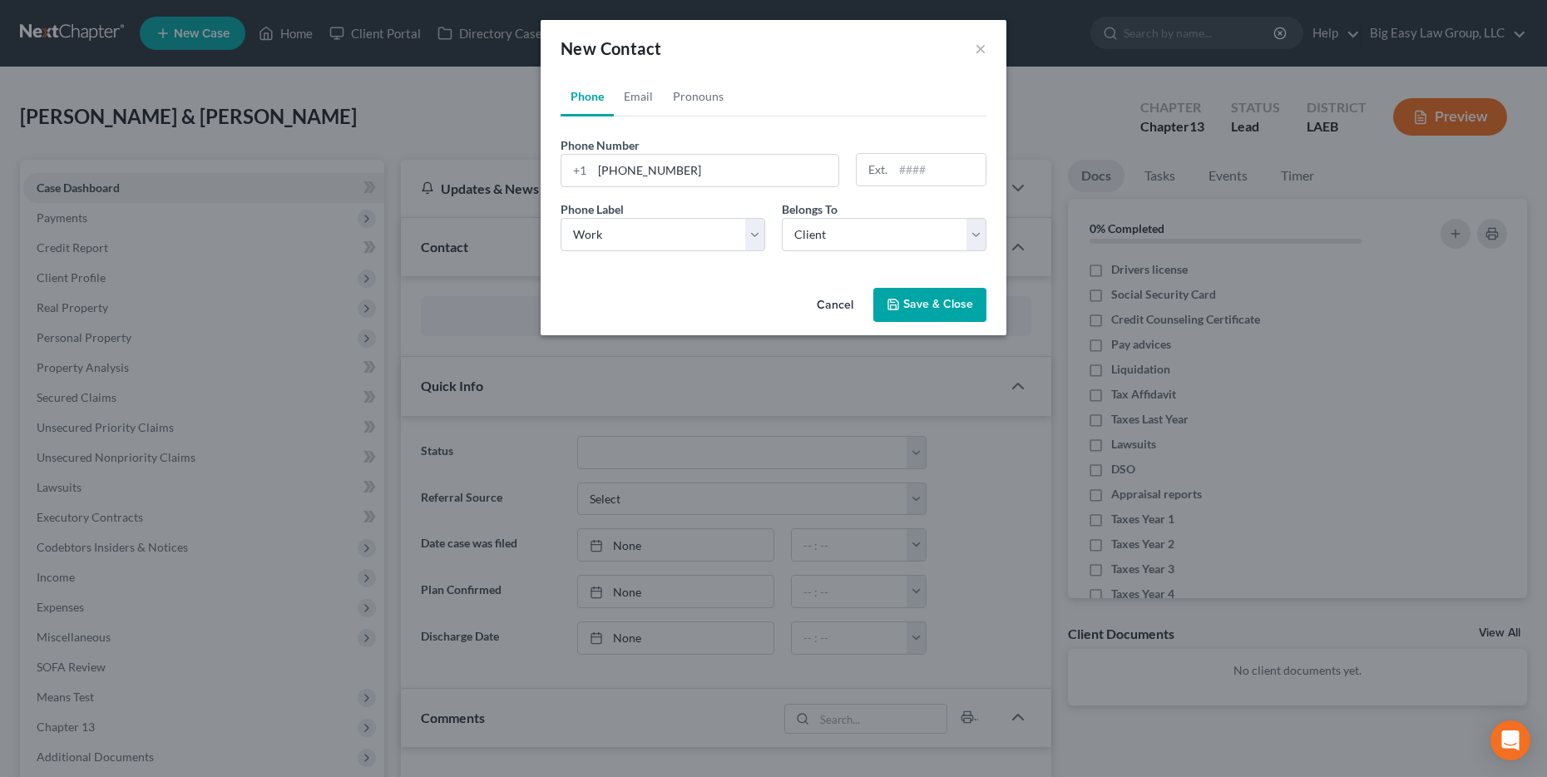
click at [787, 299] on button "Save & Close" at bounding box center [929, 305] width 113 height 35
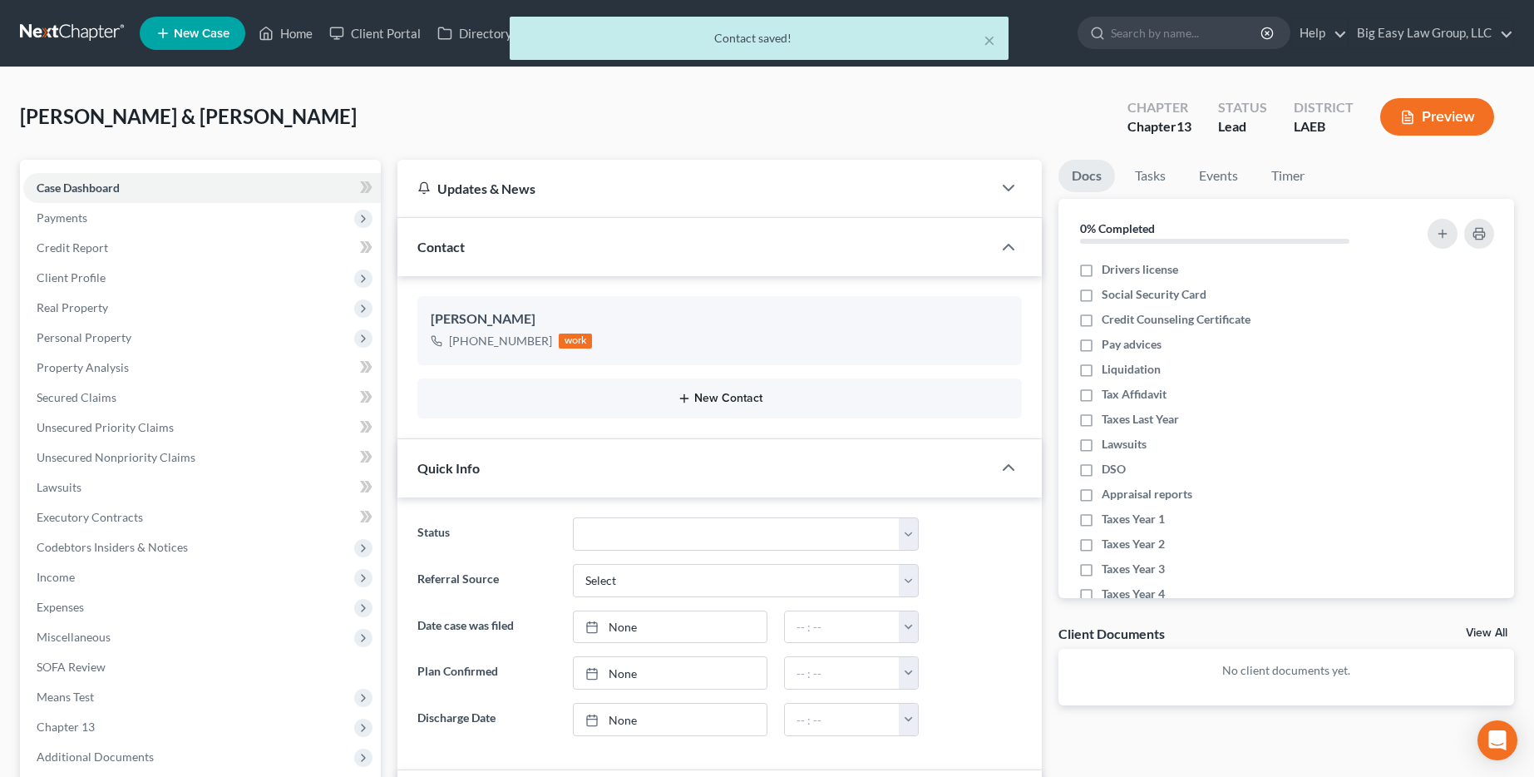
click at [550, 393] on button "New Contact" at bounding box center [720, 398] width 578 height 13
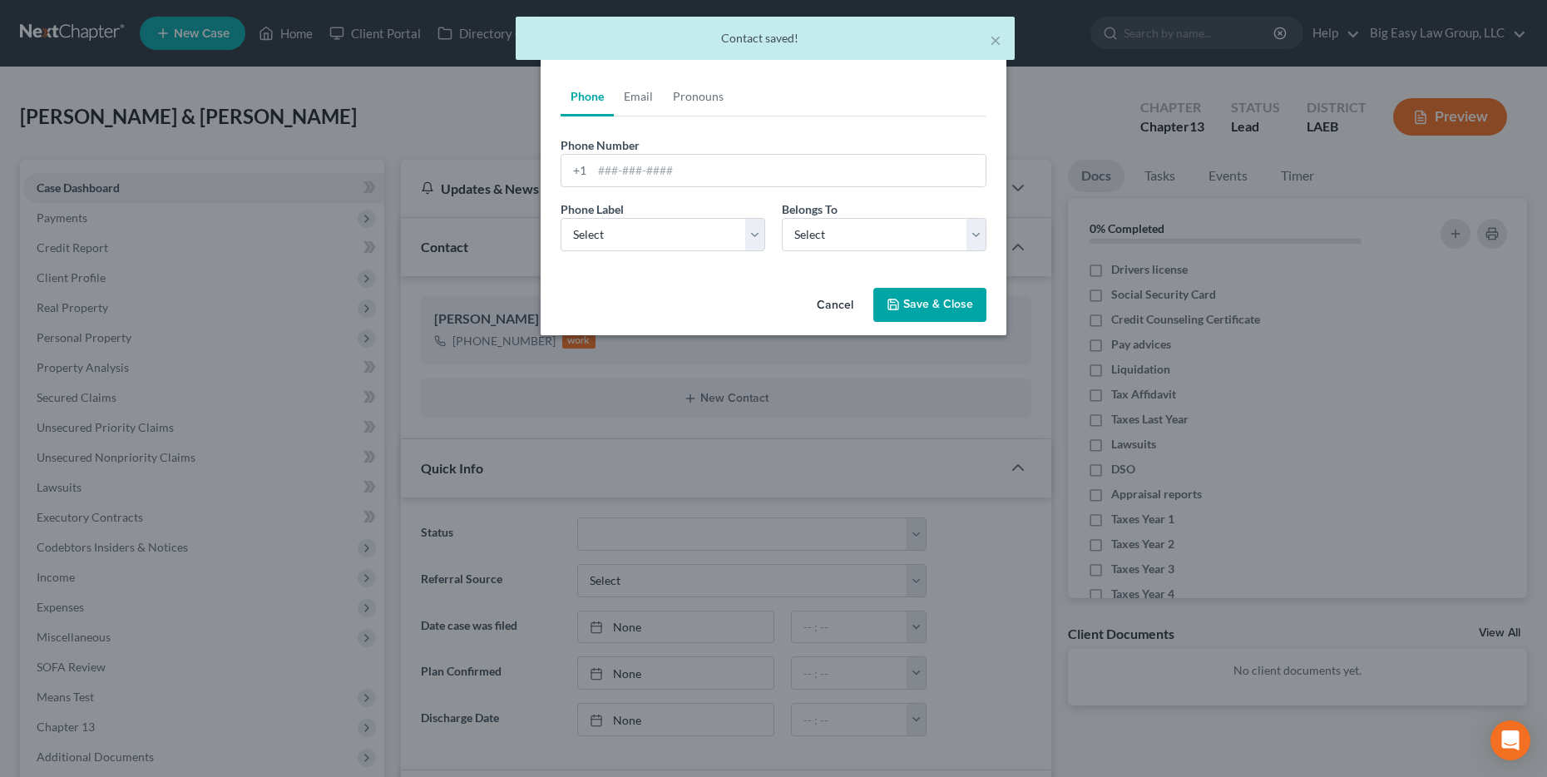
click at [787, 311] on button "Cancel" at bounding box center [834, 305] width 63 height 33
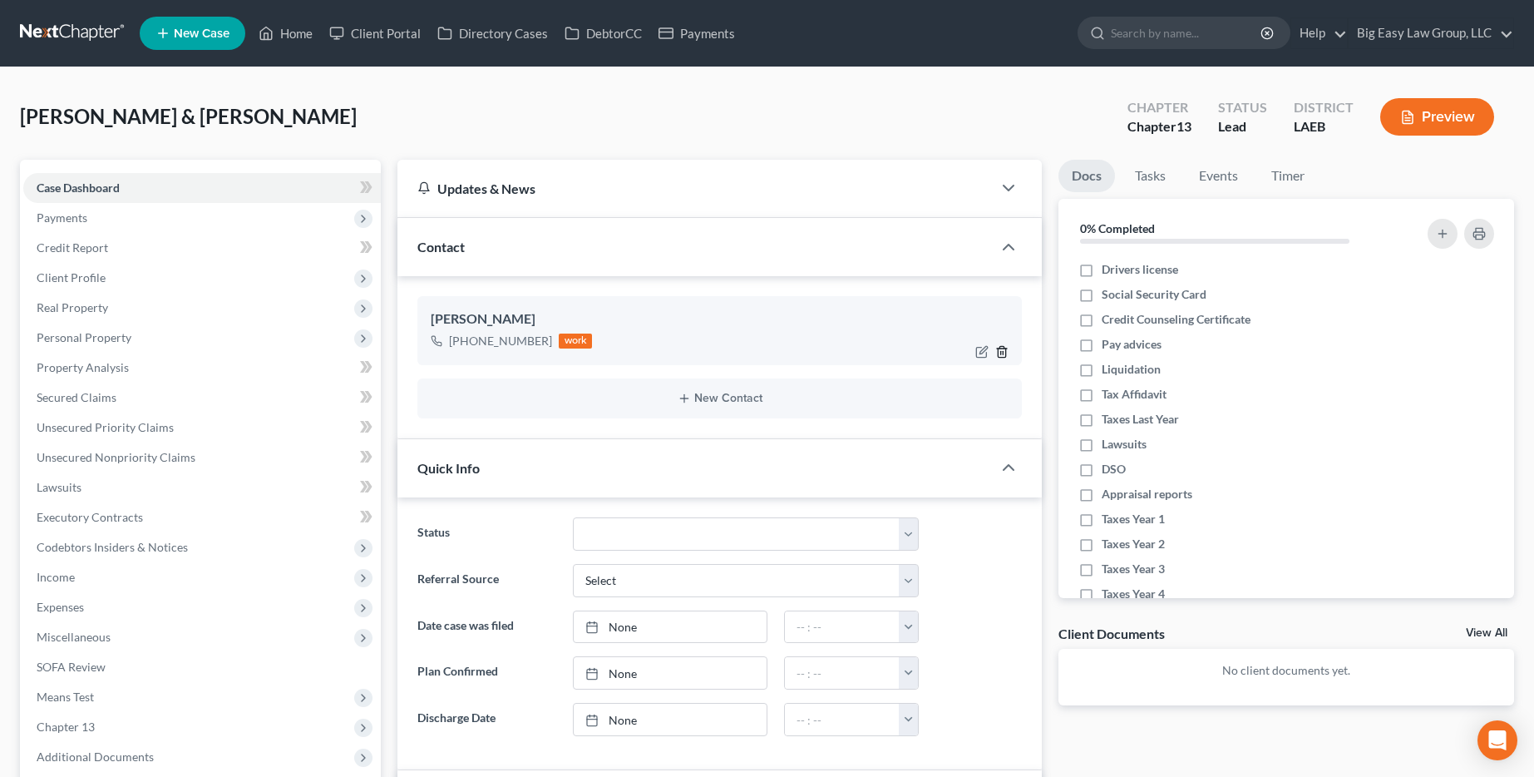
click at [787, 350] on icon "button" at bounding box center [1001, 351] width 13 height 13
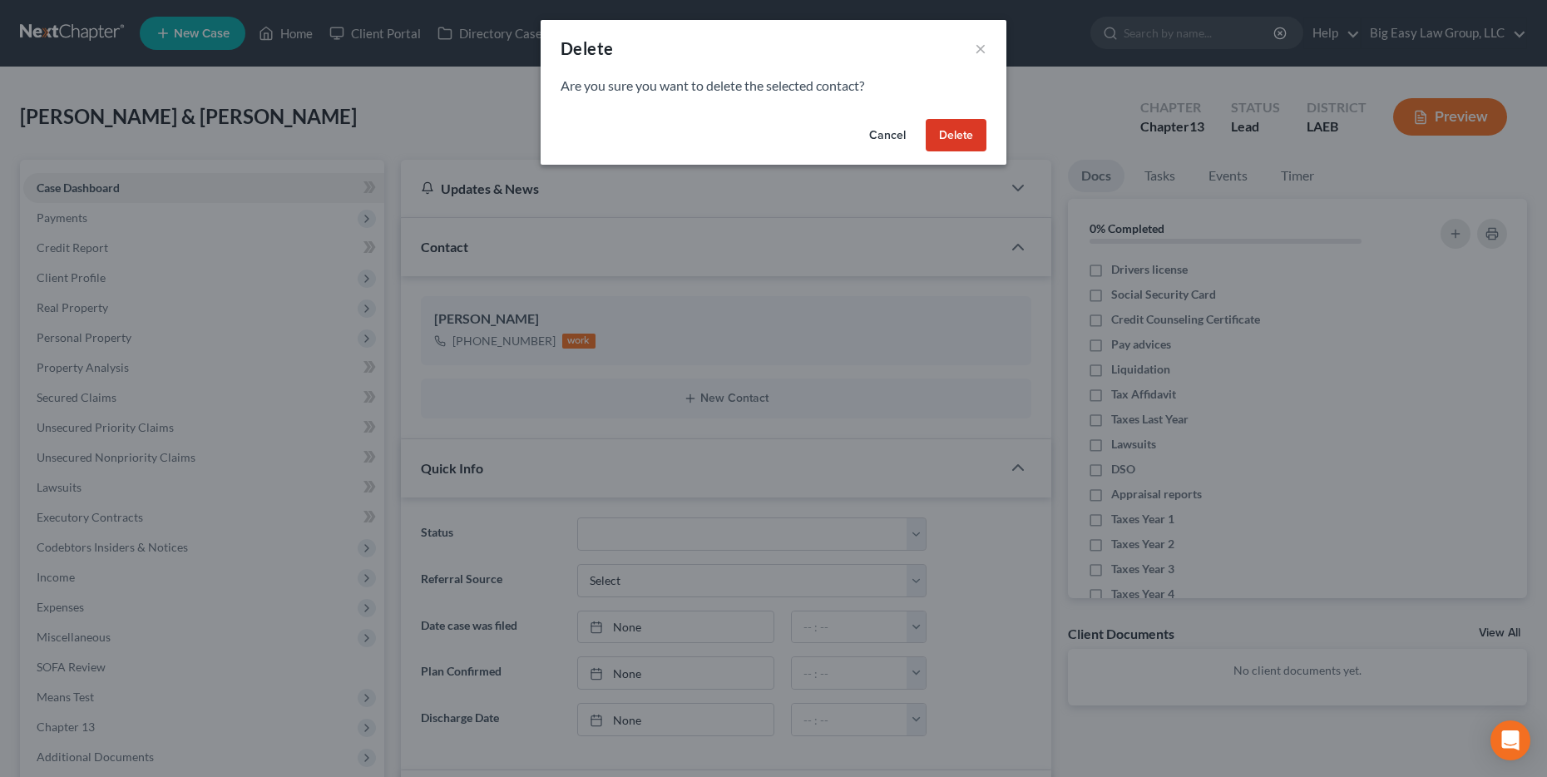
drag, startPoint x: 964, startPoint y: 113, endPoint x: 851, endPoint y: 292, distance: 211.6
click at [787, 121] on div "Cancel Delete" at bounding box center [774, 138] width 466 height 53
click at [787, 125] on button "Delete" at bounding box center [956, 135] width 61 height 33
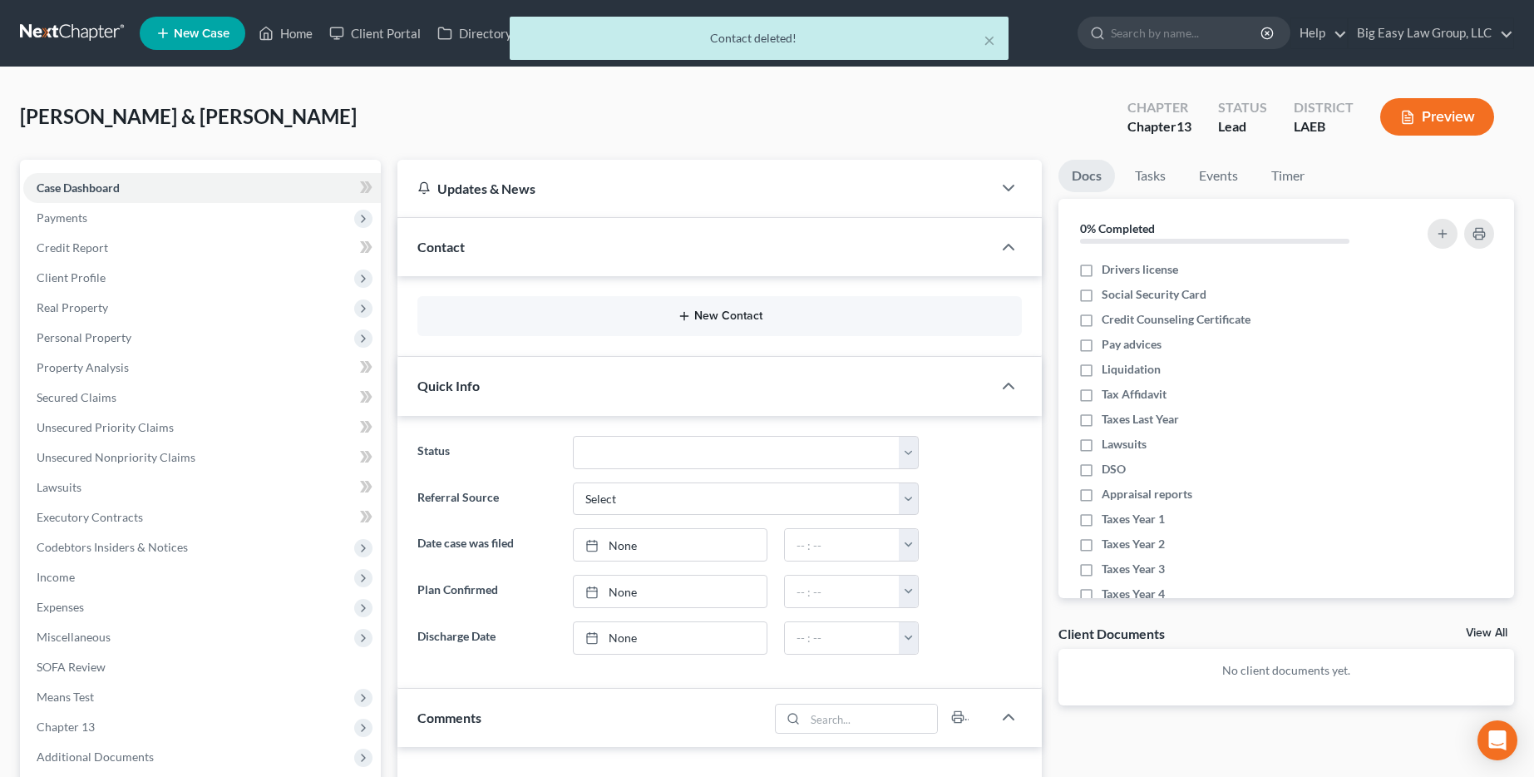
click at [660, 319] on button "New Contact" at bounding box center [720, 315] width 578 height 13
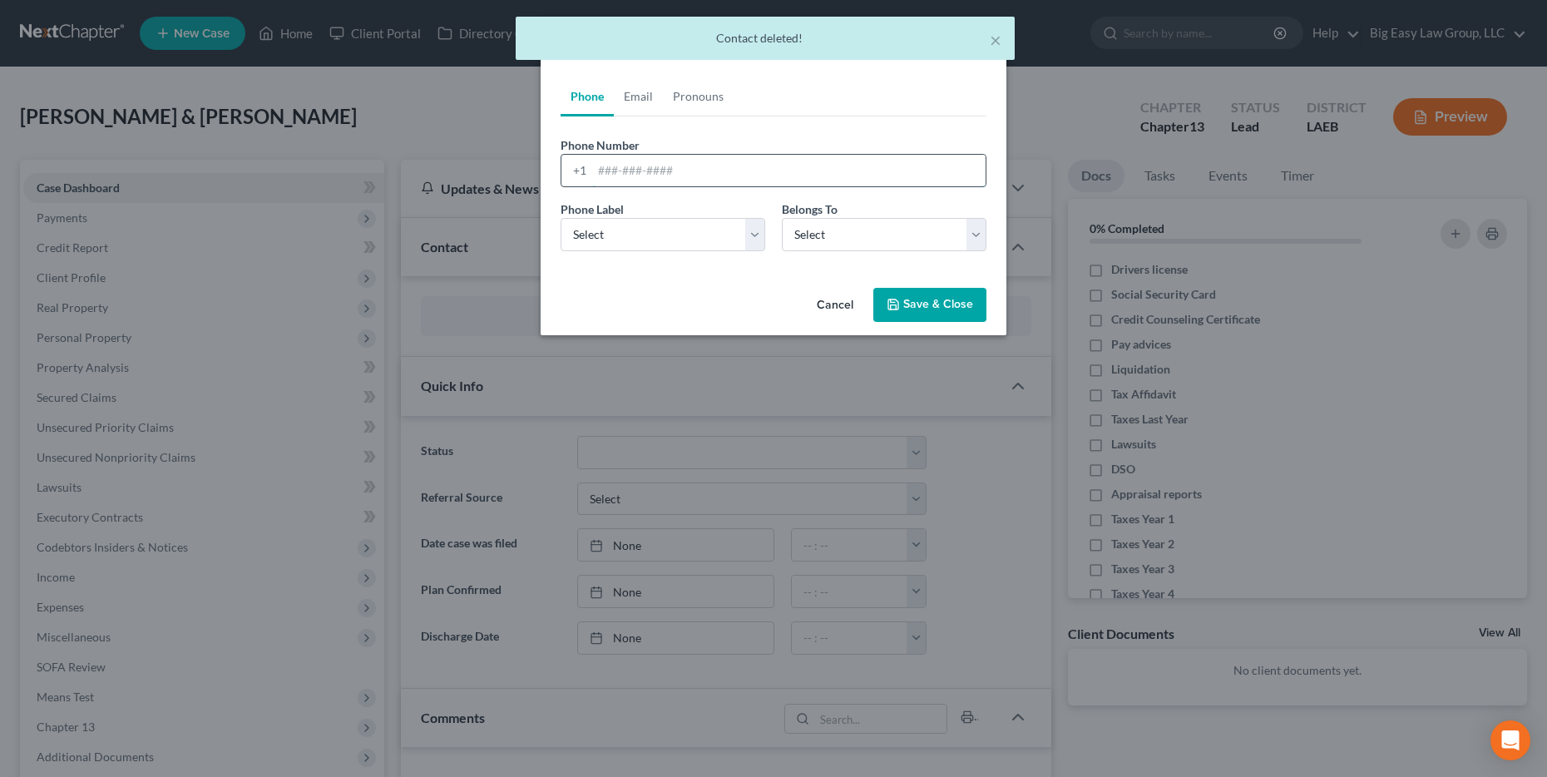
click at [657, 172] on input "tel" at bounding box center [788, 171] width 393 height 32
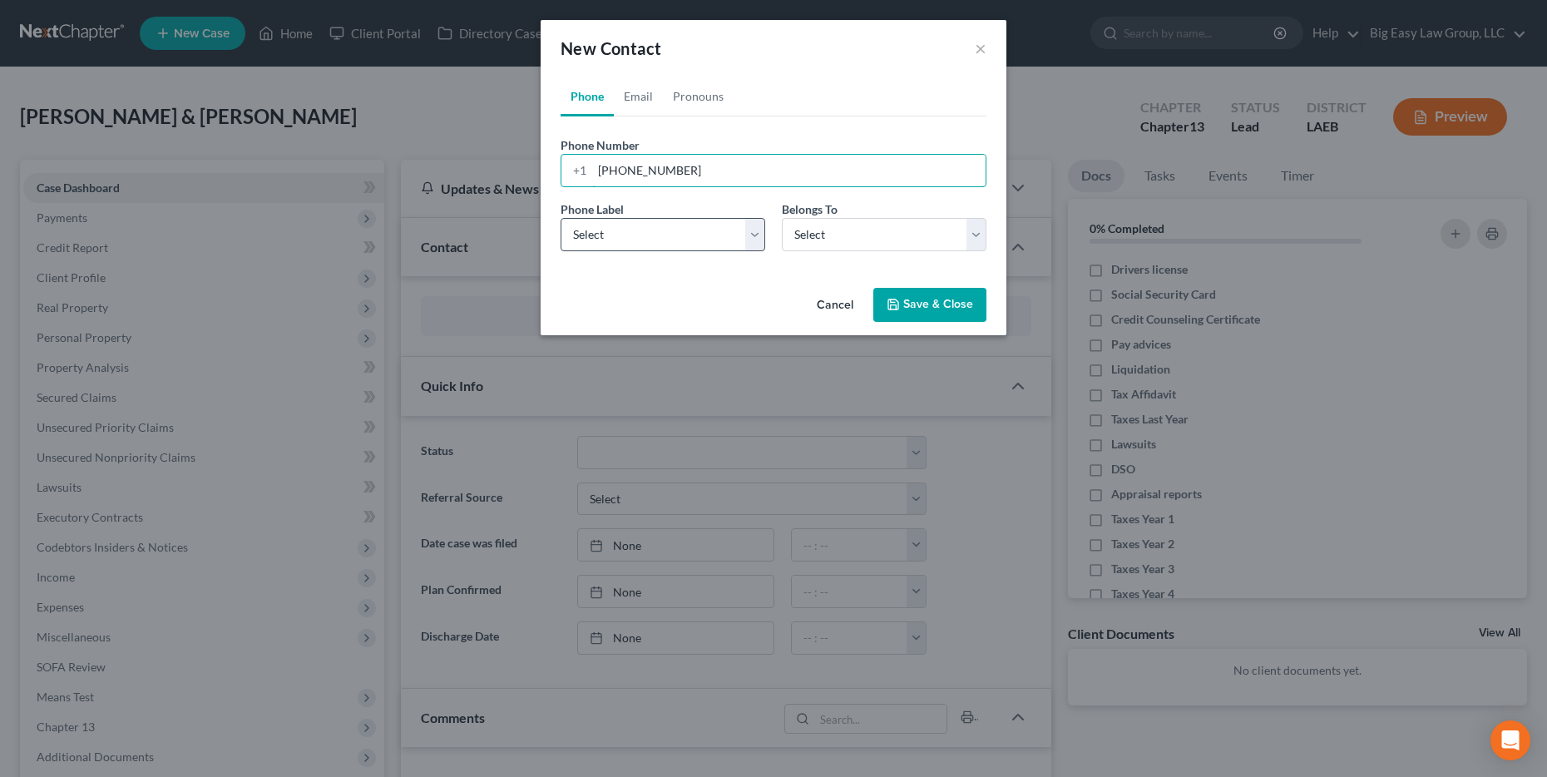
type input "[PHONE_NUMBER]"
click at [642, 220] on select "Select Mobile Home Work Other" at bounding box center [662, 234] width 205 height 33
select select "0"
click at [560, 218] on select "Select Mobile Home Work Other" at bounding box center [662, 234] width 205 height 33
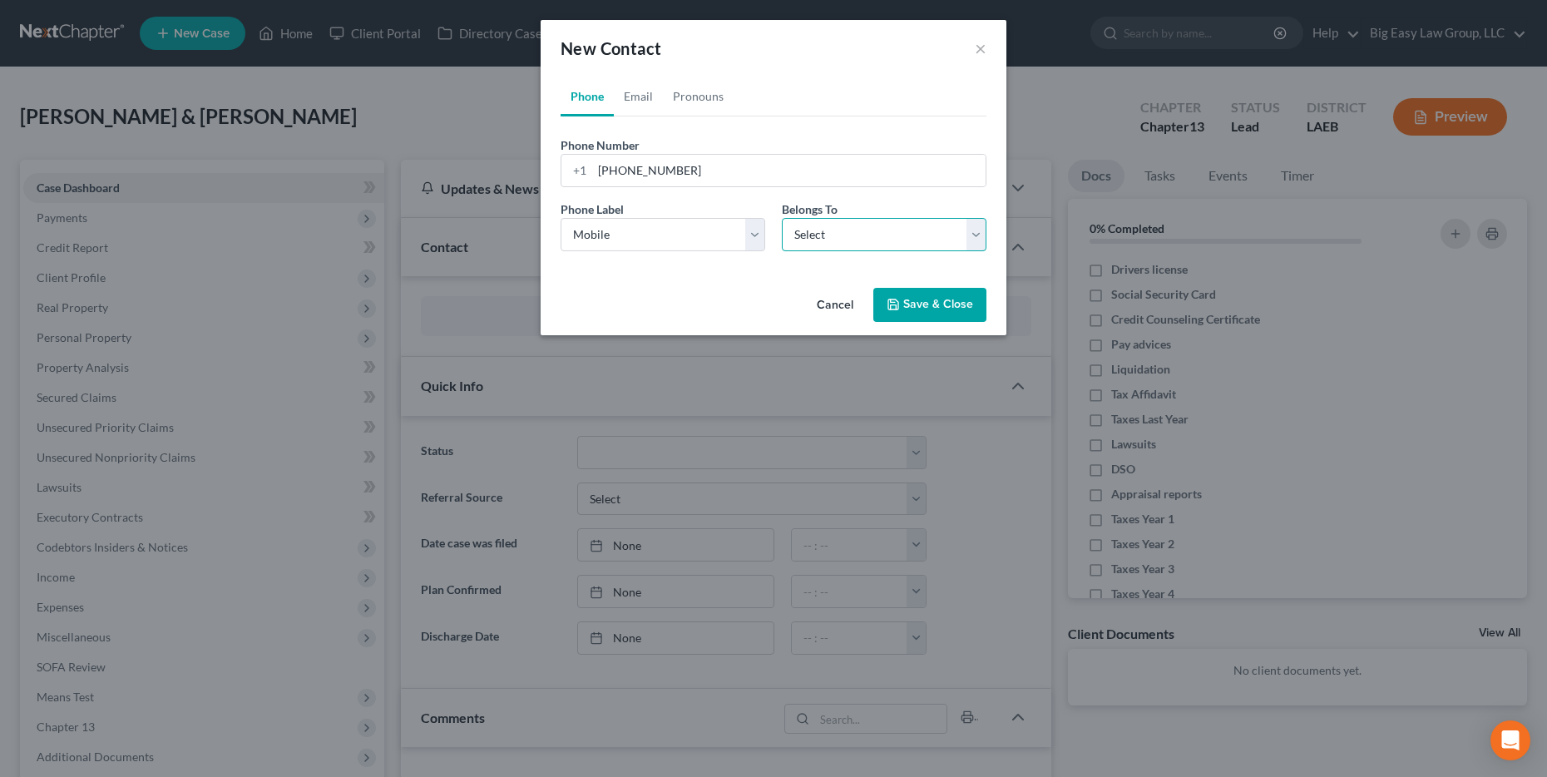
click at [787, 221] on select "Select Client Spouse Other" at bounding box center [884, 234] width 205 height 33
click at [782, 218] on select "Select Client Spouse Other" at bounding box center [884, 234] width 205 height 33
click at [787, 236] on select "Select Client Spouse Other" at bounding box center [884, 234] width 205 height 33
select select "0"
click at [782, 218] on select "Select Client Spouse Other" at bounding box center [884, 234] width 205 height 33
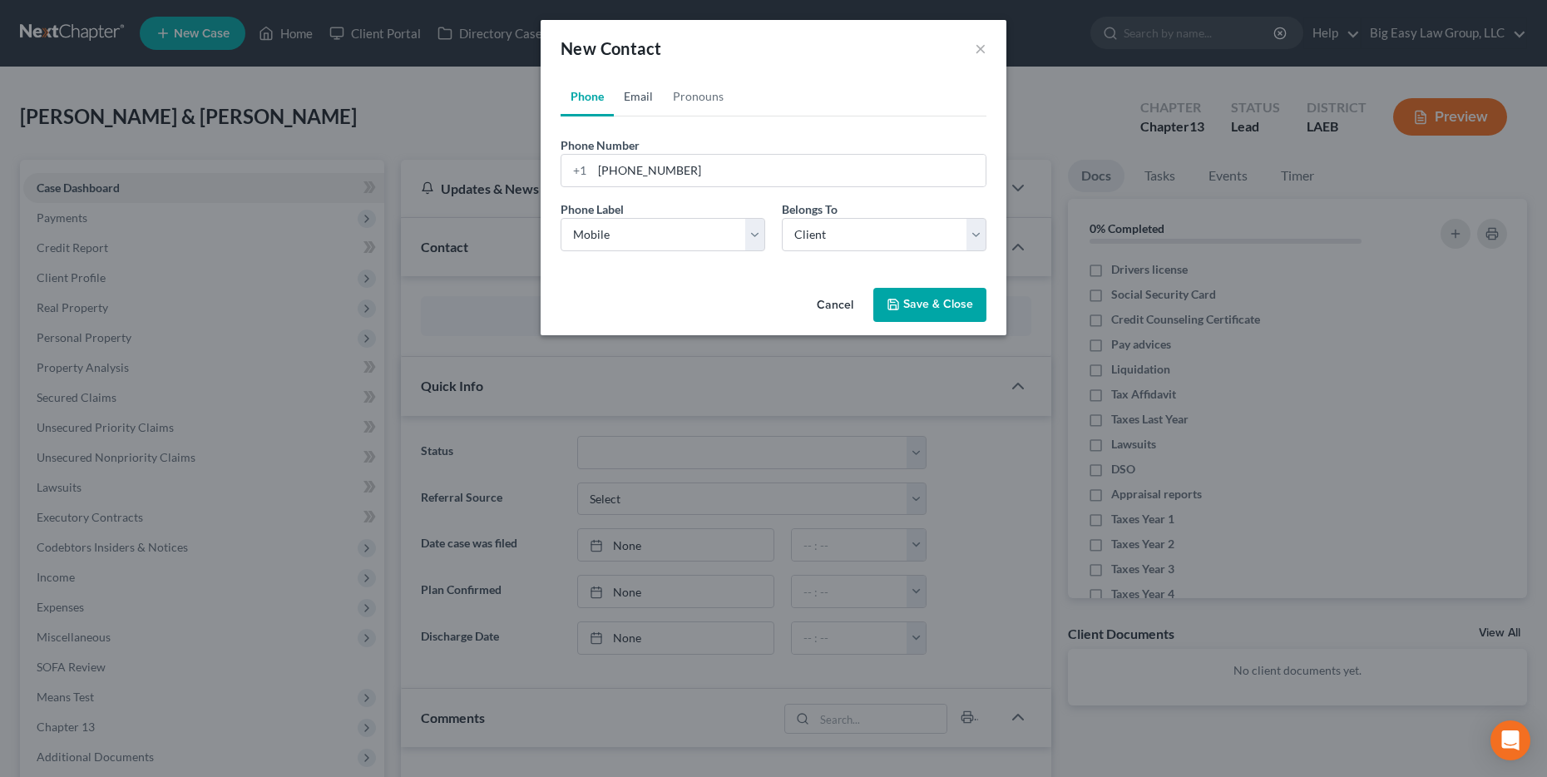
click at [646, 101] on link "Email" at bounding box center [638, 97] width 49 height 40
click at [642, 100] on link "Email" at bounding box center [638, 97] width 49 height 40
click at [737, 170] on input "email" at bounding box center [788, 171] width 393 height 32
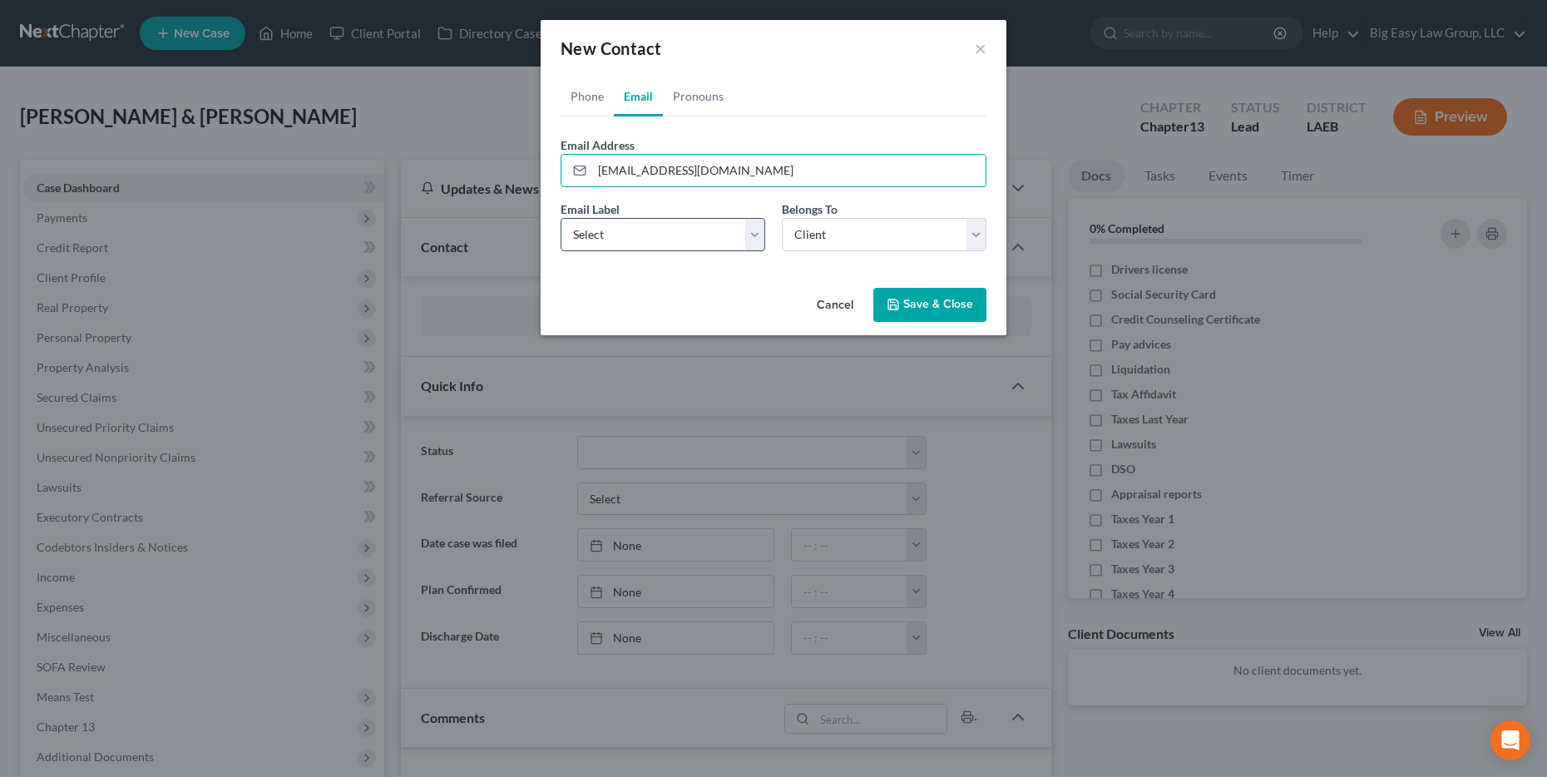
type input "[EMAIL_ADDRESS][DOMAIN_NAME]"
click at [706, 242] on select "Select Home Work Other" at bounding box center [662, 234] width 205 height 33
click at [560, 218] on select "Select Home Work Other" at bounding box center [662, 234] width 205 height 33
click at [787, 302] on button "Save & Close" at bounding box center [929, 305] width 113 height 35
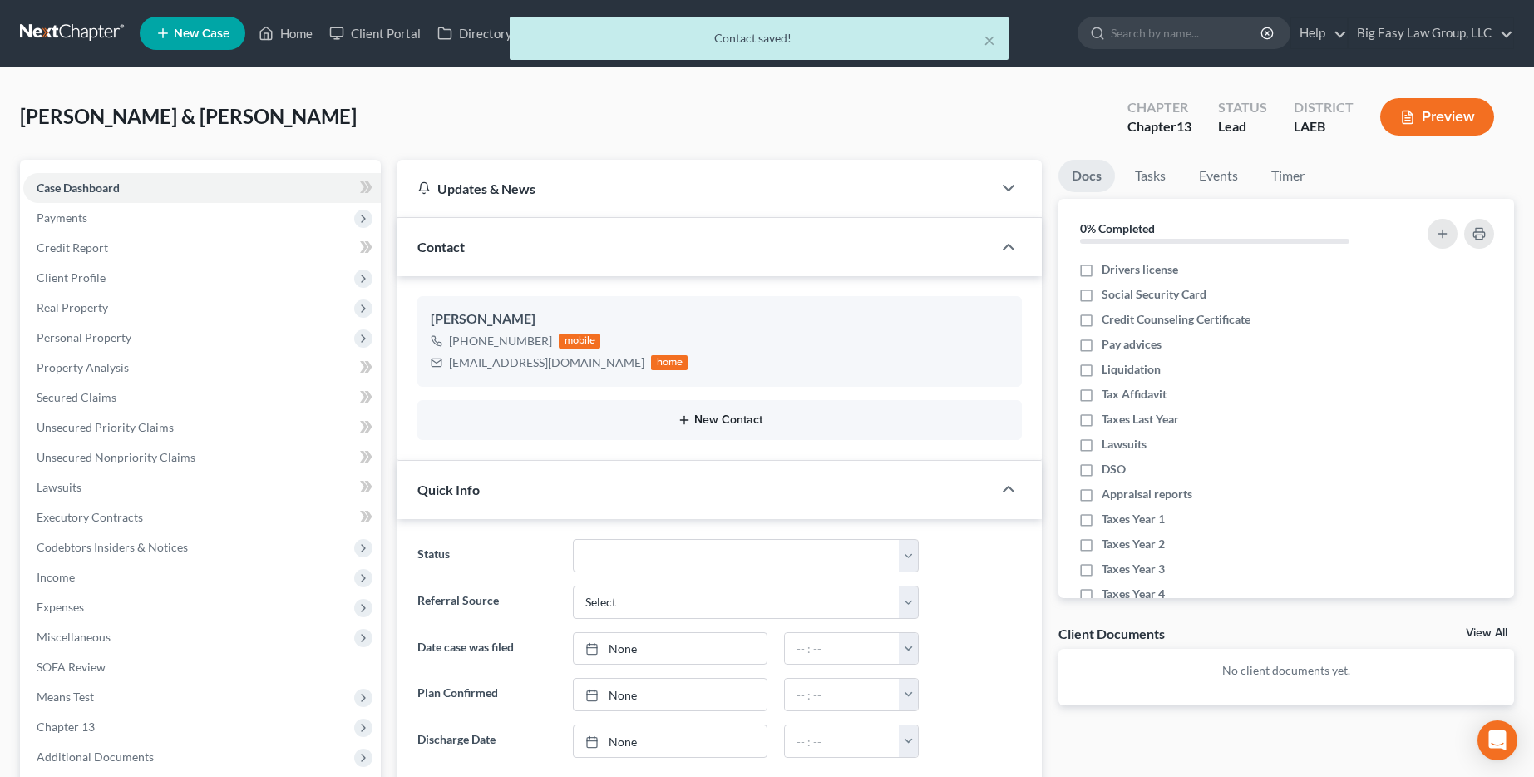
click at [684, 422] on line "button" at bounding box center [684, 419] width 0 height 7
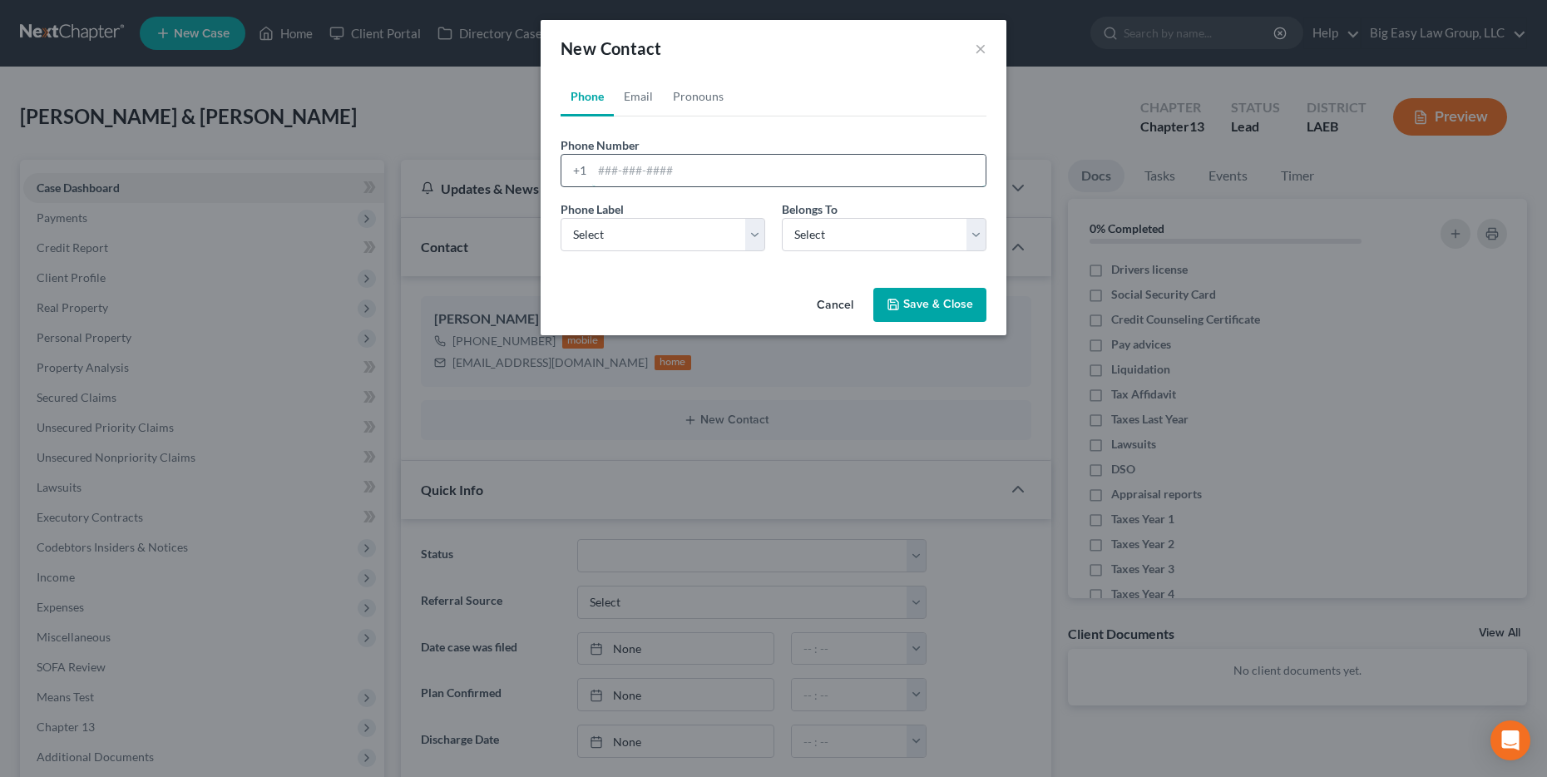
click at [667, 176] on input "tel" at bounding box center [788, 171] width 393 height 32
click at [605, 241] on select "Select Mobile Home Work Other" at bounding box center [662, 234] width 205 height 33
click at [560, 218] on select "Select Mobile Home Work Other" at bounding box center [662, 234] width 205 height 33
click at [787, 223] on select "Select Client Spouse Other" at bounding box center [884, 234] width 205 height 33
click at [782, 218] on select "Select Client Spouse Other" at bounding box center [884, 234] width 205 height 33
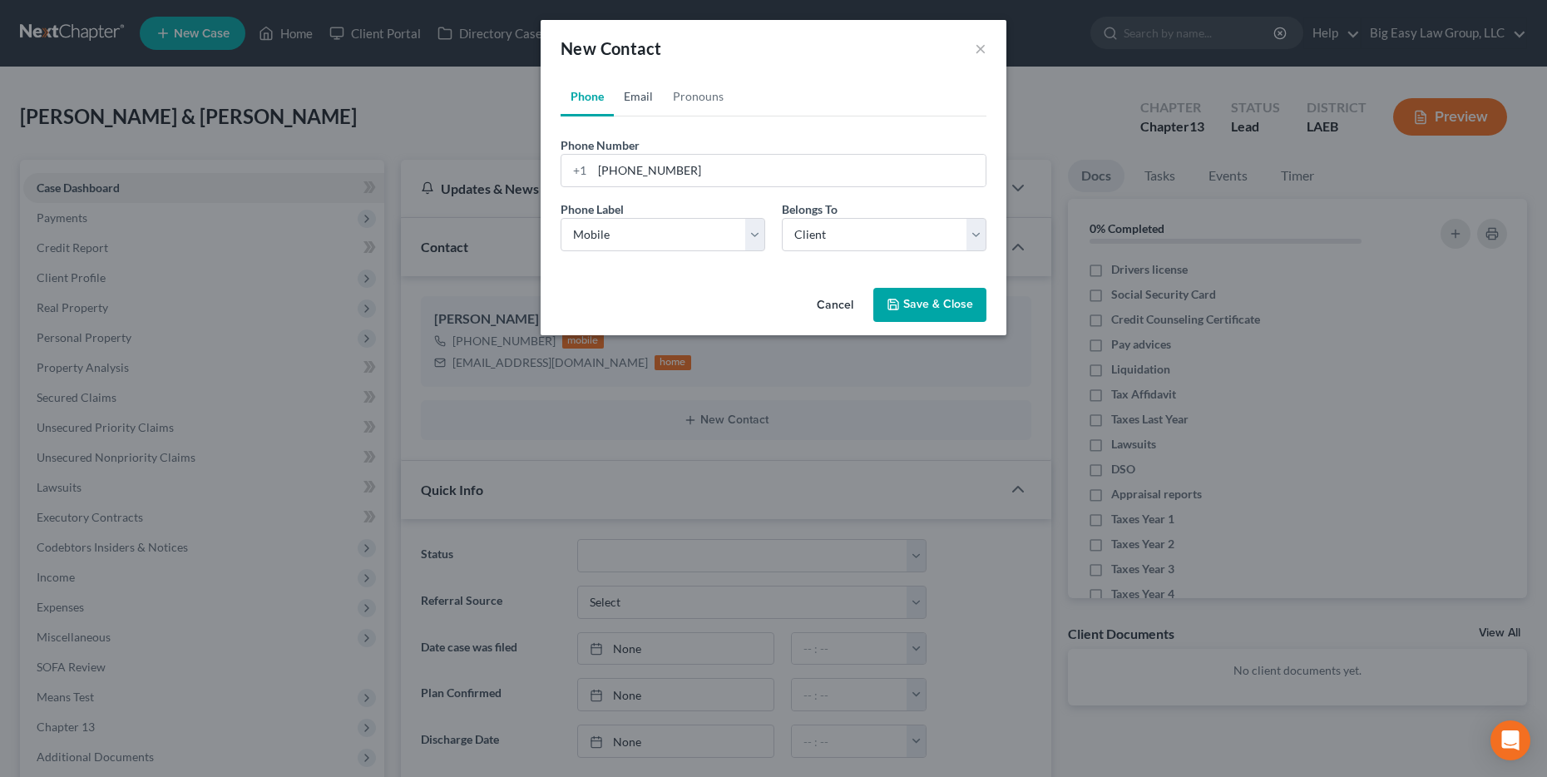
click at [645, 97] on link "Email" at bounding box center [638, 97] width 49 height 40
click at [667, 175] on input "email" at bounding box center [788, 171] width 393 height 32
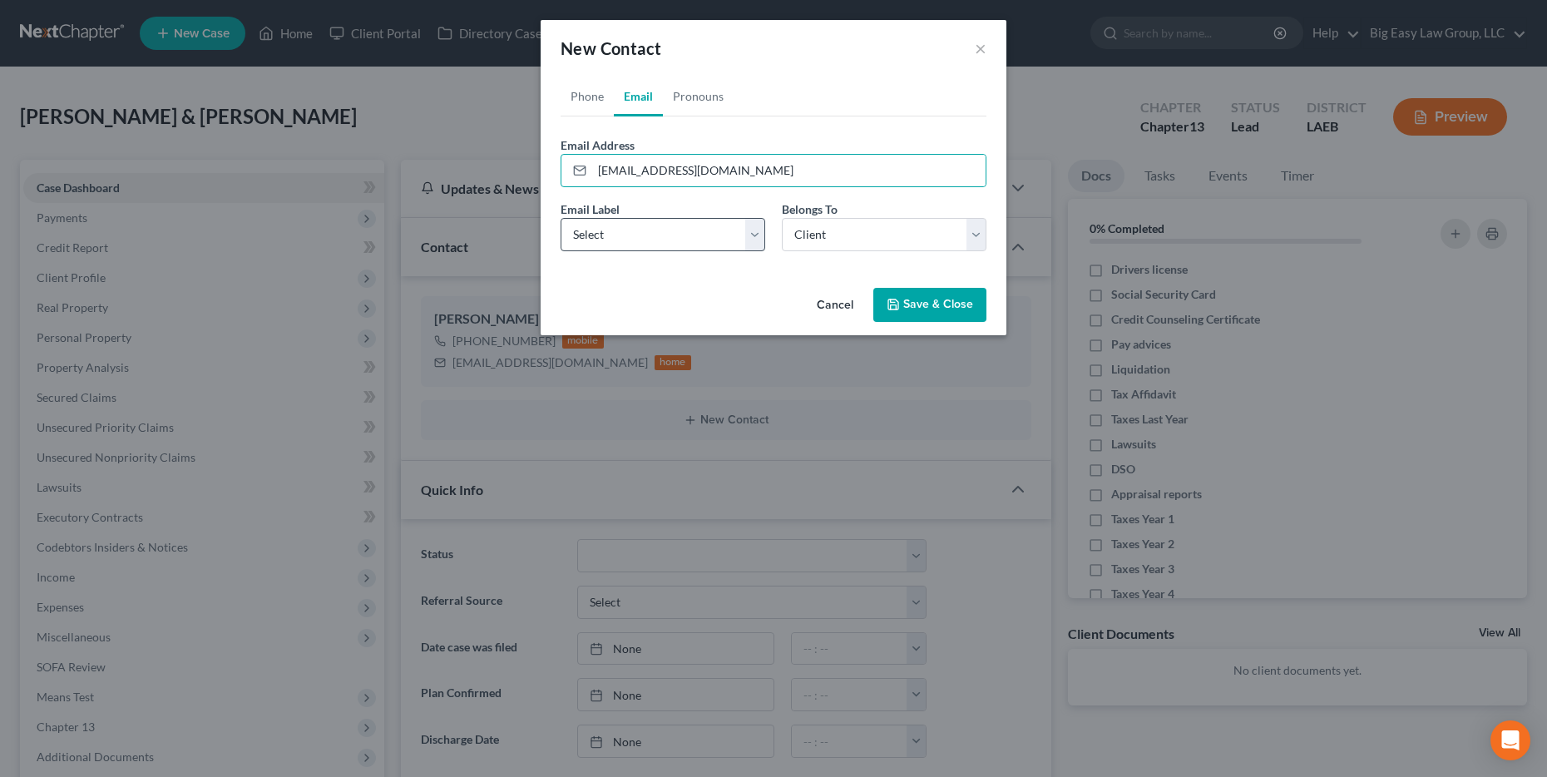
drag, startPoint x: 667, startPoint y: 215, endPoint x: 657, endPoint y: 244, distance: 30.8
click at [666, 215] on div "Email Label Select Home Work Other" at bounding box center [662, 225] width 221 height 51
click at [651, 256] on div "Email Label Select Home Work Other Belongs To * Select Client Spouse Other" at bounding box center [773, 232] width 442 height 64
click at [657, 244] on select "Select Home Work Other" at bounding box center [662, 234] width 205 height 33
click at [560, 218] on select "Select Home Work Other" at bounding box center [662, 234] width 205 height 33
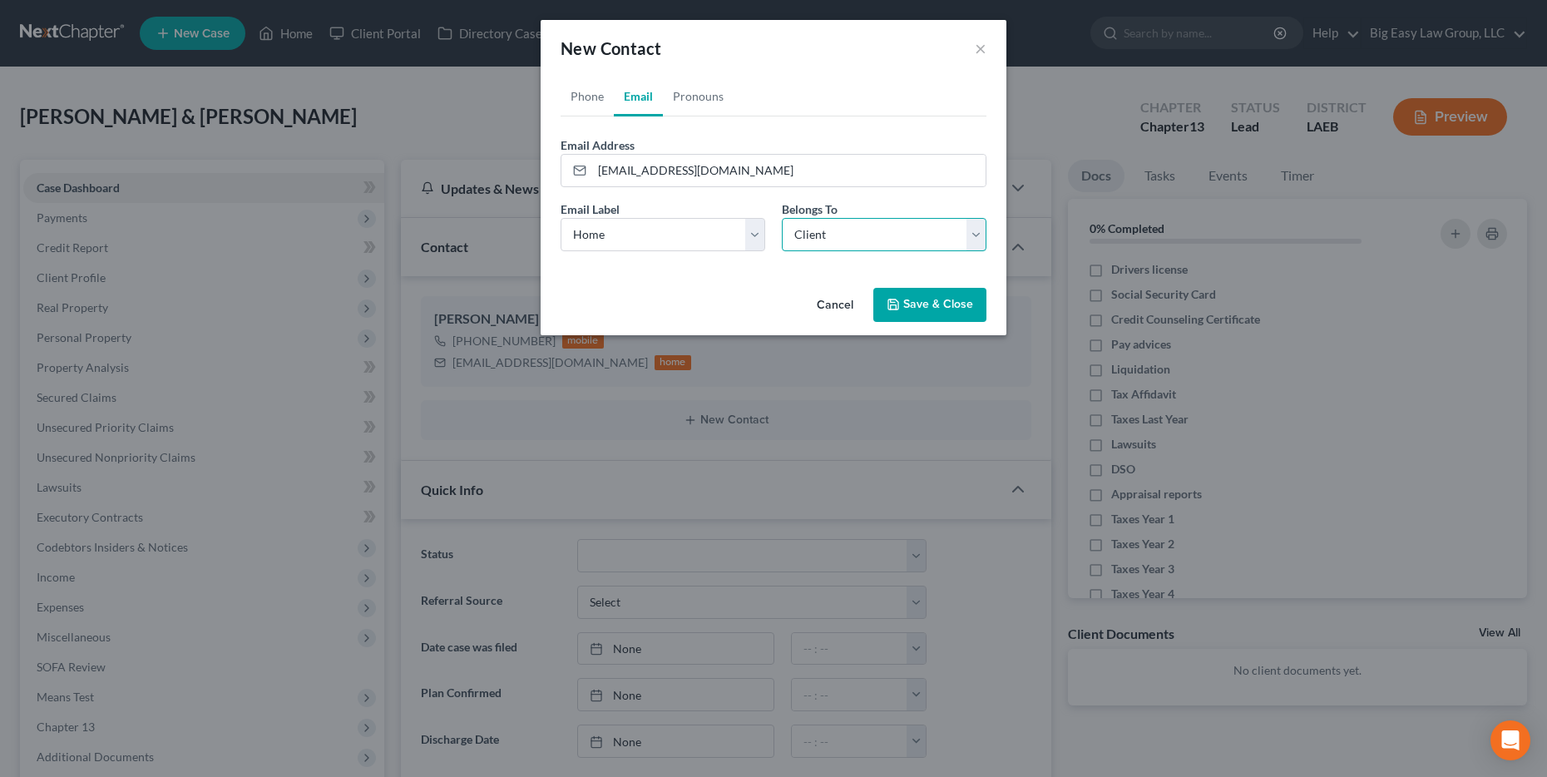
click at [787, 247] on select "Select Client Spouse Other" at bounding box center [884, 234] width 205 height 33
click at [782, 218] on select "Select Client Spouse Other" at bounding box center [884, 234] width 205 height 33
click at [787, 304] on button "Save & Close" at bounding box center [929, 305] width 113 height 35
click at [787, 305] on button "Save & Close" at bounding box center [929, 305] width 113 height 35
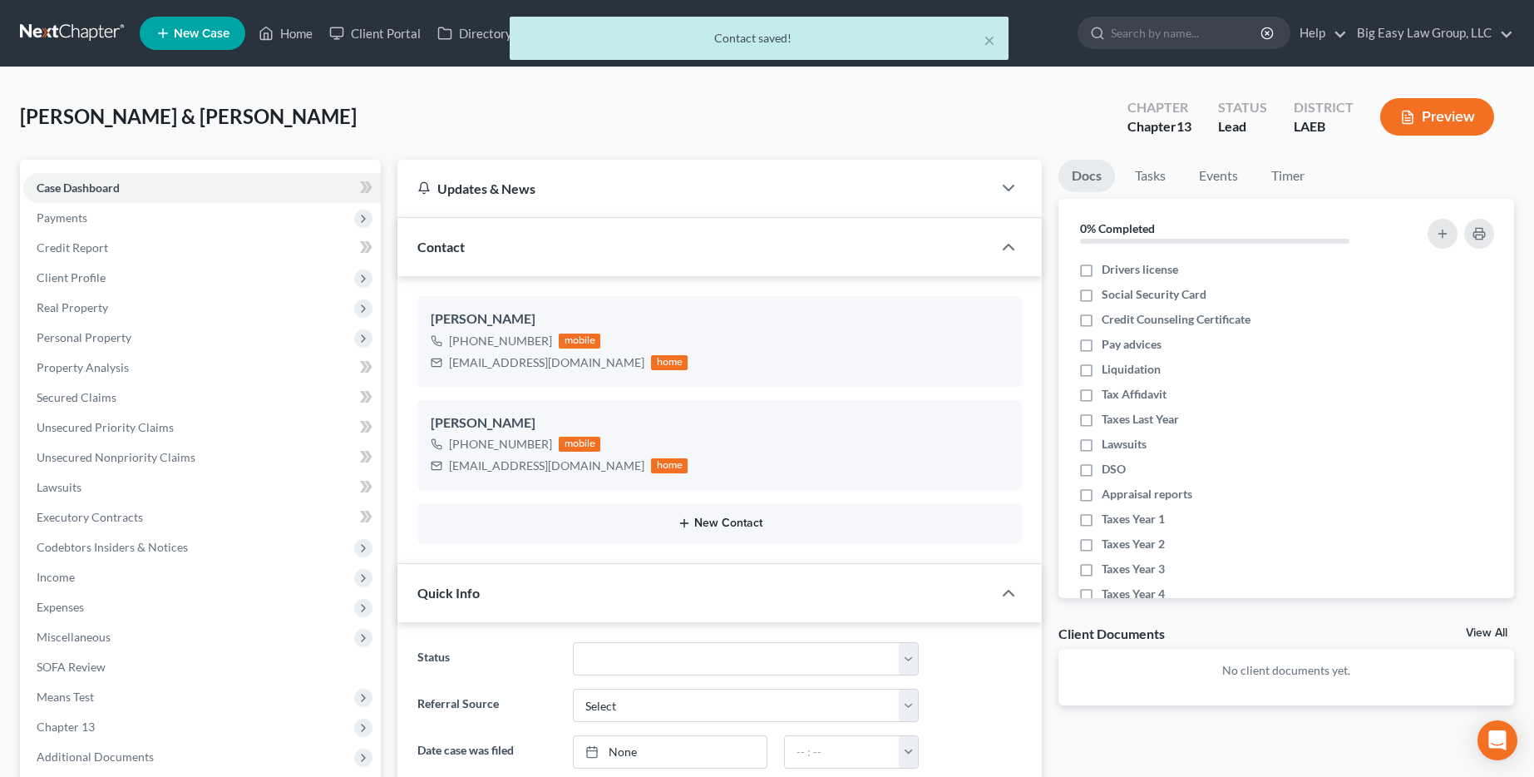
click at [633, 529] on button "New Contact" at bounding box center [720, 522] width 578 height 13
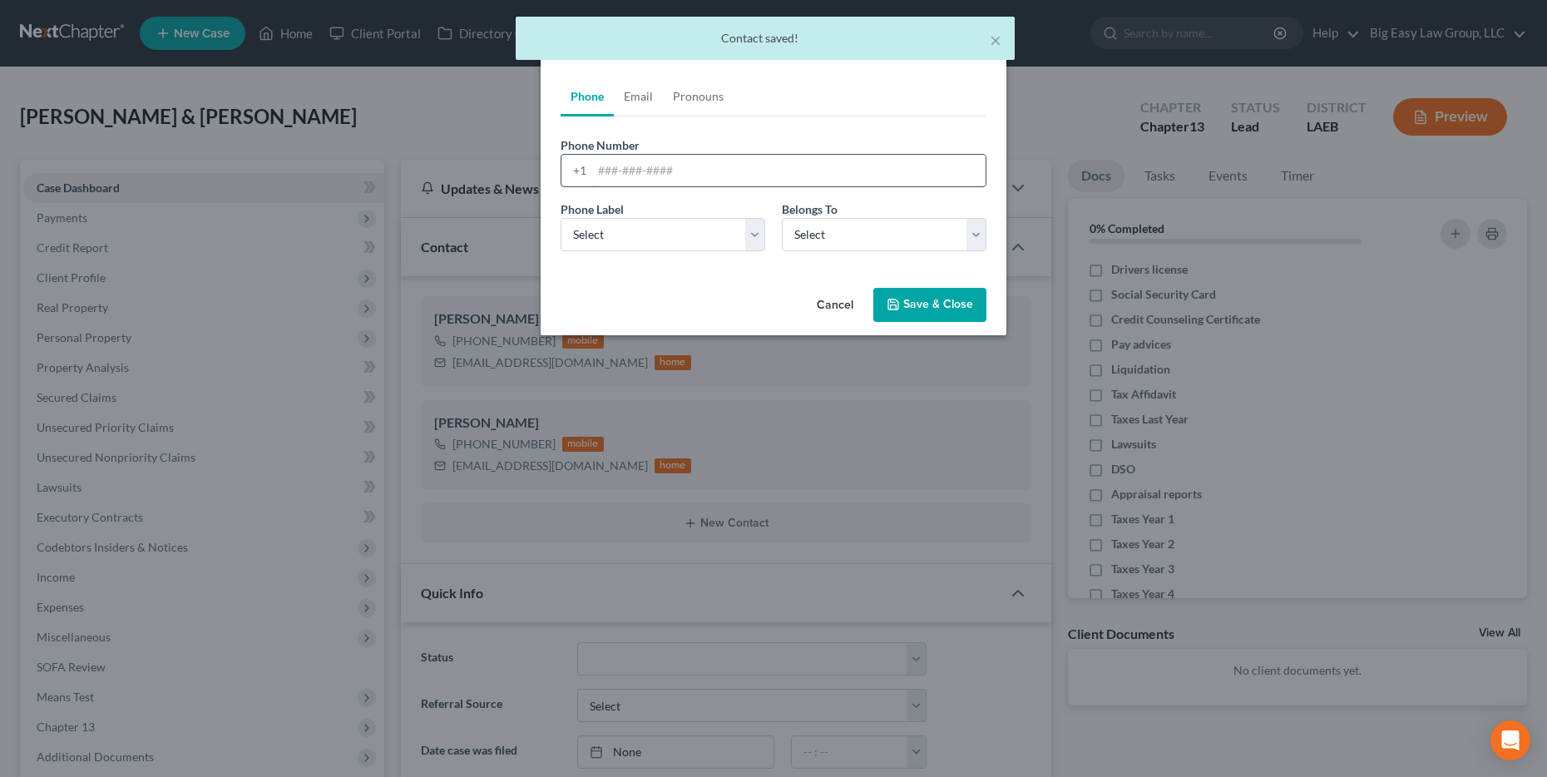
click at [676, 158] on input "tel" at bounding box center [788, 171] width 393 height 32
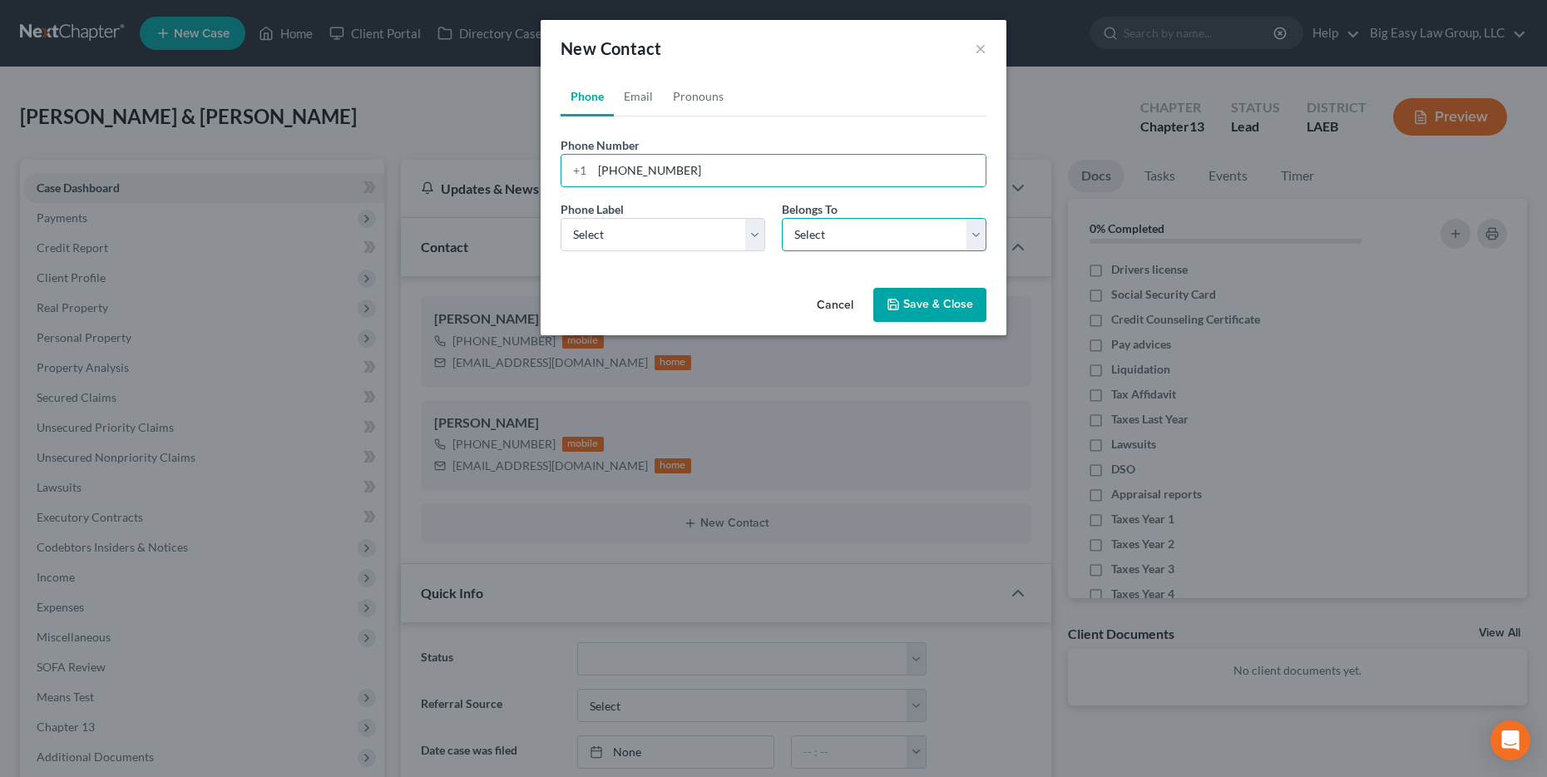
click at [787, 243] on select "Select Client Spouse Other" at bounding box center [884, 234] width 205 height 33
click at [782, 218] on select "Select Client Spouse Other" at bounding box center [884, 234] width 205 height 33
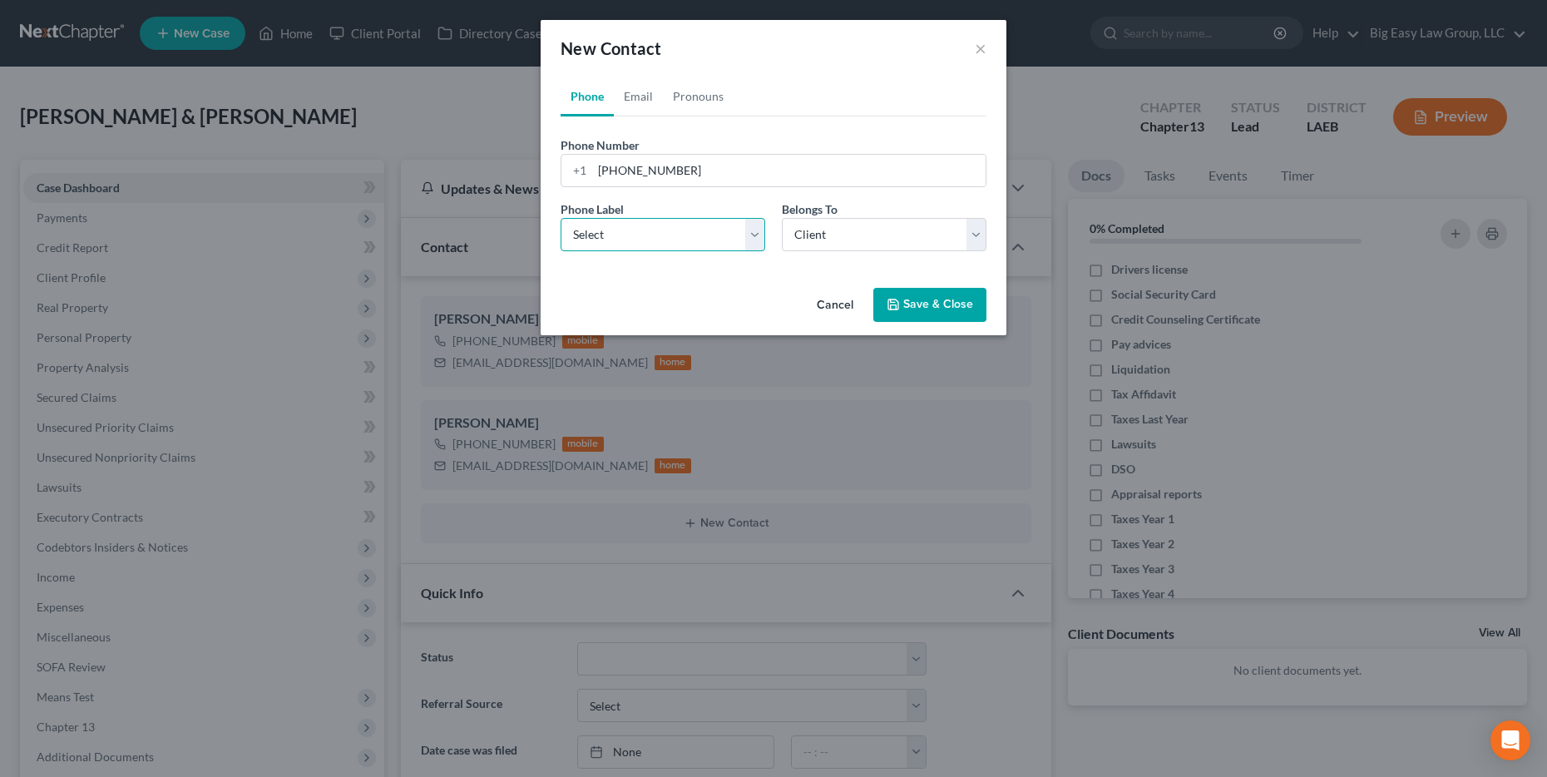
click at [713, 238] on select "Select Mobile Home Work Other" at bounding box center [662, 234] width 205 height 33
click at [687, 281] on div "Cancel Save & Close" at bounding box center [774, 308] width 466 height 55
click at [683, 255] on div "Phone Label * Select Mobile Home Work Other Belongs To * Select Client Spouse O…" at bounding box center [773, 232] width 442 height 64
click at [684, 236] on select "Select Mobile Home Work Other" at bounding box center [662, 234] width 205 height 33
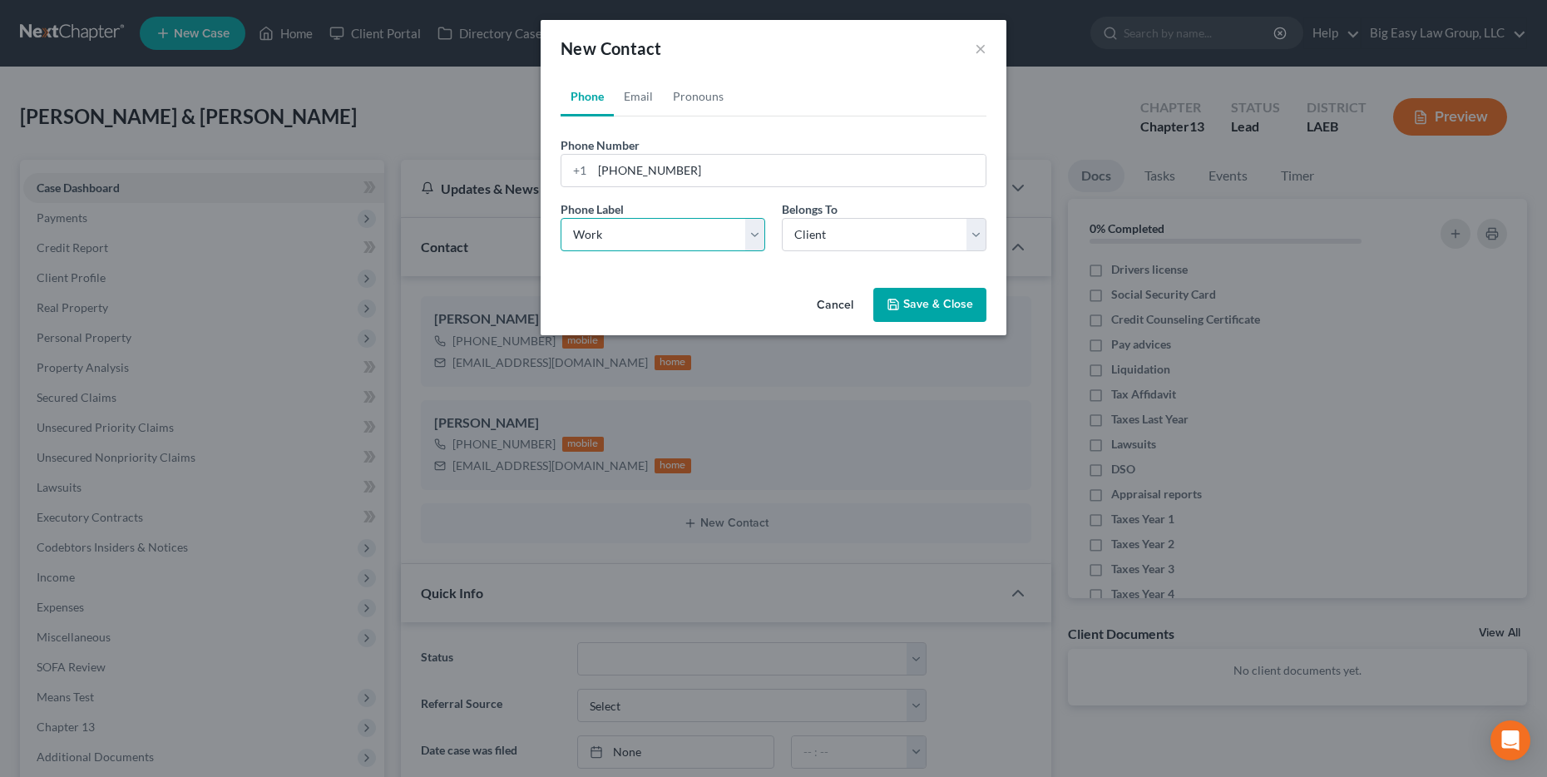
click at [560, 218] on select "Select Mobile Home Work Other" at bounding box center [662, 234] width 205 height 33
click at [787, 298] on button "Save & Close" at bounding box center [929, 305] width 113 height 35
click at [787, 296] on button "Save & Close" at bounding box center [929, 305] width 113 height 35
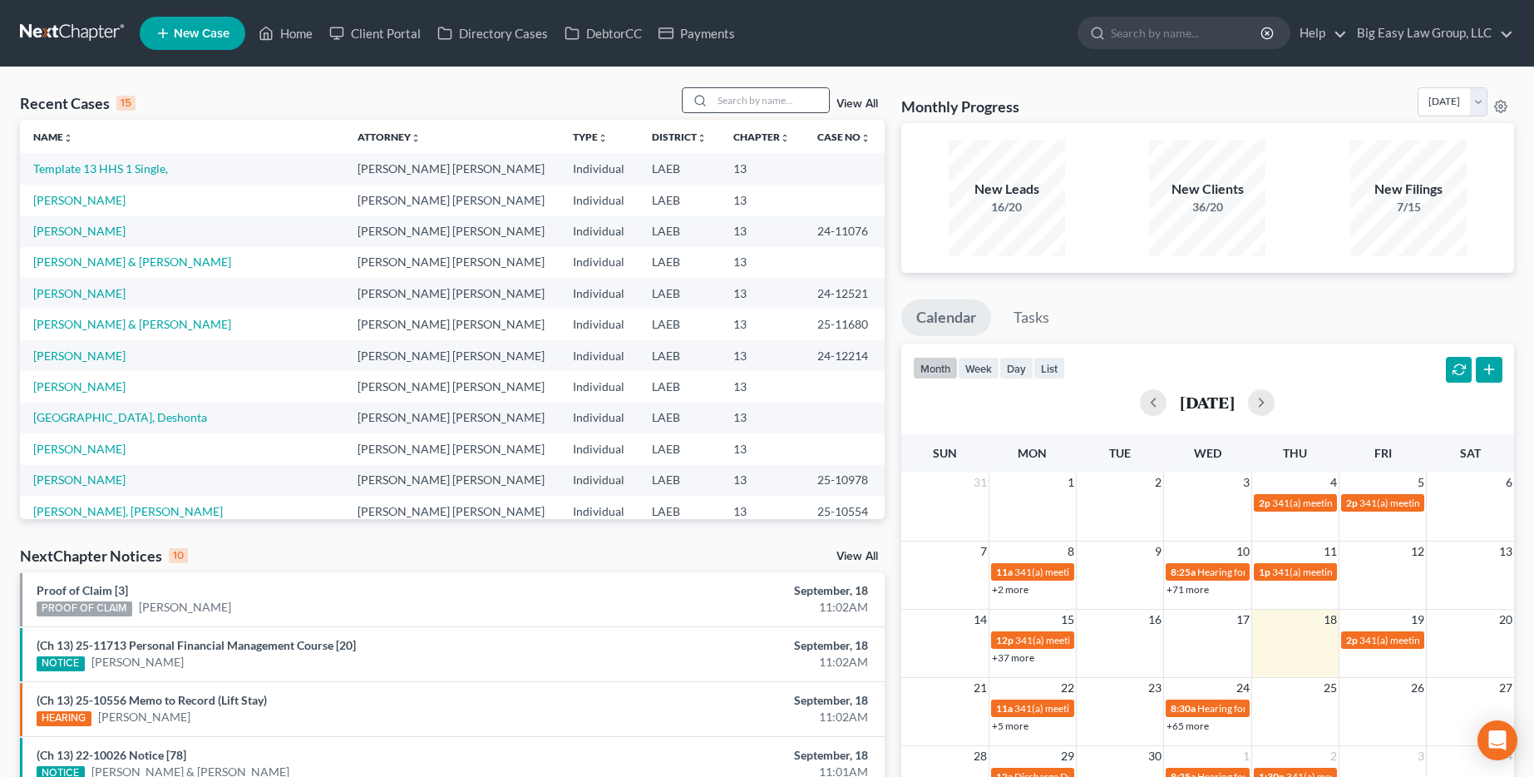
click at [782, 95] on input "search" at bounding box center [771, 100] width 116 height 24
type input "[PERSON_NAME]"
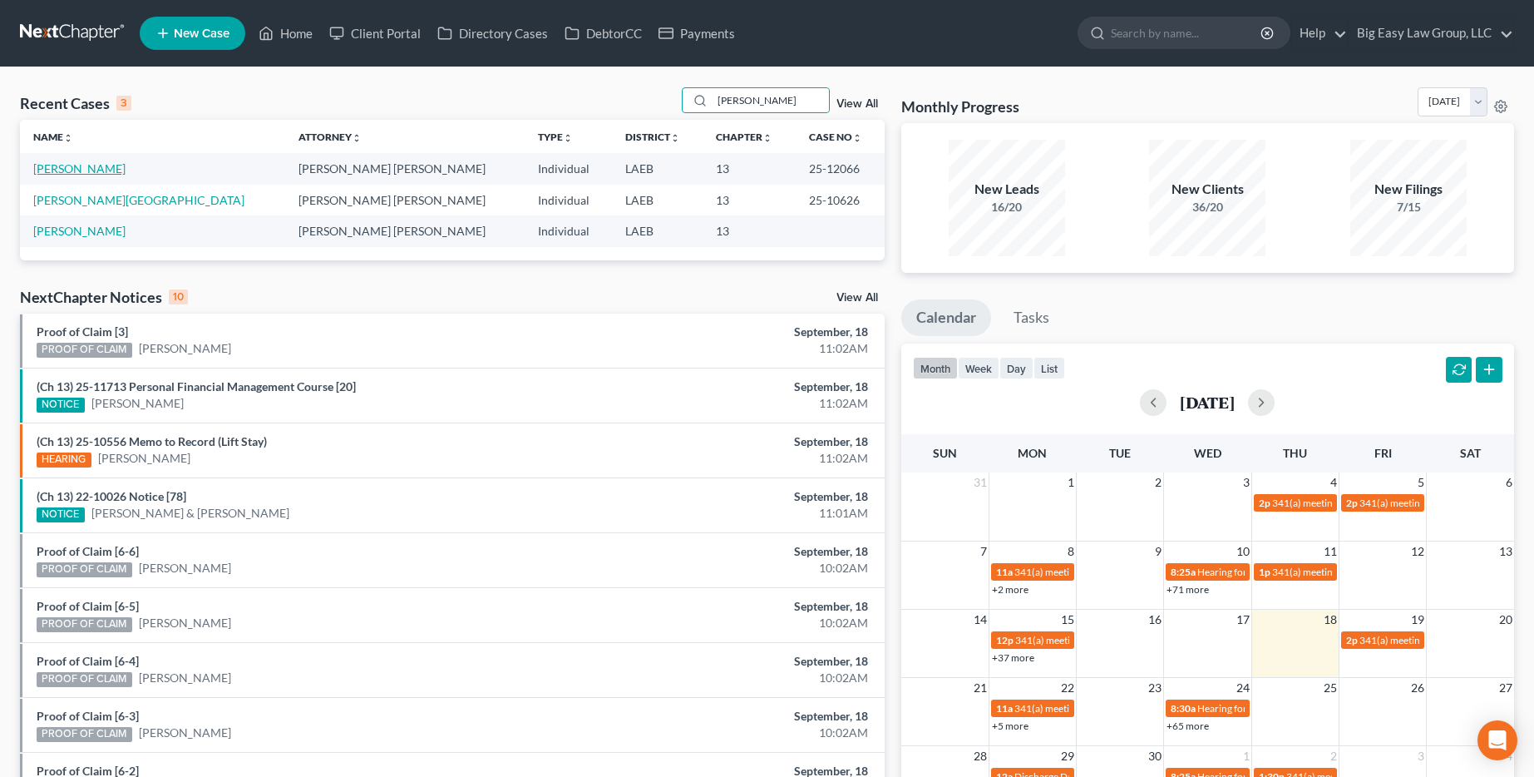
click at [55, 169] on link "Morris, Bianca" at bounding box center [79, 168] width 92 height 14
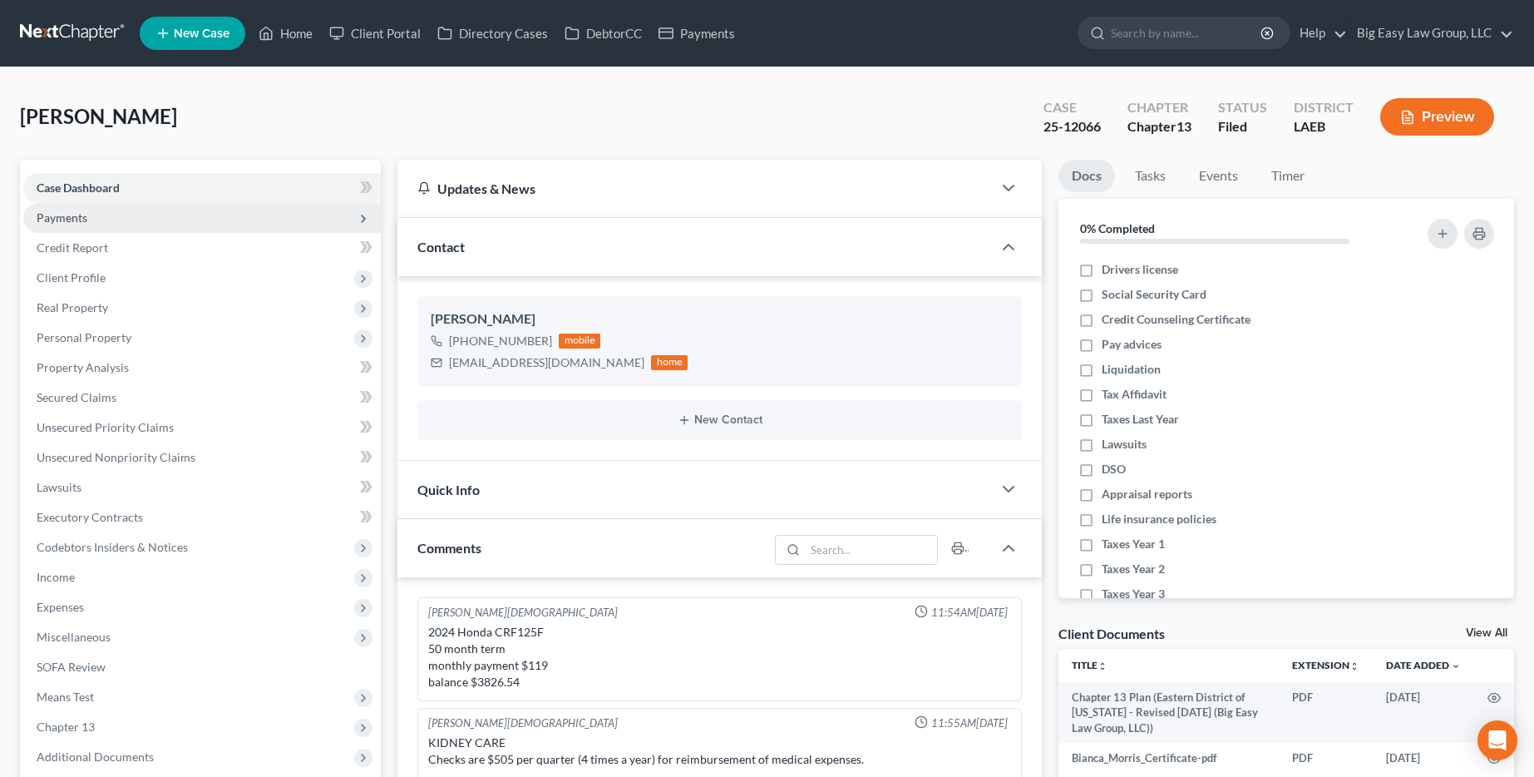
scroll to position [3307, 0]
click at [1184, 34] on input "search" at bounding box center [1187, 32] width 152 height 31
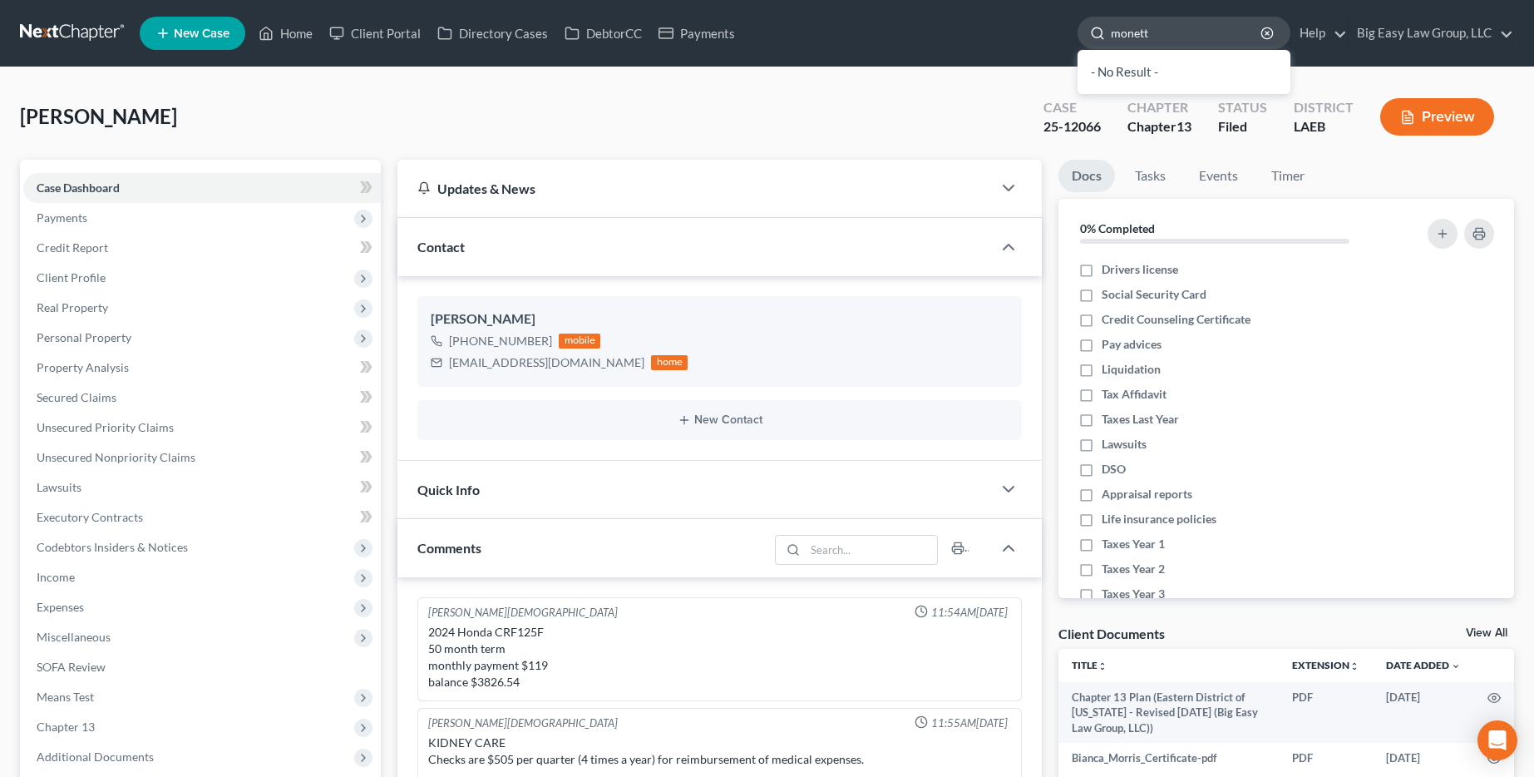
type input "monetti"
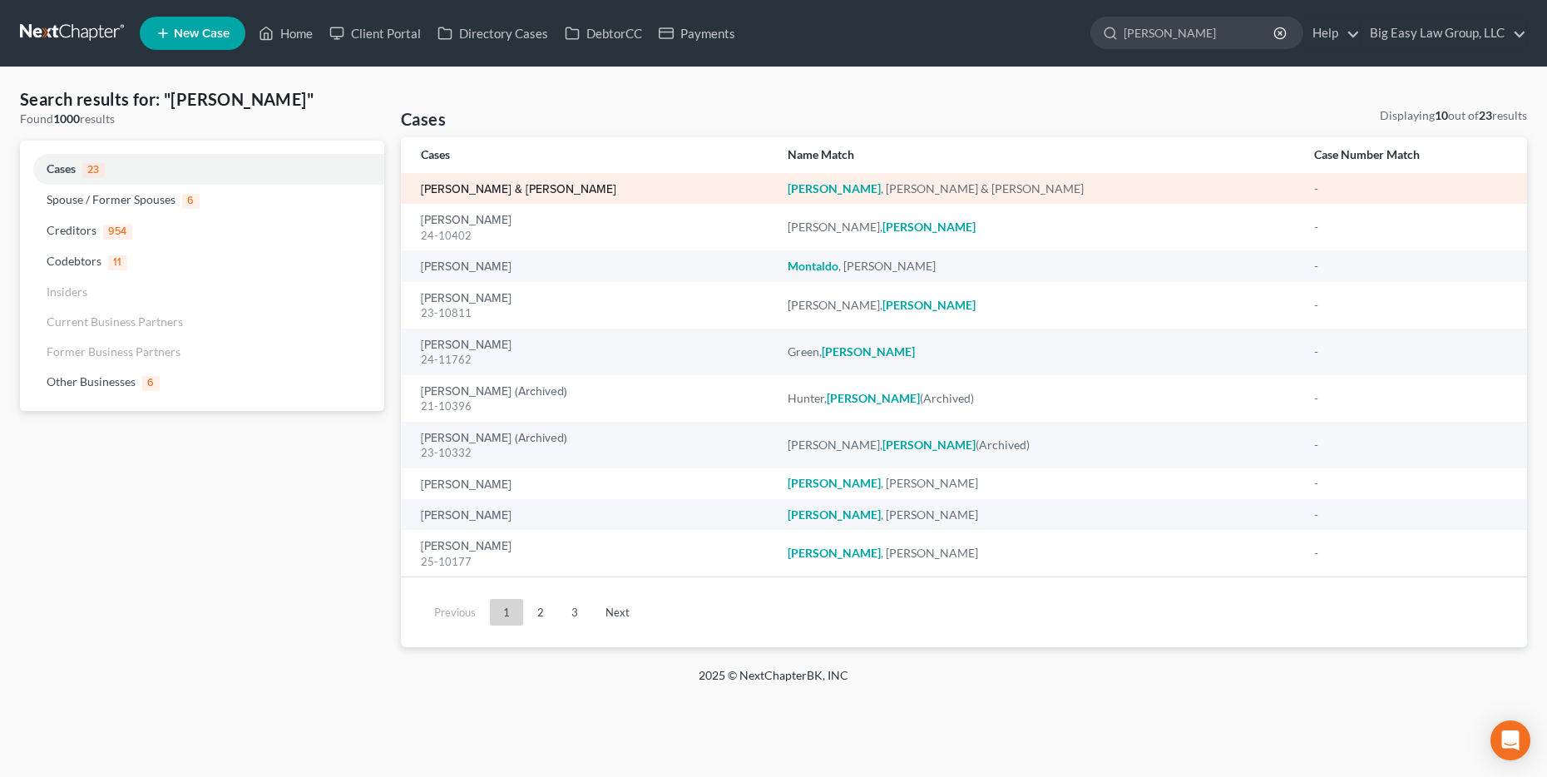
click at [487, 184] on link "[PERSON_NAME] & [PERSON_NAME]" at bounding box center [518, 190] width 195 height 12
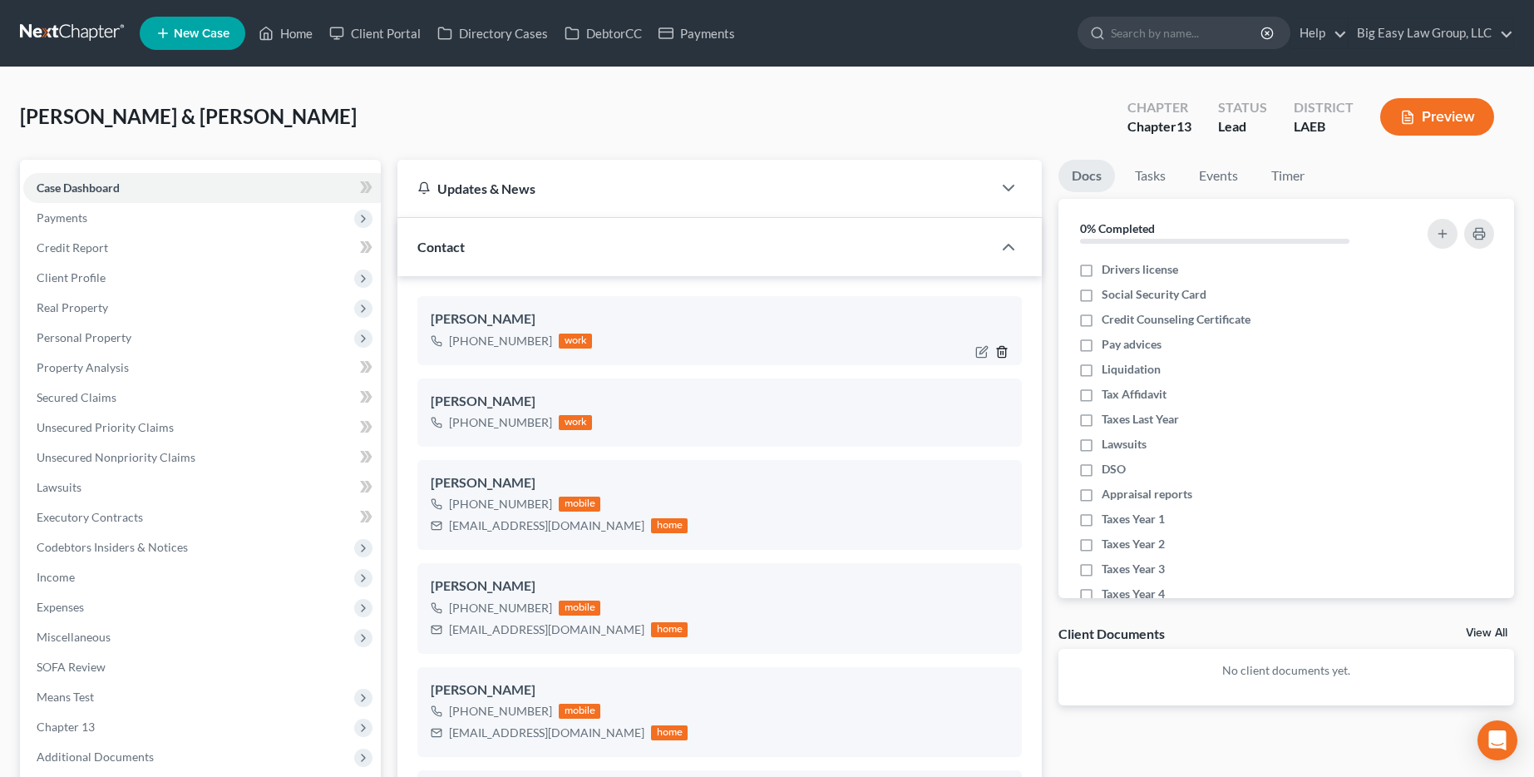
click at [1004, 352] on line "button" at bounding box center [1004, 352] width 0 height 3
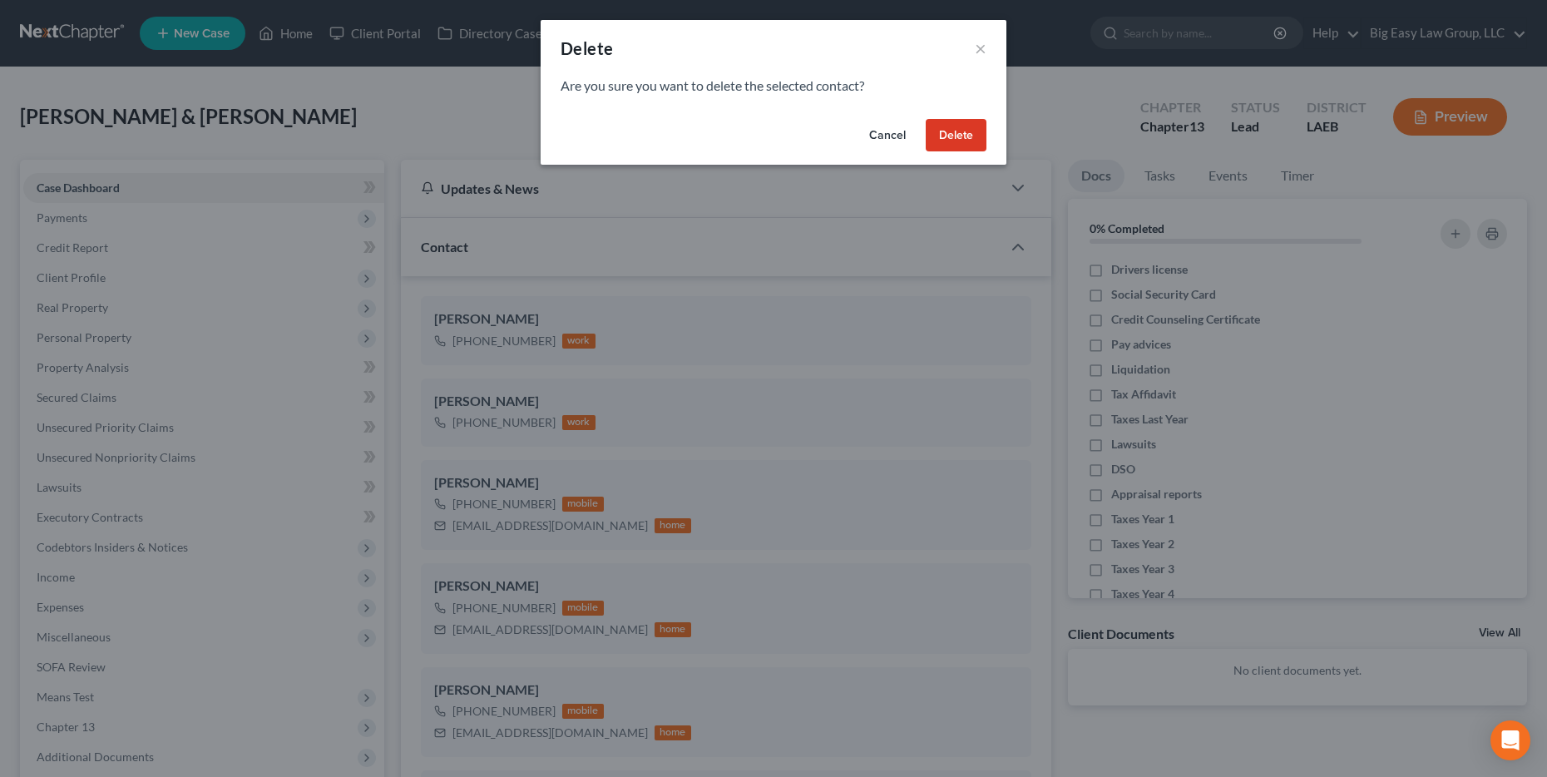
click at [960, 131] on button "Delete" at bounding box center [956, 135] width 61 height 33
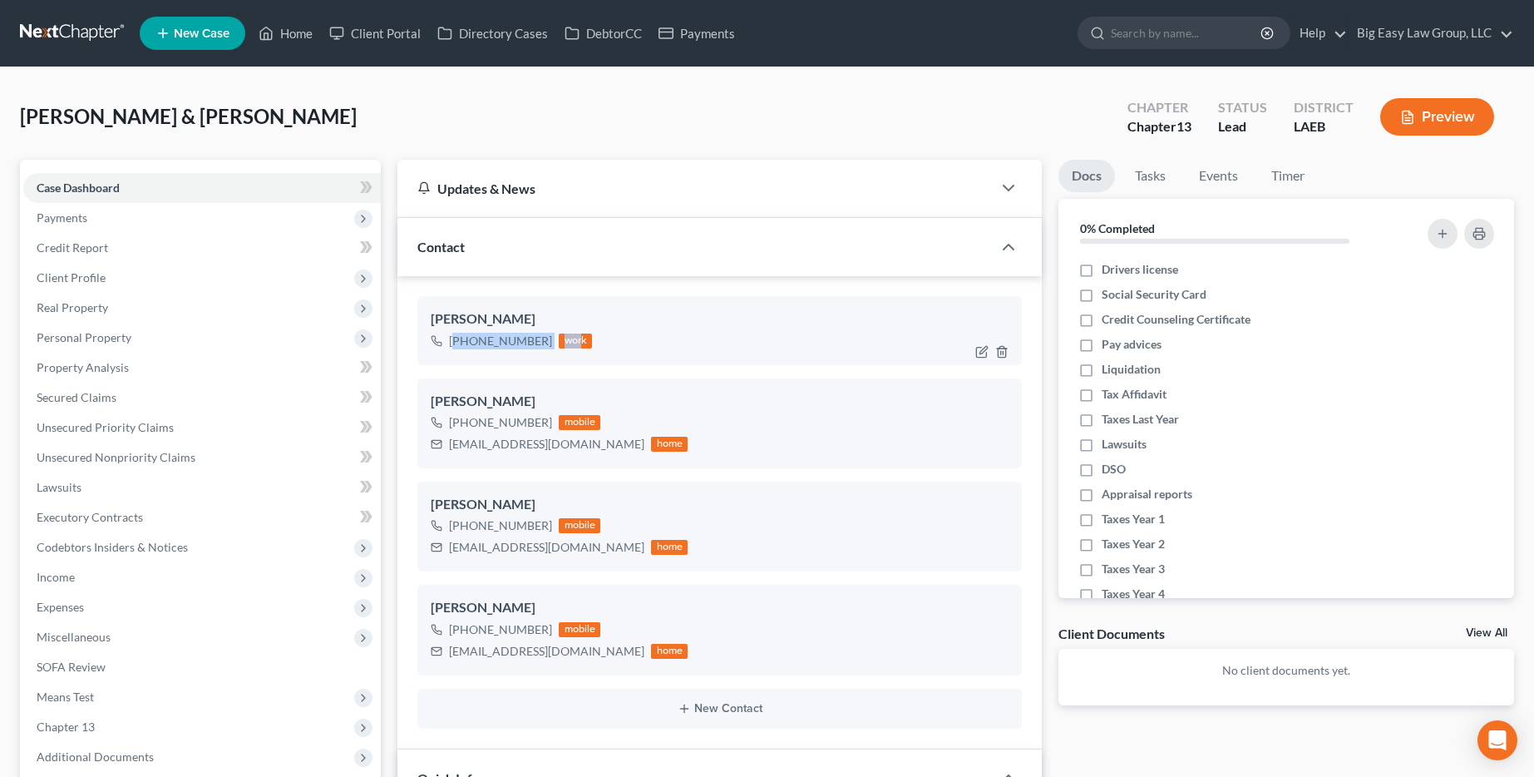
drag, startPoint x: 534, startPoint y: 347, endPoint x: 455, endPoint y: 342, distance: 79.2
click at [455, 342] on div "+1 (504) 881-9408 work" at bounding box center [511, 341] width 161 height 22
click at [455, 342] on div "[PHONE_NUMBER]" at bounding box center [500, 341] width 103 height 17
click at [464, 338] on div "[PHONE_NUMBER]" at bounding box center [500, 341] width 103 height 17
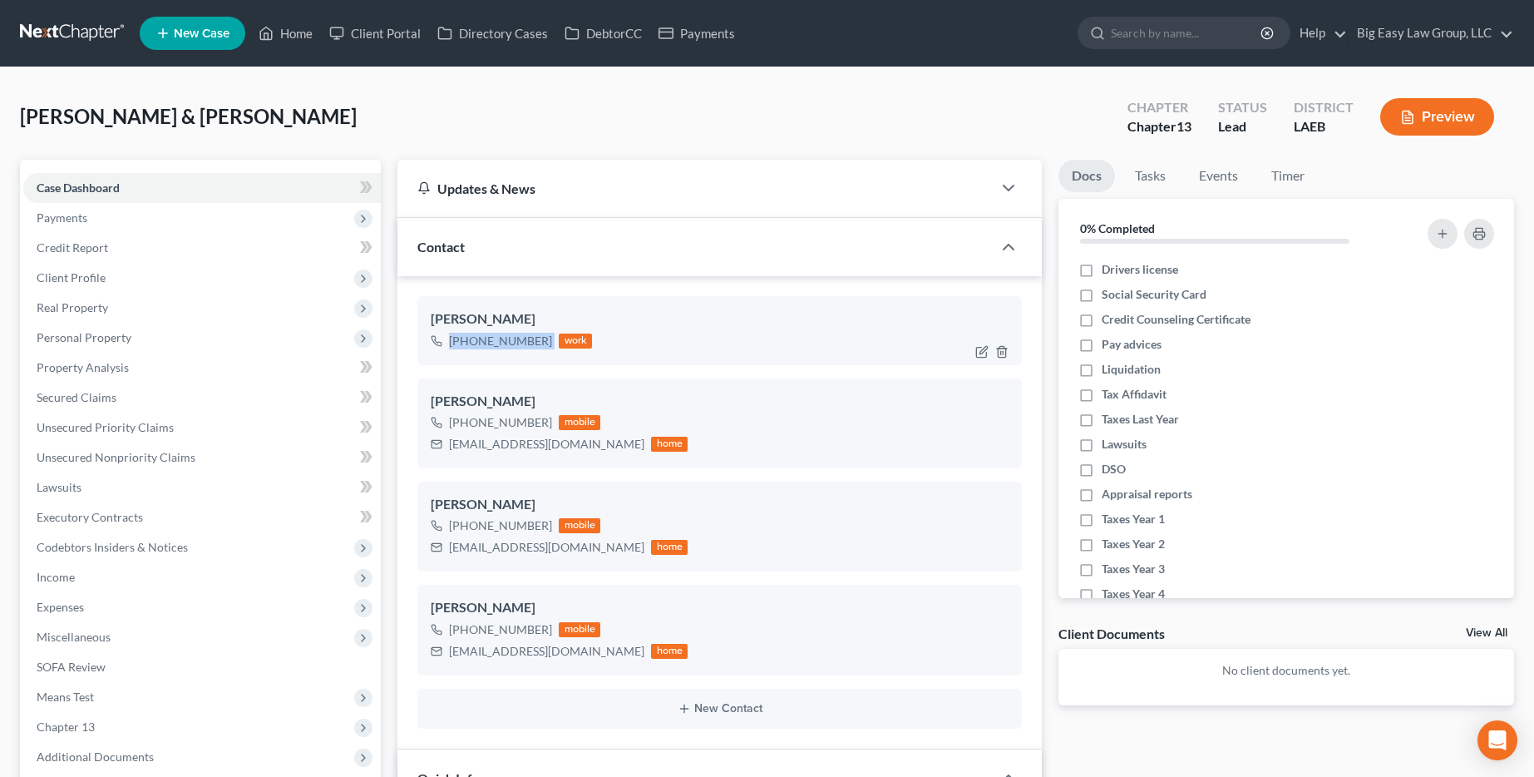
click at [464, 338] on div "[PHONE_NUMBER]" at bounding box center [500, 341] width 103 height 17
copy div "[PHONE_NUMBER]"
click at [1006, 353] on icon "button" at bounding box center [1001, 351] width 13 height 13
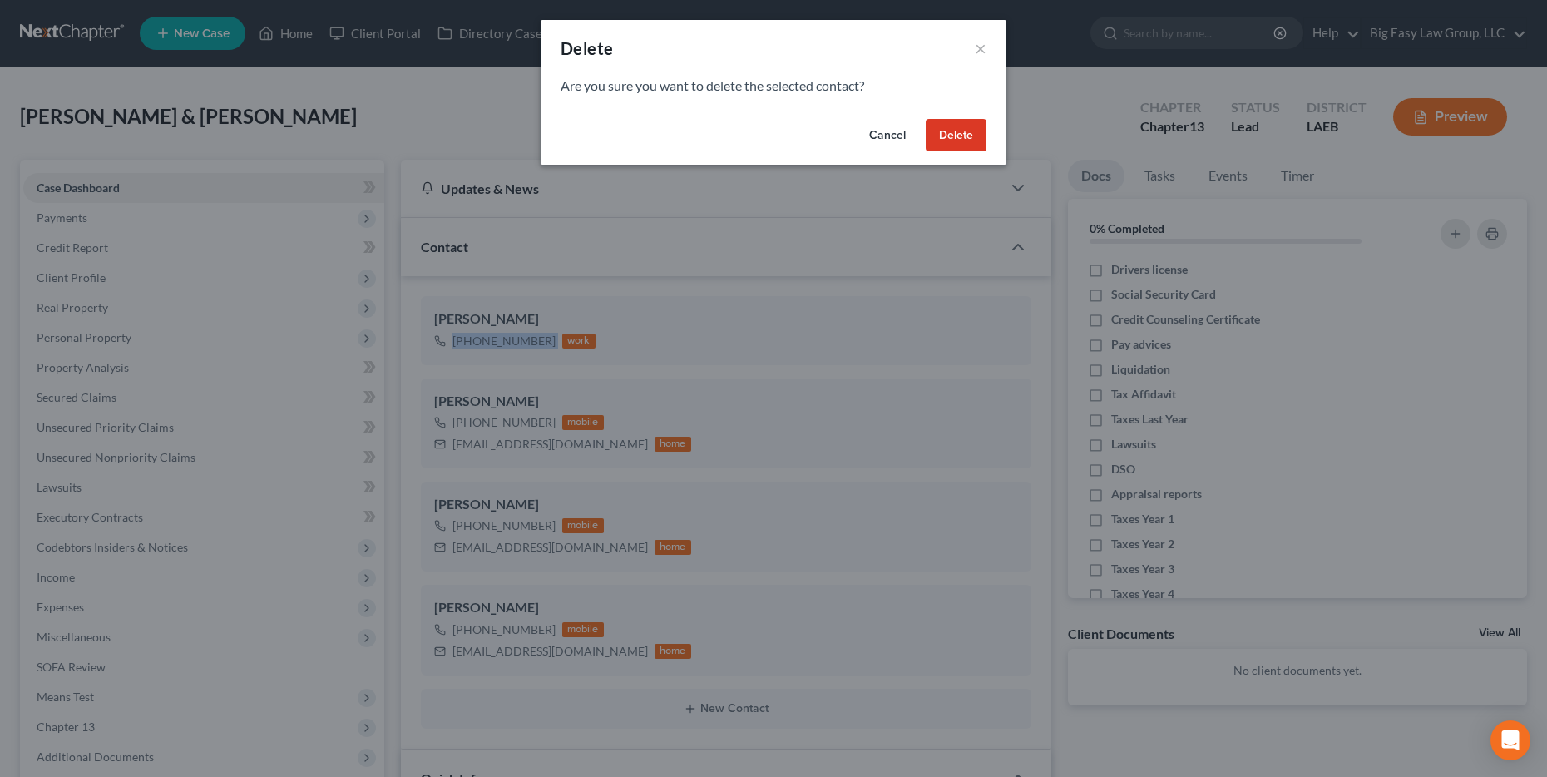
click at [977, 136] on button "Delete" at bounding box center [956, 135] width 61 height 33
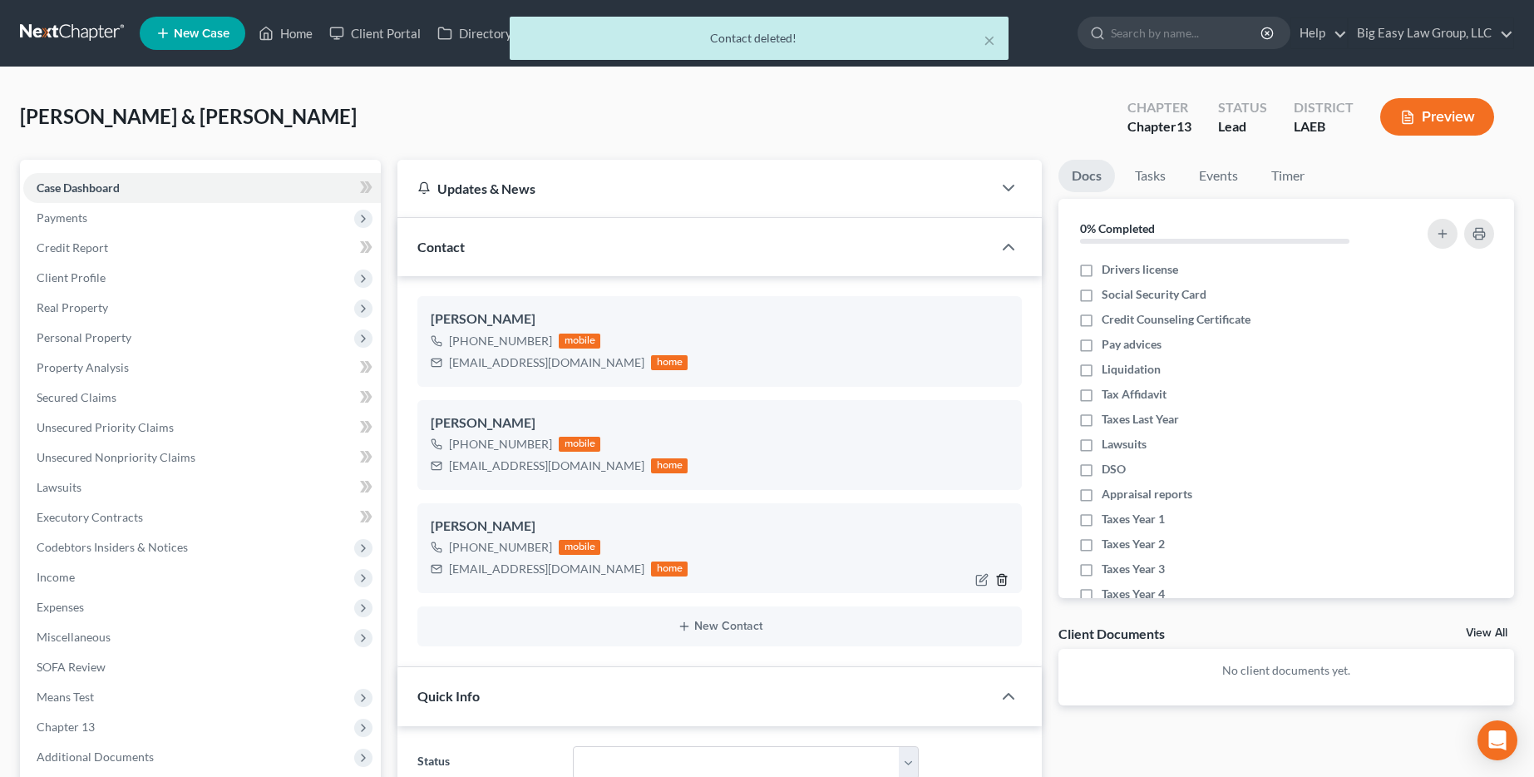
click at [1004, 580] on icon "button" at bounding box center [1001, 579] width 13 height 13
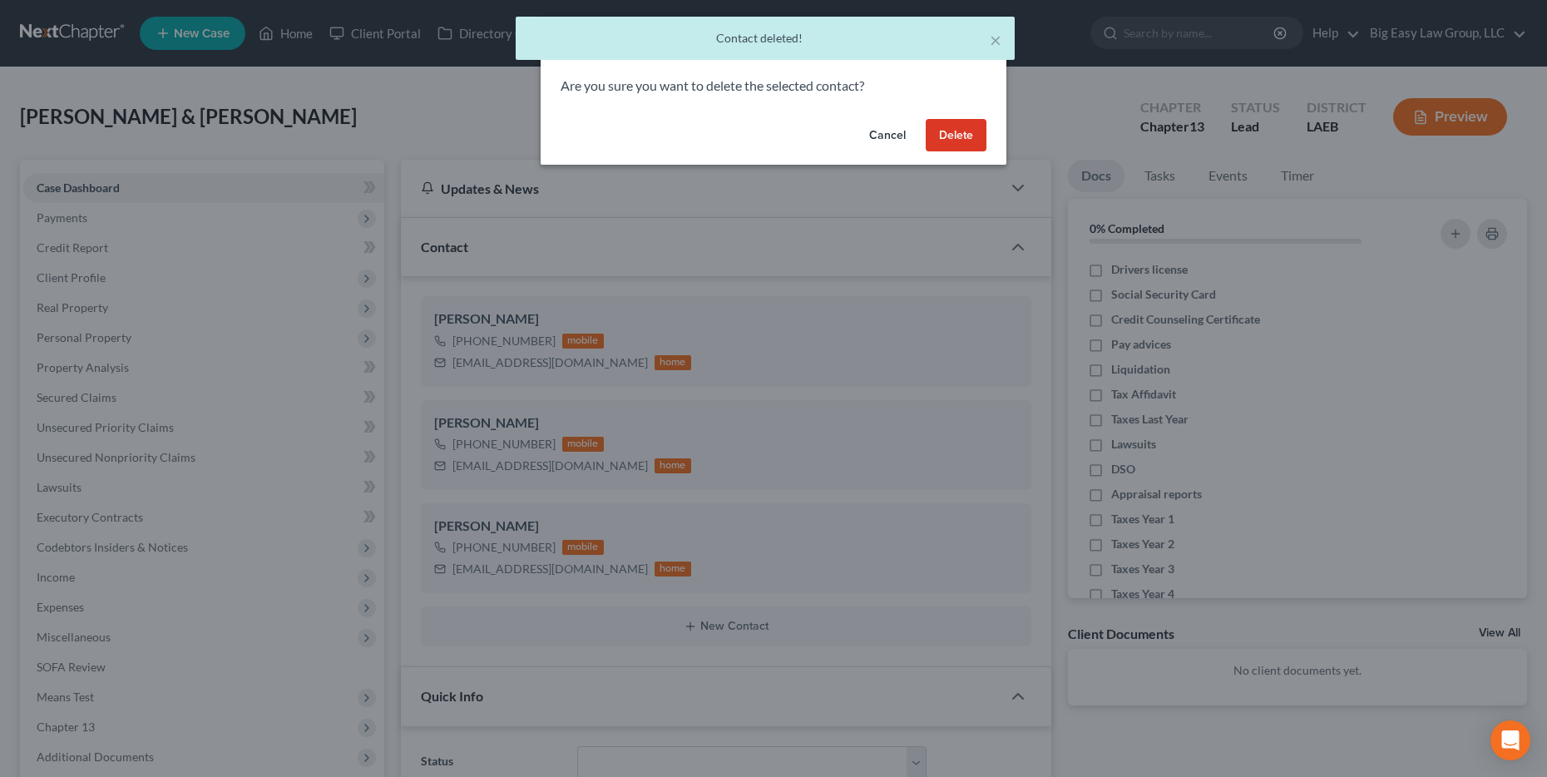
click at [955, 129] on button "Delete" at bounding box center [956, 135] width 61 height 33
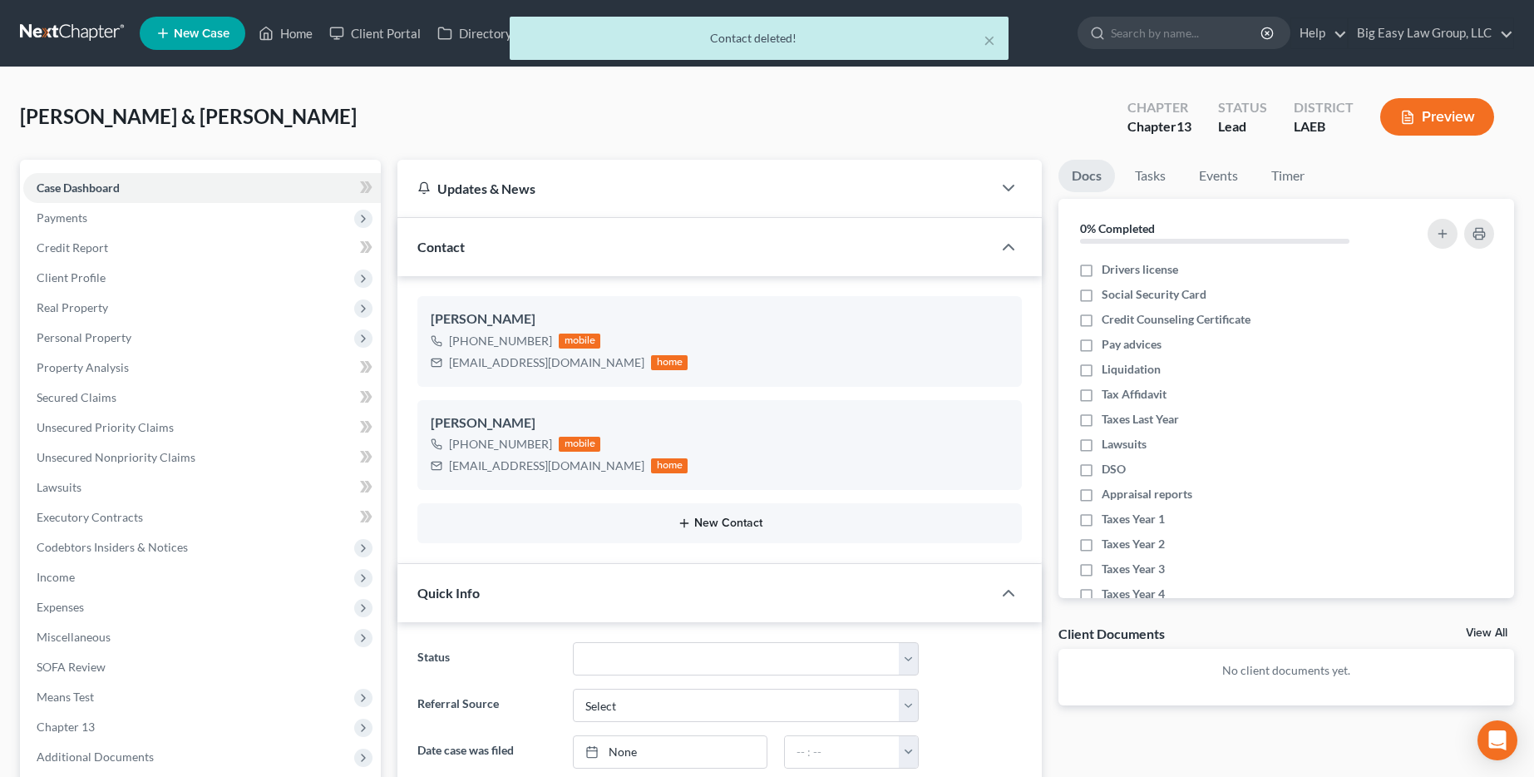
click at [673, 524] on button "New Contact" at bounding box center [720, 522] width 578 height 13
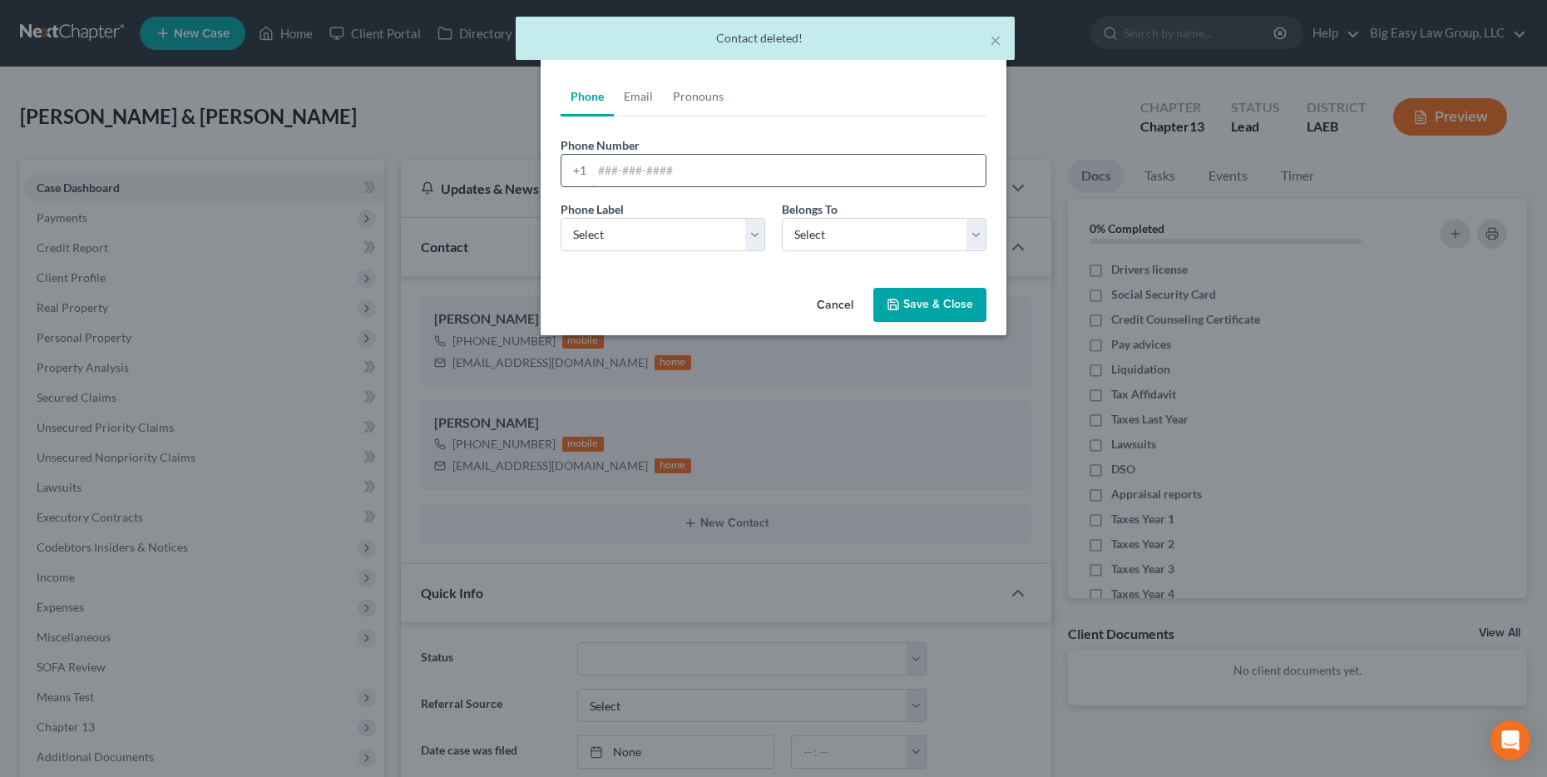
paste input "[PHONE_NUMBER]"
type input "[PHONE_NUMBER]"
click at [654, 230] on select "Select Mobile Home Work Other" at bounding box center [662, 234] width 205 height 33
select select "2"
click at [560, 218] on select "Select Mobile Home Work Other" at bounding box center [662, 234] width 205 height 33
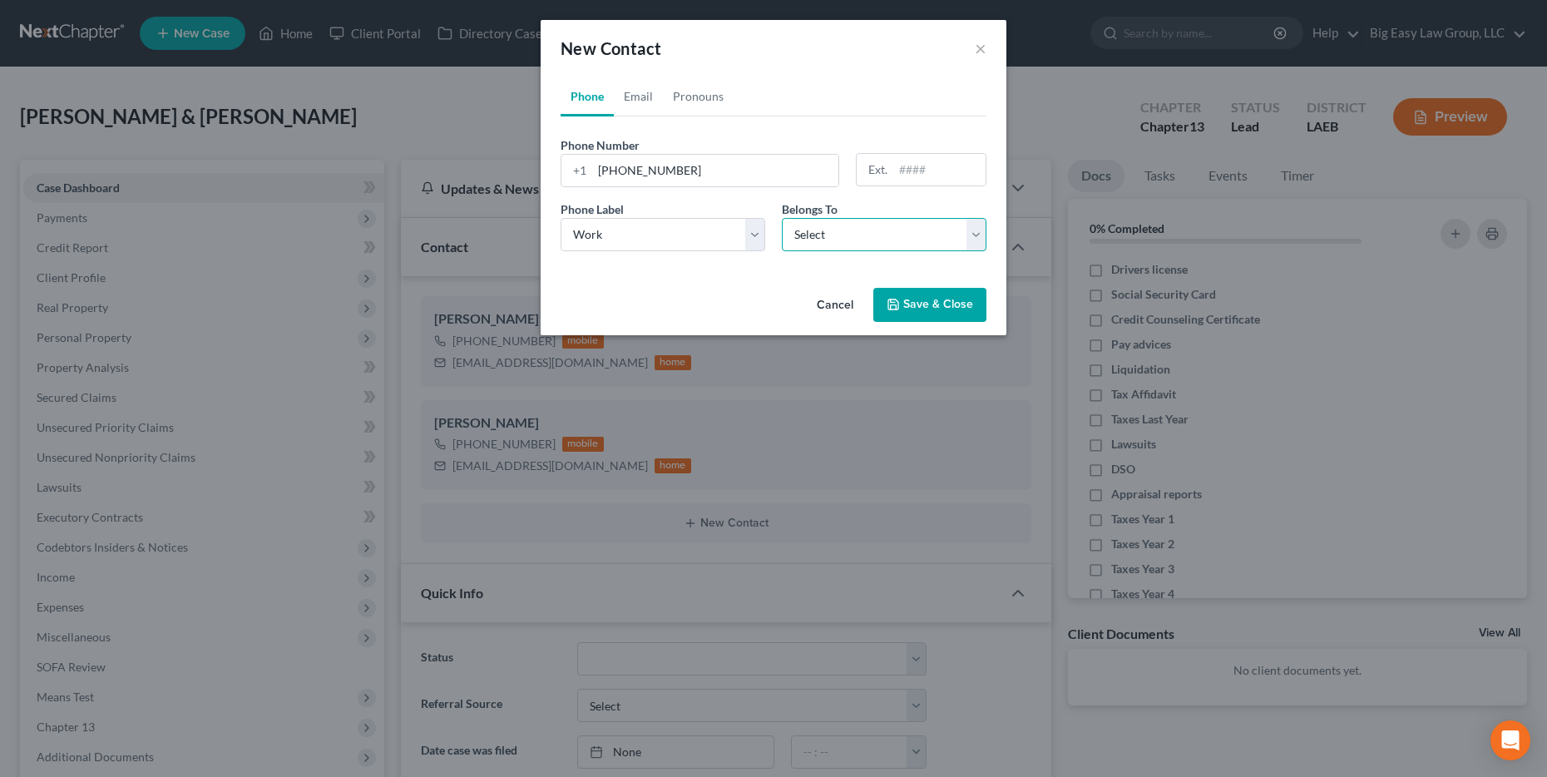
click at [912, 234] on select "Select Client Spouse Other" at bounding box center [884, 234] width 205 height 33
select select "0"
click at [782, 218] on select "Select Client Spouse Other" at bounding box center [884, 234] width 205 height 33
click at [949, 292] on button "Save & Close" at bounding box center [929, 305] width 113 height 35
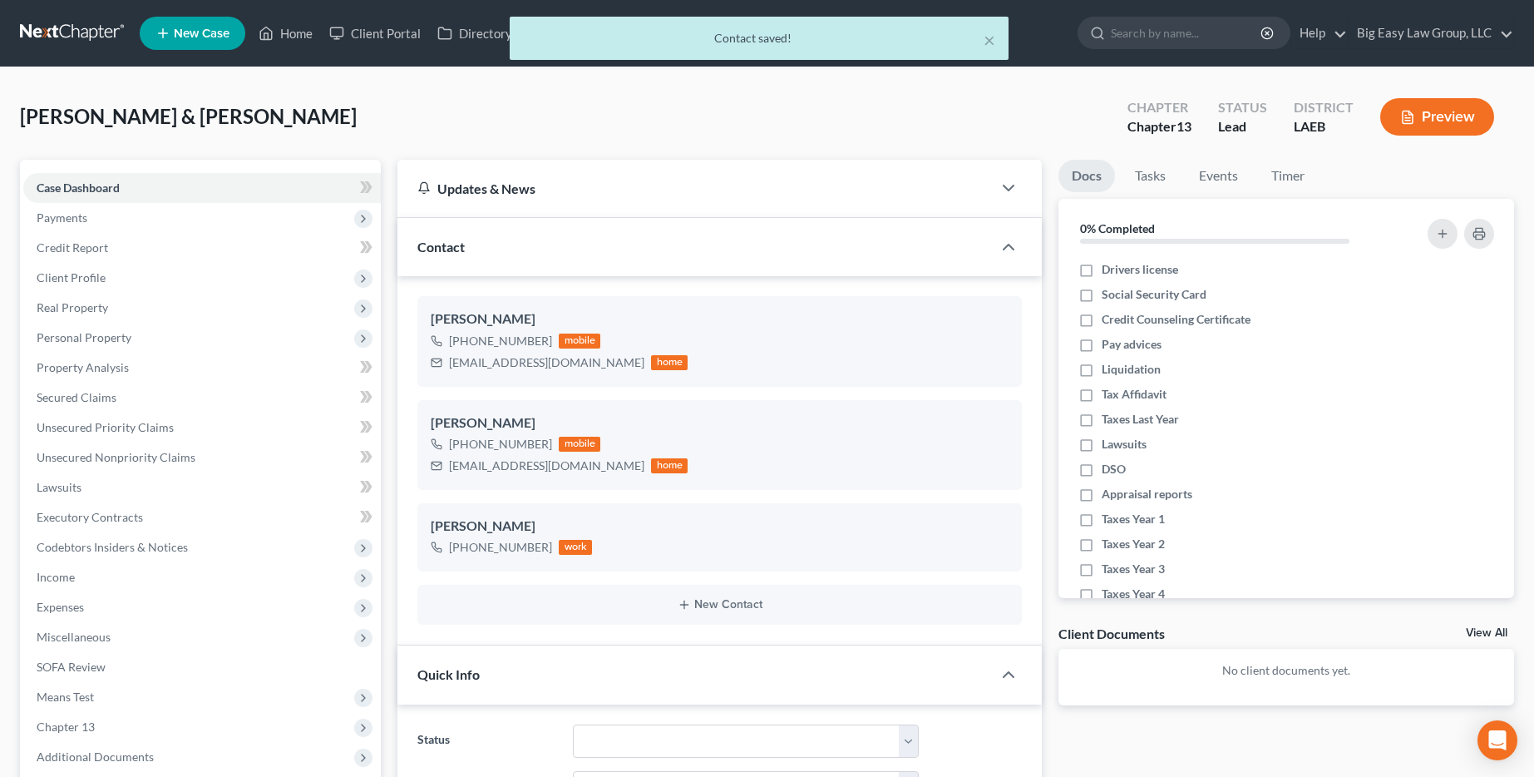
click at [571, 121] on div "Monetti, Vincent & Renee Upgraded Chapter Chapter 13 Status Lead District LAEB …" at bounding box center [767, 123] width 1494 height 72
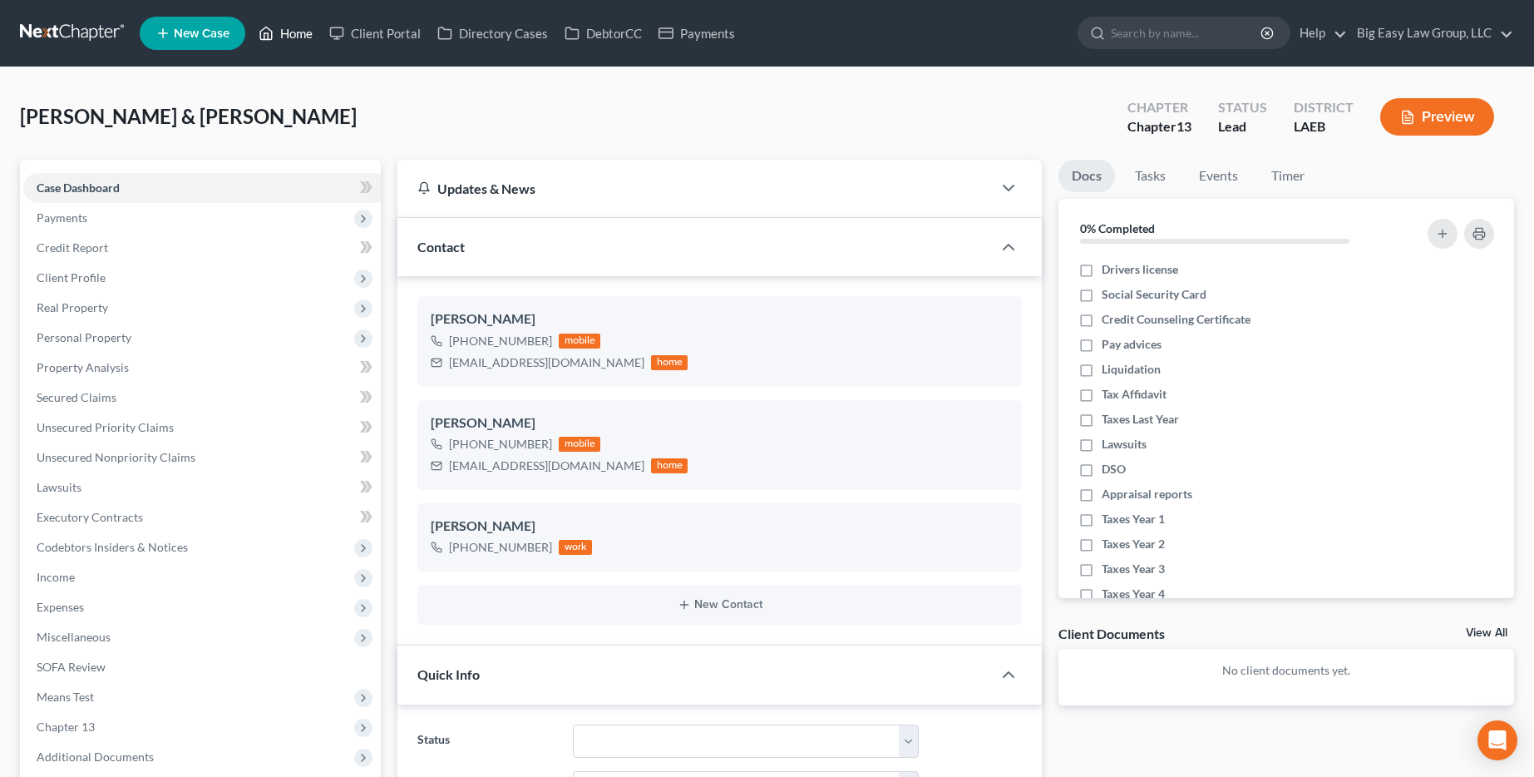
click at [272, 31] on icon at bounding box center [267, 33] width 12 height 12
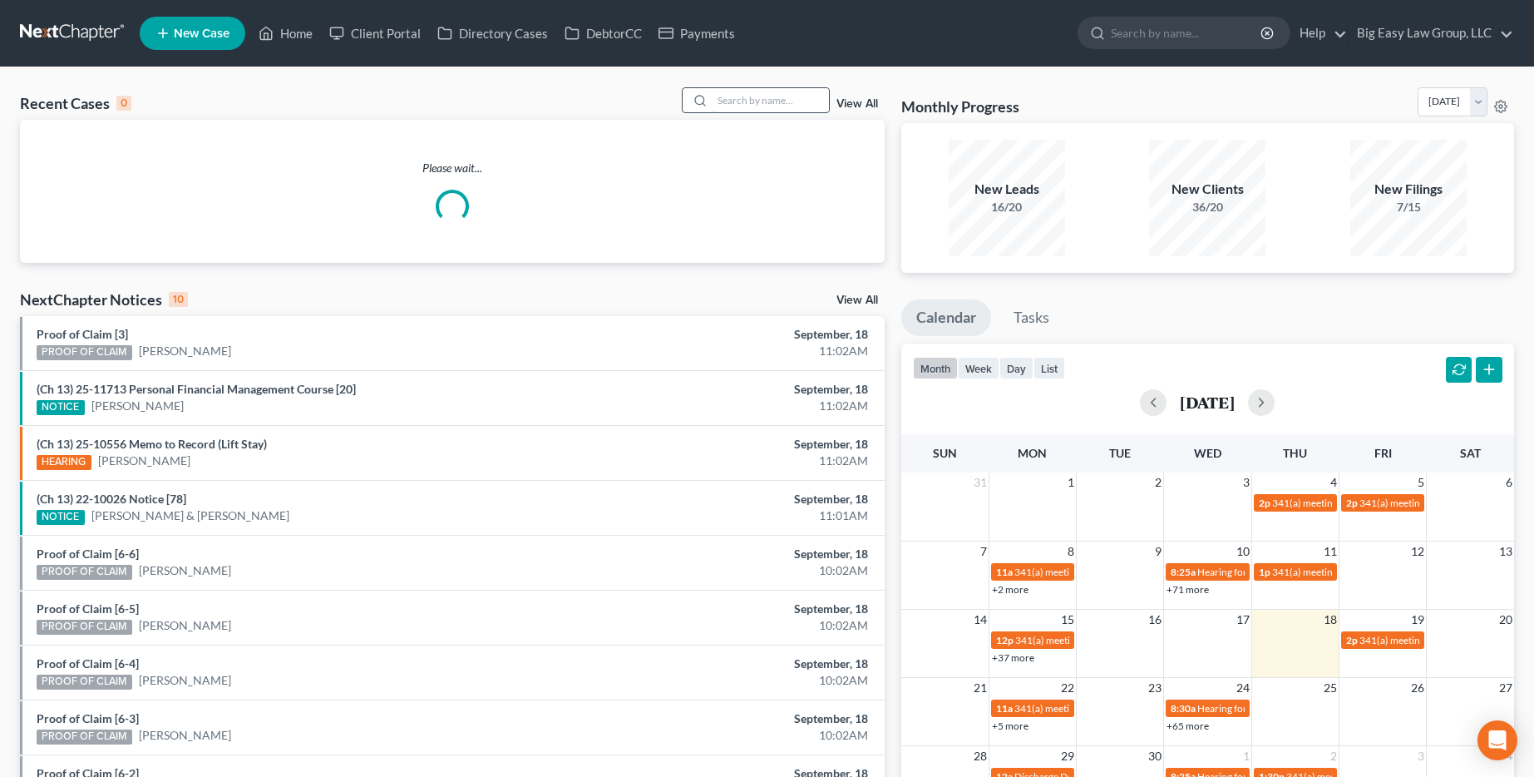
click at [781, 97] on input "search" at bounding box center [771, 100] width 116 height 24
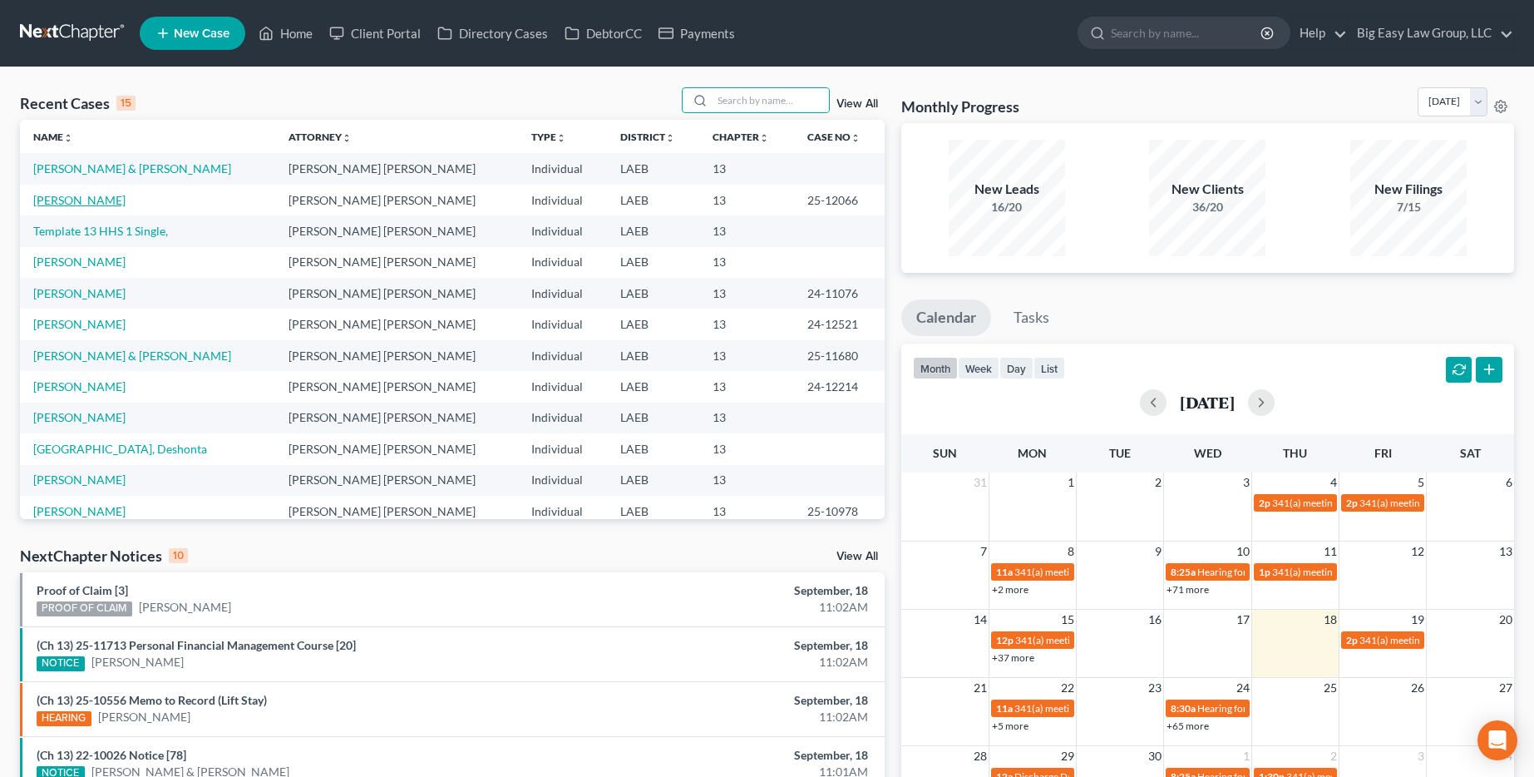
click at [59, 193] on link "Morris, Bianca" at bounding box center [79, 200] width 92 height 14
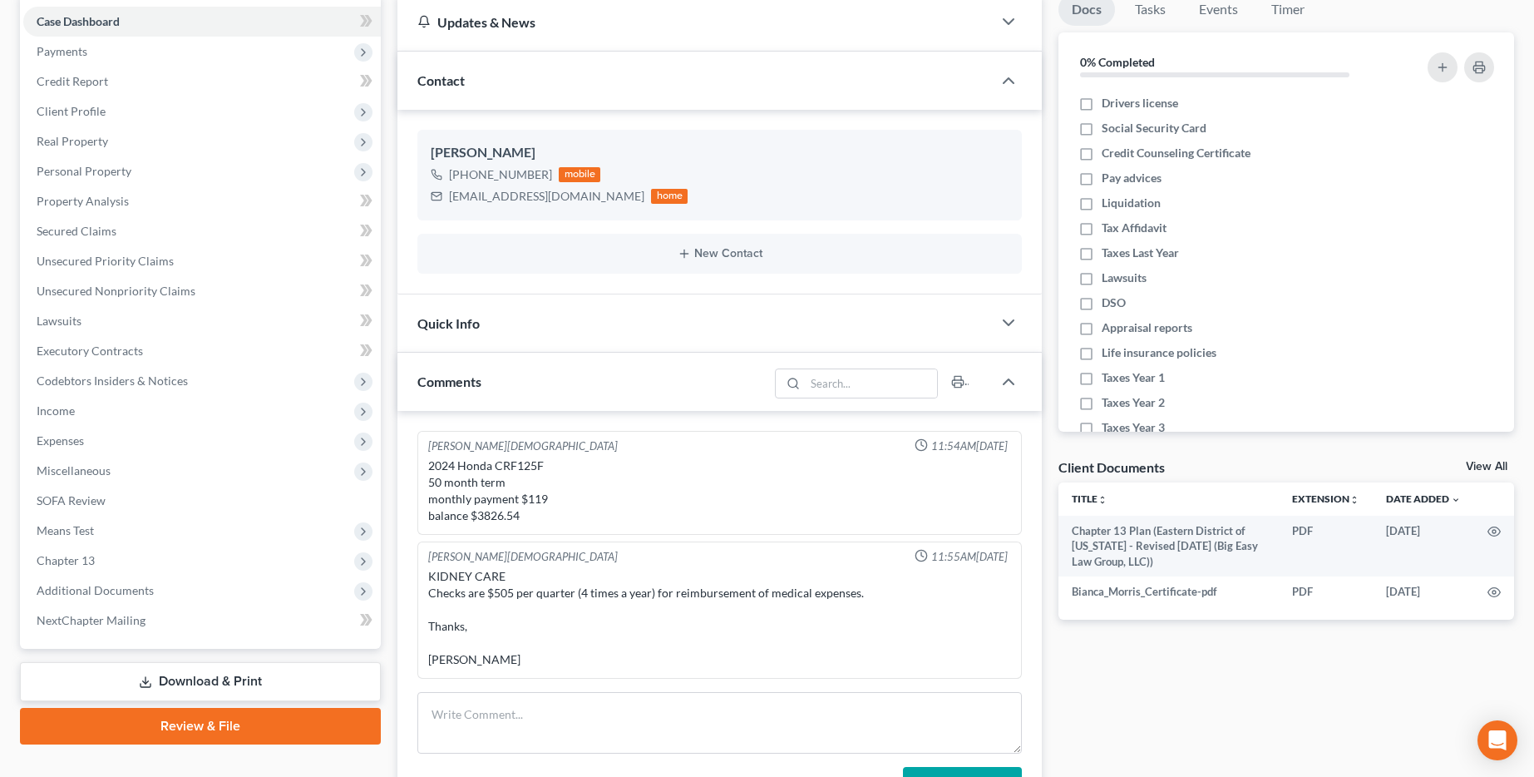
scroll to position [304, 0]
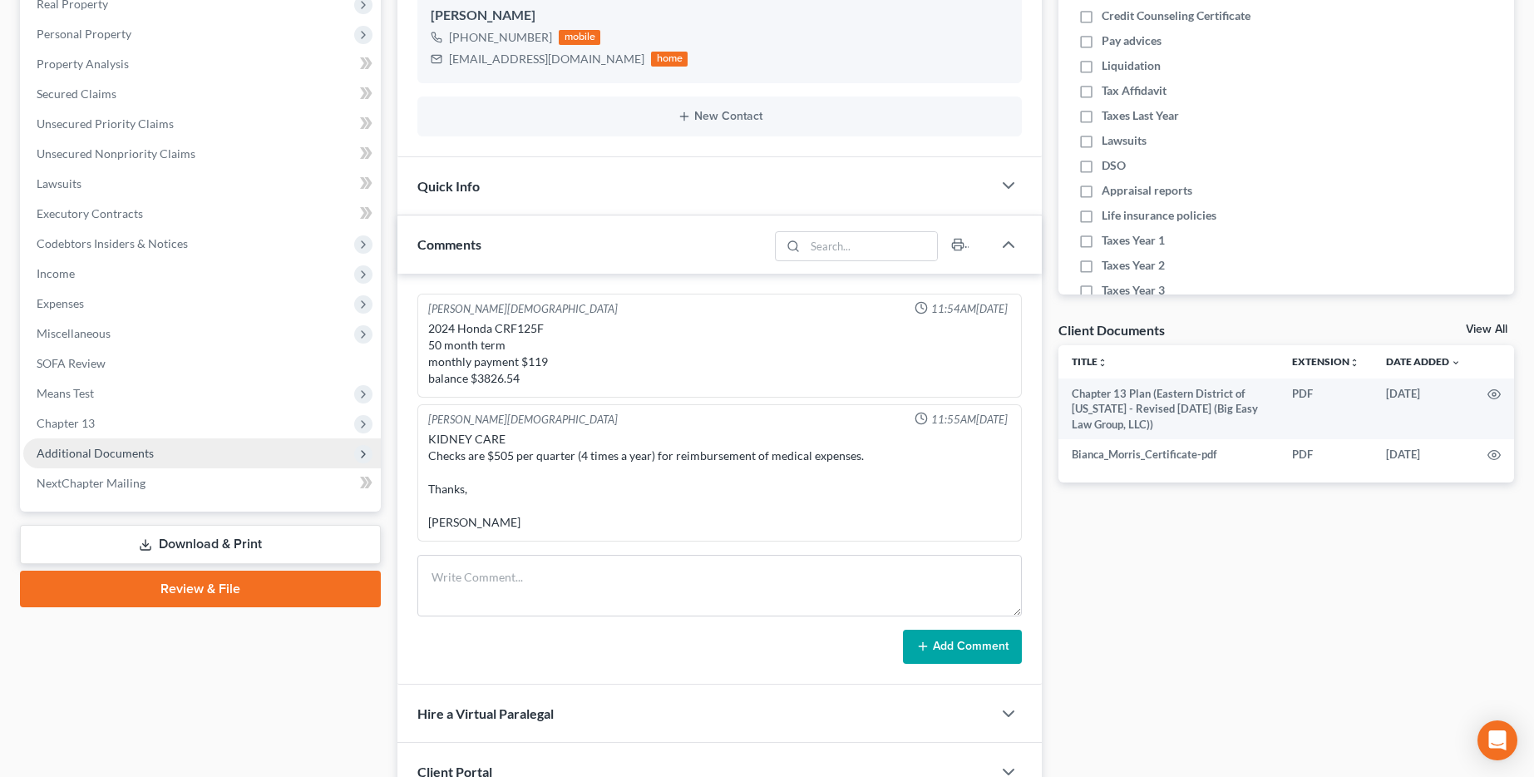
click at [224, 439] on span "Additional Documents" at bounding box center [202, 453] width 358 height 30
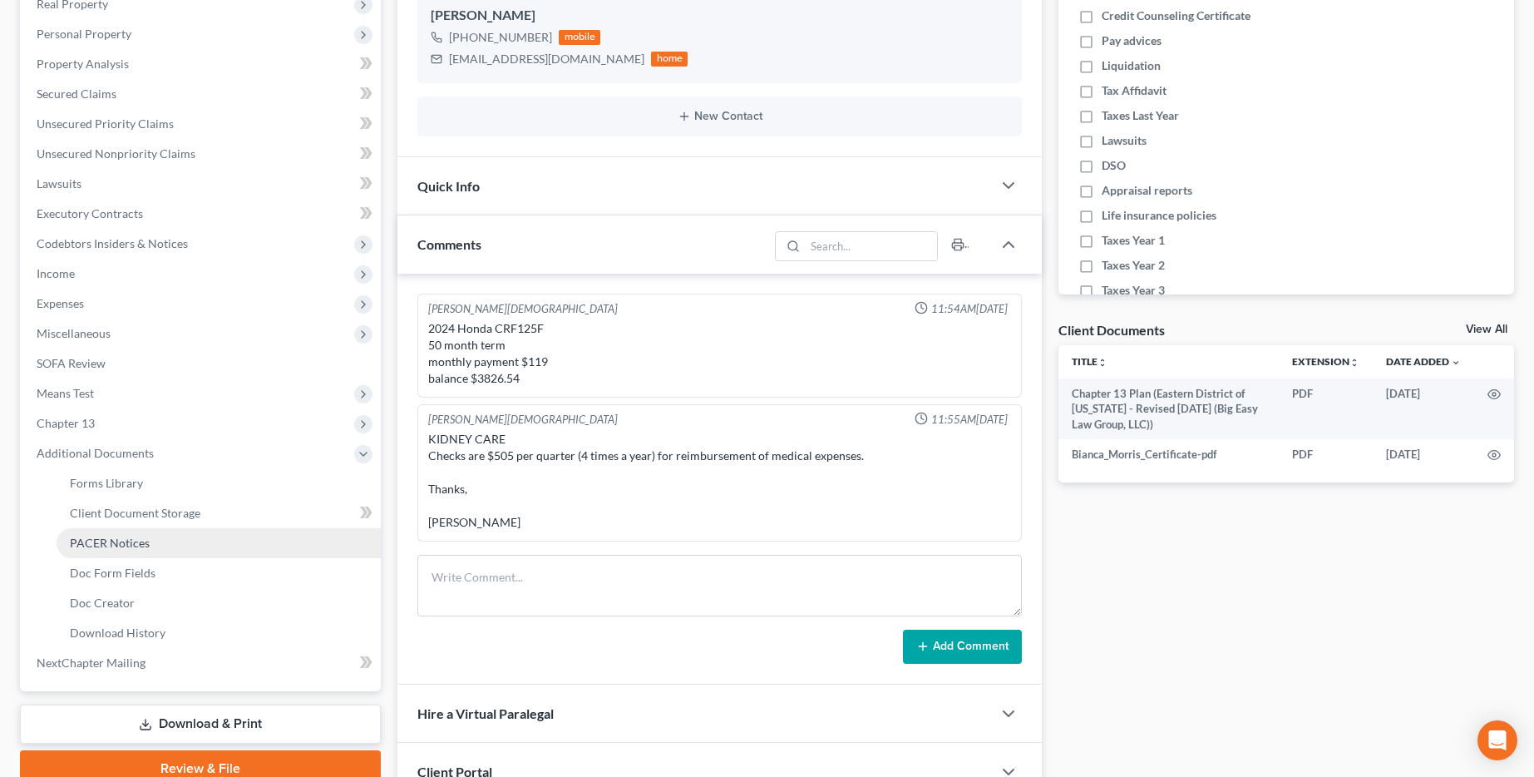
click at [176, 551] on link "PACER Notices" at bounding box center [219, 543] width 324 height 30
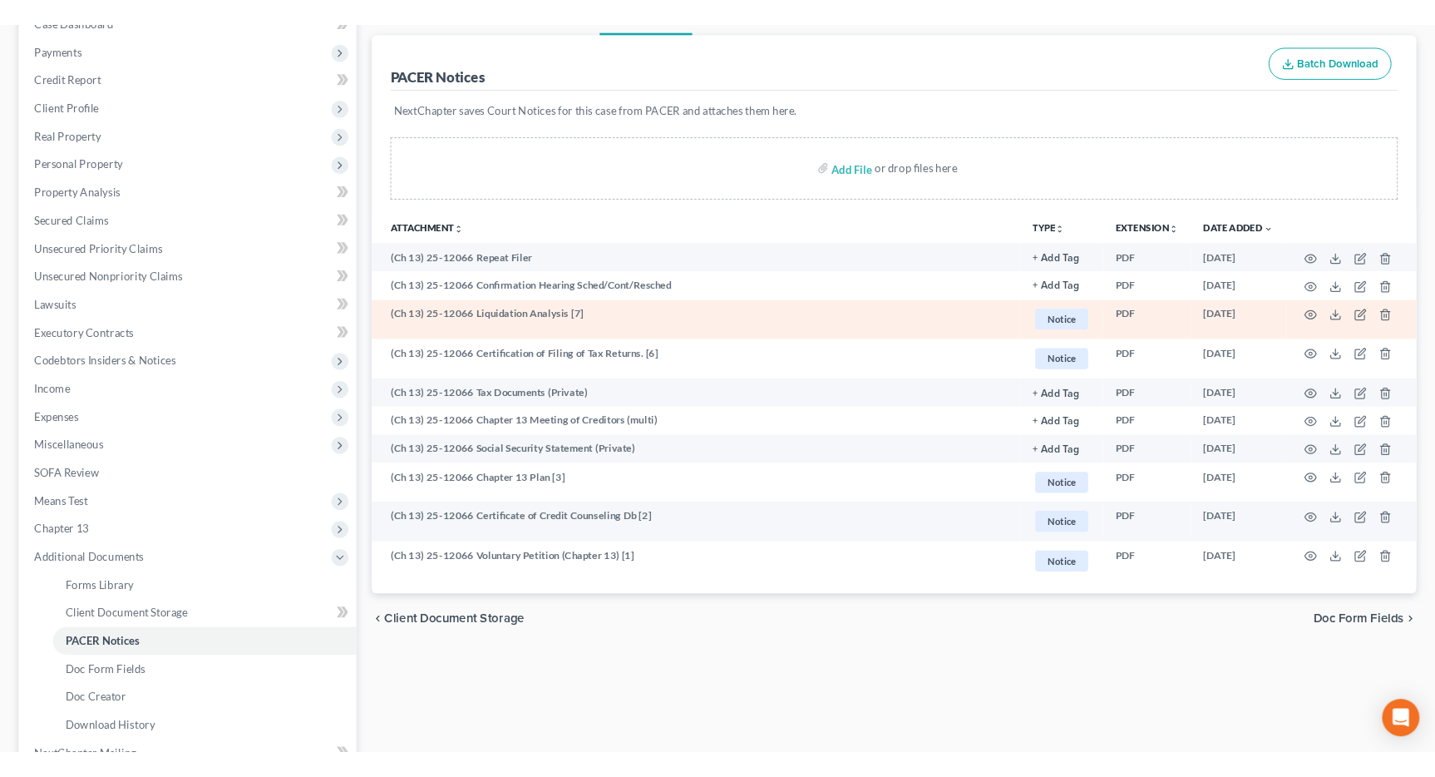
scroll to position [250, 0]
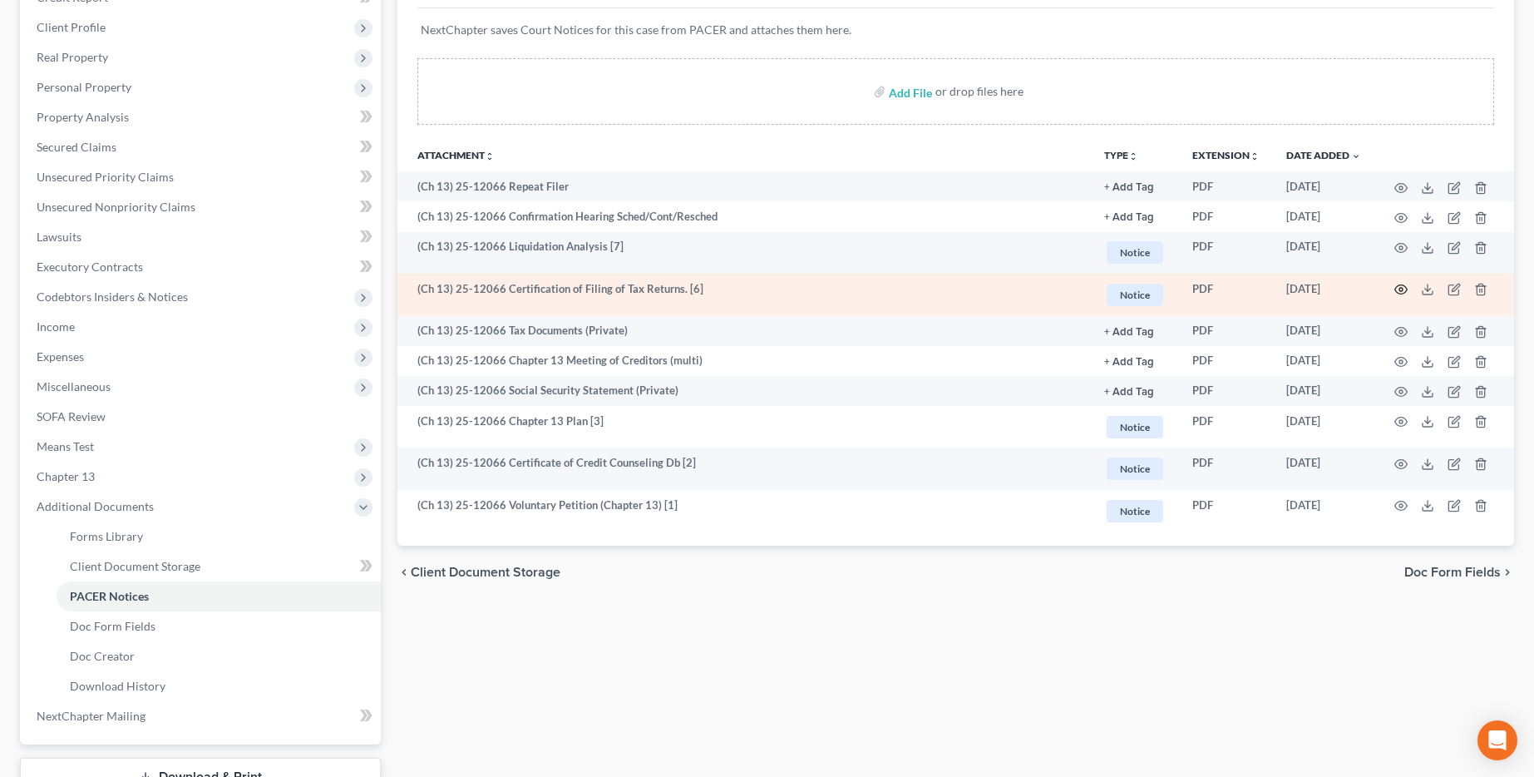
click at [1400, 287] on icon "button" at bounding box center [1401, 289] width 13 height 13
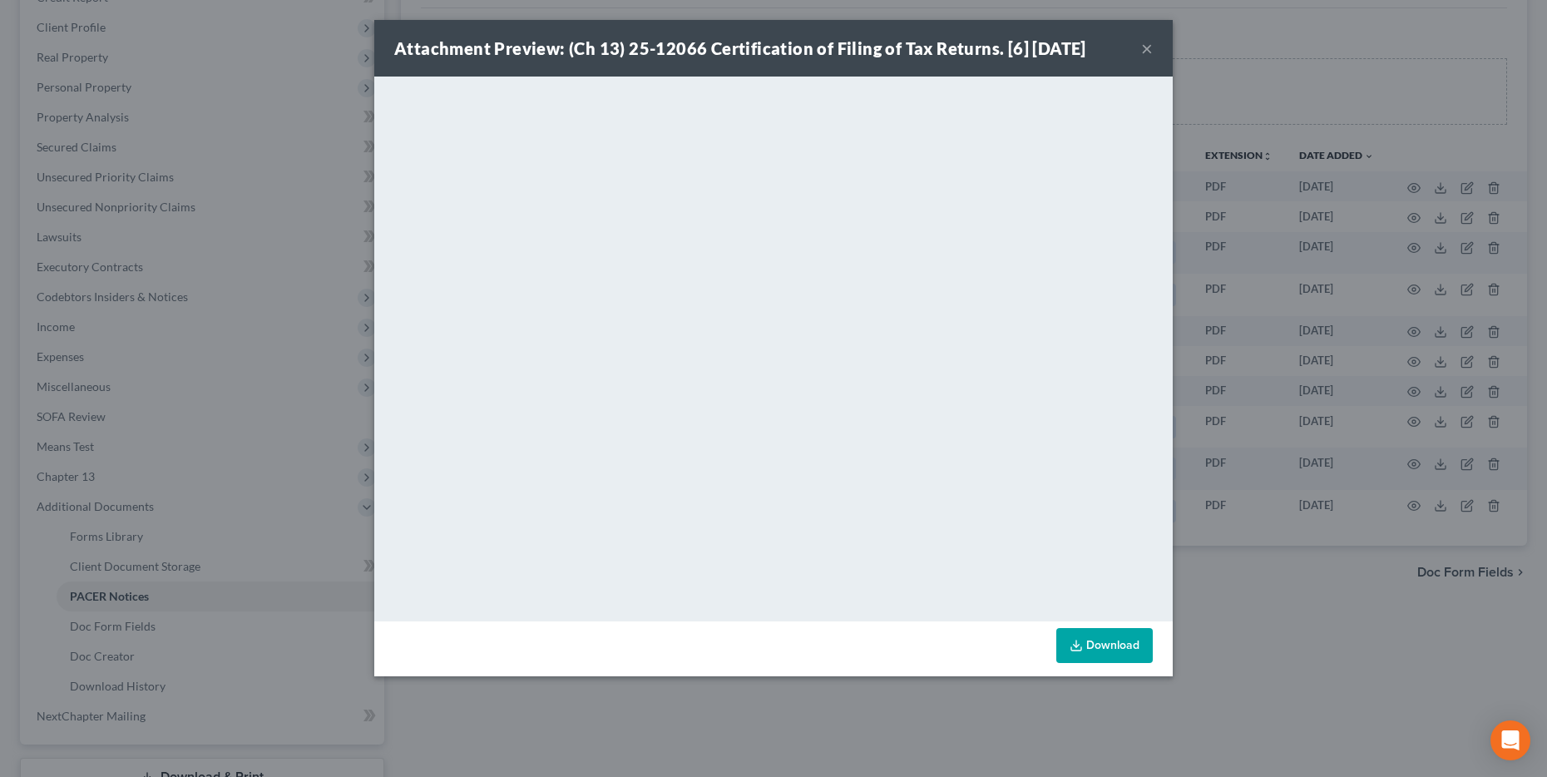
click at [1149, 51] on button "×" at bounding box center [1147, 48] width 12 height 20
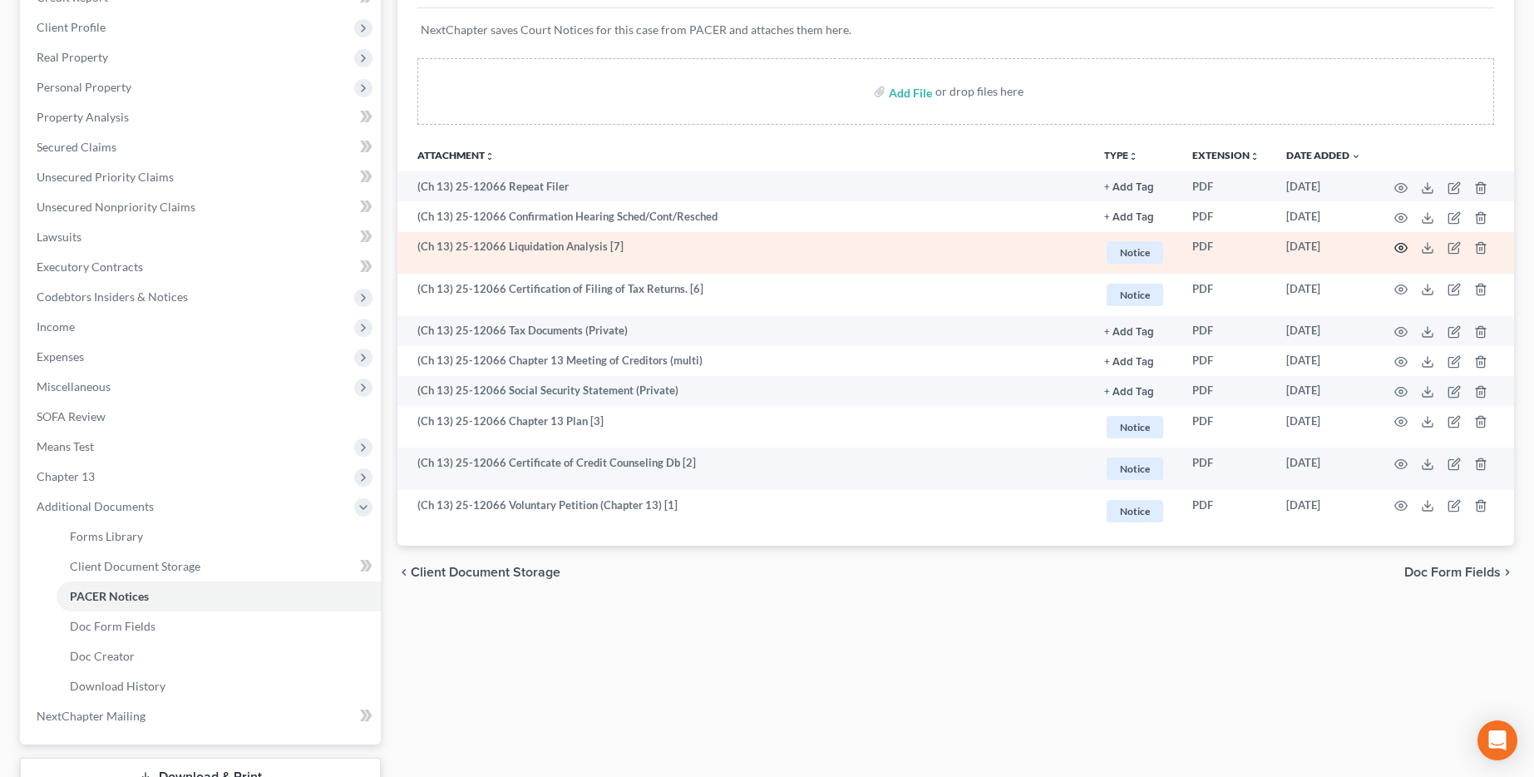
click at [1396, 253] on icon "button" at bounding box center [1401, 247] width 13 height 13
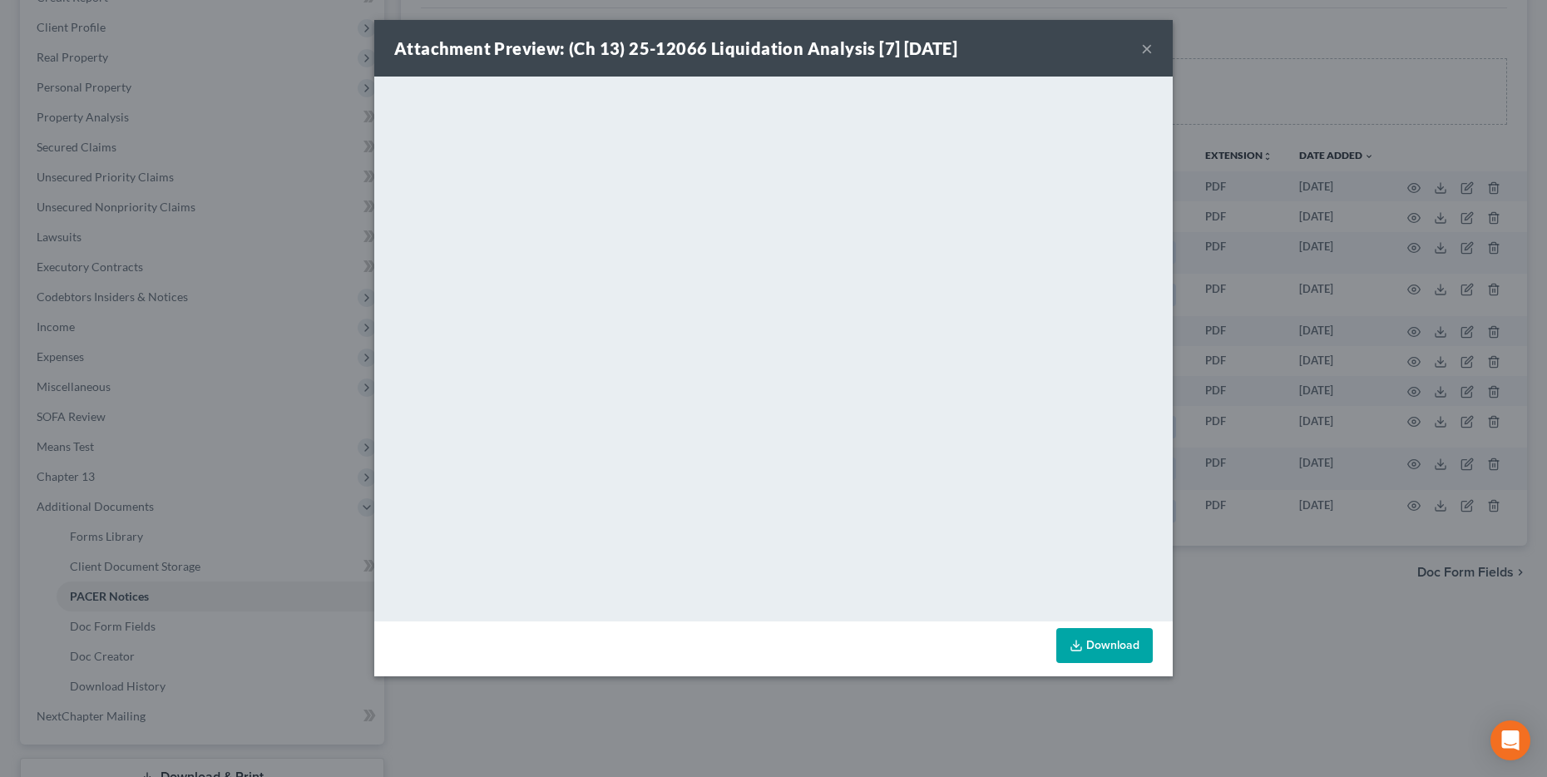
click at [1141, 51] on button "×" at bounding box center [1147, 48] width 12 height 20
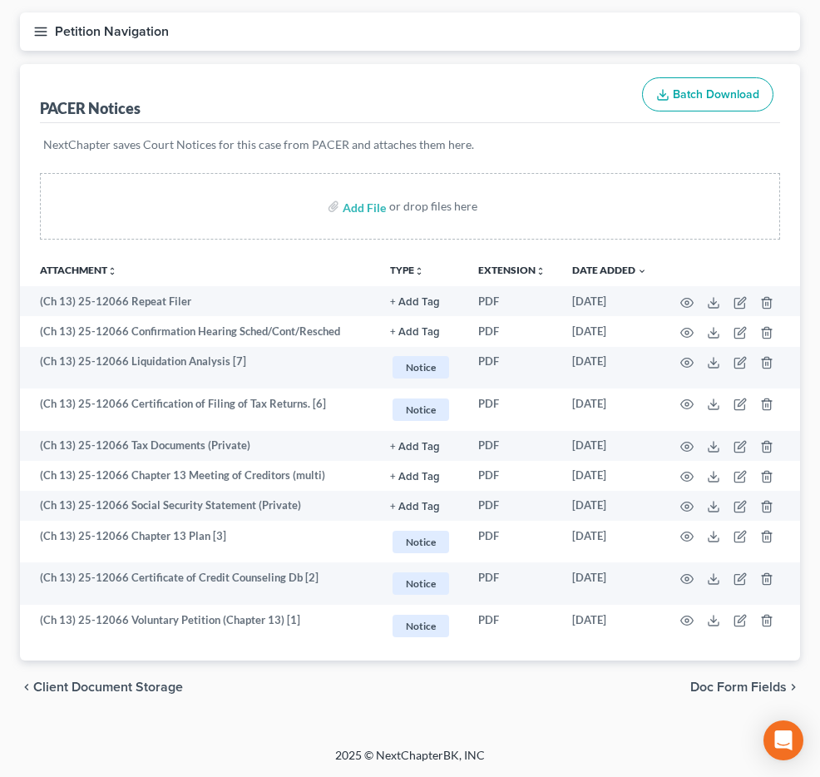
scroll to position [467, 0]
